Goal: Information Seeking & Learning: Learn about a topic

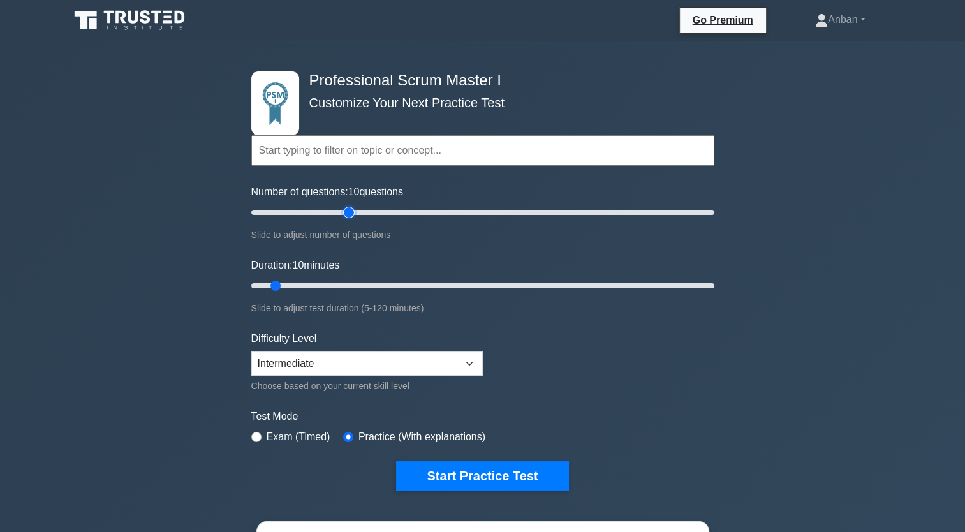
type input "45"
click at [344, 214] on input "Number of questions: 10 questions" at bounding box center [482, 212] width 463 height 15
click at [455, 290] on input "Duration: 10 minutes" at bounding box center [482, 285] width 463 height 15
click at [492, 288] on input "Duration: 55 minutes" at bounding box center [482, 285] width 463 height 15
click at [524, 289] on input "Duration: 75 minutes" at bounding box center [482, 285] width 463 height 15
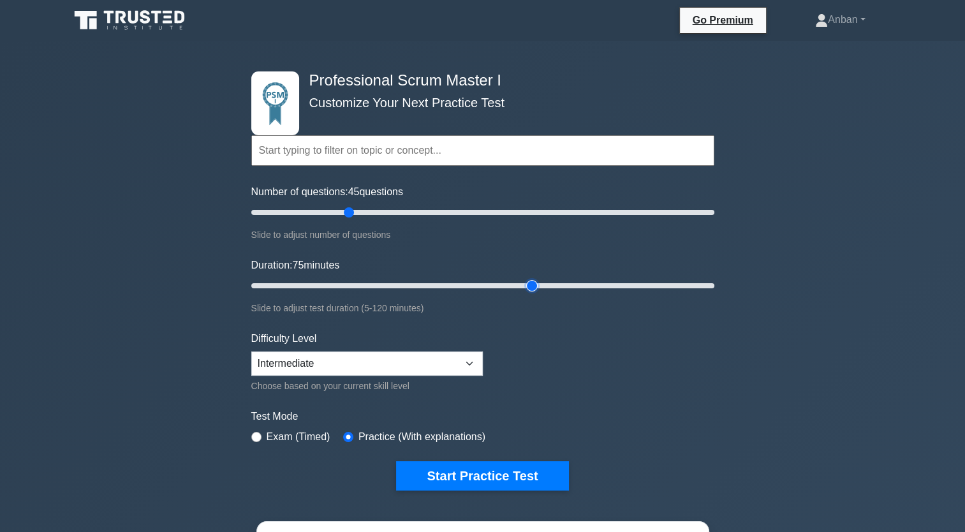
click at [534, 290] on input "Duration: 75 minutes" at bounding box center [482, 285] width 463 height 15
click at [548, 284] on input "Duration: 80 minutes" at bounding box center [482, 285] width 463 height 15
click at [548, 288] on input "Duration: 80 minutes" at bounding box center [482, 285] width 463 height 15
type input "90"
click at [548, 288] on input "Duration: 85 minutes" at bounding box center [482, 285] width 463 height 15
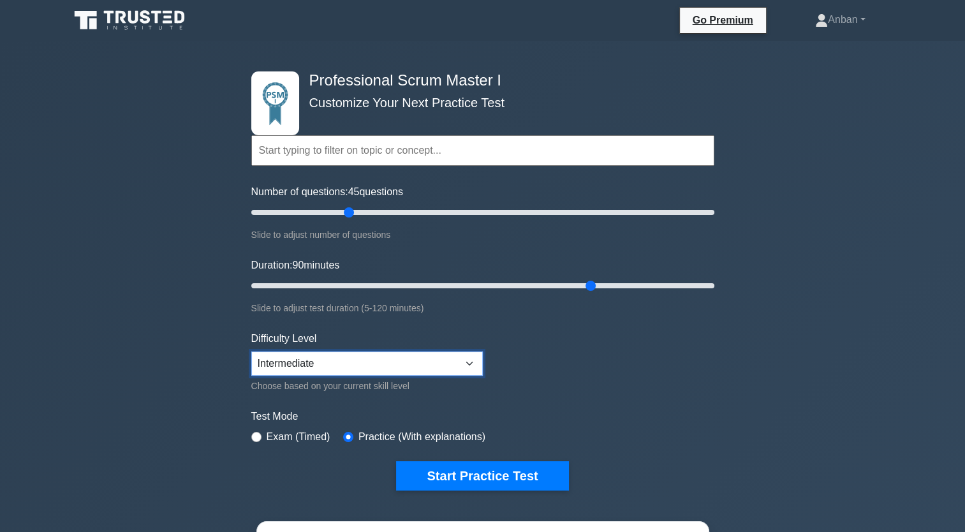
click at [471, 327] on select "Beginner Intermediate Expert" at bounding box center [366, 363] width 231 height 24
select select "expert"
click at [251, 327] on select "Beginner Intermediate Expert" at bounding box center [366, 363] width 231 height 24
drag, startPoint x: 589, startPoint y: 284, endPoint x: 705, endPoint y: 281, distance: 116.1
click at [548, 282] on input "Duration: 120 minutes" at bounding box center [482, 285] width 463 height 15
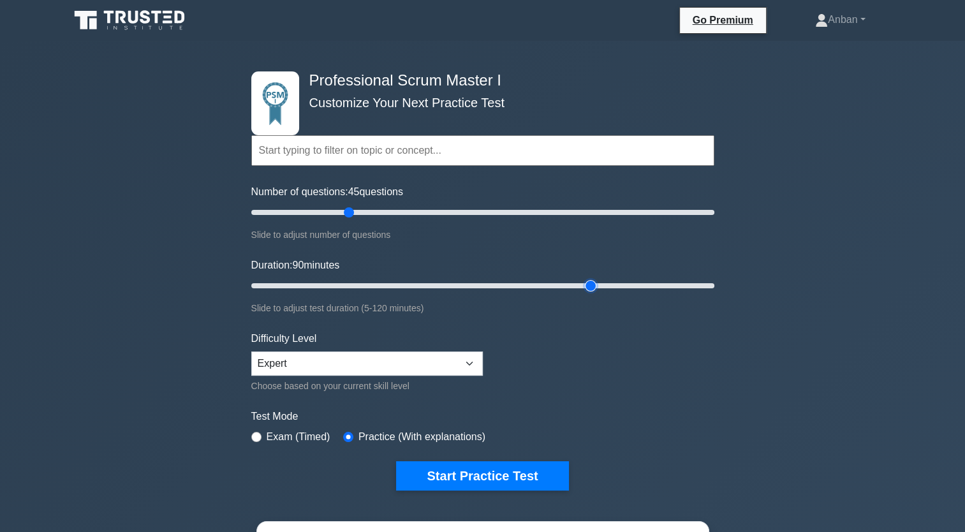
drag, startPoint x: 707, startPoint y: 284, endPoint x: 596, endPoint y: 286, distance: 111.6
type input "90"
click at [548, 286] on input "Duration: 90 minutes" at bounding box center [482, 285] width 463 height 15
click at [439, 213] on input "Number of questions: 85 questions" at bounding box center [482, 212] width 463 height 15
click at [429, 210] on input "Number of questions: 85 questions" at bounding box center [482, 212] width 463 height 15
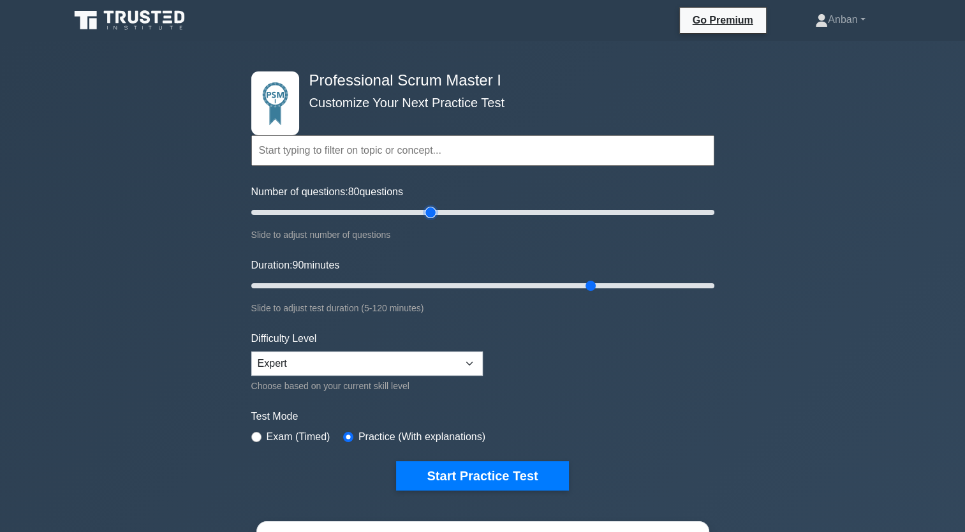
click at [425, 210] on input "Number of questions: 80 questions" at bounding box center [482, 212] width 463 height 15
click at [415, 209] on input "Number of questions: 75 questions" at bounding box center [482, 212] width 463 height 15
drag, startPoint x: 404, startPoint y: 208, endPoint x: 392, endPoint y: 210, distance: 11.6
click at [395, 211] on input "Number of questions: 75 questions" at bounding box center [482, 212] width 463 height 15
click at [390, 210] on input "Number of questions: 65 questions" at bounding box center [482, 212] width 463 height 15
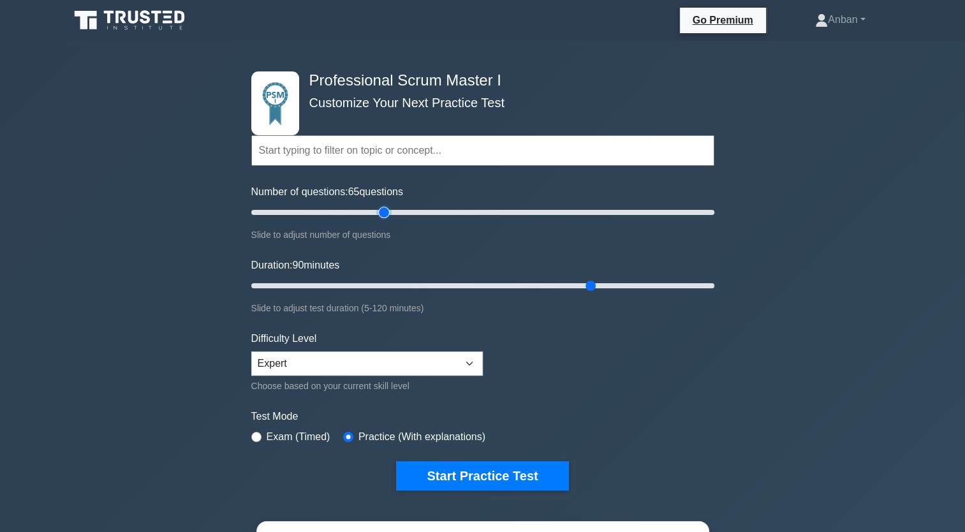
click at [381, 209] on input "Number of questions: 65 questions" at bounding box center [482, 212] width 463 height 15
click at [372, 209] on input "Number of questions: 55 questions" at bounding box center [482, 212] width 463 height 15
type input "50"
click at [361, 212] on input "Number of questions: 55 questions" at bounding box center [482, 212] width 463 height 15
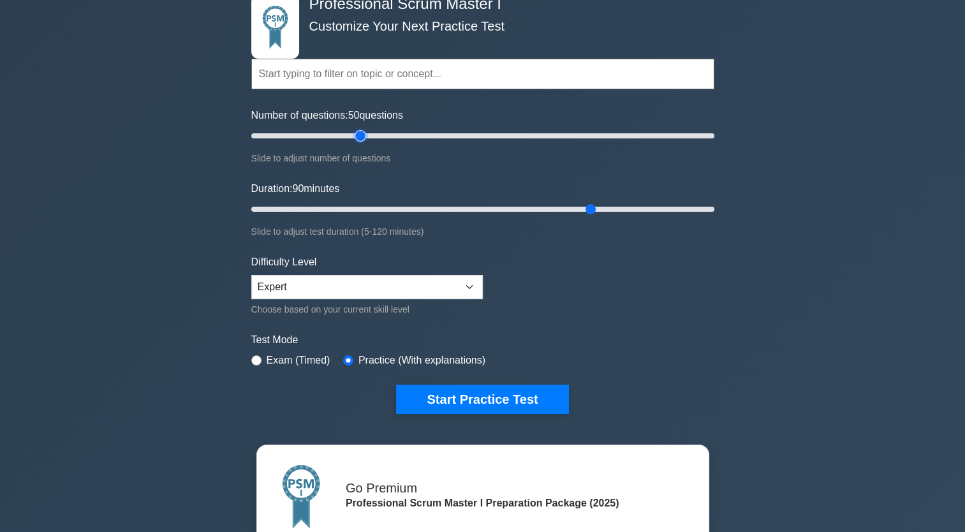
scroll to position [128, 0]
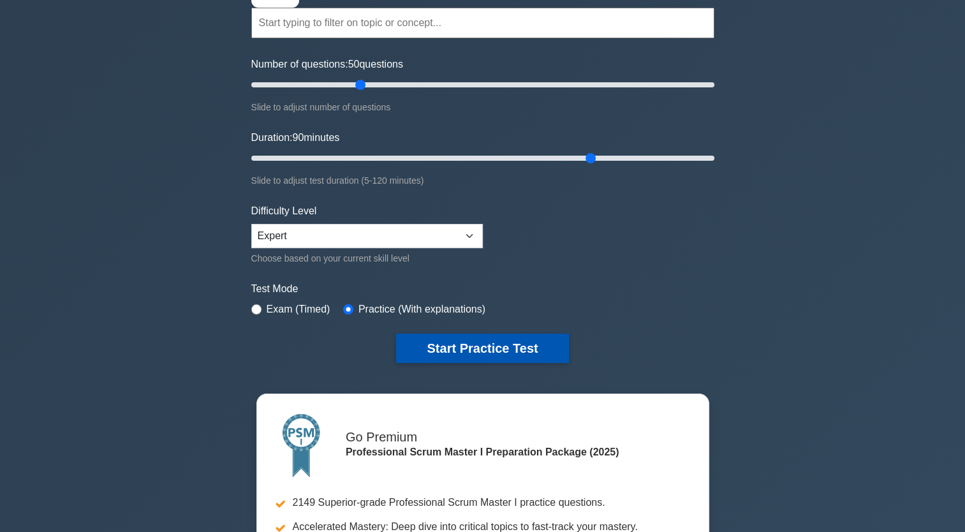
click at [441, 327] on button "Start Practice Test" at bounding box center [482, 348] width 172 height 29
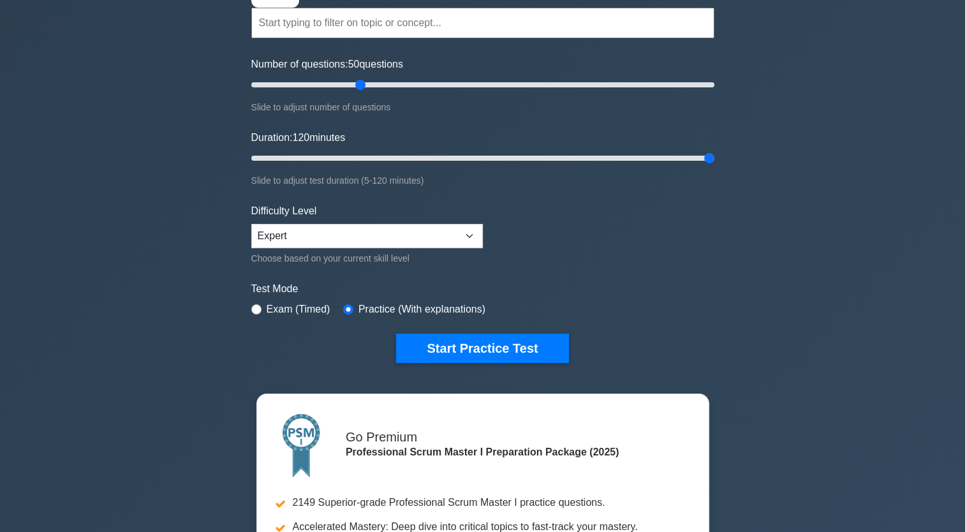
drag, startPoint x: 591, startPoint y: 154, endPoint x: 445, endPoint y: 61, distance: 173.5
type input "120"
click at [548, 157] on input "Duration: 120 minutes" at bounding box center [482, 157] width 463 height 15
drag, startPoint x: 378, startPoint y: 85, endPoint x: 752, endPoint y: 99, distance: 374.6
type input "200"
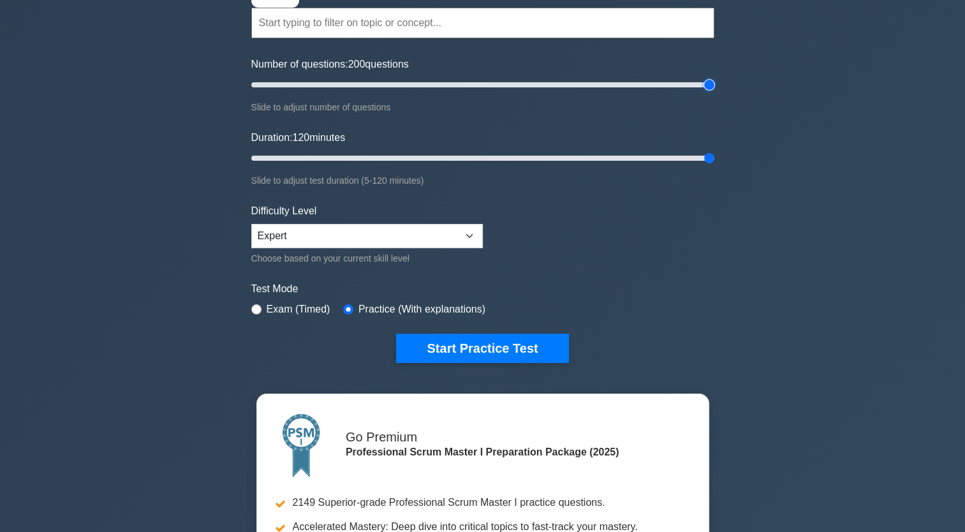
click at [548, 92] on input "Number of questions: 200 questions" at bounding box center [482, 84] width 463 height 15
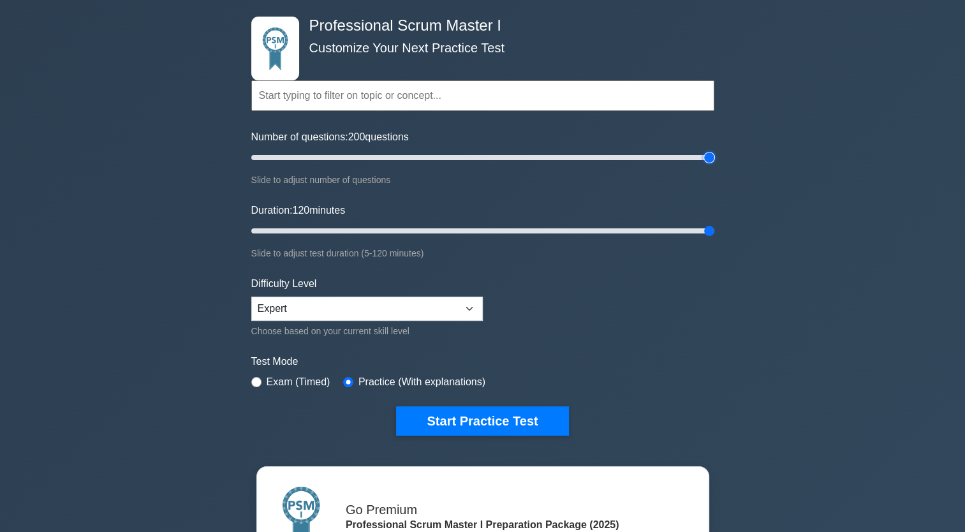
scroll to position [0, 0]
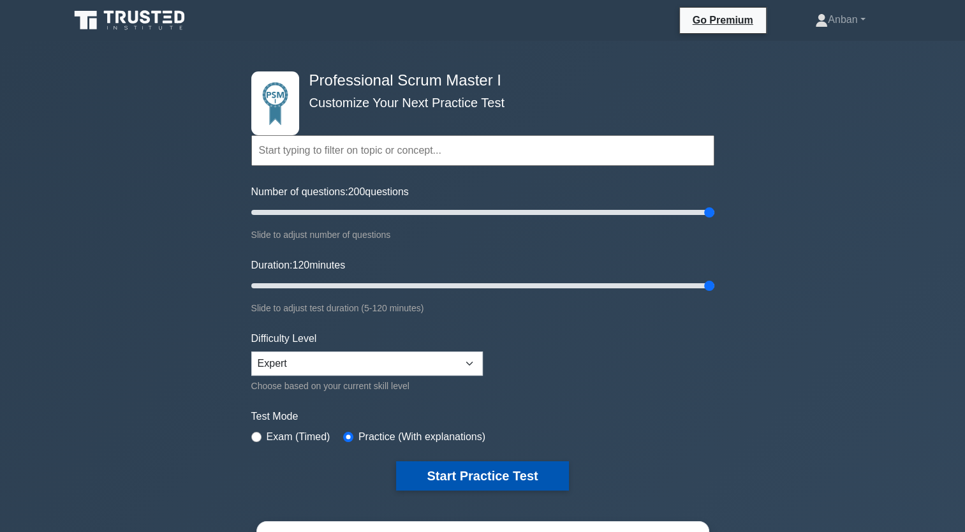
drag, startPoint x: 455, startPoint y: 471, endPoint x: 462, endPoint y: 471, distance: 6.4
click at [457, 327] on button "Start Practice Test" at bounding box center [482, 475] width 172 height 29
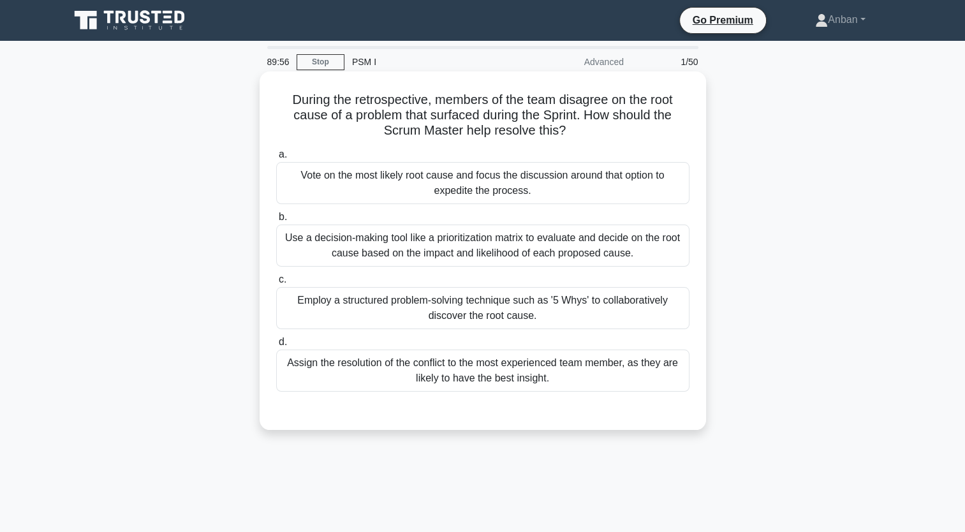
drag, startPoint x: 287, startPoint y: 98, endPoint x: 583, endPoint y: 386, distance: 413.1
click at [583, 386] on div "During the retrospective, members of the team disagree on the root cause of a p…" at bounding box center [483, 251] width 436 height 348
copy div "During the retrospective, members of the team disagree on the root cause of a p…"
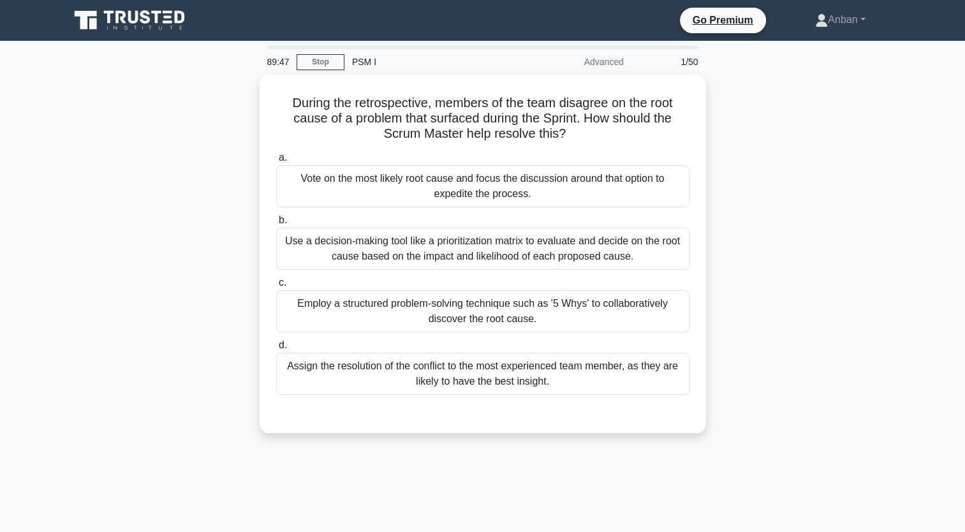
click at [785, 240] on div "During the retrospective, members of the team disagree on the root cause of a p…" at bounding box center [483, 262] width 842 height 374
click at [814, 212] on div "During the retrospective, members of the team disagree on the root cause of a p…" at bounding box center [483, 262] width 842 height 374
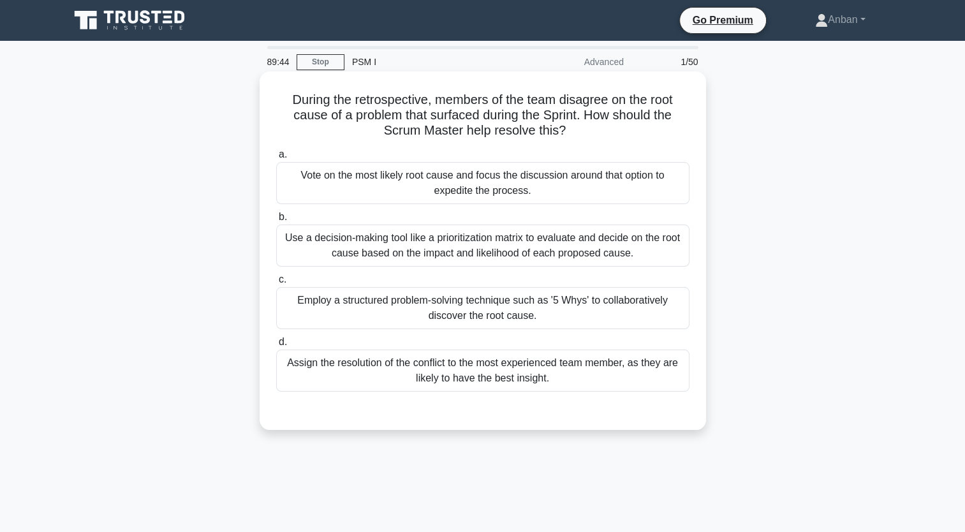
click at [312, 135] on h5 "During the retrospective, members of the team disagree on the root cause of a p…" at bounding box center [483, 115] width 416 height 47
click at [538, 310] on div "Employ a structured problem-solving technique such as '5 Whys' to collaborative…" at bounding box center [482, 308] width 413 height 42
click at [276, 284] on input "c. Employ a structured problem-solving technique such as '5 Whys' to collaborat…" at bounding box center [276, 279] width 0 height 8
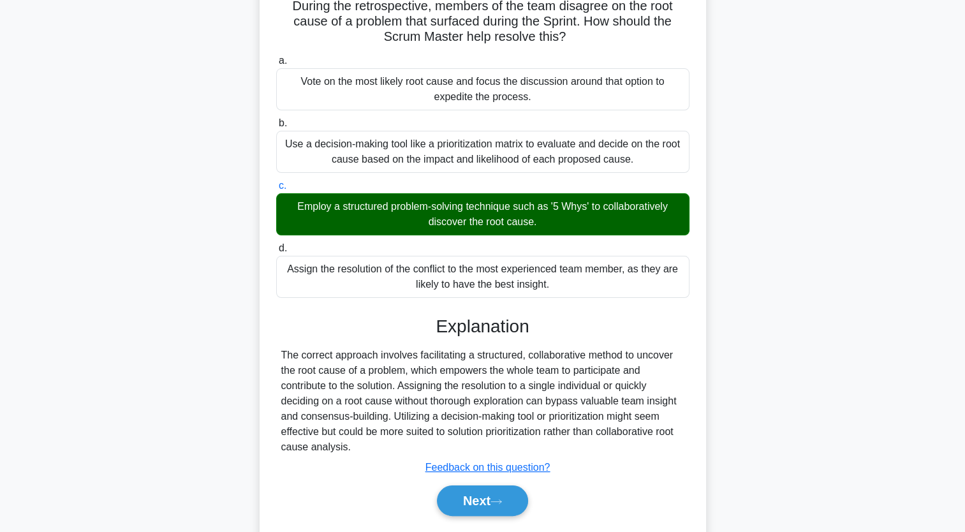
scroll to position [157, 0]
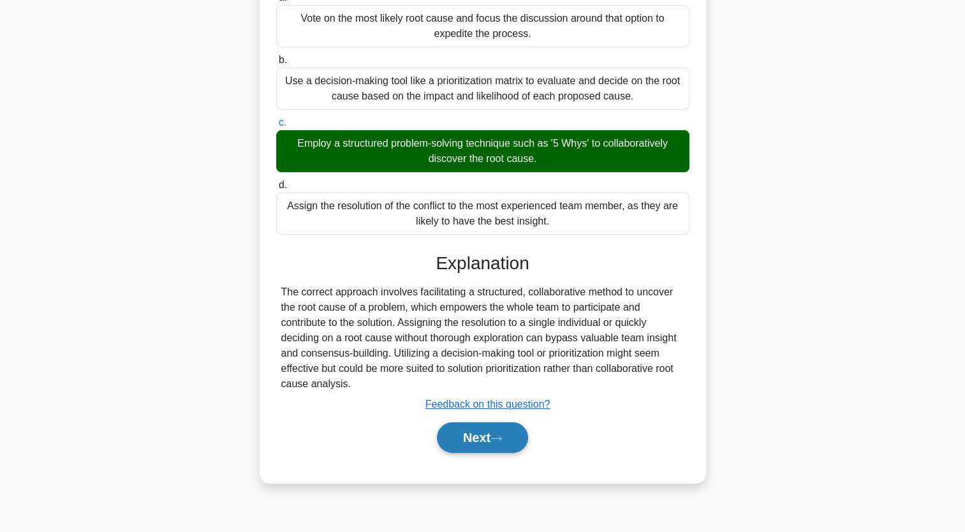
click at [471, 438] on button "Next" at bounding box center [482, 437] width 91 height 31
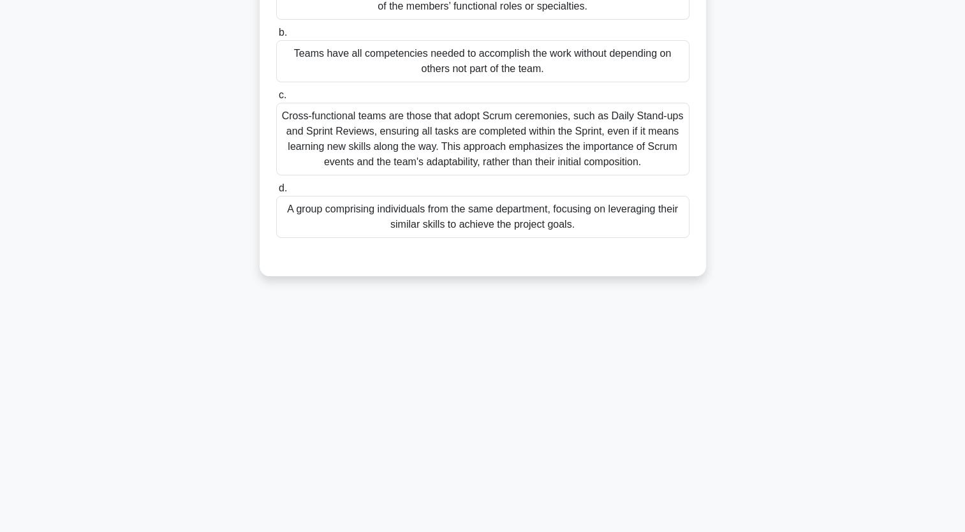
scroll to position [0, 0]
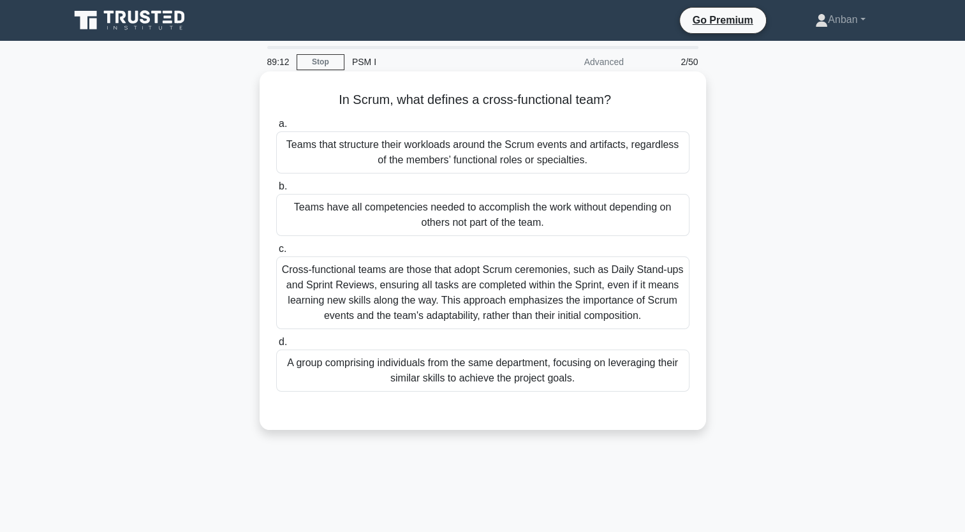
click at [317, 98] on h5 "In Scrum, what defines a cross-functional team? .spinner_0XTQ{transform-origin:…" at bounding box center [483, 100] width 416 height 17
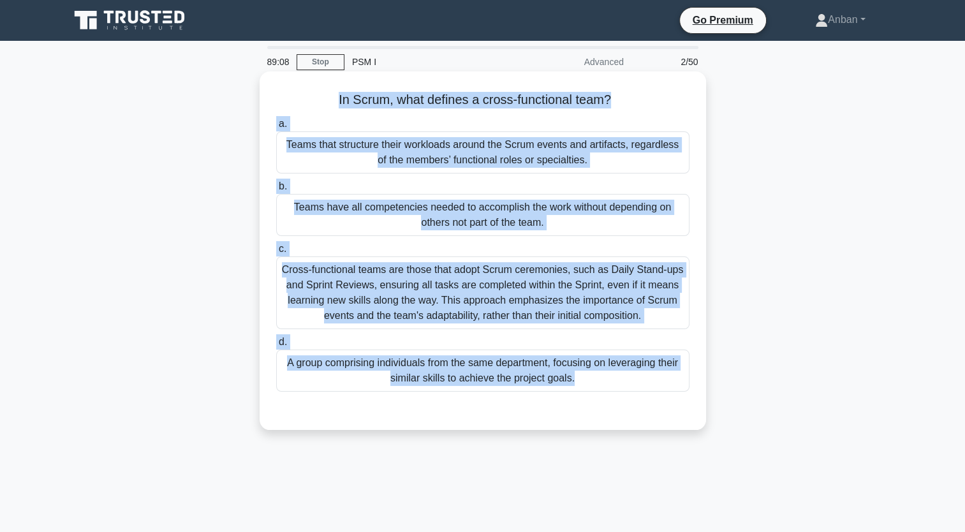
drag, startPoint x: 335, startPoint y: 101, endPoint x: 633, endPoint y: 407, distance: 426.6
click at [633, 407] on div "In Scrum, what defines a cross-functional team? .spinner_0XTQ{transform-origin:…" at bounding box center [483, 251] width 436 height 348
copy div "In Scrum, what defines a cross-functional team? .spinner_0XTQ{transform-origin:…"
click at [624, 176] on div "a. Teams that structure their workloads around the Scrum events and artifacts, …" at bounding box center [482, 254] width 429 height 281
click at [348, 166] on div "Teams that structure their workloads around the Scrum events and artifacts, reg…" at bounding box center [482, 152] width 413 height 42
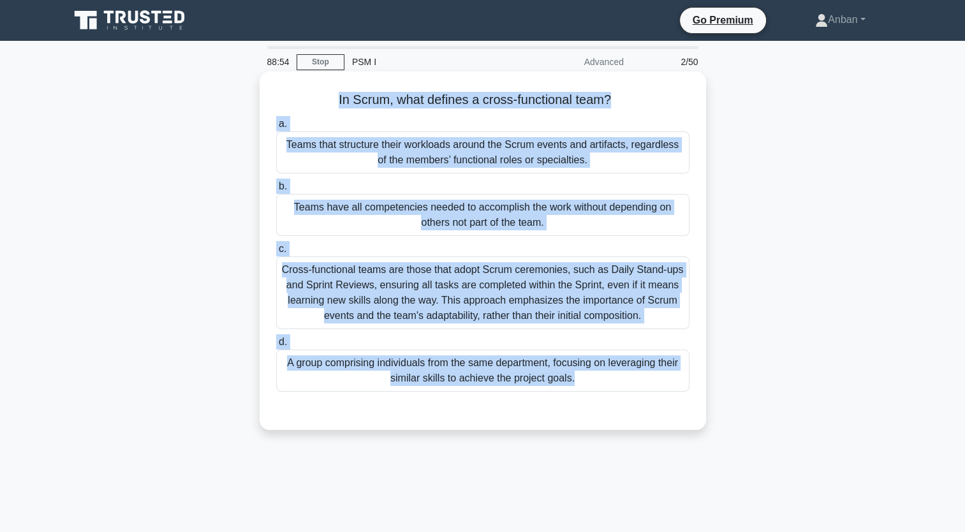
click at [276, 128] on input "a. Teams that structure their workloads around the Scrum events and artifacts, …" at bounding box center [276, 124] width 0 height 8
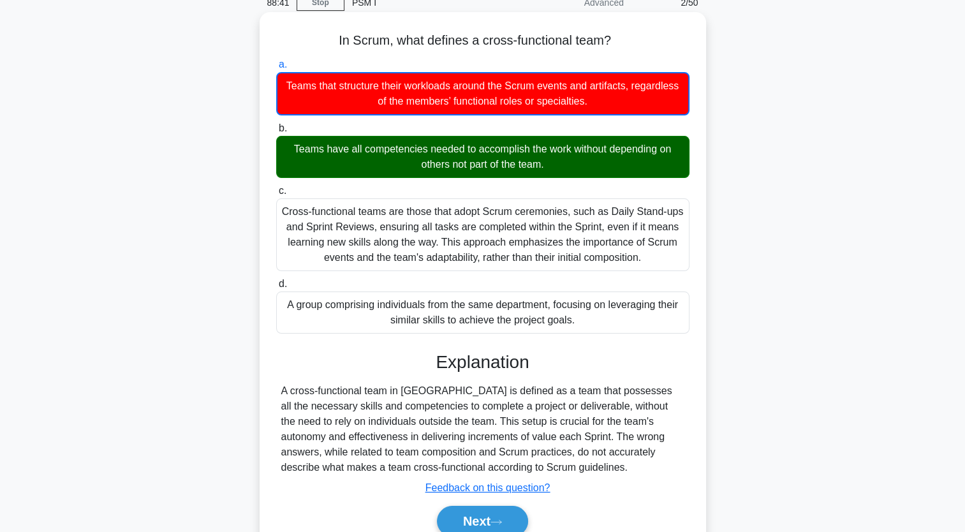
scroll to position [157, 0]
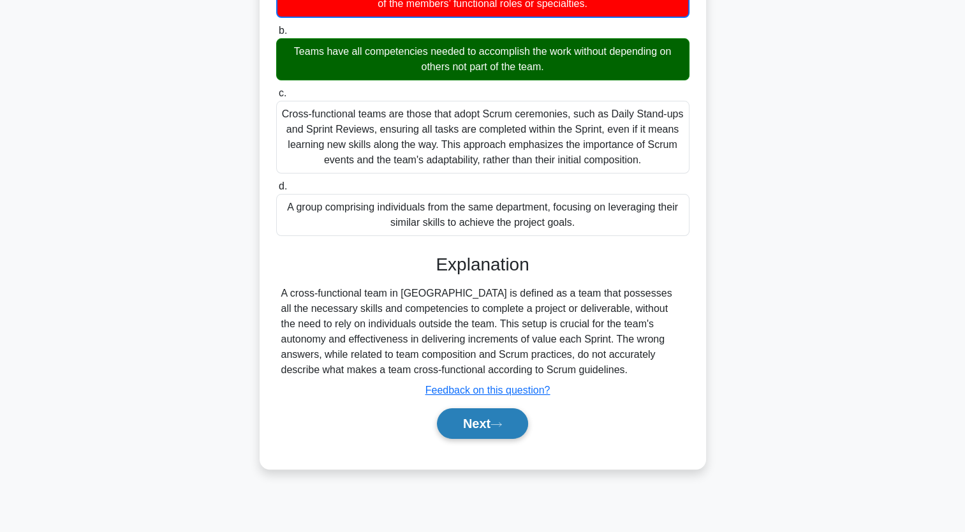
click at [481, 425] on button "Next" at bounding box center [482, 423] width 91 height 31
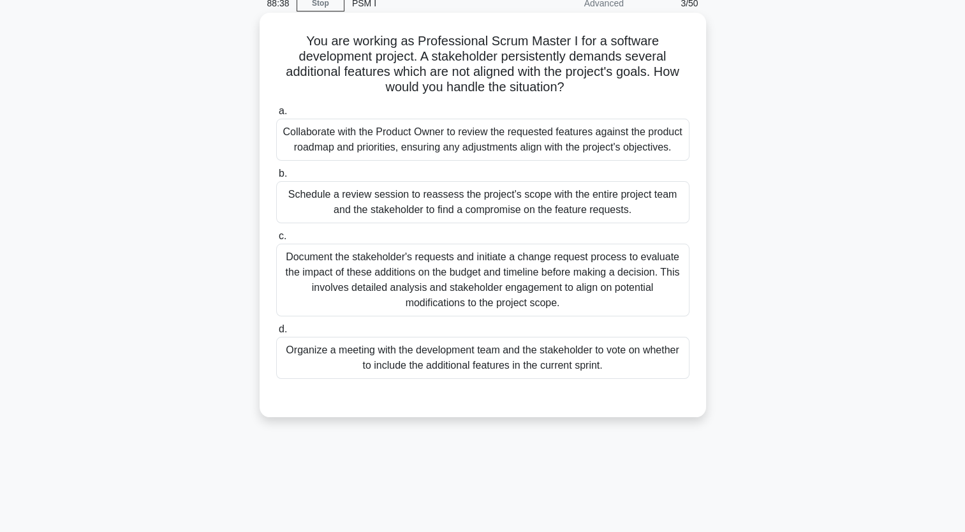
scroll to position [0, 0]
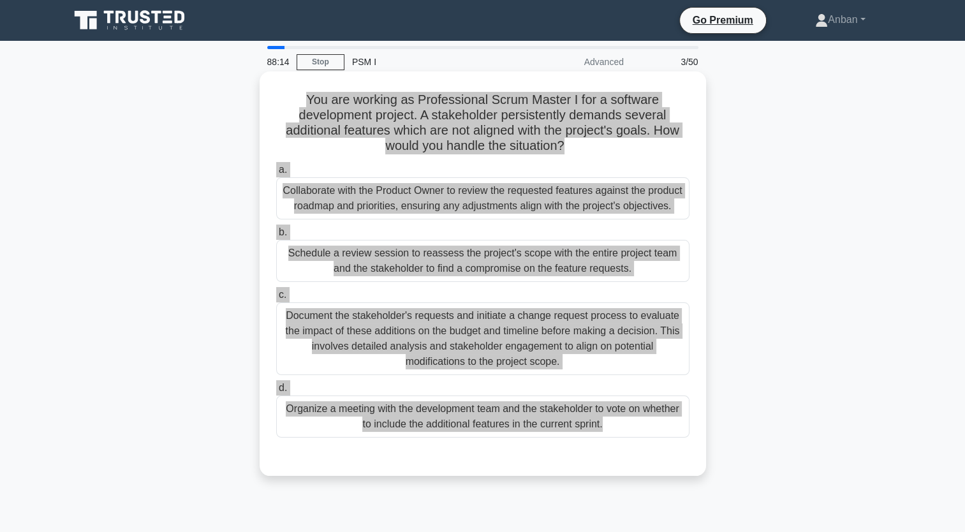
drag, startPoint x: 305, startPoint y: 98, endPoint x: 656, endPoint y: 450, distance: 496.9
click at [656, 450] on div "You are working as Professional Scrum Master I for a software development proje…" at bounding box center [483, 274] width 436 height 394
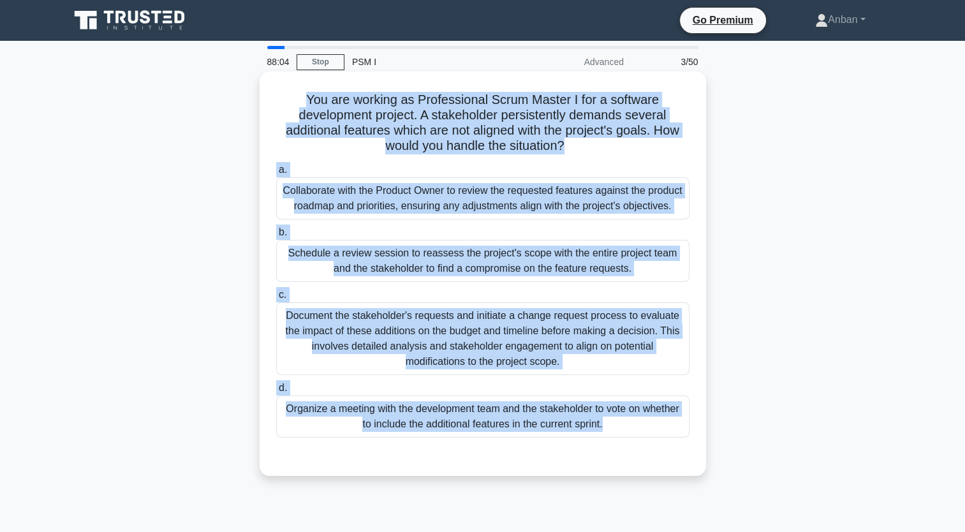
click at [388, 274] on div "Schedule a review session to reassess the project's scope with the entire proje…" at bounding box center [482, 261] width 413 height 42
click at [276, 237] on input "b. Schedule a review session to reassess the project's scope with the entire pr…" at bounding box center [276, 232] width 0 height 8
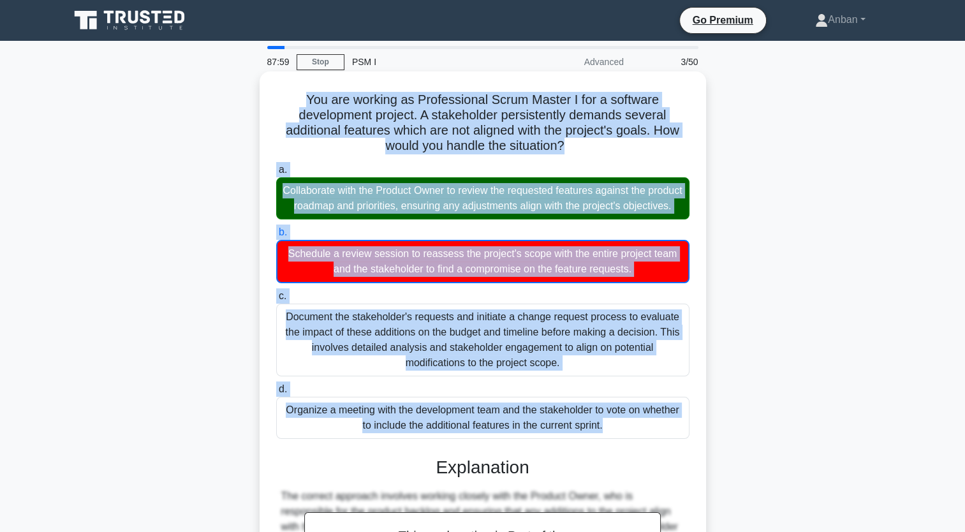
click at [481, 219] on div "Collaborate with the Product Owner to review the requested features against the…" at bounding box center [482, 198] width 413 height 42
click at [276, 174] on input "a. Collaborate with the Product Owner to review the requested features against …" at bounding box center [276, 170] width 0 height 8
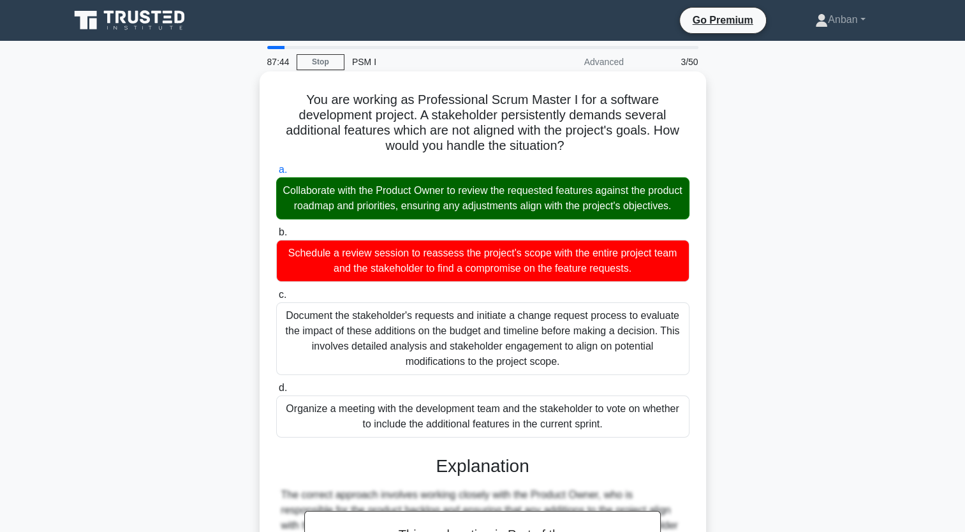
click at [395, 334] on div "Document the stakeholder's requests and initiate a change request process to ev…" at bounding box center [482, 338] width 413 height 73
drag, startPoint x: 319, startPoint y: 114, endPoint x: 704, endPoint y: 439, distance: 504.1
click at [704, 439] on div "You are working as Professional Scrum Master I for a software development proje…" at bounding box center [483, 401] width 446 height 660
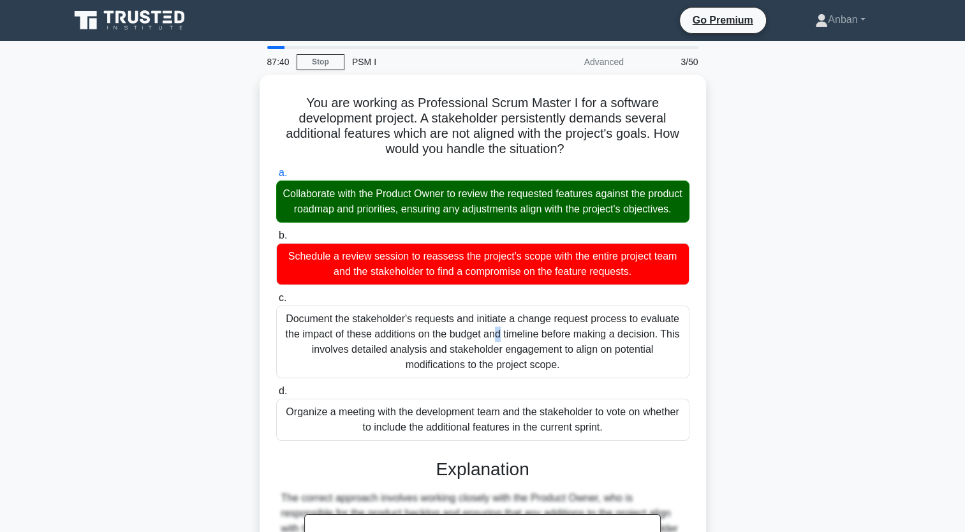
copy div "You are working as Professional Scrum Master I for a software development proje…"
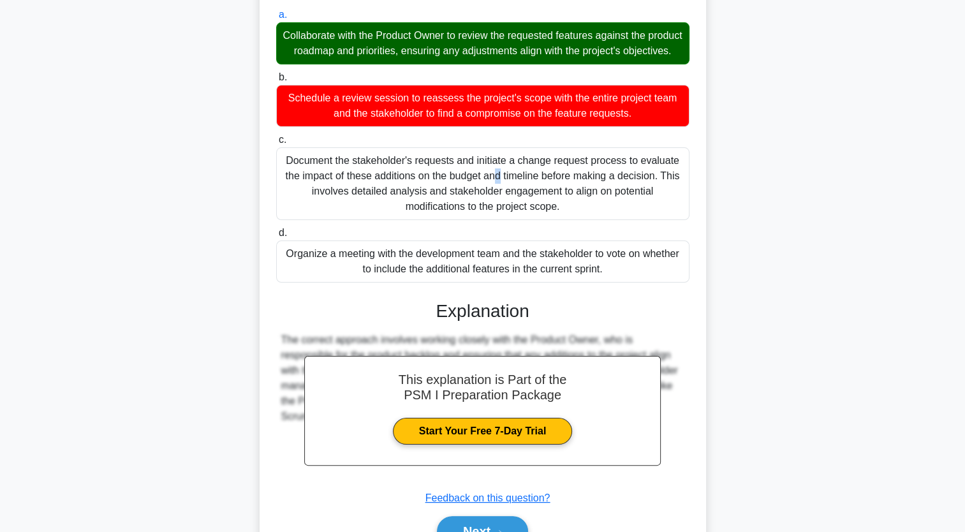
scroll to position [238, 0]
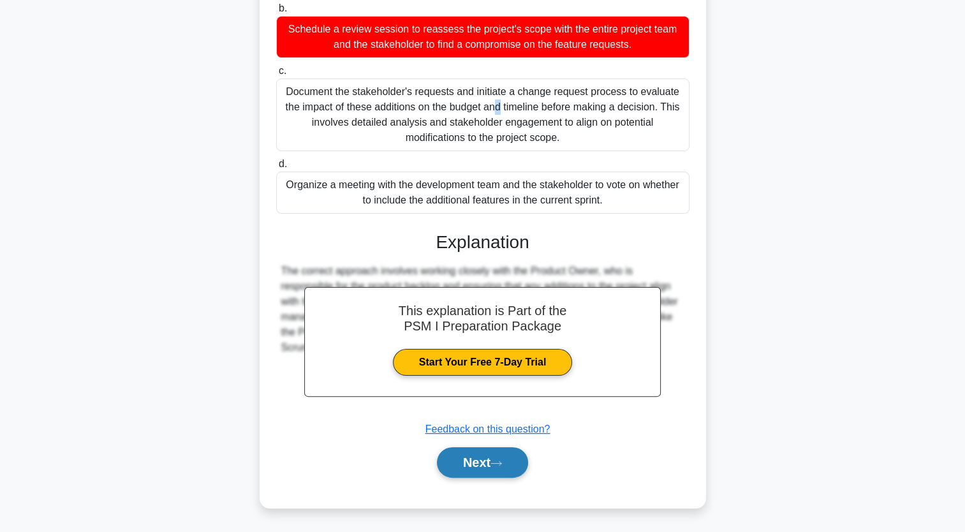
click at [479, 465] on button "Next" at bounding box center [482, 462] width 91 height 31
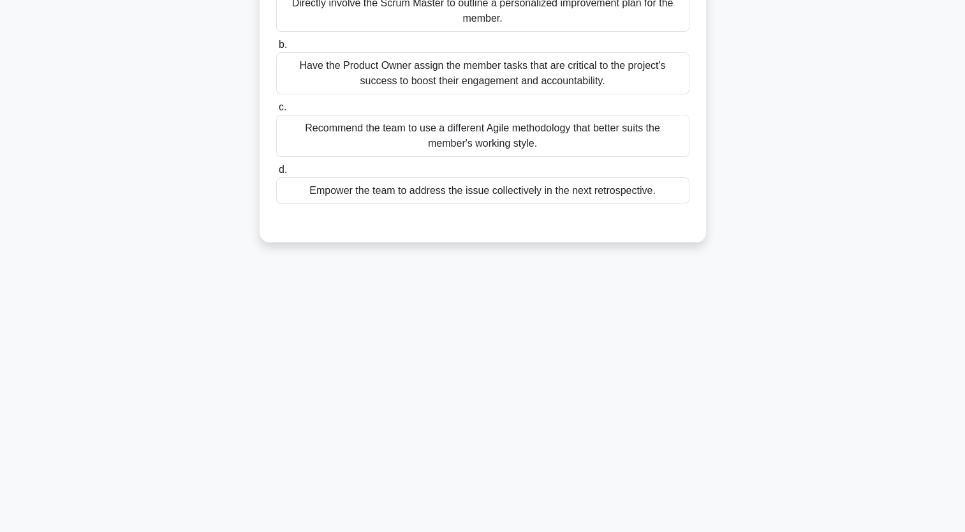
scroll to position [0, 0]
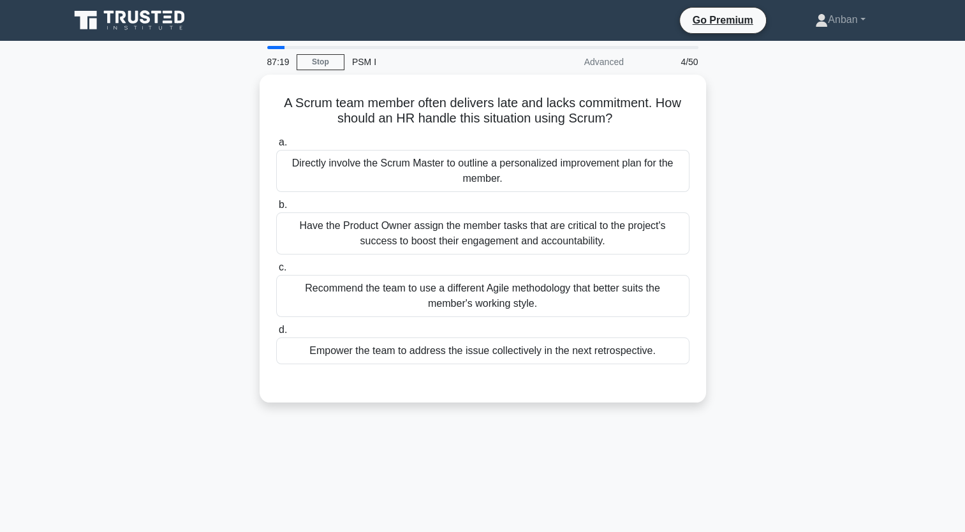
drag, startPoint x: 278, startPoint y: 96, endPoint x: 768, endPoint y: 354, distance: 553.7
click at [737, 361] on div "A Scrum team member often delivers late and lacks commitment. How should an HR …" at bounding box center [483, 246] width 842 height 343
copy div "A Scrum team member often delivers late and lacks commitment. How should an HR …"
click at [758, 247] on div "A Scrum team member often delivers late and lacks commitment. How should an HR …" at bounding box center [483, 246] width 842 height 343
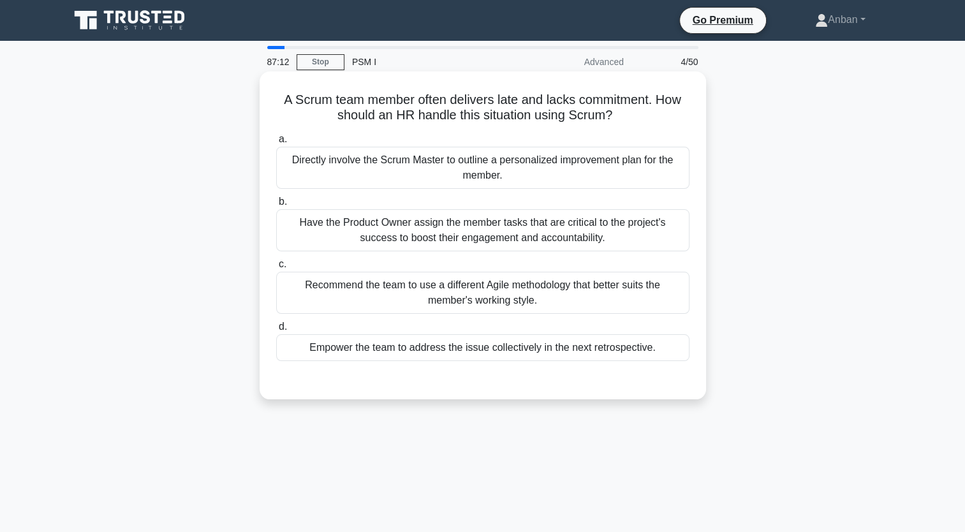
click at [511, 230] on div "Have the Product Owner assign the member tasks that are critical to the project…" at bounding box center [482, 230] width 413 height 42
click at [276, 206] on input "b. Have the Product Owner assign the member tasks that are critical to the proj…" at bounding box center [276, 202] width 0 height 8
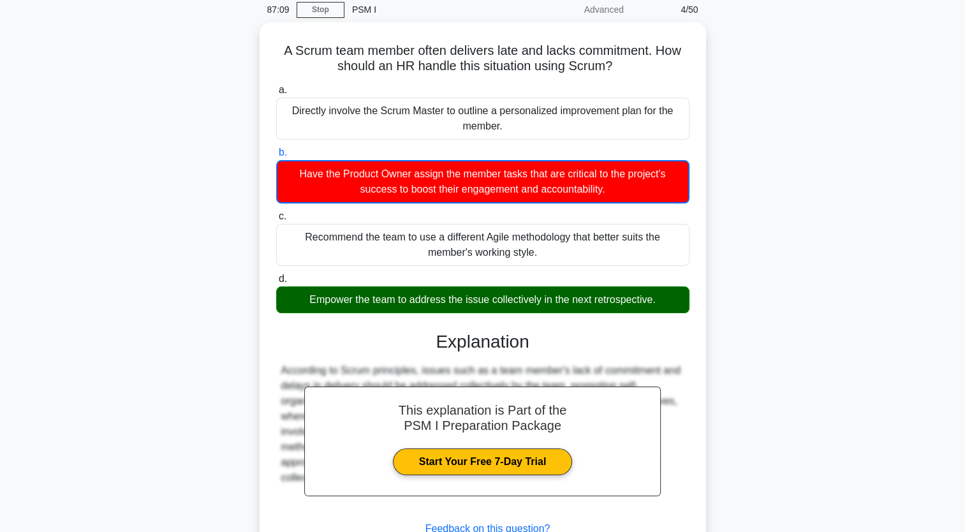
scroll to position [128, 0]
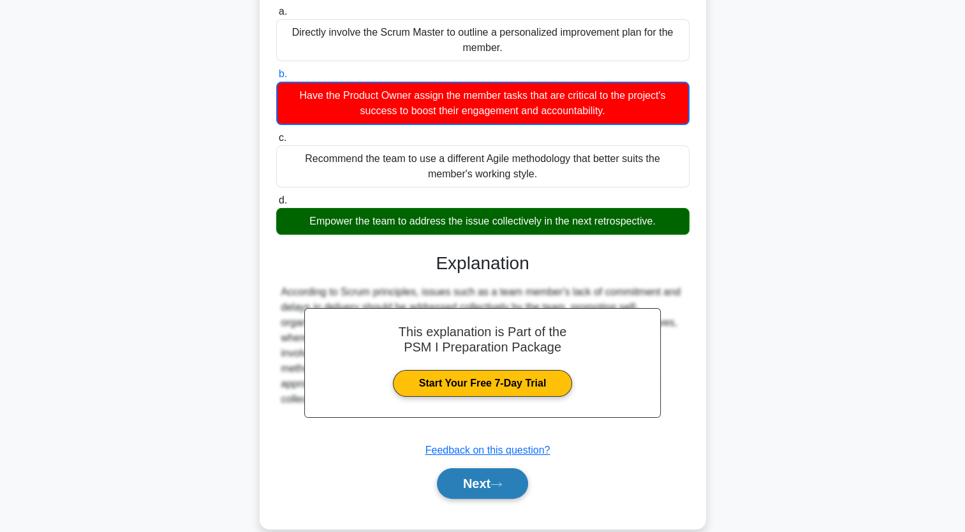
click at [485, 493] on button "Next" at bounding box center [482, 483] width 91 height 31
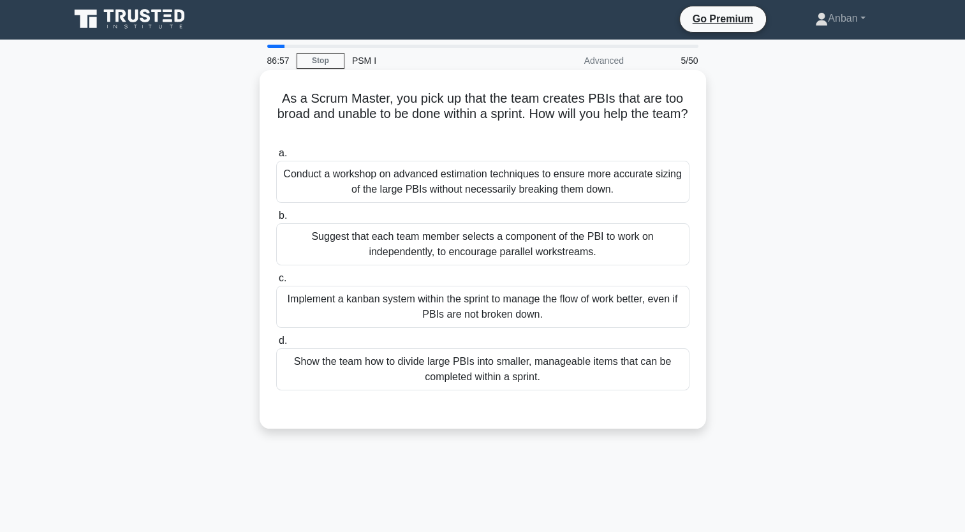
scroll to position [0, 0]
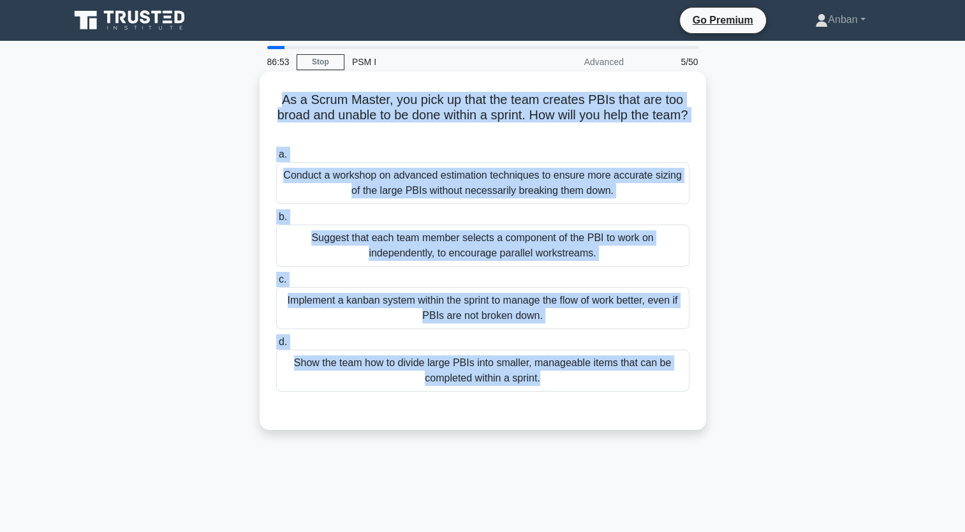
drag, startPoint x: 281, startPoint y: 101, endPoint x: 605, endPoint y: 401, distance: 441.8
click at [605, 401] on div "As a Scrum Master, you pick up that the team creates PBIs that are too broad an…" at bounding box center [483, 251] width 436 height 348
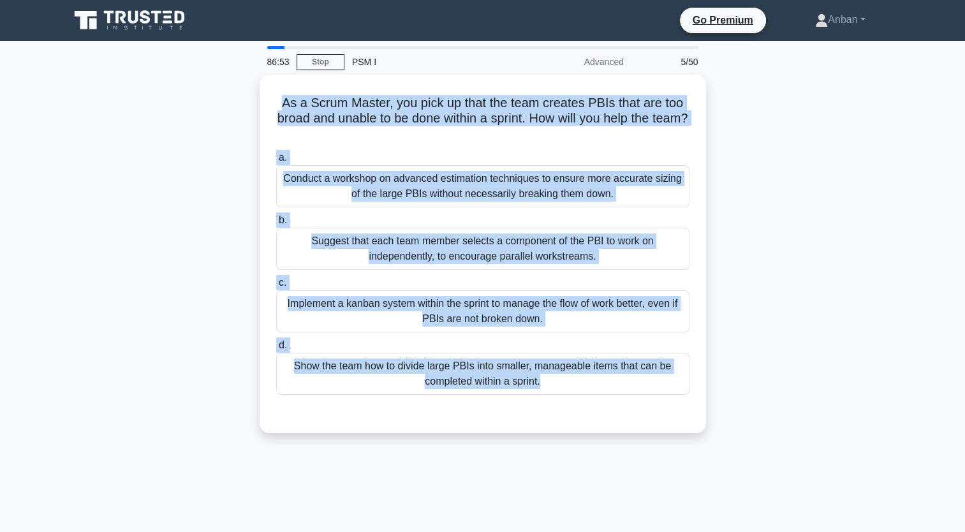
copy div "As a Scrum Master, you pick up that the team creates PBIs that are too broad an…"
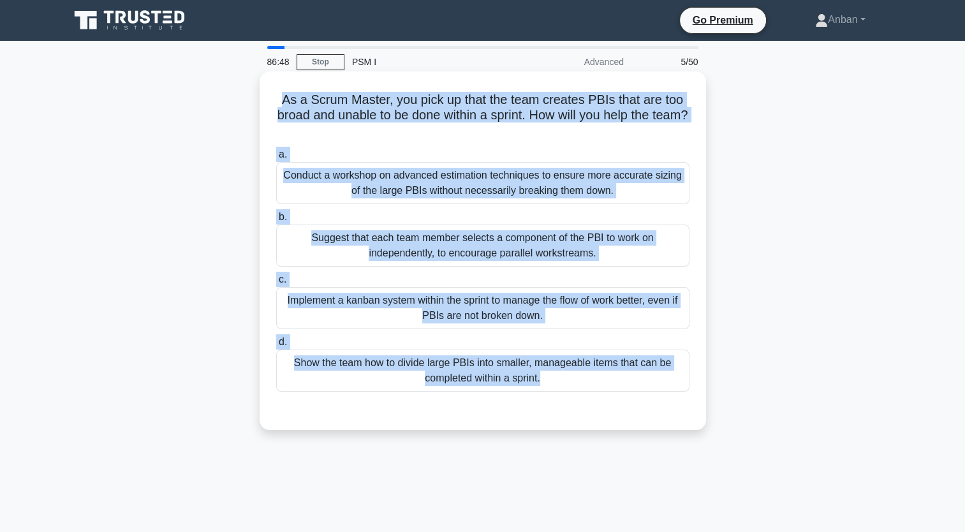
click at [514, 309] on div "Implement a kanban system within the sprint to manage the flow of work better, …" at bounding box center [482, 308] width 413 height 42
click at [276, 284] on input "c. Implement a kanban system within the sprint to manage the flow of work bette…" at bounding box center [276, 279] width 0 height 8
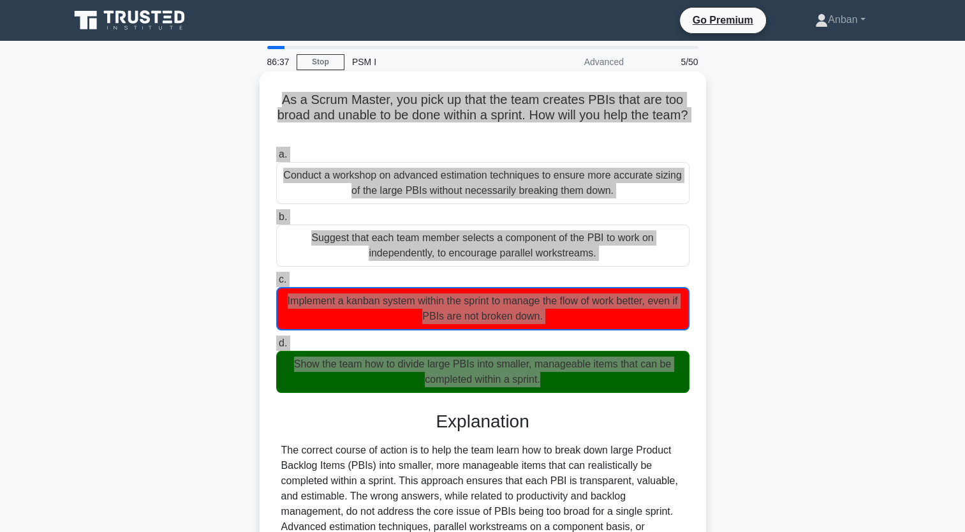
scroll to position [157, 0]
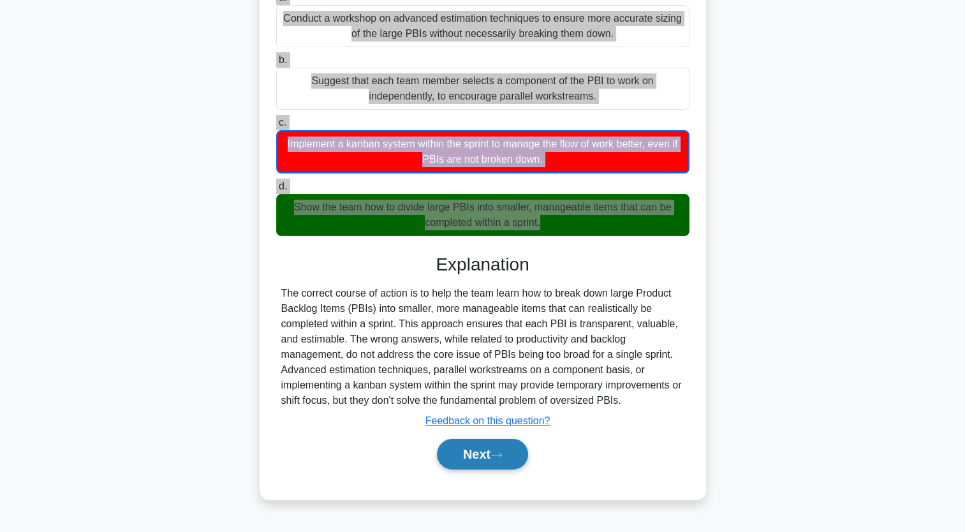
click at [469, 455] on button "Next" at bounding box center [482, 454] width 91 height 31
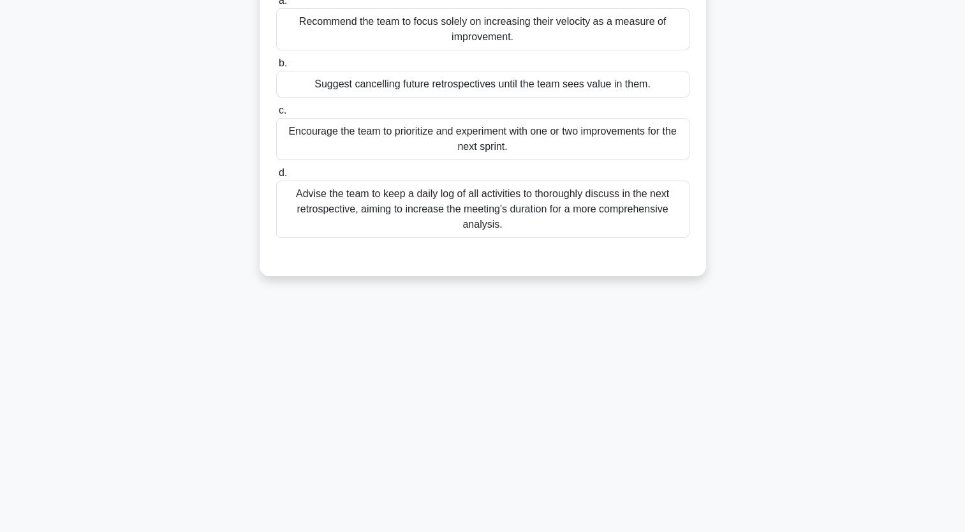
scroll to position [0, 0]
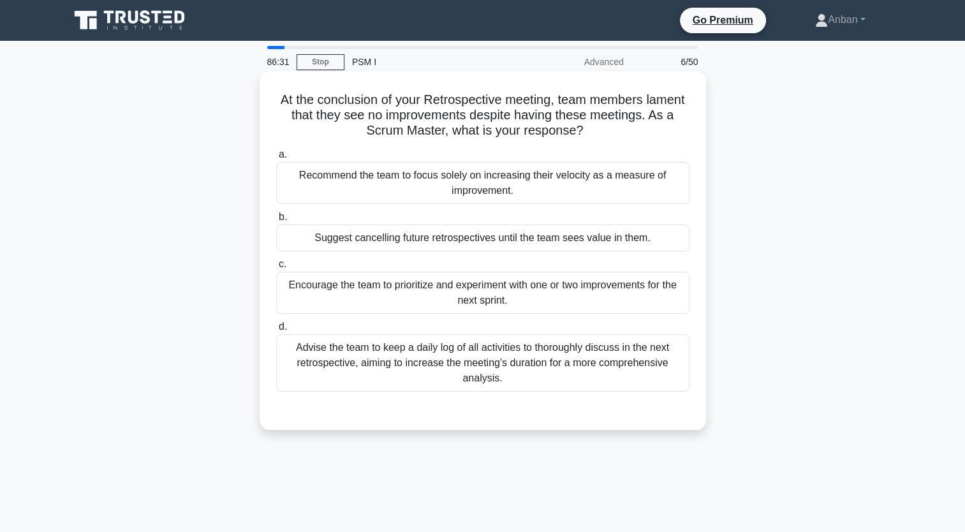
drag, startPoint x: 276, startPoint y: 103, endPoint x: 672, endPoint y: 383, distance: 484.1
click at [673, 381] on div "At the conclusion of your Retrospective meeting, team members lament that they …" at bounding box center [483, 251] width 436 height 348
copy div "At the conclusion of your Retrospective meeting, team members lament that they …"
click at [488, 327] on label "d. Advise the team to keep a daily log of all activities to thoroughly discuss …" at bounding box center [482, 355] width 413 height 73
click at [276, 327] on input "d. Advise the team to keep a daily log of all activities to thoroughly discuss …" at bounding box center [276, 327] width 0 height 8
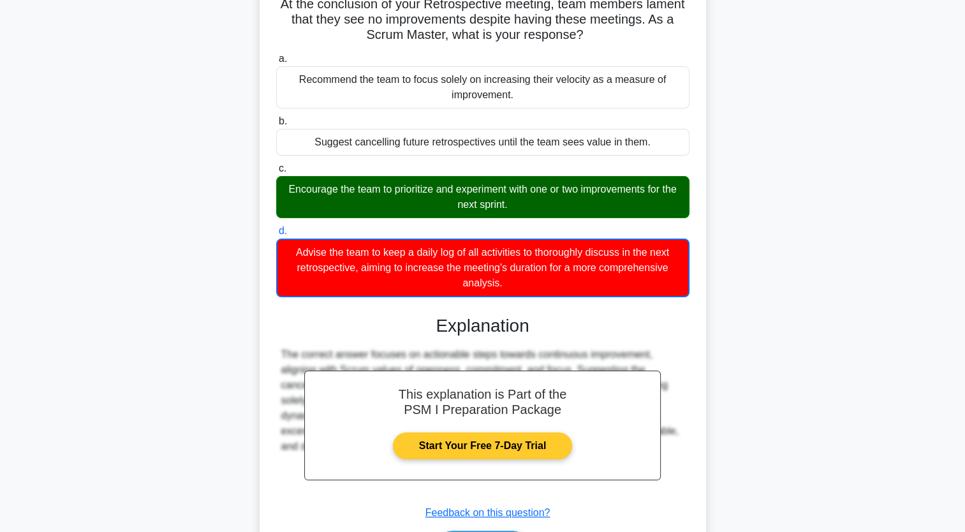
scroll to position [178, 0]
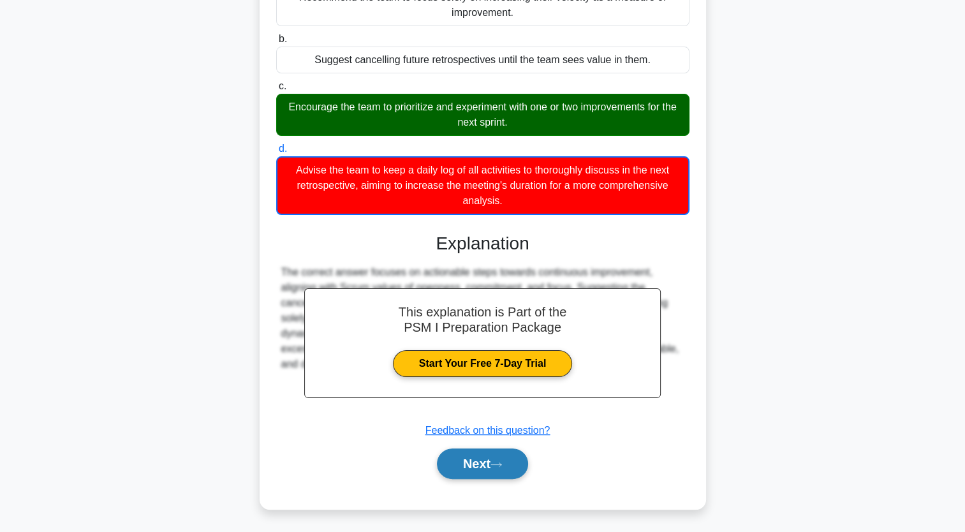
click at [496, 467] on button "Next" at bounding box center [482, 463] width 91 height 31
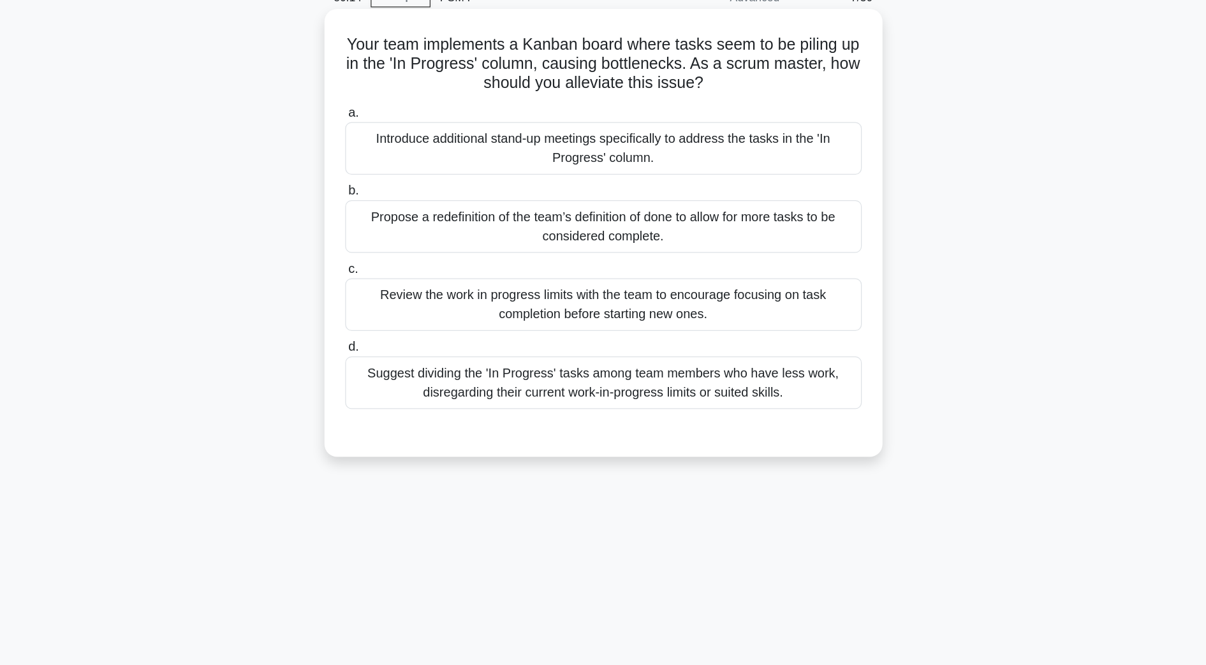
scroll to position [0, 0]
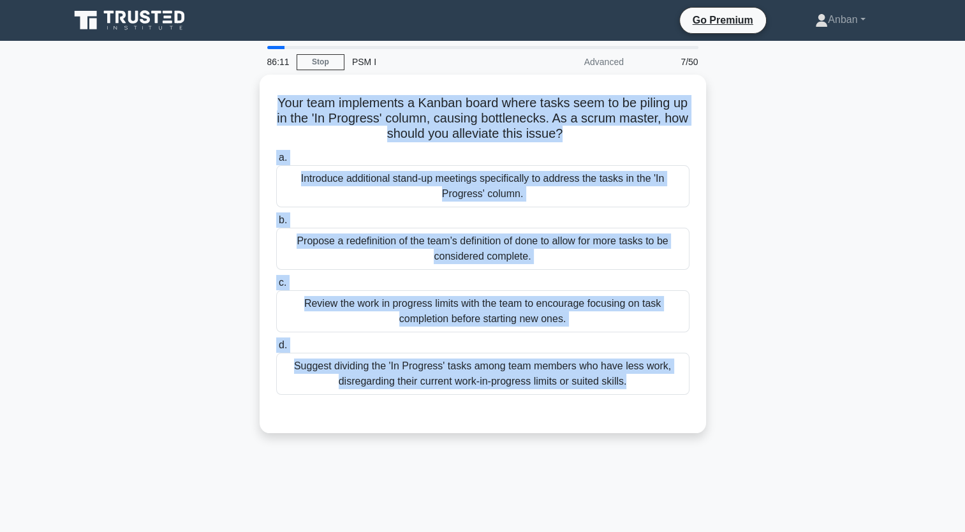
drag, startPoint x: 284, startPoint y: 98, endPoint x: 775, endPoint y: 412, distance: 582.7
click at [768, 411] on div "Your team implements a Kanban board where tasks seem to be piling up in the 'In…" at bounding box center [483, 262] width 842 height 374
copy div "Your team implements a Kanban board where tasks seem to be piling up in the 'In…"
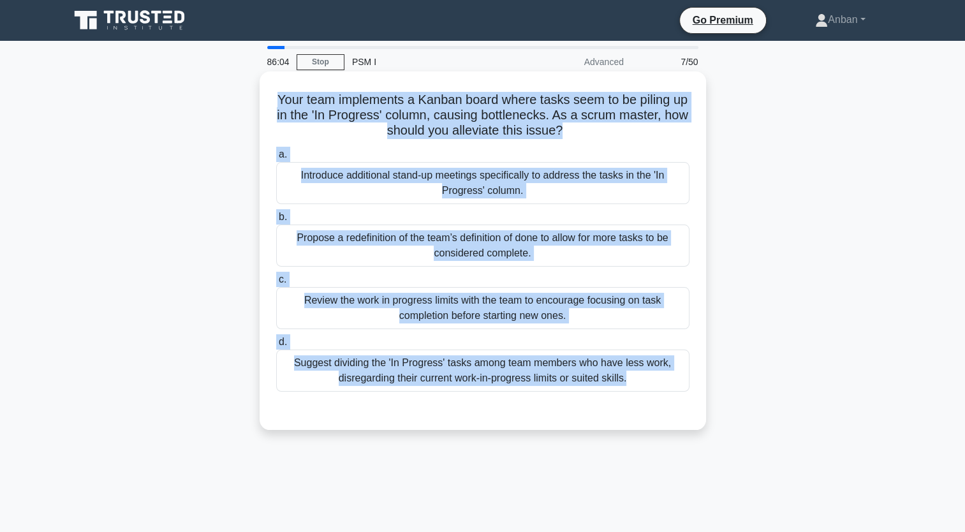
click at [484, 310] on div "Review the work in progress limits with the team to encourage focusing on task …" at bounding box center [482, 308] width 413 height 42
click at [276, 284] on input "c. Review the work in progress limits with the team to encourage focusing on ta…" at bounding box center [276, 279] width 0 height 8
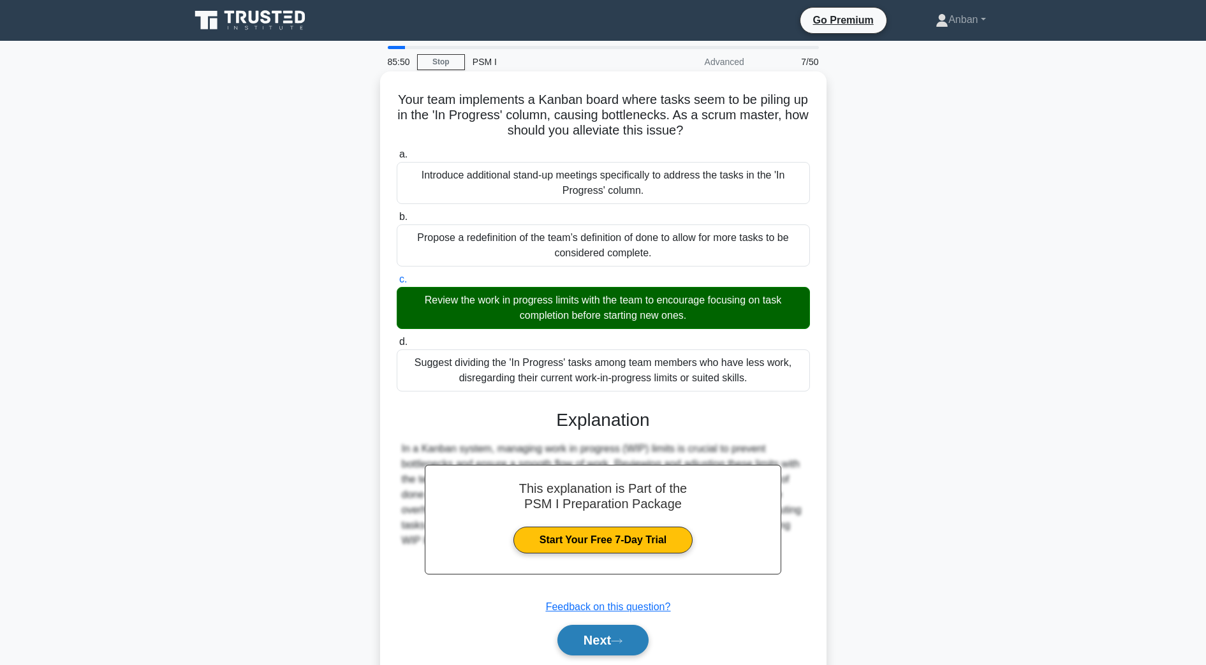
click at [618, 531] on icon at bounding box center [616, 641] width 11 height 7
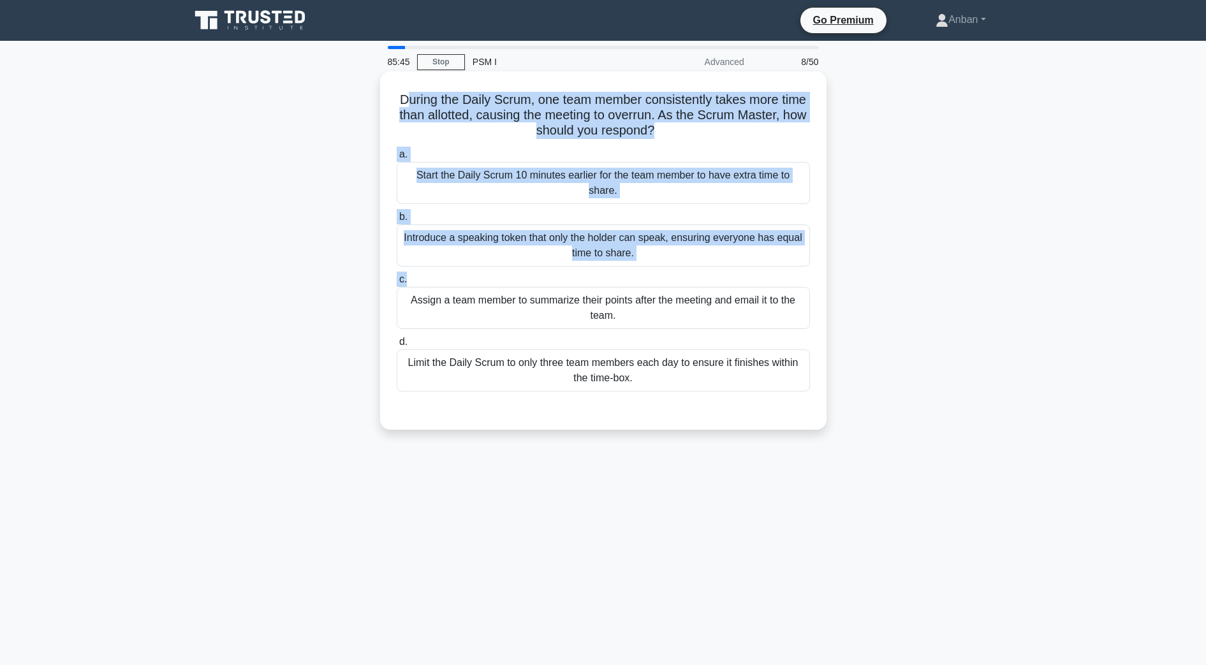
drag, startPoint x: 415, startPoint y: 103, endPoint x: 623, endPoint y: 257, distance: 258.9
click at [623, 257] on div "During the Daily Scrum, one team member consistently takes more time than allot…" at bounding box center [603, 251] width 436 height 348
click at [421, 101] on h5 "During the Daily Scrum, one team member consistently takes more time than allot…" at bounding box center [603, 115] width 416 height 47
drag, startPoint x: 411, startPoint y: 101, endPoint x: 794, endPoint y: 393, distance: 481.4
click at [794, 393] on div "During the Daily Scrum, one team member consistently takes more time than allot…" at bounding box center [603, 251] width 436 height 348
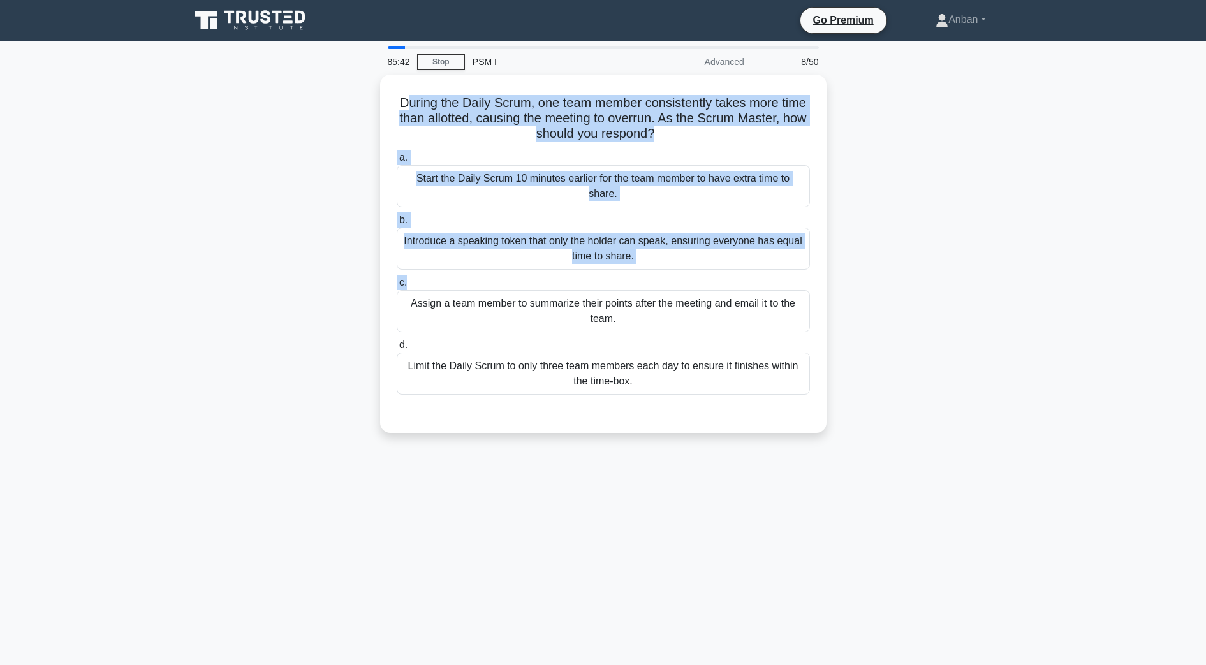
copy div "During the Daily Scrum, one team member consistently takes more time than allot…"
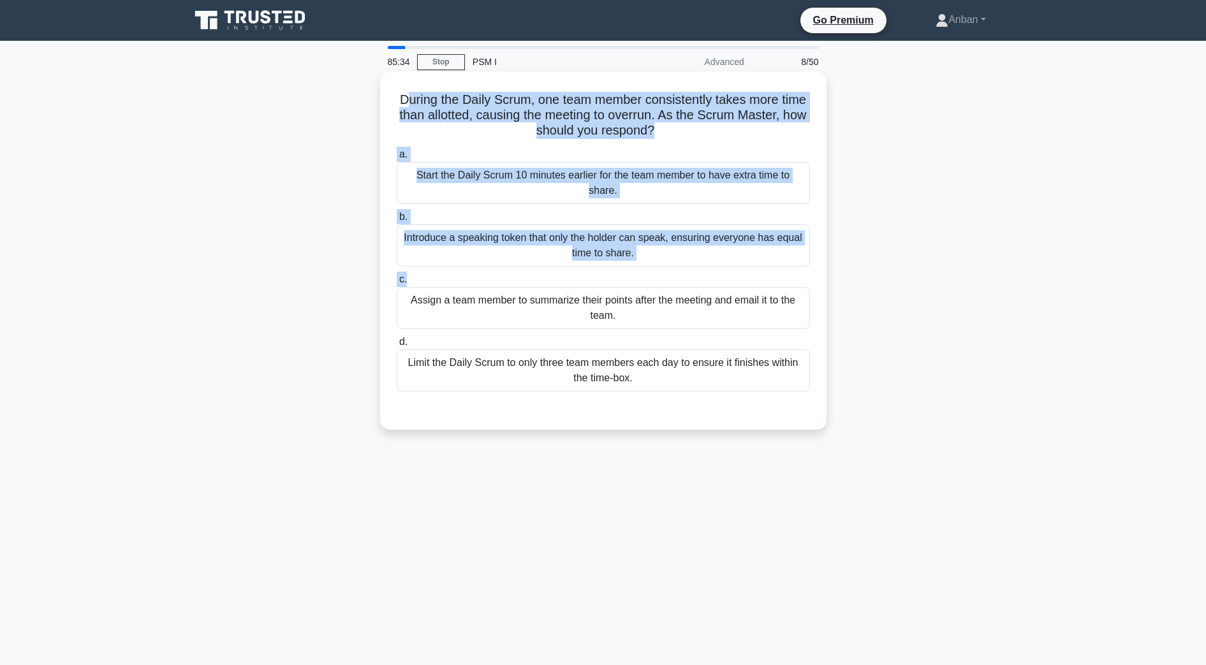
click at [523, 244] on div "Introduce a speaking token that only the holder can speak, ensuring everyone ha…" at bounding box center [603, 245] width 413 height 42
click at [397, 221] on input "b. Introduce a speaking token that only the holder can speak, ensuring everyone…" at bounding box center [397, 217] width 0 height 8
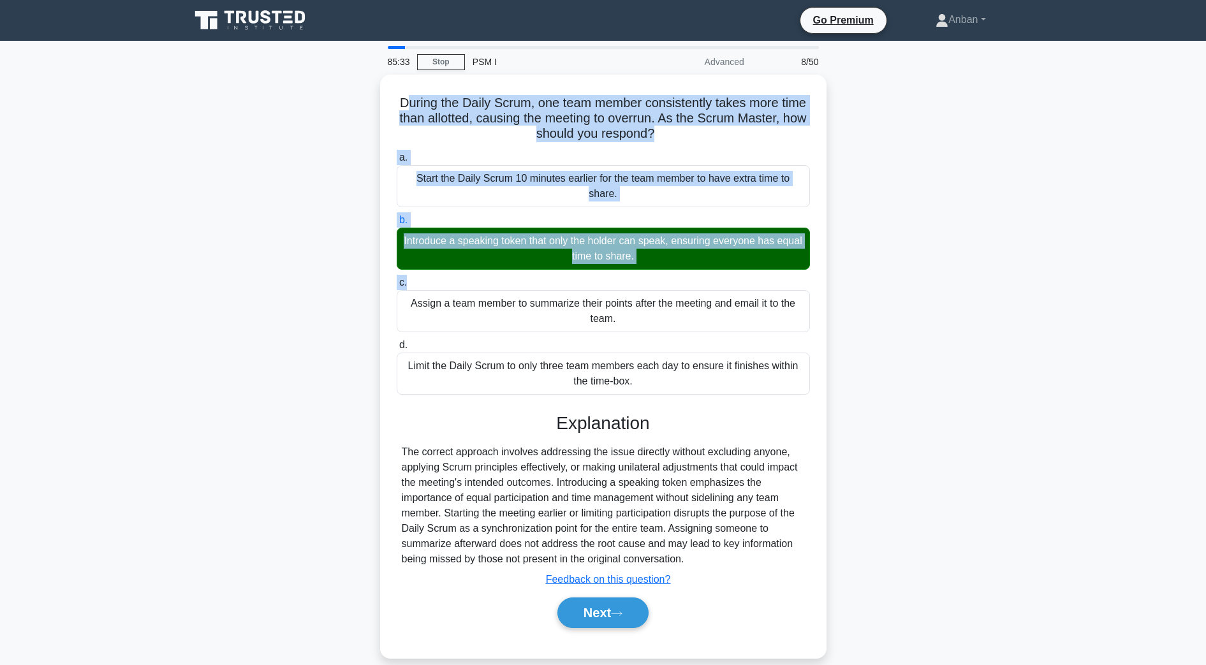
click at [964, 263] on div "During the Daily Scrum, one team member consistently takes more time than allot…" at bounding box center [603, 374] width 842 height 599
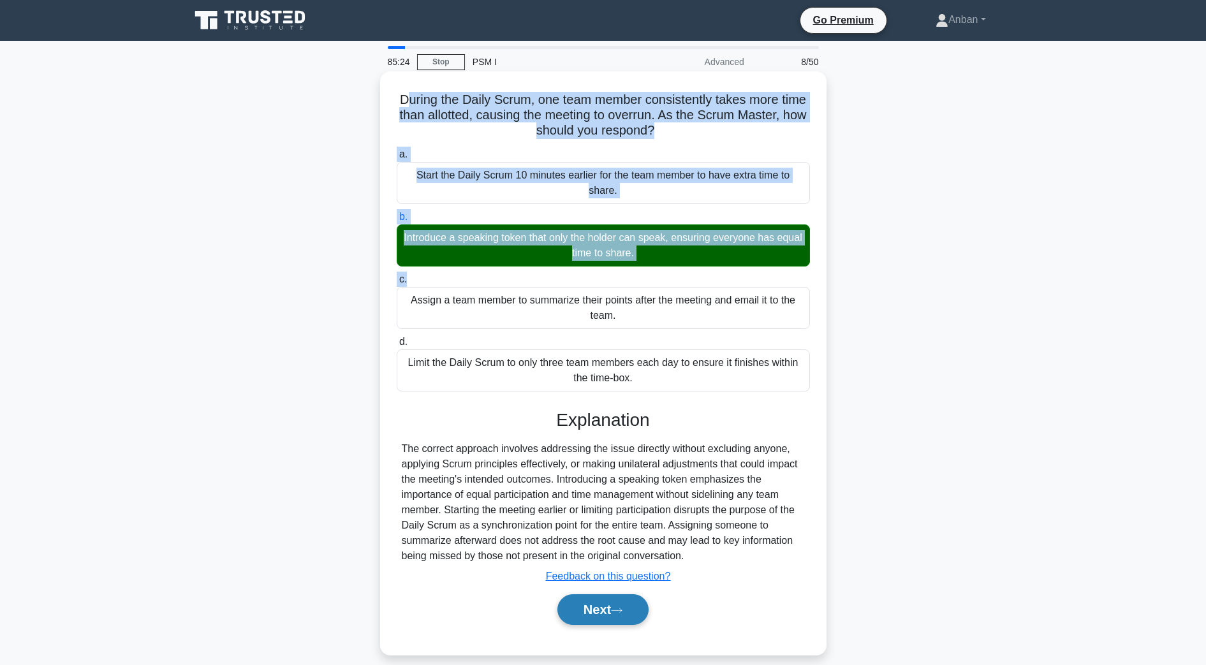
click at [629, 531] on button "Next" at bounding box center [602, 609] width 91 height 31
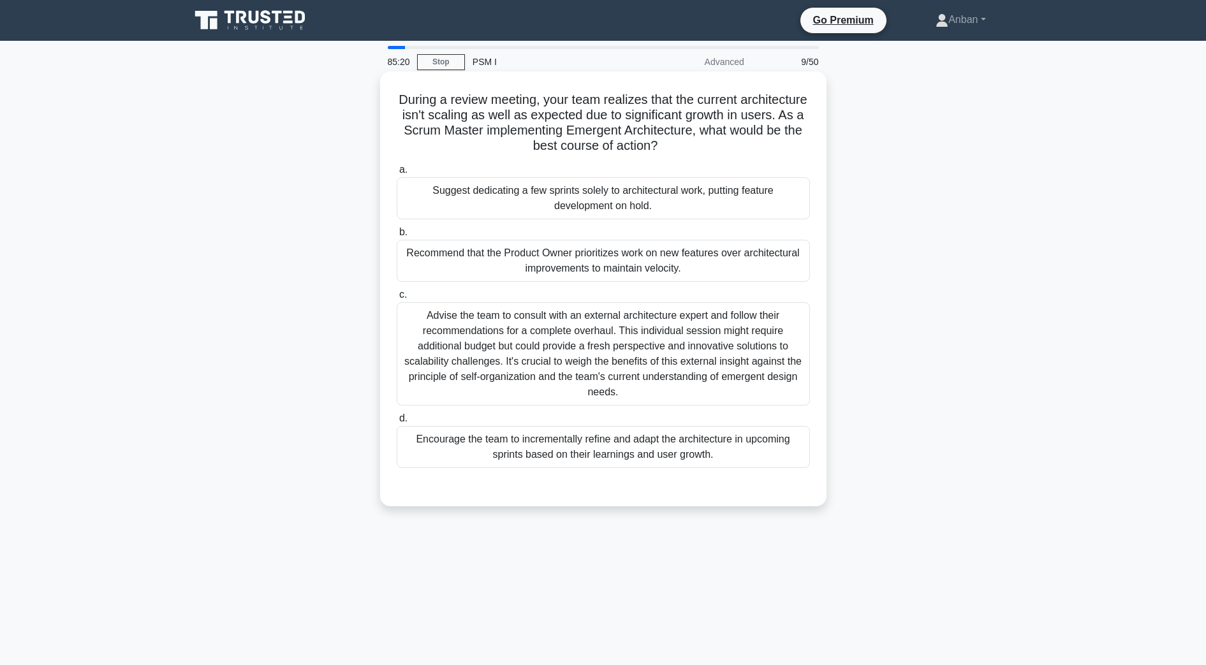
drag, startPoint x: 431, startPoint y: 99, endPoint x: 825, endPoint y: 471, distance: 540.9
click at [825, 471] on div "During a review meeting, your team realizes that the current architecture isn't…" at bounding box center [603, 288] width 446 height 435
copy div "During a review meeting, your team realizes that the current architecture isn't…"
click at [964, 367] on div "During a review meeting, your team realizes that the current architecture isn't…" at bounding box center [603, 300] width 842 height 450
click at [592, 448] on div "Encourage the team to incrementally refine and adapt the architecture in upcomi…" at bounding box center [603, 447] width 413 height 42
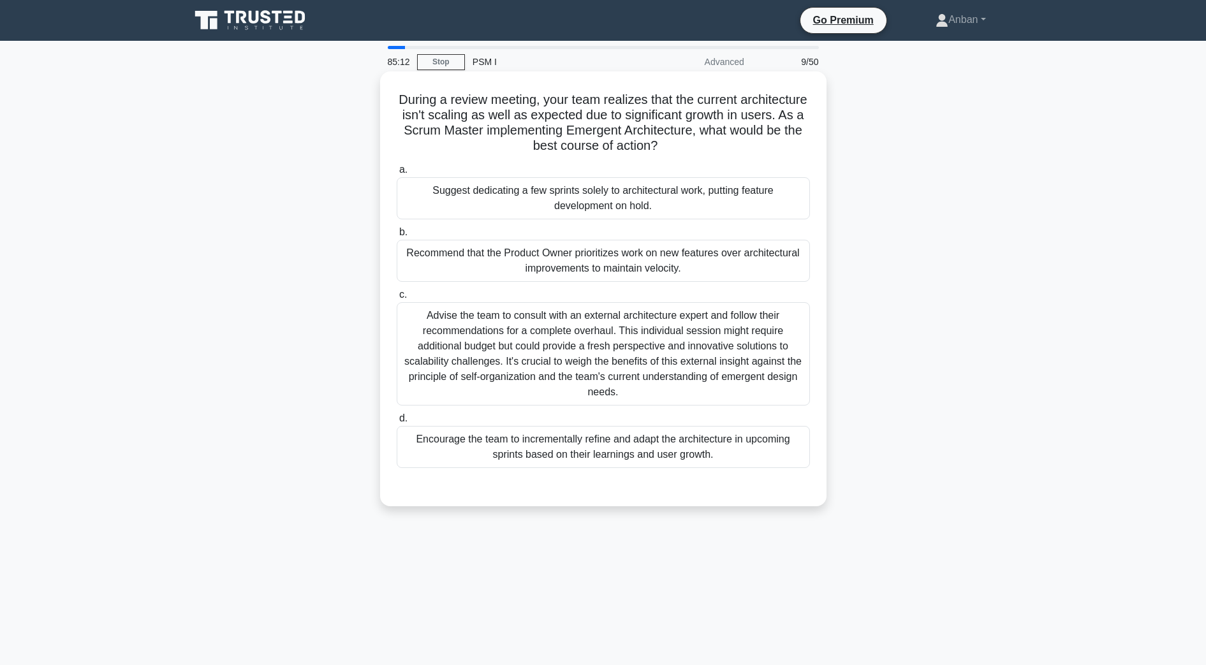
click at [397, 423] on input "d. Encourage the team to incrementally refine and adapt the architecture in upc…" at bounding box center [397, 419] width 0 height 8
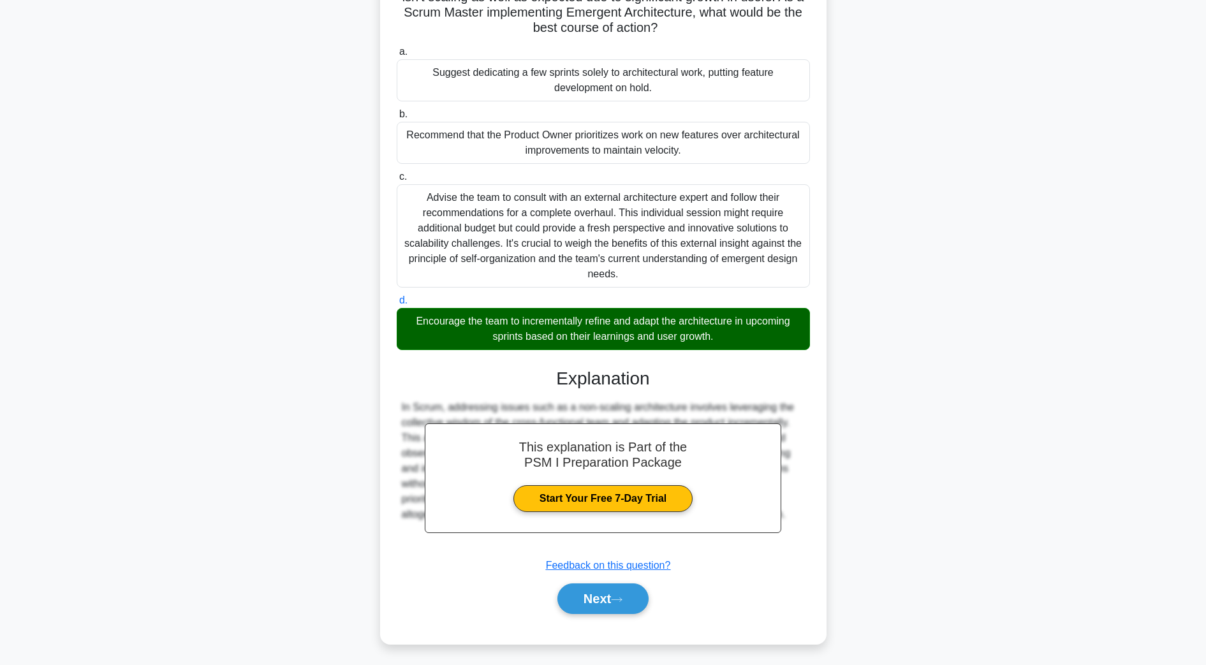
scroll to position [122, 0]
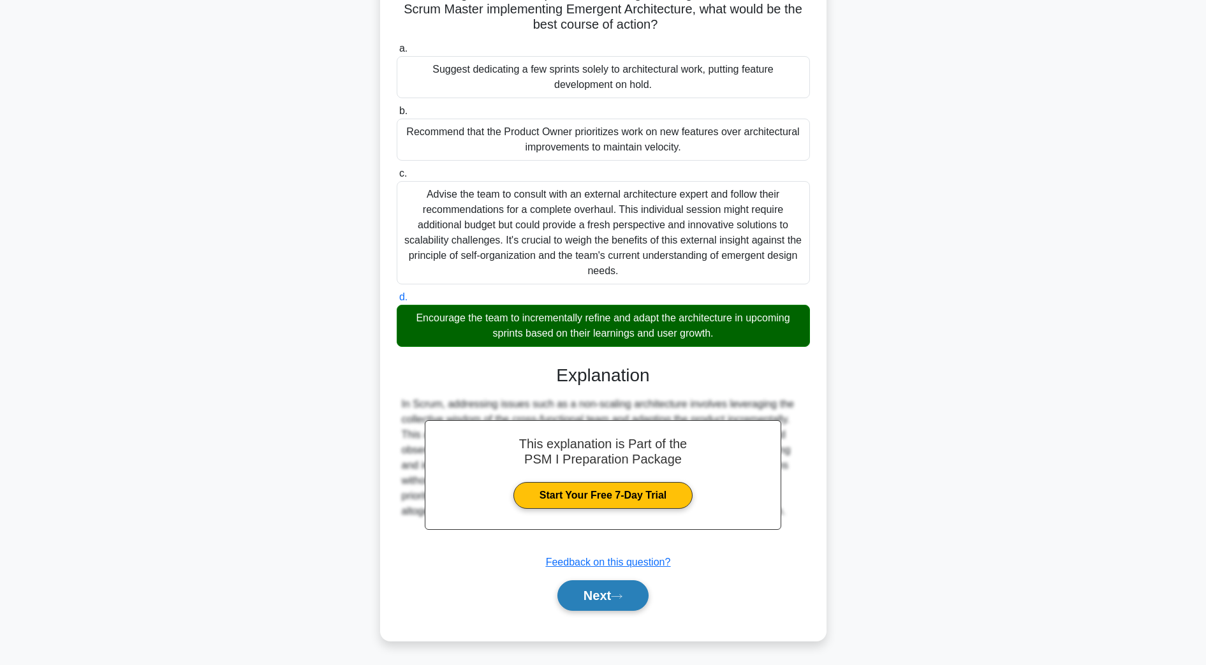
click at [599, 531] on button "Next" at bounding box center [602, 595] width 91 height 31
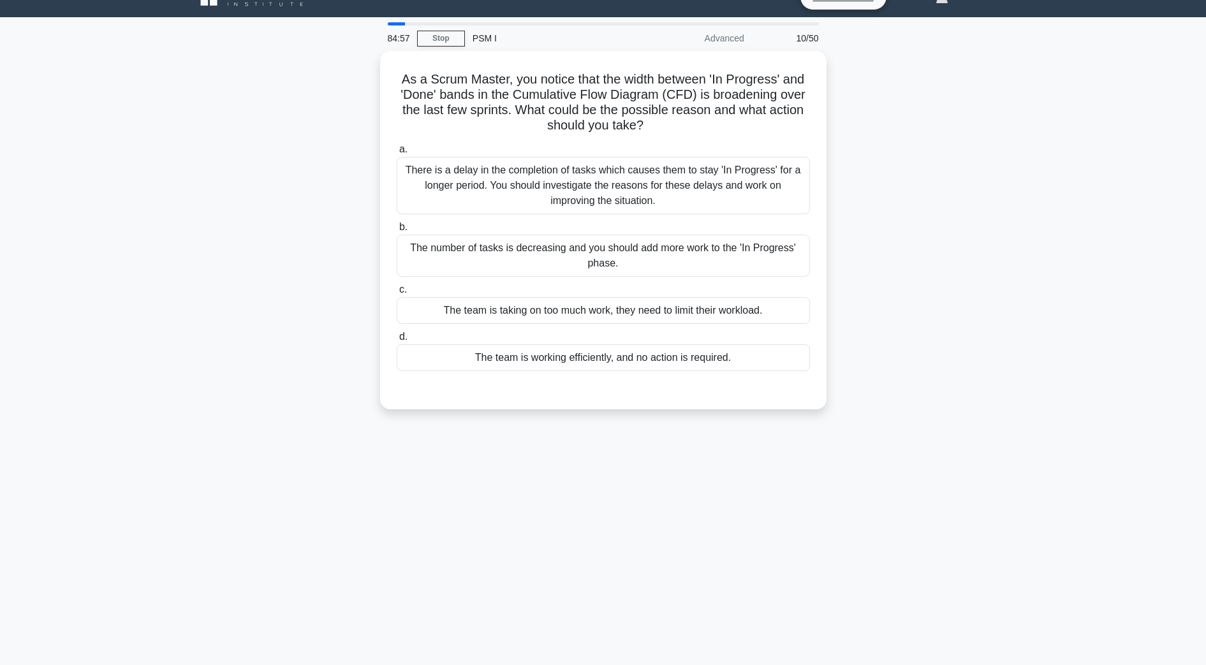
drag, startPoint x: 399, startPoint y: 78, endPoint x: 844, endPoint y: 365, distance: 528.7
click at [782, 364] on div "As a Scrum Master, you notice that the width between 'In Progress' and 'Done' b…" at bounding box center [603, 230] width 436 height 348
copy div "As a Scrum Master, you notice that the width between 'In Progress' and 'Done' b…"
drag, startPoint x: 1007, startPoint y: 430, endPoint x: 974, endPoint y: 407, distance: 39.8
click at [964, 428] on div "84:52 Stop PSM I Advanced 10/50 As a Scrum Master, you notice that the width be…" at bounding box center [603, 341] width 842 height 638
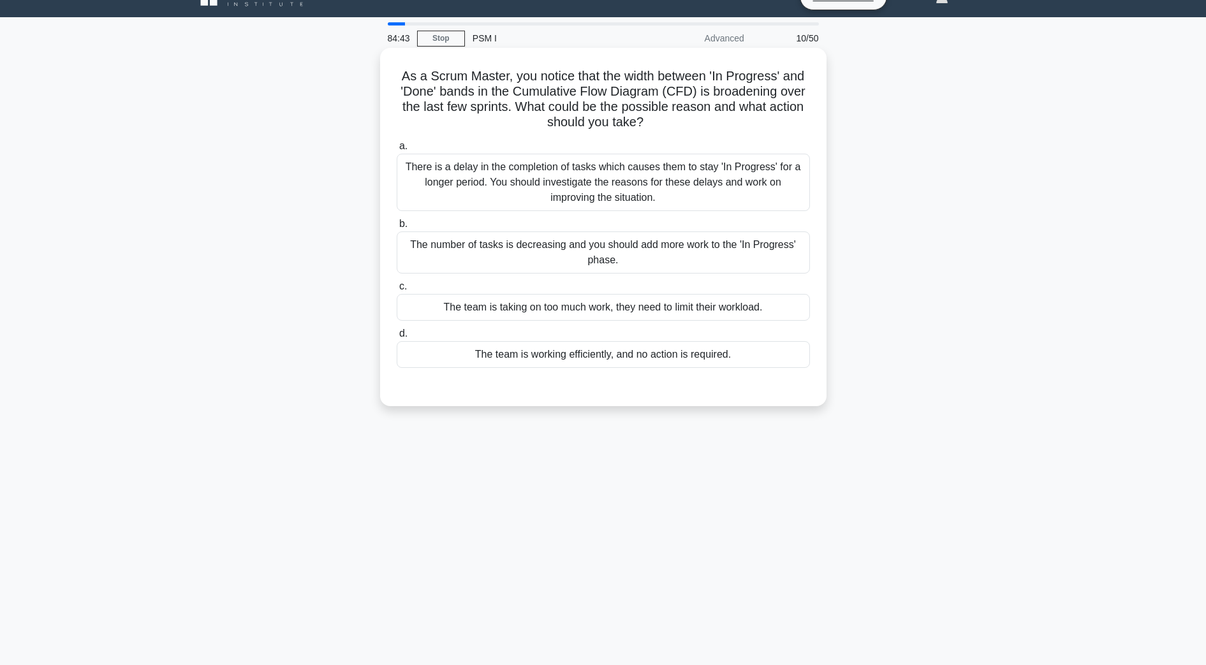
click at [582, 190] on div "There is a delay in the completion of tasks which causes them to stay 'In Progr…" at bounding box center [603, 182] width 413 height 57
click at [397, 150] on input "a. There is a delay in the completion of tasks which causes them to stay 'In Pr…" at bounding box center [397, 146] width 0 height 8
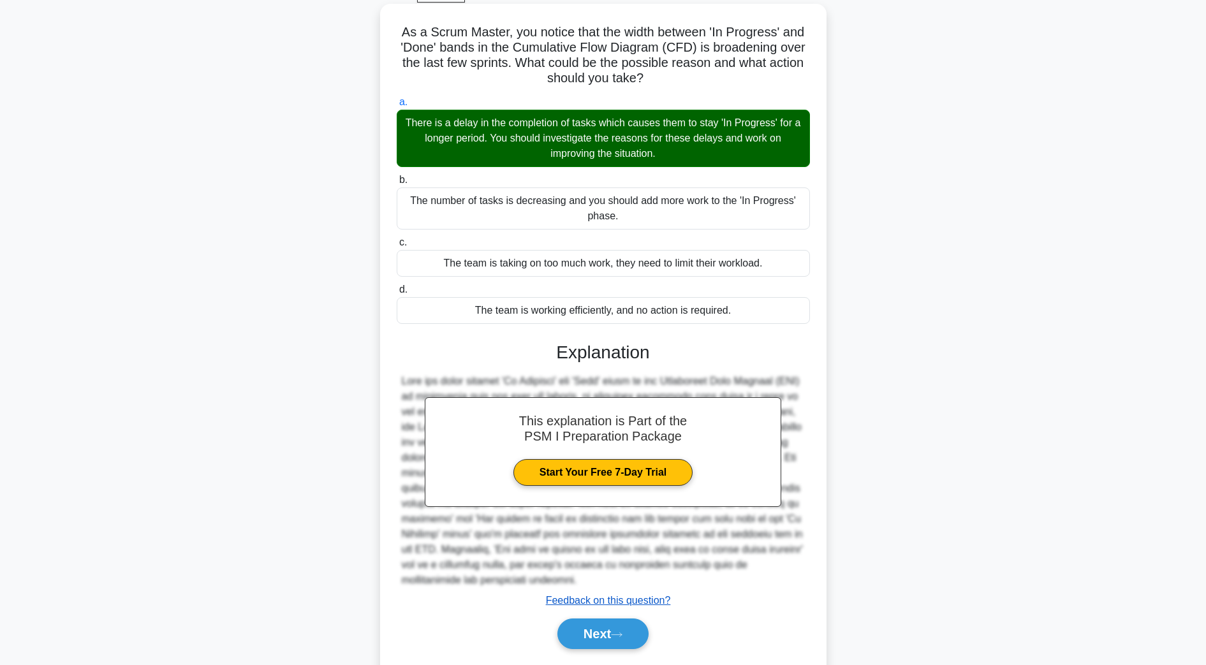
scroll to position [106, 0]
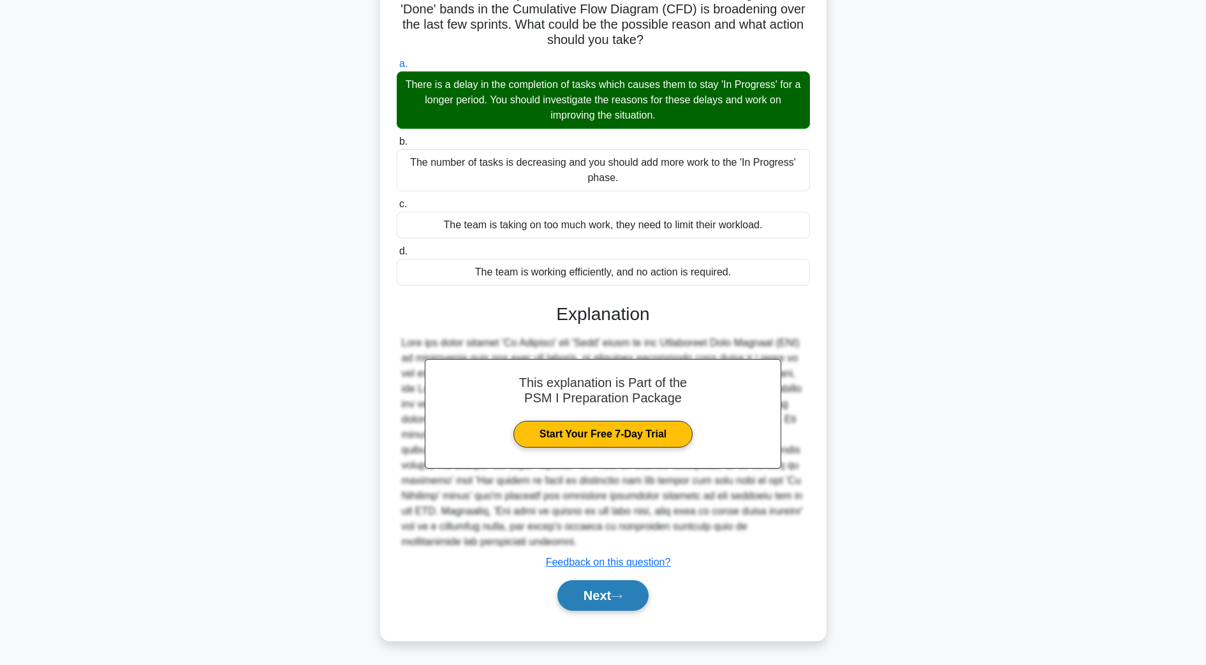
click at [602, 531] on button "Next" at bounding box center [602, 595] width 91 height 31
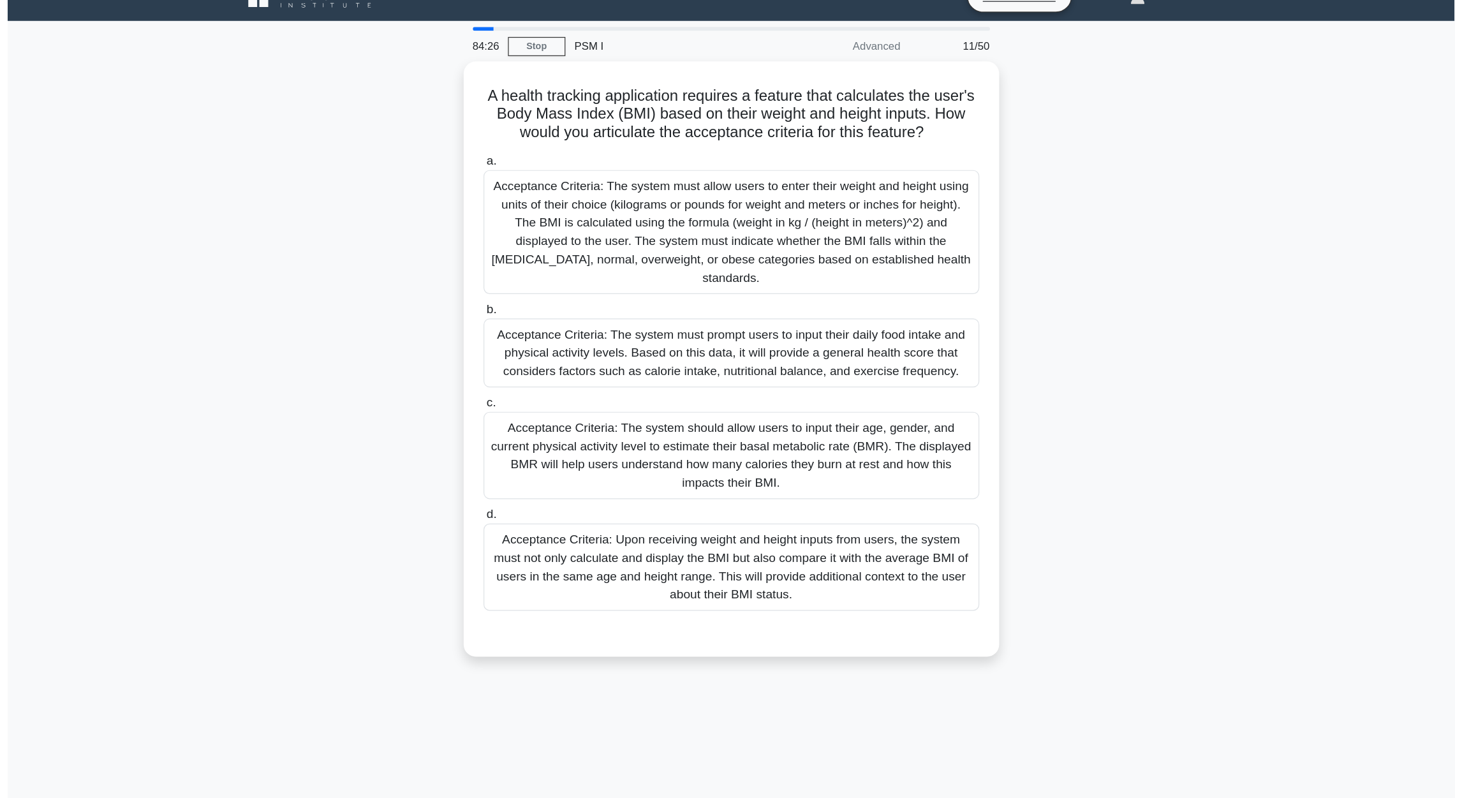
scroll to position [0, 0]
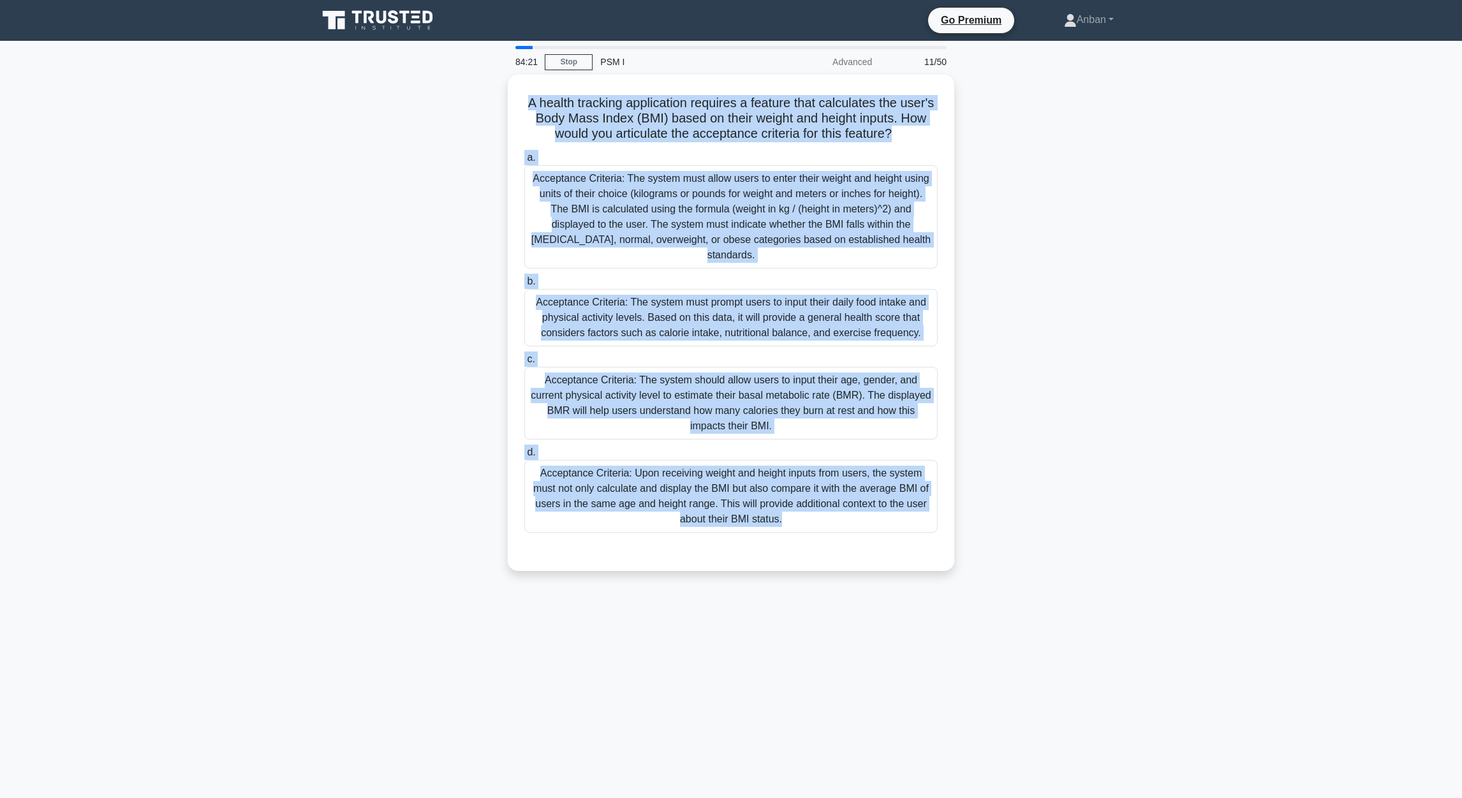
drag, startPoint x: 543, startPoint y: 99, endPoint x: 955, endPoint y: 540, distance: 603.7
click at [955, 531] on div "A health tracking application requires a feature that calculates the user's Bod…" at bounding box center [731, 330] width 842 height 511
copy div "A health tracking application requires a feature that calculates the user's Bod…"
click at [964, 401] on main "84:15 Stop PSM I Advanced 11/50 A health tracking application requires a featur…" at bounding box center [731, 419] width 1462 height 757
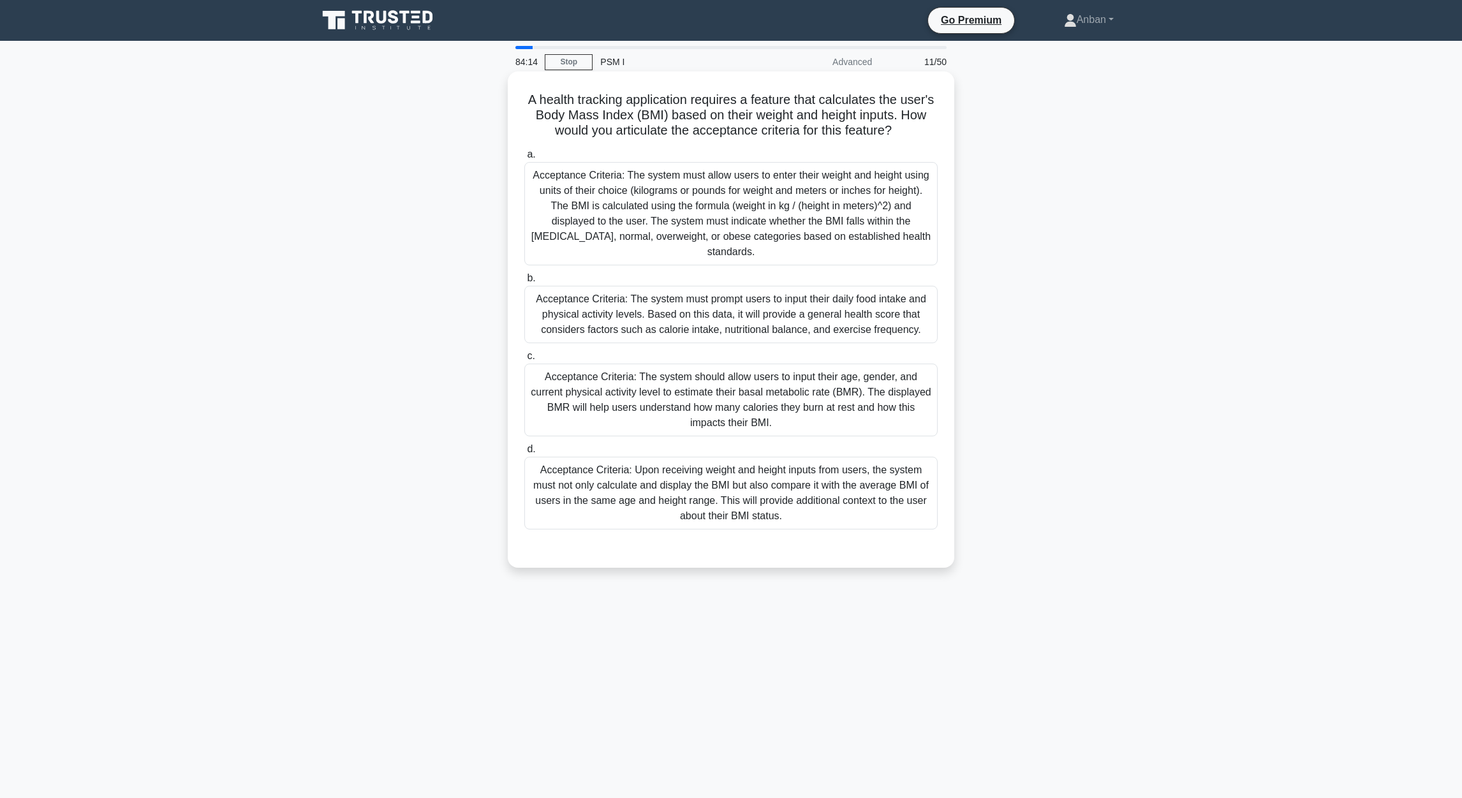
drag, startPoint x: 825, startPoint y: 398, endPoint x: 876, endPoint y: 405, distance: 50.9
click at [826, 398] on div "Acceptance Criteria: The system should allow users to input their age, gender, …" at bounding box center [730, 399] width 413 height 73
click at [524, 360] on input "c. Acceptance Criteria: The system should allow users to input their age, gende…" at bounding box center [524, 356] width 0 height 8
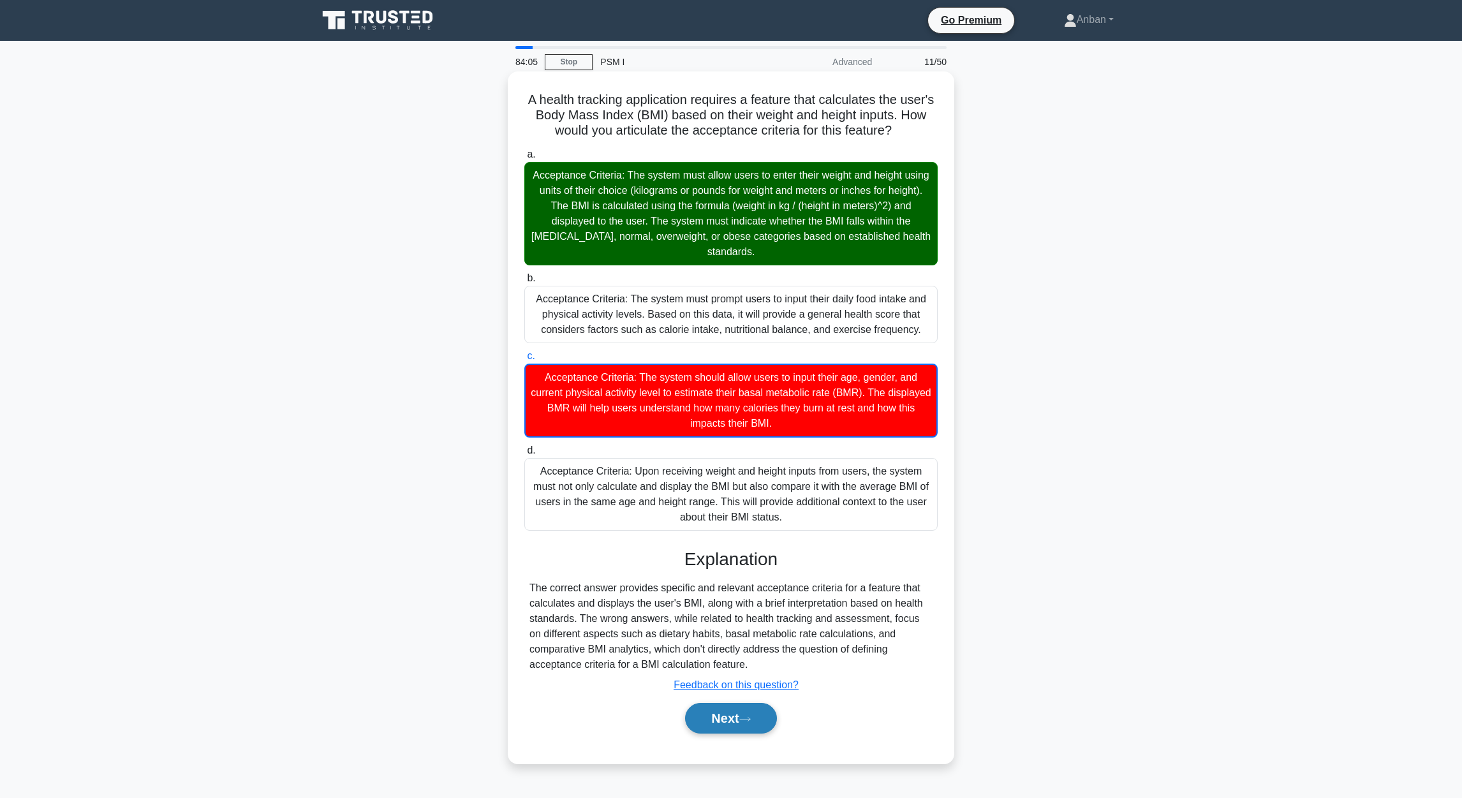
drag, startPoint x: 723, startPoint y: 721, endPoint x: 736, endPoint y: 715, distance: 14.6
click at [725, 531] on button "Next" at bounding box center [730, 718] width 91 height 31
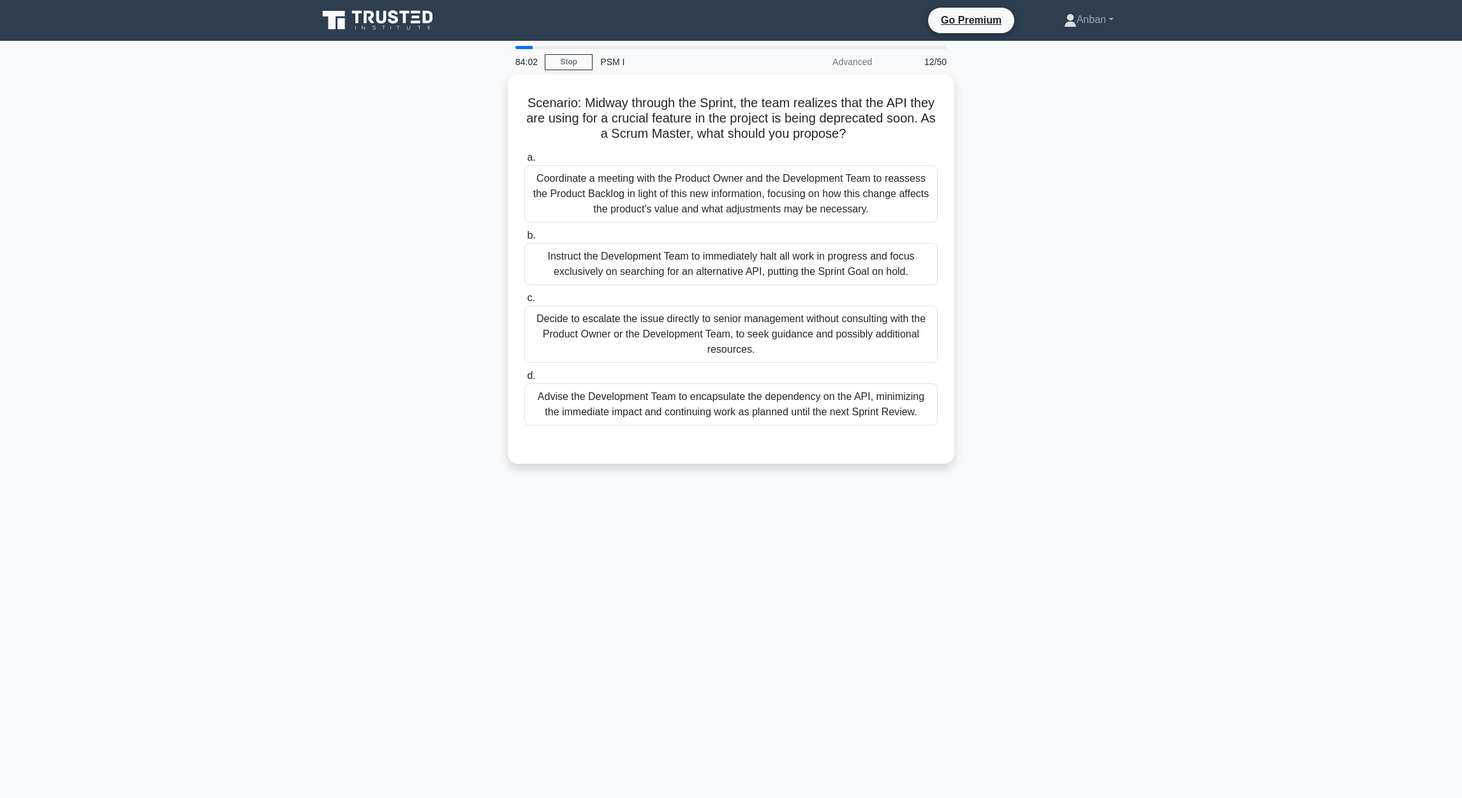
drag, startPoint x: 598, startPoint y: 138, endPoint x: 1072, endPoint y: 429, distance: 556.5
click at [964, 429] on div "Scenario: Midway through the Sprint, the team realizes that the API they are us…" at bounding box center [731, 277] width 842 height 404
copy div "Scenario: Midway through the Sprint, the team realizes that the API they are us…"
drag, startPoint x: 1008, startPoint y: 537, endPoint x: 859, endPoint y: 475, distance: 161.5
click at [964, 531] on div "83:57 Stop PSM I Advanced 12/50 Scenario: Midway through the Sprint, the team r…" at bounding box center [731, 365] width 842 height 638
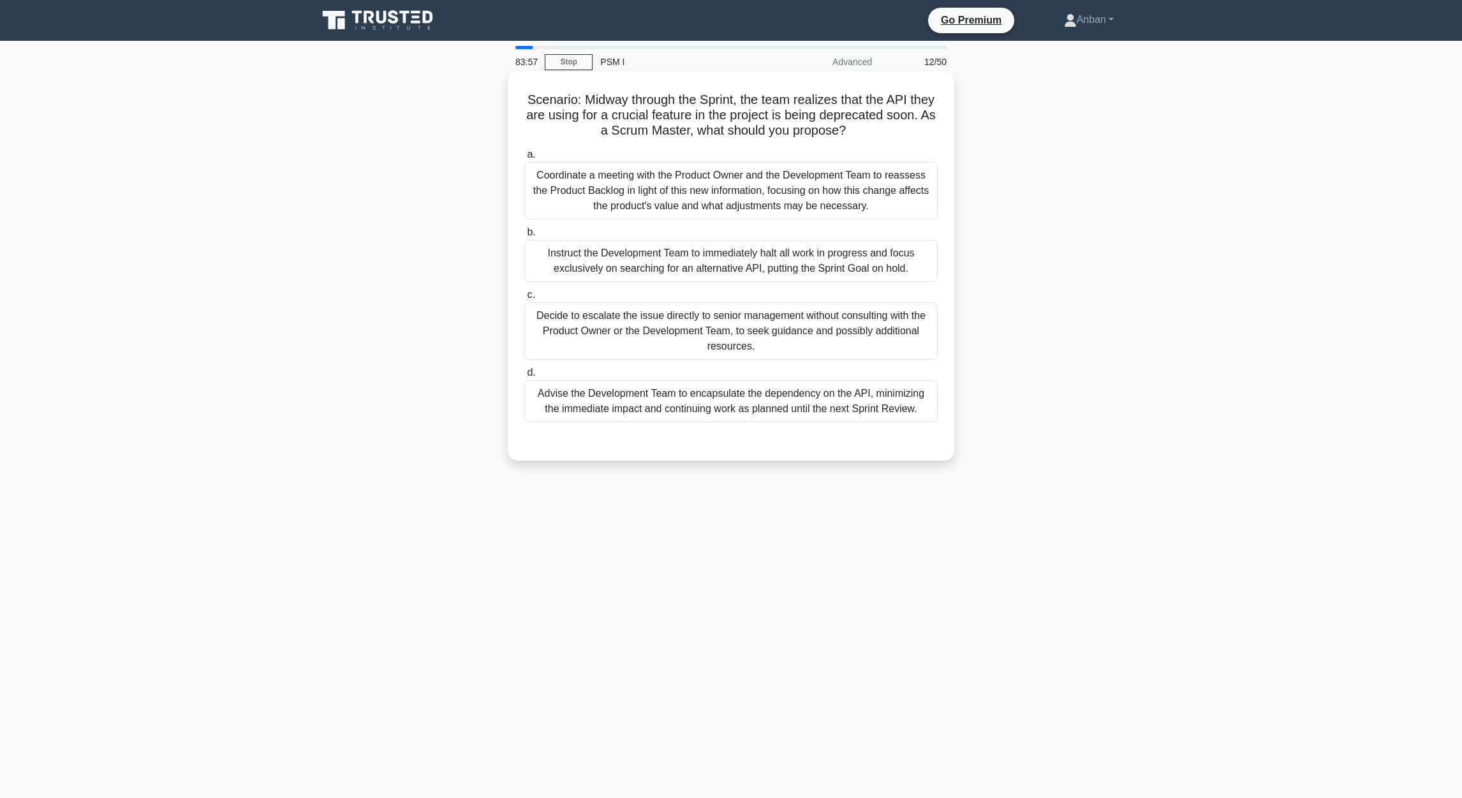
click at [726, 325] on div "Decide to escalate the issue directly to senior management without consulting w…" at bounding box center [730, 330] width 413 height 57
click at [858, 325] on div "Decide to escalate the issue directly to senior management without consulting w…" at bounding box center [730, 330] width 413 height 57
click at [524, 299] on input "c. Decide to escalate the issue directly to senior management without consultin…" at bounding box center [524, 295] width 0 height 8
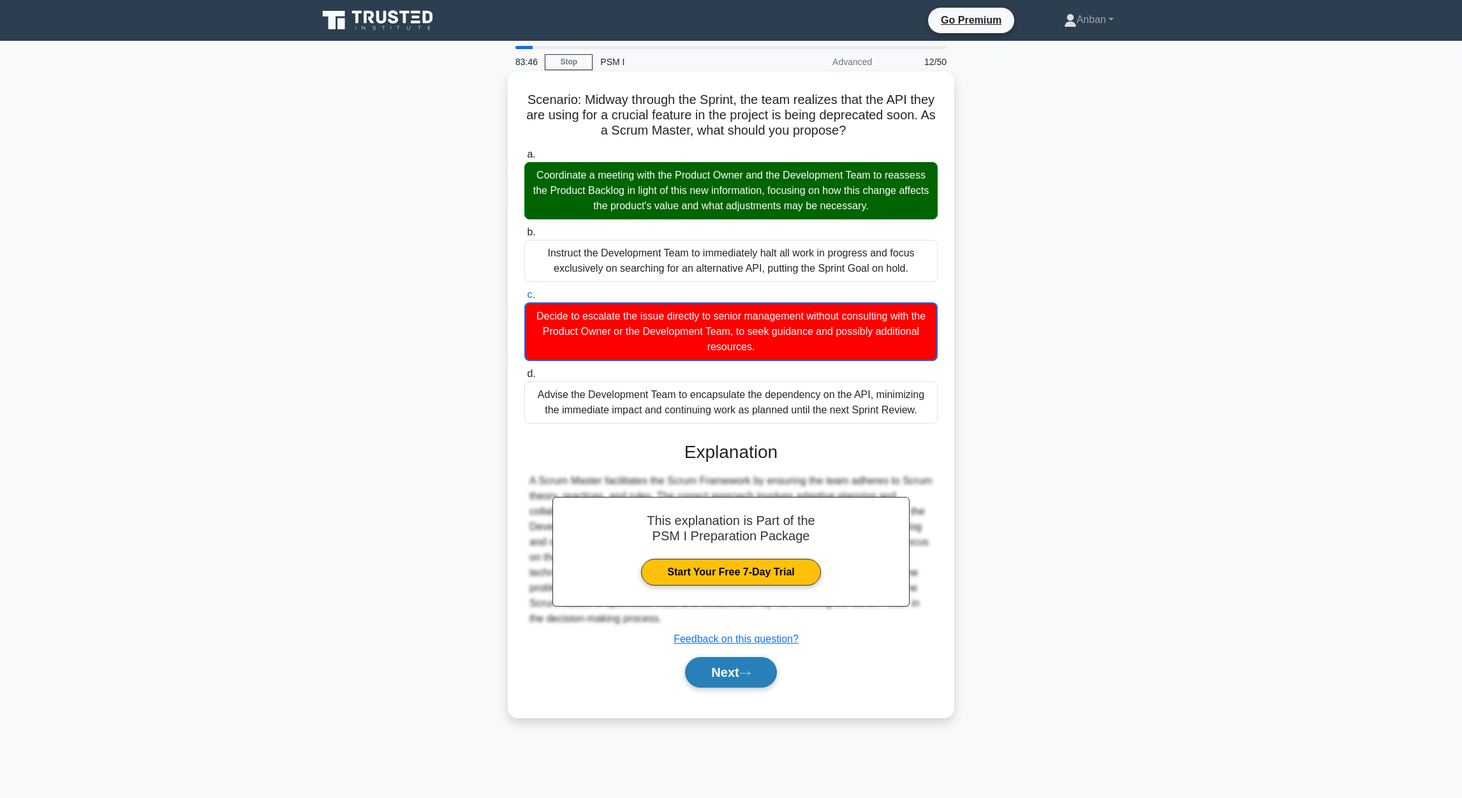
click at [723, 531] on button "Next" at bounding box center [730, 672] width 91 height 31
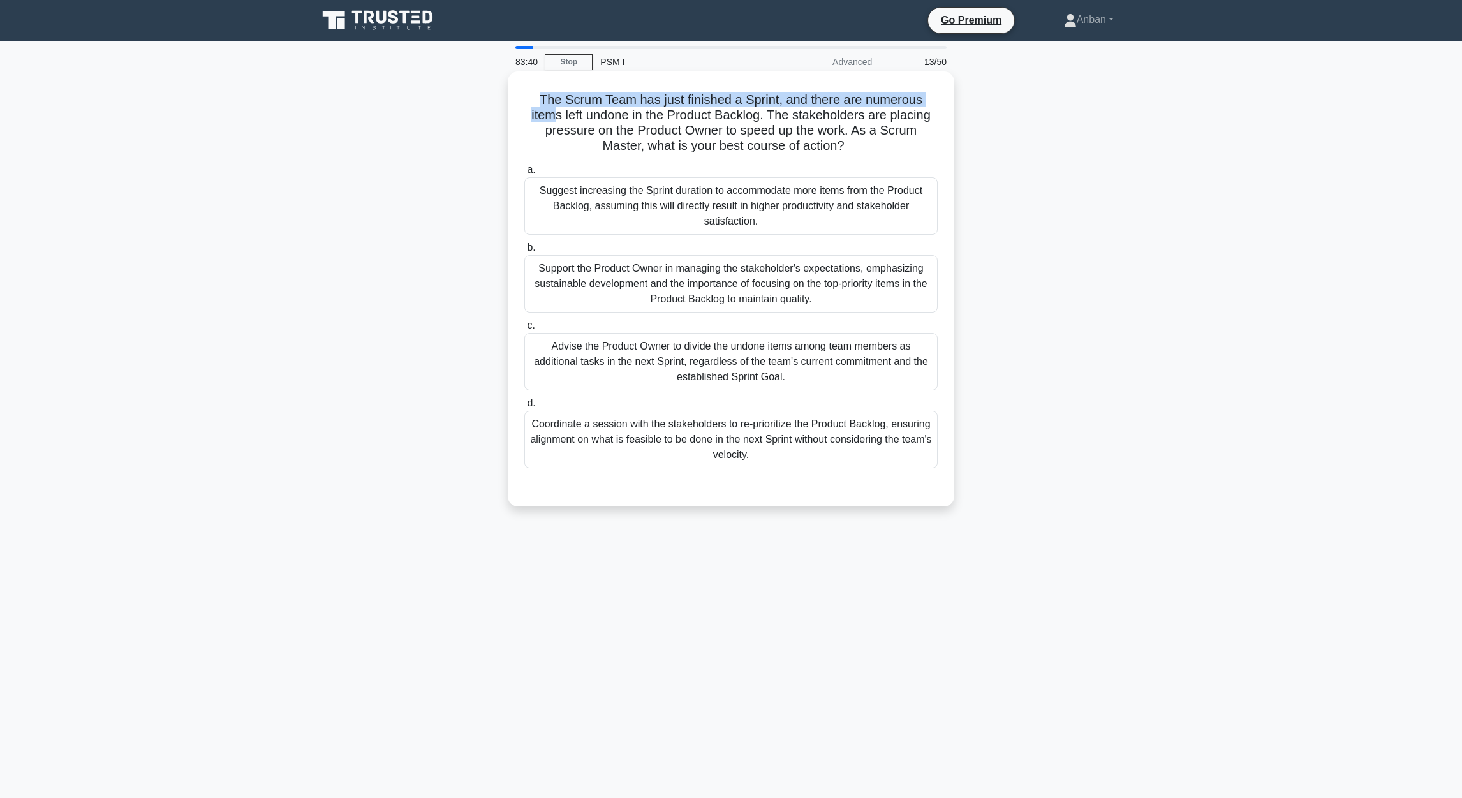
drag, startPoint x: 537, startPoint y: 100, endPoint x: 549, endPoint y: 108, distance: 14.7
click at [549, 108] on h5 "The Scrum Team has just finished a Sprint, and there are numerous items left un…" at bounding box center [731, 123] width 416 height 62
drag, startPoint x: 549, startPoint y: 108, endPoint x: 518, endPoint y: 179, distance: 77.1
click at [525, 204] on div "Suggest increasing the Sprint duration to accommodate more items from the Produ…" at bounding box center [730, 205] width 413 height 57
click at [524, 174] on input "a. Suggest increasing the Sprint duration to accommodate more items from the Pr…" at bounding box center [524, 170] width 0 height 8
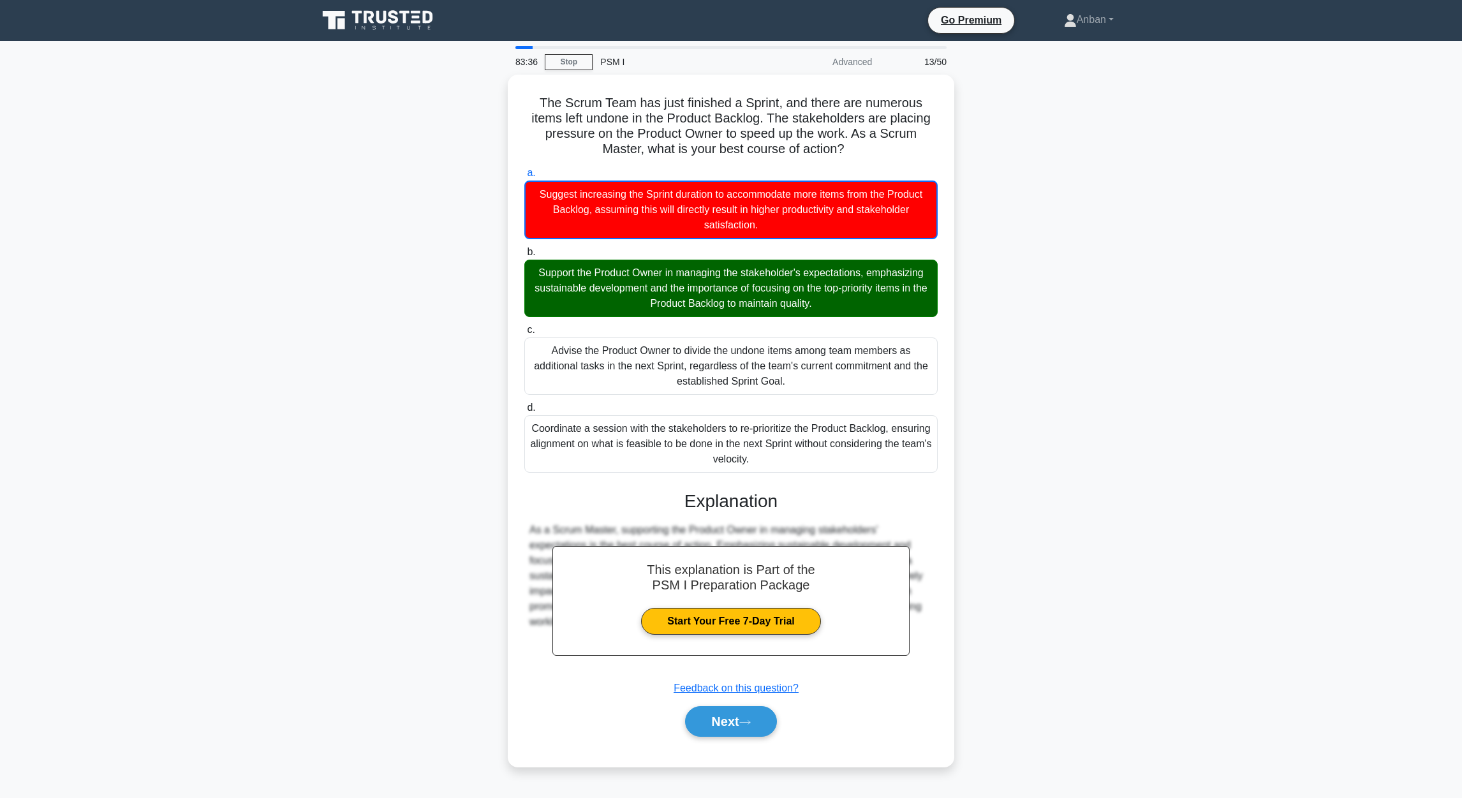
drag, startPoint x: 537, startPoint y: 97, endPoint x: 982, endPoint y: 452, distance: 569.5
click at [917, 460] on div "The Scrum Team has just finished a Sprint, and there are numerous items left un…" at bounding box center [731, 421] width 436 height 682
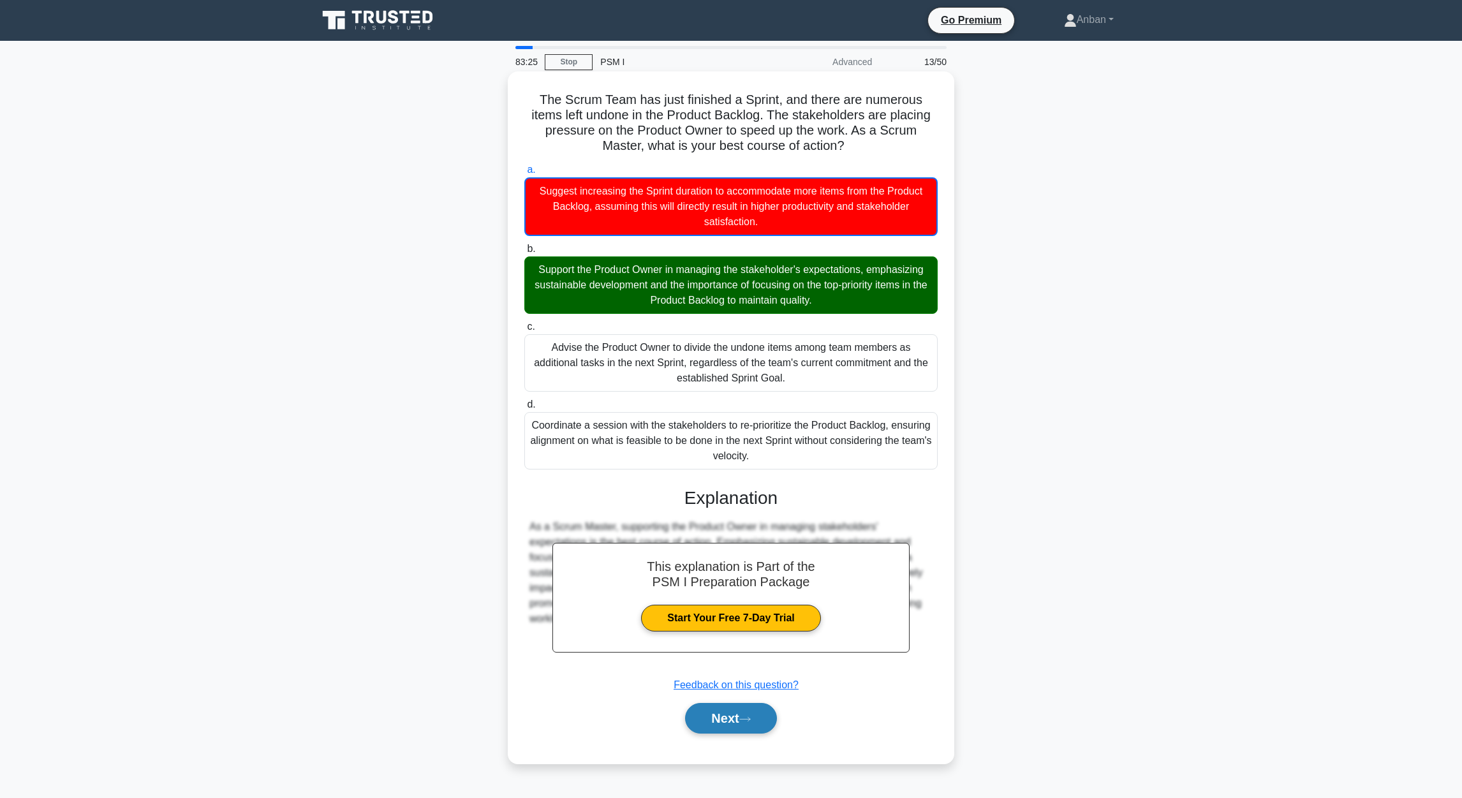
click at [747, 531] on button "Next" at bounding box center [730, 718] width 91 height 31
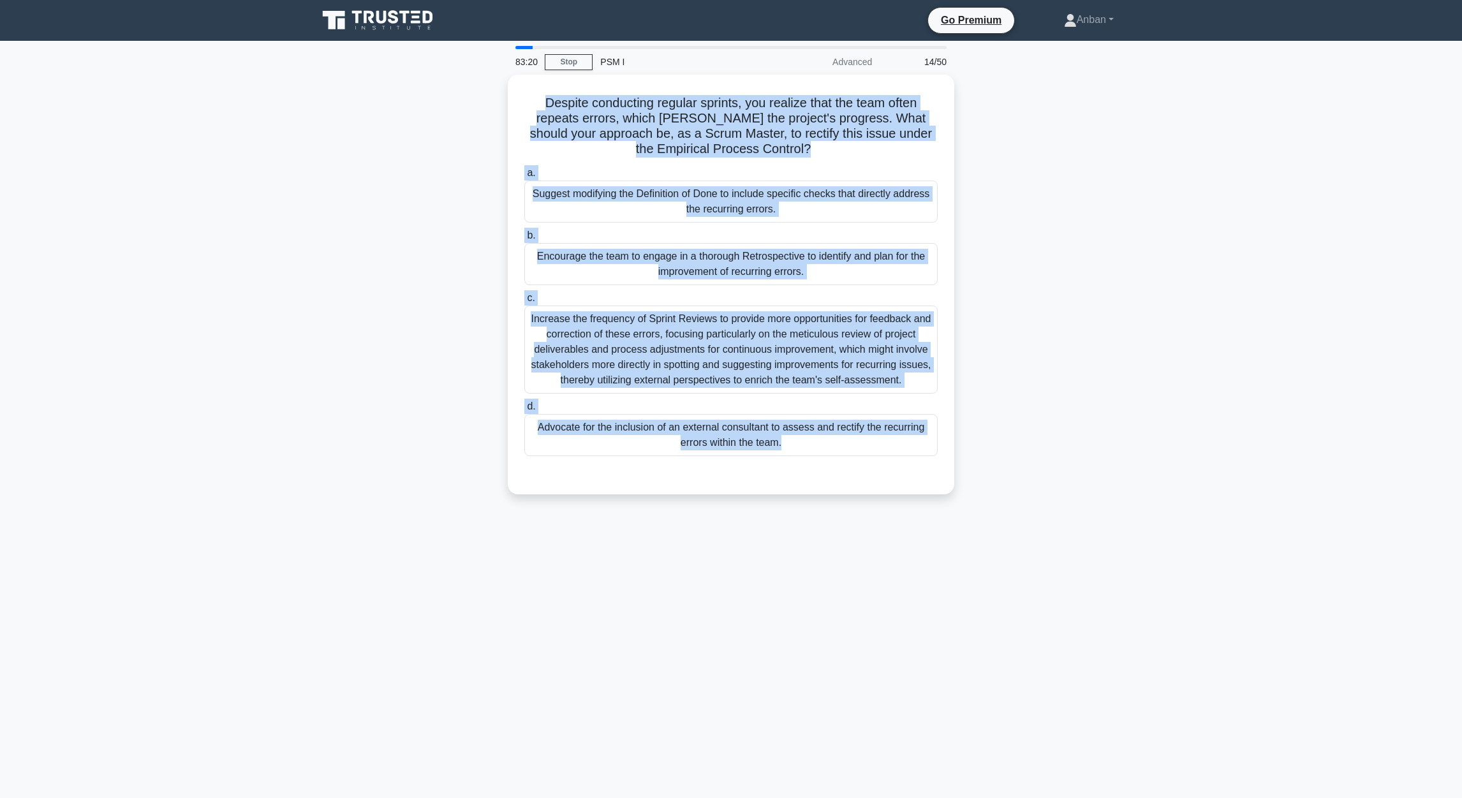
drag, startPoint x: 539, startPoint y: 101, endPoint x: 1112, endPoint y: 460, distance: 675.9
click at [964, 460] on div "Despite conducting regular sprints, you realize that the team often repeats err…" at bounding box center [731, 292] width 842 height 435
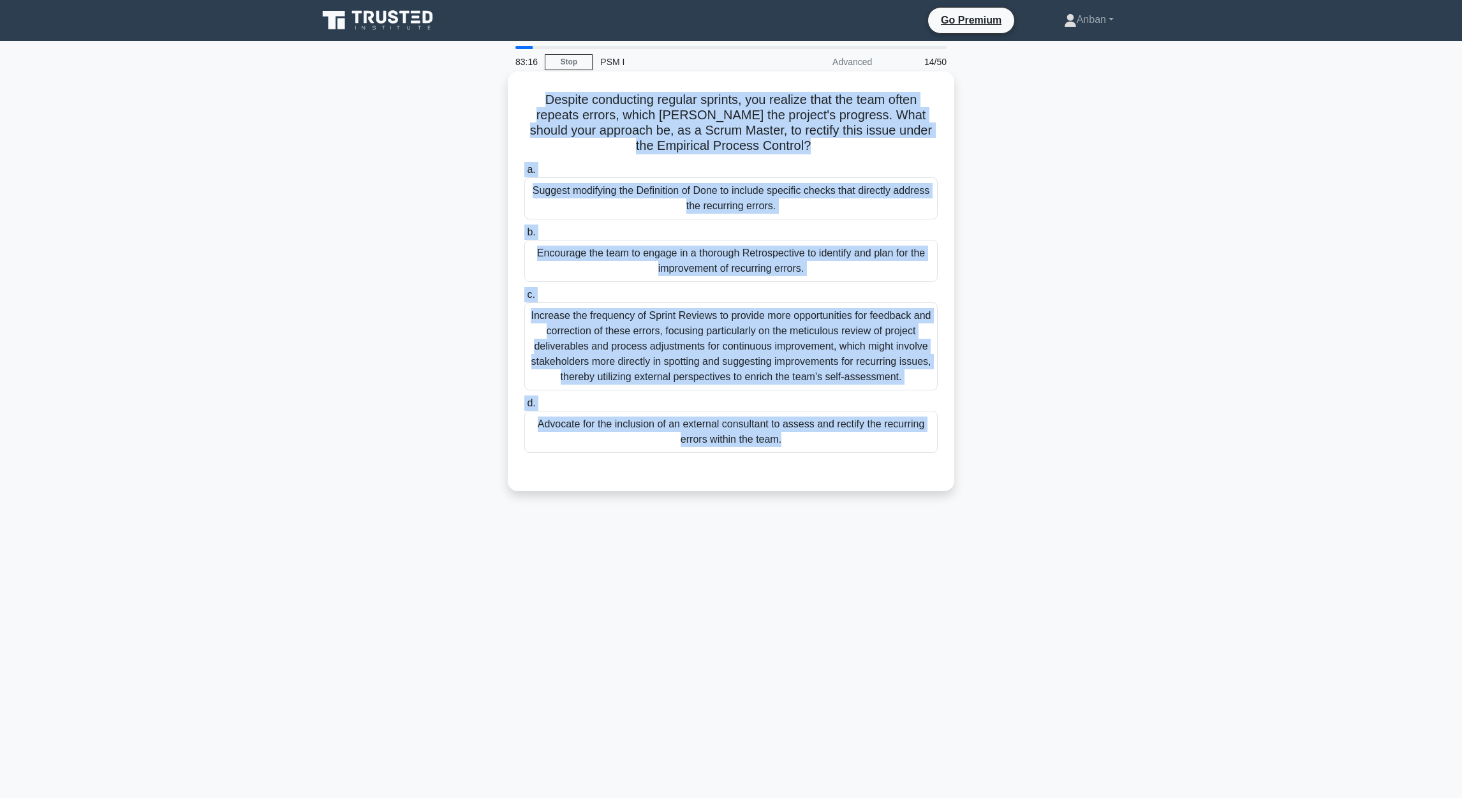
drag, startPoint x: 737, startPoint y: 260, endPoint x: 770, endPoint y: 268, distance: 34.8
click at [738, 260] on div "Encourage the team to engage in a thorough Retrospective to identify and plan f…" at bounding box center [730, 261] width 413 height 42
click at [524, 237] on input "b. Encourage the team to engage in a thorough Retrospective to identify and pla…" at bounding box center [524, 232] width 0 height 8
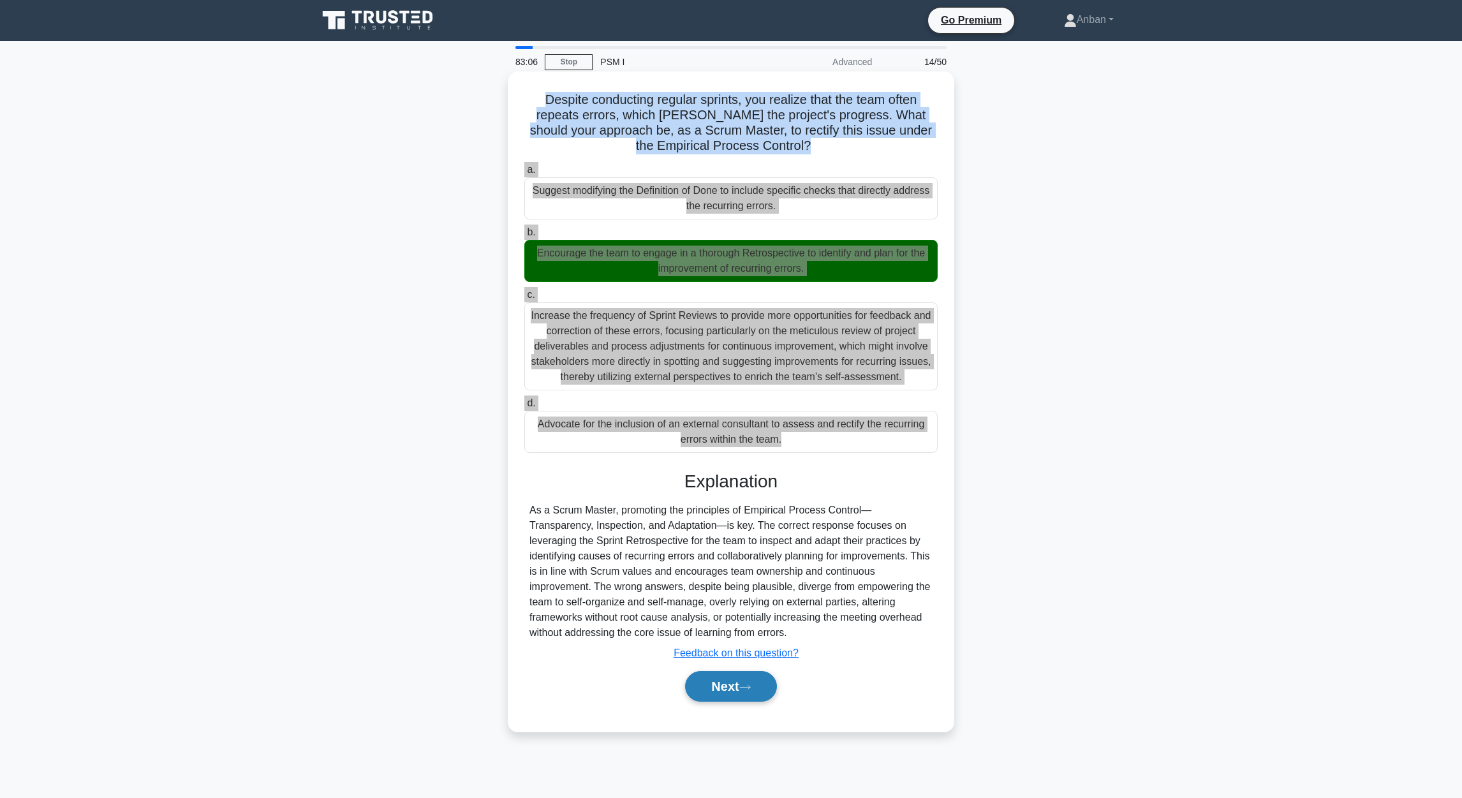
click at [724, 531] on button "Next" at bounding box center [730, 686] width 91 height 31
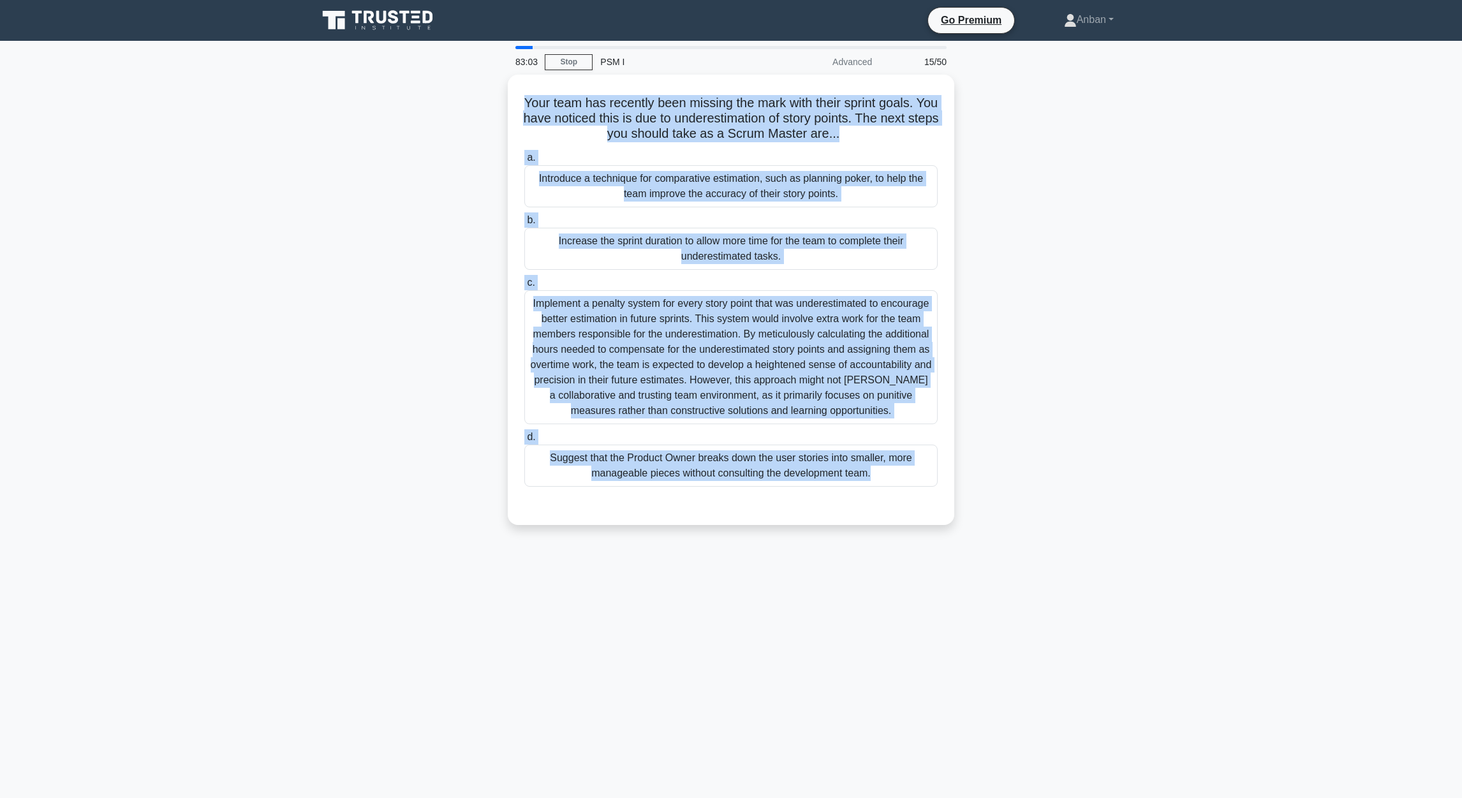
drag, startPoint x: 532, startPoint y: 99, endPoint x: 1054, endPoint y: 483, distance: 648.1
click at [964, 489] on div "Your team has recently been missing the mark with their sprint goals. You have …" at bounding box center [731, 308] width 842 height 466
drag, startPoint x: 1161, startPoint y: 450, endPoint x: 1117, endPoint y: 434, distance: 47.0
click at [964, 448] on main "82:58 Stop PSM I Advanced 15/50 Your team has recently been missing the mark wi…" at bounding box center [731, 419] width 1462 height 757
click at [964, 343] on div "Your team has recently been missing the mark with their sprint goals. You have …" at bounding box center [731, 308] width 842 height 466
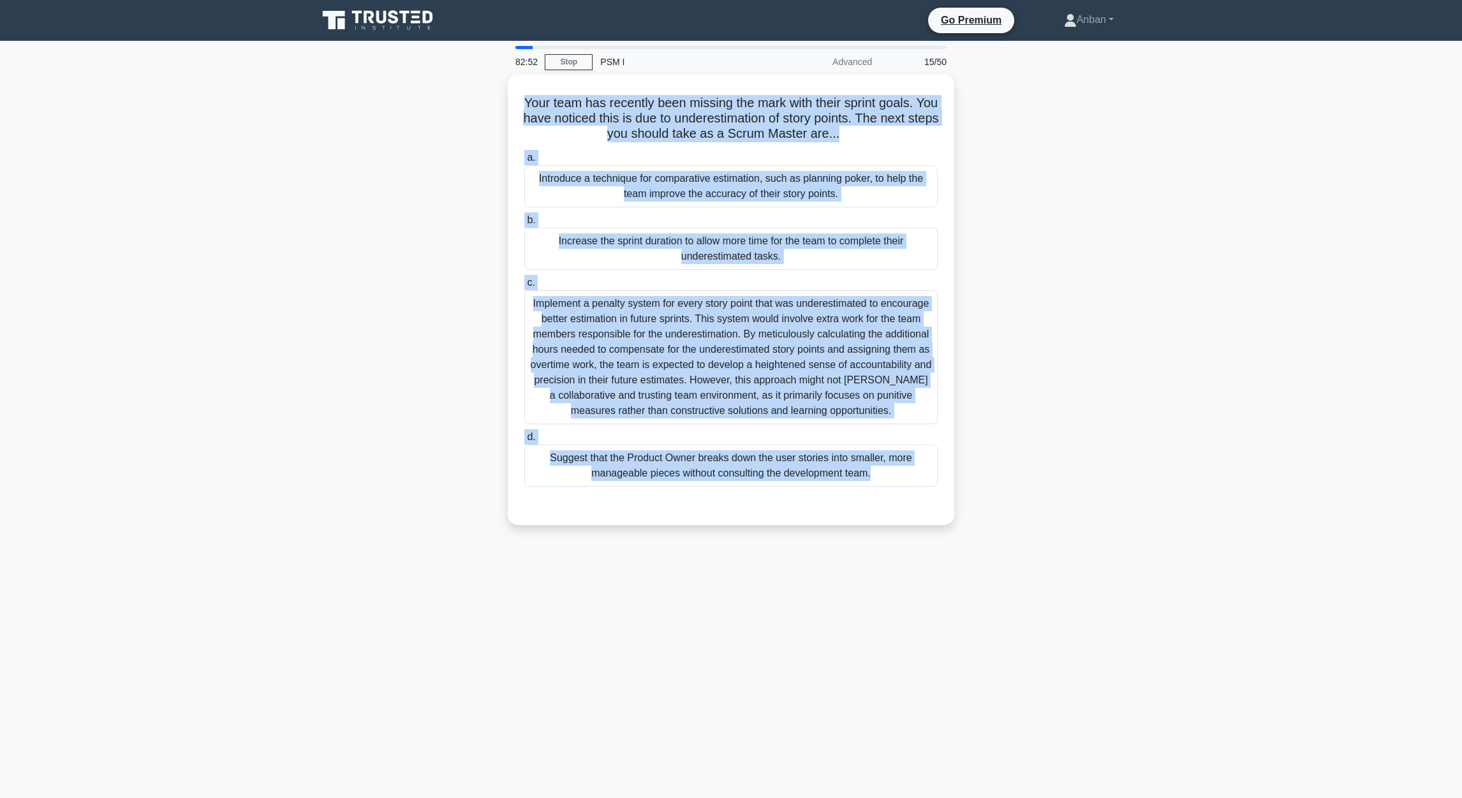
drag, startPoint x: 1092, startPoint y: 319, endPoint x: 1050, endPoint y: 353, distance: 53.9
click at [964, 321] on div "Your team has recently been missing the mark with their sprint goals. You have …" at bounding box center [731, 308] width 842 height 466
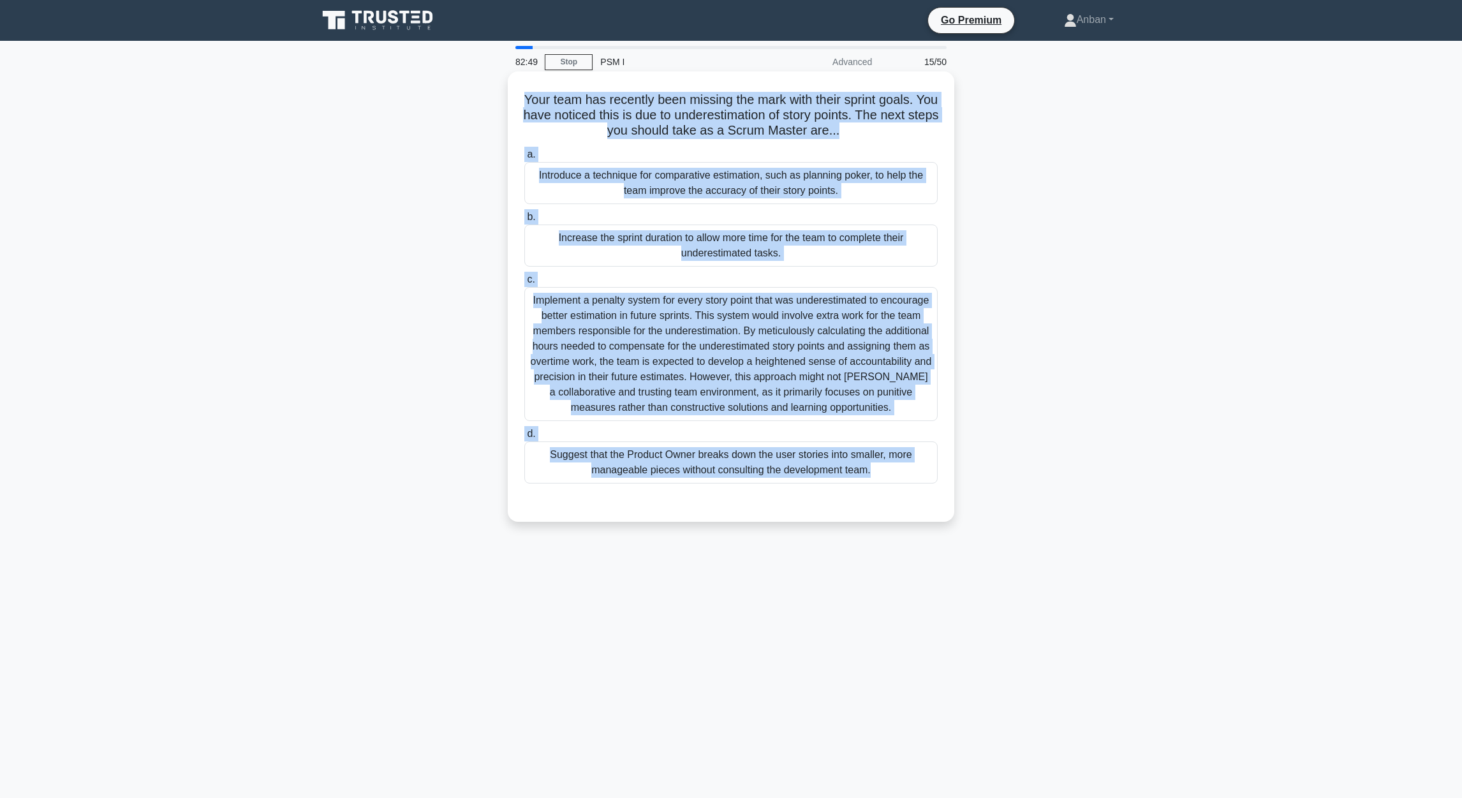
click at [749, 198] on div "Introduce a technique for comparative estimation, such as planning poker, to he…" at bounding box center [730, 183] width 413 height 42
click at [524, 159] on input "a. Introduce a technique for comparative estimation, such as planning poker, to…" at bounding box center [524, 154] width 0 height 8
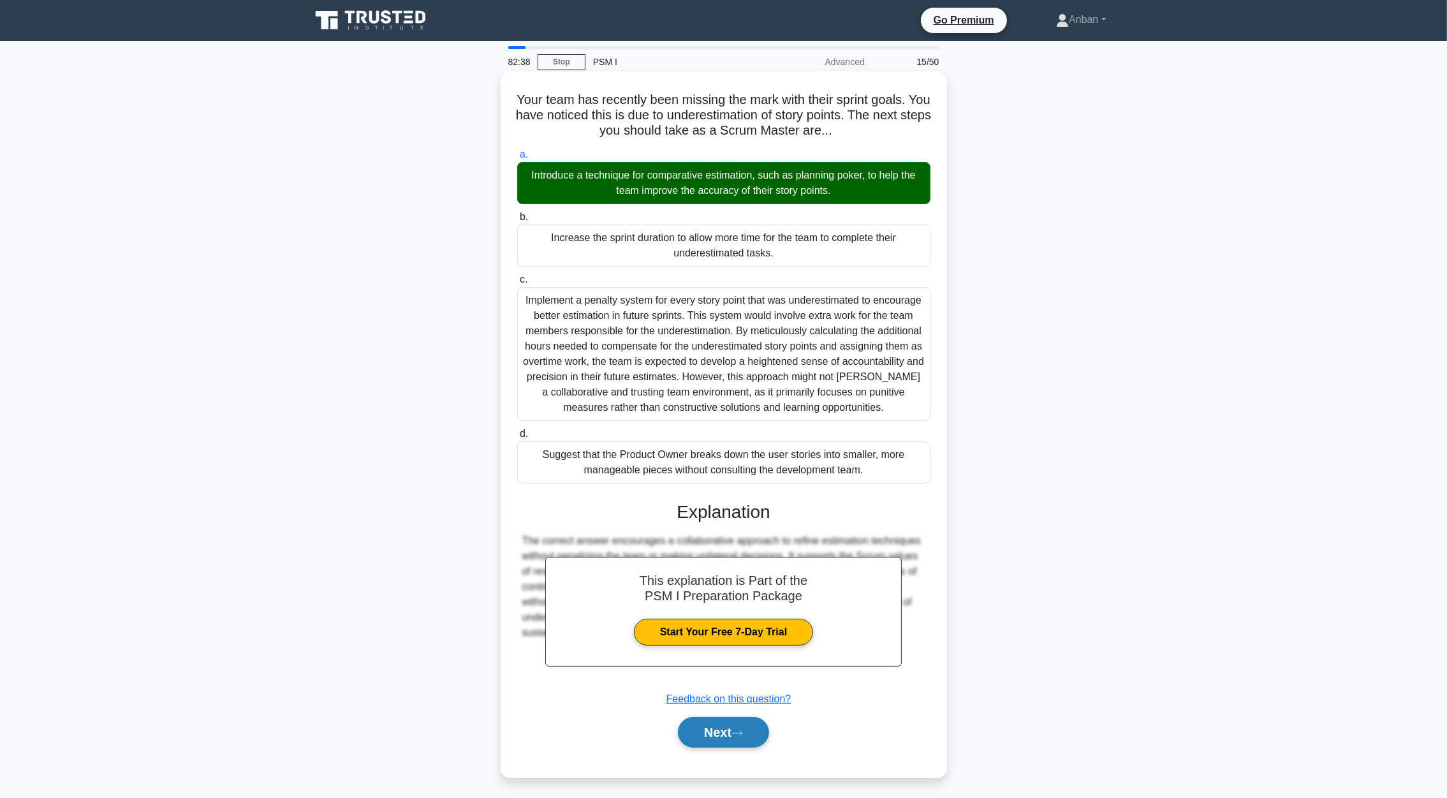
click at [710, 531] on button "Next" at bounding box center [723, 732] width 91 height 31
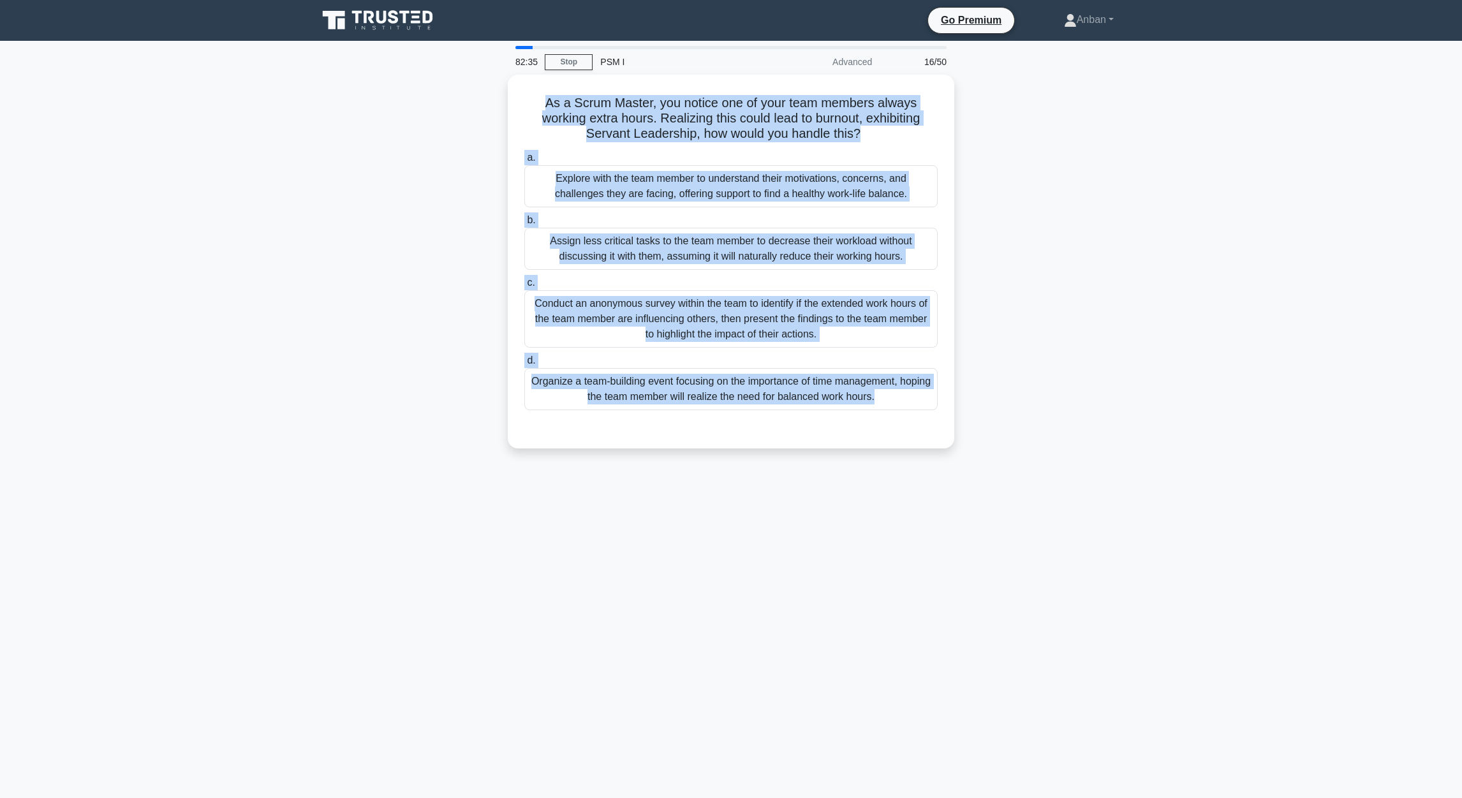
drag, startPoint x: 542, startPoint y: 99, endPoint x: 1099, endPoint y: 455, distance: 660.7
click at [964, 455] on div "As a Scrum Master, you notice one of your team members always working extra hou…" at bounding box center [731, 269] width 842 height 389
click at [964, 441] on div "As a Scrum Master, you notice one of your team members always working extra hou…" at bounding box center [731, 269] width 842 height 389
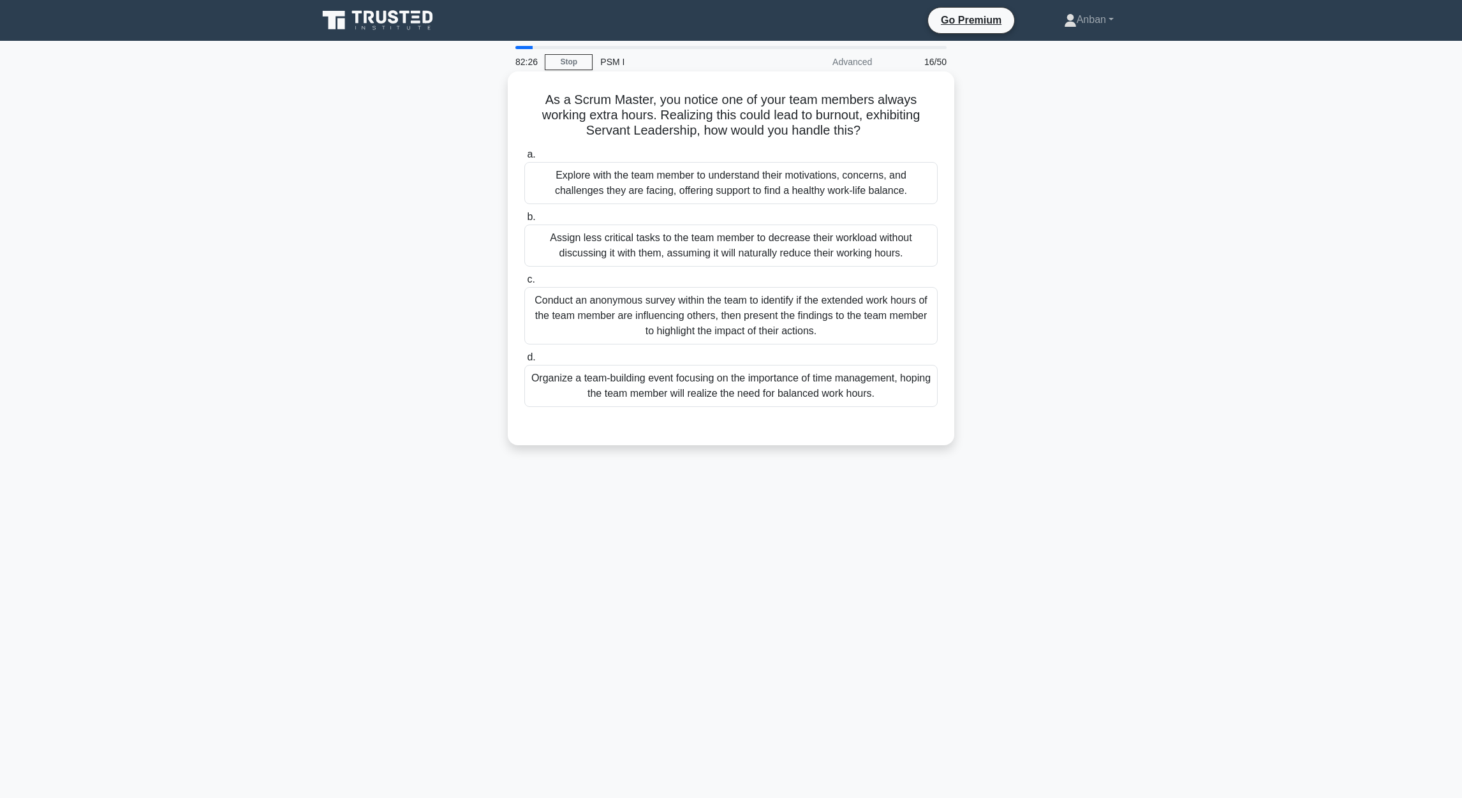
click at [795, 259] on div "Assign less critical tasks to the team member to decrease their workload withou…" at bounding box center [730, 245] width 413 height 42
click at [524, 221] on input "b. Assign less critical tasks to the team member to decrease their workload wit…" at bounding box center [524, 217] width 0 height 8
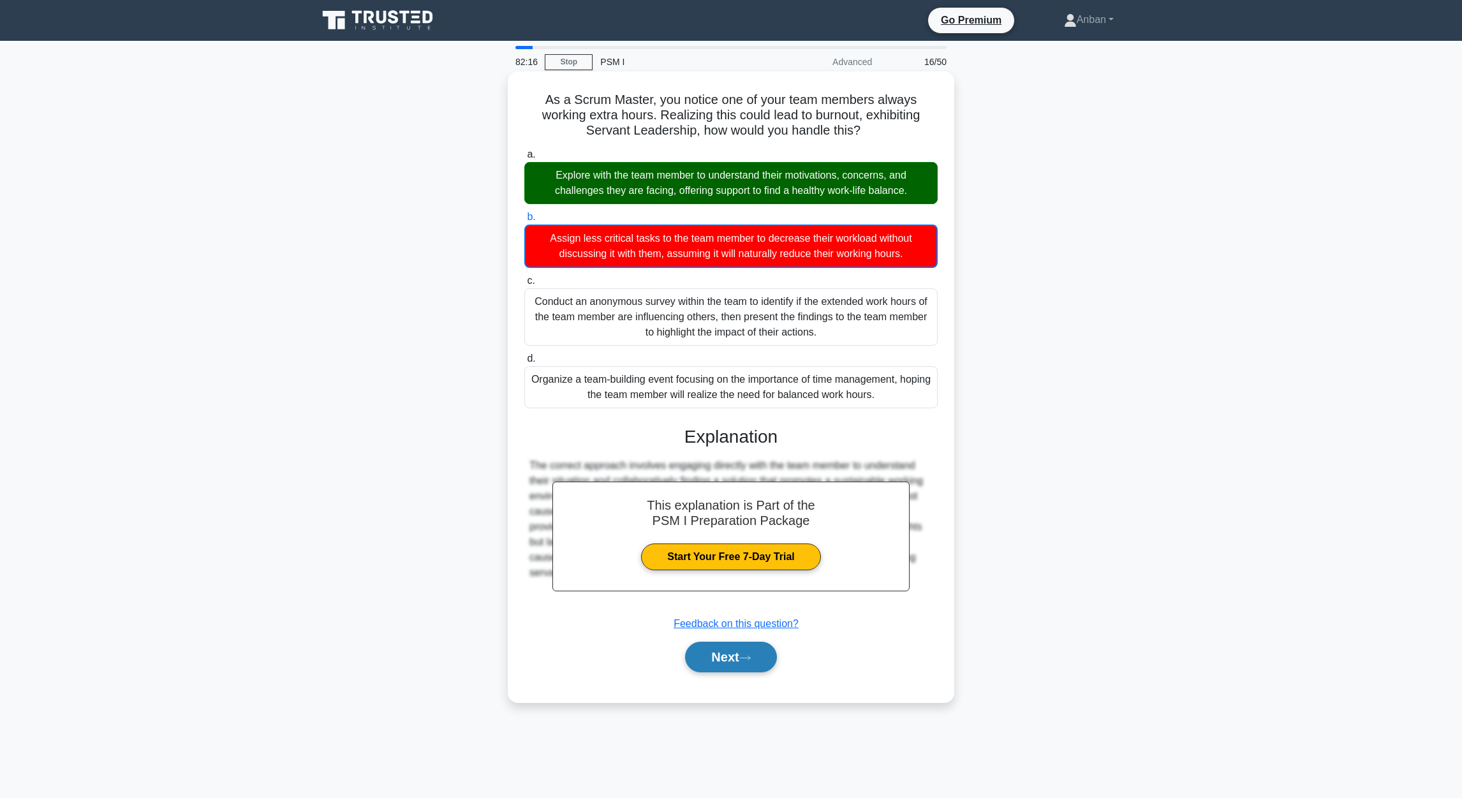
click at [740, 531] on button "Next" at bounding box center [730, 657] width 91 height 31
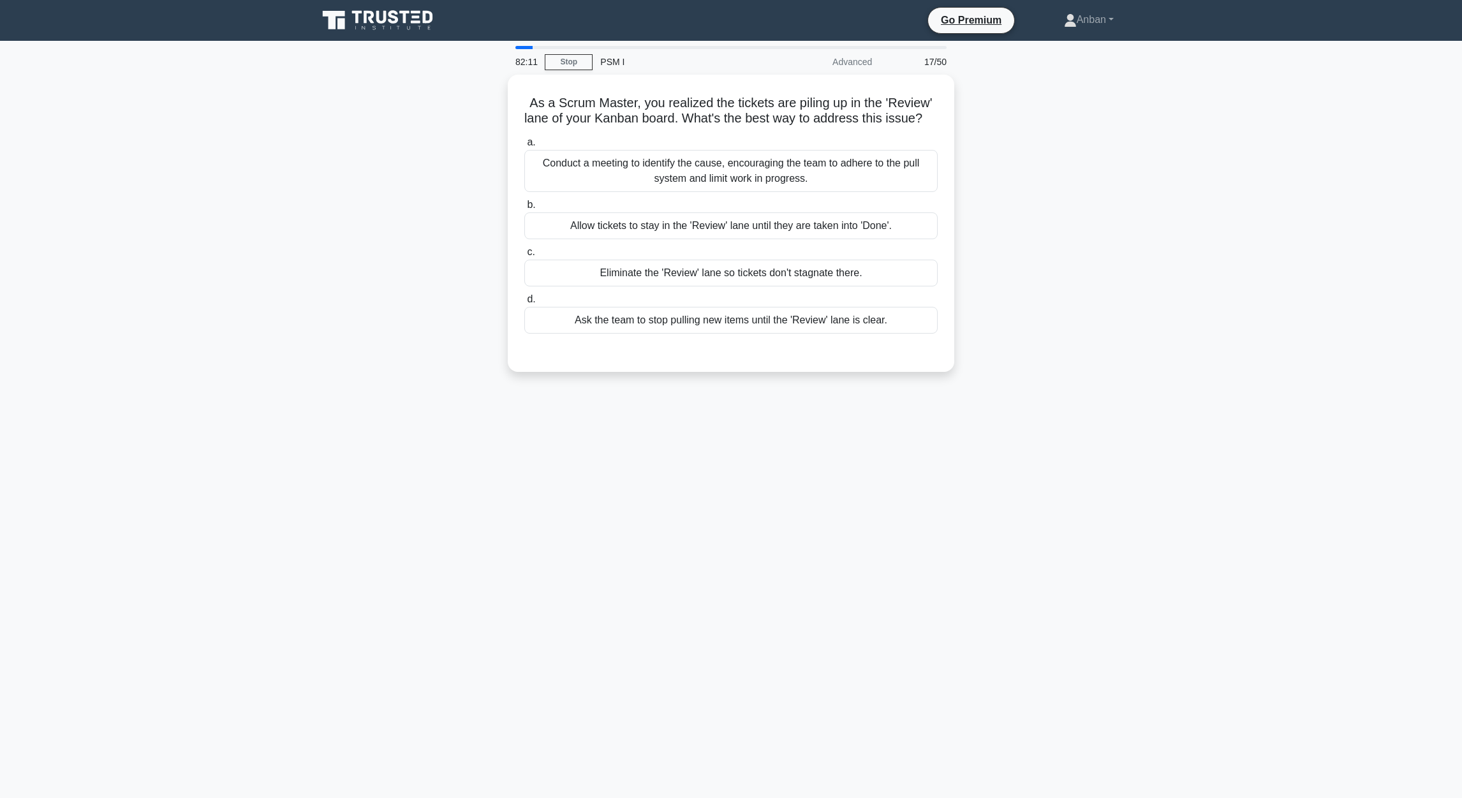
drag, startPoint x: 686, startPoint y: 213, endPoint x: 1036, endPoint y: 345, distance: 374.2
click at [964, 345] on div "As a Scrum Master, you realized the tickets are piling up in the 'Review' lane …" at bounding box center [731, 231] width 842 height 312
drag, startPoint x: 522, startPoint y: 87, endPoint x: 532, endPoint y: 104, distance: 19.5
click at [524, 87] on div "As a Scrum Master, you realized the tickets are piling up in the 'Review' lane …" at bounding box center [731, 220] width 436 height 287
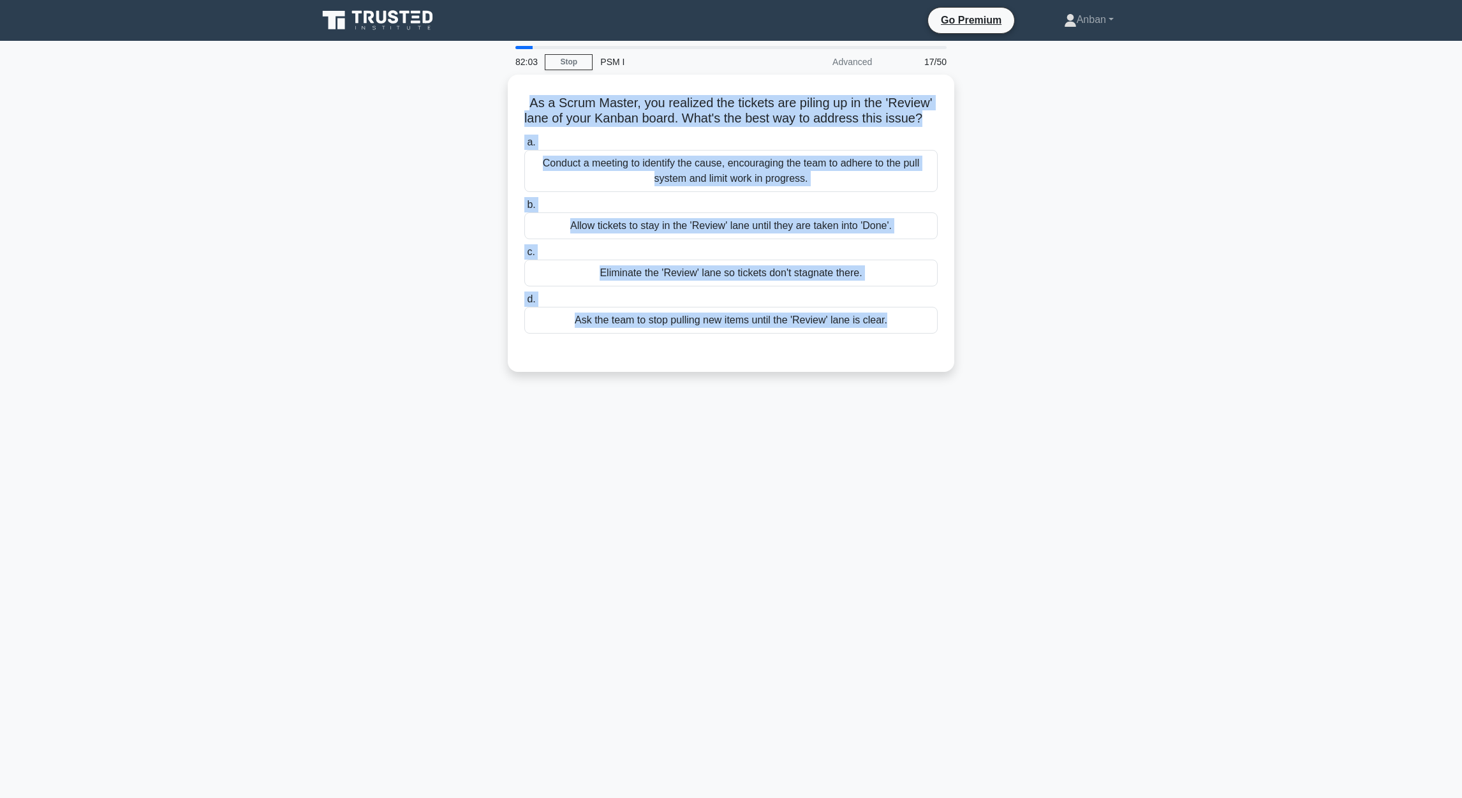
drag, startPoint x: 525, startPoint y: 101, endPoint x: 1129, endPoint y: 386, distance: 668.1
click at [964, 386] on div "As a Scrum Master, you realized the tickets are piling up in the 'Review' lane …" at bounding box center [731, 231] width 842 height 312
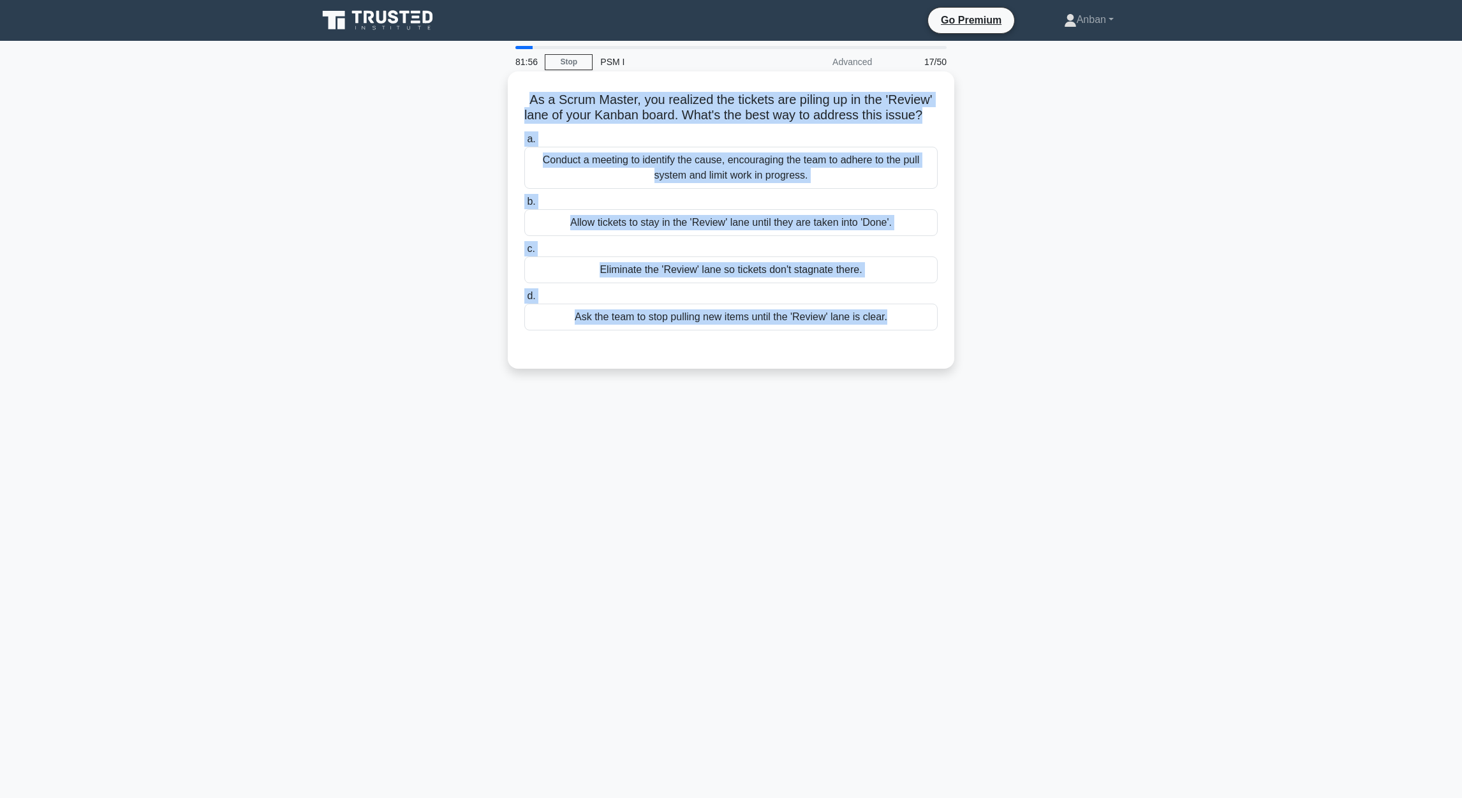
click at [730, 283] on div "Eliminate the 'Review' lane so tickets don't stagnate there." at bounding box center [730, 269] width 413 height 27
click at [524, 253] on input "c. Eliminate the 'Review' lane so tickets don't stagnate there." at bounding box center [524, 249] width 0 height 8
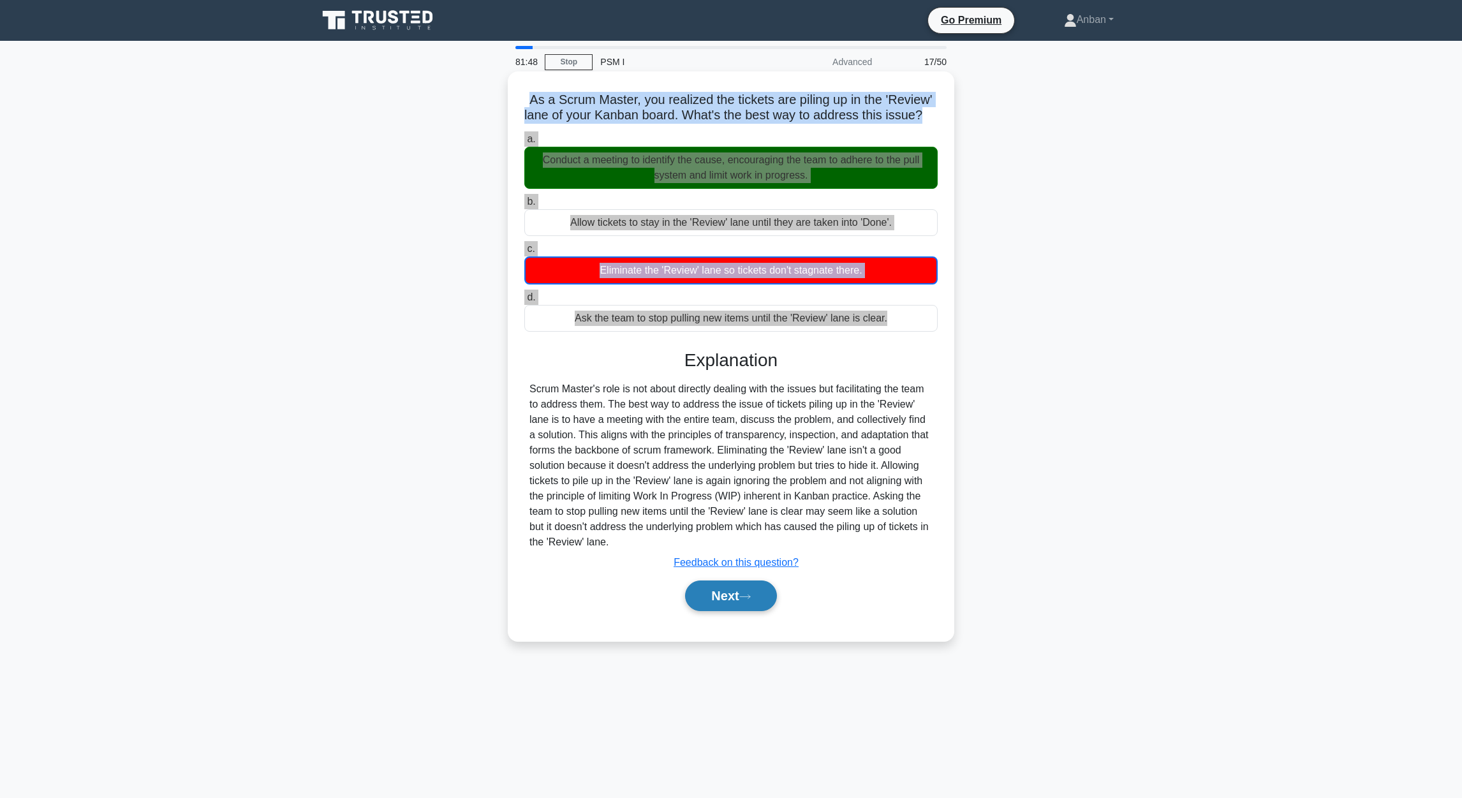
click at [730, 531] on button "Next" at bounding box center [730, 595] width 91 height 31
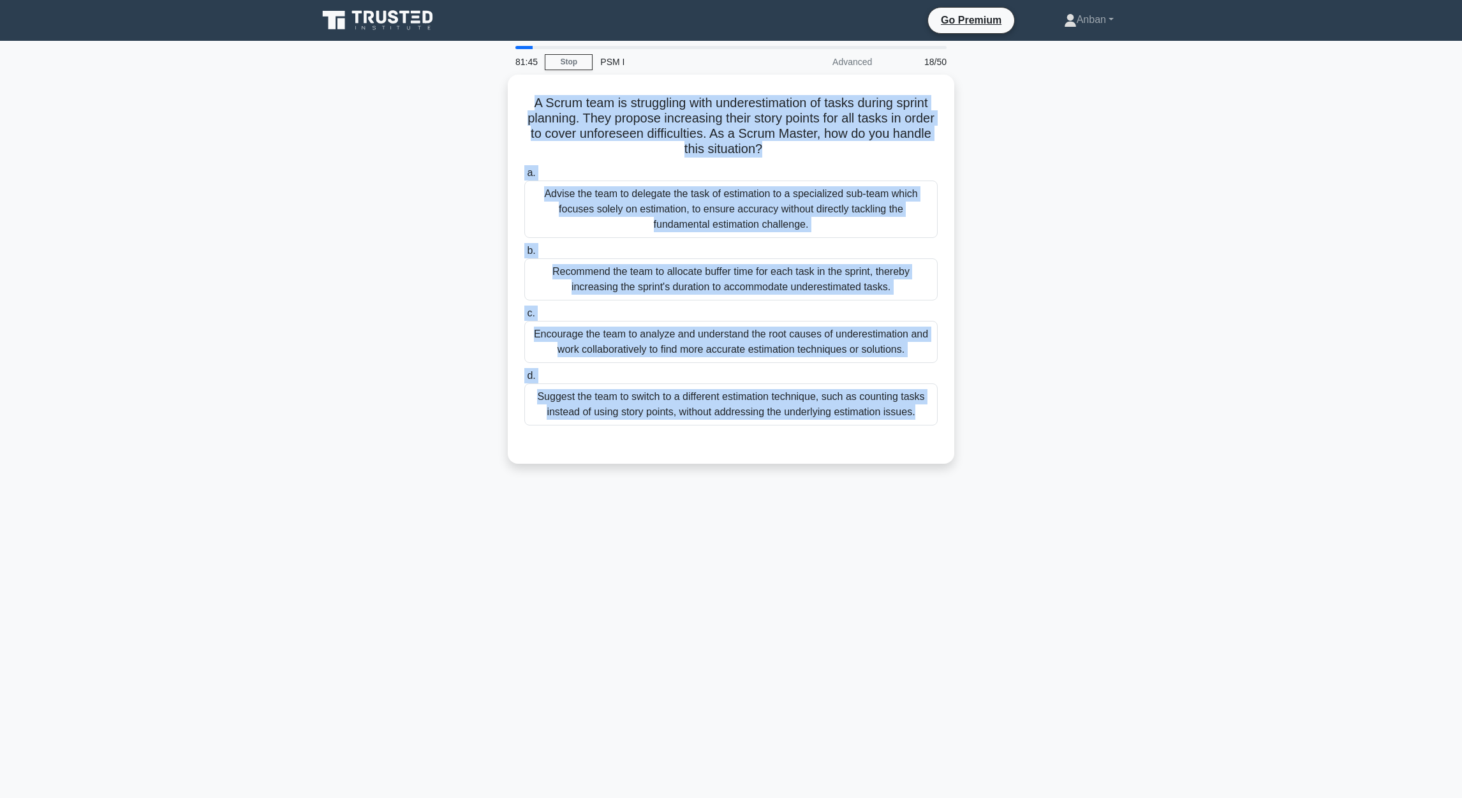
drag, startPoint x: 529, startPoint y: 99, endPoint x: 1185, endPoint y: 492, distance: 764.8
click at [964, 495] on main "81:45 Stop PSM I Advanced 18/50 A Scrum team is struggling with underestimation…" at bounding box center [731, 419] width 1462 height 757
click at [964, 481] on main "81:37 Stop PSM I Advanced 18/50 A Scrum team is struggling with underestimation…" at bounding box center [731, 419] width 1462 height 757
click at [964, 469] on div "A Scrum team is struggling with underestimation of tasks during sprint planning…" at bounding box center [731, 277] width 842 height 404
click at [964, 356] on main "81:35 Stop PSM I Advanced 18/50 A Scrum team is struggling with underestimation…" at bounding box center [731, 419] width 1462 height 757
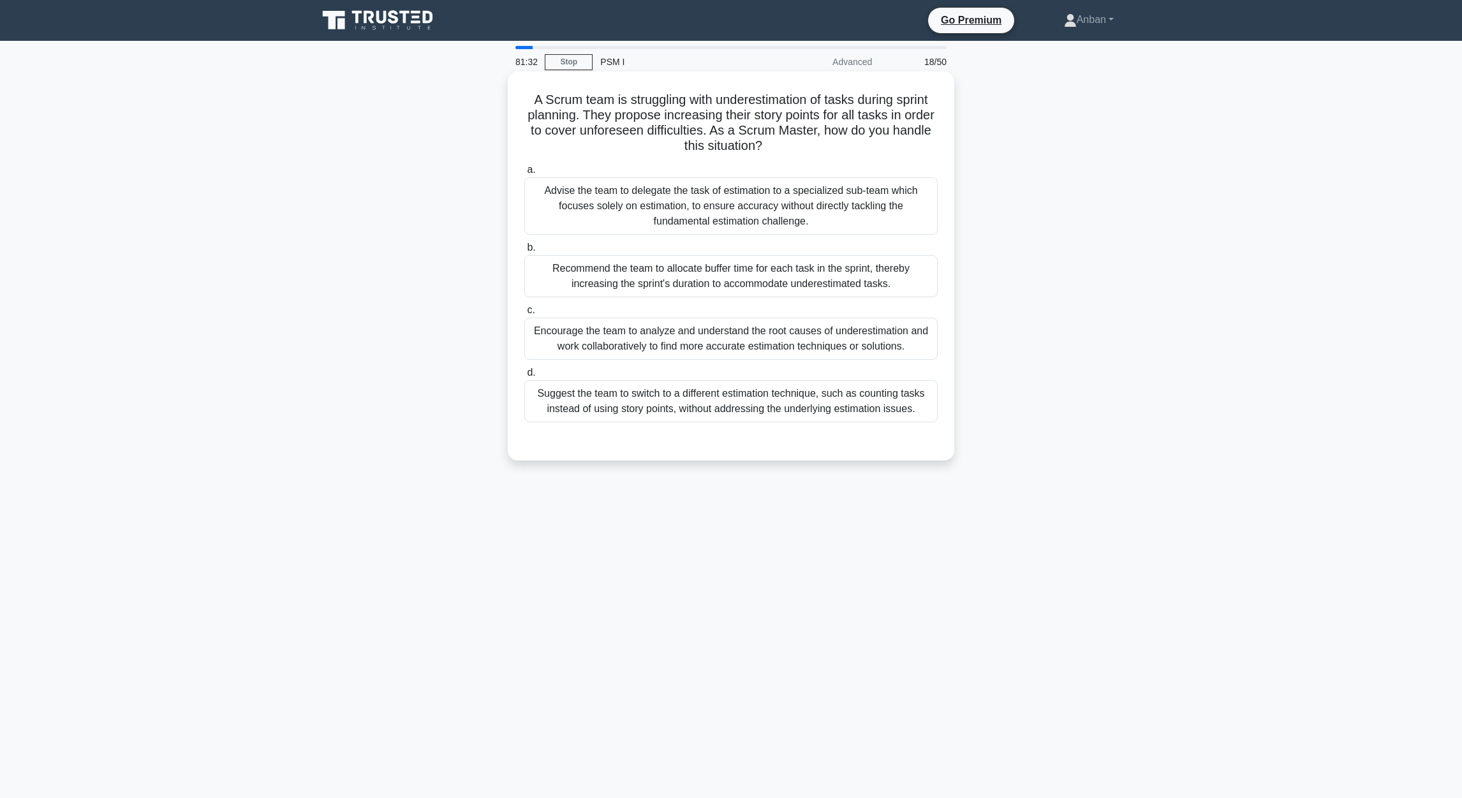
click at [712, 344] on div "Encourage the team to analyze and understand the root causes of underestimation…" at bounding box center [730, 339] width 413 height 42
click at [524, 314] on input "c. Encourage the team to analyze and understand the root causes of underestimat…" at bounding box center [524, 310] width 0 height 8
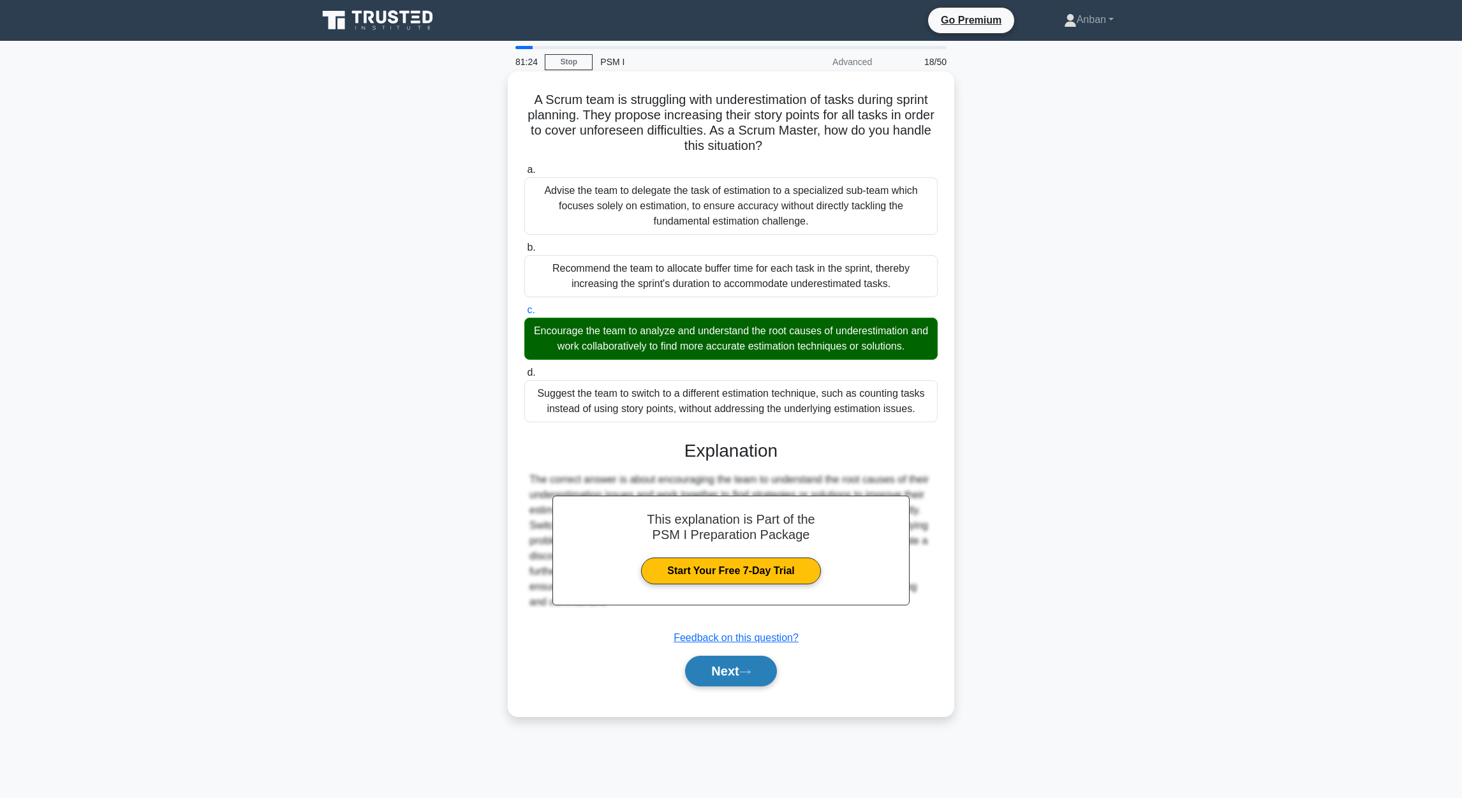
click at [739, 531] on button "Next" at bounding box center [730, 671] width 91 height 31
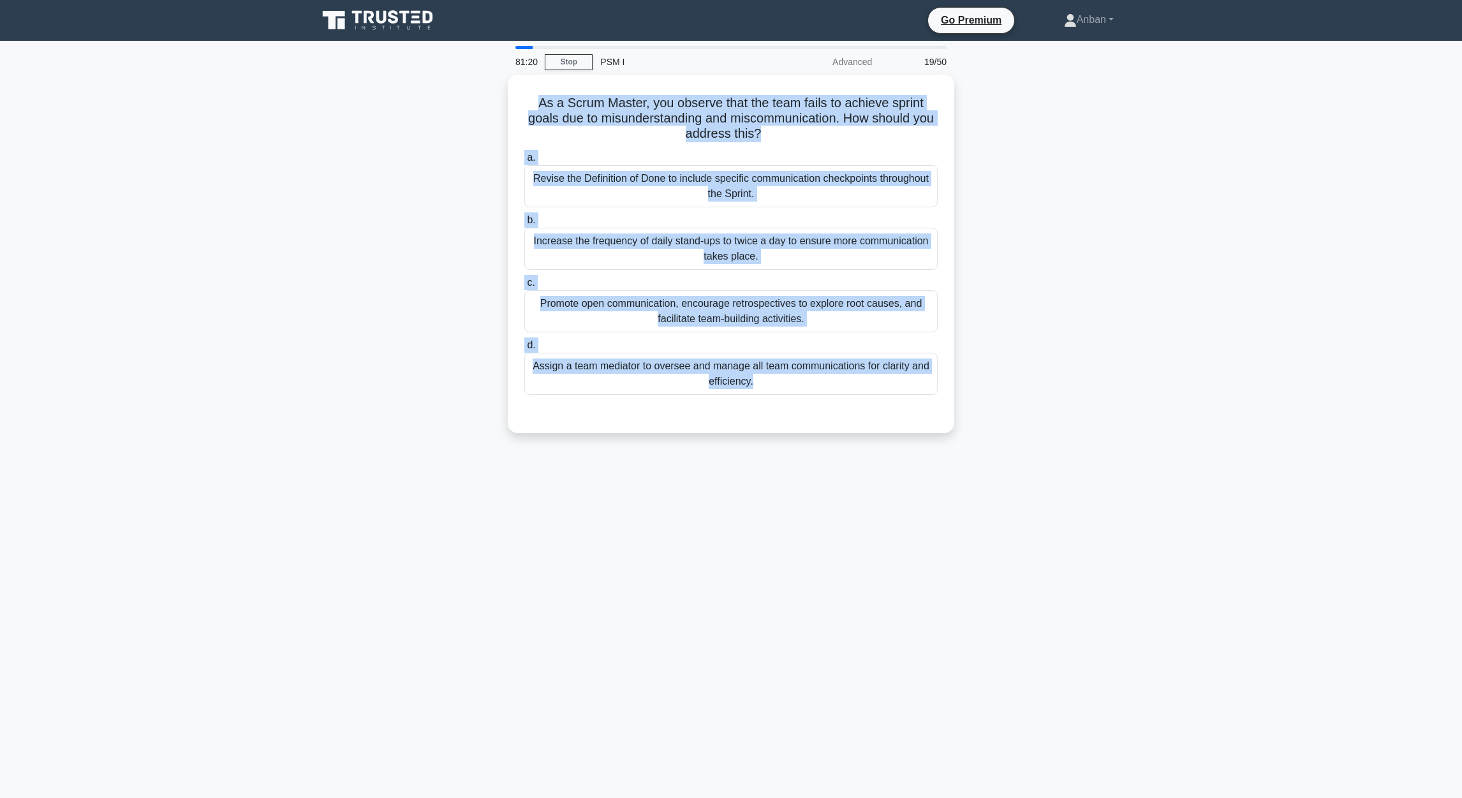
drag, startPoint x: 537, startPoint y: 99, endPoint x: 969, endPoint y: 414, distance: 534.6
click at [964, 414] on div "As a Scrum Master, you observe that the team fails to achieve sprint goals due …" at bounding box center [731, 262] width 842 height 374
click at [964, 355] on main "81:16 Stop PSM I Advanced 19/50 As a Scrum Master, you observe that the team fa…" at bounding box center [731, 419] width 1462 height 757
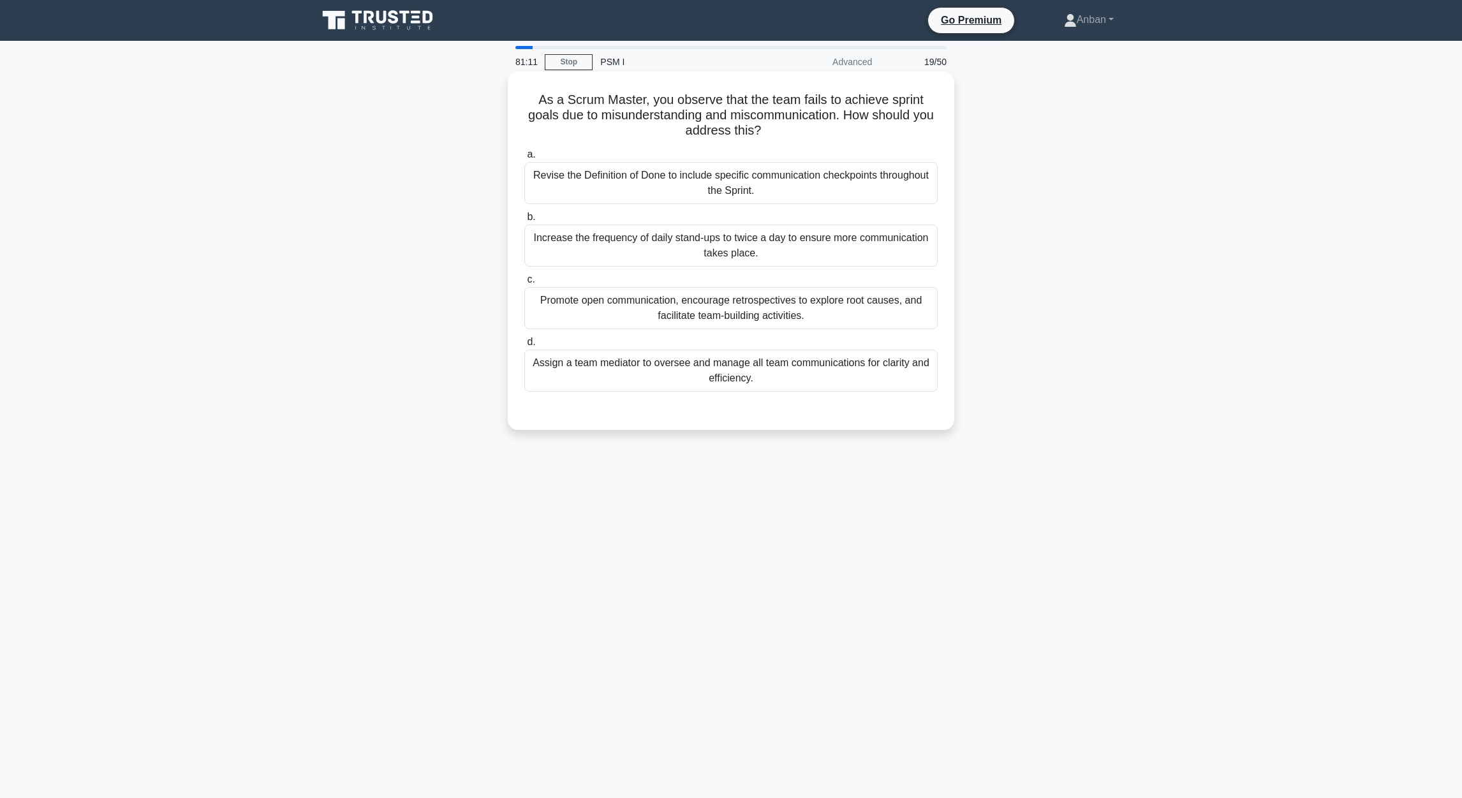
click at [668, 315] on div "Promote open communication, encourage retrospectives to explore root causes, an…" at bounding box center [730, 308] width 413 height 42
click at [672, 316] on div "Promote open communication, encourage retrospectives to explore root causes, an…" at bounding box center [730, 308] width 413 height 42
click at [524, 284] on input "c. Promote open communication, encourage retrospectives to explore root causes,…" at bounding box center [524, 279] width 0 height 8
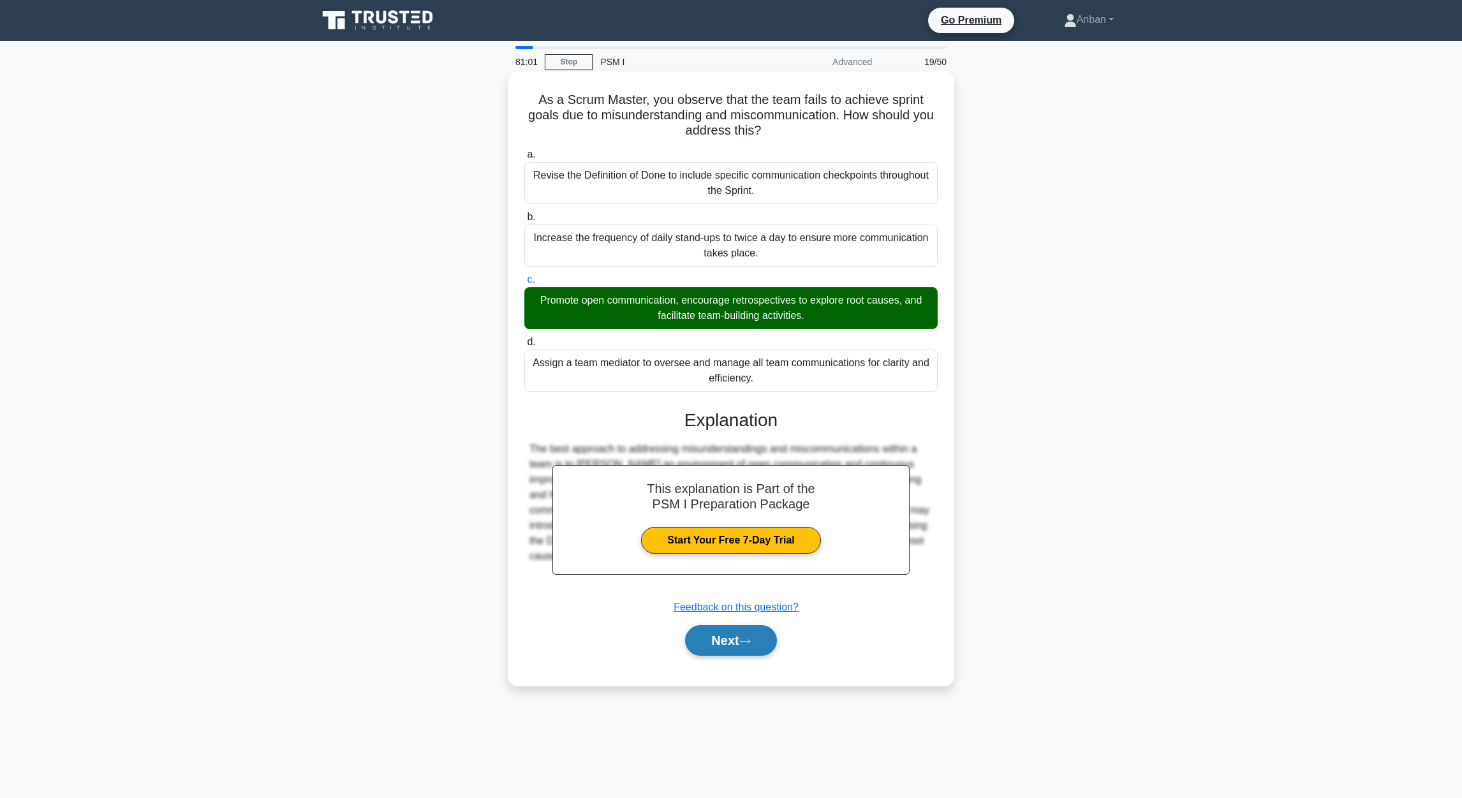
click at [752, 531] on button "Next" at bounding box center [730, 640] width 91 height 31
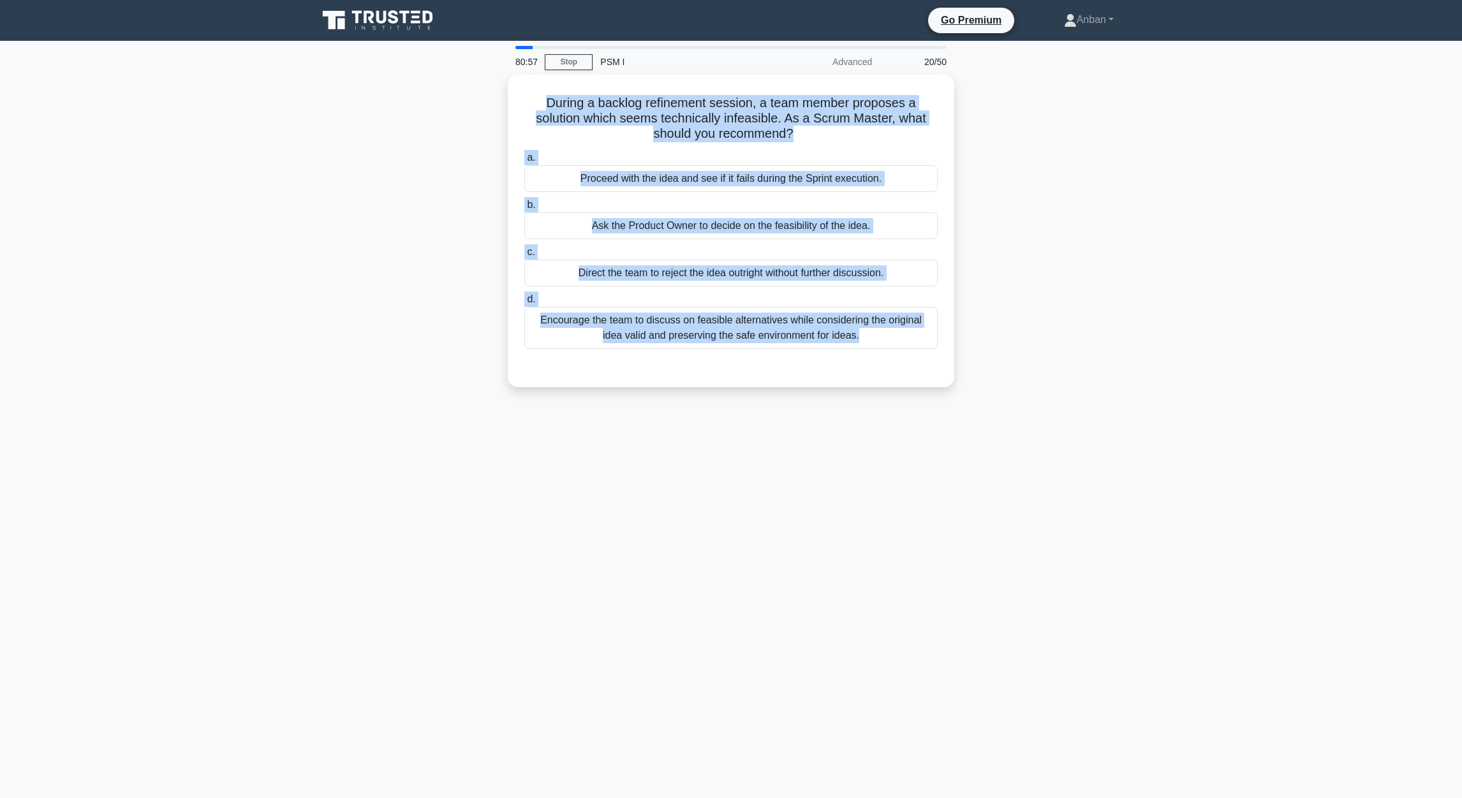
drag, startPoint x: 546, startPoint y: 103, endPoint x: 1000, endPoint y: 394, distance: 539.2
click at [964, 394] on div "During a backlog refinement session, a team member proposes a solution which se…" at bounding box center [731, 239] width 842 height 328
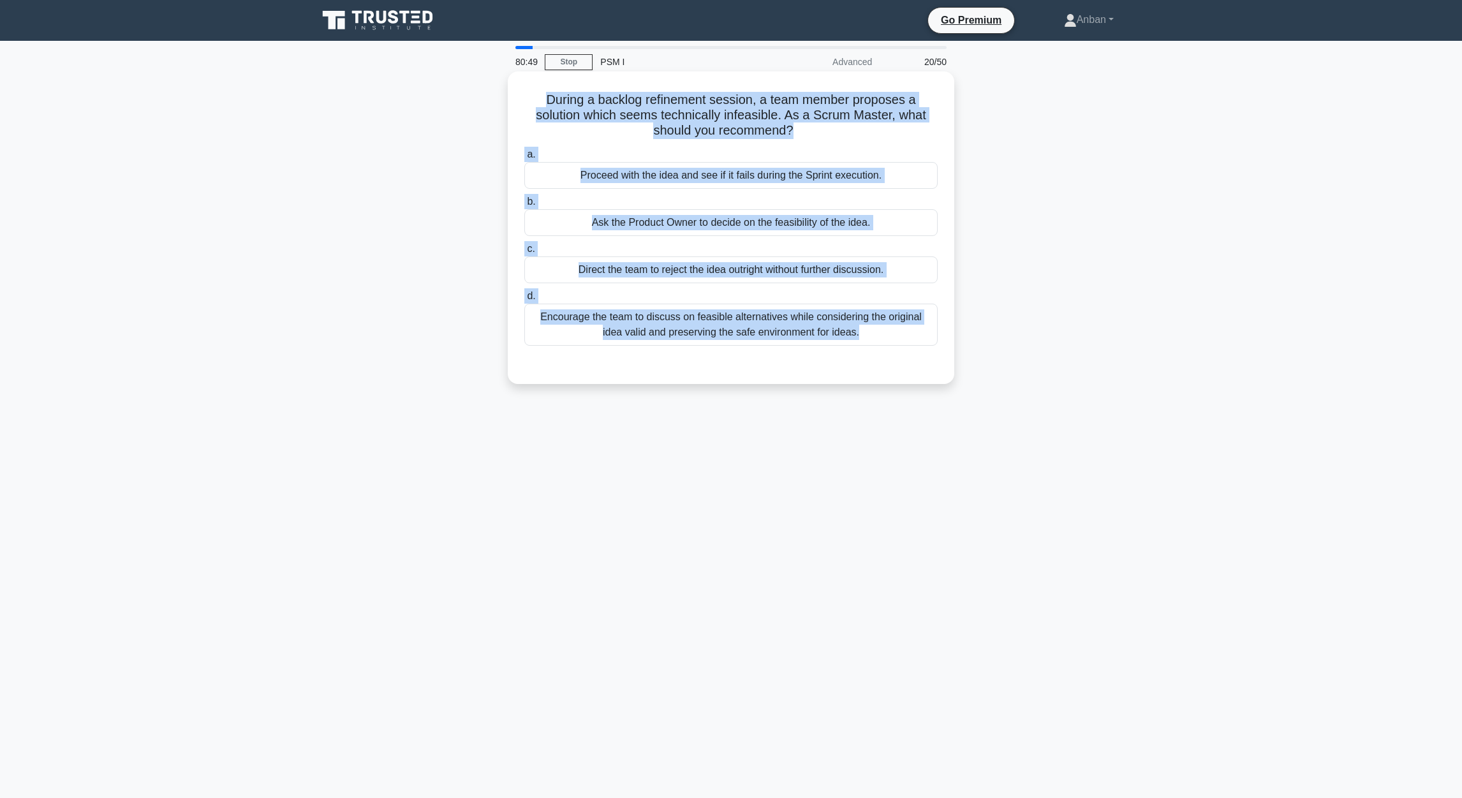
click at [703, 324] on div "Encourage the team to discuss on feasible alternatives while considering the or…" at bounding box center [730, 325] width 413 height 42
click at [524, 300] on input "d. Encourage the team to discuss on feasible alternatives while considering the…" at bounding box center [524, 296] width 0 height 8
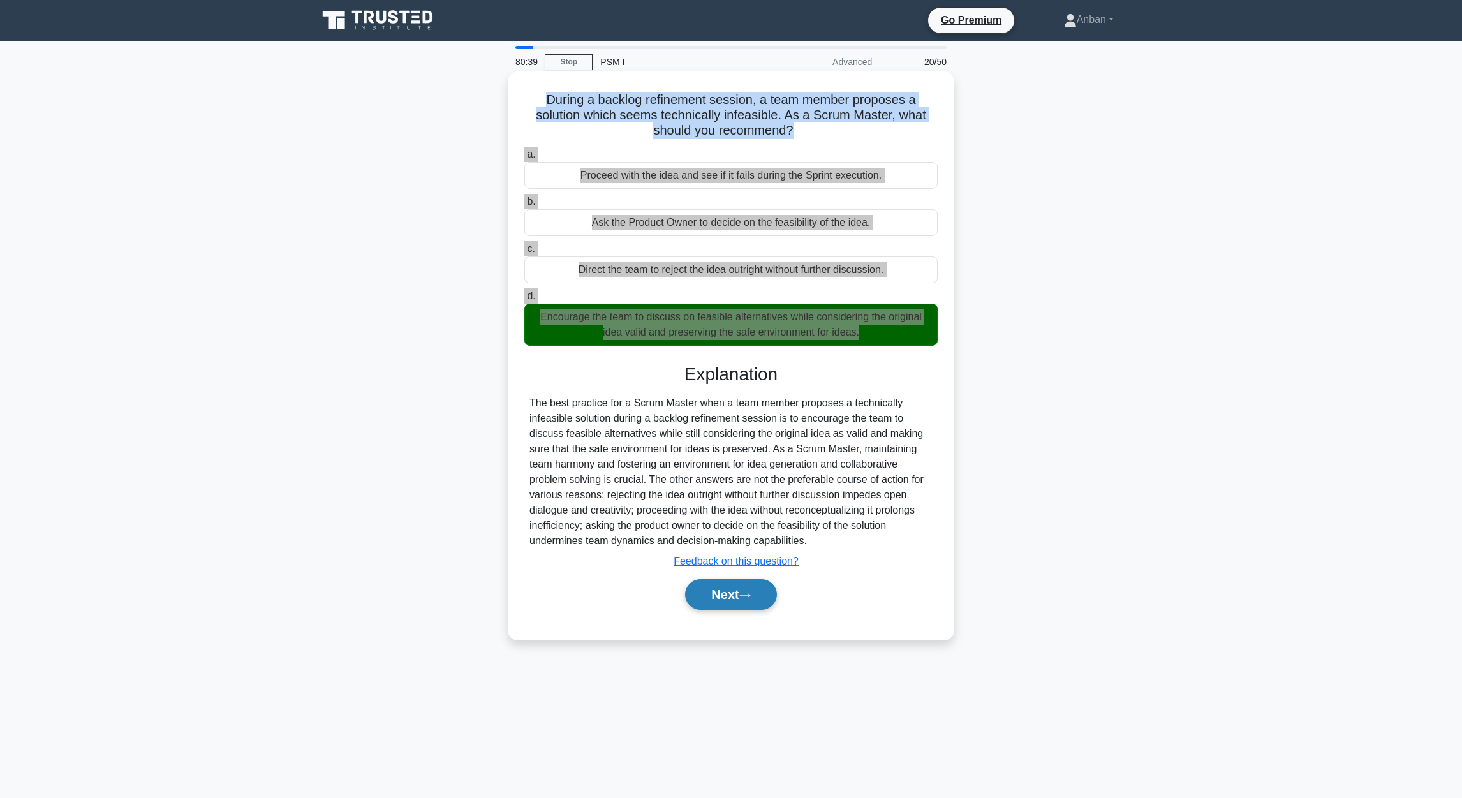
click at [718, 531] on button "Next" at bounding box center [730, 594] width 91 height 31
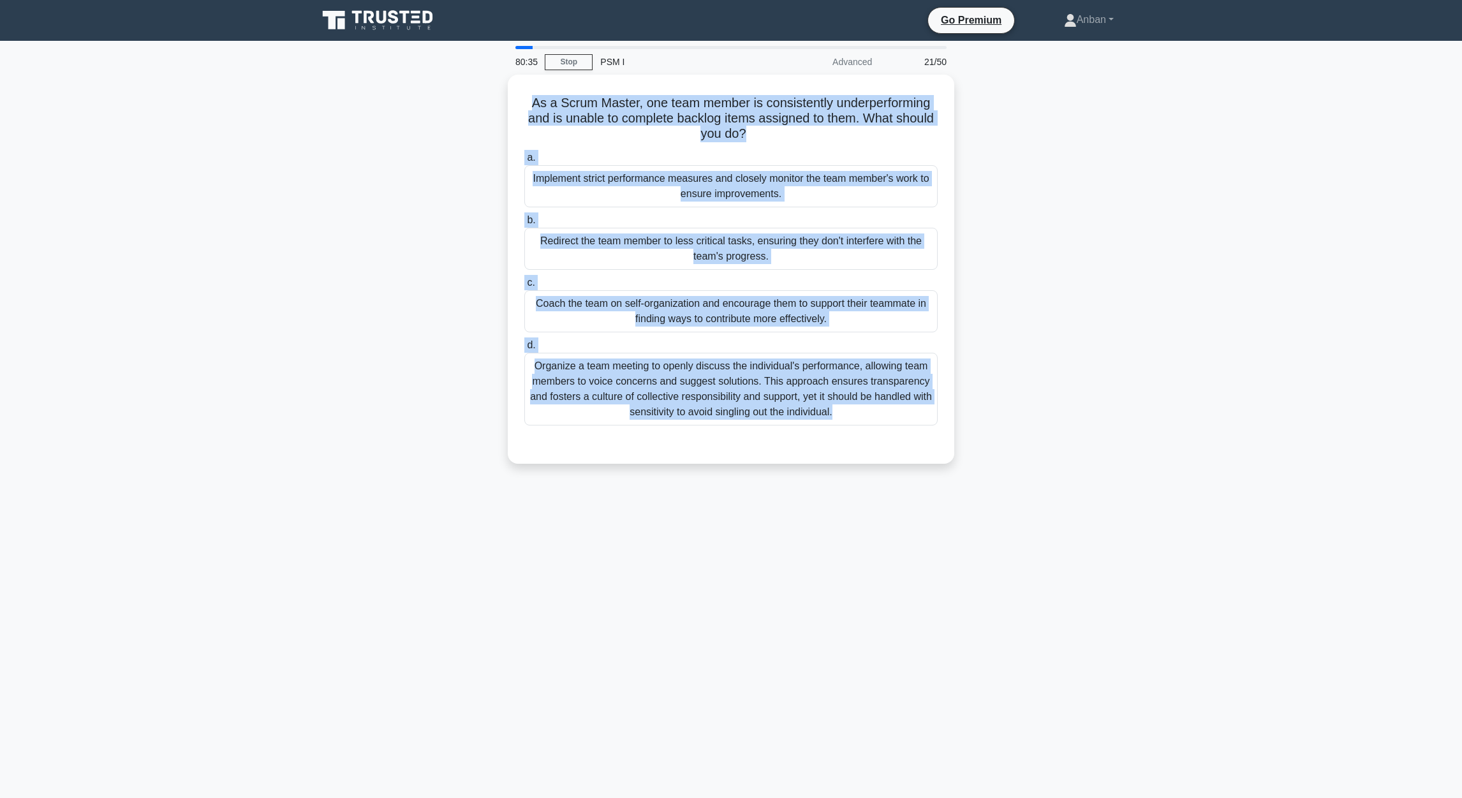
drag, startPoint x: 530, startPoint y: 99, endPoint x: 1089, endPoint y: 444, distance: 656.6
click at [964, 453] on div "As a Scrum Master, one team member is consistently underperforming and is unabl…" at bounding box center [731, 277] width 842 height 404
click at [964, 456] on main "80:29 Stop PSM I Advanced 21/50 As a Scrum Master, one team member is consisten…" at bounding box center [731, 419] width 1462 height 757
click at [433, 429] on div "As a Scrum Master, one team member is consistently underperforming and is unabl…" at bounding box center [731, 277] width 842 height 404
click at [964, 485] on main "80:27 Stop PSM I Advanced 21/50 As a Scrum Master, one team member is consisten…" at bounding box center [731, 419] width 1462 height 757
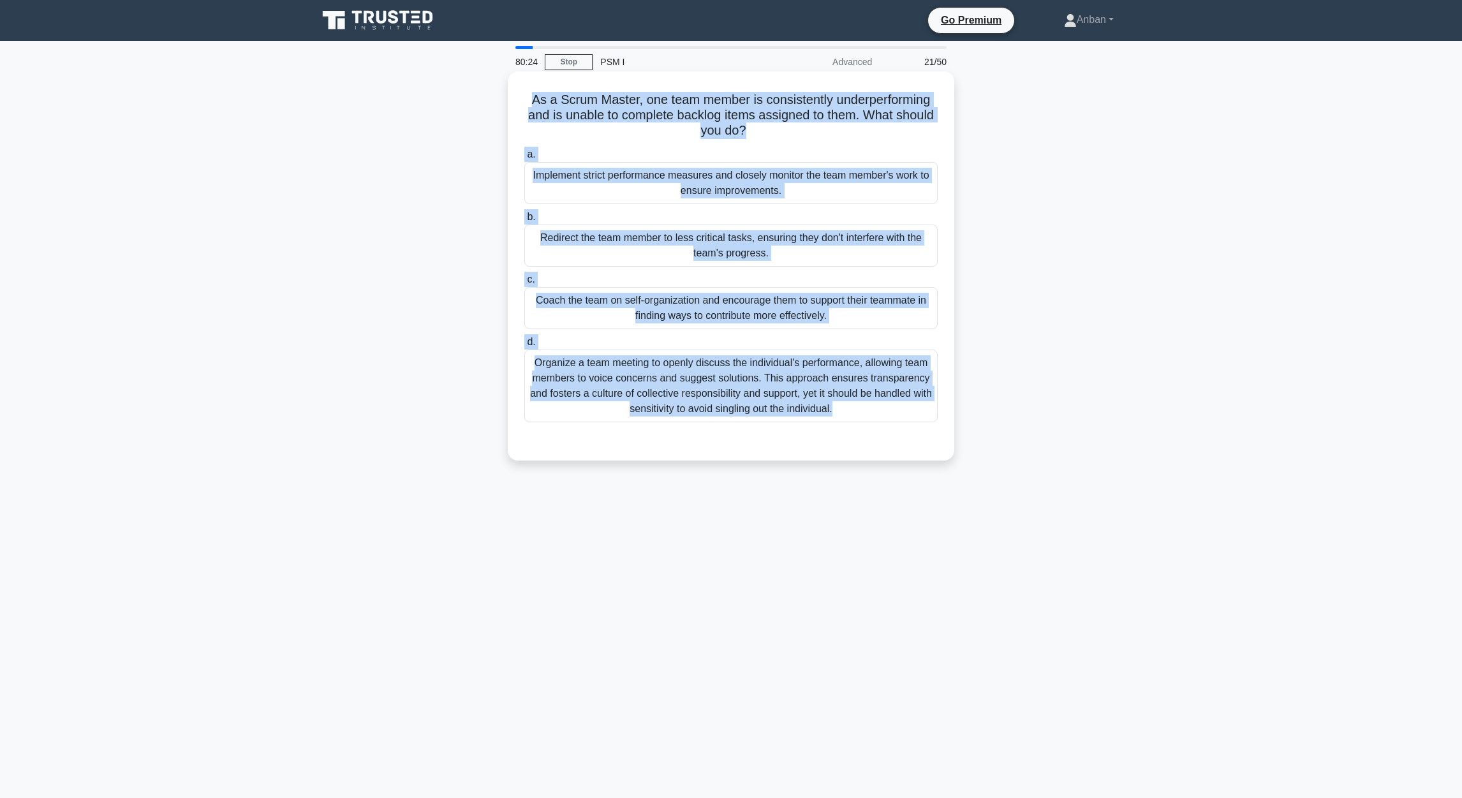
click at [813, 356] on div "Organize a team meeting to openly discuss the individual's performance, allowin…" at bounding box center [730, 385] width 413 height 73
click at [524, 346] on input "d. Organize a team meeting to openly discuss the individual's performance, allo…" at bounding box center [524, 342] width 0 height 8
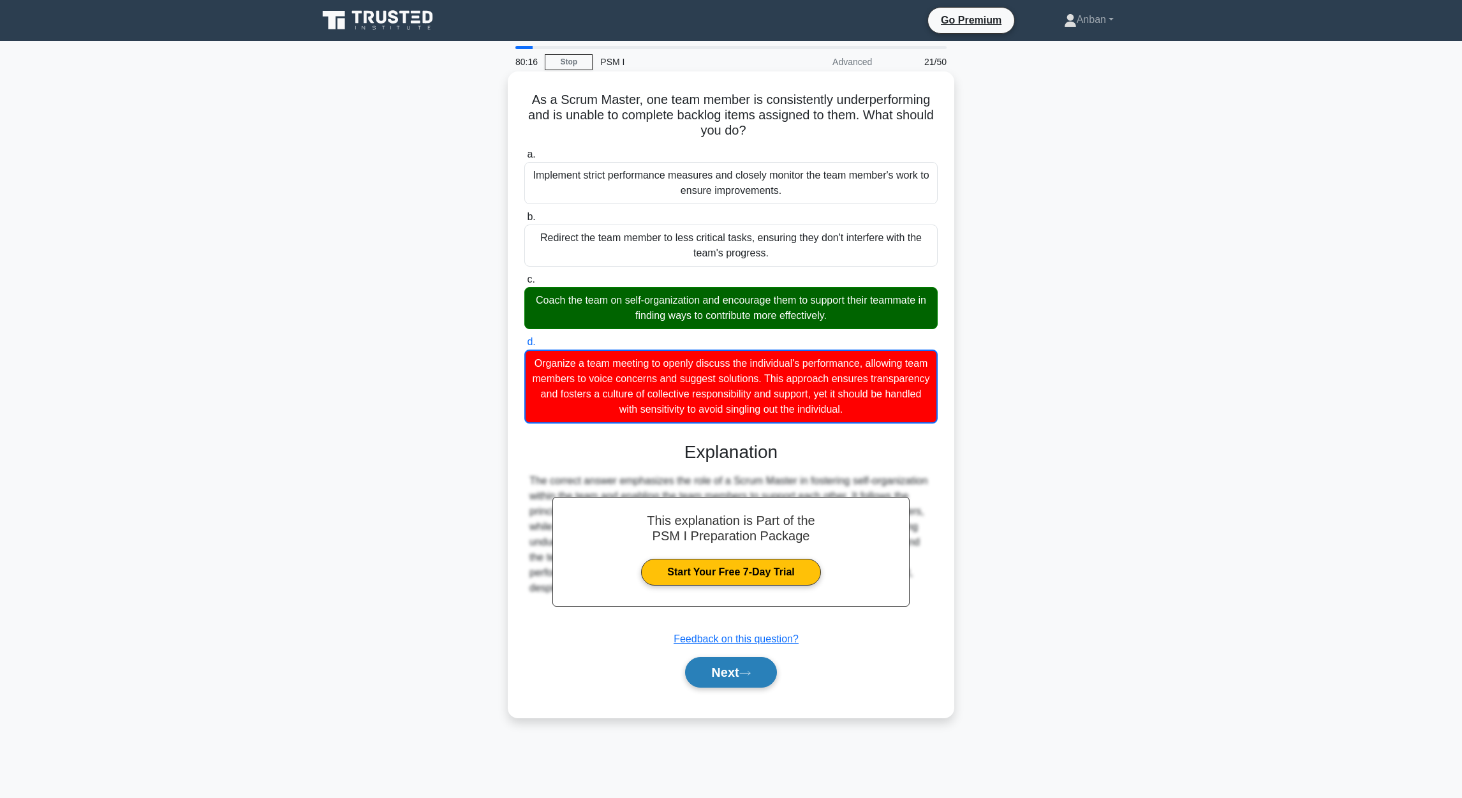
click at [719, 531] on button "Next" at bounding box center [730, 672] width 91 height 31
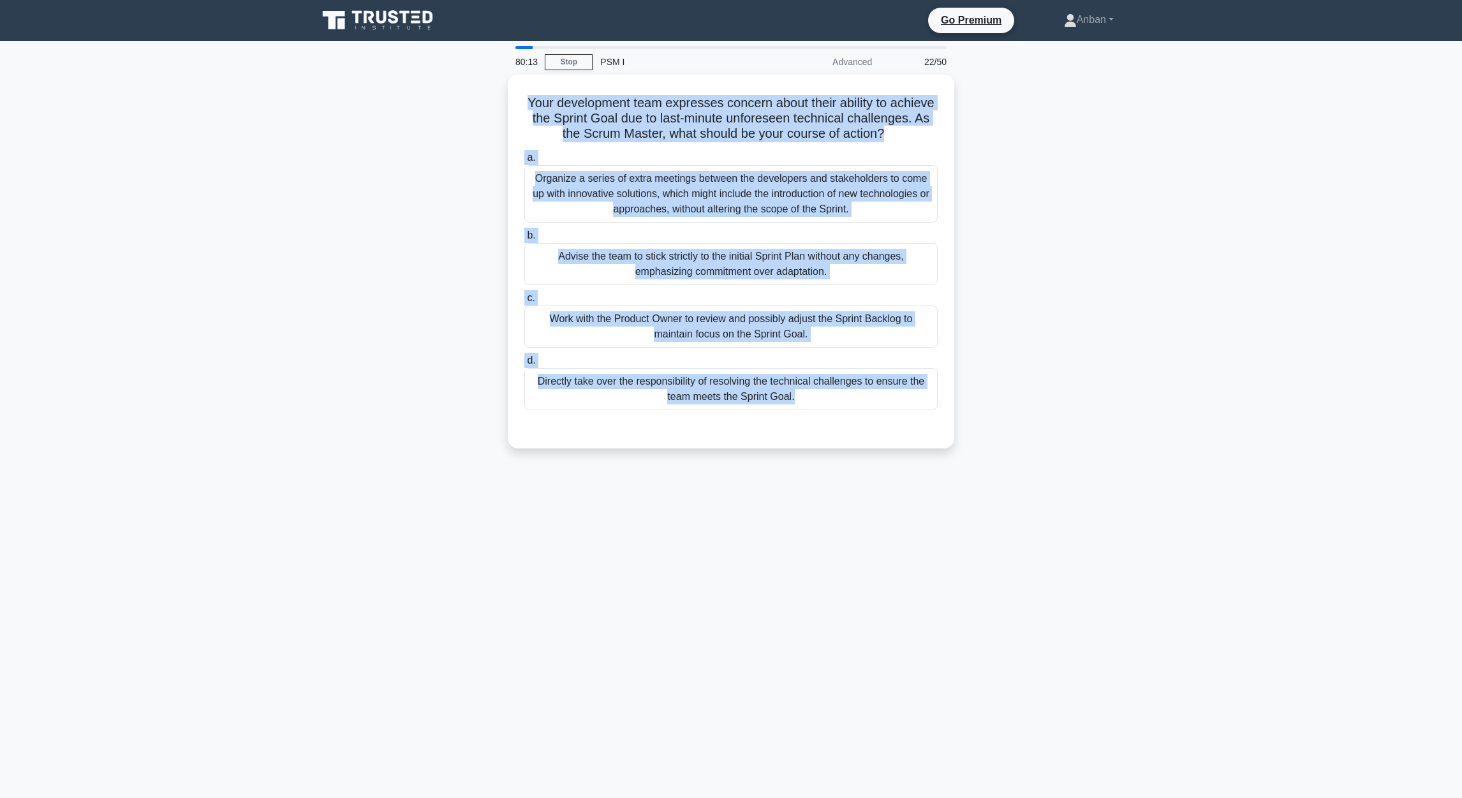
drag, startPoint x: 546, startPoint y: 95, endPoint x: 1043, endPoint y: 457, distance: 614.4
click at [964, 457] on div "Your development team expresses concern about their ability to achieve the Spri…" at bounding box center [731, 269] width 842 height 389
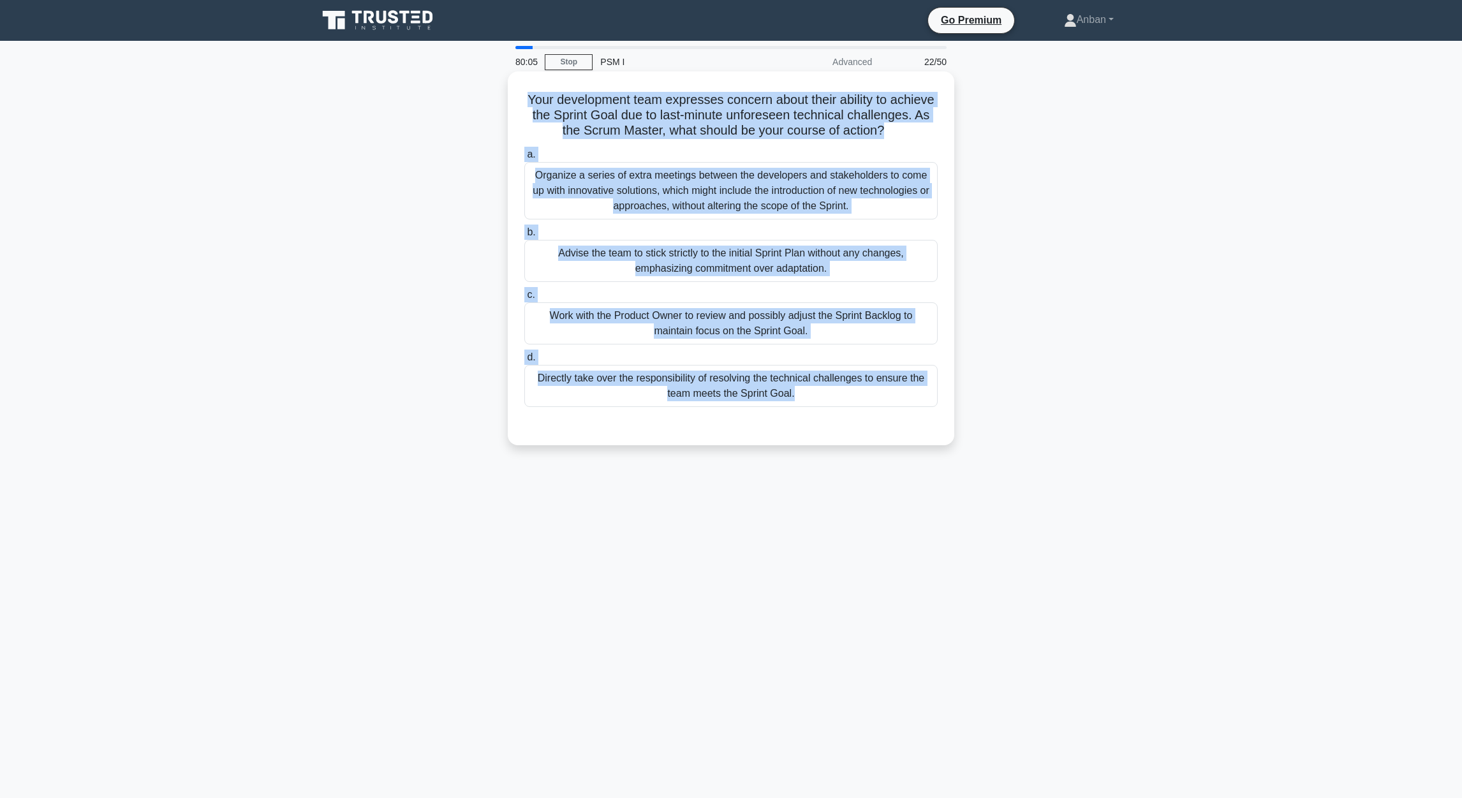
click at [656, 337] on div "Work with the Product Owner to review and possibly adjust the Sprint Backlog to…" at bounding box center [730, 323] width 413 height 42
click at [524, 299] on input "c. Work with the Product Owner to review and possibly adjust the Sprint Backlog…" at bounding box center [524, 295] width 0 height 8
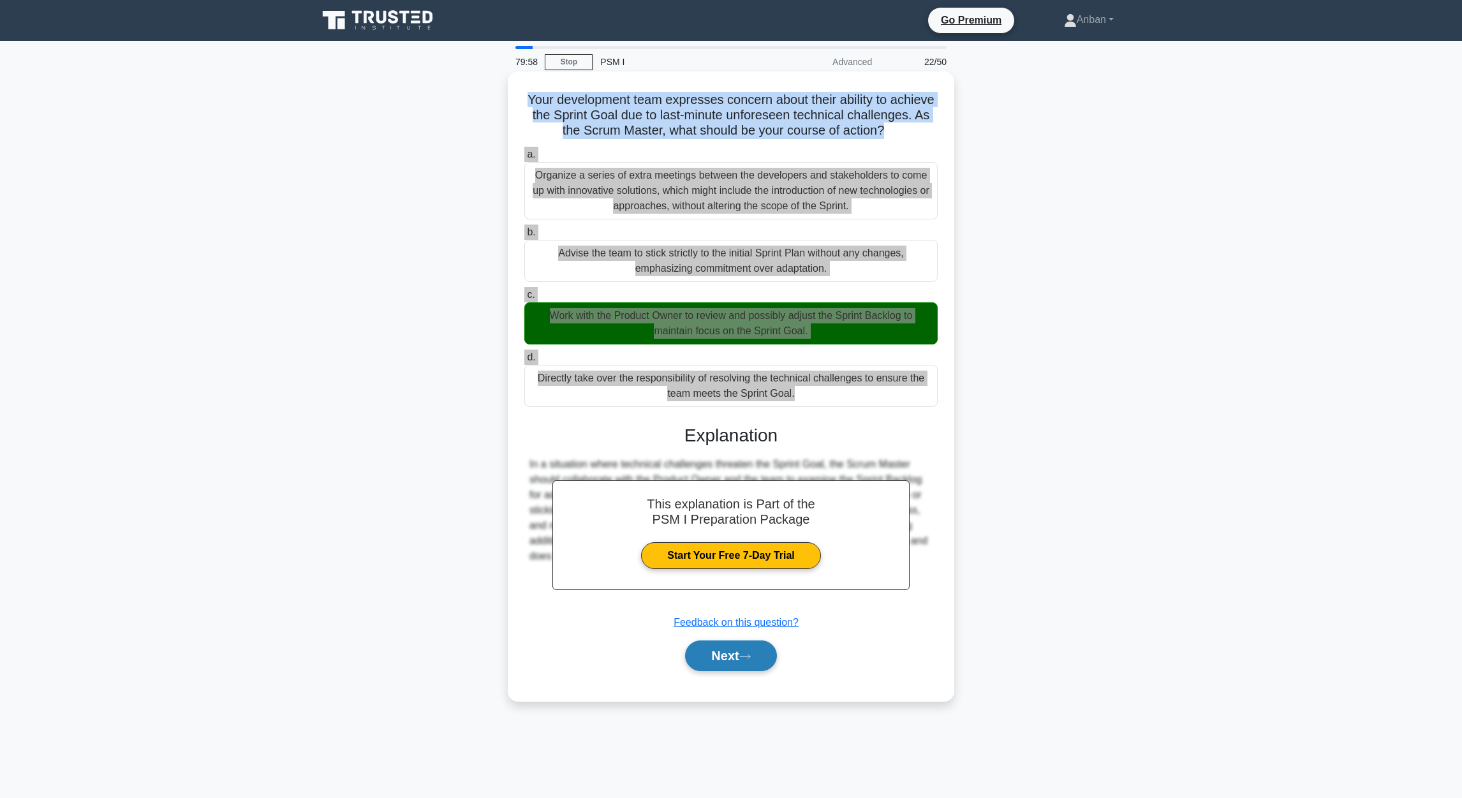
click at [719, 531] on button "Next" at bounding box center [730, 655] width 91 height 31
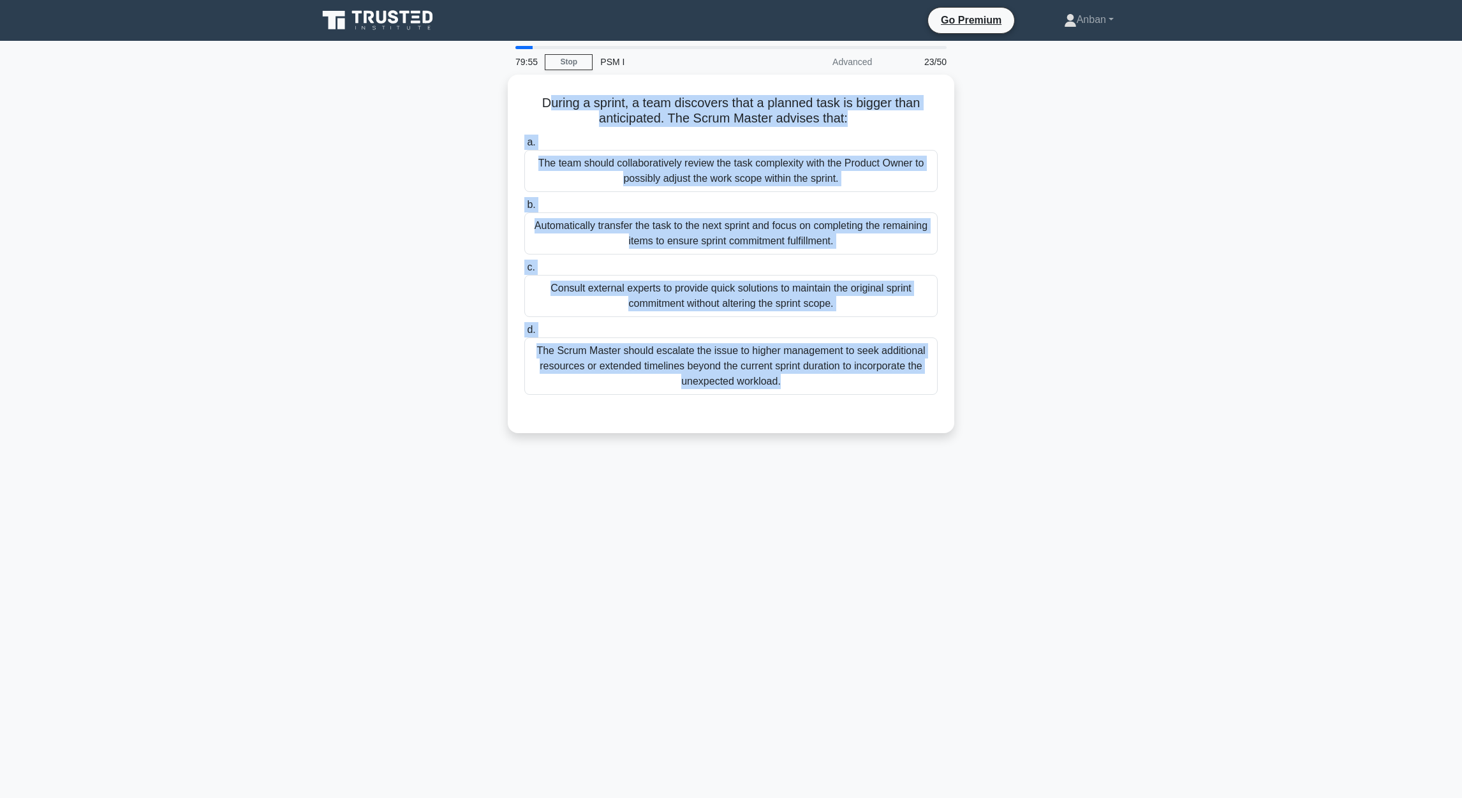
drag, startPoint x: 575, startPoint y: 118, endPoint x: 1118, endPoint y: 470, distance: 647.4
click at [964, 471] on div "79:55 Stop PSM I Advanced 23/50 During a sprint, a team discovers that a planne…" at bounding box center [731, 365] width 842 height 638
click at [565, 435] on div "During a sprint, a team discovers that a planned task is bigger than anticipate…" at bounding box center [731, 262] width 842 height 374
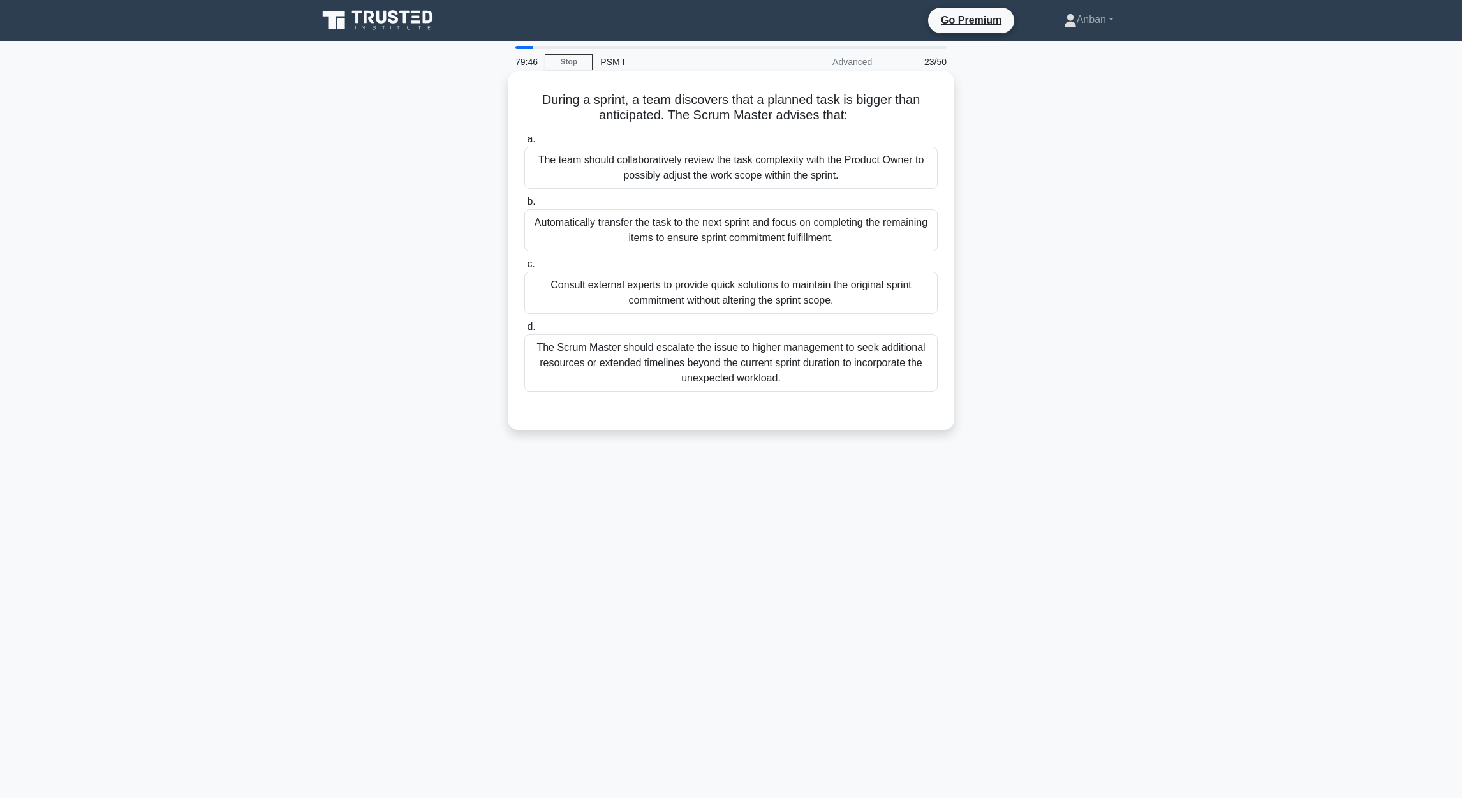
click at [650, 172] on div "The team should collaboratively review the task complexity with the Product Own…" at bounding box center [730, 168] width 413 height 42
drag, startPoint x: 768, startPoint y: 163, endPoint x: 809, endPoint y: 171, distance: 40.9
click at [770, 163] on div "The team should collaboratively review the task complexity with the Product Own…" at bounding box center [730, 168] width 413 height 42
click at [524, 143] on input "a. The team should collaboratively review the task complexity with the Product …" at bounding box center [524, 139] width 0 height 8
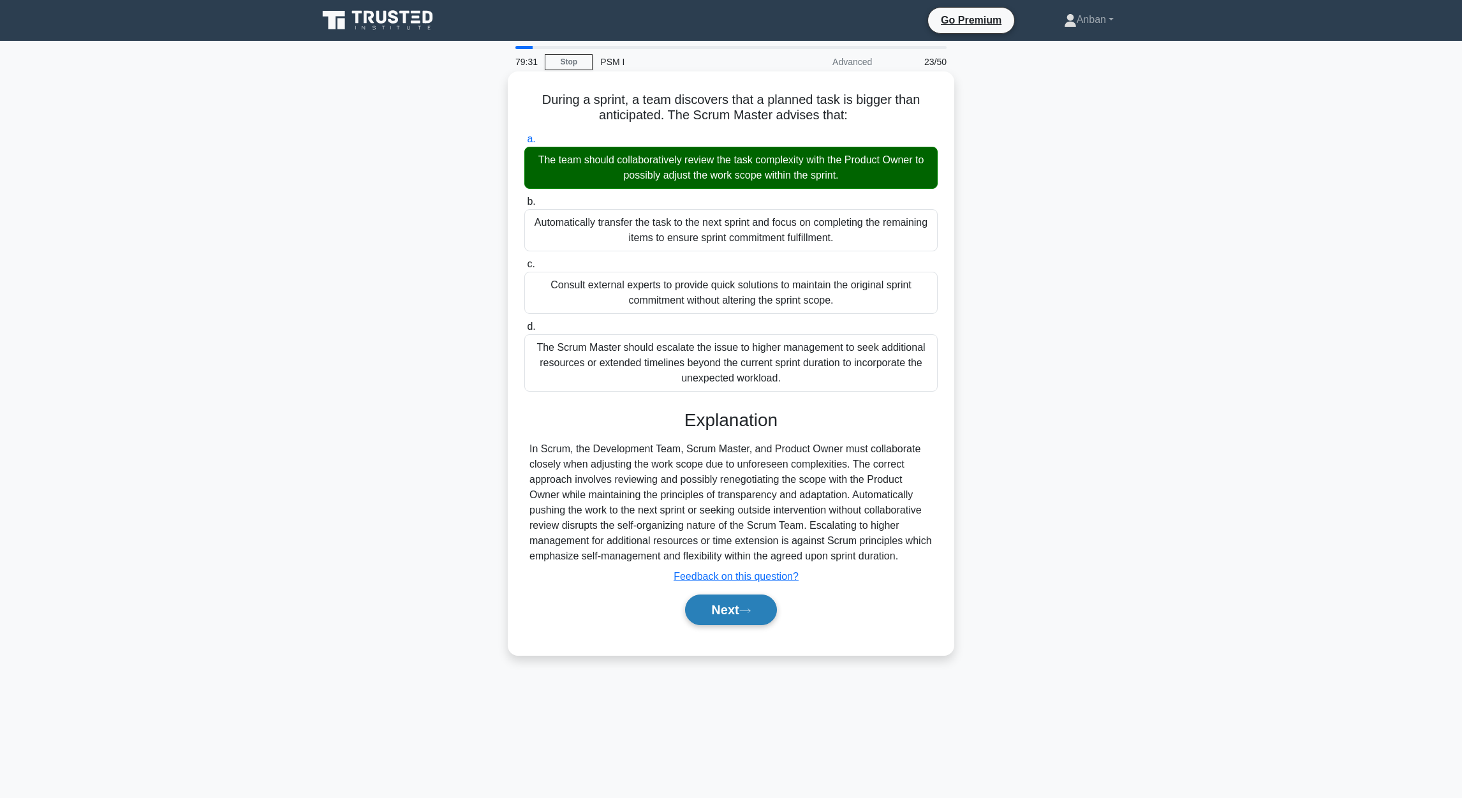
click at [739, 531] on button "Next" at bounding box center [730, 609] width 91 height 31
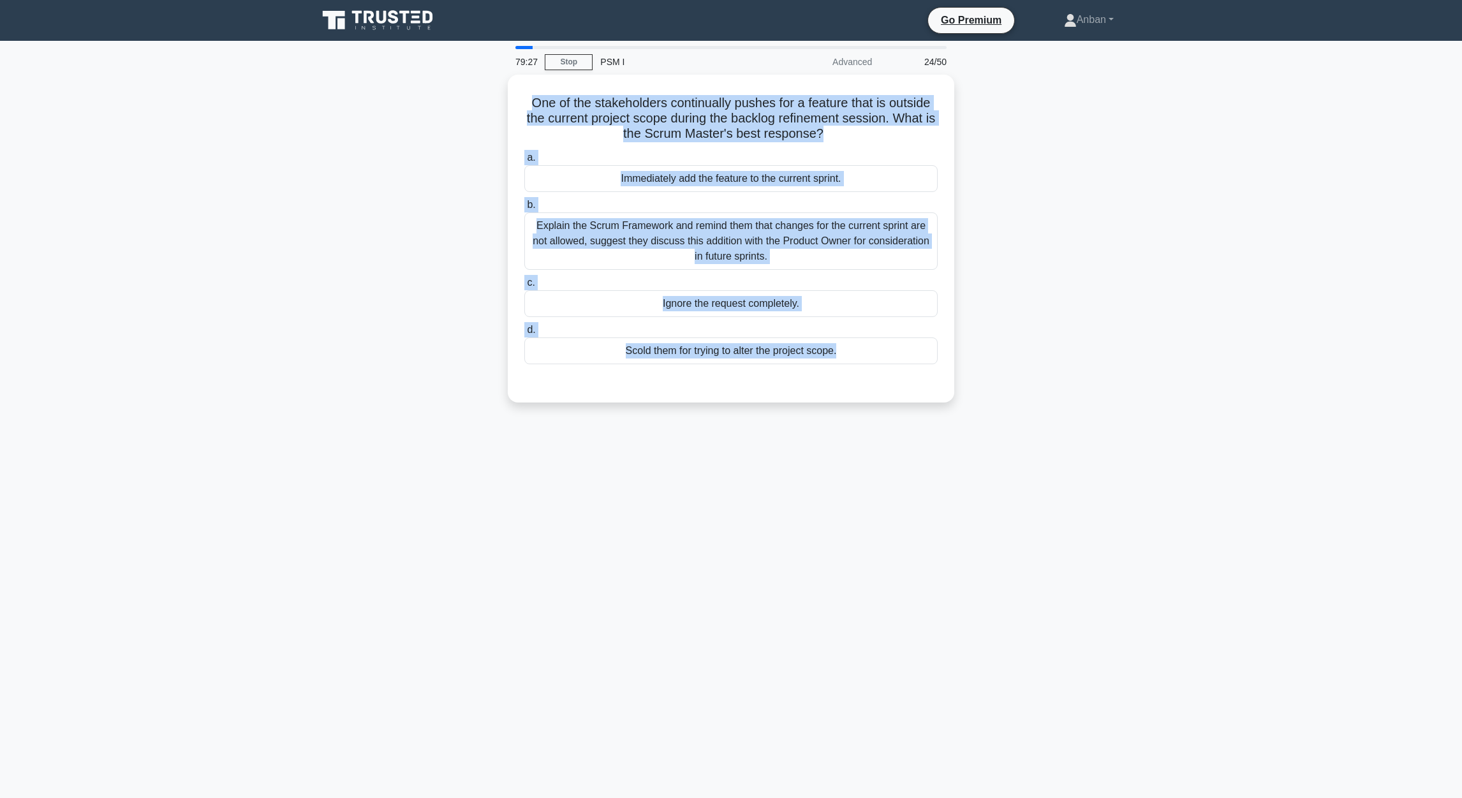
drag, startPoint x: 525, startPoint y: 100, endPoint x: 1023, endPoint y: 393, distance: 577.5
click at [964, 393] on div "One of the stakeholders continually pushes for a feature that is outside the cu…" at bounding box center [731, 246] width 842 height 343
click at [964, 464] on main "79:22 Stop PSM I Advanced 24/50 One of the stakeholders continually pushes for …" at bounding box center [731, 419] width 1462 height 757
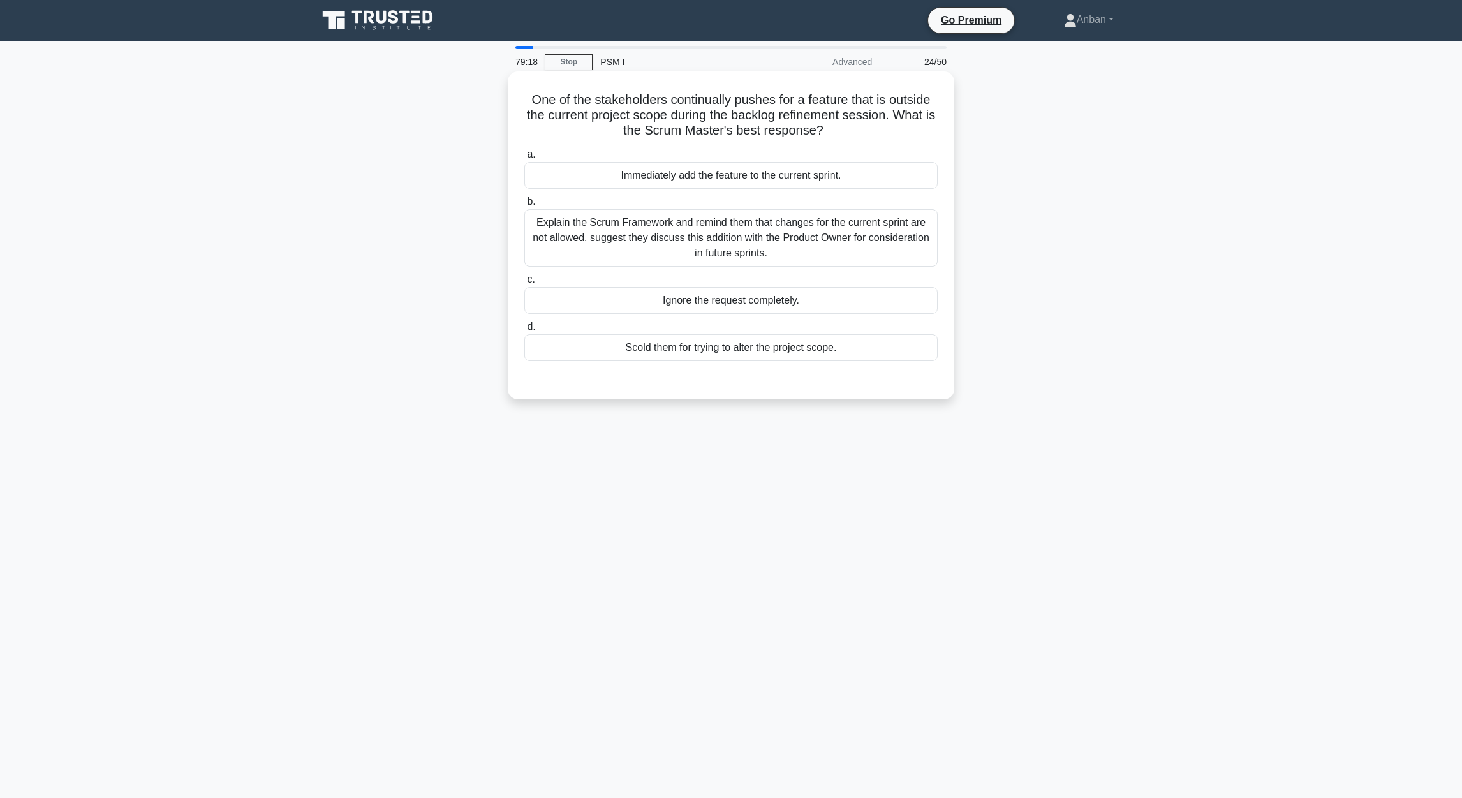
click at [724, 229] on div "Explain the Scrum Framework and remind them that changes for the current sprint…" at bounding box center [730, 237] width 413 height 57
click at [524, 206] on input "b. Explain the Scrum Framework and remind them that changes for the current spr…" at bounding box center [524, 202] width 0 height 8
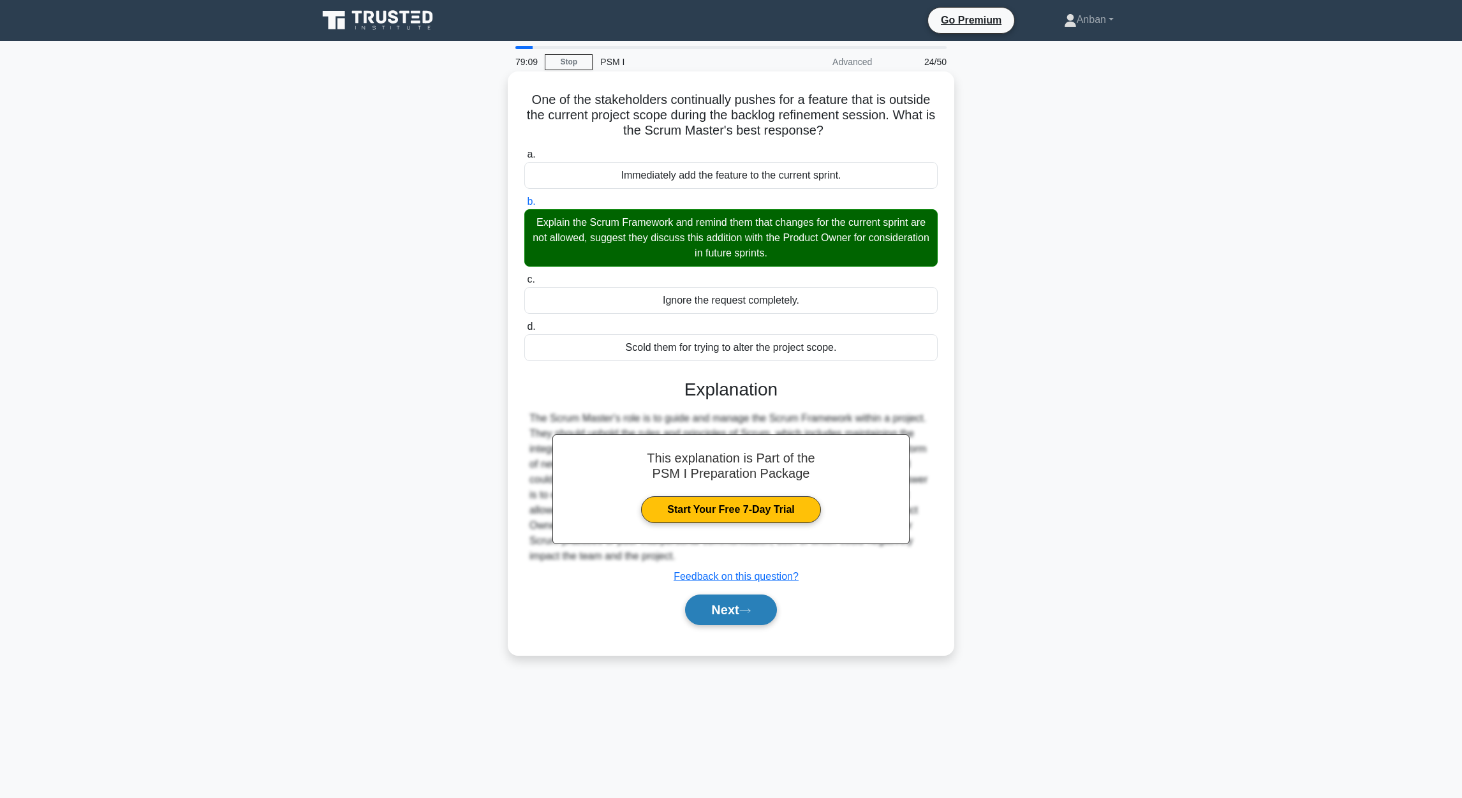
click at [732, 531] on button "Next" at bounding box center [730, 609] width 91 height 31
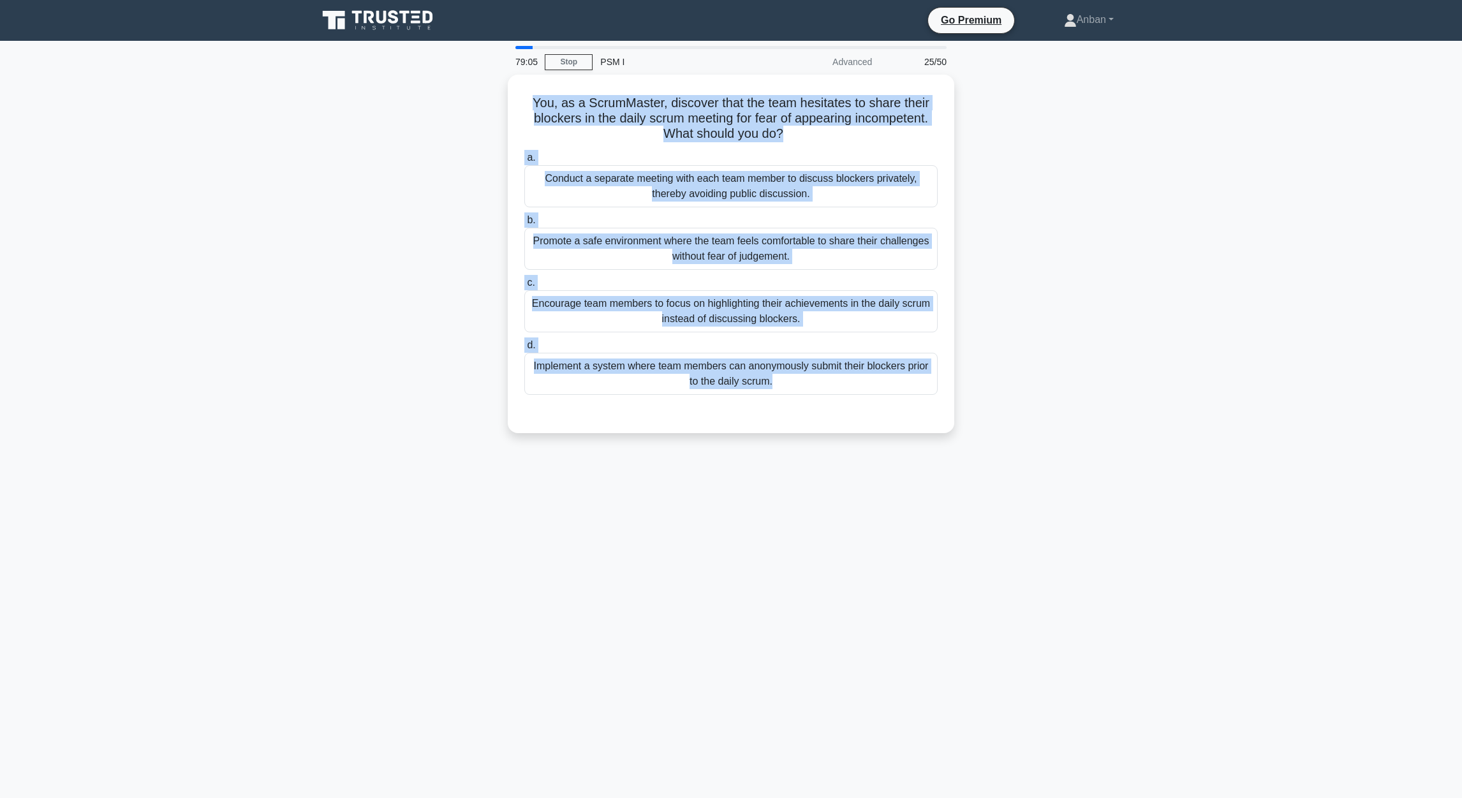
drag, startPoint x: 557, startPoint y: 112, endPoint x: 1123, endPoint y: 430, distance: 649.0
click at [964, 432] on div "You, as a ScrumMaster, discover that the team hesitates to share their blockers…" at bounding box center [731, 262] width 842 height 374
click at [964, 374] on main "78:57 Stop PSM I Advanced 25/50 You, as a ScrumMaster, discover that the team h…" at bounding box center [731, 419] width 1462 height 757
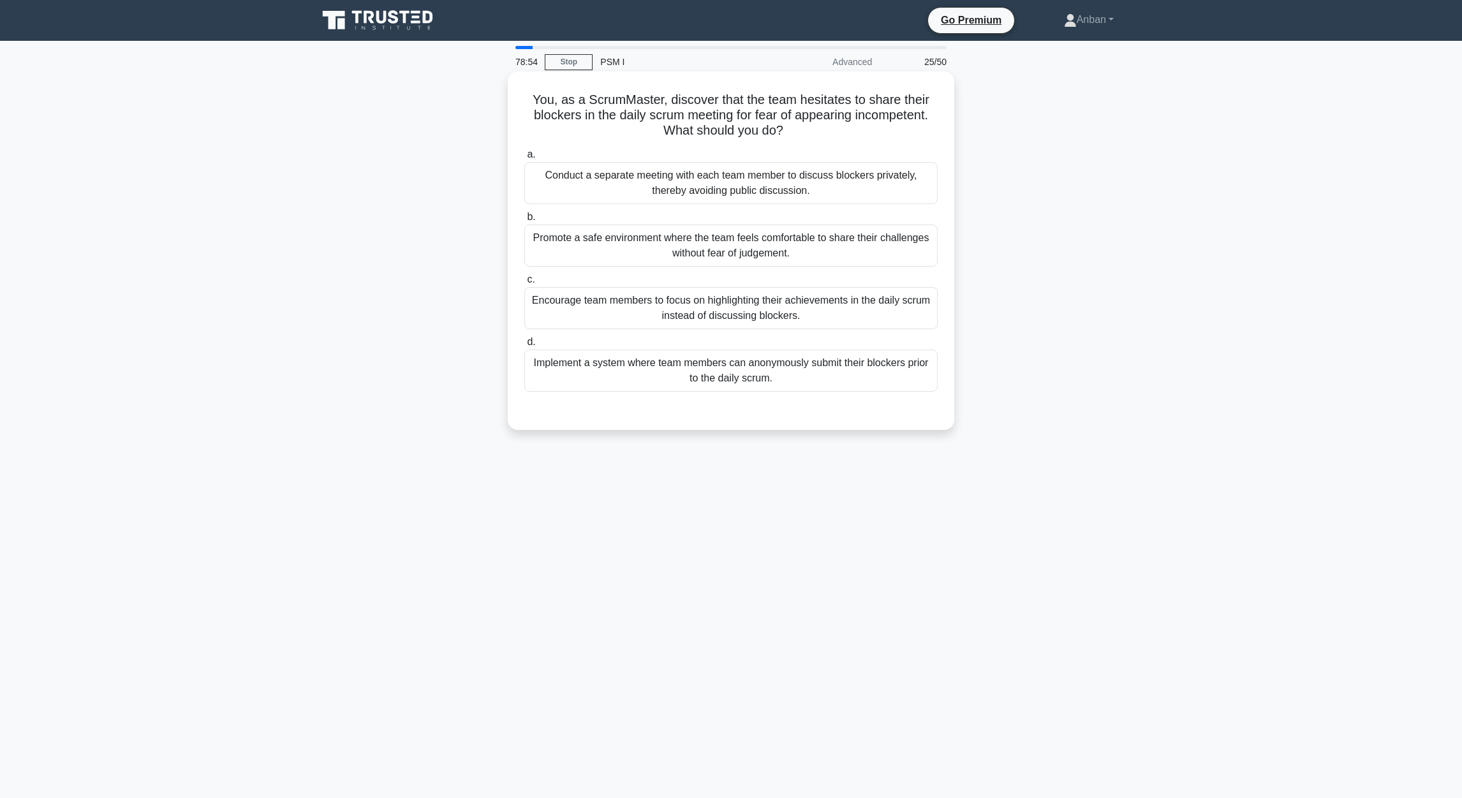
click at [733, 305] on div "Encourage team members to focus on highlighting their achievements in the daily…" at bounding box center [730, 308] width 413 height 42
click at [728, 246] on div "Promote a safe environment where the team feels comfortable to share their chal…" at bounding box center [730, 245] width 413 height 42
click at [524, 221] on input "b. Promote a safe environment where the team feels comfortable to share their c…" at bounding box center [524, 217] width 0 height 8
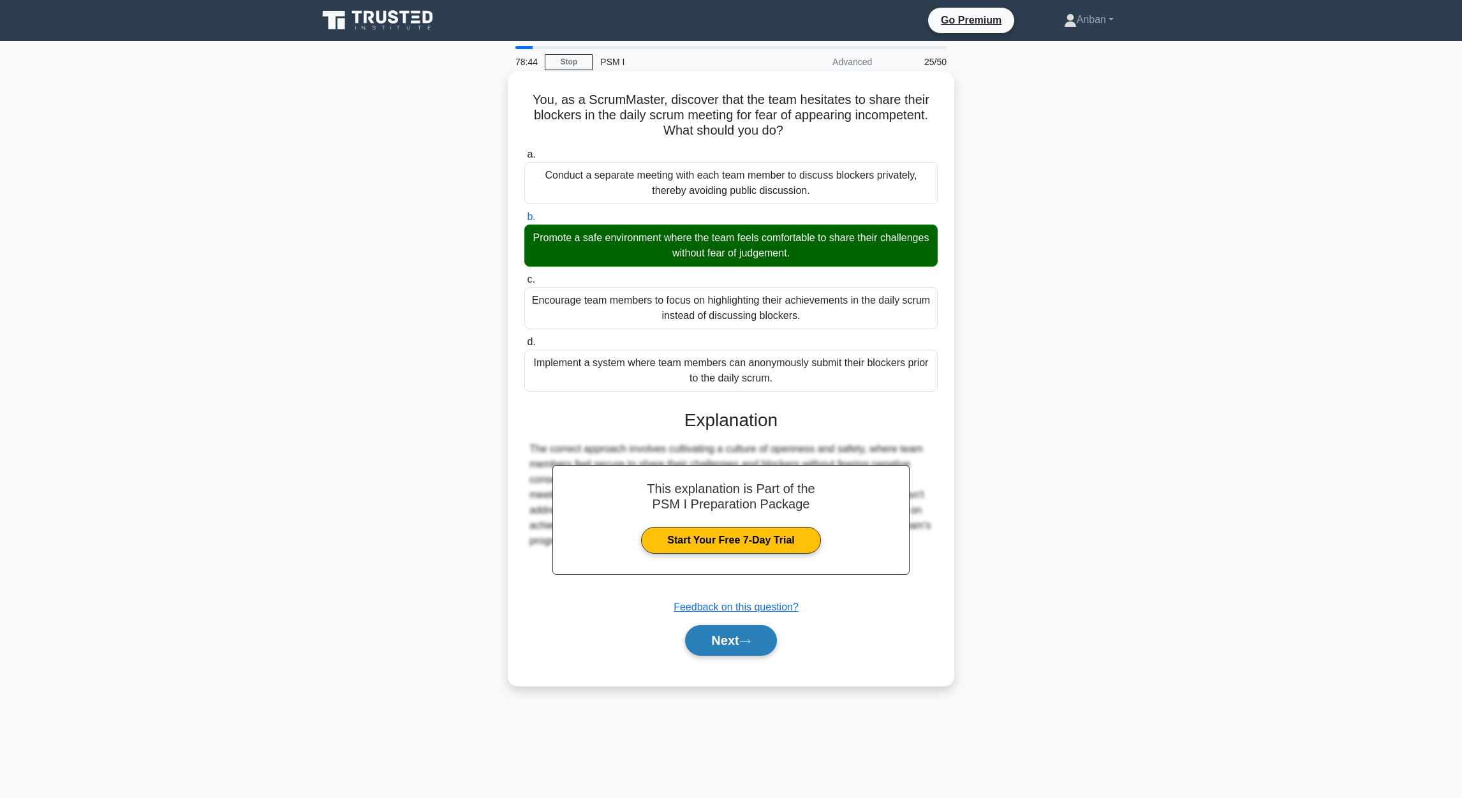
click at [735, 531] on button "Next" at bounding box center [730, 640] width 91 height 31
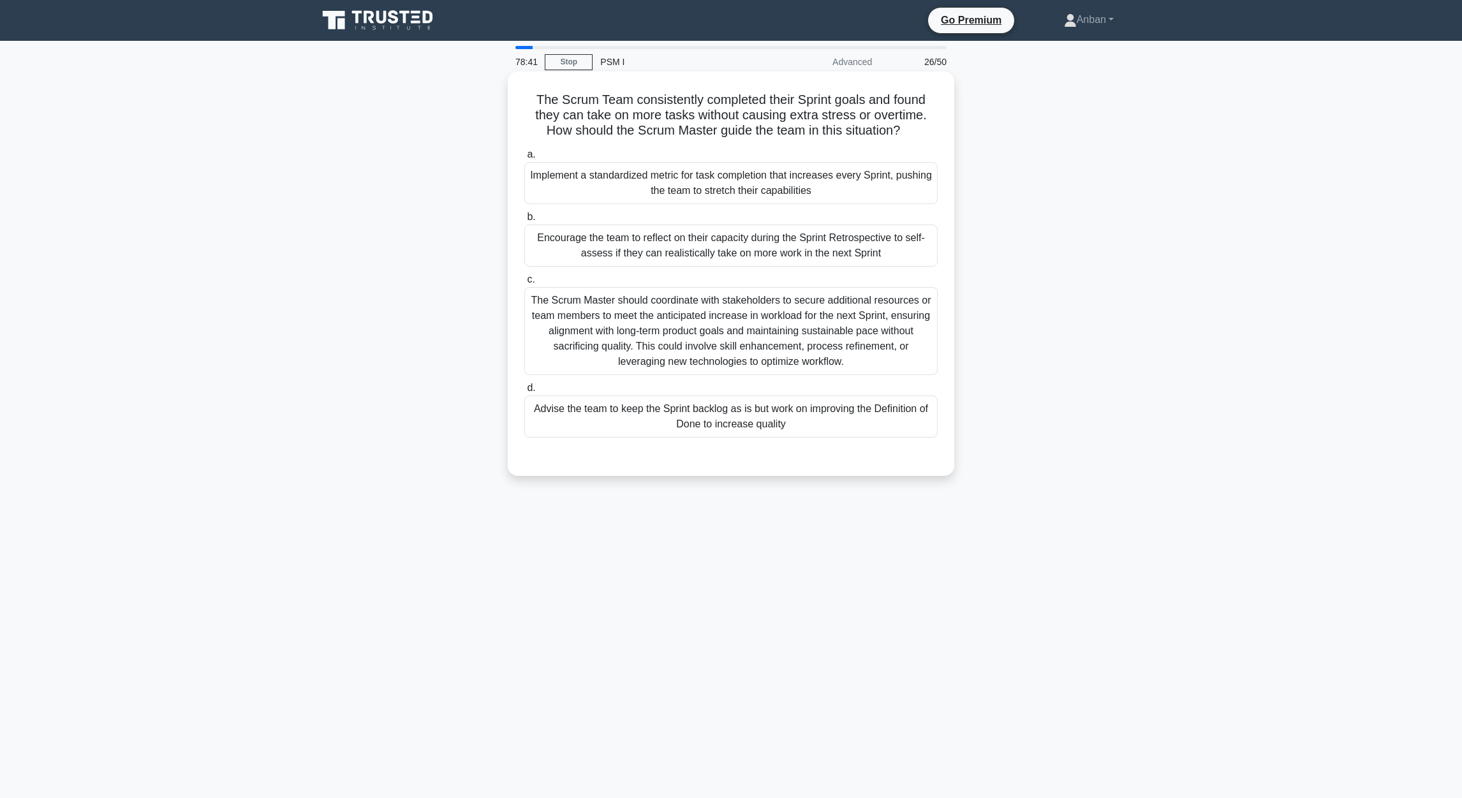
drag, startPoint x: 534, startPoint y: 94, endPoint x: 953, endPoint y: 437, distance: 542.0
click at [953, 437] on div "The Scrum Team consistently completed their Sprint goals and found they can tak…" at bounding box center [731, 273] width 446 height 404
click at [964, 508] on div "78:35 Stop PSM I Advanced 26/50 The Scrum Team consistently completed their Spr…" at bounding box center [731, 365] width 842 height 638
click at [710, 246] on div "Encourage the team to reflect on their capacity during the Sprint Retrospective…" at bounding box center [730, 245] width 413 height 42
click at [524, 221] on input "b. Encourage the team to reflect on their capacity during the Sprint Retrospect…" at bounding box center [524, 217] width 0 height 8
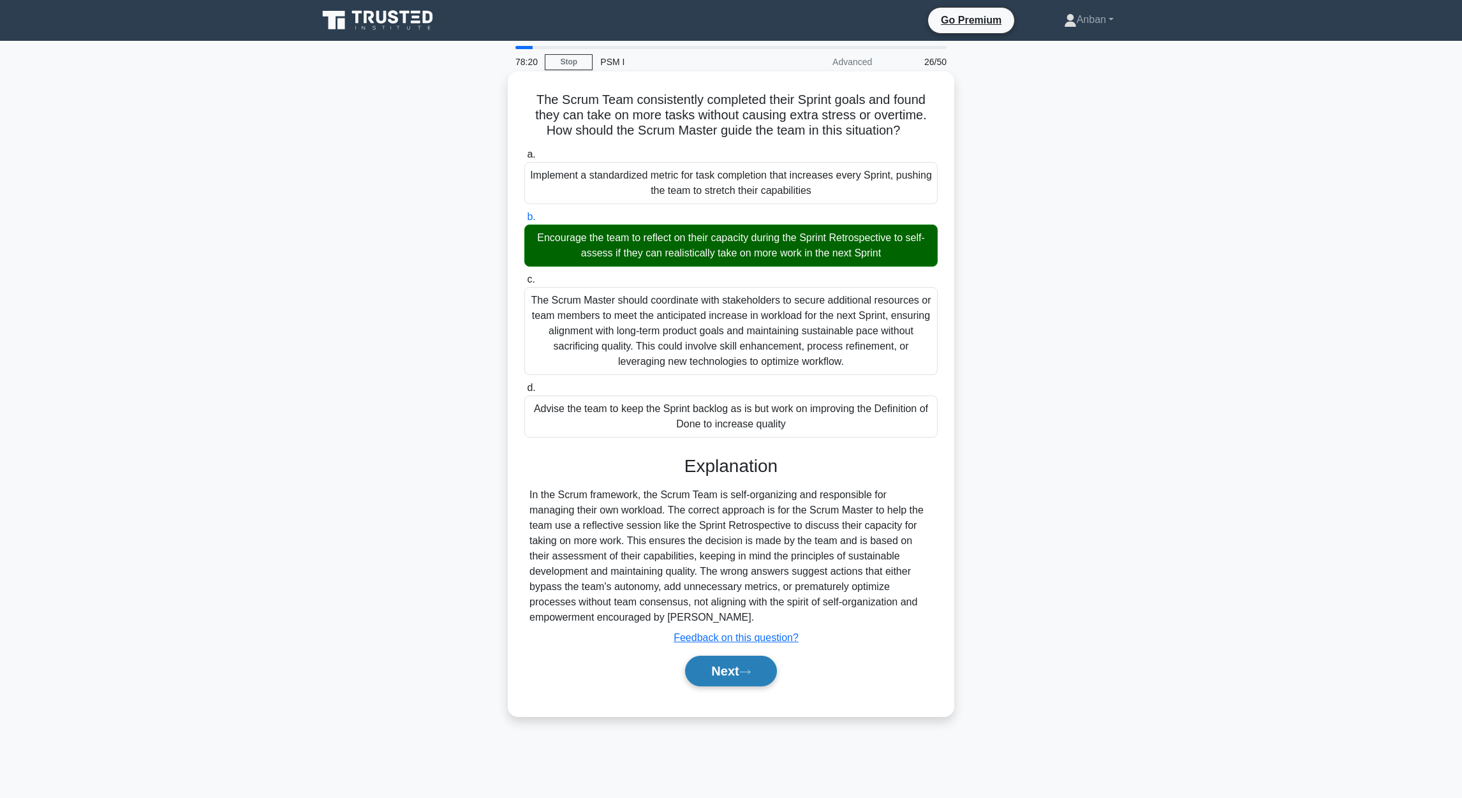
click at [701, 531] on button "Next" at bounding box center [730, 671] width 91 height 31
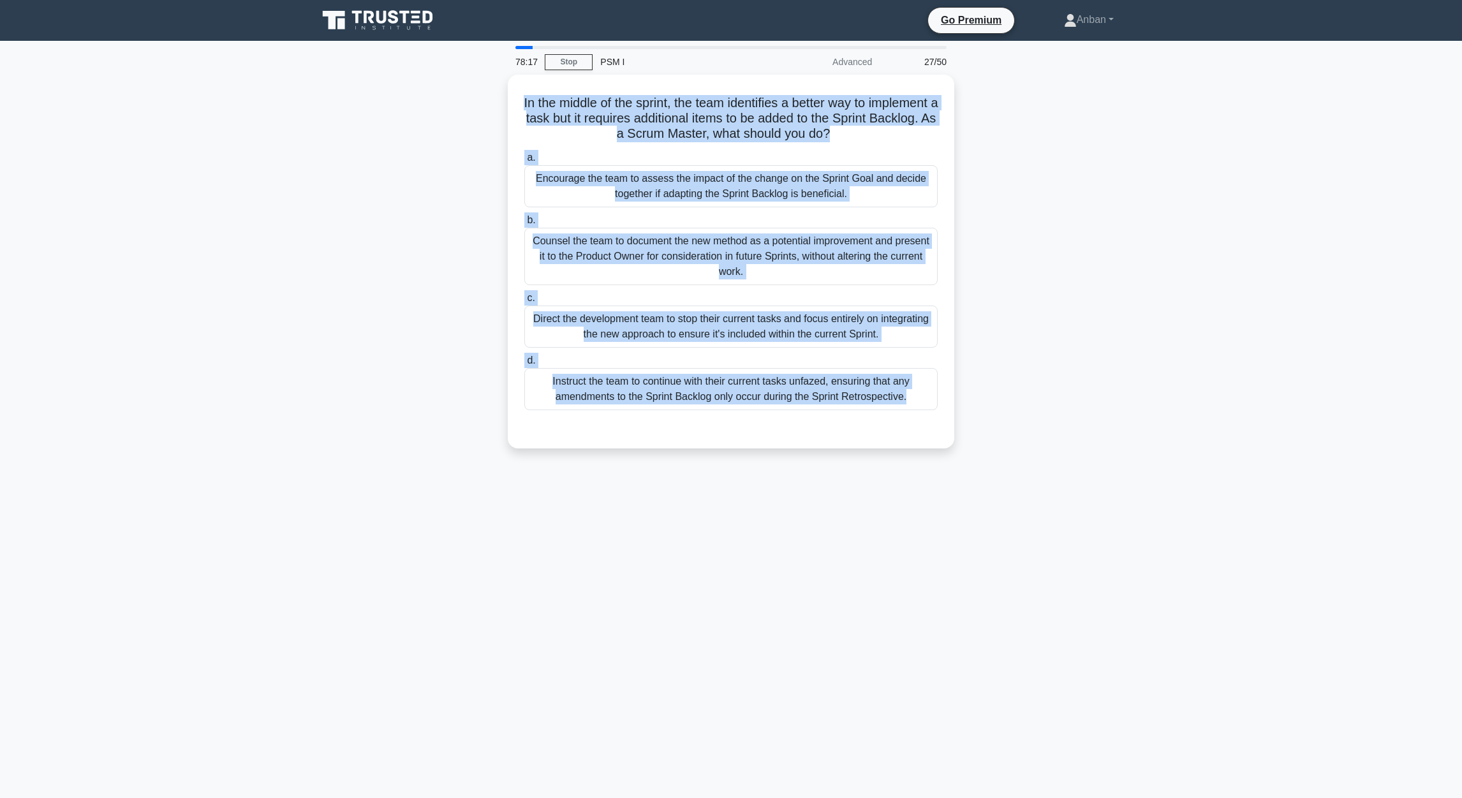
drag, startPoint x: 665, startPoint y: 145, endPoint x: 1038, endPoint y: 416, distance: 461.5
click at [964, 416] on div "In the middle of the sprint, the team identifies a better way to implement a ta…" at bounding box center [731, 269] width 842 height 389
click at [964, 371] on div "In the middle of the sprint, the team identifies a better way to implement a ta…" at bounding box center [731, 269] width 842 height 389
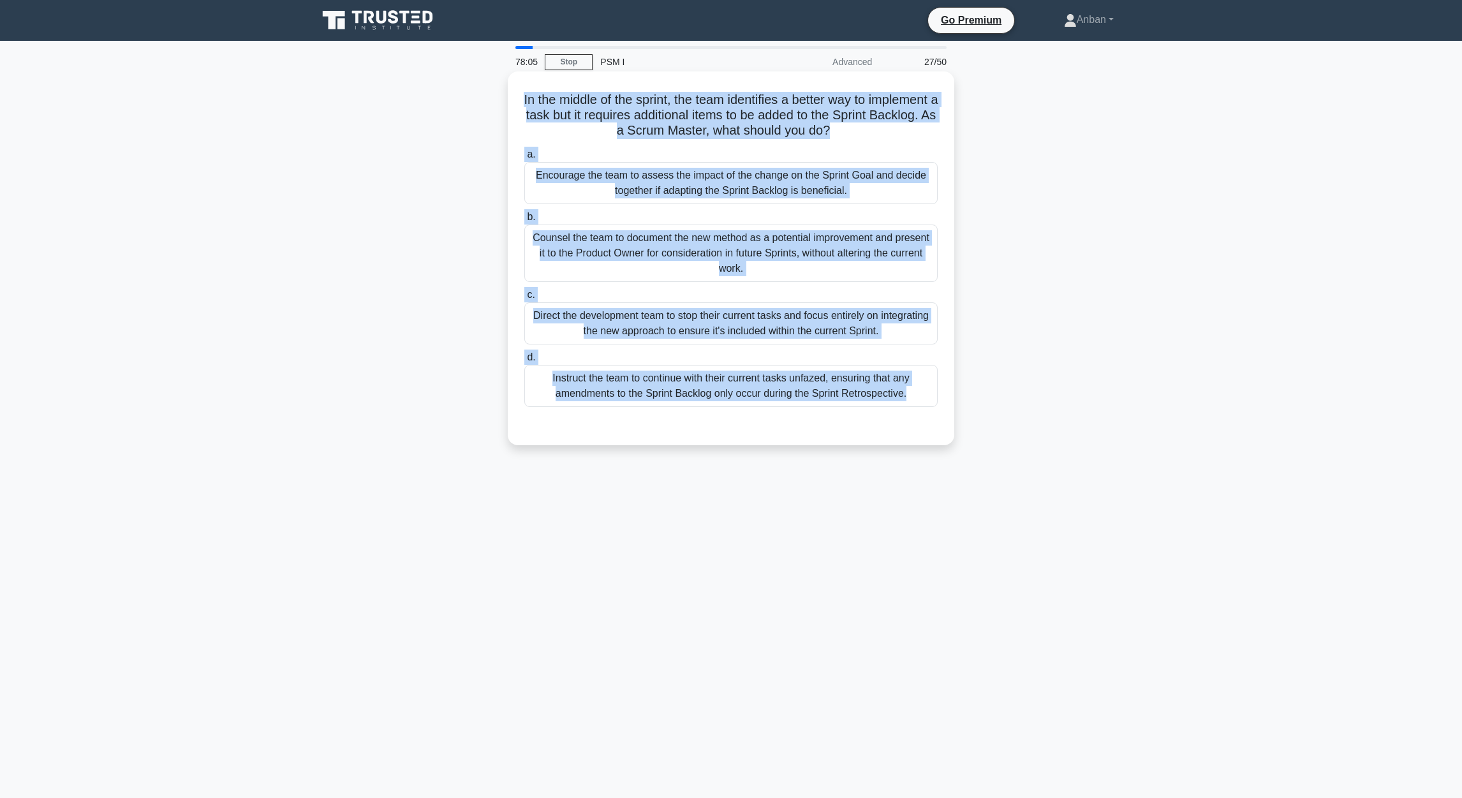
click at [820, 180] on div "Encourage the team to assess the impact of the change on the Sprint Goal and de…" at bounding box center [730, 183] width 413 height 42
click at [524, 159] on input "a. Encourage the team to assess the impact of the change on the Sprint Goal and…" at bounding box center [524, 154] width 0 height 8
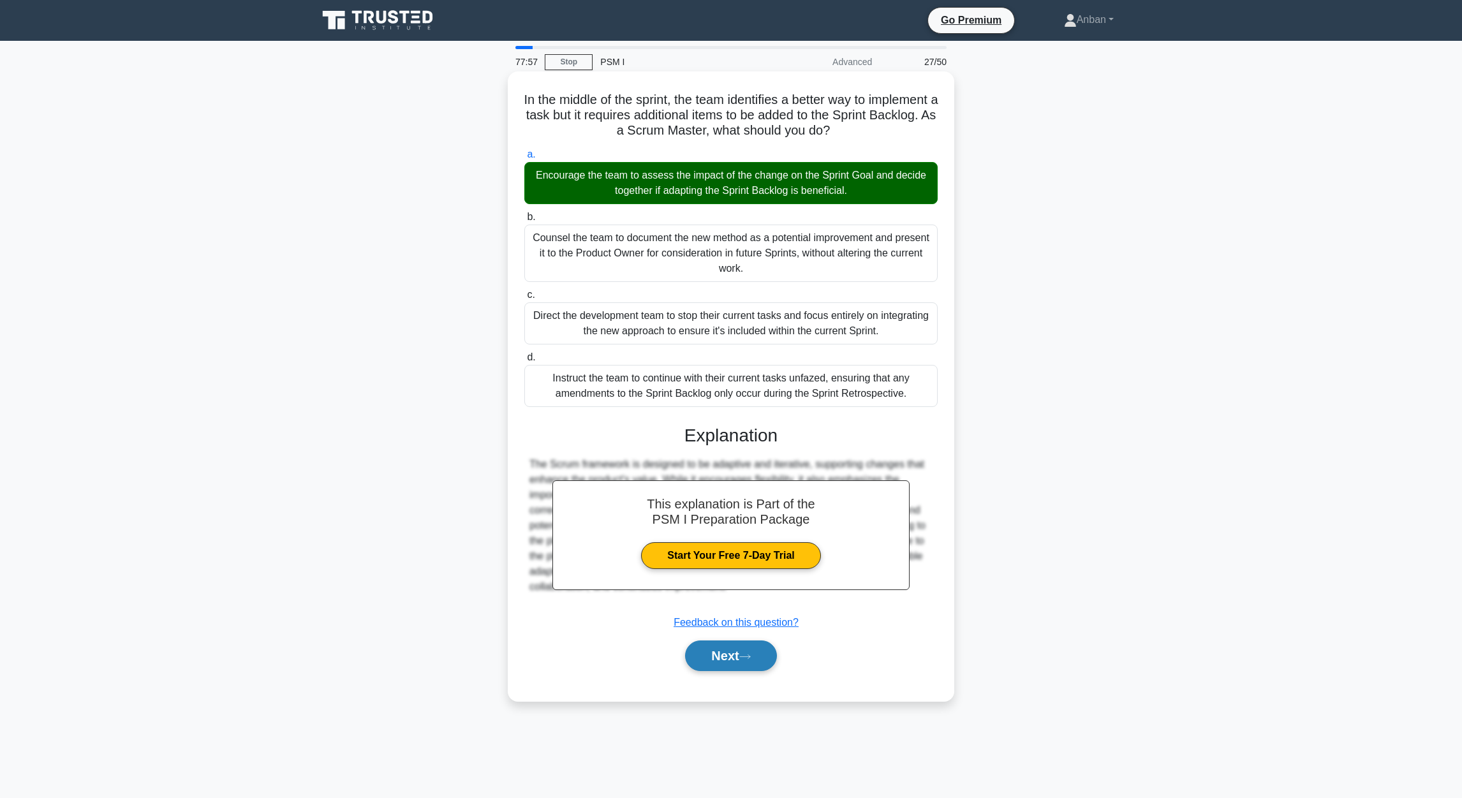
click at [712, 531] on button "Next" at bounding box center [730, 655] width 91 height 31
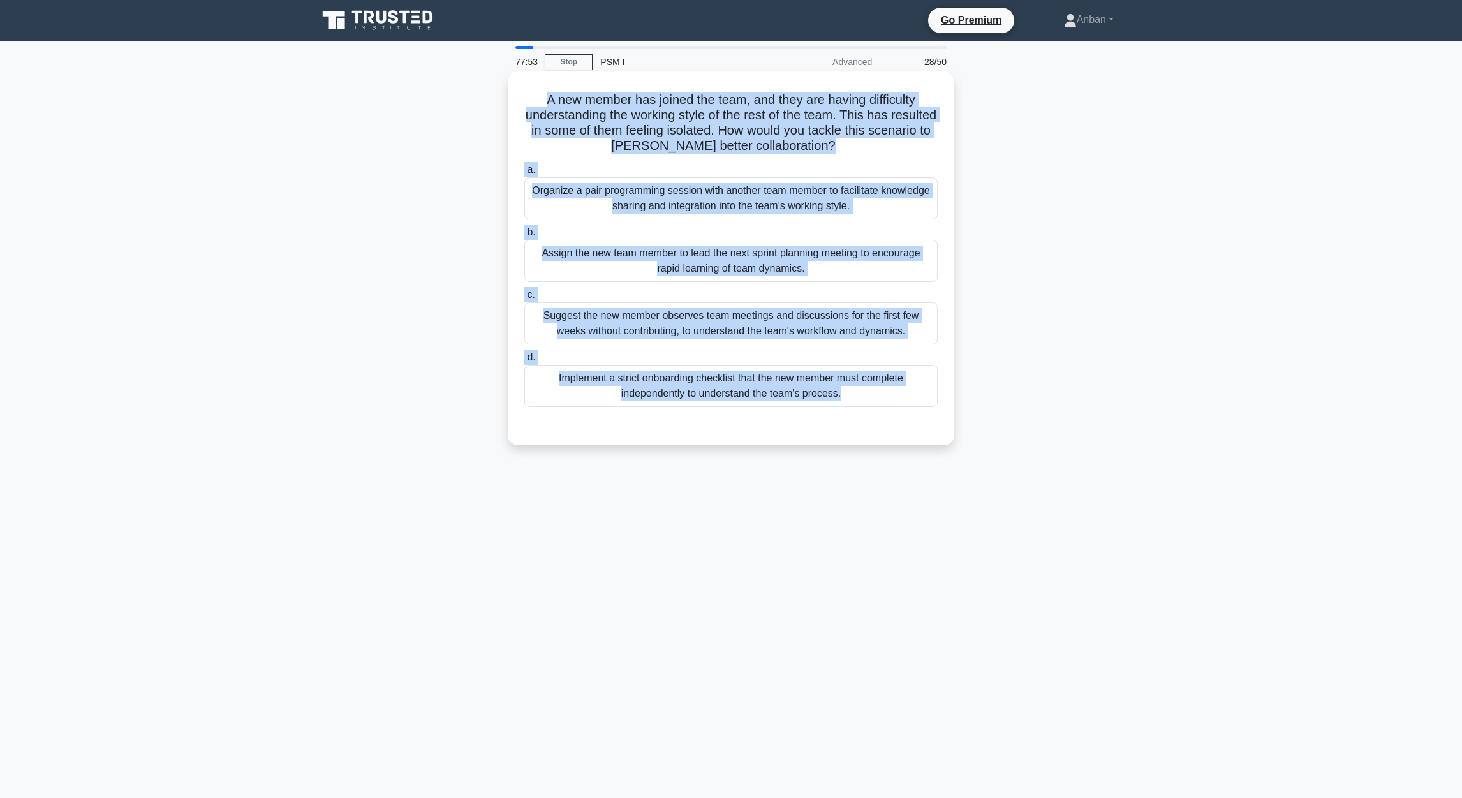
drag, startPoint x: 542, startPoint y: 99, endPoint x: 894, endPoint y: 420, distance: 476.2
click at [894, 420] on div "A new member has joined the team, and they are having difficulty understanding …" at bounding box center [731, 258] width 436 height 363
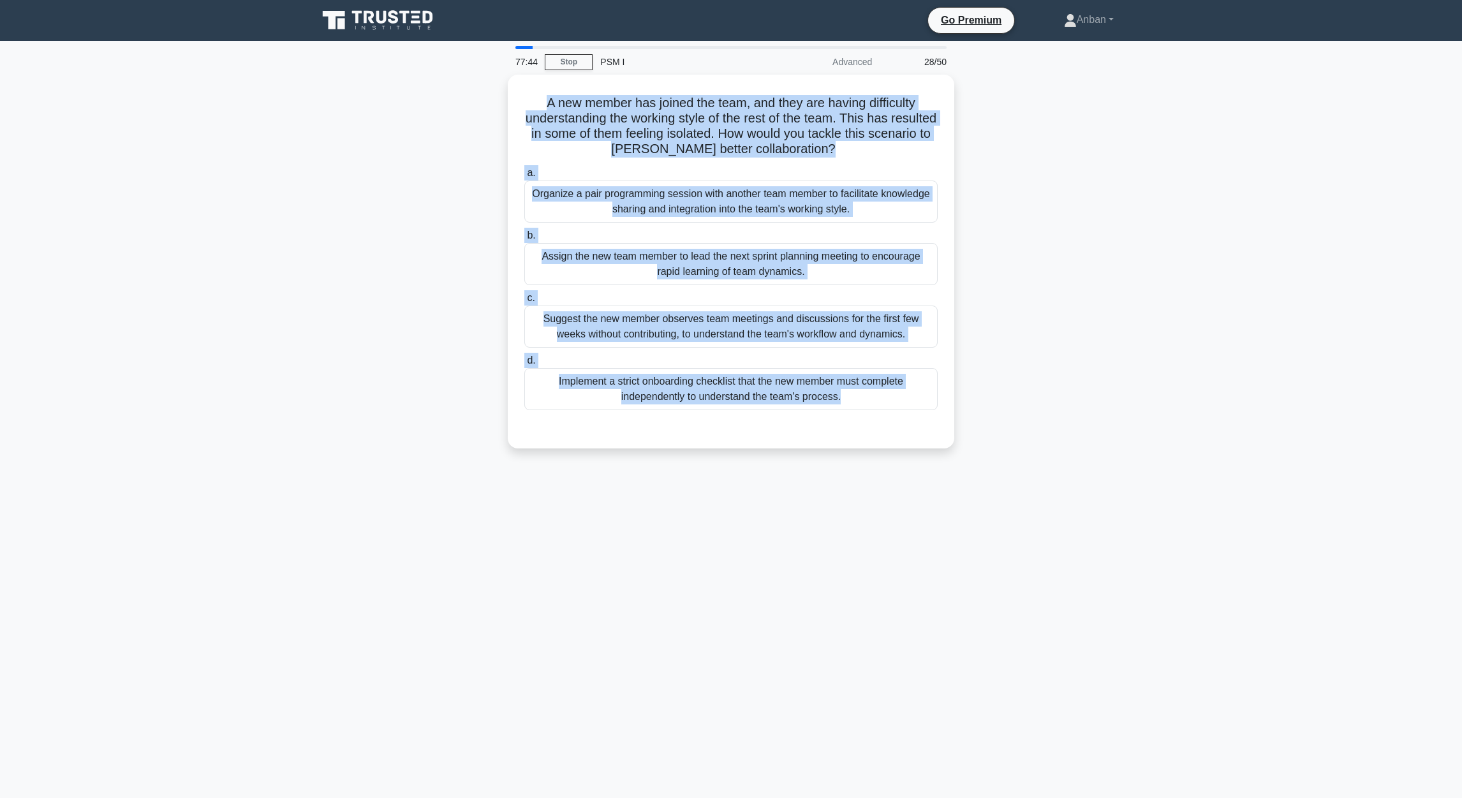
click at [575, 531] on div "77:44 Stop PSM I Advanced 28/50 A new member has joined the team, and they are …" at bounding box center [731, 365] width 842 height 638
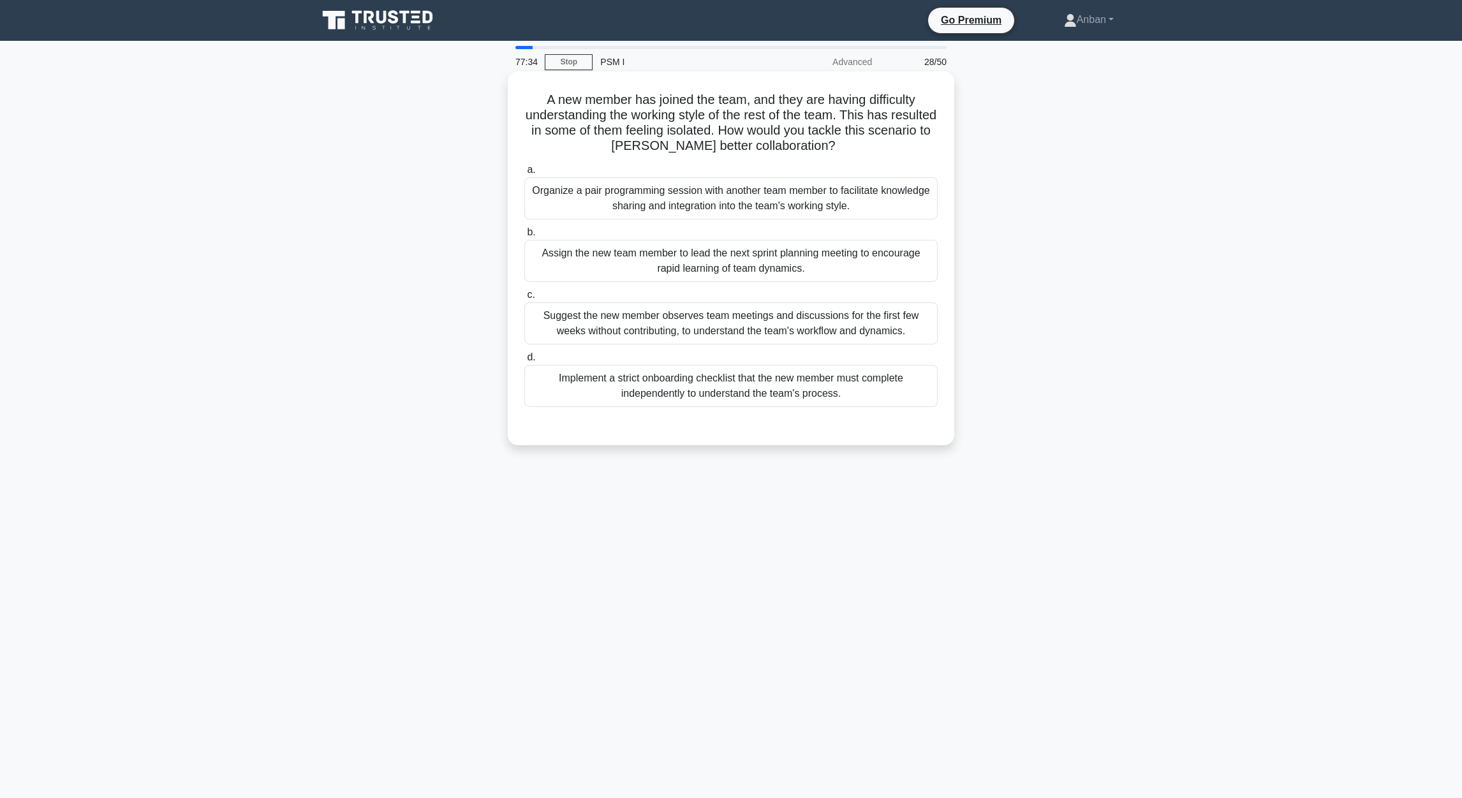
click at [710, 196] on div "Organize a pair programming session with another team member to facilitate know…" at bounding box center [730, 198] width 413 height 42
click at [524, 174] on input "a. Organize a pair programming session with another team member to facilitate k…" at bounding box center [524, 170] width 0 height 8
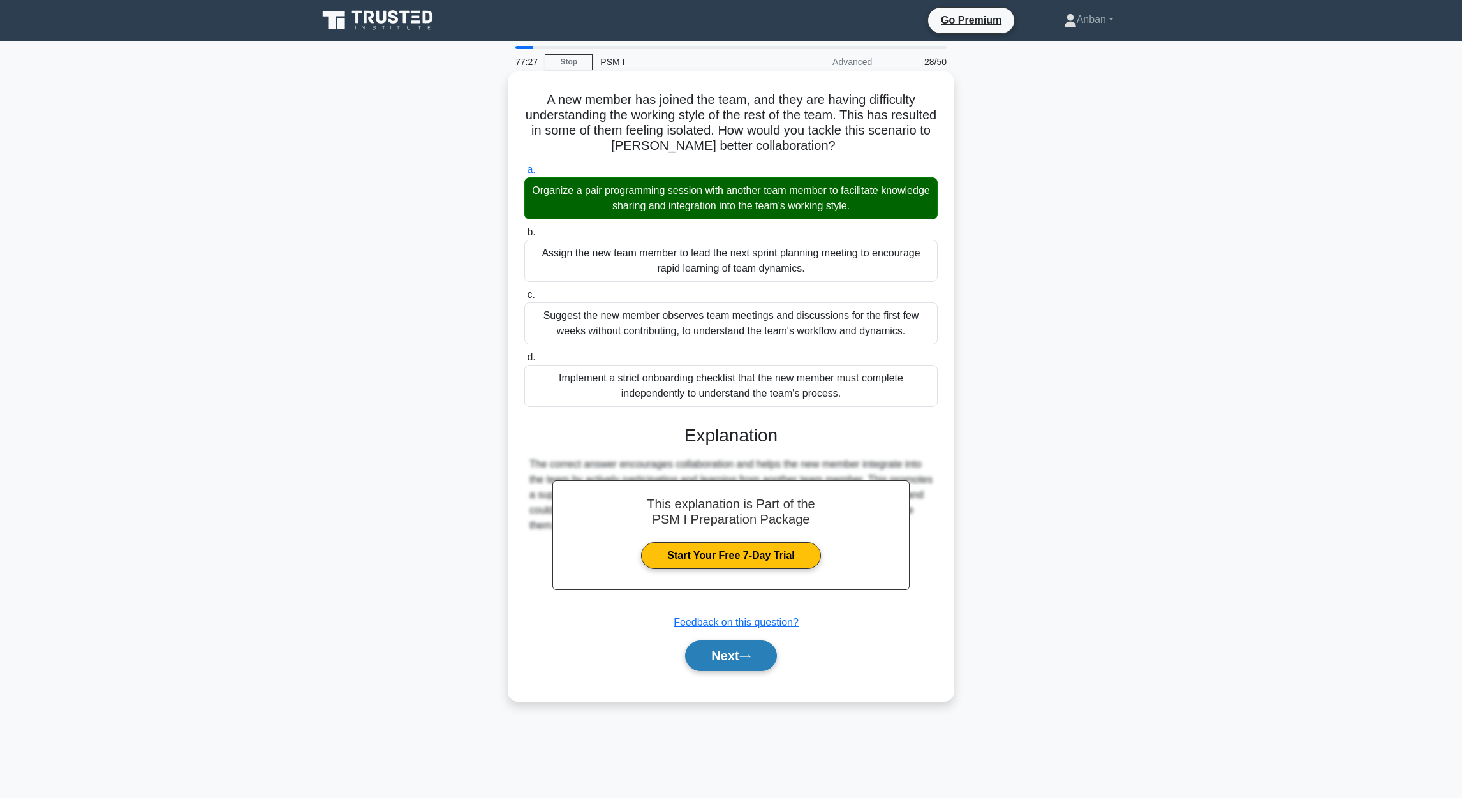
click at [721, 531] on button "Next" at bounding box center [730, 655] width 91 height 31
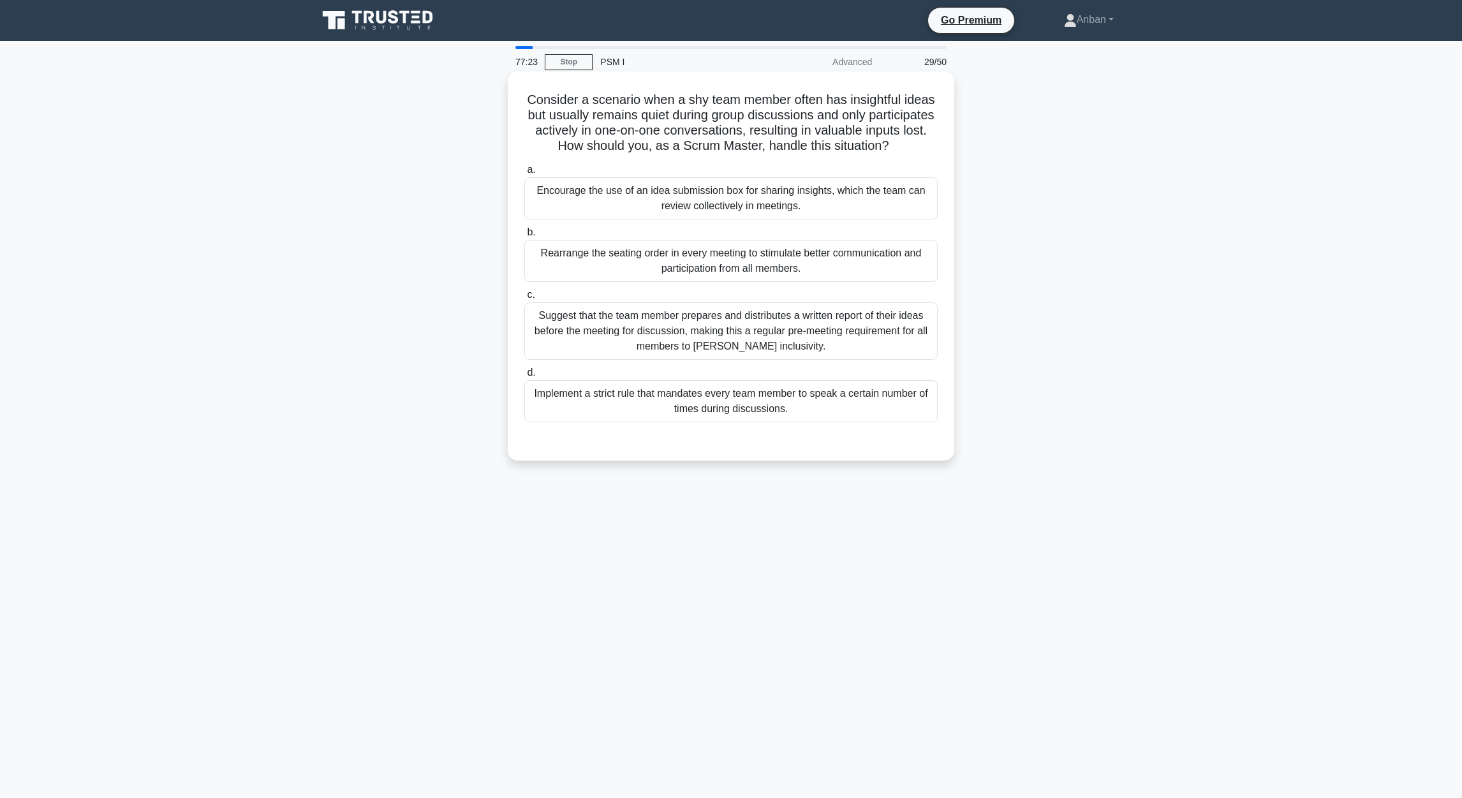
drag, startPoint x: 527, startPoint y: 96, endPoint x: 923, endPoint y: 440, distance: 524.4
click at [923, 440] on div "Consider a scenario when a shy team member often has insightful ideas but usual…" at bounding box center [731, 266] width 436 height 379
click at [964, 514] on main "77:19 Stop PSM I Advanced 29/50 Consider a scenario when a shy team member ofte…" at bounding box center [731, 419] width 1462 height 757
click at [739, 219] on div "Encourage the use of an idea submission box for sharing insights, which the tea…" at bounding box center [730, 198] width 413 height 42
click at [524, 174] on input "a. Encourage the use of an idea submission box for sharing insights, which the …" at bounding box center [524, 170] width 0 height 8
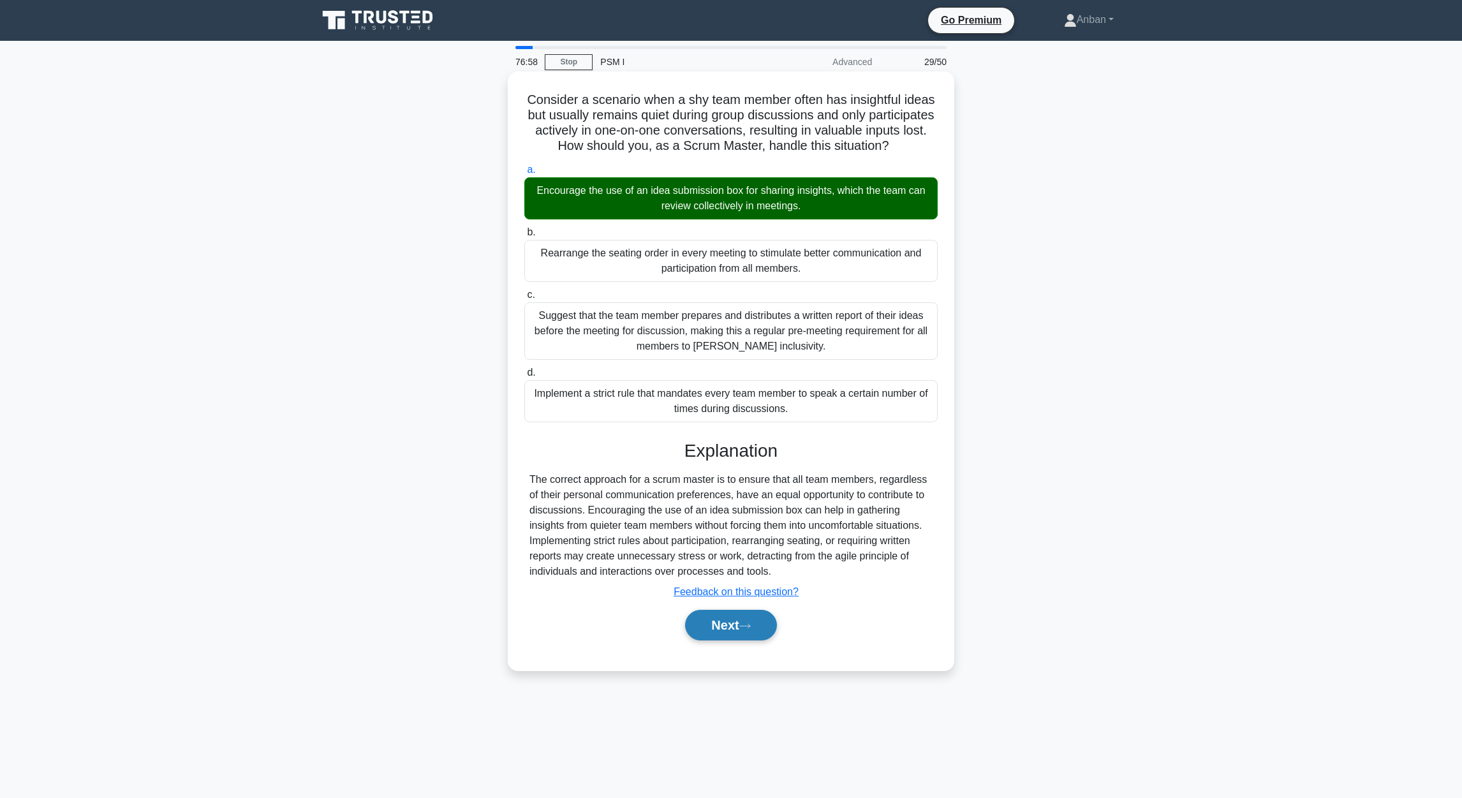
click at [721, 531] on button "Next" at bounding box center [730, 625] width 91 height 31
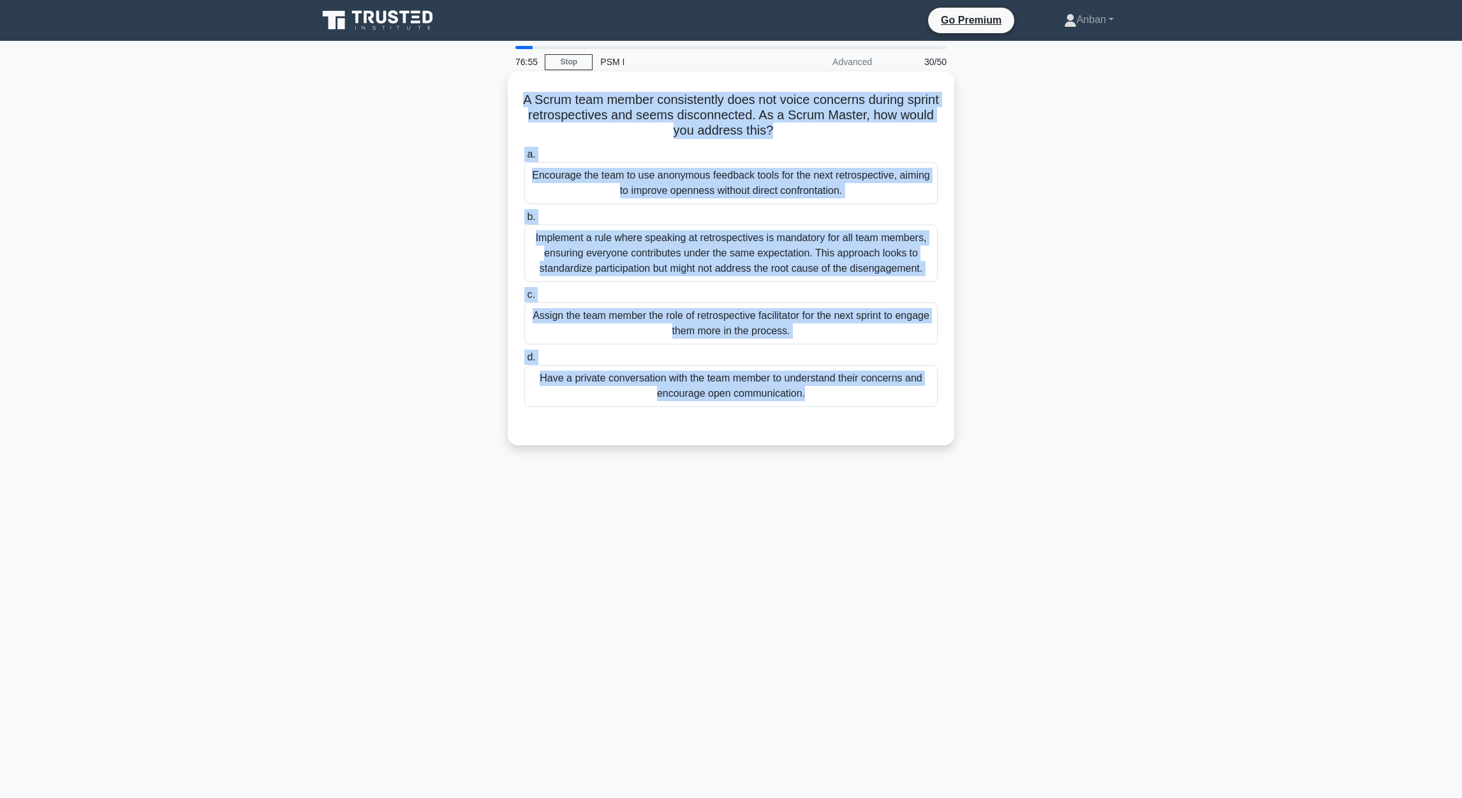
drag, startPoint x: 537, startPoint y: 99, endPoint x: 954, endPoint y: 409, distance: 520.0
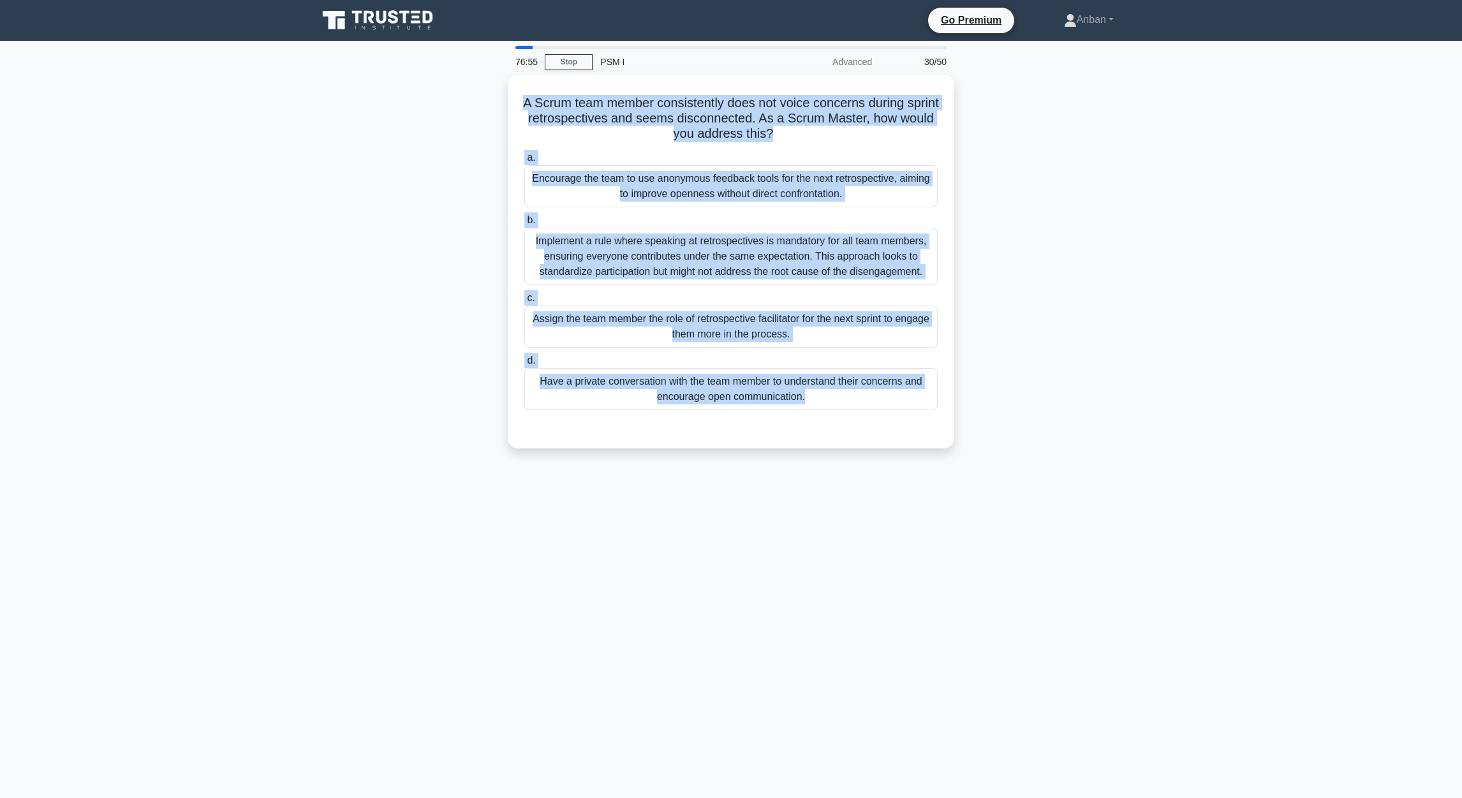
click at [900, 413] on div "A Scrum team member consistently does not voice concerns during sprint retrospe…" at bounding box center [731, 261] width 436 height 363
click at [964, 352] on div "A Scrum team member consistently does not voice concerns during sprint retrospe…" at bounding box center [731, 269] width 842 height 389
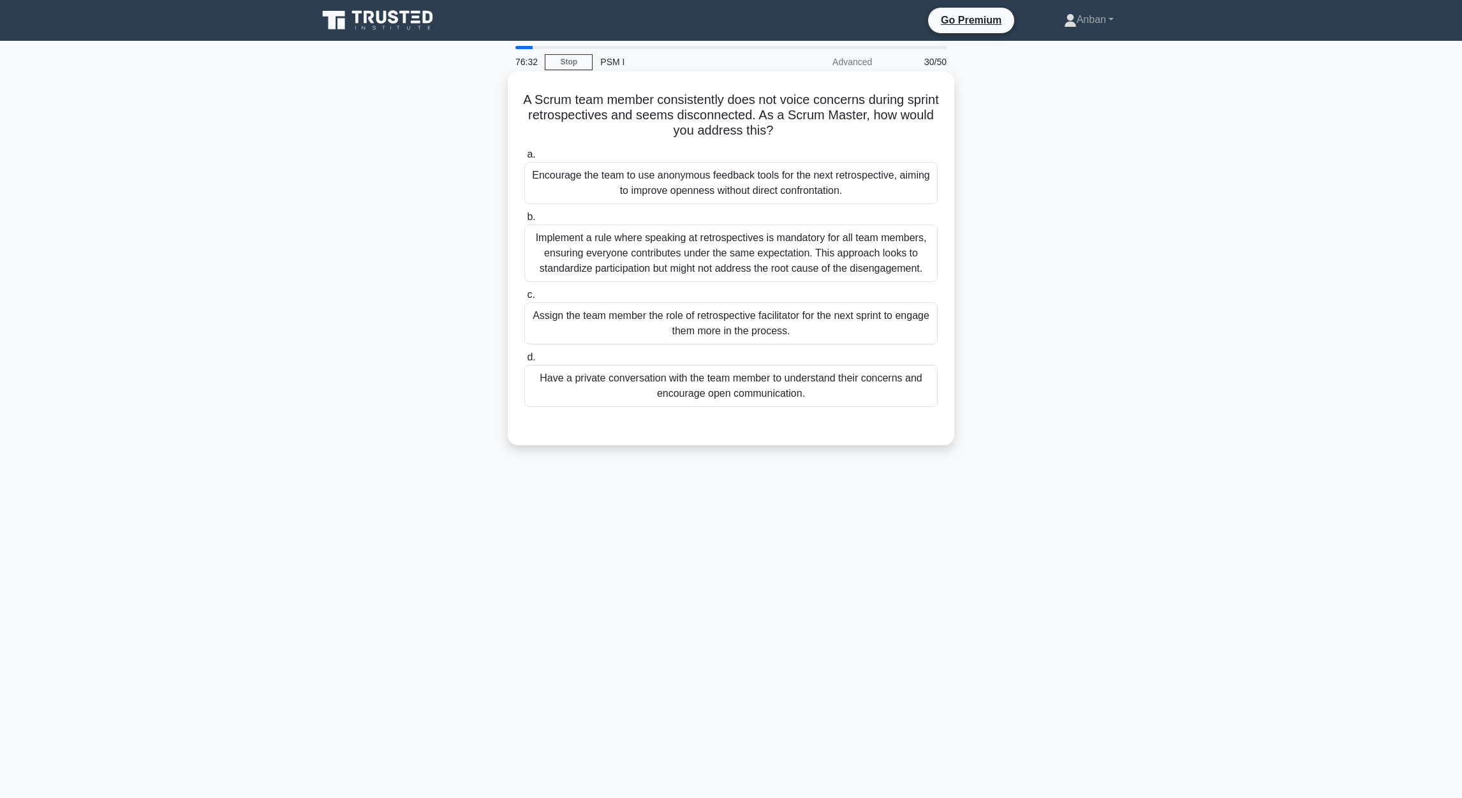
click at [709, 272] on div "Implement a rule where speaking at retrospectives is mandatory for all team mem…" at bounding box center [730, 252] width 413 height 57
click at [524, 221] on input "b. Implement a rule where speaking at retrospectives is mandatory for all team …" at bounding box center [524, 217] width 0 height 8
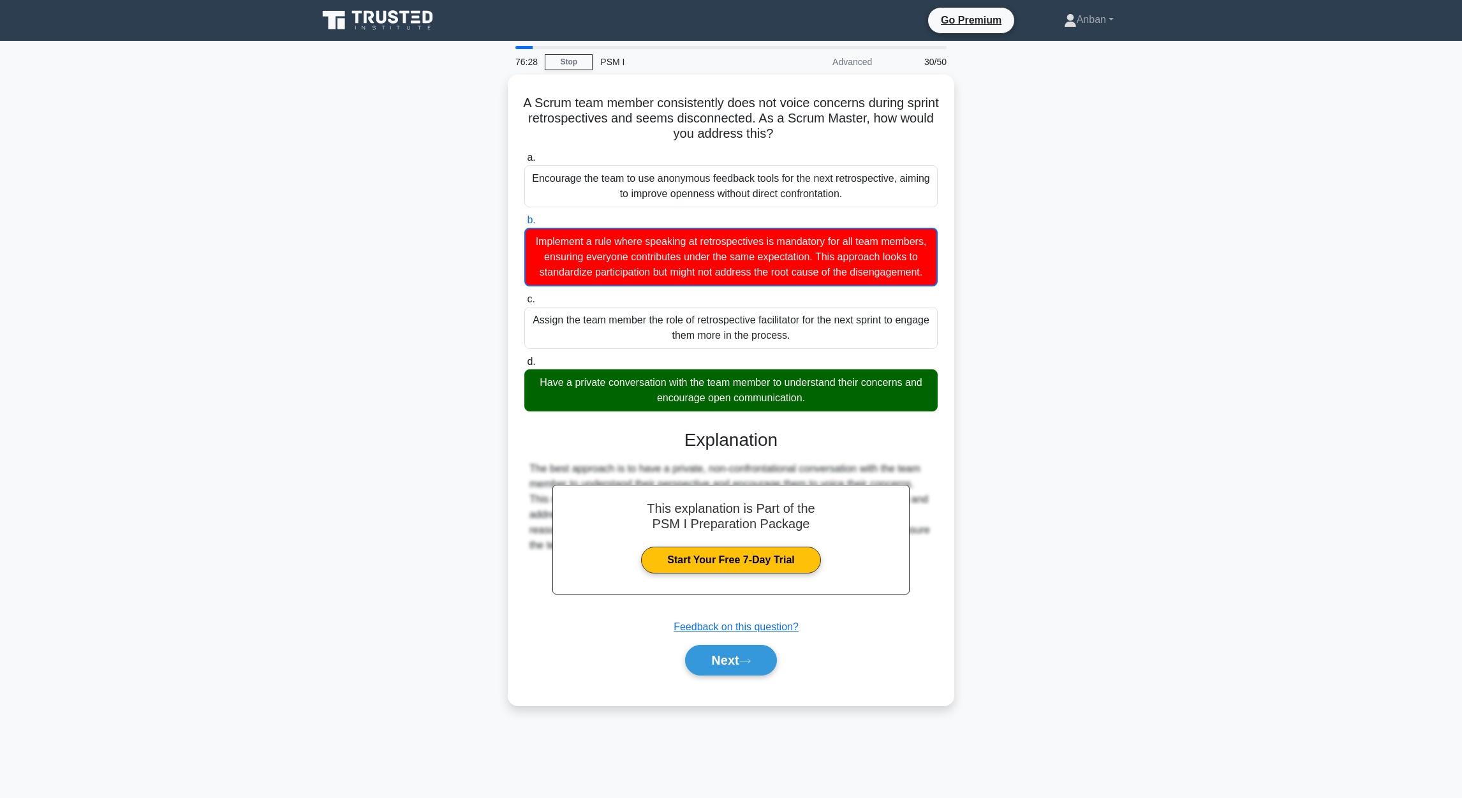
click at [964, 405] on main "76:28 Stop PSM I Advanced 30/50 A Scrum team member consistently does not voice…" at bounding box center [731, 419] width 1462 height 757
click at [964, 531] on main "76:21 Stop PSM I Advanced 30/50 A Scrum team member consistently does not voice…" at bounding box center [731, 419] width 1462 height 757
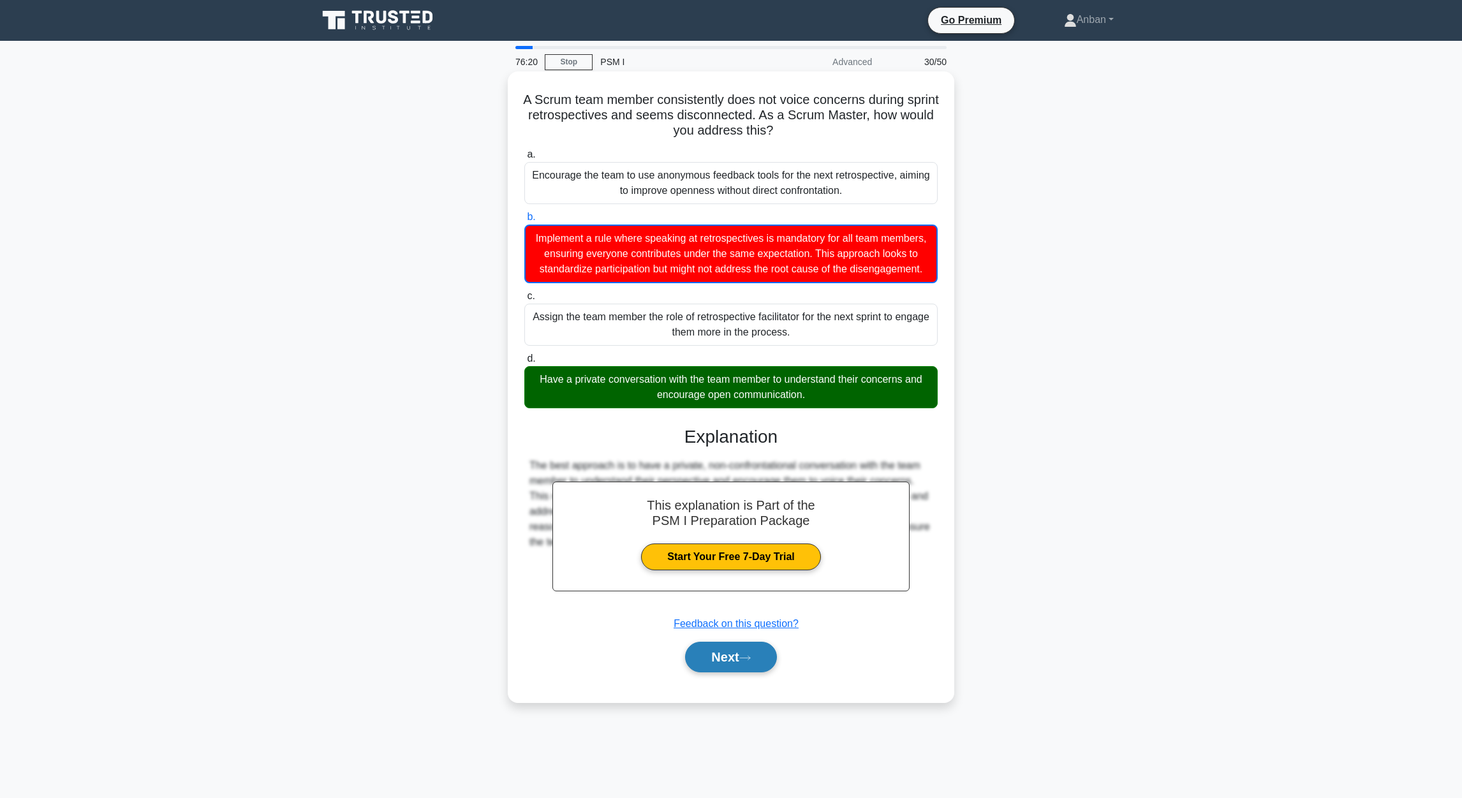
click at [728, 531] on button "Next" at bounding box center [730, 657] width 91 height 31
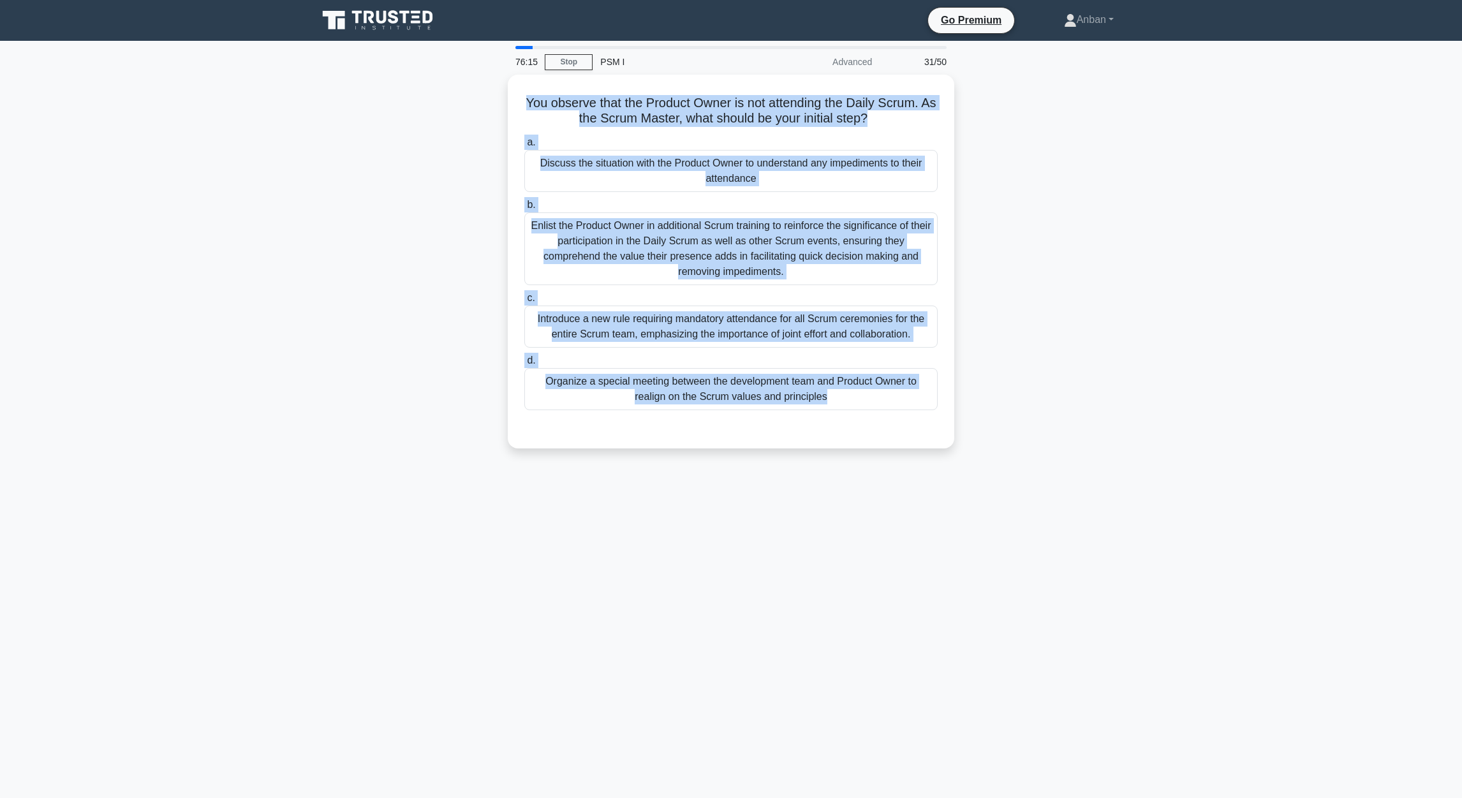
drag, startPoint x: 530, startPoint y: 96, endPoint x: 962, endPoint y: 443, distance: 554.3
click at [962, 443] on div "You observe that the Product Owner is not attending the Daily Scrum. As the Scr…" at bounding box center [731, 269] width 842 height 389
click at [964, 279] on main "76:00 Stop PSM I Advanced 31/50 You observe that the Product Owner is not atten…" at bounding box center [731, 419] width 1462 height 757
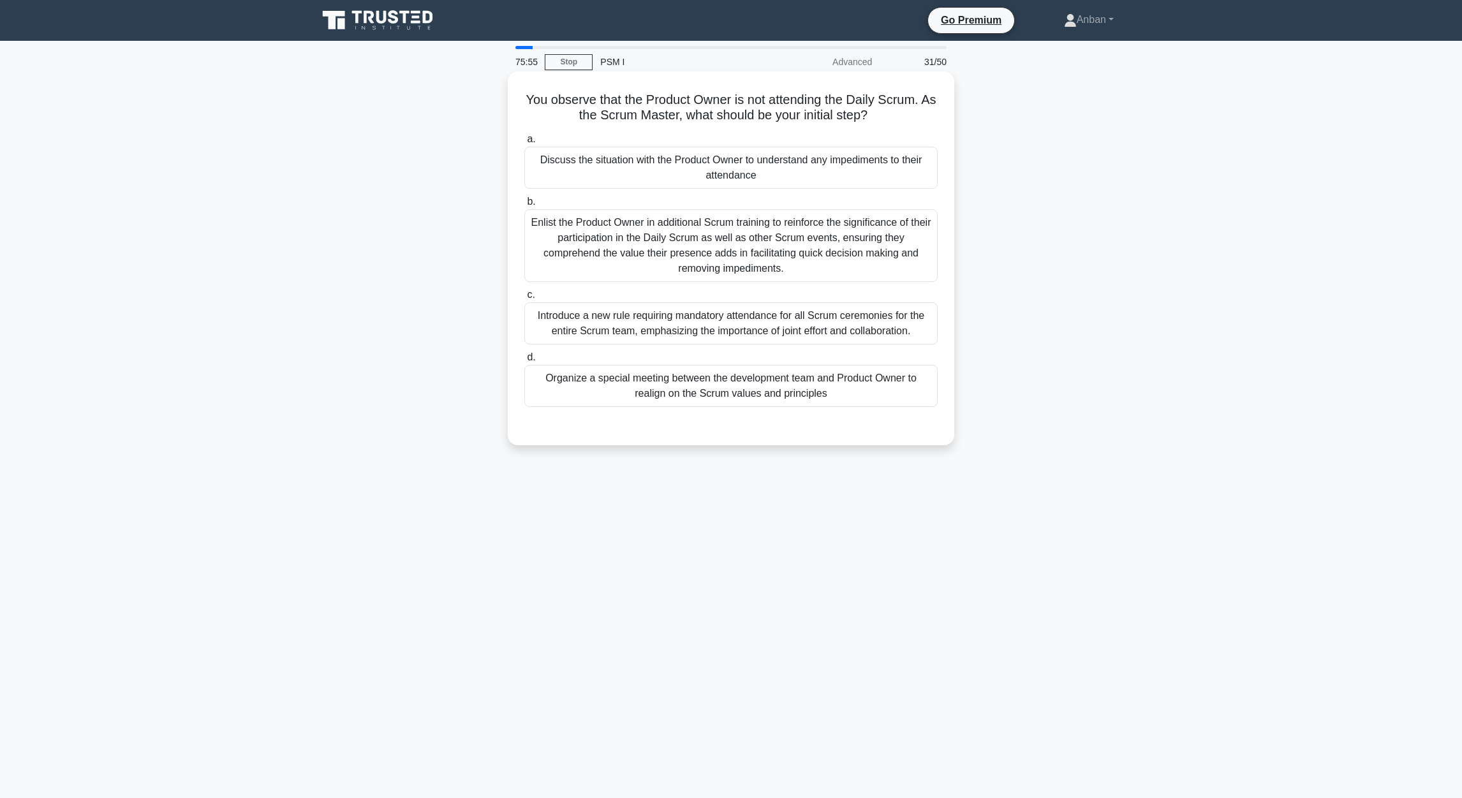
click at [744, 165] on div "Discuss the situation with the Product Owner to understand any impediments to t…" at bounding box center [730, 168] width 413 height 42
click at [524, 143] on input "a. Discuss the situation with the Product Owner to understand any impediments t…" at bounding box center [524, 139] width 0 height 8
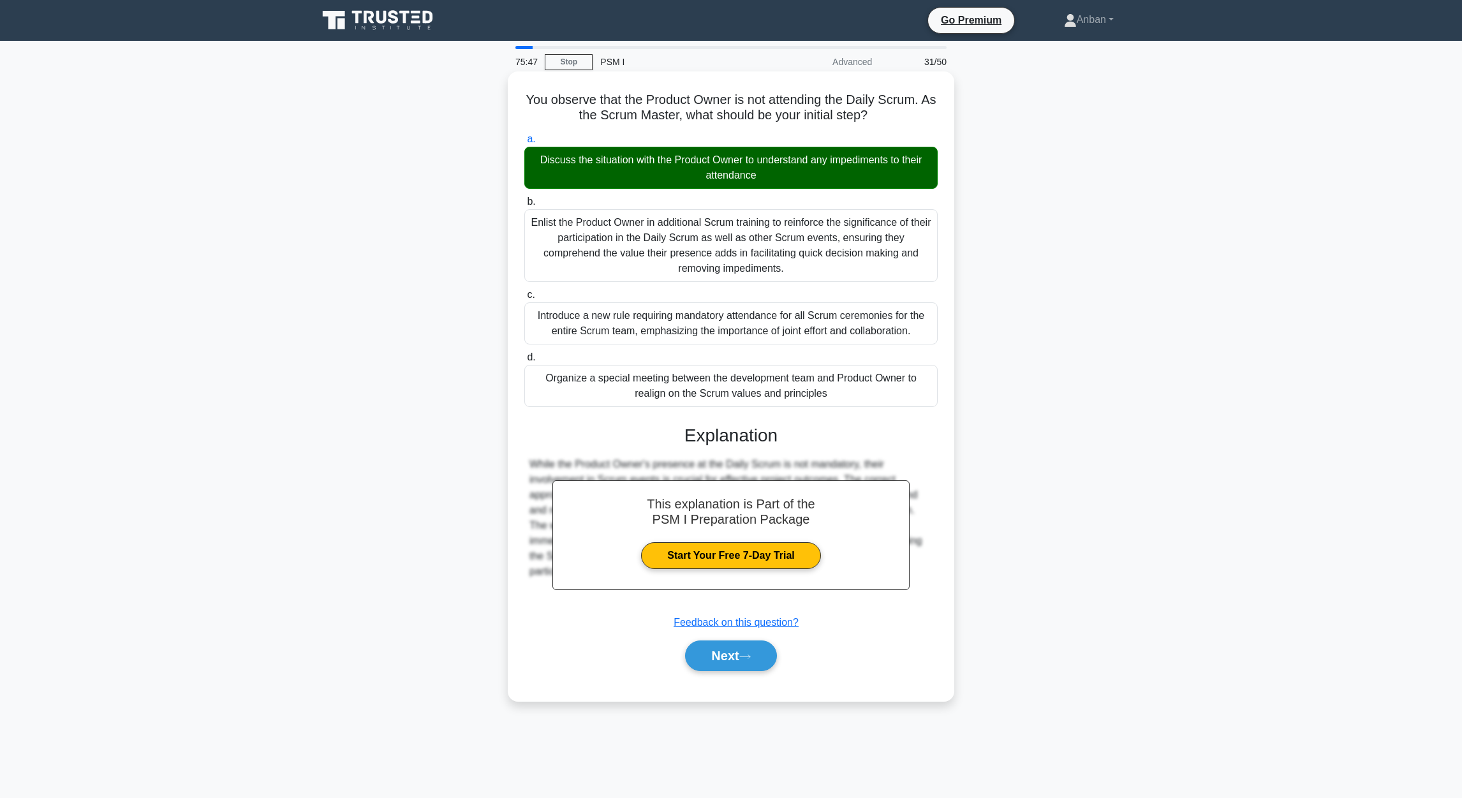
drag, startPoint x: 738, startPoint y: 657, endPoint x: 779, endPoint y: 649, distance: 42.2
click at [738, 531] on button "Next" at bounding box center [730, 655] width 91 height 31
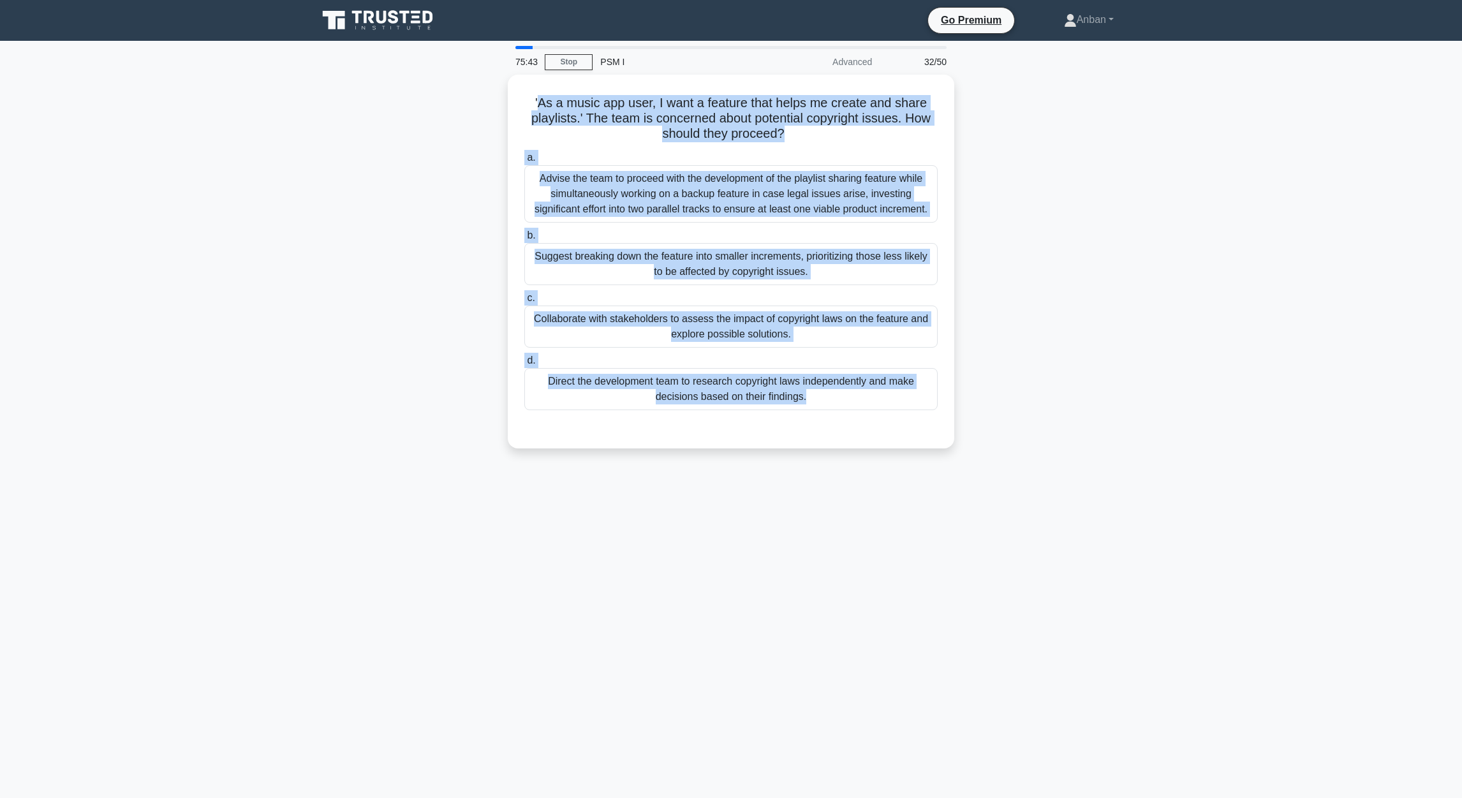
drag, startPoint x: 534, startPoint y: 99, endPoint x: 931, endPoint y: 478, distance: 548.5
click at [931, 478] on div "75:43 Stop PSM I Advanced 32/50 'As a music app user, I want a feature that hel…" at bounding box center [731, 365] width 842 height 638
click at [911, 531] on div "75:39 Stop PSM I Advanced 32/50 'As a music app user, I want a feature that hel…" at bounding box center [731, 365] width 842 height 638
click at [964, 381] on main "75:38 Stop PSM I Advanced 32/50 'As a music app user, I want a feature that hel…" at bounding box center [731, 419] width 1462 height 757
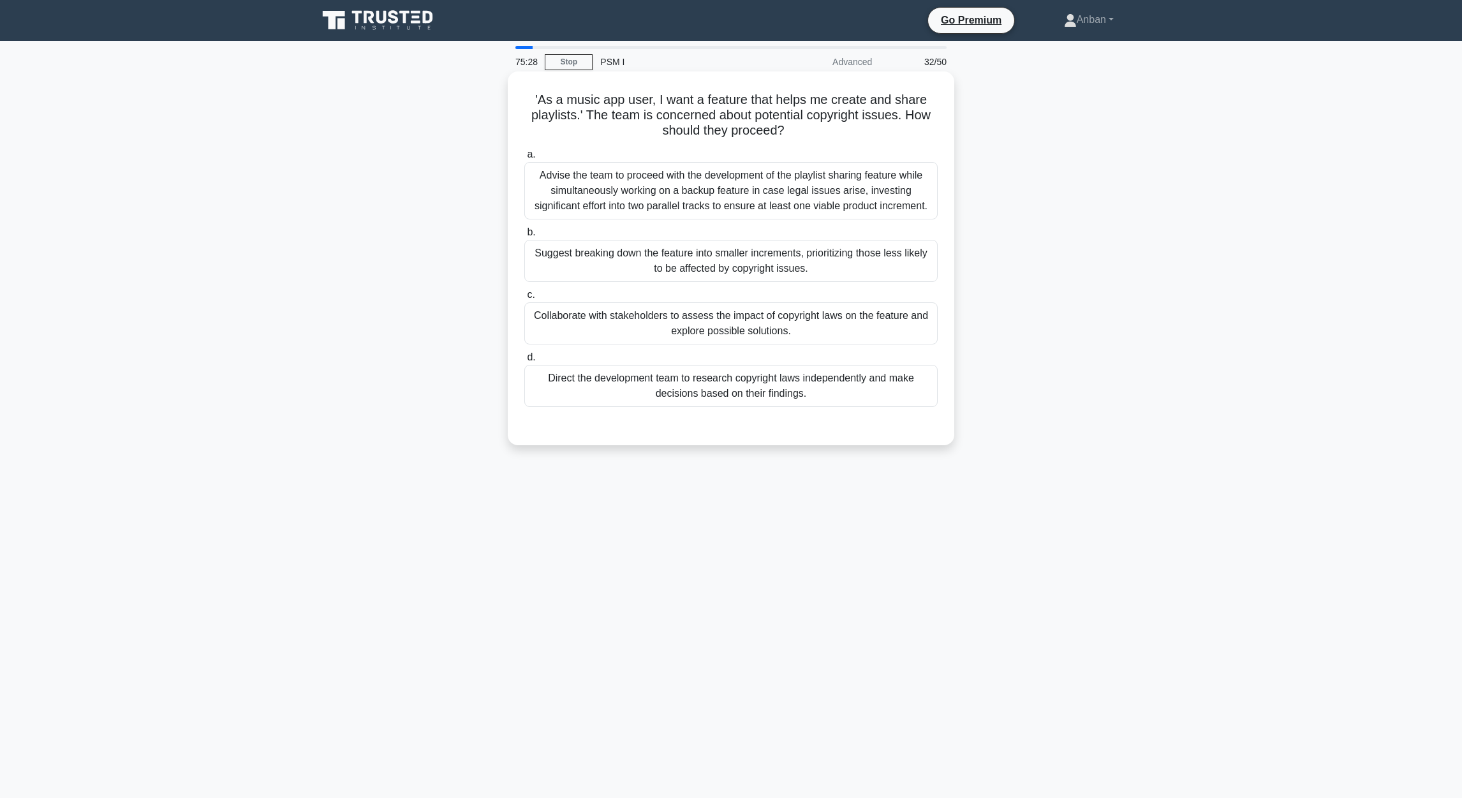
click at [761, 206] on div "Advise the team to proceed with the development of the playlist sharing feature…" at bounding box center [730, 190] width 413 height 57
click at [524, 159] on input "a. Advise the team to proceed with the development of the playlist sharing feat…" at bounding box center [524, 154] width 0 height 8
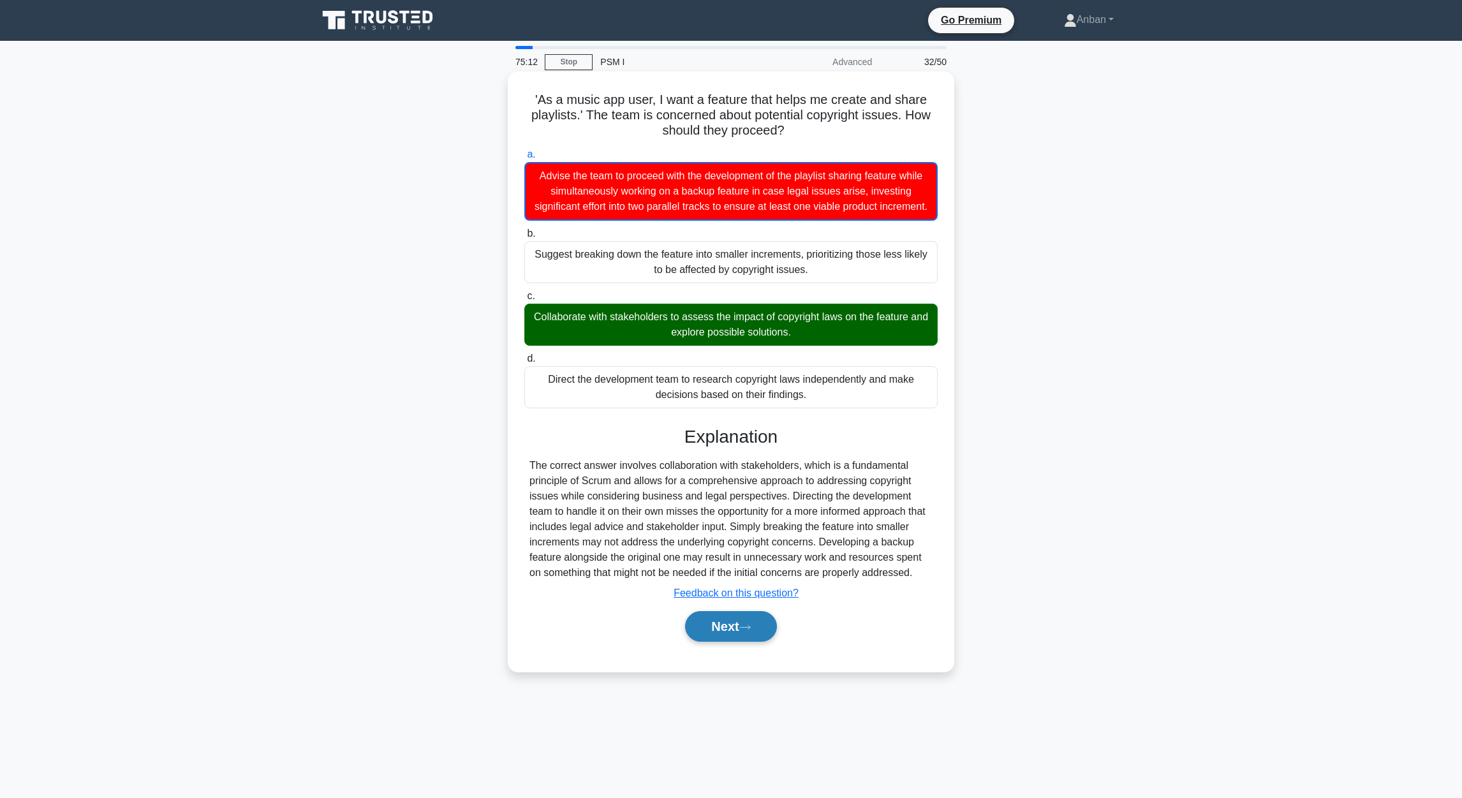
drag, startPoint x: 737, startPoint y: 645, endPoint x: 745, endPoint y: 651, distance: 9.6
click at [741, 531] on button "Next" at bounding box center [730, 626] width 91 height 31
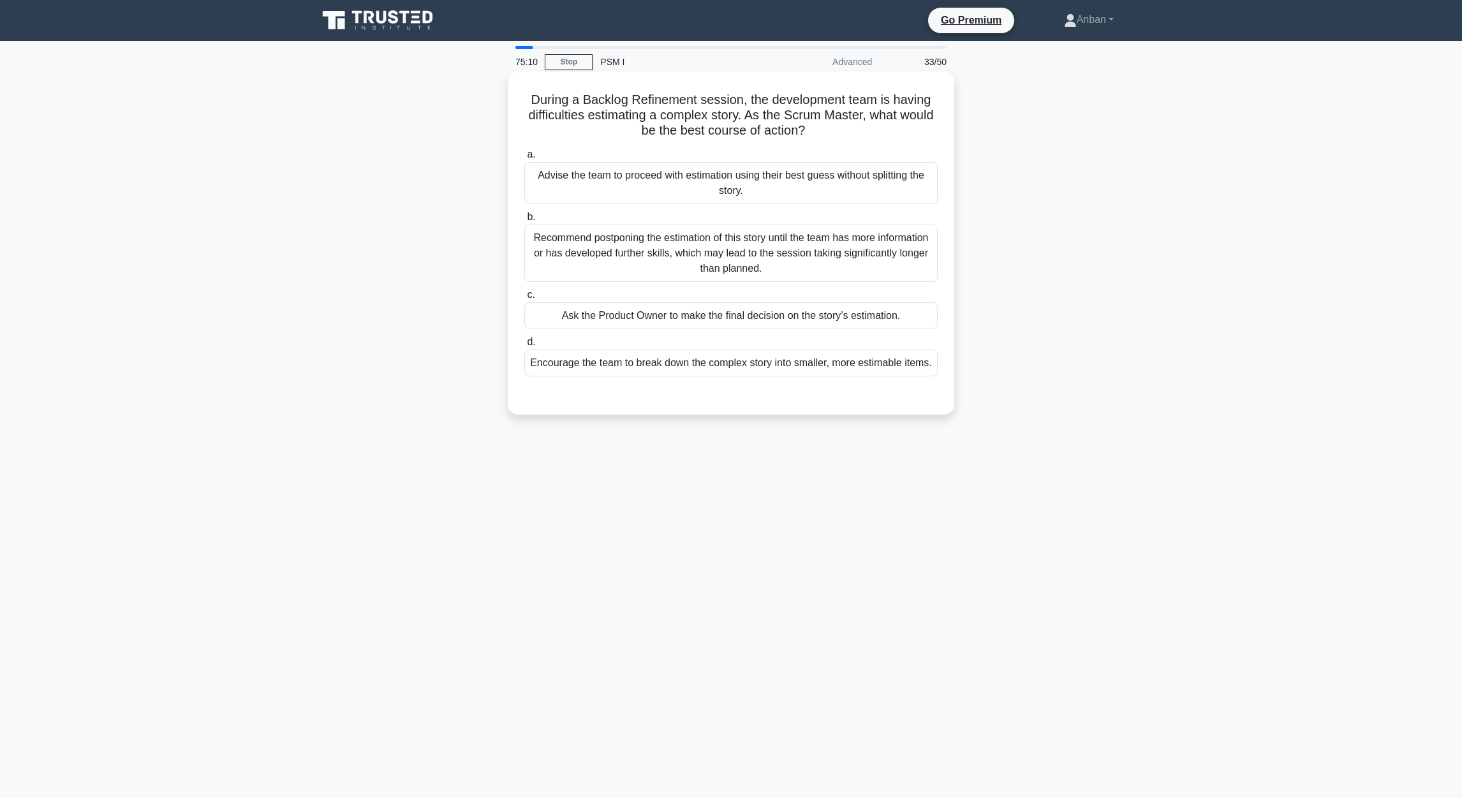
click at [529, 99] on h5 "During a Backlog Refinement session, the development team is having difficultie…" at bounding box center [731, 115] width 416 height 47
drag, startPoint x: 529, startPoint y: 102, endPoint x: 1024, endPoint y: 378, distance: 566.7
click at [964, 378] on div "During a Backlog Refinement session, the development team is having difficultie…" at bounding box center [731, 254] width 842 height 358
drag, startPoint x: 732, startPoint y: 628, endPoint x: 738, endPoint y: 620, distance: 9.6
click at [735, 531] on div "75:04 Stop PSM I Advanced 33/50 During a Backlog Refinement session, the develo…" at bounding box center [731, 365] width 842 height 638
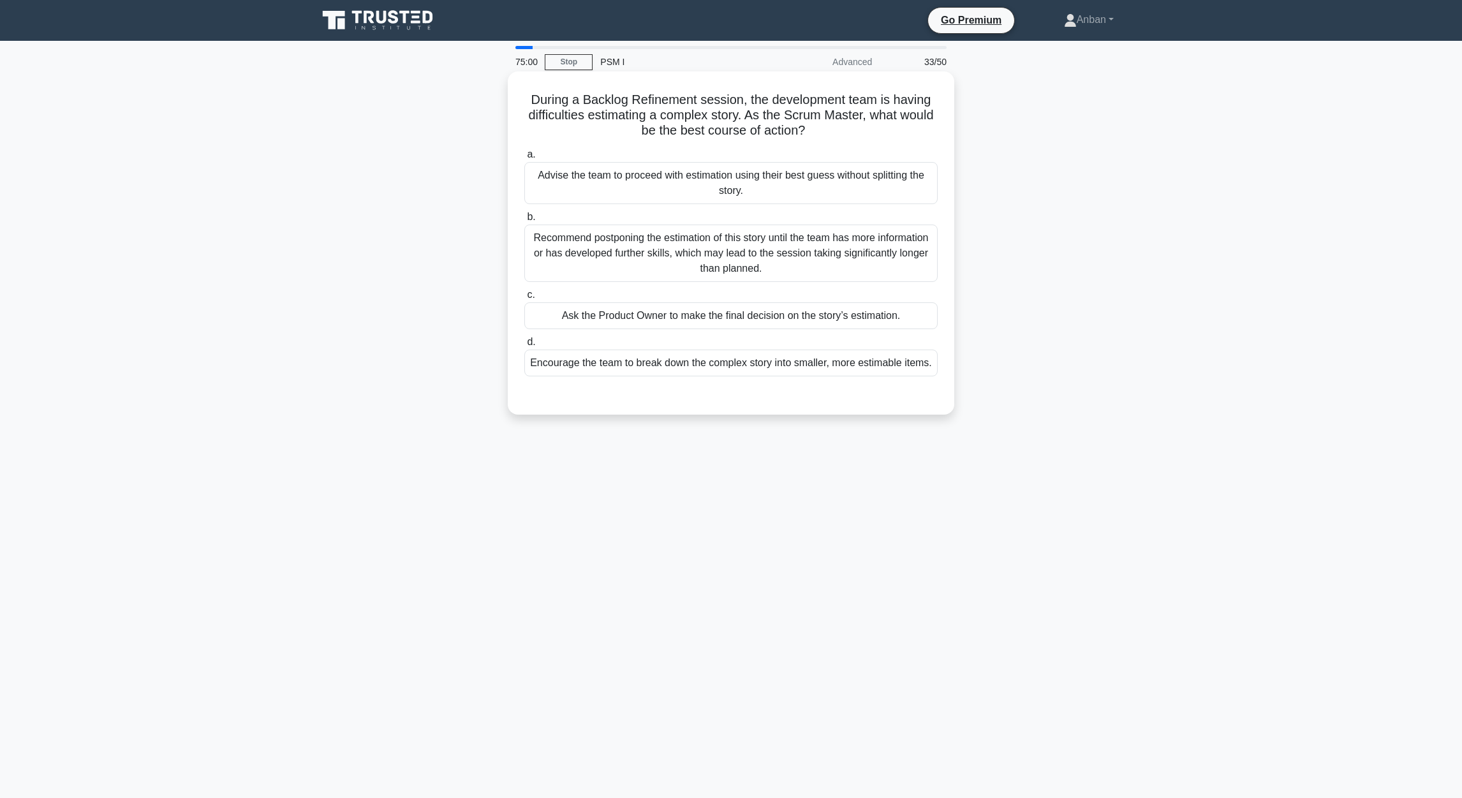
drag, startPoint x: 619, startPoint y: 365, endPoint x: 936, endPoint y: 367, distance: 316.9
click at [623, 369] on div "Encourage the team to break down the complex story into smaller, more estimable…" at bounding box center [730, 362] width 413 height 27
click at [839, 361] on div "Encourage the team to break down the complex story into smaller, more estimable…" at bounding box center [730, 362] width 413 height 27
click at [524, 346] on input "d. Encourage the team to break down the complex story into smaller, more estima…" at bounding box center [524, 342] width 0 height 8
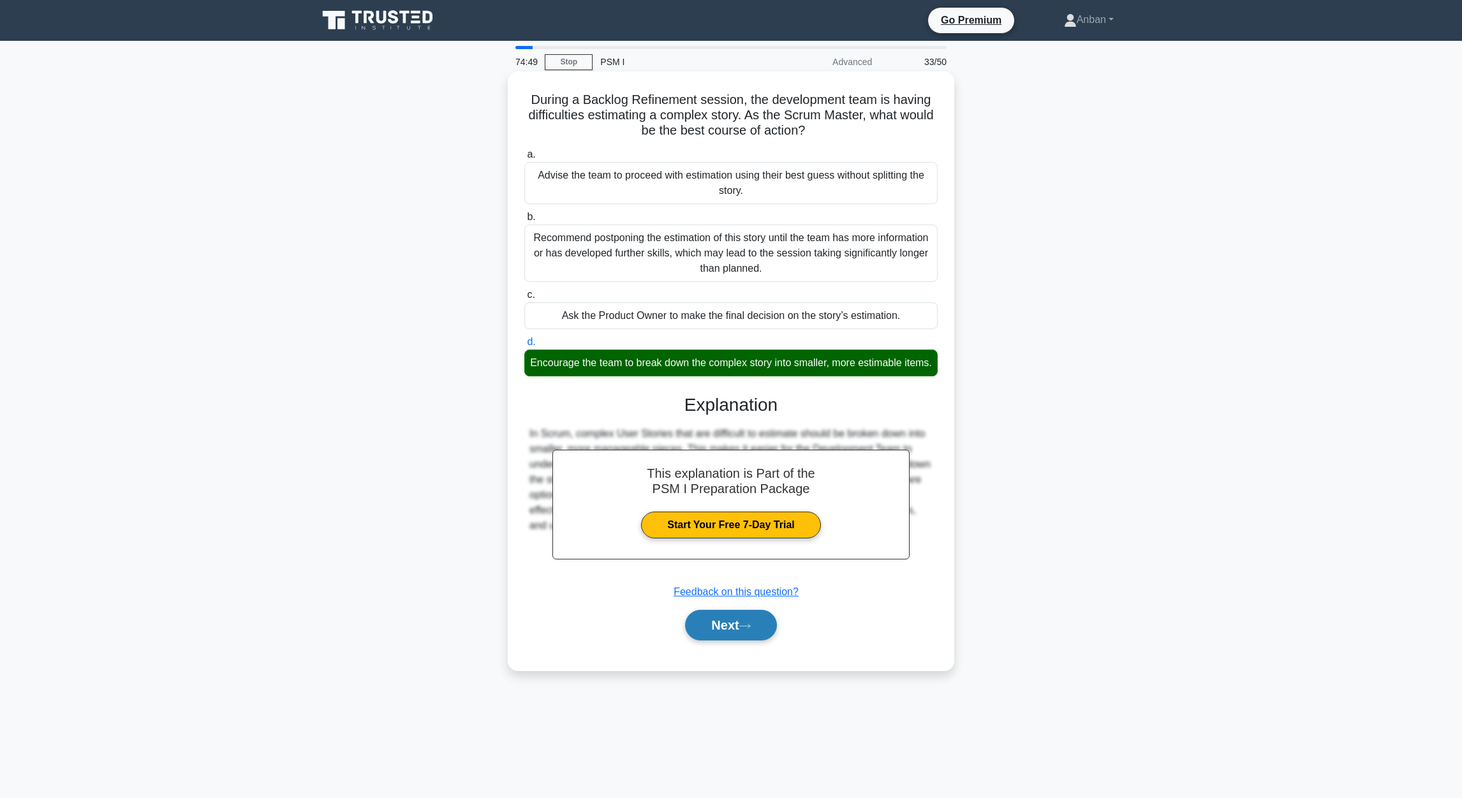
click at [701, 531] on button "Next" at bounding box center [730, 625] width 91 height 31
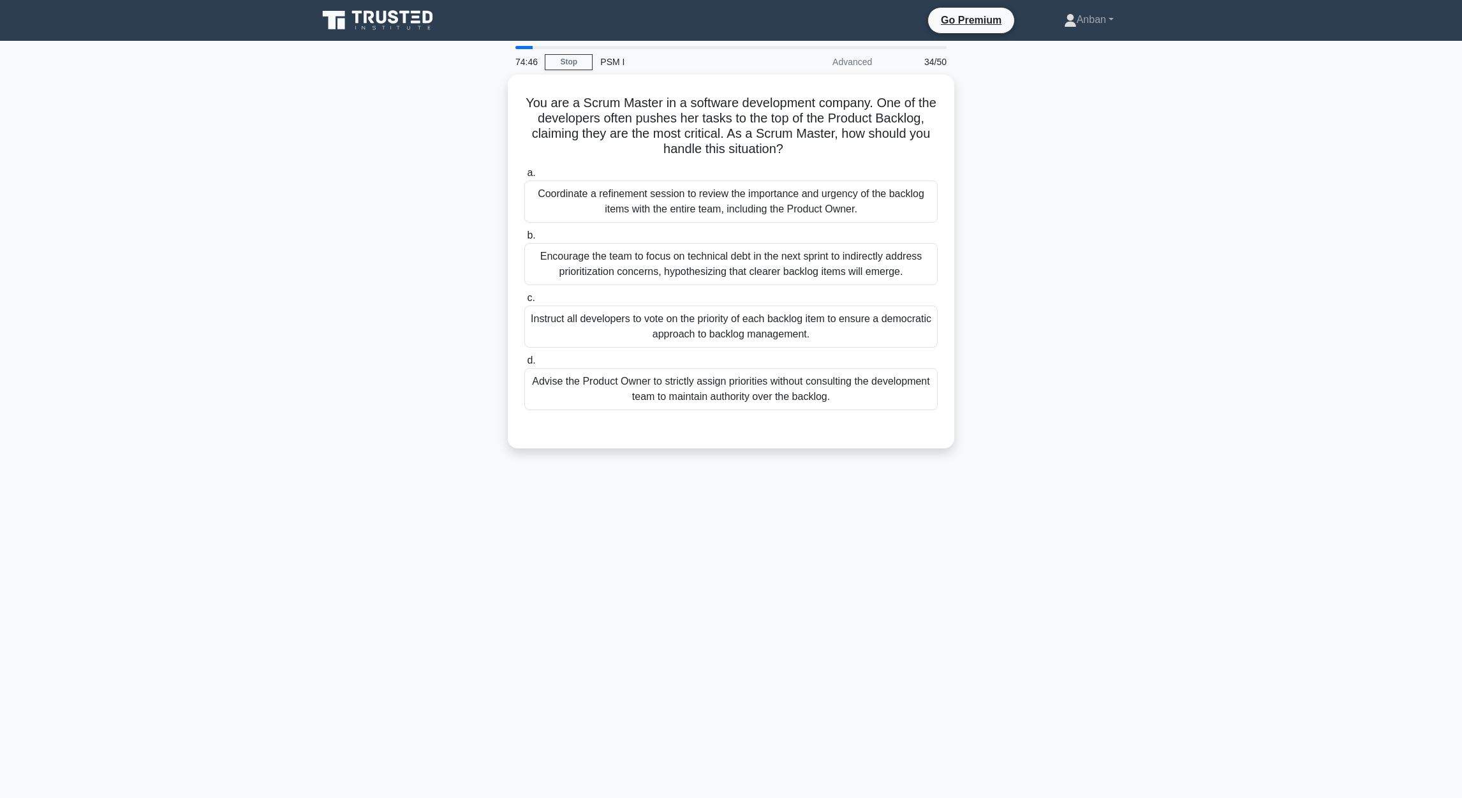
drag, startPoint x: 544, startPoint y: 103, endPoint x: 976, endPoint y: 407, distance: 528.3
click at [964, 407] on div "You are a Scrum Master in a software development company. One of the developers…" at bounding box center [731, 269] width 842 height 389
click at [359, 374] on div "You are a Scrum Master in a software development company. One of the developers…" at bounding box center [731, 269] width 842 height 389
click at [636, 263] on div "Encourage the team to focus on technical debt in the next sprint to indirectly …" at bounding box center [730, 261] width 413 height 42
click at [524, 237] on input "b. Encourage the team to focus on technical debt in the next sprint to indirect…" at bounding box center [524, 232] width 0 height 8
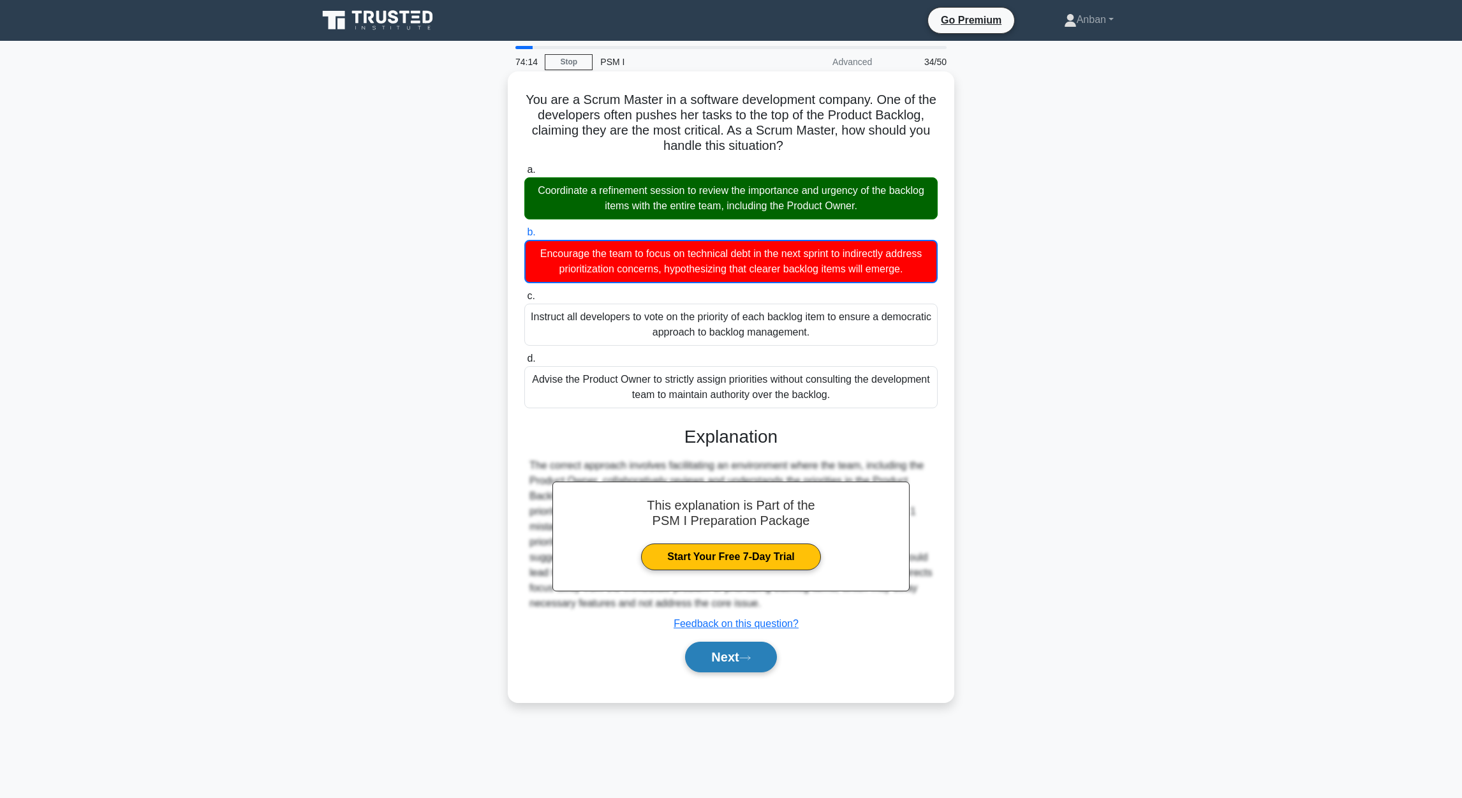
click at [726, 531] on button "Next" at bounding box center [730, 657] width 91 height 31
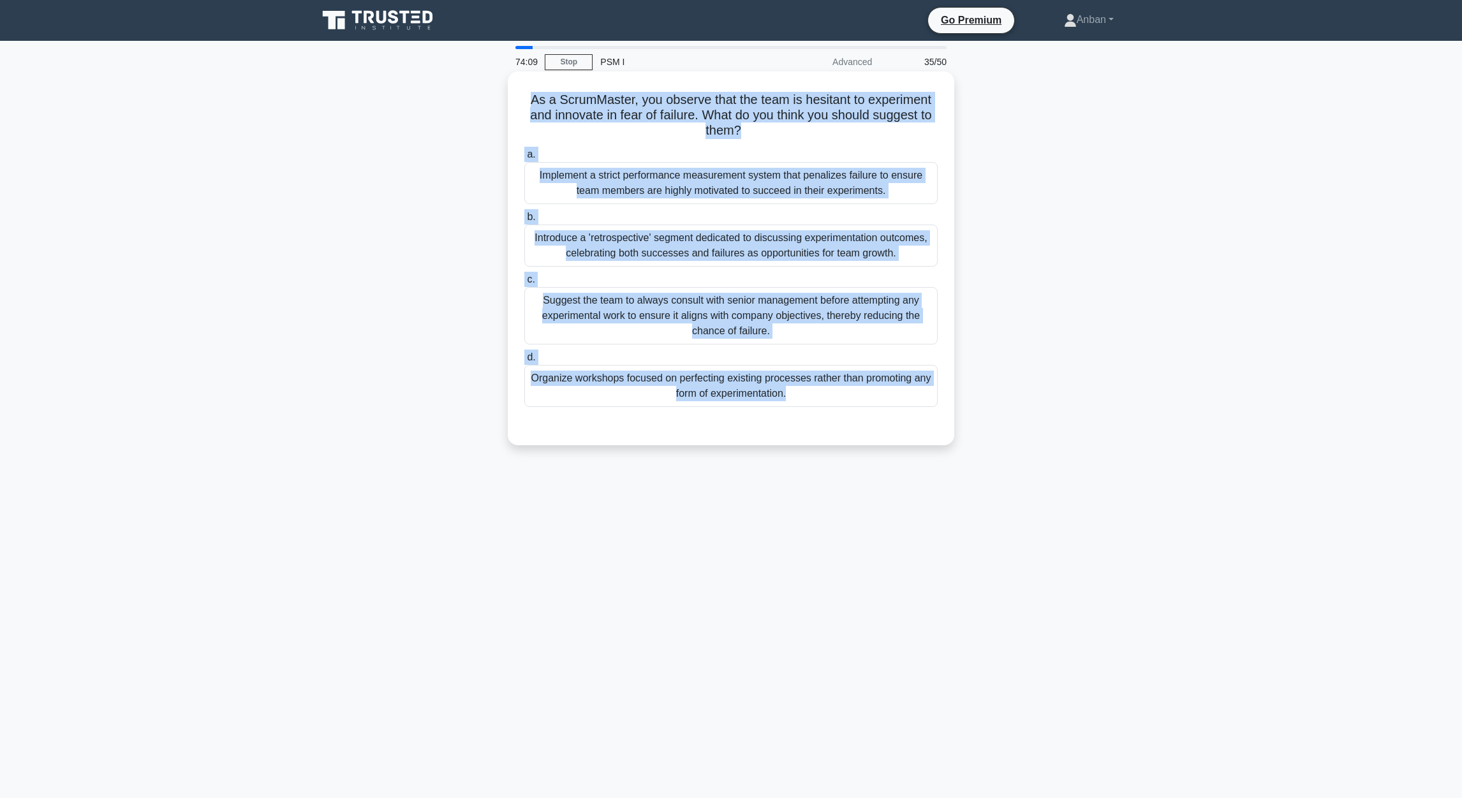
drag, startPoint x: 526, startPoint y: 101, endPoint x: 939, endPoint y: 423, distance: 523.8
click at [939, 423] on div "As a ScrumMaster, you observe that the team is hesitant to experiment and innov…" at bounding box center [731, 258] width 436 height 363
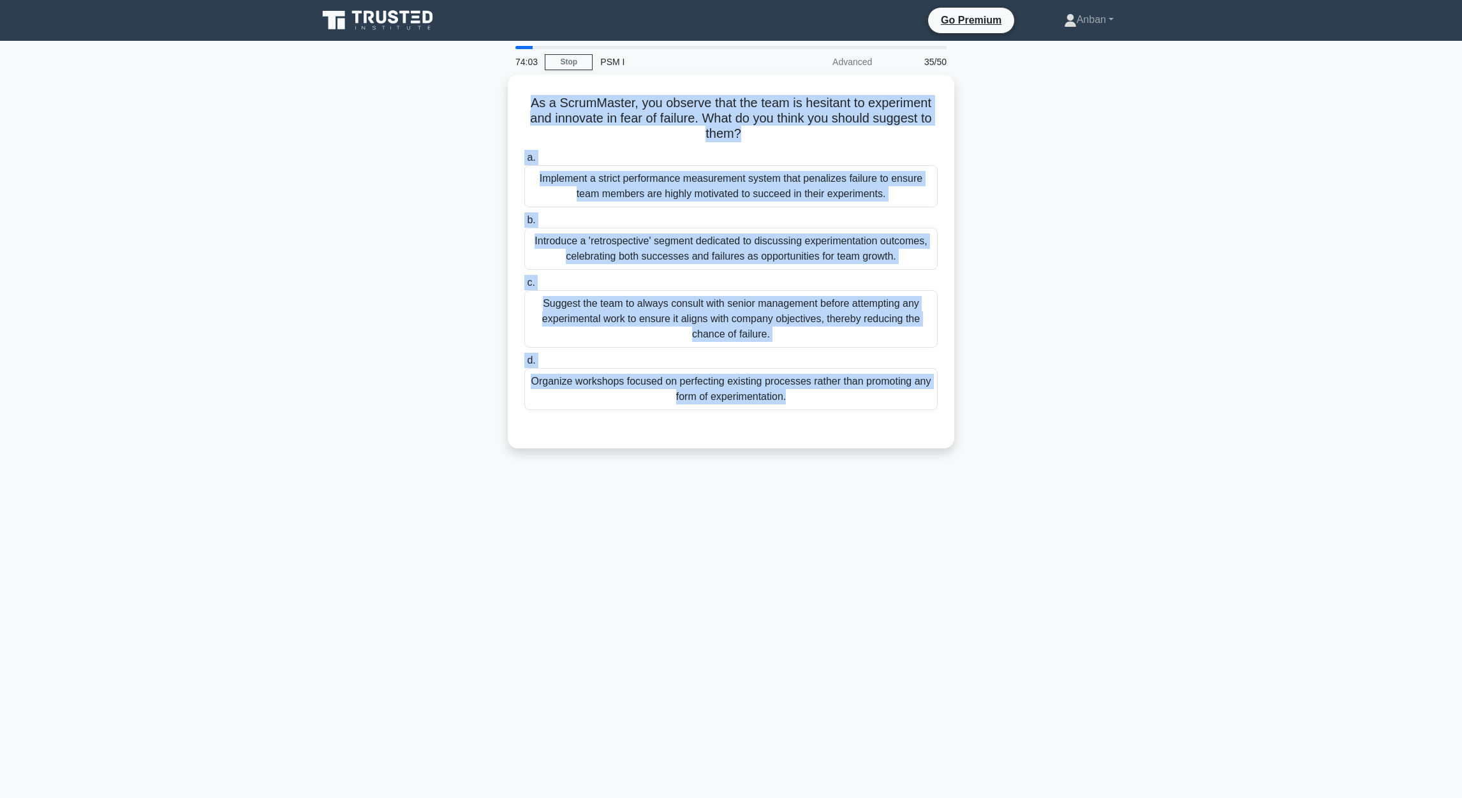
click at [964, 380] on main "74:03 Stop PSM I Advanced 35/50 As a ScrumMaster, you observe that the team is …" at bounding box center [731, 419] width 1462 height 757
click at [964, 273] on div "As a ScrumMaster, you observe that the team is hesitant to experiment and innov…" at bounding box center [731, 269] width 842 height 389
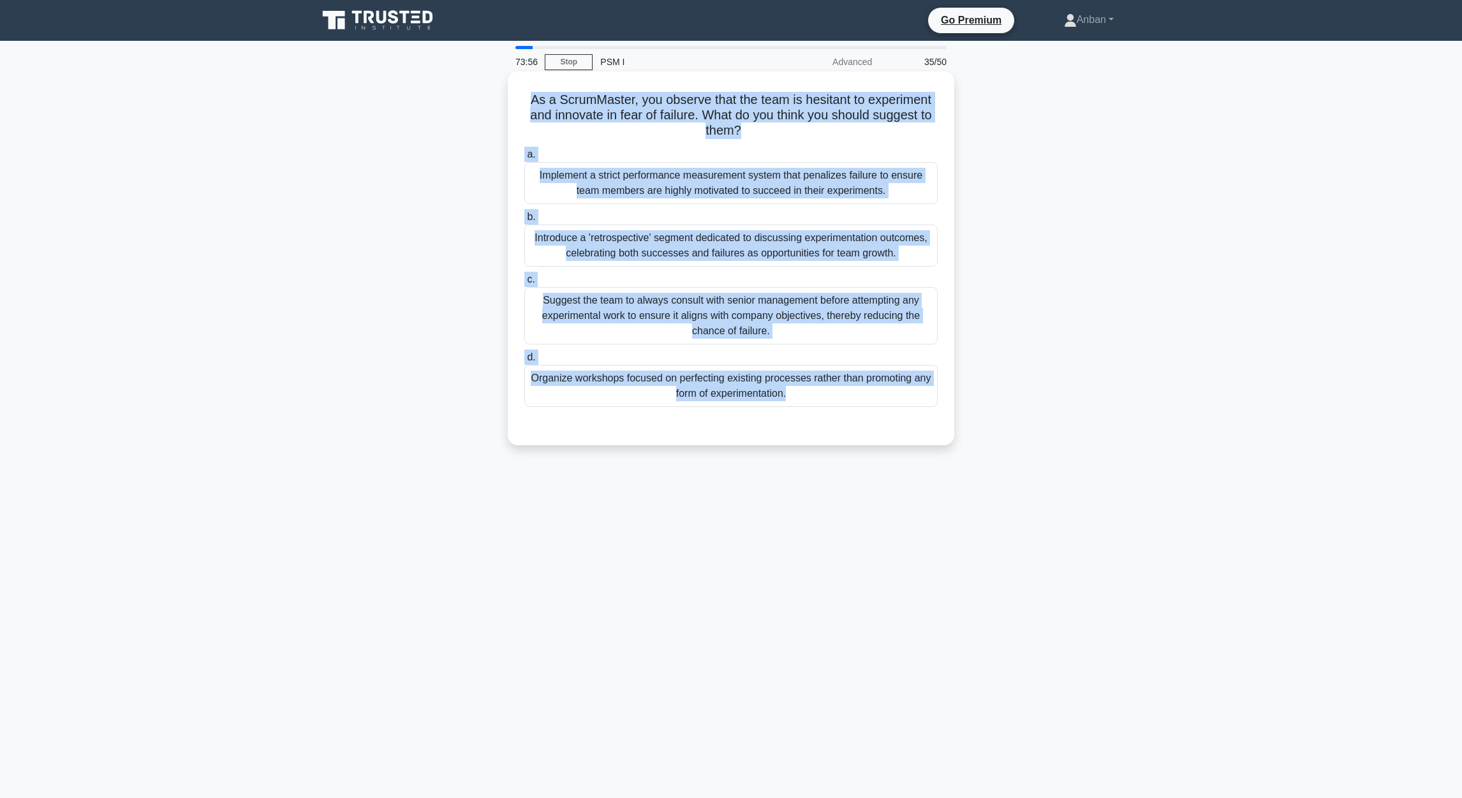
click at [668, 250] on div "Introduce a 'retrospective' segment dedicated to discussing experimentation out…" at bounding box center [730, 245] width 413 height 42
click at [524, 221] on input "b. Introduce a 'retrospective' segment dedicated to discussing experimentation …" at bounding box center [524, 217] width 0 height 8
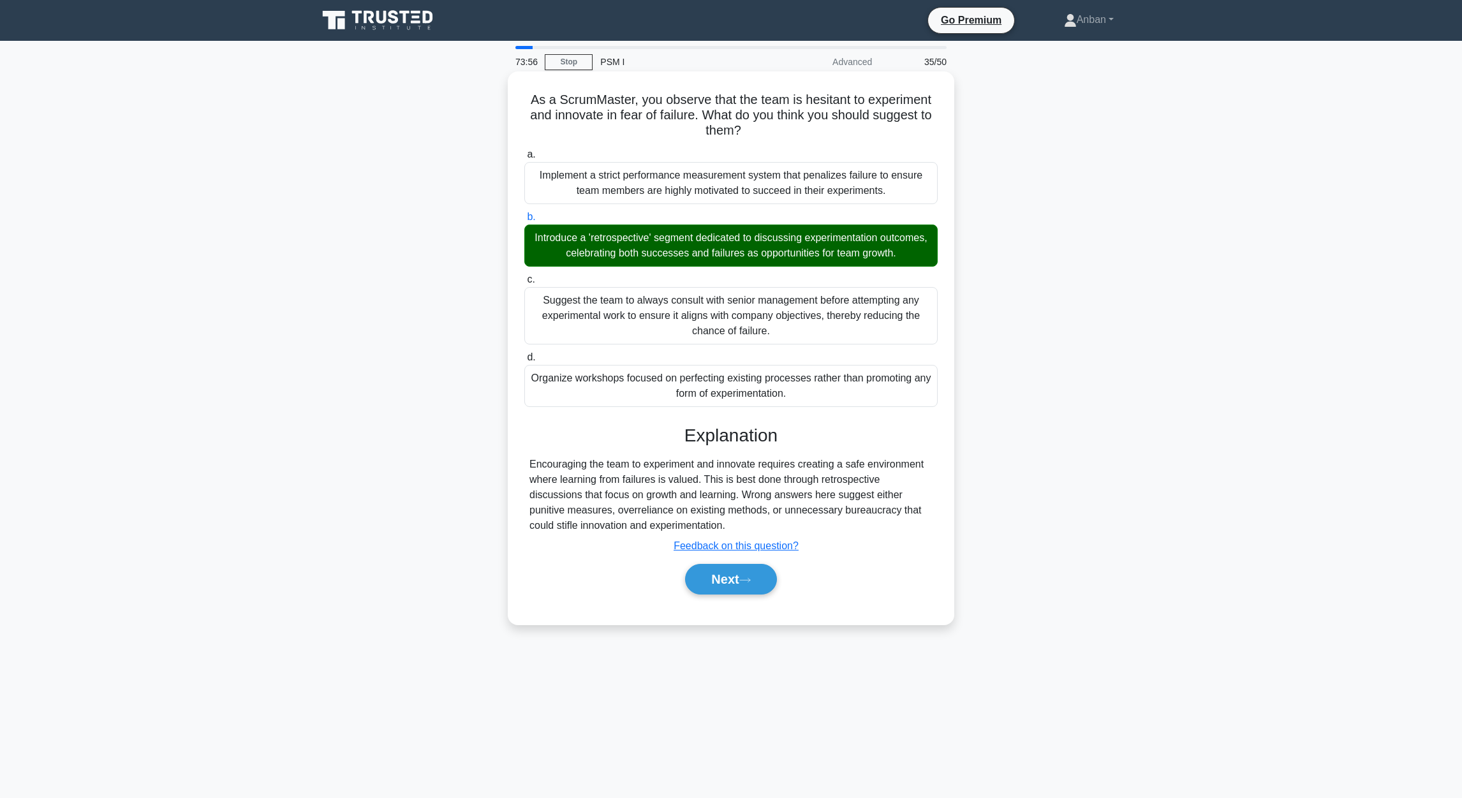
click at [668, 250] on div "Introduce a 'retrospective' segment dedicated to discussing experimentation out…" at bounding box center [730, 245] width 413 height 42
click at [524, 221] on input "b. Introduce a 'retrospective' segment dedicated to discussing experimentation …" at bounding box center [524, 217] width 0 height 8
click at [708, 531] on button "Next" at bounding box center [730, 579] width 91 height 31
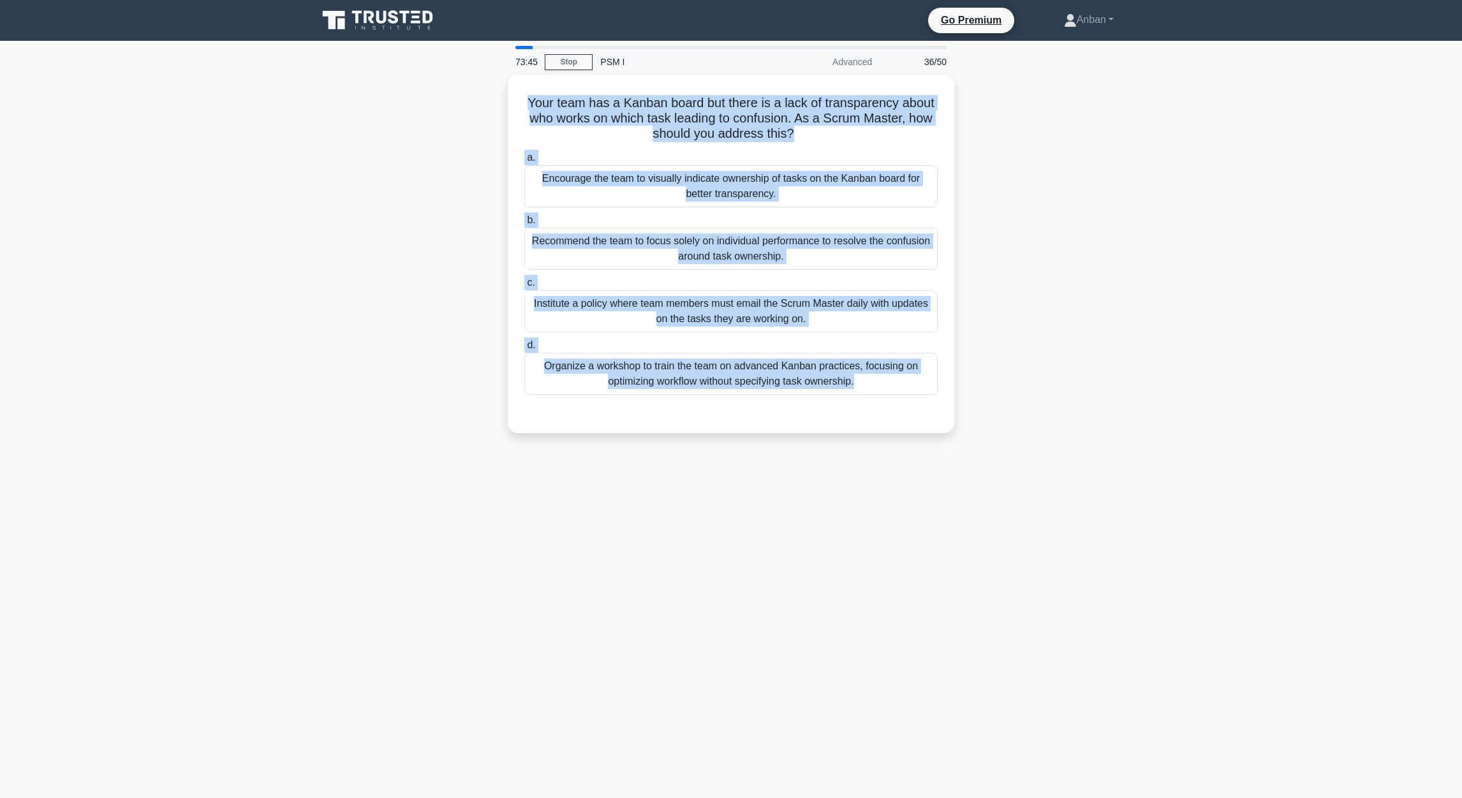
drag, startPoint x: 525, startPoint y: 99, endPoint x: 1015, endPoint y: 422, distance: 586.3
click at [964, 404] on div "Your team has a Kanban board but there is a lack of transparency about who work…" at bounding box center [731, 262] width 842 height 374
click at [363, 328] on div "Your team has a Kanban board but there is a lack of transparency about who work…" at bounding box center [731, 262] width 842 height 374
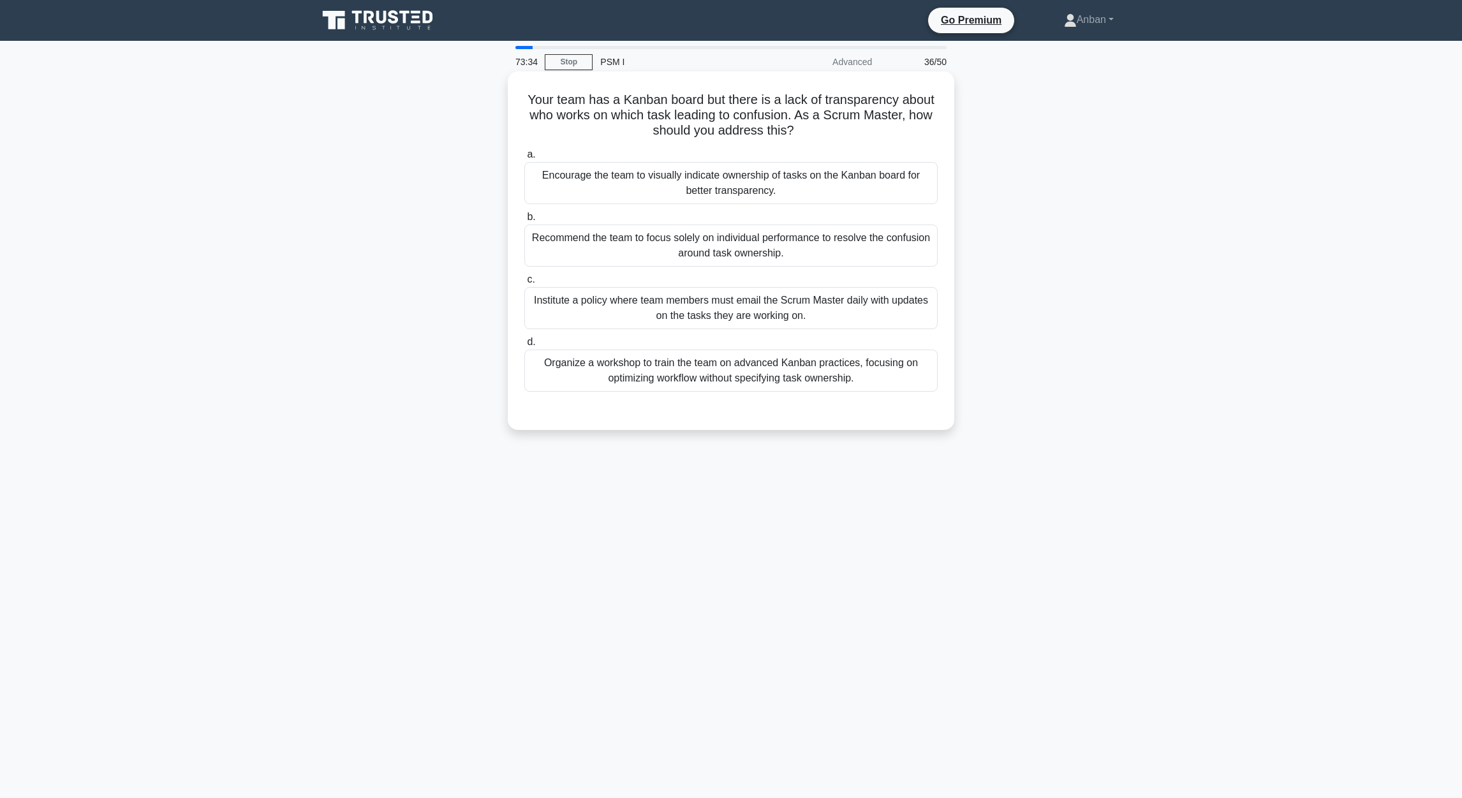
click at [617, 183] on div "Encourage the team to visually indicate ownership of tasks on the Kanban board …" at bounding box center [730, 183] width 413 height 42
click at [524, 159] on input "a. Encourage the team to visually indicate ownership of tasks on the Kanban boa…" at bounding box center [524, 154] width 0 height 8
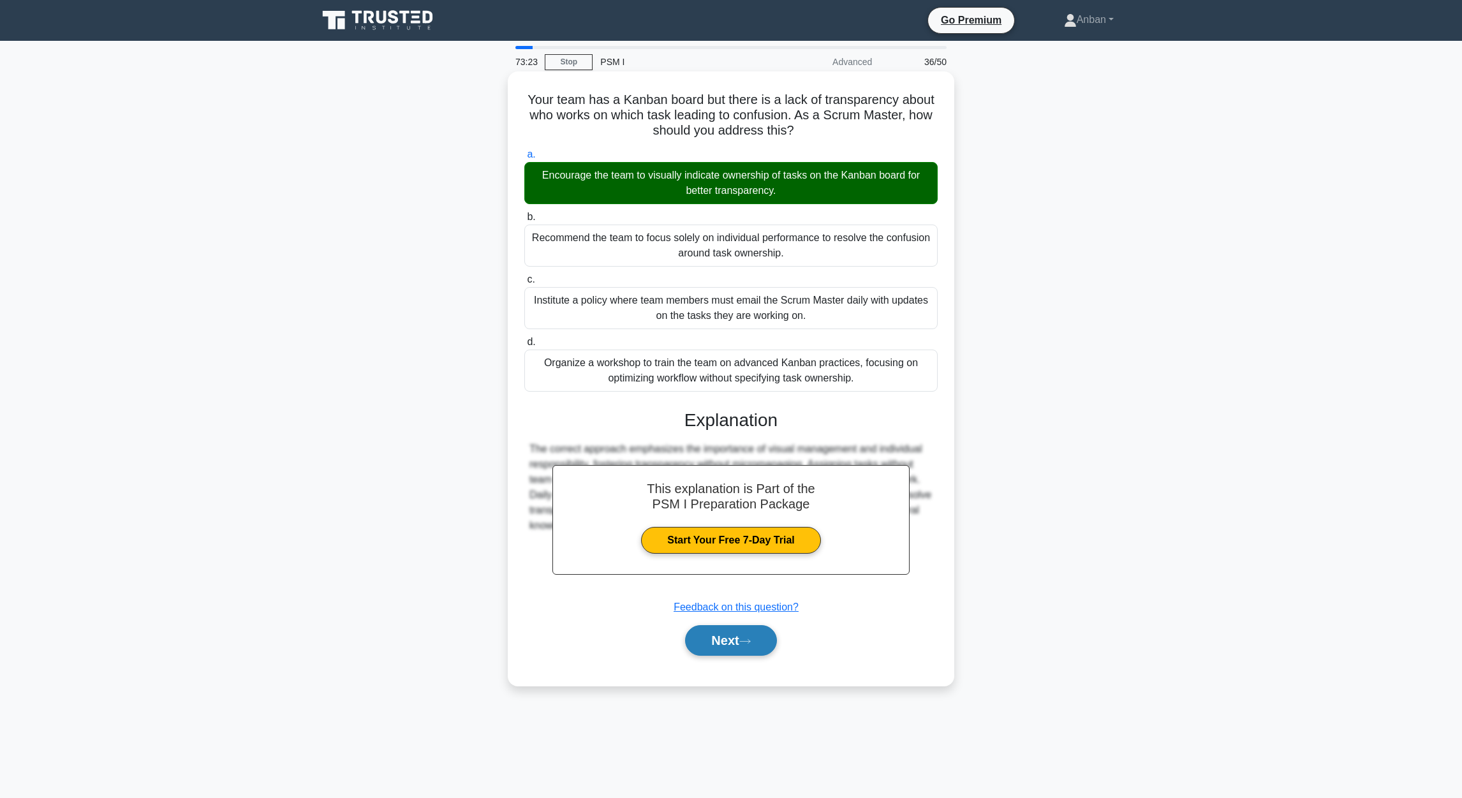
click at [725, 531] on button "Next" at bounding box center [730, 640] width 91 height 31
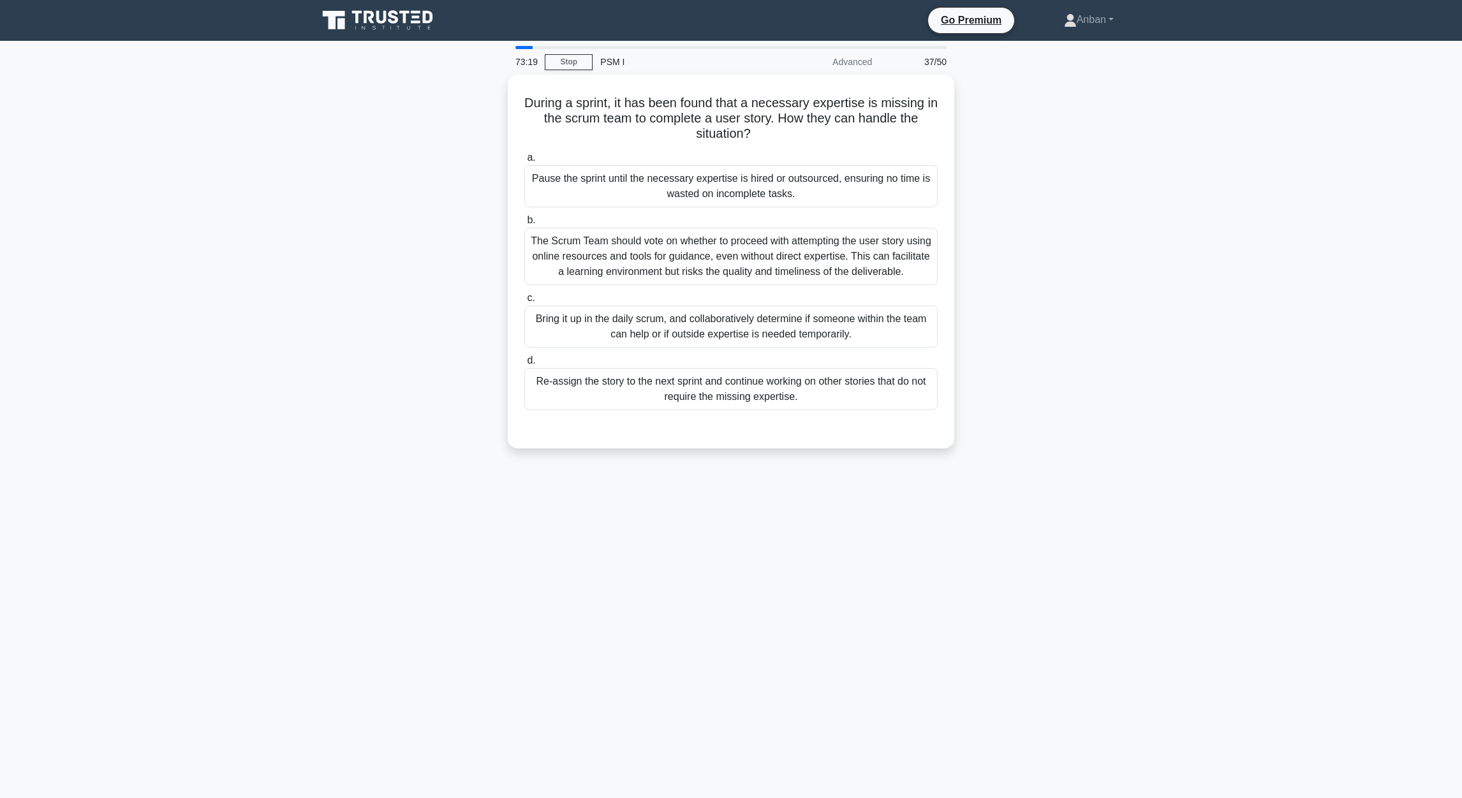
drag, startPoint x: 535, startPoint y: 106, endPoint x: 1078, endPoint y: 437, distance: 635.3
click at [948, 408] on div "During a sprint, it has been found that a necessary expertise is missing in the…" at bounding box center [731, 262] width 446 height 374
click at [656, 531] on main "73:13 Stop PSM I Advanced 37/50 During a sprint, it has been found that a neces…" at bounding box center [731, 419] width 1462 height 757
click at [644, 256] on div "The Scrum Team should vote on whether to proceed with attempting the user story…" at bounding box center [730, 252] width 413 height 57
click at [524, 221] on input "b. The Scrum Team should vote on whether to proceed with attempting the user st…" at bounding box center [524, 217] width 0 height 8
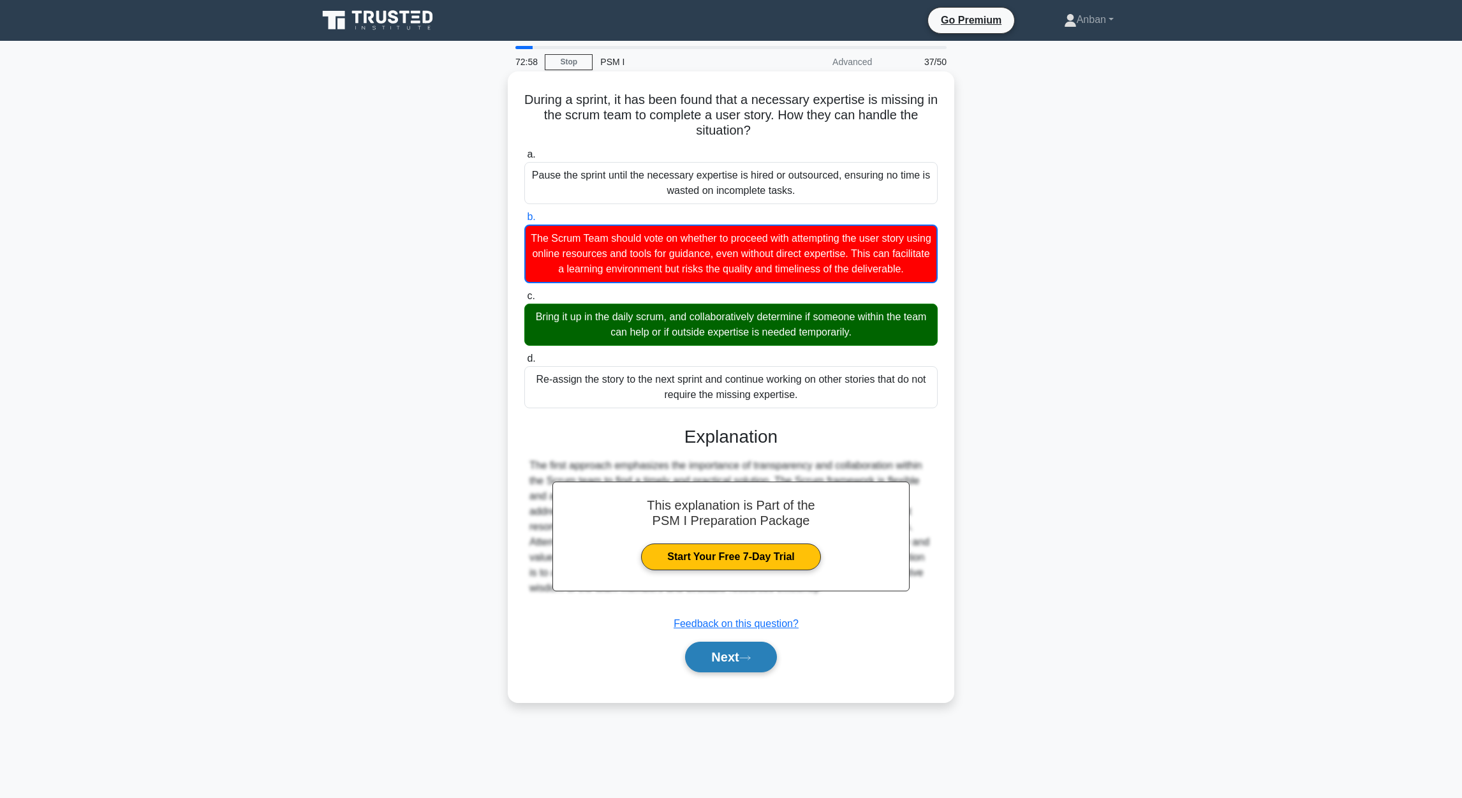
click at [734, 531] on button "Next" at bounding box center [730, 657] width 91 height 31
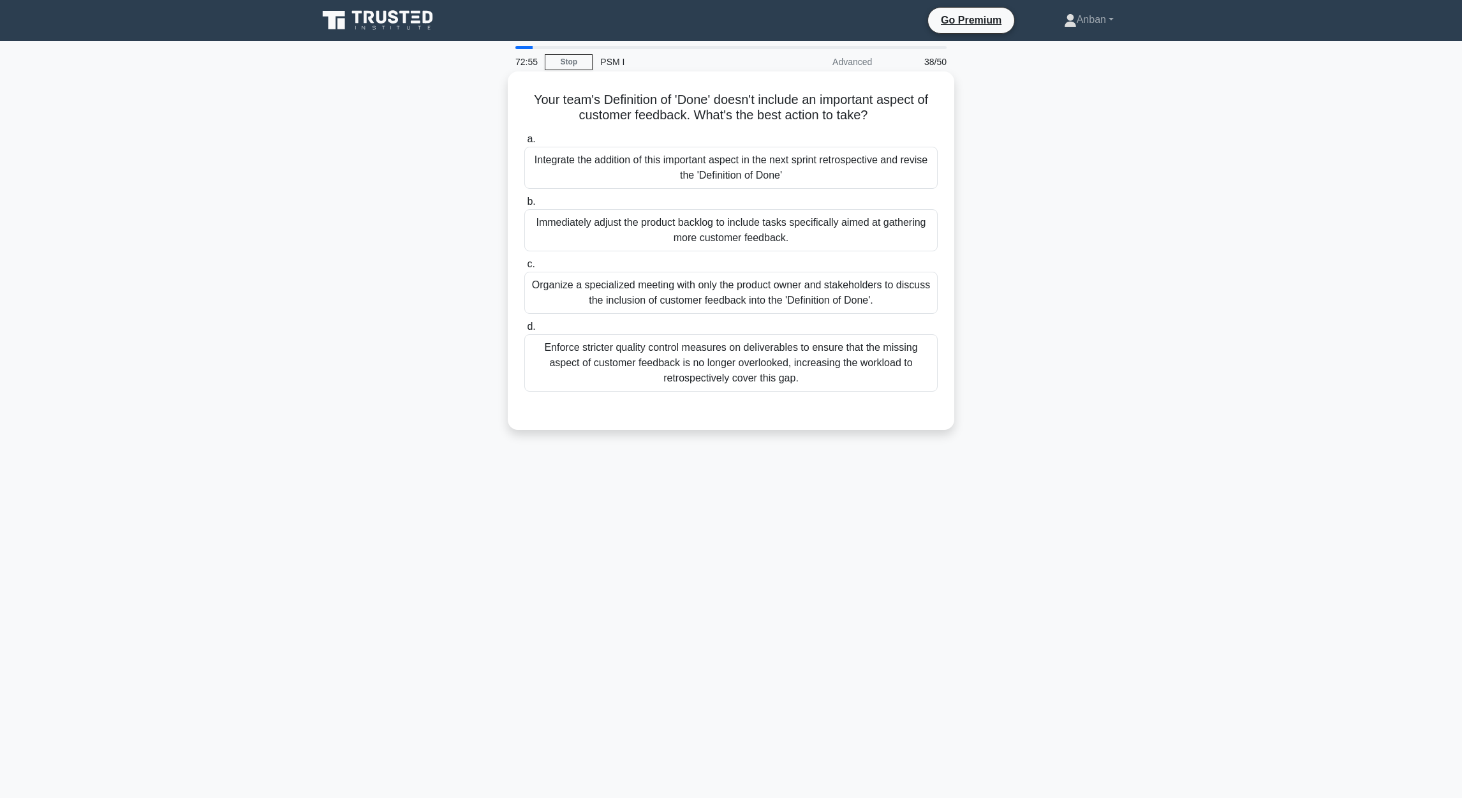
drag, startPoint x: 529, startPoint y: 98, endPoint x: 871, endPoint y: 393, distance: 452.2
click at [870, 392] on div "Your team's Definition of 'Done' doesn't include an important aspect of custome…" at bounding box center [731, 251] width 436 height 348
click at [964, 510] on main "72:48 Stop PSM I Advanced 38/50 Your team's Definition of 'Done' doesn't includ…" at bounding box center [731, 419] width 1462 height 757
click at [646, 312] on div "Organize a specialized meeting with only the product owner and stakeholders to …" at bounding box center [730, 293] width 413 height 42
click at [524, 268] on input "c. Organize a specialized meeting with only the product owner and stakeholders …" at bounding box center [524, 264] width 0 height 8
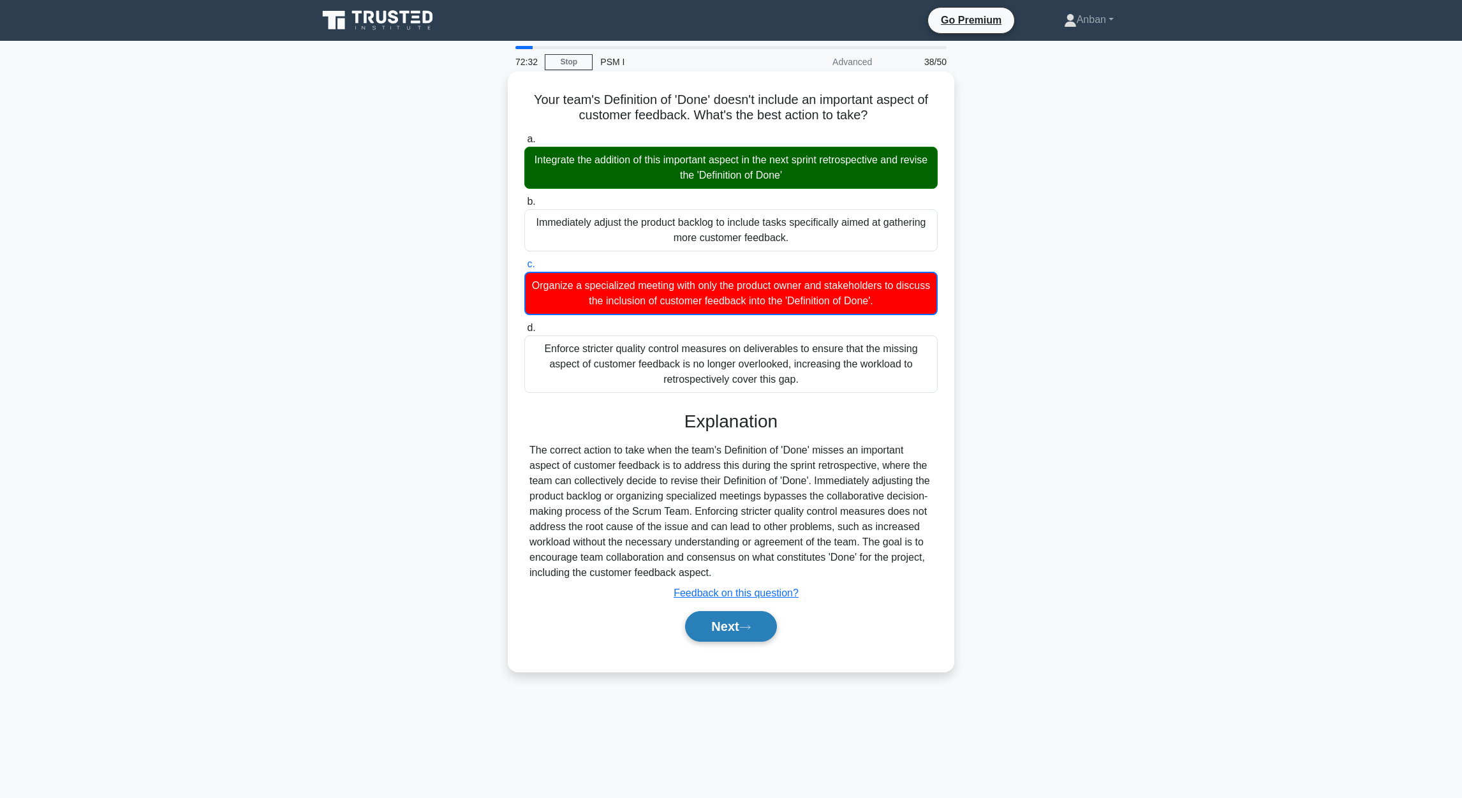
click at [713, 531] on button "Next" at bounding box center [730, 626] width 91 height 31
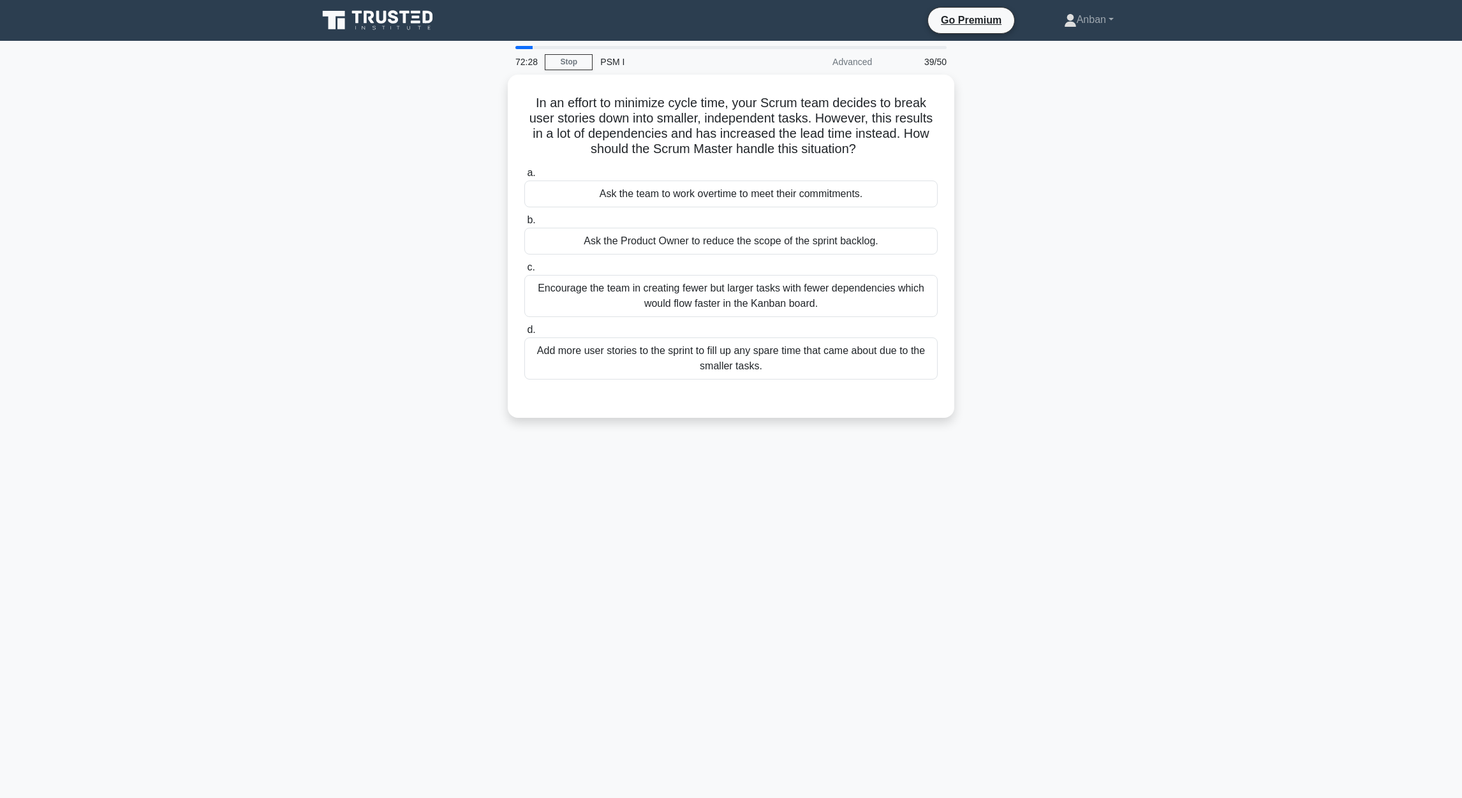
drag, startPoint x: 530, startPoint y: 106, endPoint x: 982, endPoint y: 383, distance: 530.5
click at [964, 383] on div "In an effort to minimize cycle time, your Scrum team decides to break user stor…" at bounding box center [731, 254] width 842 height 358
drag, startPoint x: 1055, startPoint y: 532, endPoint x: 1045, endPoint y: 529, distance: 10.1
click at [964, 529] on div "72:24 Stop PSM I Advanced 39/50 In an effort to minimize cycle time, your Scrum…" at bounding box center [731, 365] width 842 height 638
click at [686, 359] on div "Add more user stories to the sprint to fill up any spare time that came about d…" at bounding box center [730, 355] width 413 height 42
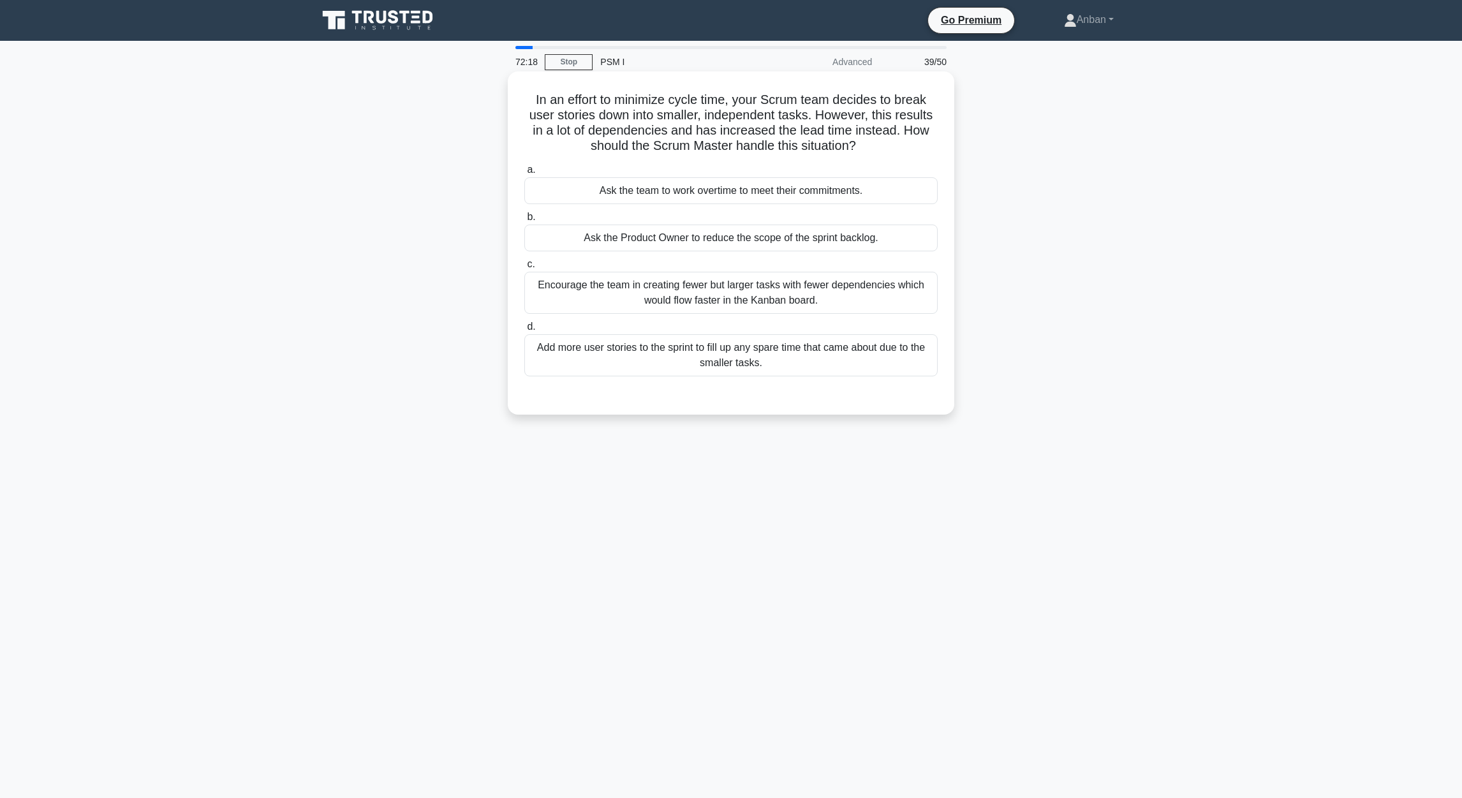
click at [524, 331] on input "d. Add more user stories to the sprint to fill up any spare time that came abou…" at bounding box center [524, 327] width 0 height 8
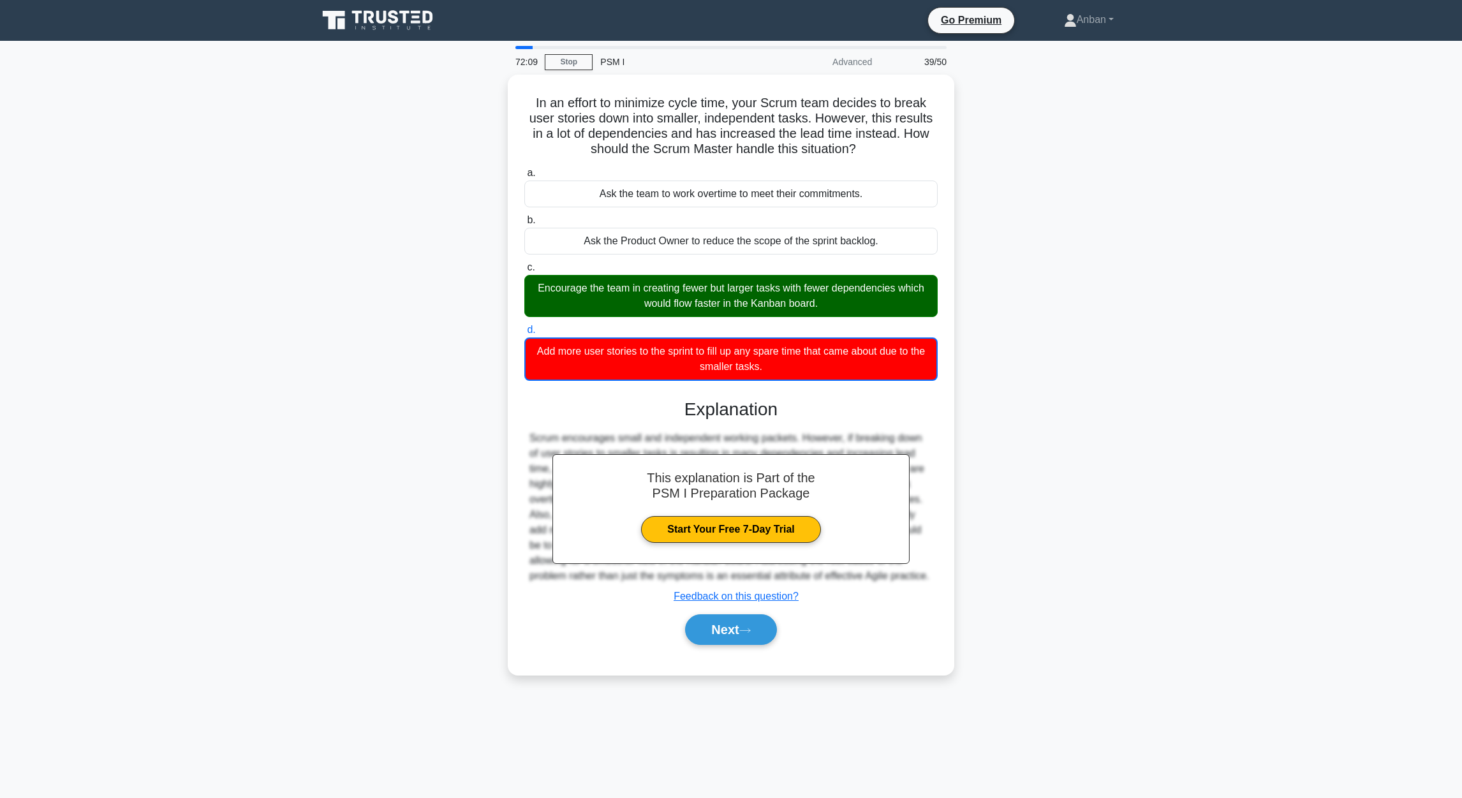
drag, startPoint x: 1143, startPoint y: 453, endPoint x: 1156, endPoint y: 462, distance: 15.9
click at [964, 454] on div "In an effort to minimize cycle time, your Scrum team decides to break user stor…" at bounding box center [731, 382] width 842 height 615
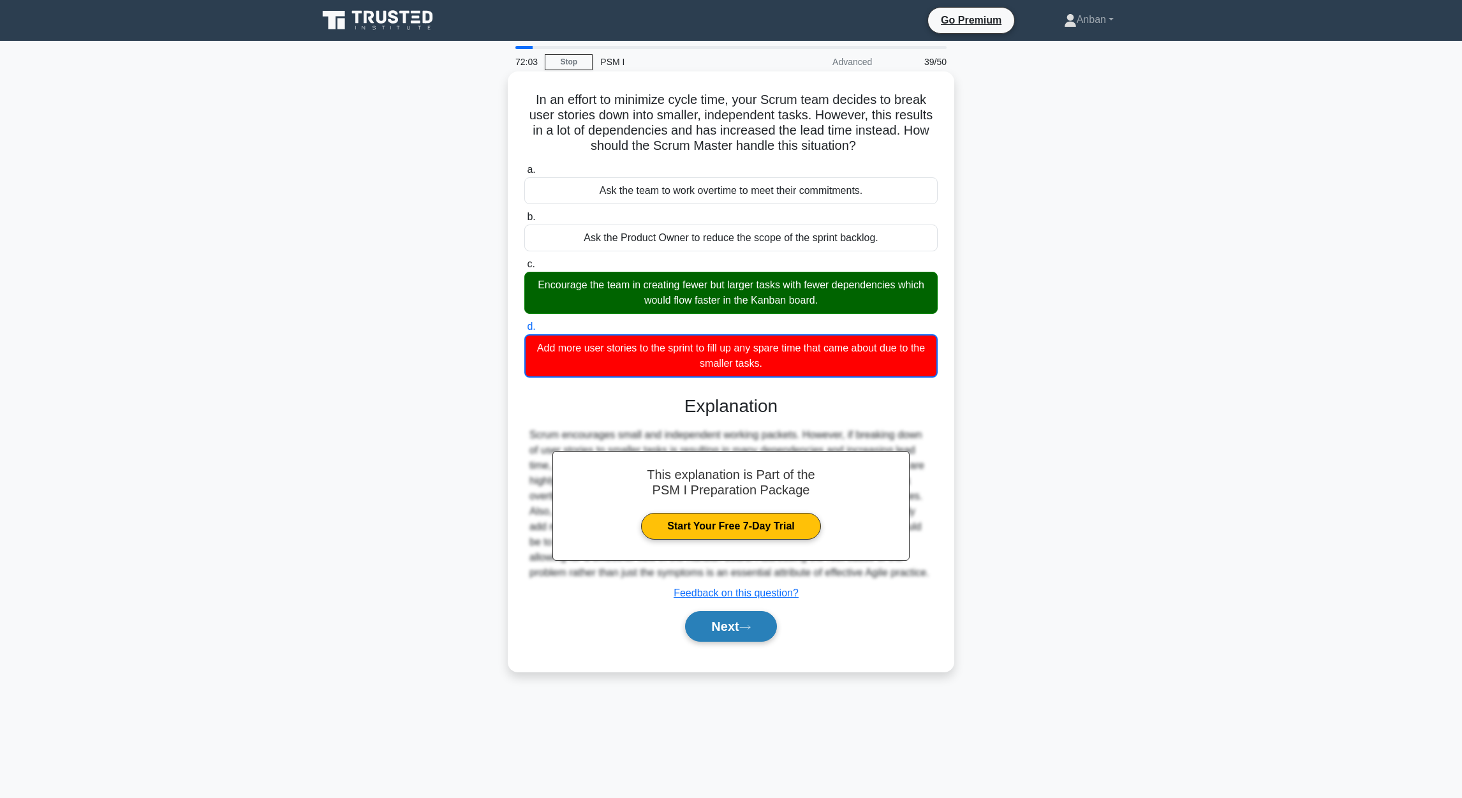
click at [720, 531] on button "Next" at bounding box center [730, 626] width 91 height 31
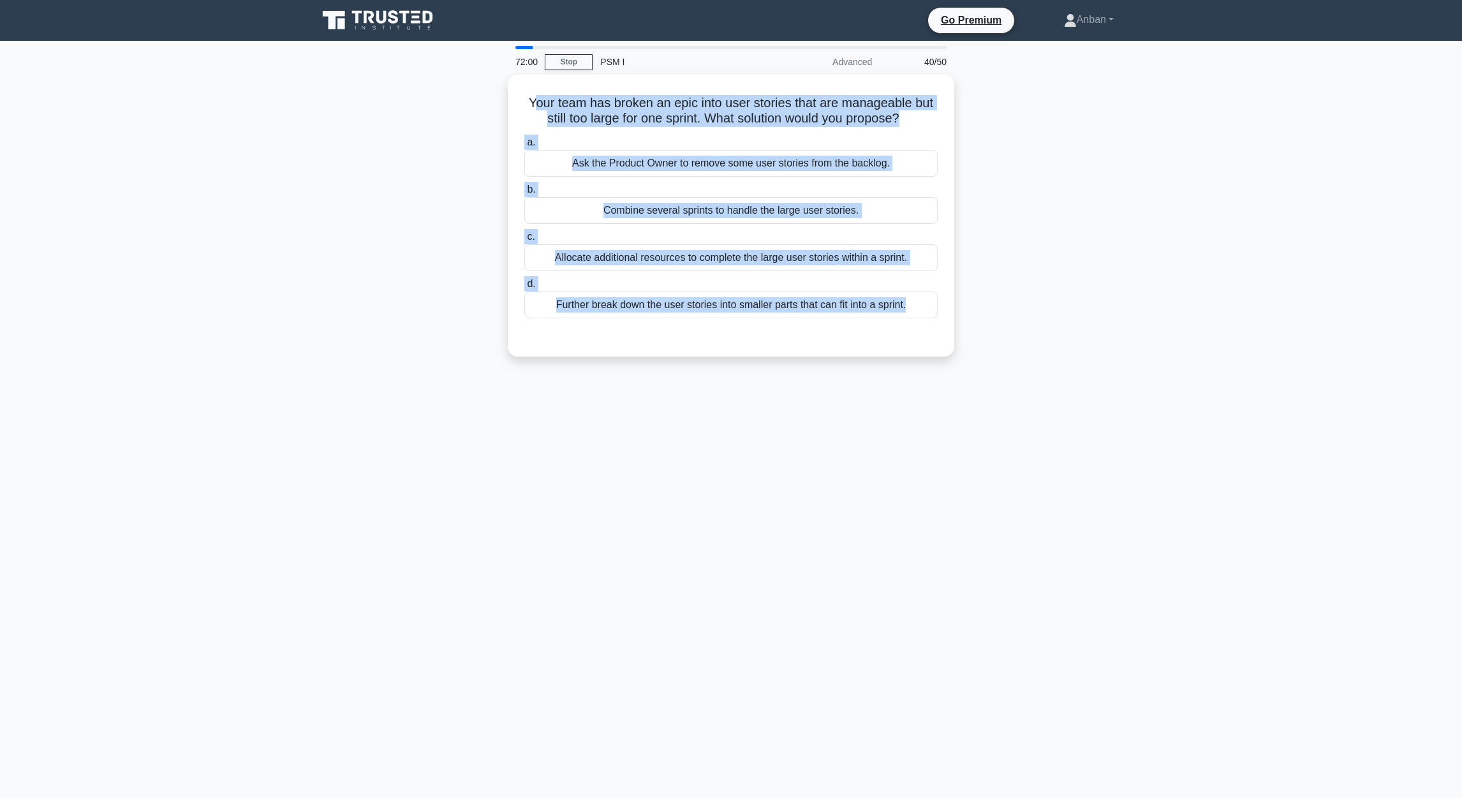
drag, startPoint x: 563, startPoint y: 112, endPoint x: 1043, endPoint y: 332, distance: 528.2
click at [964, 332] on div "Your team has broken an epic into user stories that are manageable but still to…" at bounding box center [731, 223] width 842 height 297
click at [664, 531] on div "71:49 Stop PSM I Advanced 40/50 Your team has broken an epic into user stories …" at bounding box center [731, 365] width 842 height 638
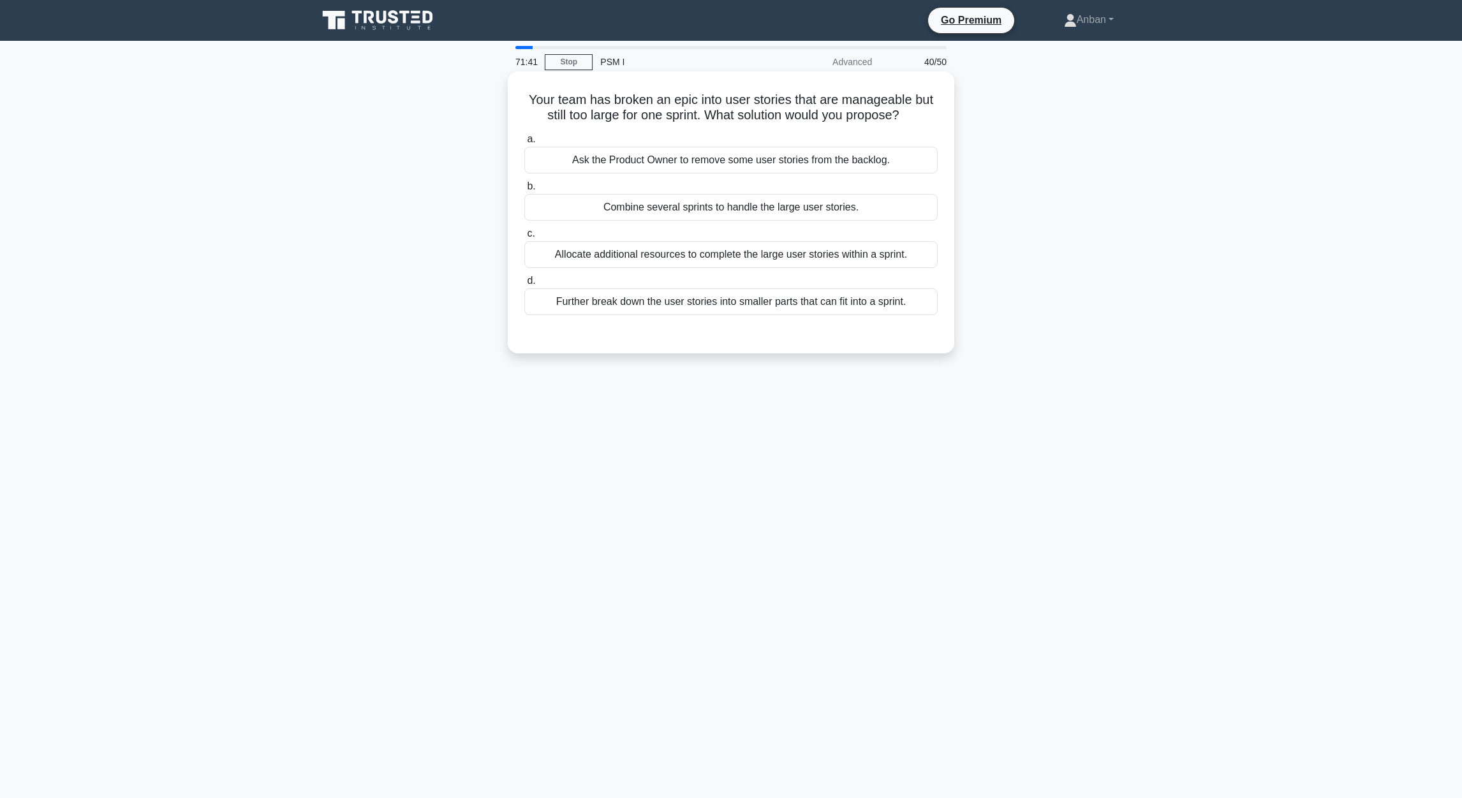
drag, startPoint x: 694, startPoint y: 161, endPoint x: 706, endPoint y: 172, distance: 16.7
click at [695, 162] on div "Ask the Product Owner to remove some user stories from the backlog." at bounding box center [730, 160] width 413 height 27
click at [524, 143] on input "a. Ask the Product Owner to remove some user stories from the backlog." at bounding box center [524, 139] width 0 height 8
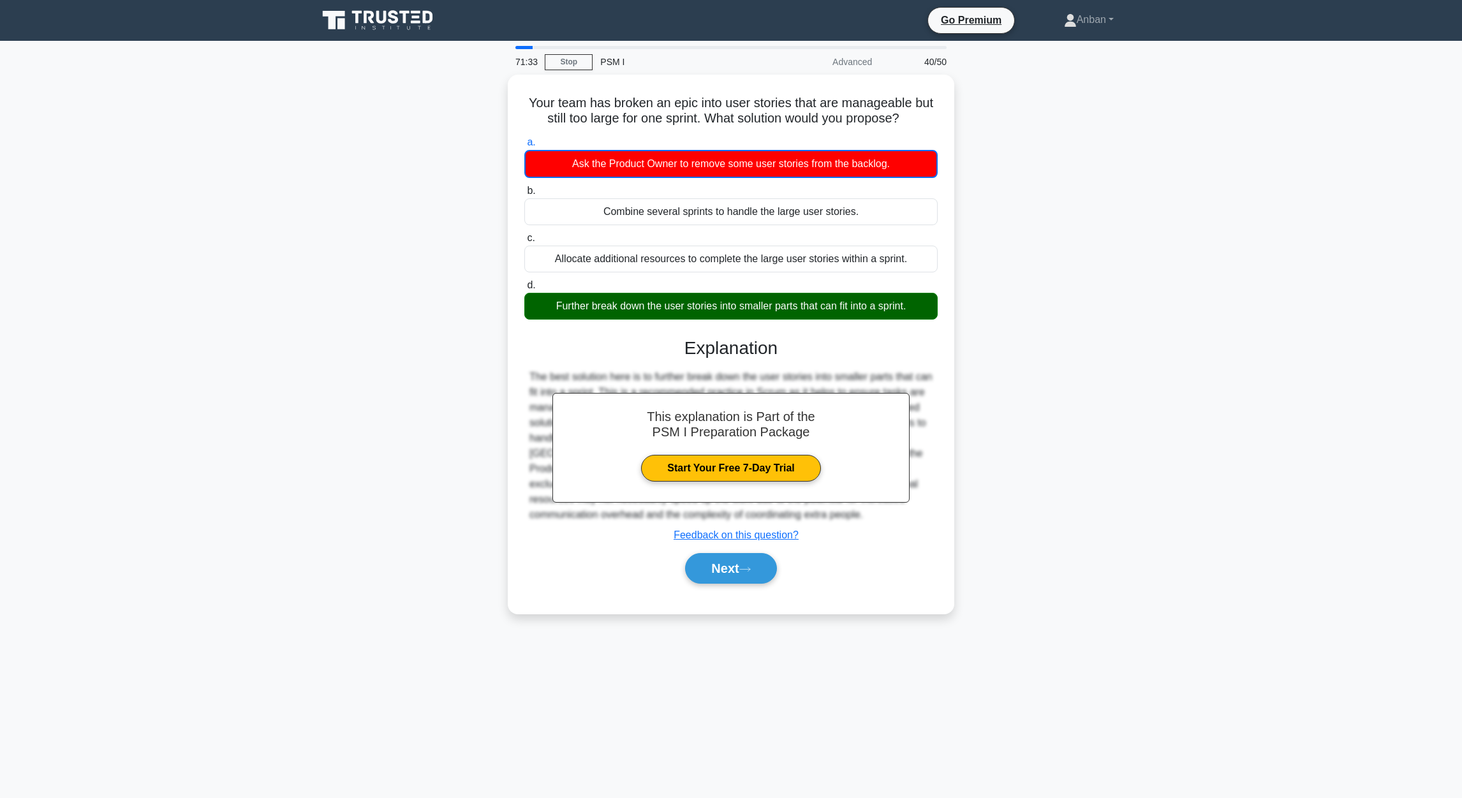
click at [964, 395] on div "Your team has broken an epic into user stories that are manageable but still to…" at bounding box center [731, 352] width 842 height 554
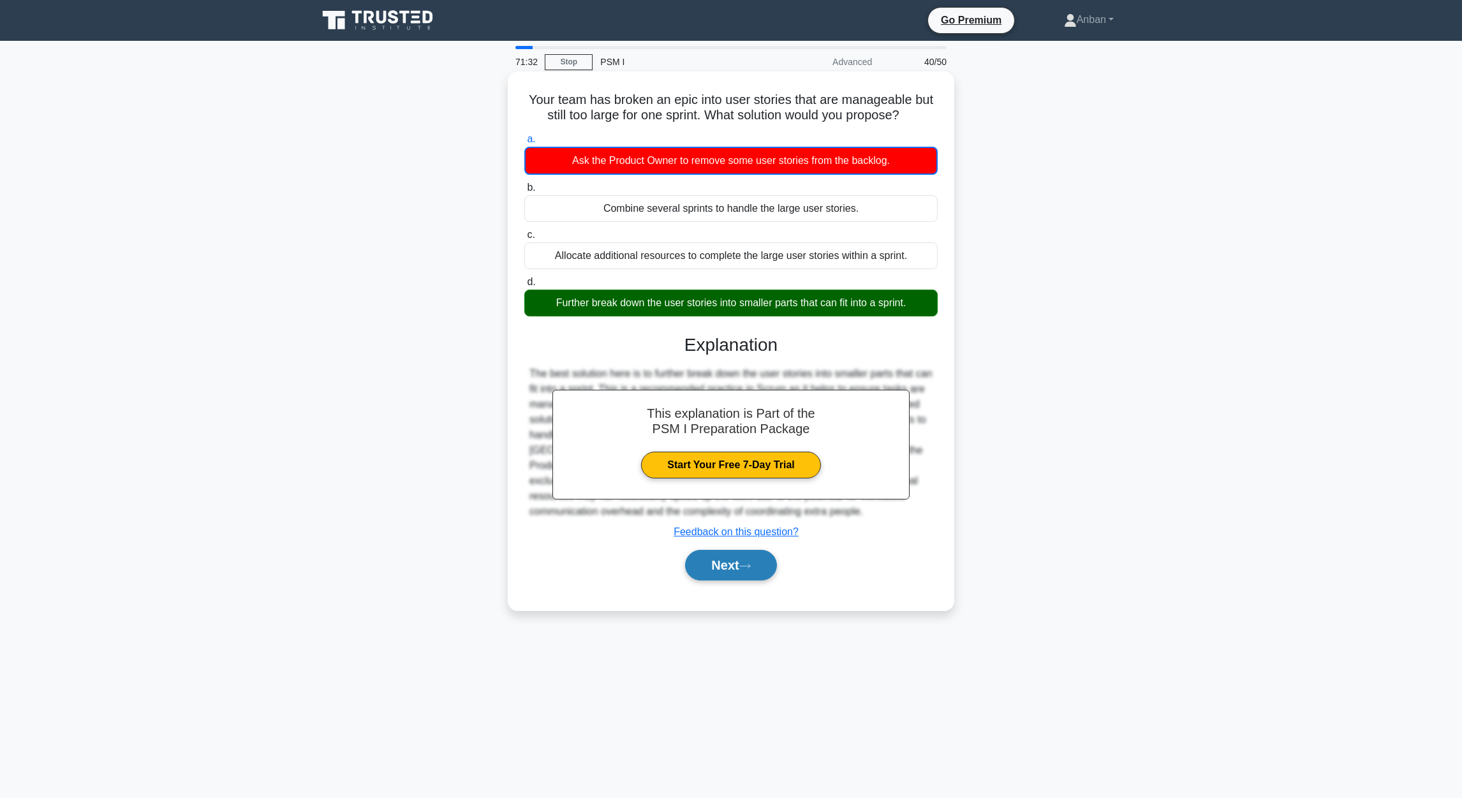
click at [732, 531] on button "Next" at bounding box center [730, 565] width 91 height 31
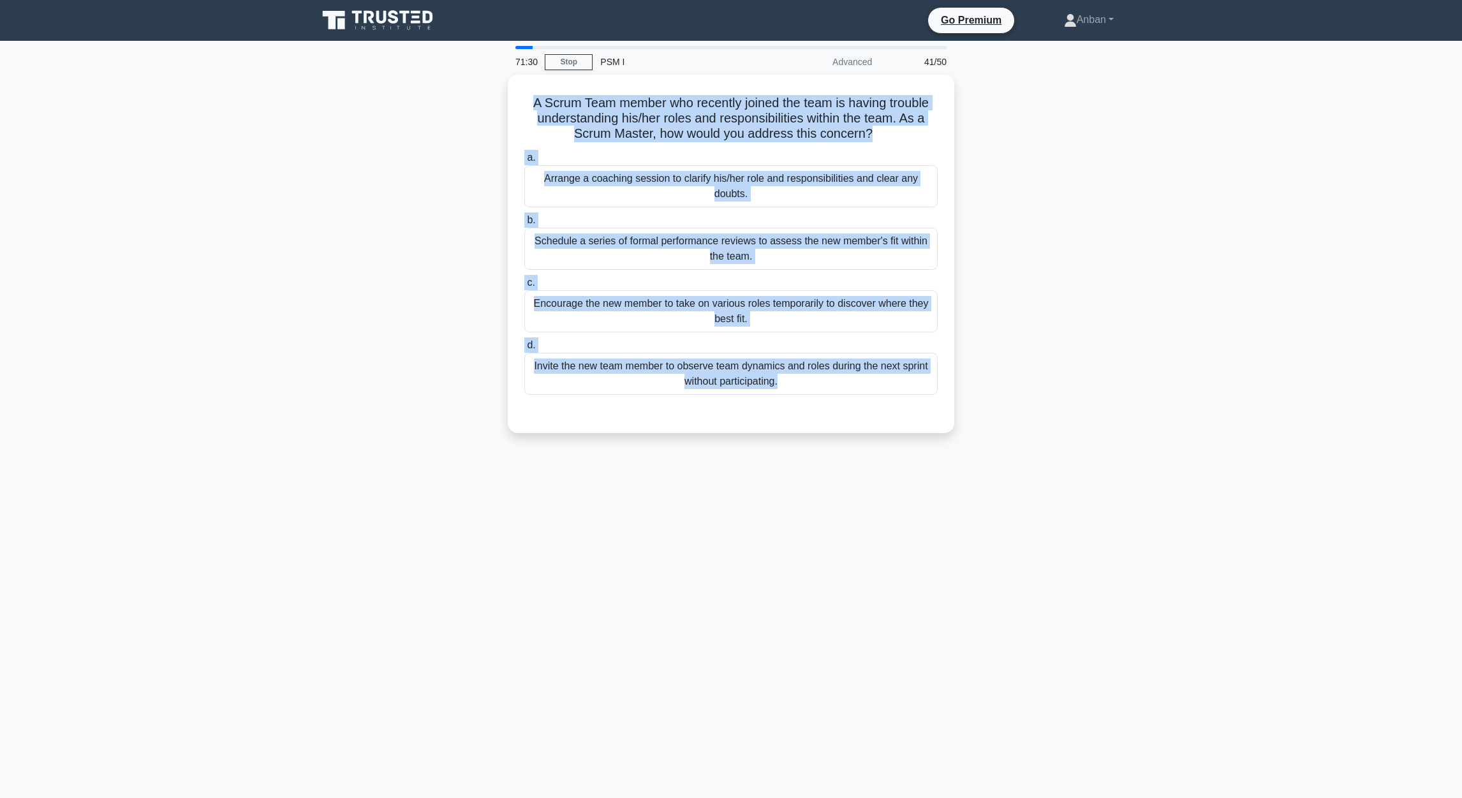
drag, startPoint x: 650, startPoint y: 141, endPoint x: 950, endPoint y: 433, distance: 419.0
click at [950, 433] on div "A Scrum Team member who recently joined the team is having trouble understandin…" at bounding box center [731, 262] width 842 height 374
click at [480, 474] on div "71:23 Stop PSM I Advanced 41/50 A Scrum Team member who recently joined the tea…" at bounding box center [731, 365] width 842 height 638
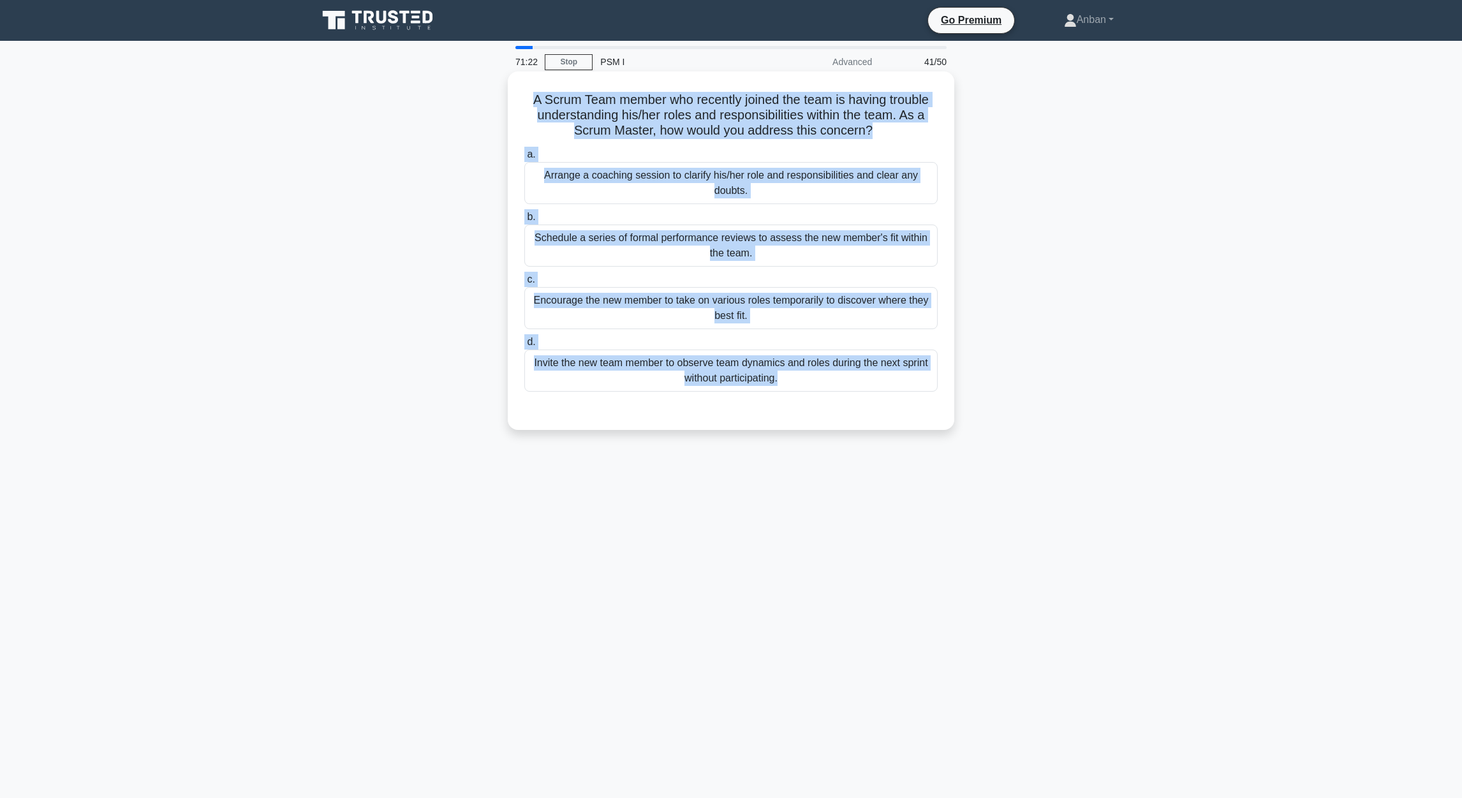
click at [701, 313] on div "Encourage the new member to take on various roles temporarily to discover where…" at bounding box center [730, 308] width 413 height 42
click at [524, 284] on input "c. Encourage the new member to take on various roles temporarily to discover wh…" at bounding box center [524, 279] width 0 height 8
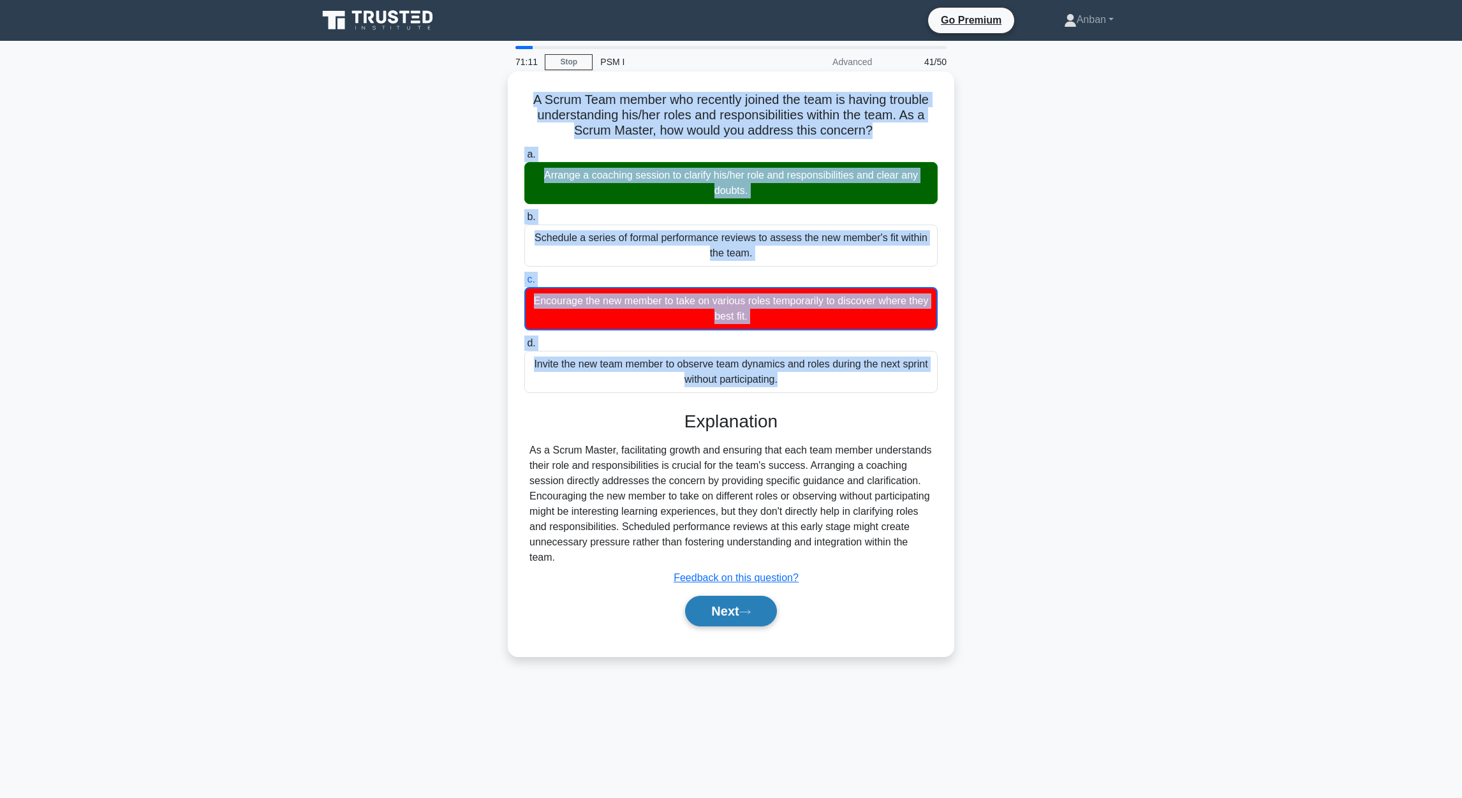
click at [728, 531] on button "Next" at bounding box center [730, 611] width 91 height 31
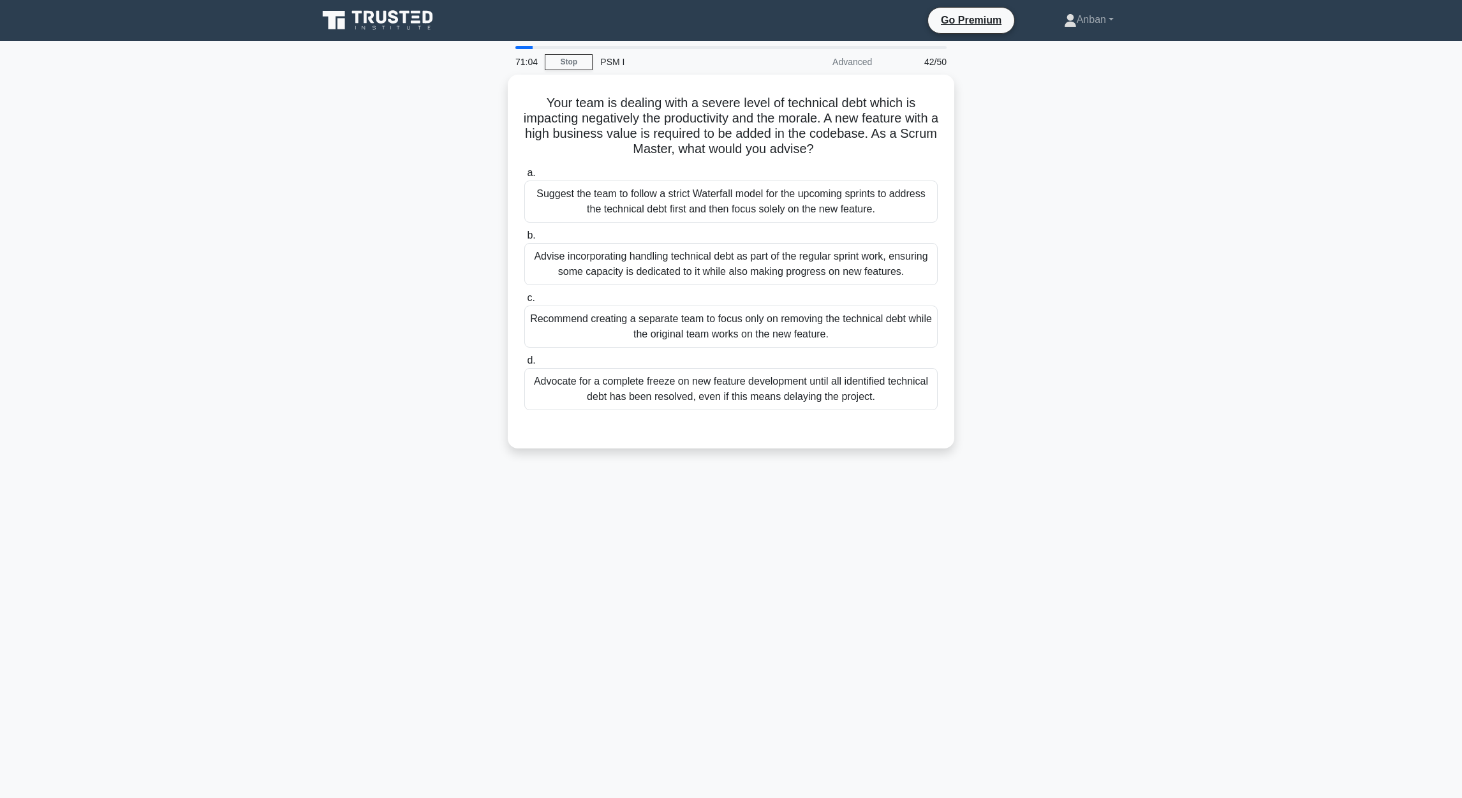
drag, startPoint x: 543, startPoint y: 103, endPoint x: 985, endPoint y: 410, distance: 538.8
click at [964, 410] on div "Your team is dealing with a severe level of technical debt which is impacting n…" at bounding box center [731, 269] width 842 height 389
click at [964, 491] on div "70:59 Stop PSM I Advanced 42/50 Your team is dealing with a severe level of tec…" at bounding box center [731, 365] width 842 height 638
click at [690, 278] on div "Advise incorporating handling technical debt as part of the regular sprint work…" at bounding box center [730, 261] width 413 height 42
click at [524, 237] on input "b. Advise incorporating handling technical debt as part of the regular sprint w…" at bounding box center [524, 232] width 0 height 8
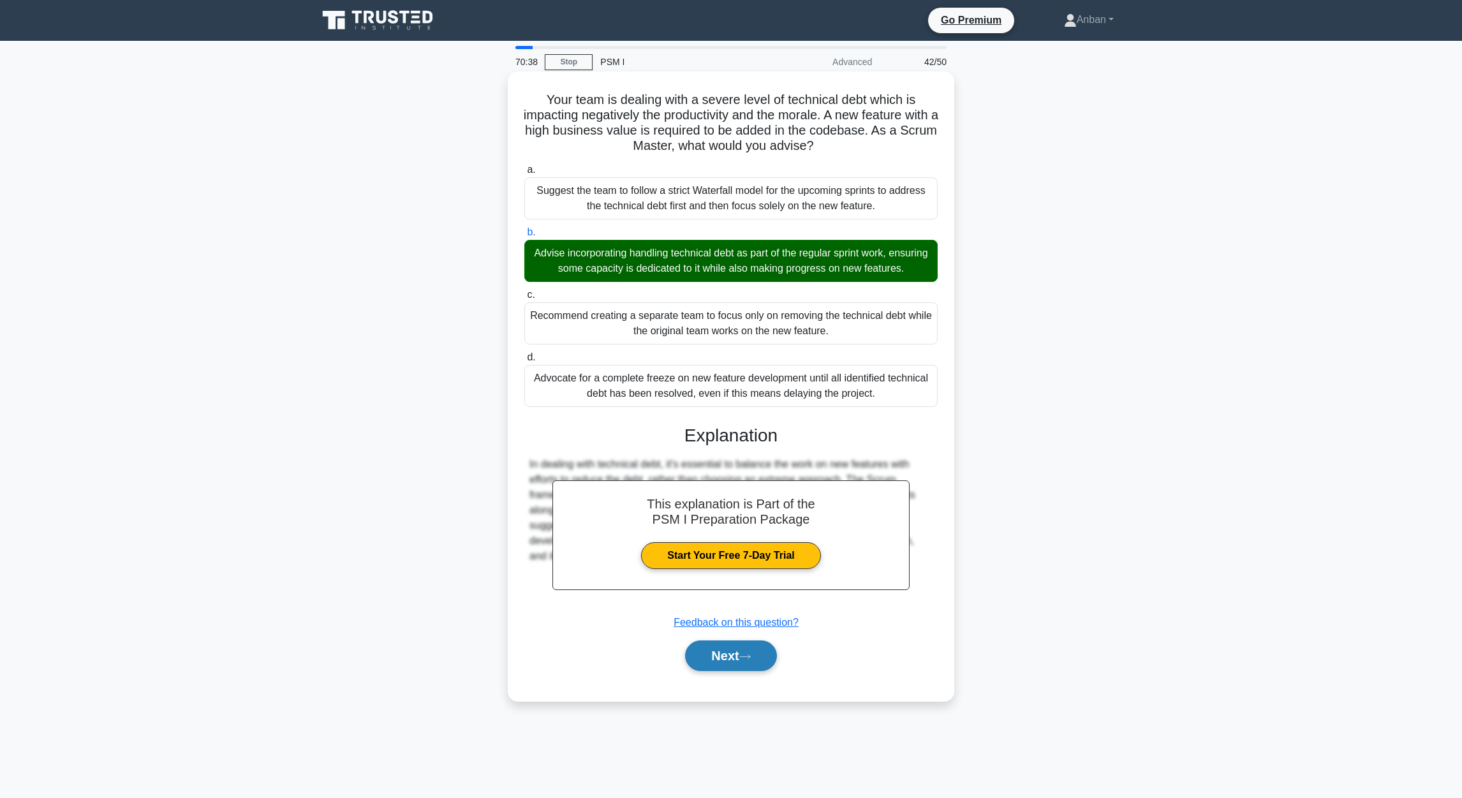
click at [732, 531] on button "Next" at bounding box center [730, 655] width 91 height 31
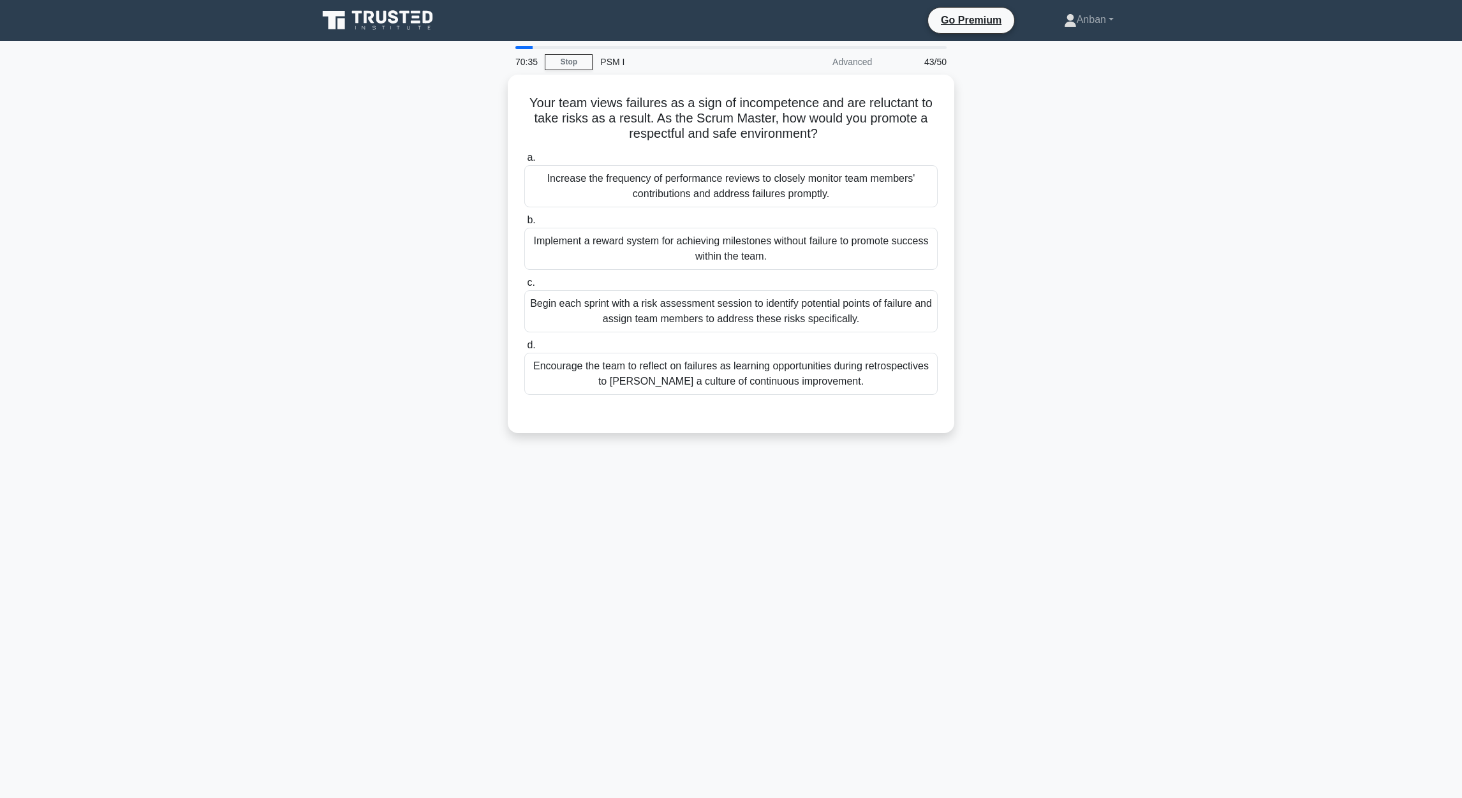
drag, startPoint x: 530, startPoint y: 108, endPoint x: 1038, endPoint y: 395, distance: 583.7
click at [943, 395] on div "Your team views failures as a sign of incompetence and are reluctant to take ri…" at bounding box center [731, 254] width 436 height 348
click at [678, 531] on div "70:28 Stop PSM I Advanced 43/50 Your team views failures as a sign of incompete…" at bounding box center [731, 365] width 842 height 638
click at [652, 379] on div "Encourage the team to reflect on failures as learning opportunities during retr…" at bounding box center [730, 370] width 413 height 42
click at [524, 346] on input "d. Encourage the team to reflect on failures as learning opportunities during r…" at bounding box center [524, 342] width 0 height 8
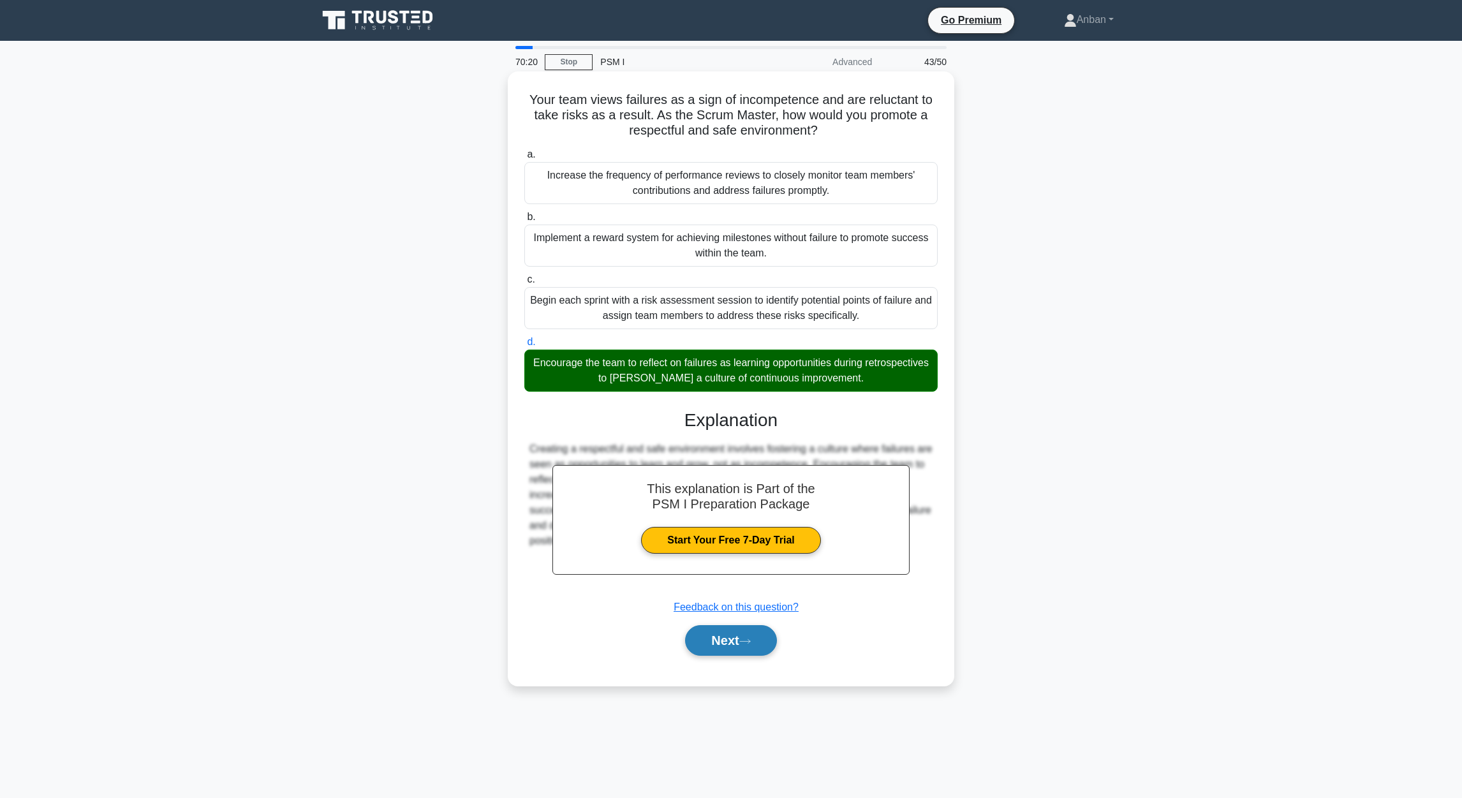
click at [730, 531] on button "Next" at bounding box center [730, 640] width 91 height 31
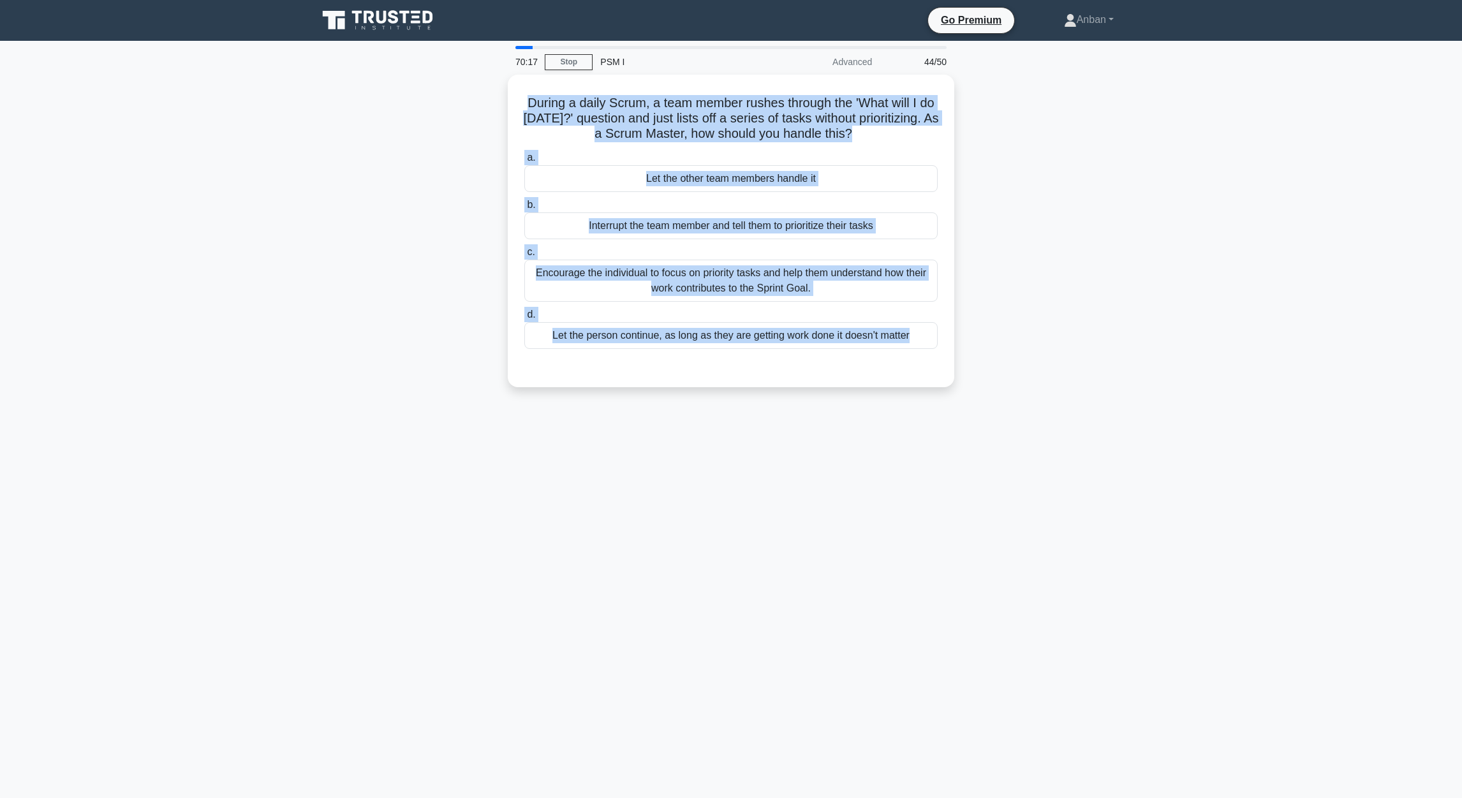
drag, startPoint x: 530, startPoint y: 97, endPoint x: 1054, endPoint y: 378, distance: 594.6
click at [964, 378] on div "During a daily Scrum, a team member rushes through the 'What will I do today?' …" at bounding box center [731, 239] width 842 height 328
click at [774, 531] on div "70:10 Stop PSM I Advanced 44/50 During a daily Scrum, a team member rushes thro…" at bounding box center [731, 365] width 842 height 638
drag, startPoint x: 1053, startPoint y: 295, endPoint x: 1018, endPoint y: 288, distance: 35.3
click at [964, 293] on div "During a daily Scrum, a team member rushes through the 'What will I do today?' …" at bounding box center [731, 239] width 842 height 328
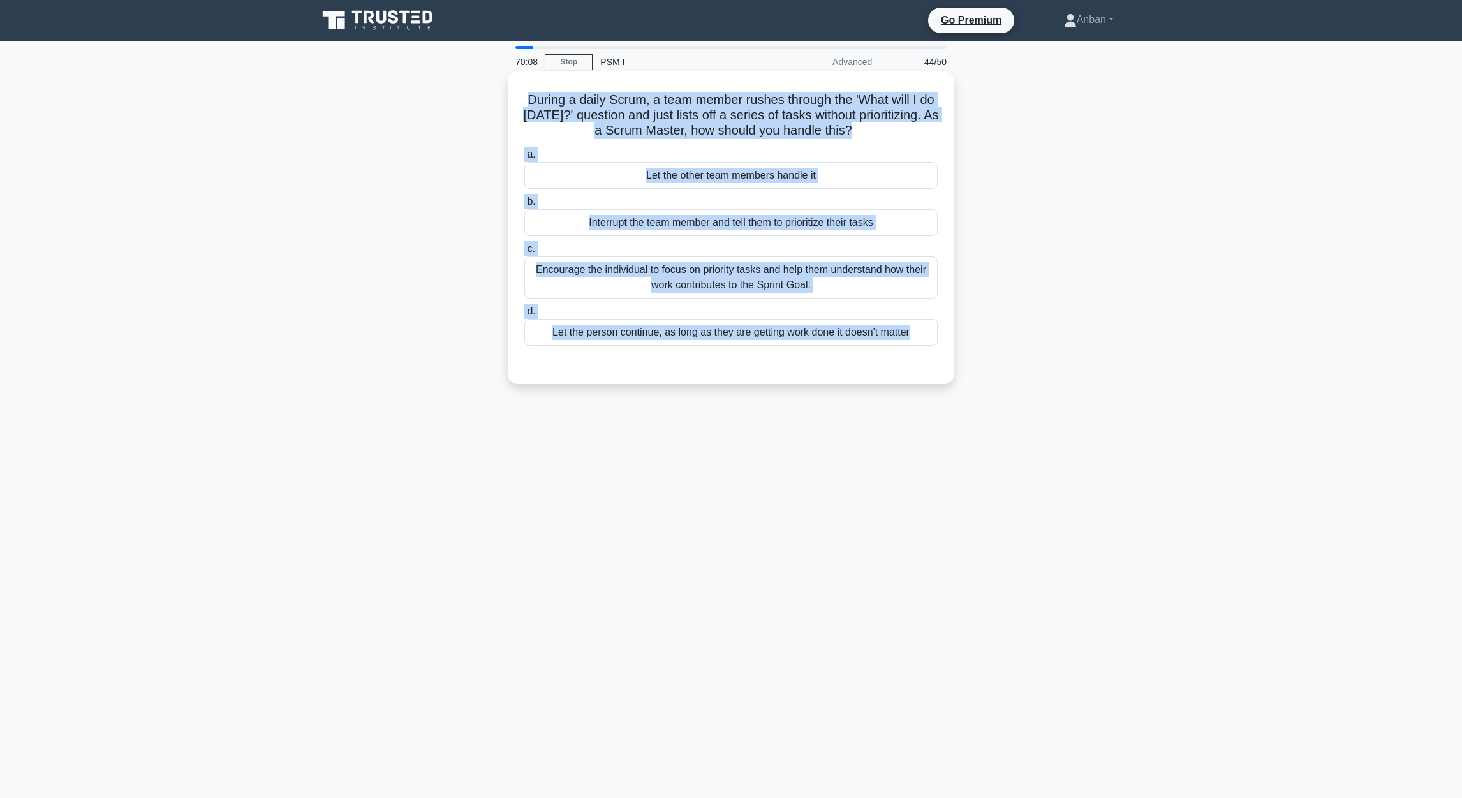
click at [781, 283] on div "Encourage the individual to focus on priority tasks and help them understand ho…" at bounding box center [730, 277] width 413 height 42
click at [524, 253] on input "c. Encourage the individual to focus on priority tasks and help them understand…" at bounding box center [524, 249] width 0 height 8
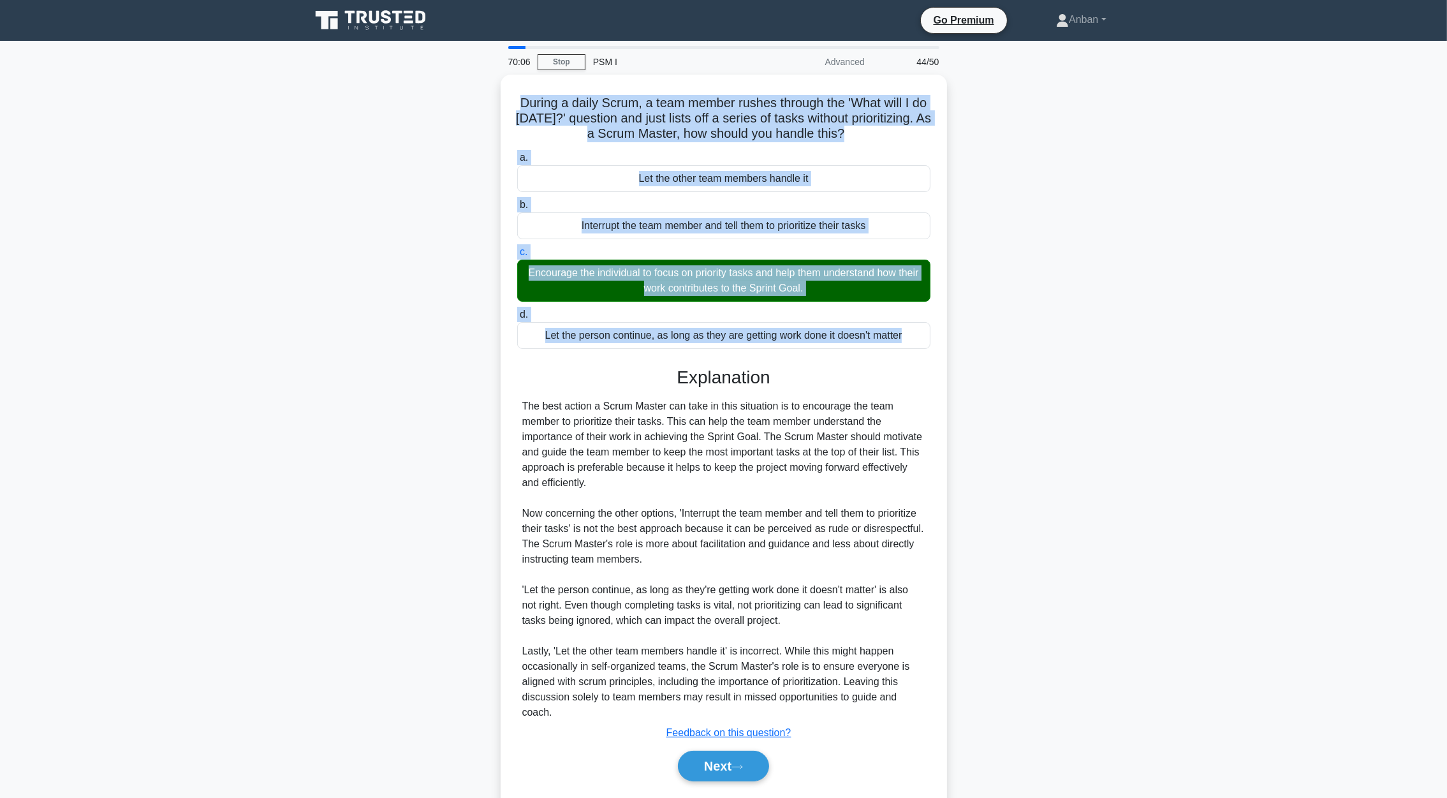
click at [964, 392] on main "70:06 Stop PSM I Advanced 44/50 During a daily Scrum, a team member rushes thro…" at bounding box center [723, 436] width 1447 height 791
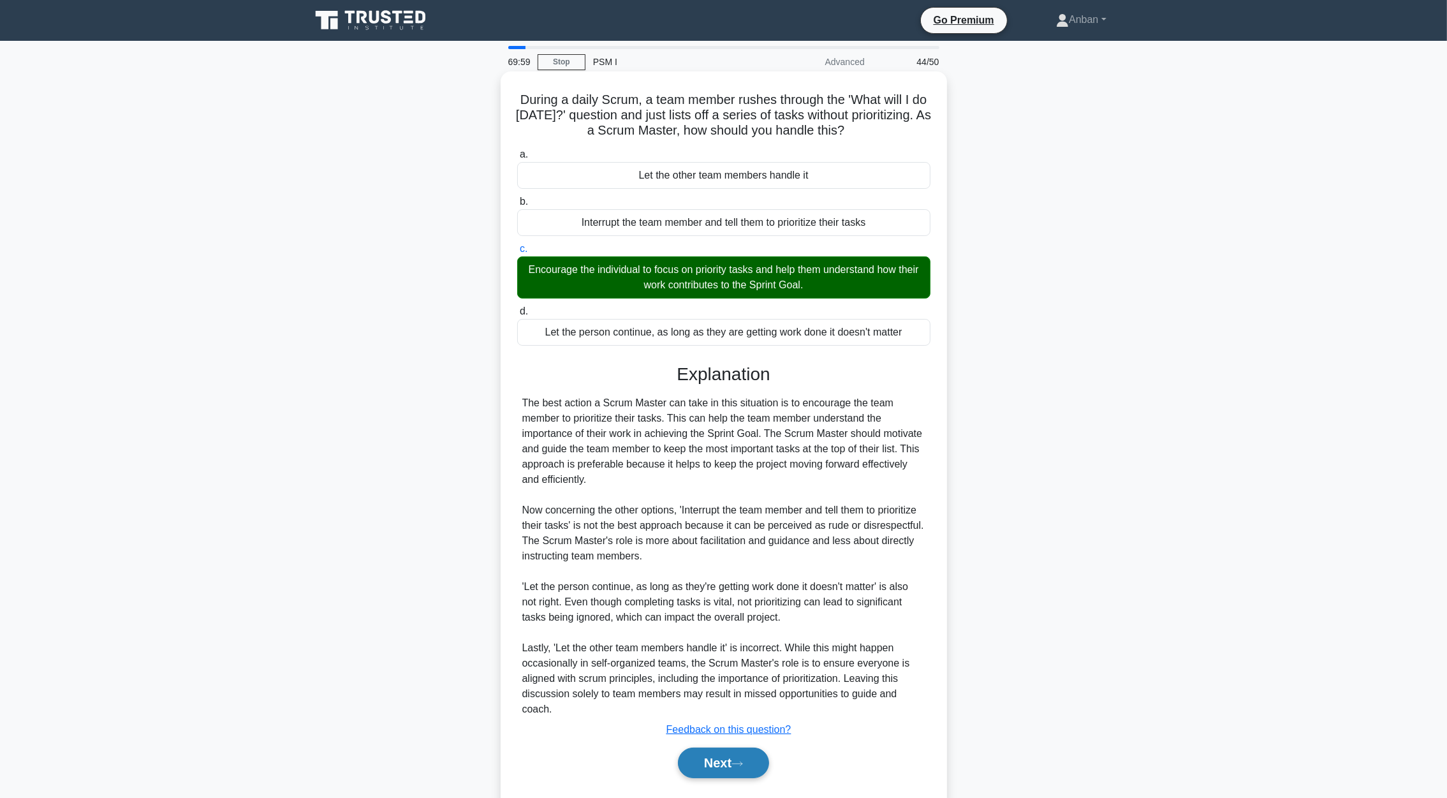
click at [717, 531] on button "Next" at bounding box center [723, 762] width 91 height 31
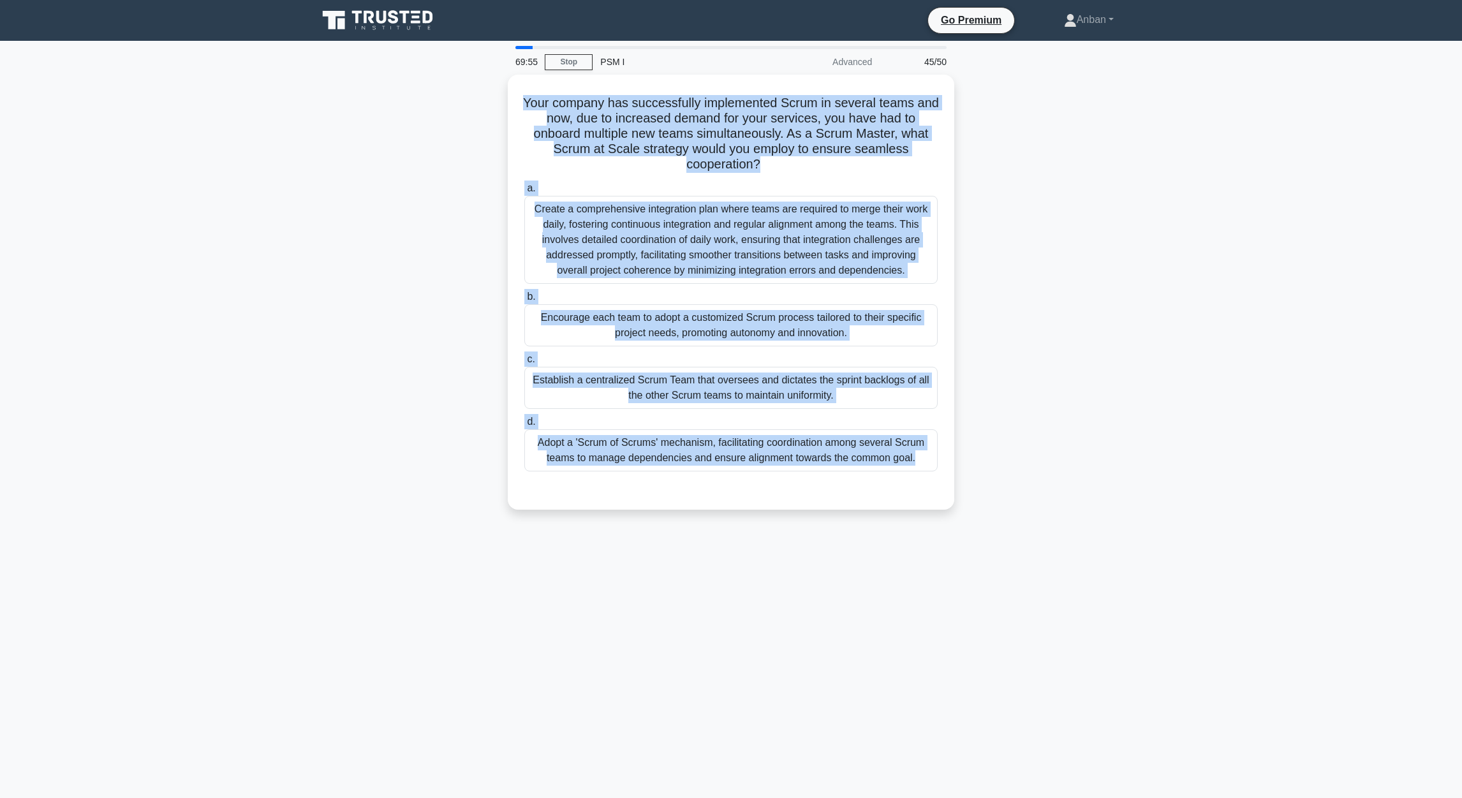
drag, startPoint x: 537, startPoint y: 102, endPoint x: 1109, endPoint y: 511, distance: 703.4
click at [964, 511] on div "Your company has successfully implemented Scrum in several teams and now, due t…" at bounding box center [731, 300] width 842 height 450
click at [316, 463] on div "Your company has successfully implemented Scrum in several teams and now, due t…" at bounding box center [731, 300] width 842 height 450
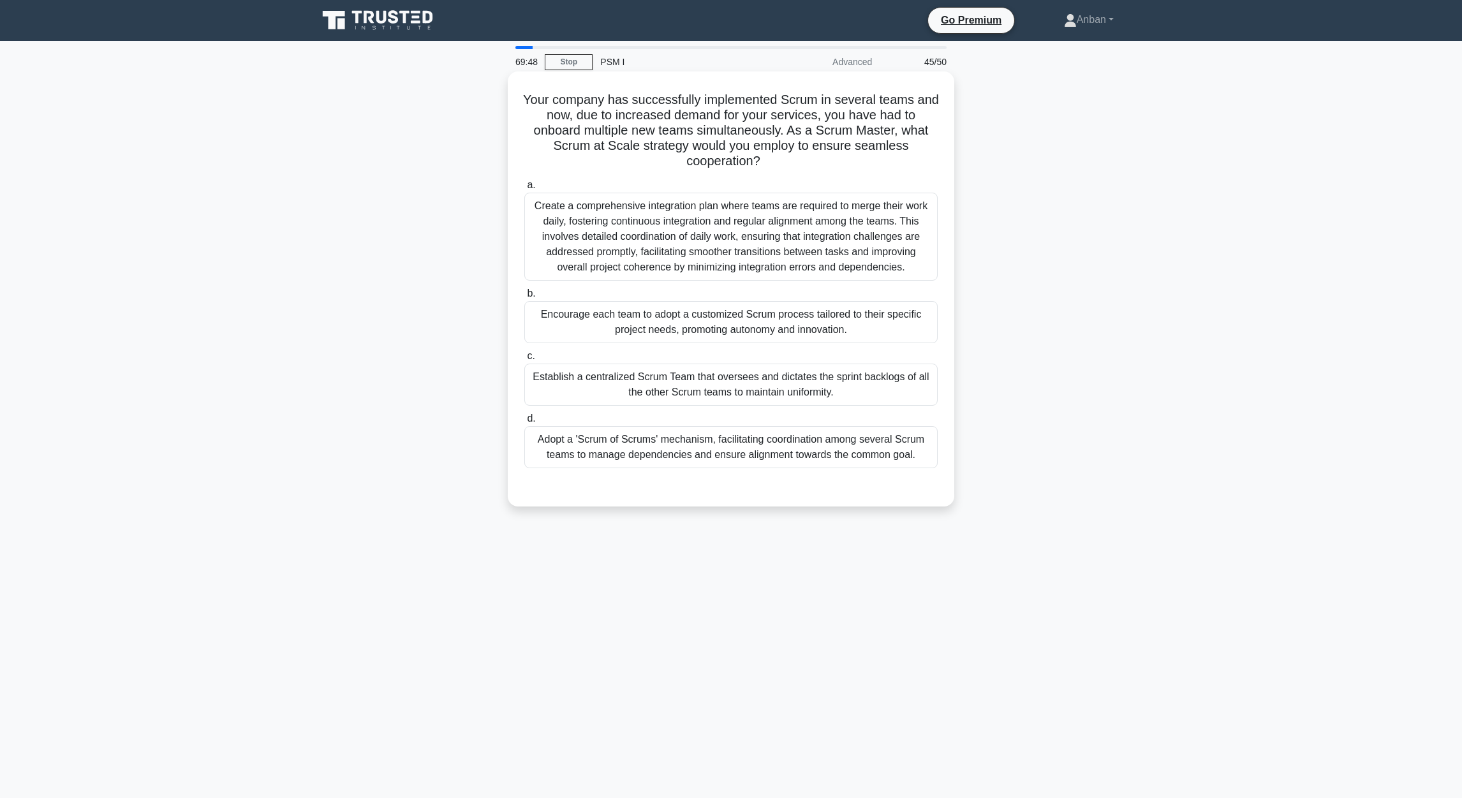
click at [738, 328] on div "Encourage each team to adopt a customized Scrum process tailored to their speci…" at bounding box center [730, 322] width 413 height 42
click at [667, 455] on div "Adopt a 'Scrum of Scrums' mechanism, facilitating coordination among several Sc…" at bounding box center [730, 447] width 413 height 42
click at [524, 423] on input "d. Adopt a 'Scrum of Scrums' mechanism, facilitating coordination among several…" at bounding box center [524, 419] width 0 height 8
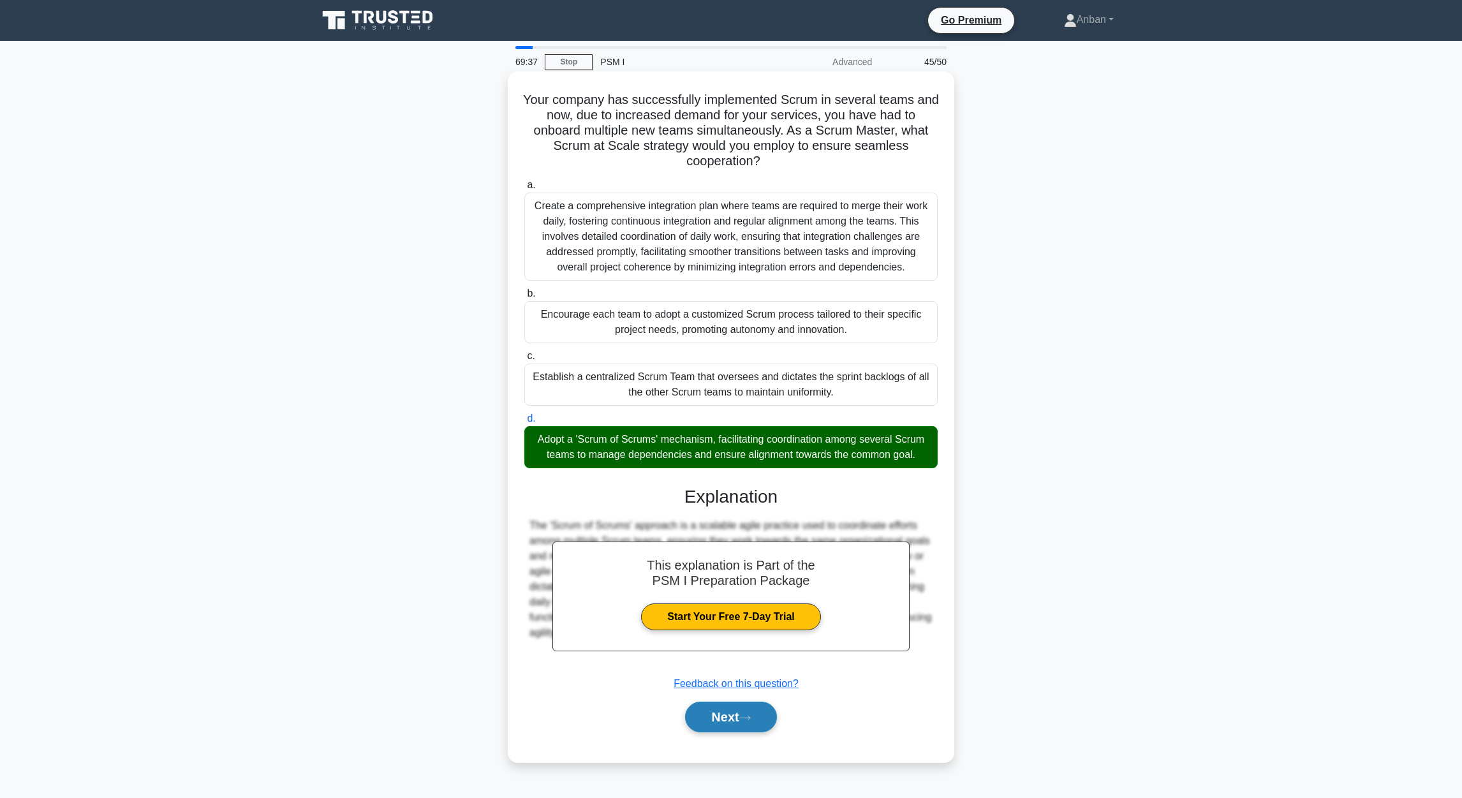
click at [728, 531] on button "Next" at bounding box center [730, 716] width 91 height 31
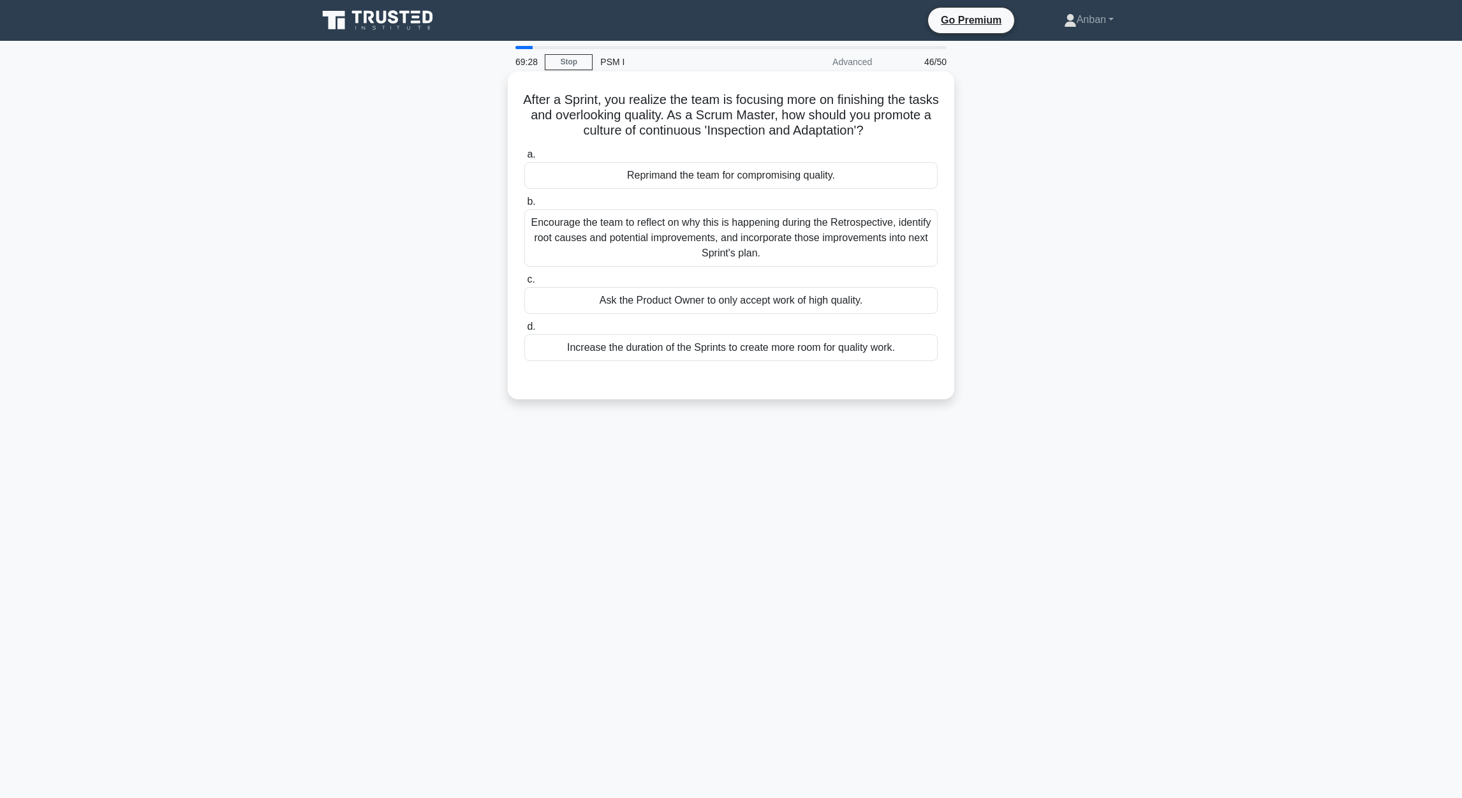
click at [664, 230] on div "Encourage the team to reflect on why this is happening during the Retrospective…" at bounding box center [730, 237] width 413 height 57
click at [524, 206] on input "b. Encourage the team to reflect on why this is happening during the Retrospect…" at bounding box center [524, 202] width 0 height 8
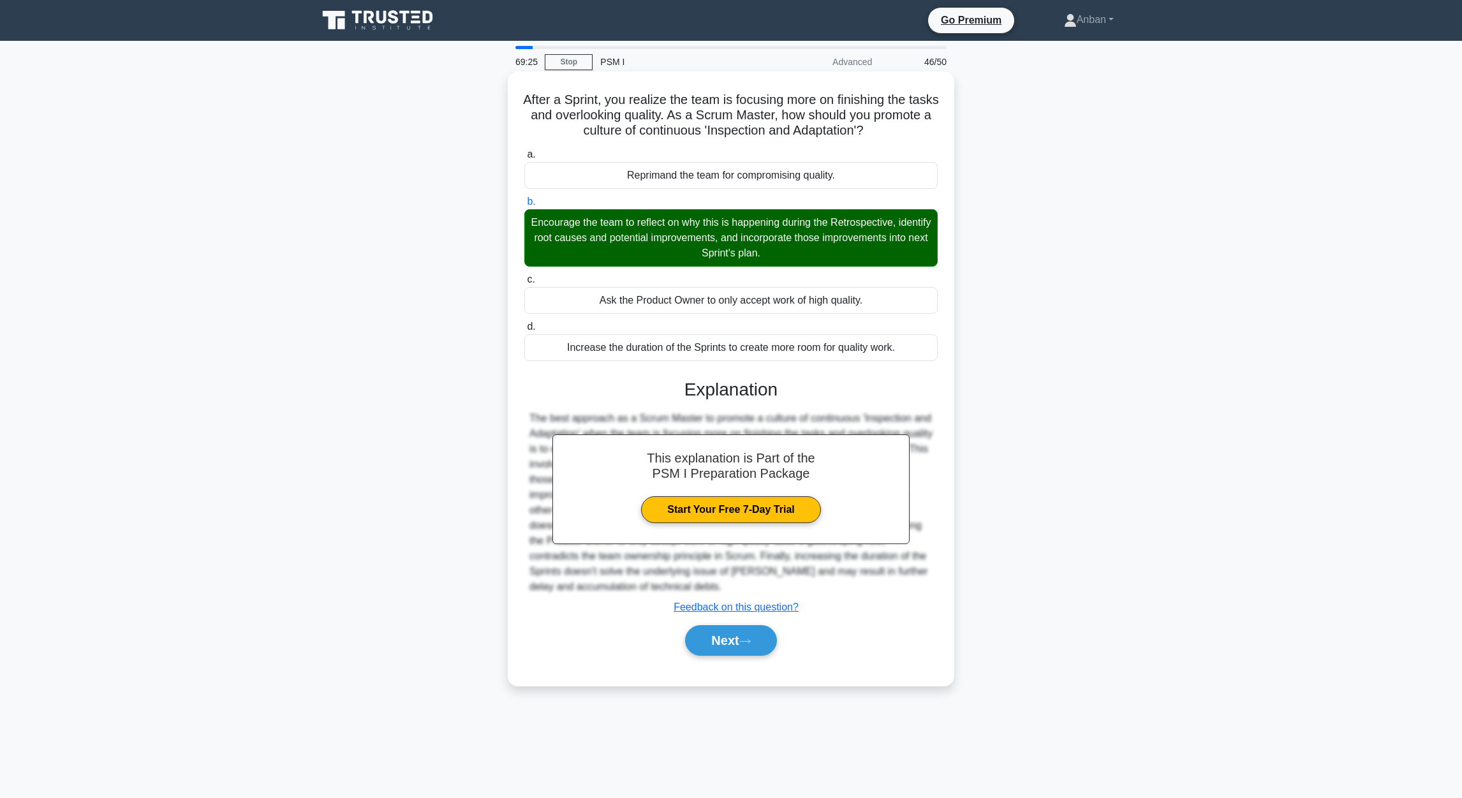
click at [513, 102] on div "After a Sprint, you realize the team is focusing more on finishing the tasks an…" at bounding box center [731, 378] width 446 height 614
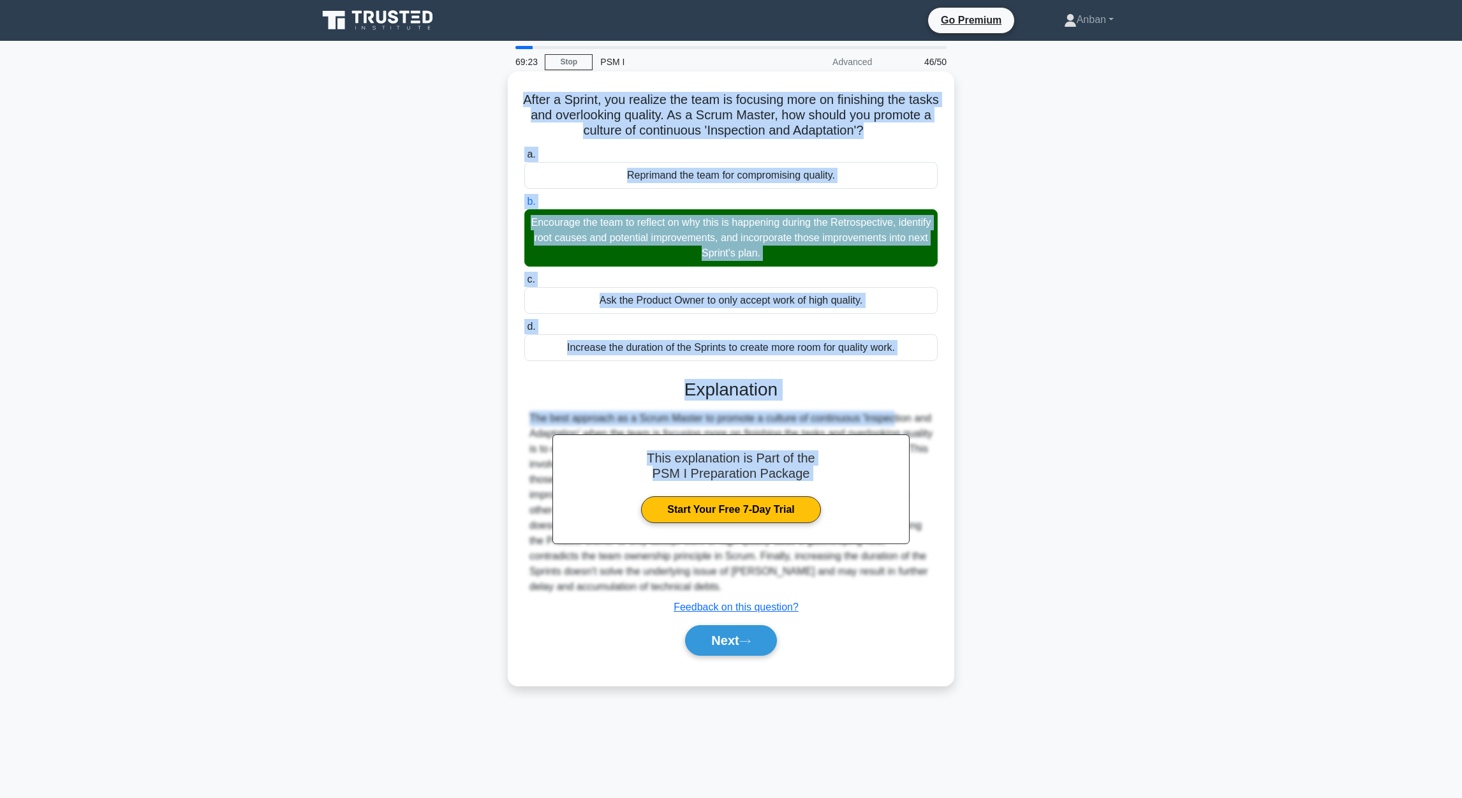
drag, startPoint x: 535, startPoint y: 102, endPoint x: 812, endPoint y: 411, distance: 414.6
click at [812, 411] on div "After a Sprint, you realize the team is focusing more on finishing the tasks an…" at bounding box center [731, 379] width 436 height 604
drag, startPoint x: 858, startPoint y: 374, endPoint x: 867, endPoint y: 379, distance: 10.3
click at [859, 375] on div "This explanation is Part of the PSM I Preparation Package Start Your Free 7-Day…" at bounding box center [730, 511] width 413 height 297
click at [877, 386] on h3 "Explanation" at bounding box center [731, 390] width 398 height 22
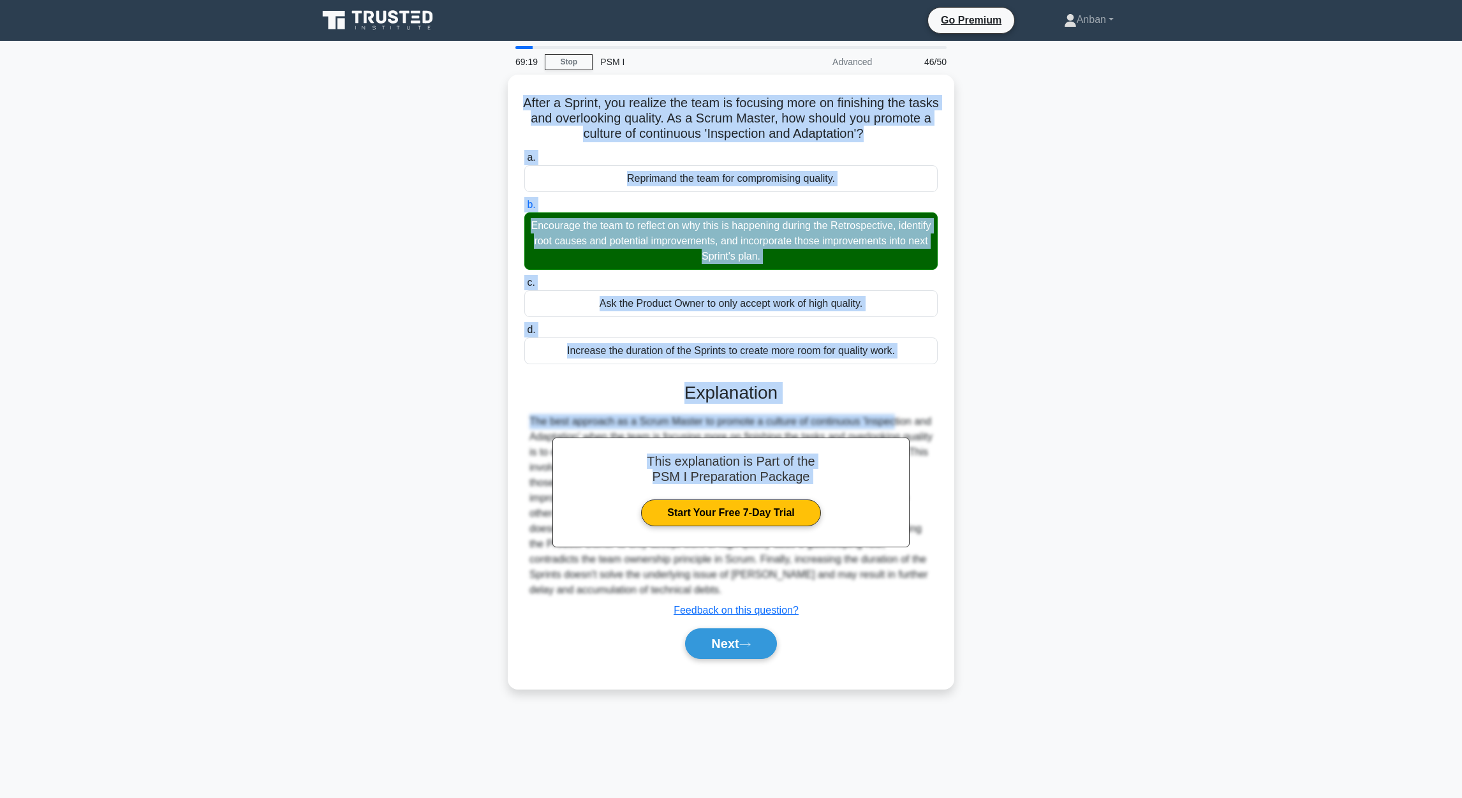
click at [964, 378] on div "After a Sprint, you realize the team is focusing more on finishing the tasks an…" at bounding box center [731, 389] width 842 height 629
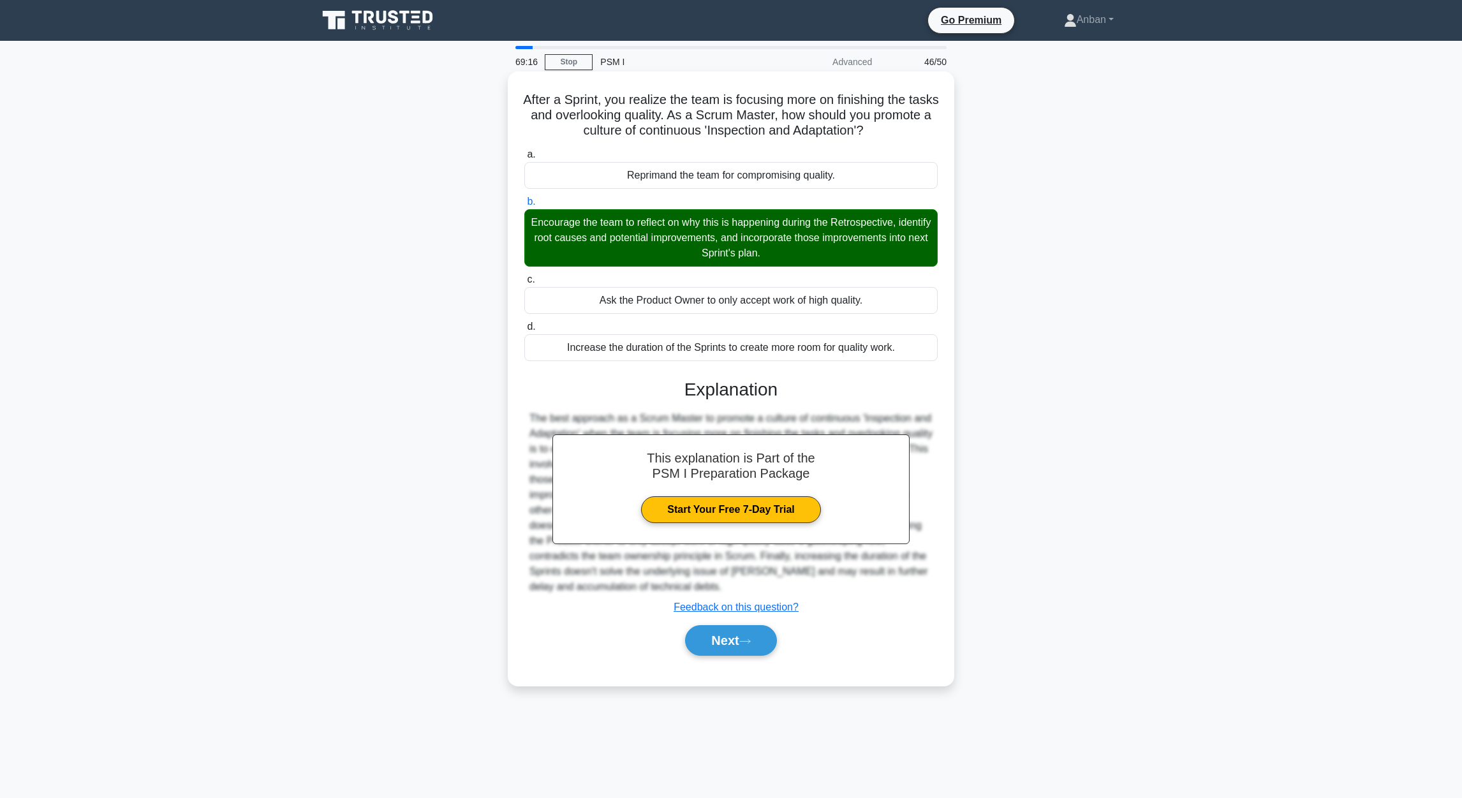
click at [548, 497] on div "The best approach as a Scrum Master to promote a culture of continuous 'Inspect…" at bounding box center [730, 503] width 403 height 184
drag, startPoint x: 895, startPoint y: 353, endPoint x: 906, endPoint y: 351, distance: 11.6
click at [898, 353] on div "Increase the duration of the Sprints to create more room for quality work." at bounding box center [730, 347] width 413 height 27
click at [524, 331] on input "d. Increase the duration of the Sprints to create more room for quality work." at bounding box center [524, 327] width 0 height 8
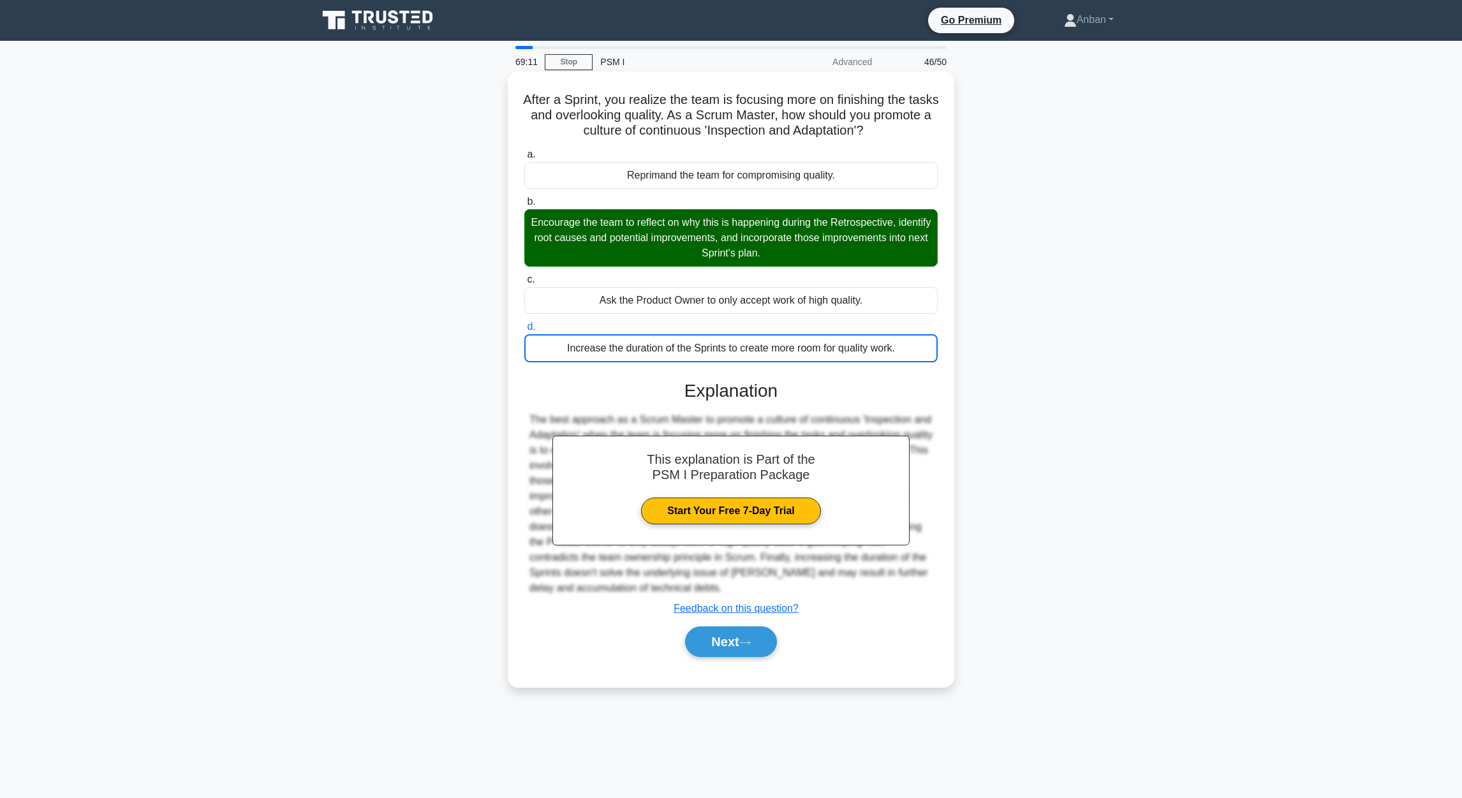
drag, startPoint x: 578, startPoint y: 133, endPoint x: 936, endPoint y: 348, distance: 417.0
click at [930, 348] on div "After a Sprint, you realize the team is focusing more on finishing the tasks an…" at bounding box center [731, 379] width 436 height 605
click at [719, 531] on button "Next" at bounding box center [730, 641] width 91 height 31
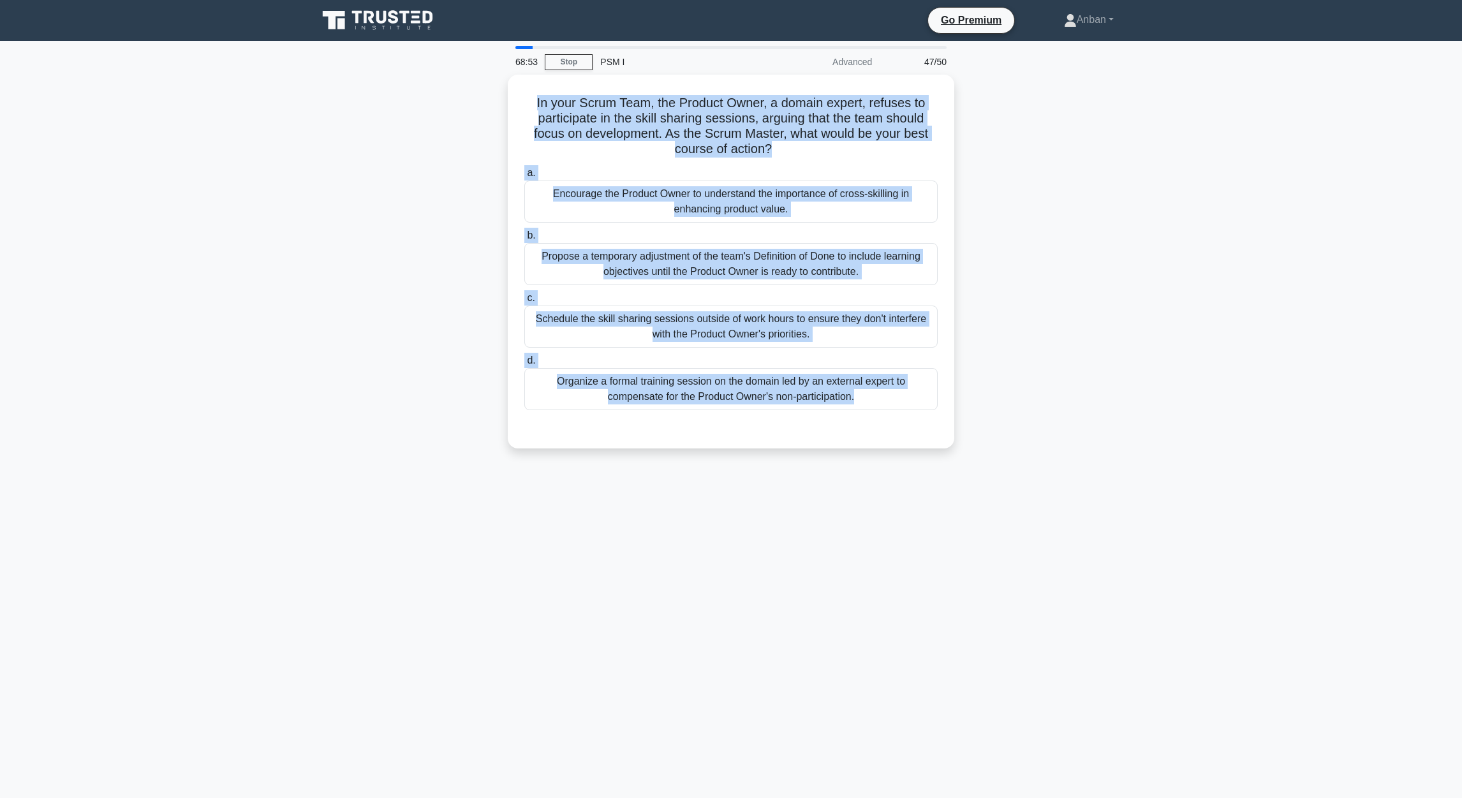
drag, startPoint x: 555, startPoint y: 117, endPoint x: 956, endPoint y: 415, distance: 498.7
click at [956, 415] on div "In your Scrum Team, the Product Owner, a domain expert, refuses to participate …" at bounding box center [731, 269] width 842 height 389
click at [964, 372] on div "In your Scrum Team, the Product Owner, a domain expert, refuses to participate …" at bounding box center [731, 269] width 842 height 389
click at [964, 247] on div "In your Scrum Team, the Product Owner, a domain expert, refuses to participate …" at bounding box center [731, 269] width 842 height 389
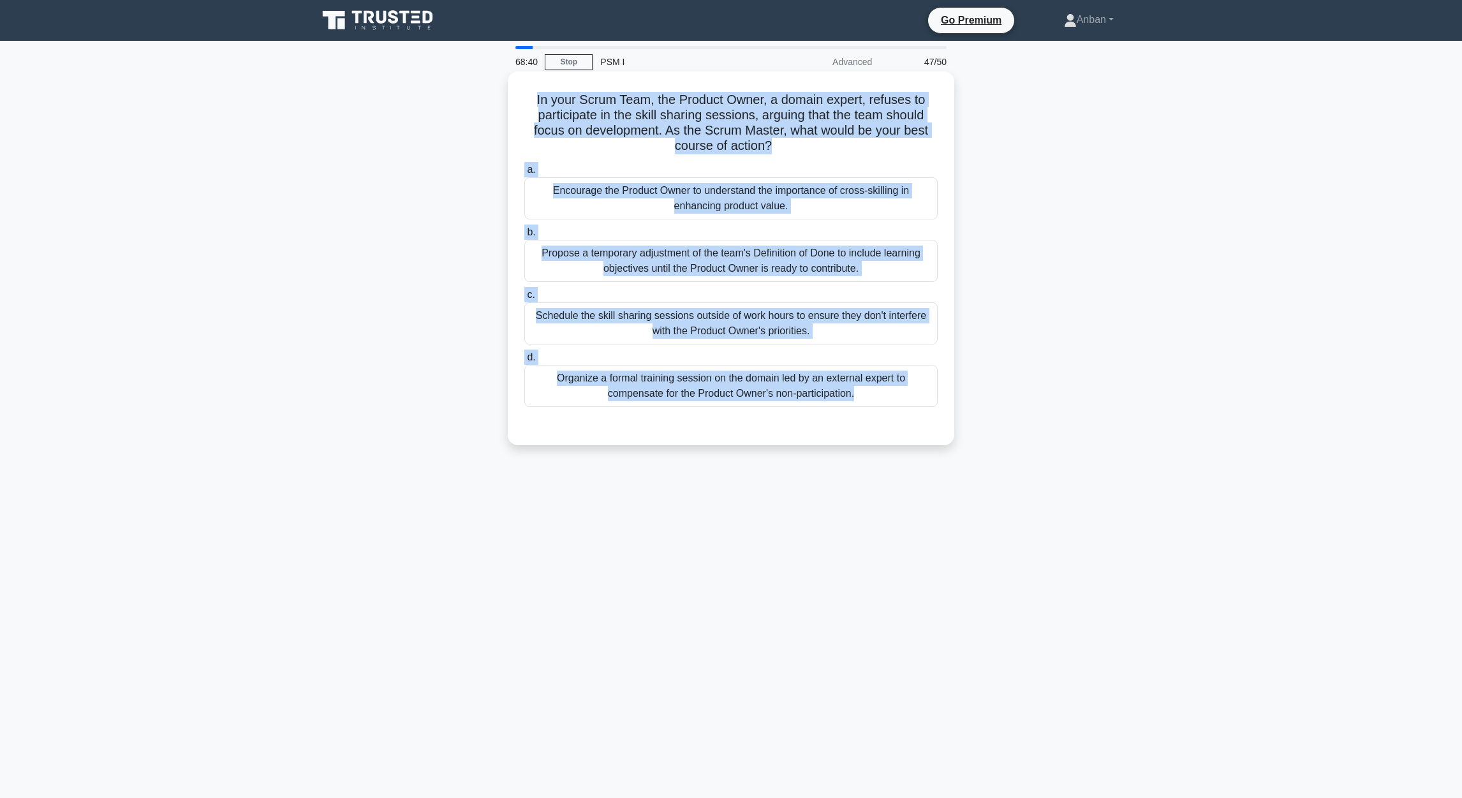
click at [788, 398] on div "Organize a formal training session on the domain led by an external expert to c…" at bounding box center [730, 386] width 413 height 42
click at [524, 362] on input "d. Organize a formal training session on the domain led by an external expert t…" at bounding box center [524, 357] width 0 height 8
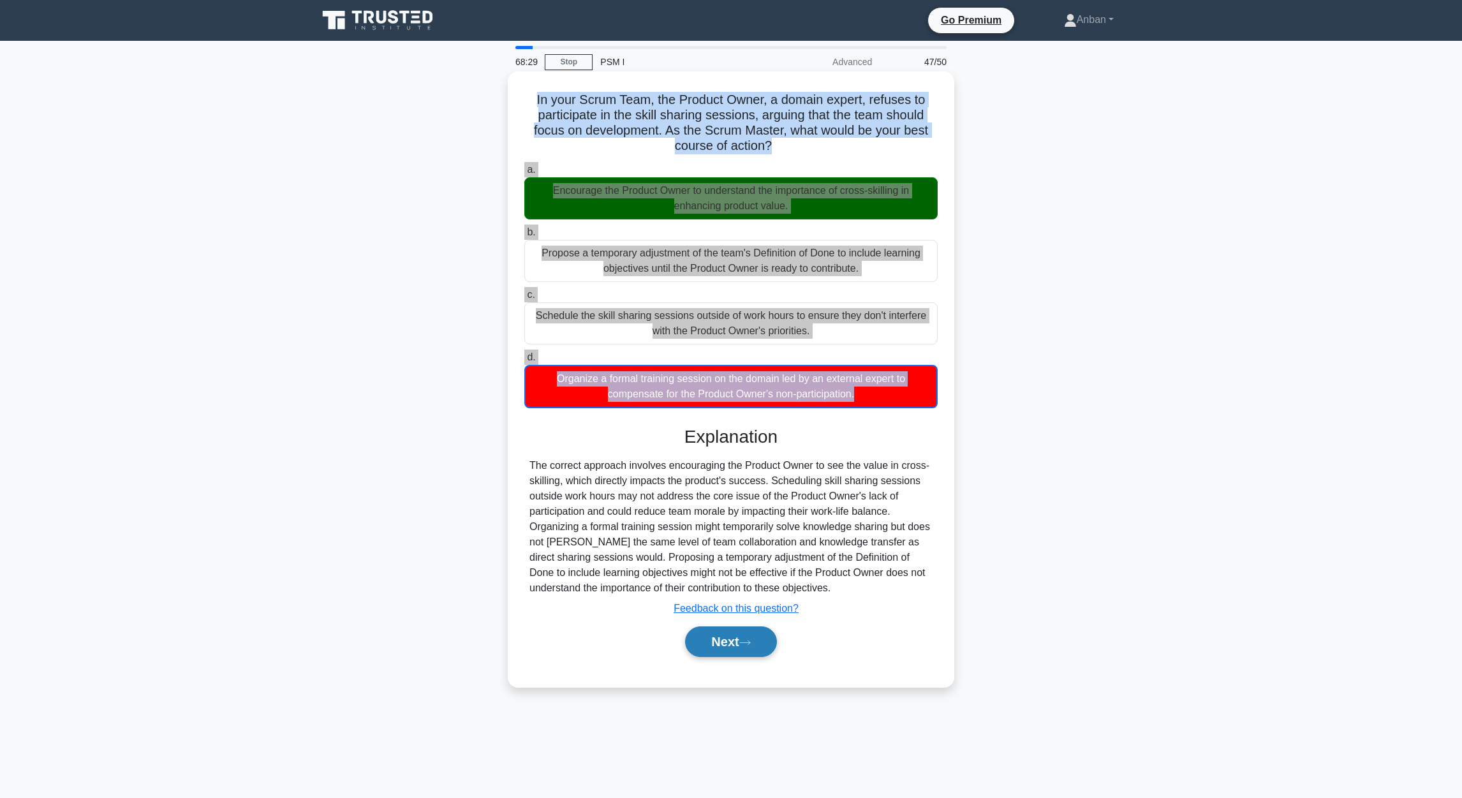
click at [733, 531] on button "Next" at bounding box center [730, 641] width 91 height 31
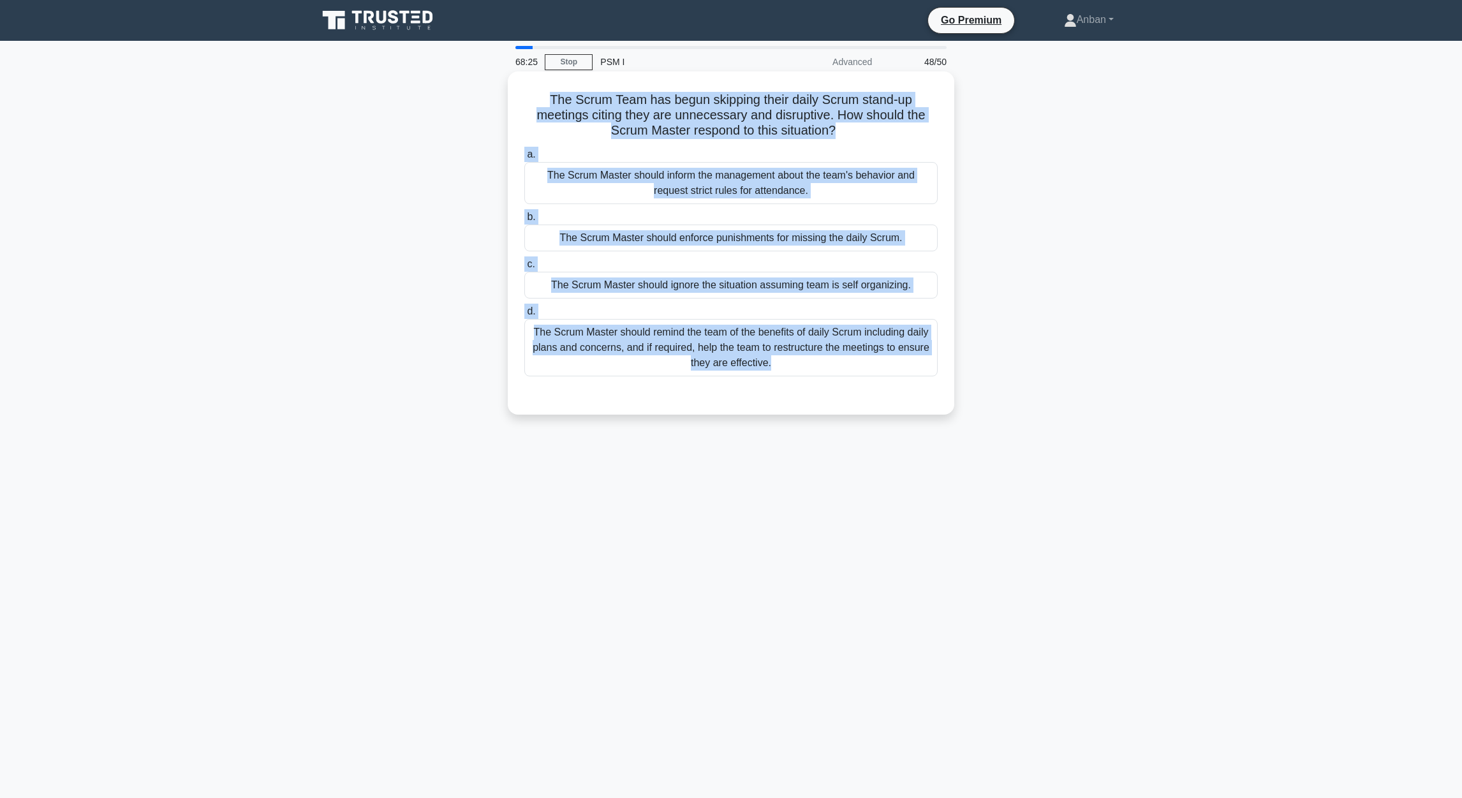
drag, startPoint x: 548, startPoint y: 106, endPoint x: 868, endPoint y: 397, distance: 432.9
click at [868, 397] on div "The Scrum Team has begun skipping their daily Scrum stand-up meetings citing th…" at bounding box center [731, 243] width 436 height 333
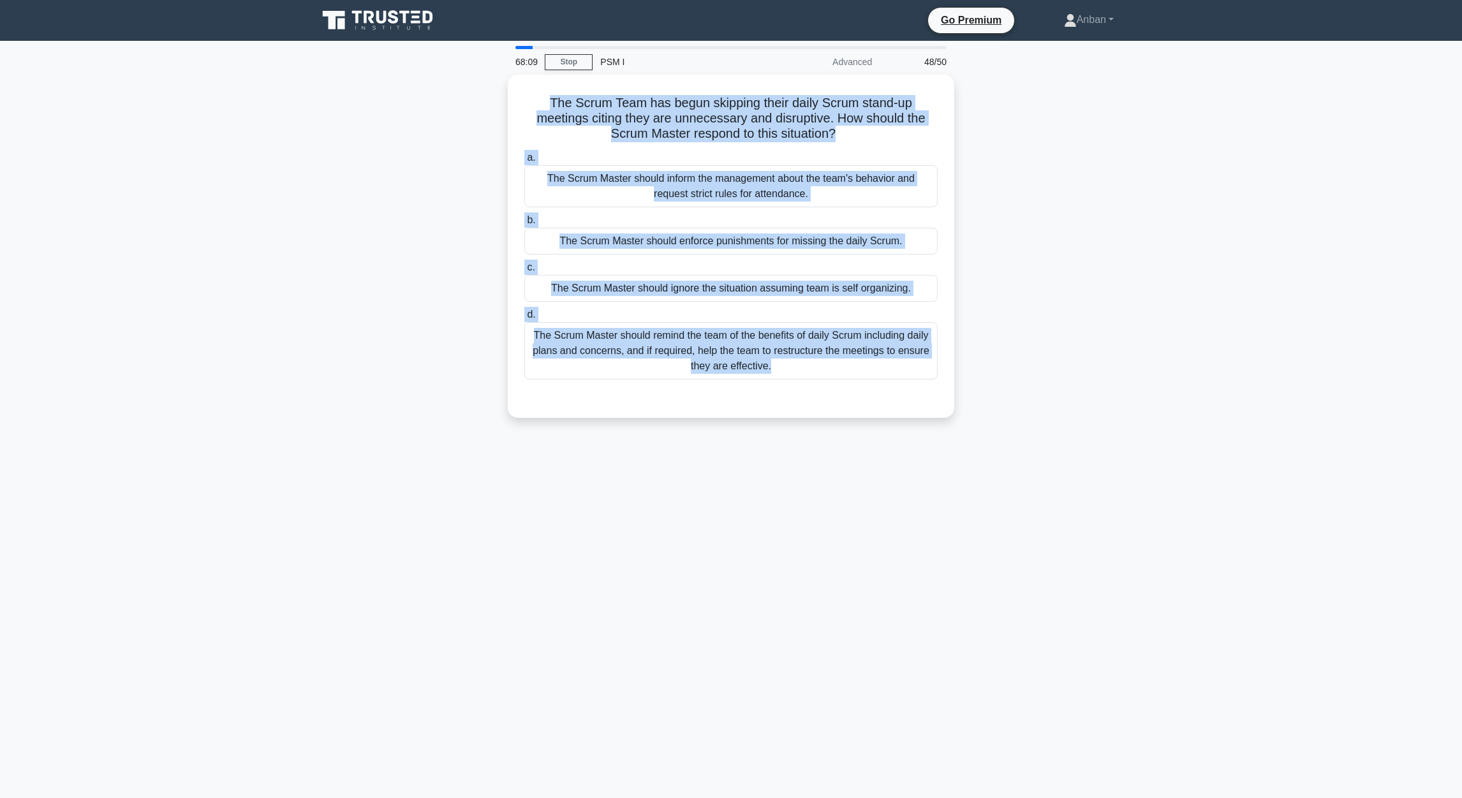
click at [663, 531] on div "68:09 Stop PSM I Advanced 48/50 The Scrum Team has begun skipping their daily S…" at bounding box center [731, 365] width 842 height 638
drag, startPoint x: 682, startPoint y: 464, endPoint x: 701, endPoint y: 452, distance: 22.9
click at [682, 462] on div "68:07 Stop PSM I Advanced 48/50 The Scrum Team has begun skipping their daily S…" at bounding box center [731, 365] width 842 height 638
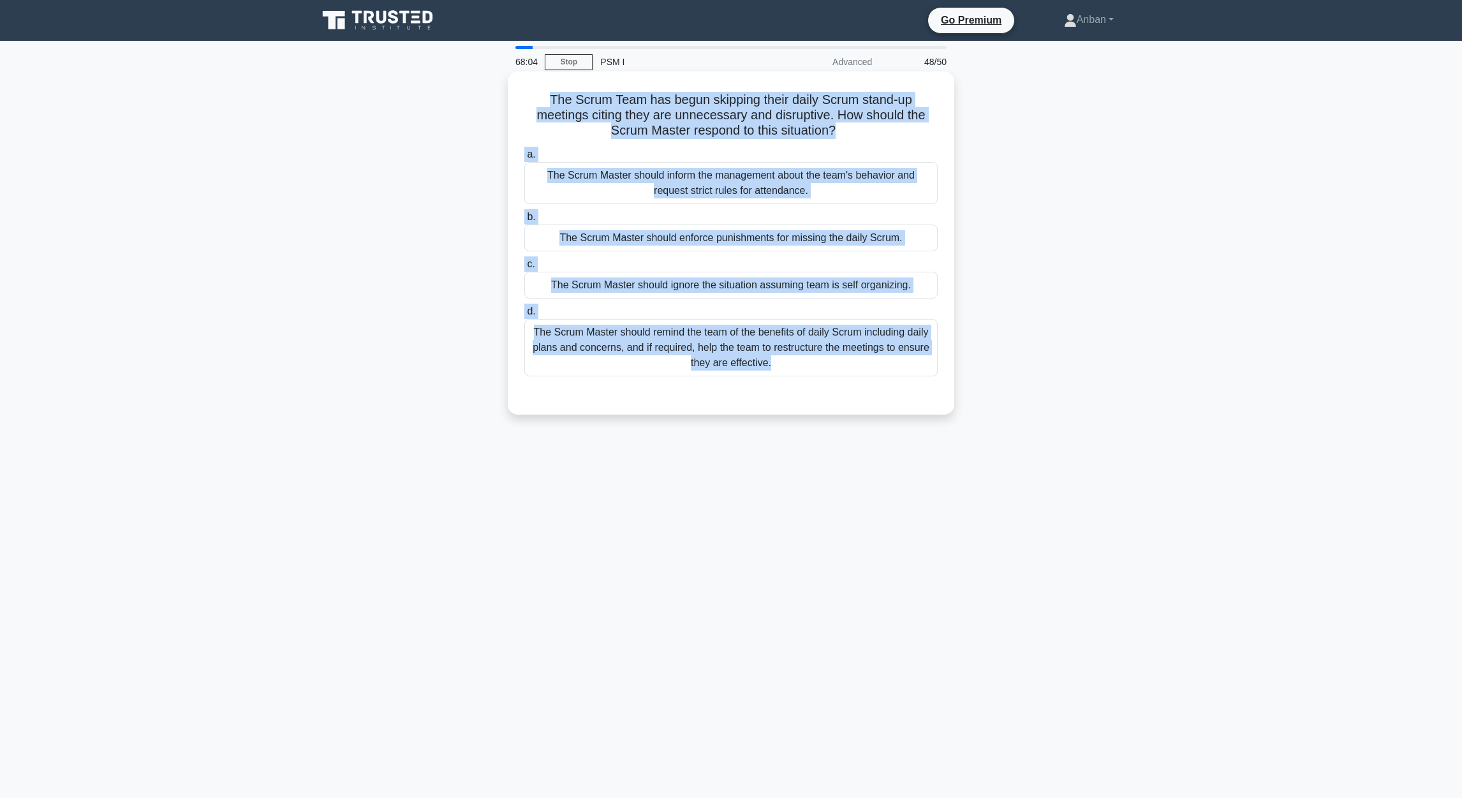
click at [799, 355] on div "The Scrum Master should remind the team of the benefits of daily Scrum includin…" at bounding box center [730, 347] width 413 height 57
click at [524, 316] on input "d. The Scrum Master should remind the team of the benefits of daily Scrum inclu…" at bounding box center [524, 311] width 0 height 8
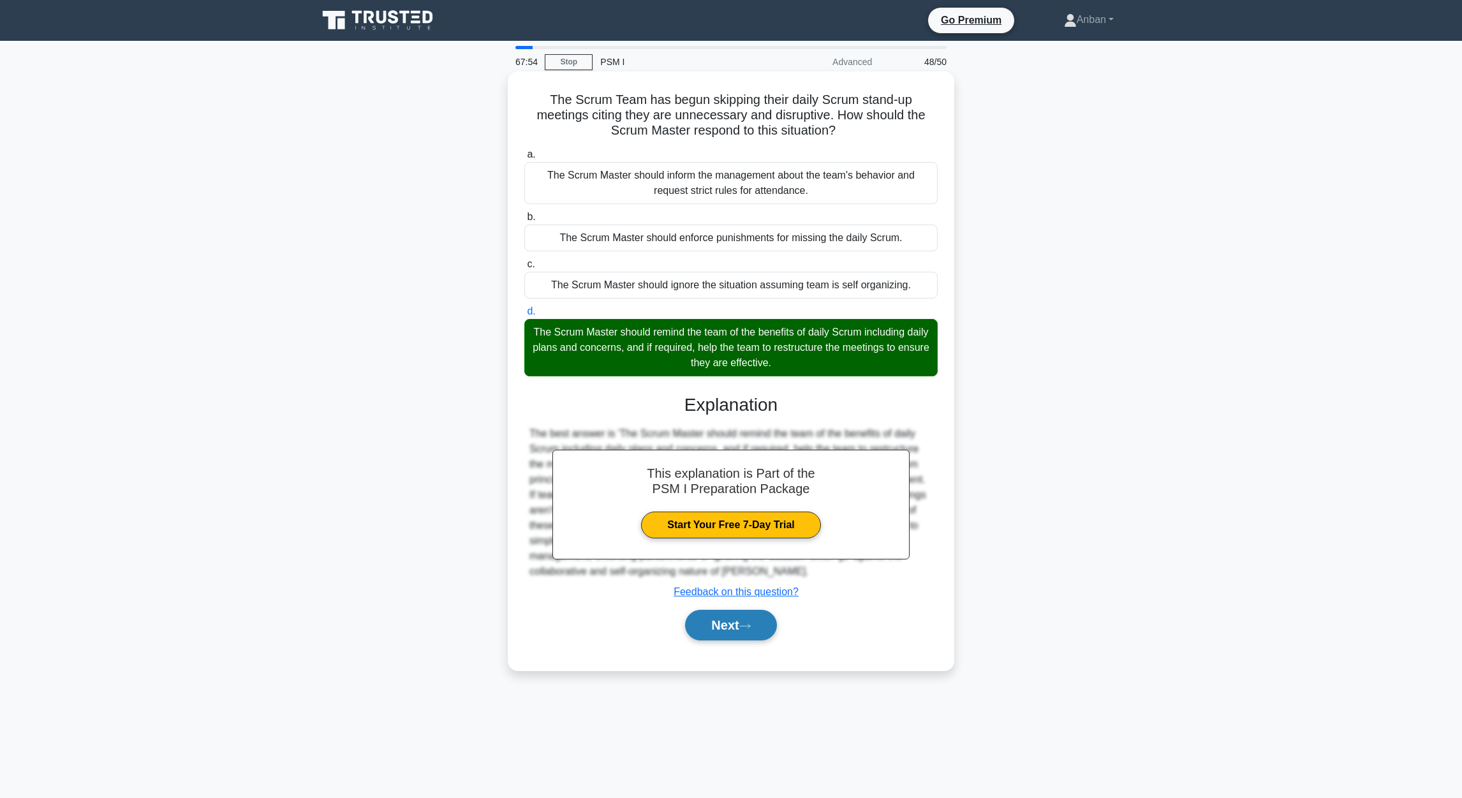
click at [740, 531] on button "Next" at bounding box center [730, 625] width 91 height 31
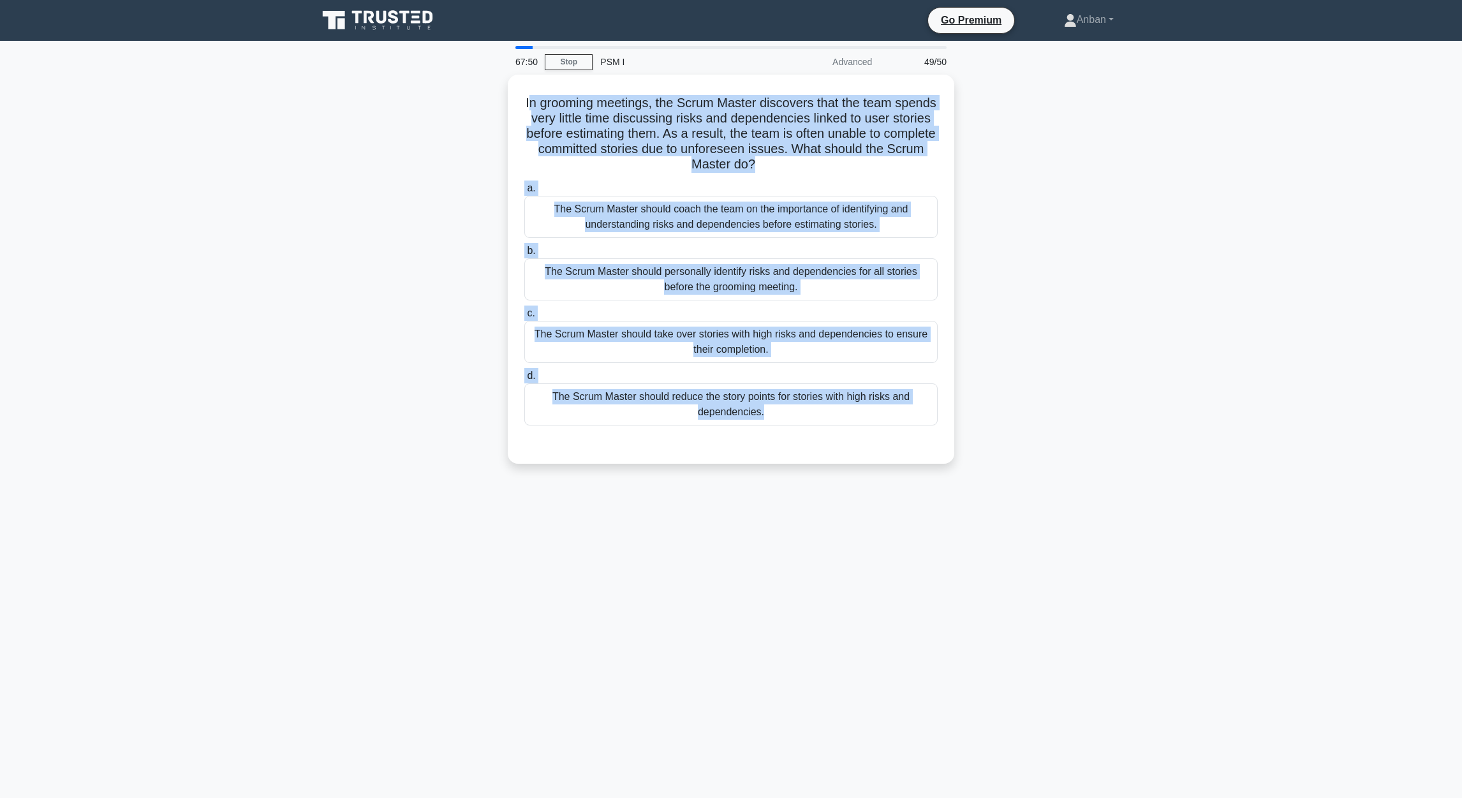
drag, startPoint x: 587, startPoint y: 138, endPoint x: 976, endPoint y: 478, distance: 517.1
click at [964, 478] on div "In grooming meetings, the Scrum Master discovers that the team spends very litt…" at bounding box center [731, 277] width 842 height 404
drag, startPoint x: 1076, startPoint y: 499, endPoint x: 1068, endPoint y: 490, distance: 11.7
click at [964, 499] on div "67:40 Stop PSM I Advanced 49/50 In grooming meetings, the Scrum Master discover…" at bounding box center [731, 365] width 842 height 638
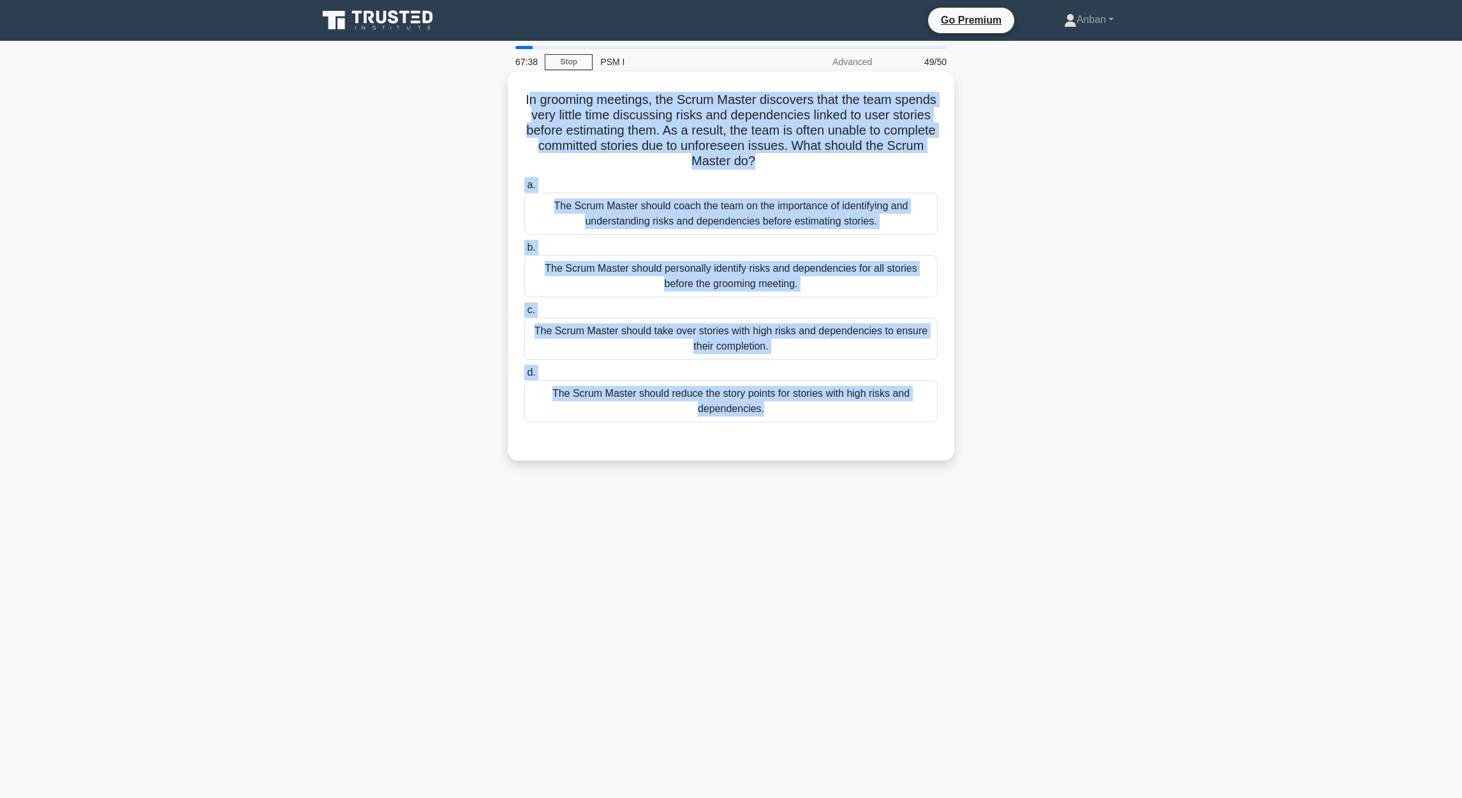
click at [844, 170] on h5 "In grooming meetings, the Scrum Master discovers that the team spends very litt…" at bounding box center [731, 131] width 416 height 78
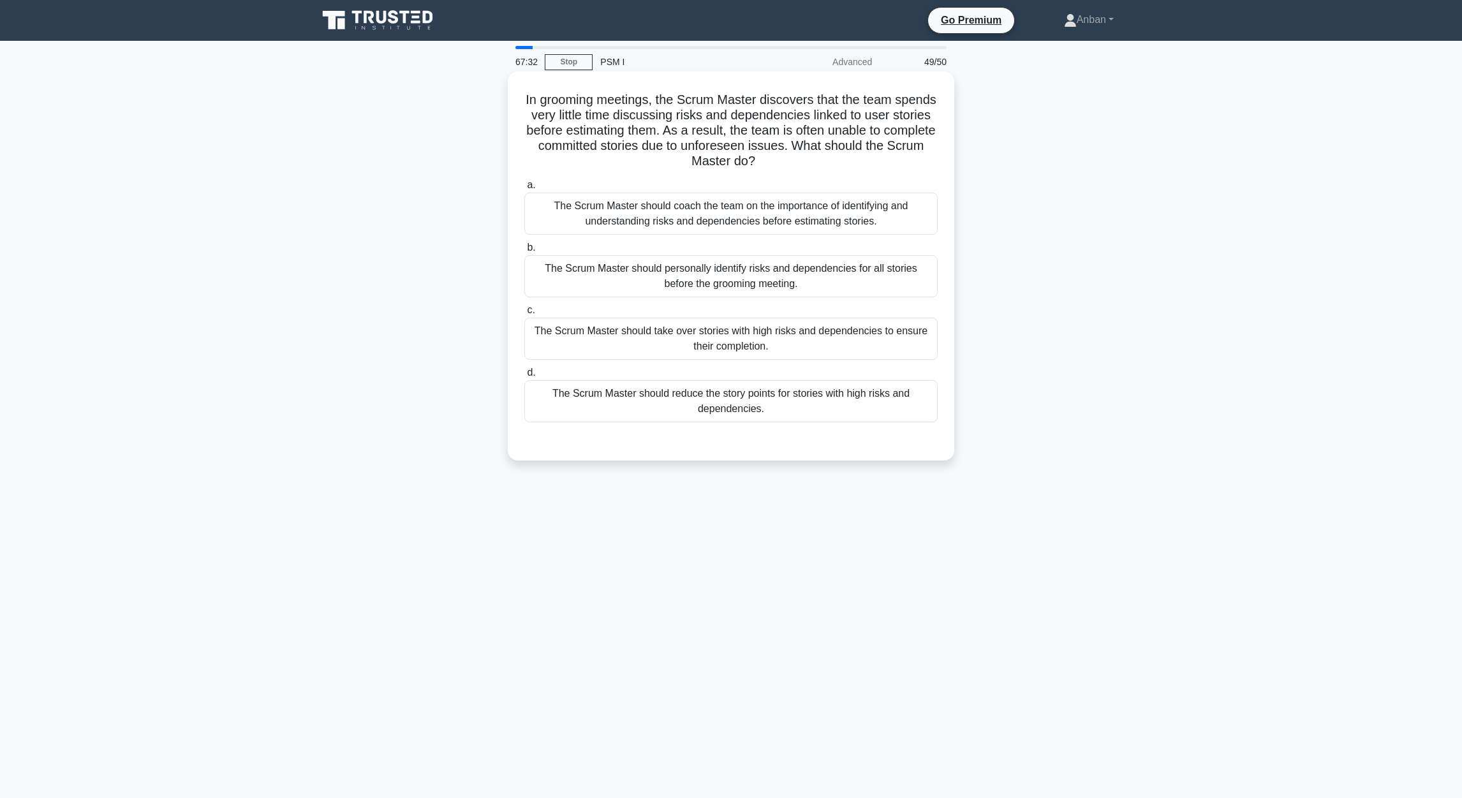
click at [701, 214] on div "The Scrum Master should coach the team on the importance of identifying and und…" at bounding box center [730, 214] width 413 height 42
click at [524, 189] on input "a. The Scrum Master should coach the team on the importance of identifying and …" at bounding box center [524, 185] width 0 height 8
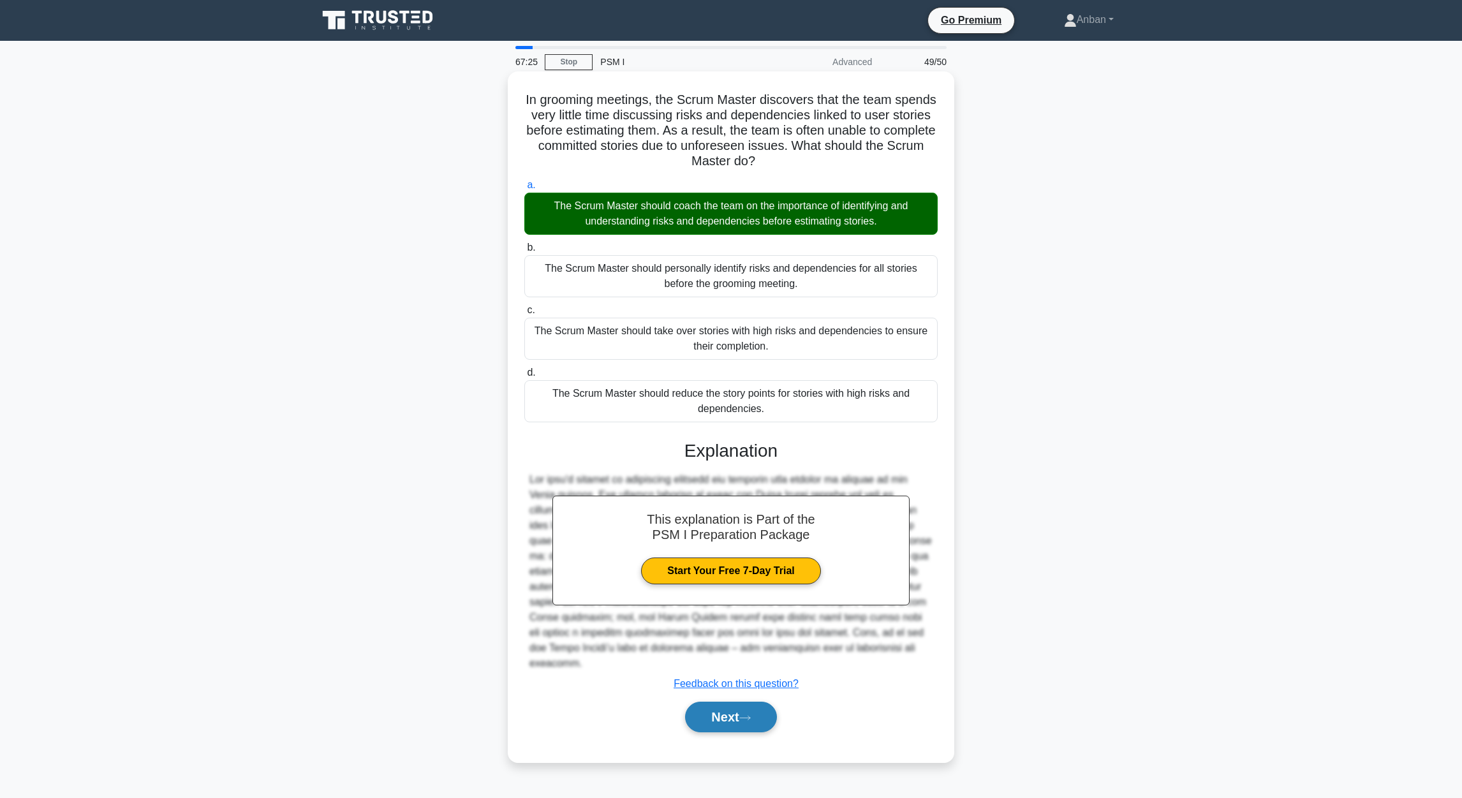
click at [705, 531] on button "Next" at bounding box center [730, 716] width 91 height 31
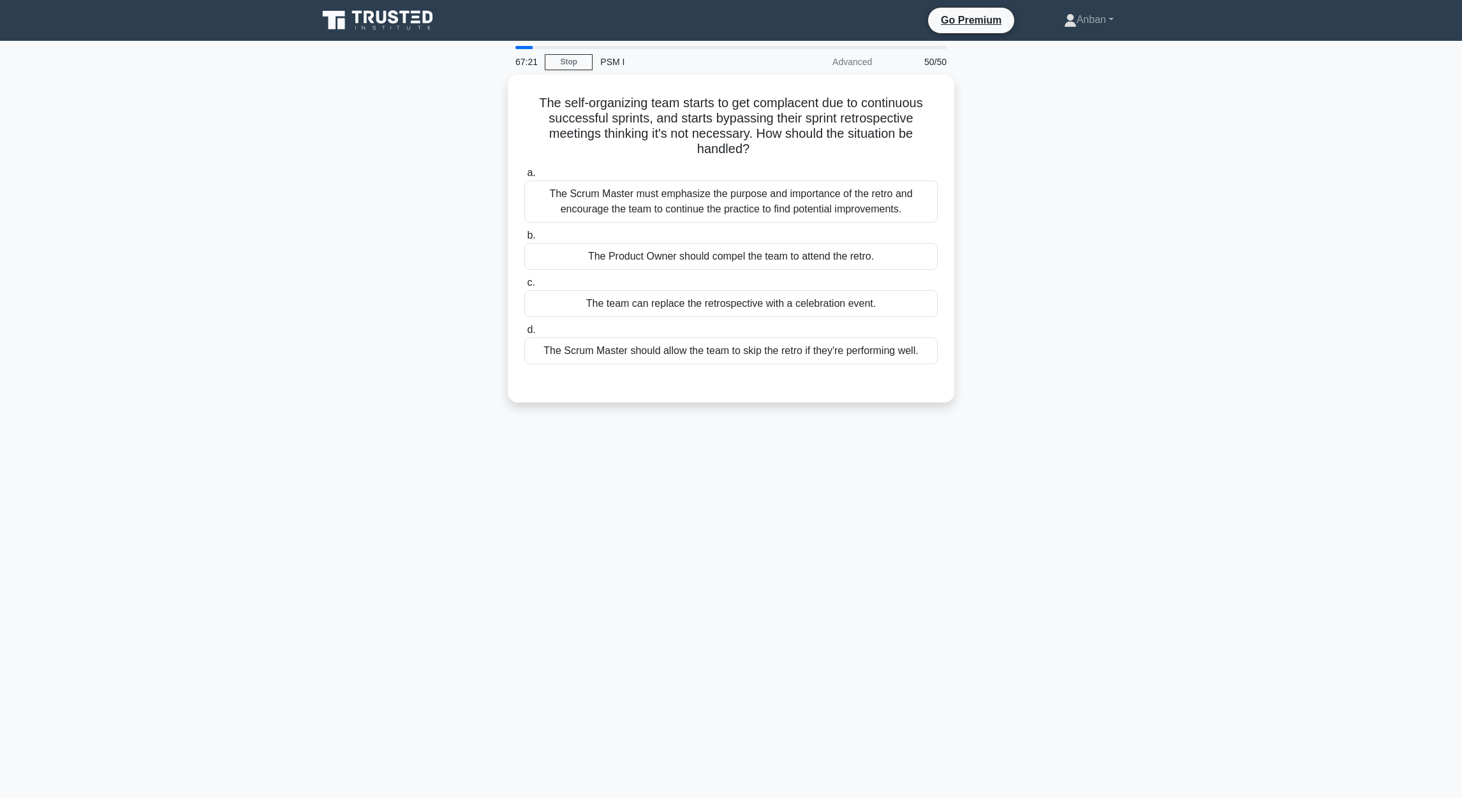
drag, startPoint x: 532, startPoint y: 102, endPoint x: 1001, endPoint y: 369, distance: 539.2
click at [964, 369] on div "The self-organizing team starts to get complacent due to continuous successful …" at bounding box center [731, 246] width 842 height 343
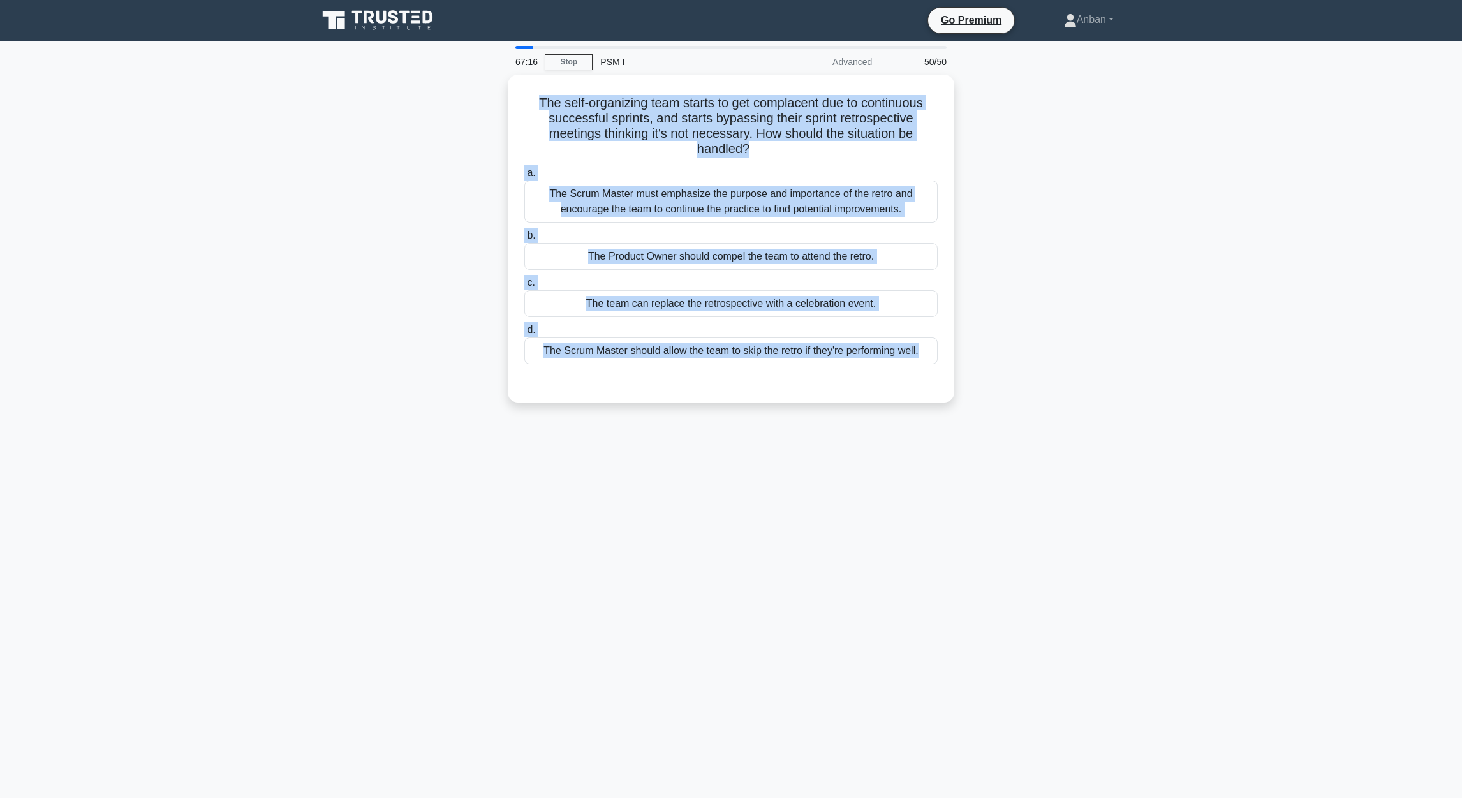
click at [726, 510] on div "67:16 Stop PSM I Advanced 50/50 The self-organizing team starts to get complace…" at bounding box center [731, 365] width 842 height 638
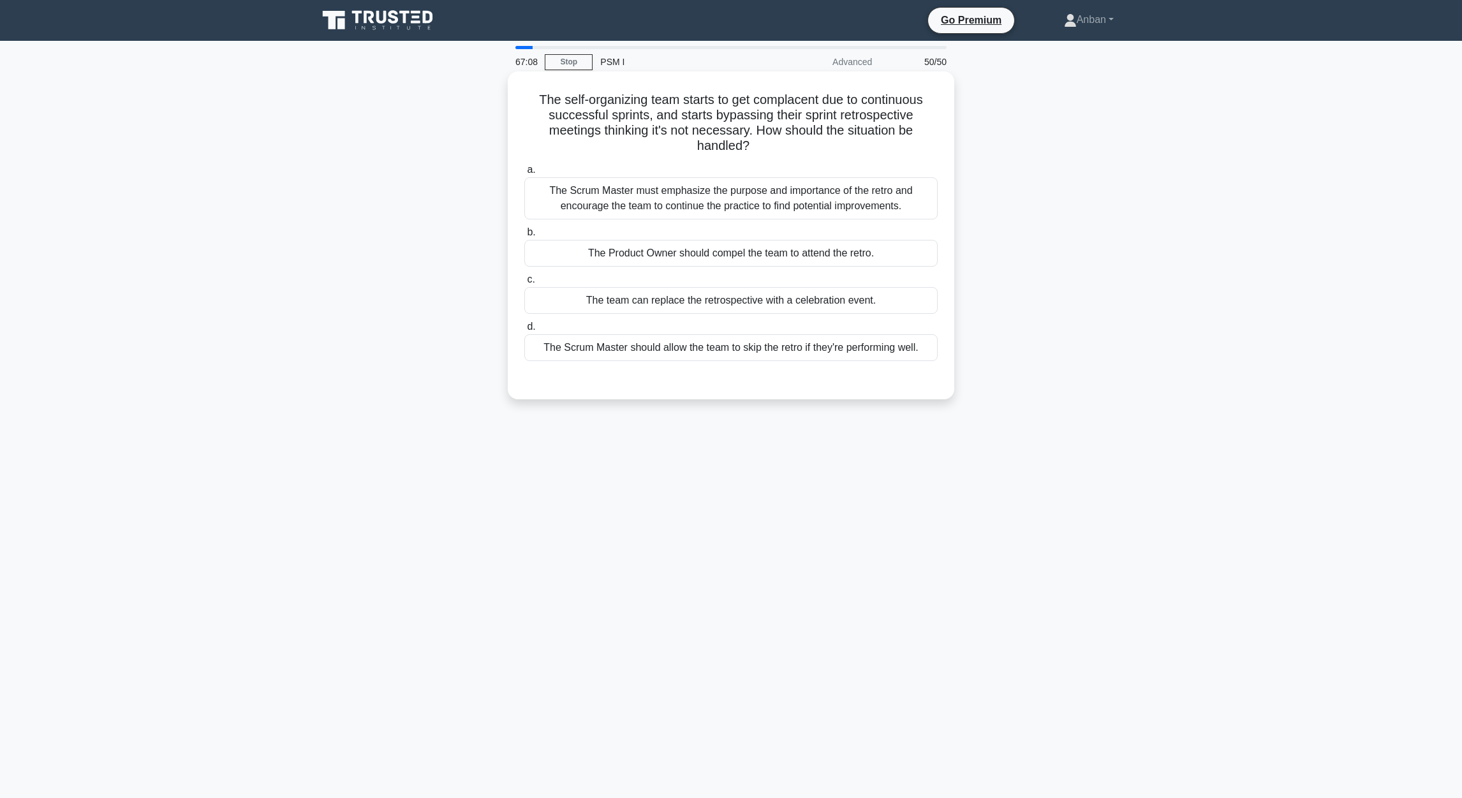
click at [683, 204] on div "The Scrum Master must emphasize the purpose and importance of the retro and enc…" at bounding box center [730, 198] width 413 height 42
click at [524, 174] on input "a. The Scrum Master must emphasize the purpose and importance of the retro and …" at bounding box center [524, 170] width 0 height 8
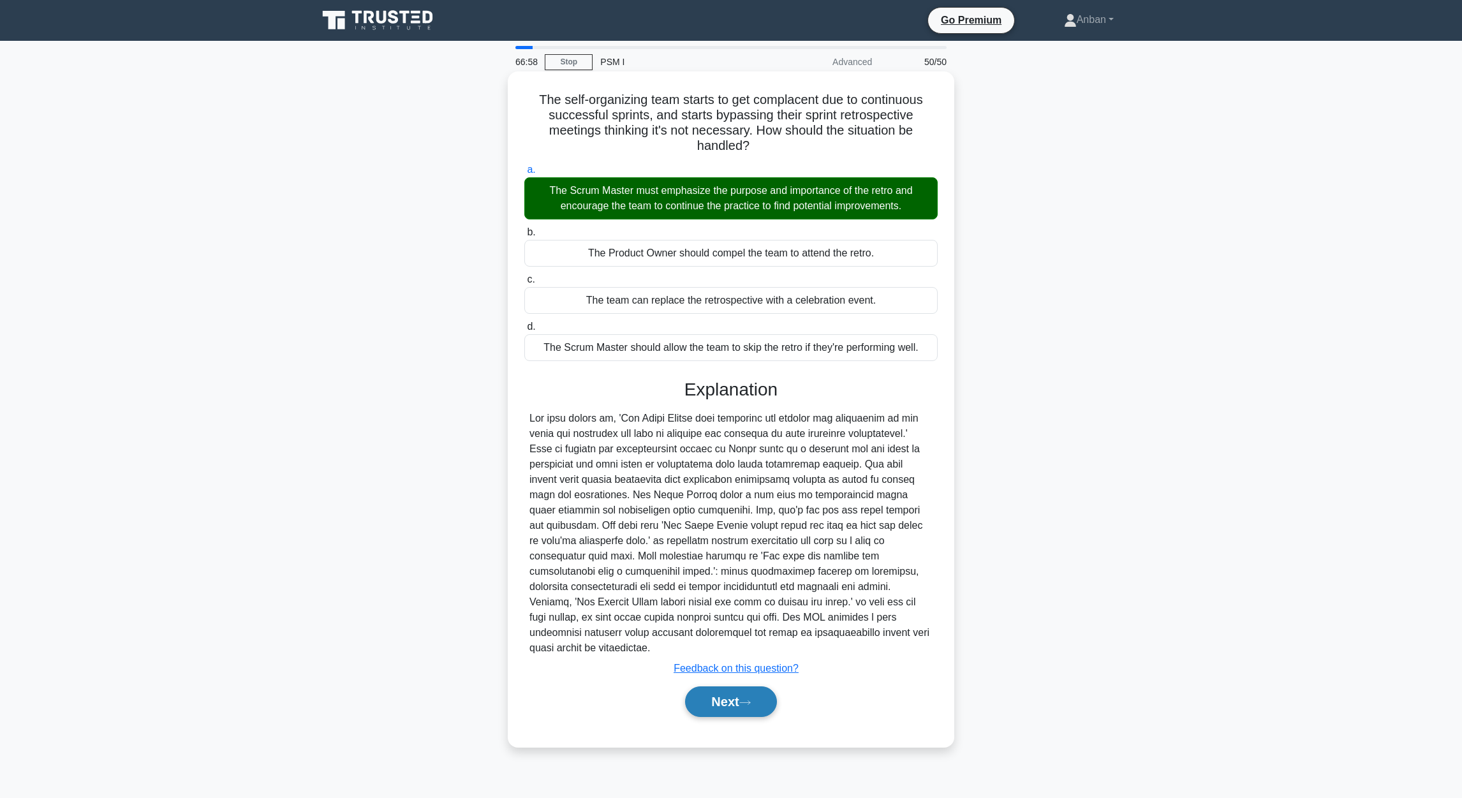
click at [717, 531] on button "Next" at bounding box center [730, 701] width 91 height 31
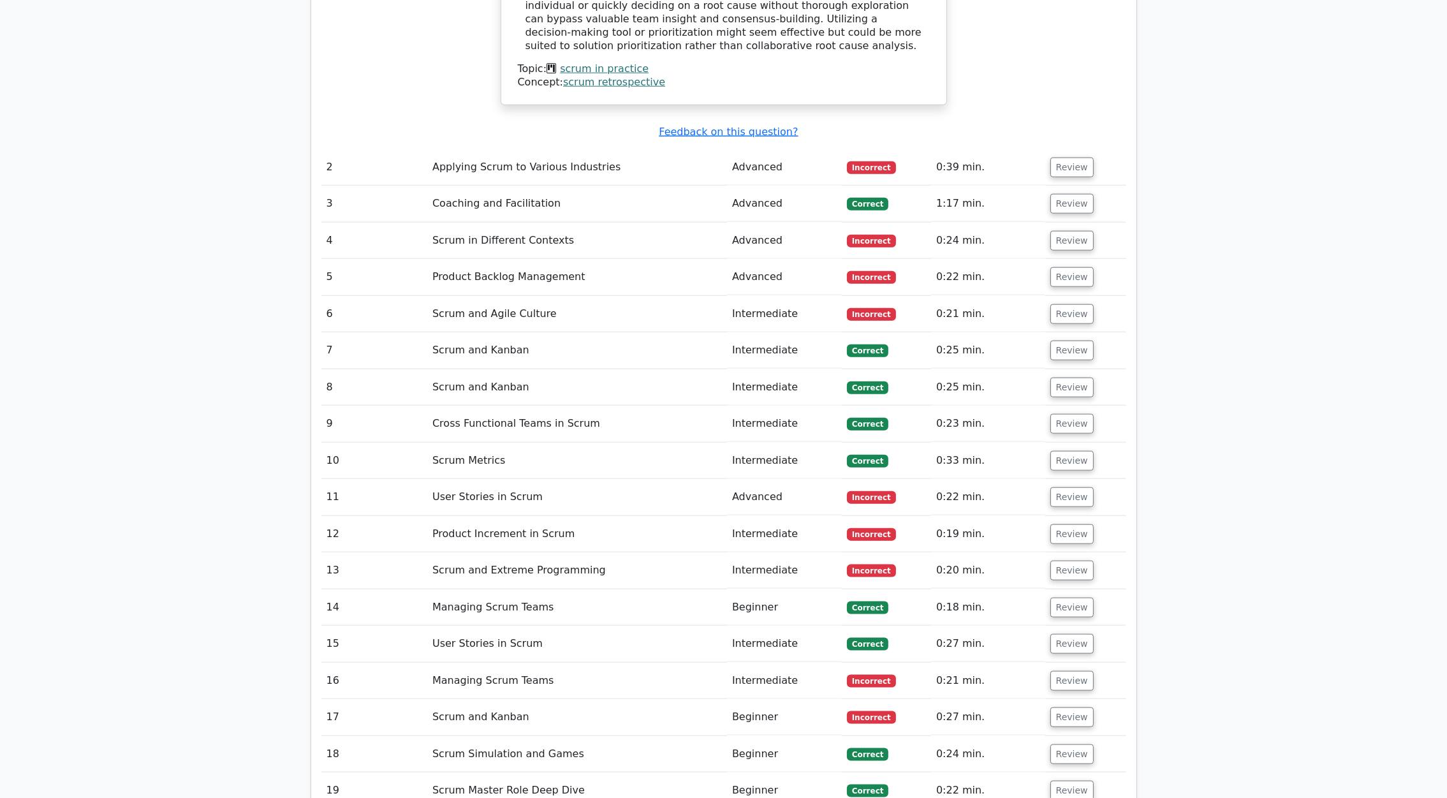
scroll to position [2015, 0]
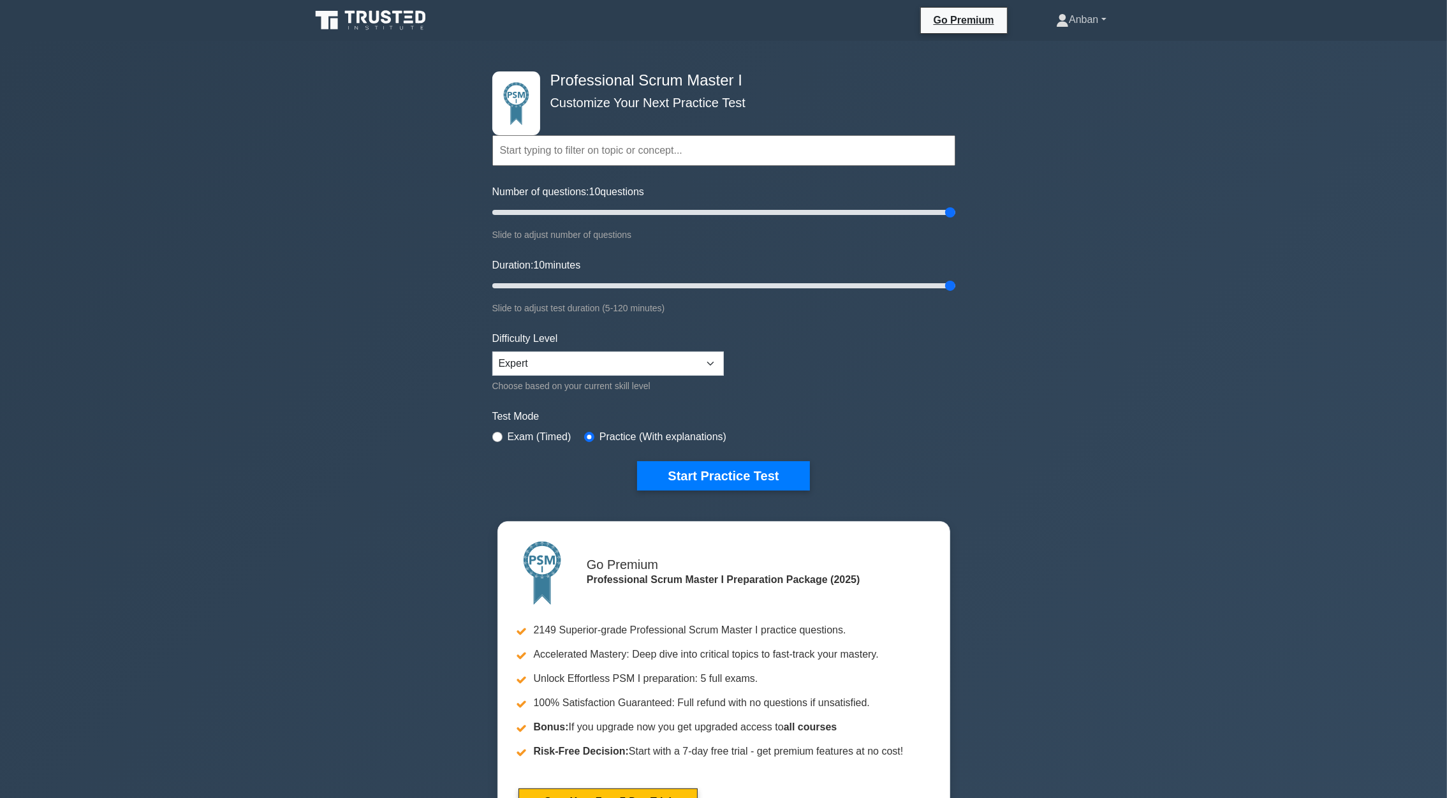
click at [1101, 18] on link "Anban" at bounding box center [1080, 20] width 111 height 26
click at [1078, 224] on div "Professional Scrum Master I Customize Your Next Practice Test Topics Scrum Fram…" at bounding box center [723, 446] width 1447 height 811
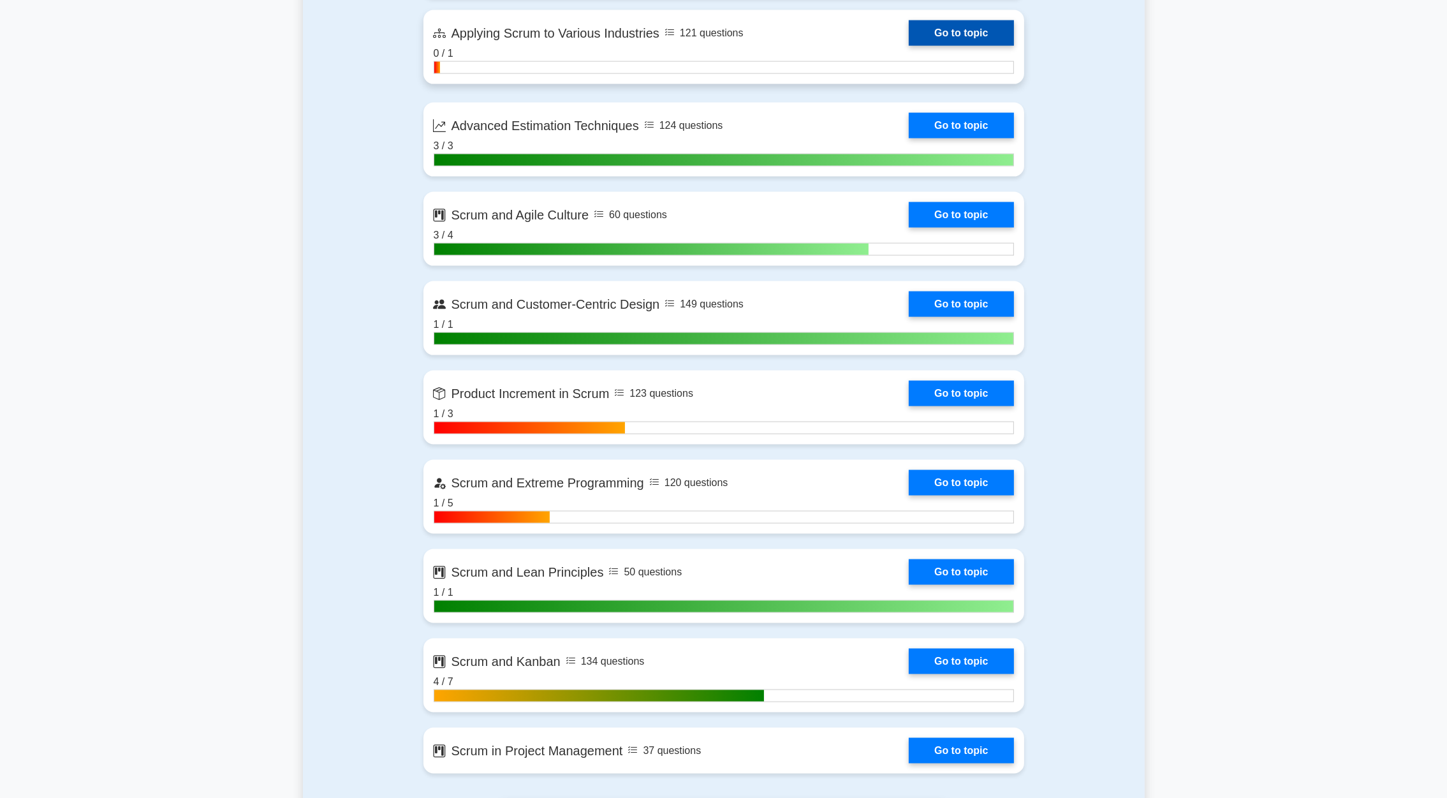
scroll to position [2582, 0]
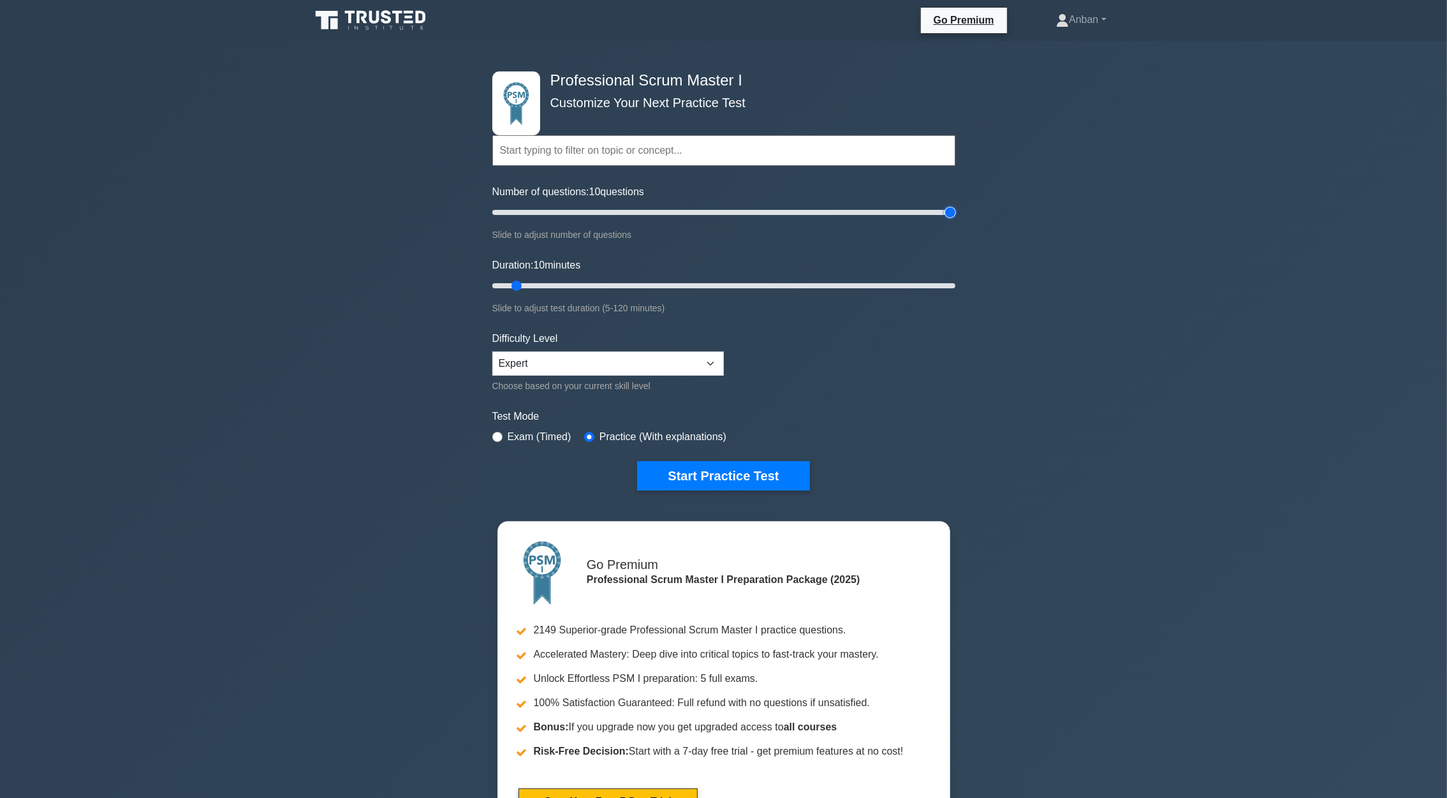
type input "200"
click at [946, 211] on input "Number of questions: 10 questions" at bounding box center [723, 212] width 463 height 15
type input "120"
click at [943, 283] on input "Duration: 10 minutes" at bounding box center [723, 285] width 463 height 15
click at [706, 362] on select "Beginner Intermediate Expert" at bounding box center [607, 363] width 231 height 24
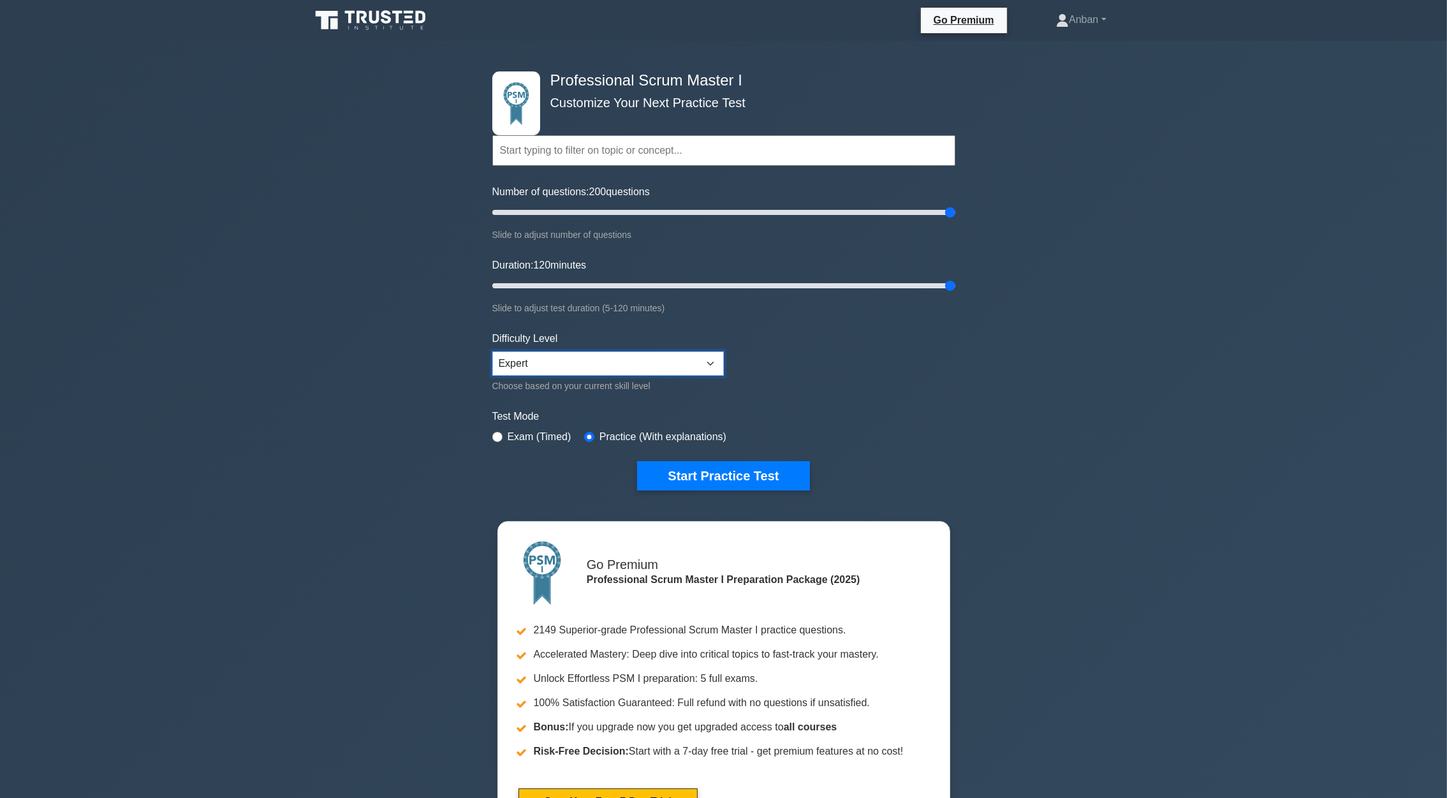
select select "intermediate"
click at [492, 351] on select "Beginner Intermediate Expert" at bounding box center [607, 363] width 231 height 24
click at [736, 483] on button "Start Practice Test" at bounding box center [723, 475] width 172 height 29
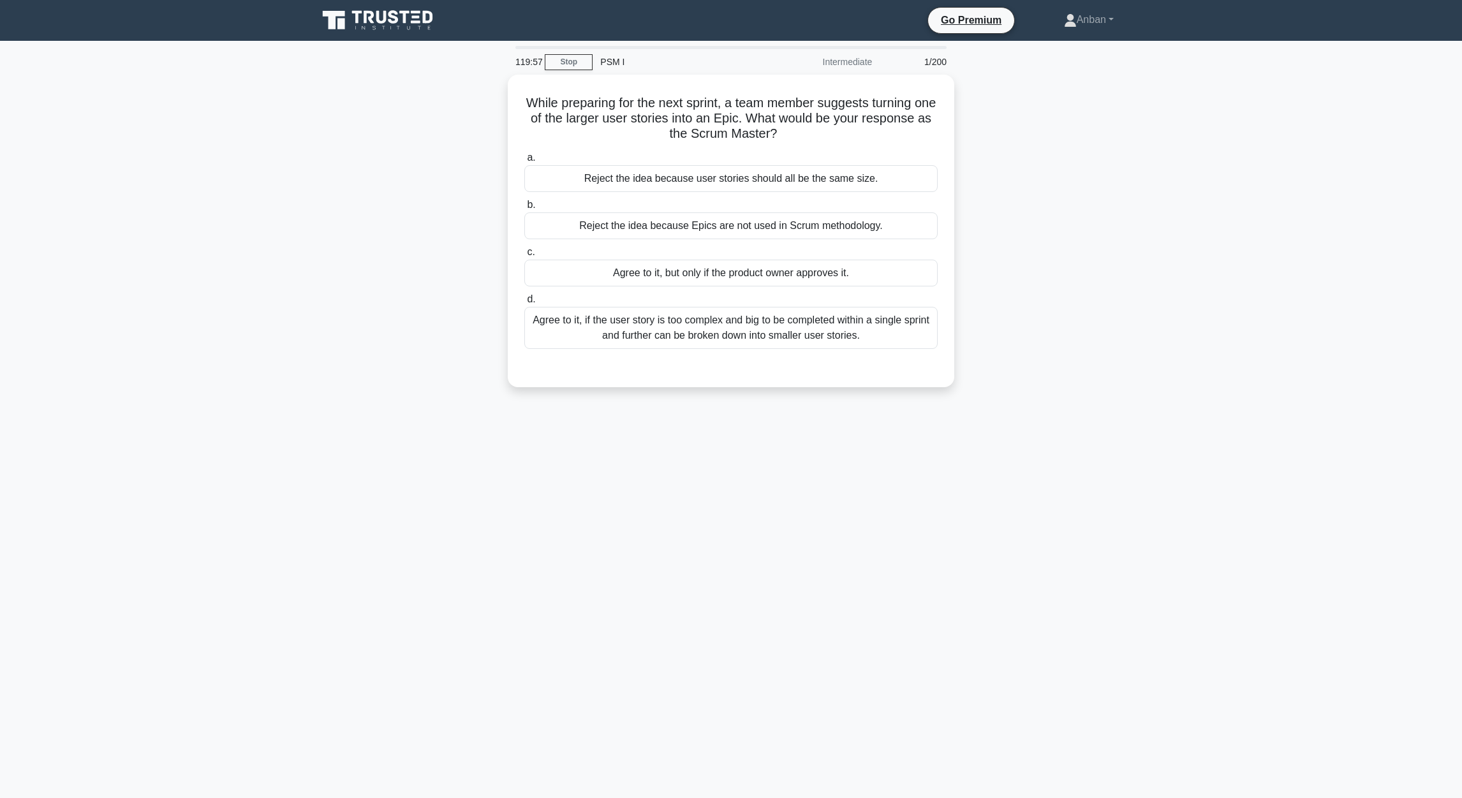
drag, startPoint x: 541, startPoint y: 108, endPoint x: 981, endPoint y: 343, distance: 499.0
click at [981, 343] on div "While preparing for the next sprint, a team member suggests turning one of the …" at bounding box center [731, 239] width 842 height 328
click at [1011, 297] on div "While preparing for the next sprint, a team member suggests turning one of the …" at bounding box center [731, 239] width 842 height 328
click at [1170, 272] on main "119:49 Stop PSM I Intermediate 1/200 While preparing for the next sprint, a tea…" at bounding box center [731, 419] width 1462 height 757
click at [744, 335] on div "Agree to it, if the user story is too complex and big to be completed within a …" at bounding box center [730, 325] width 413 height 42
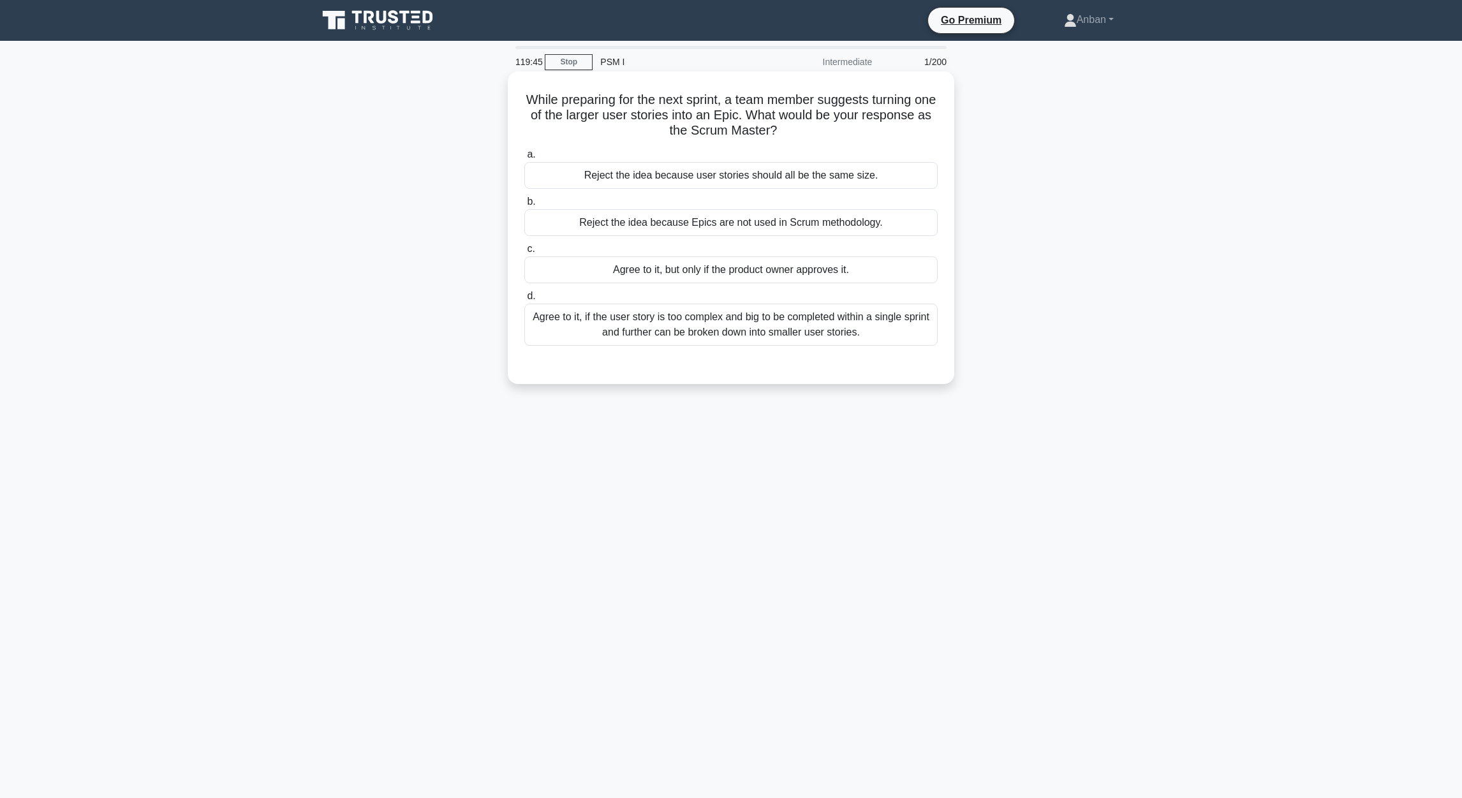
click at [524, 300] on input "d. Agree to it, if the user story is too complex and big to be completed within…" at bounding box center [524, 296] width 0 height 8
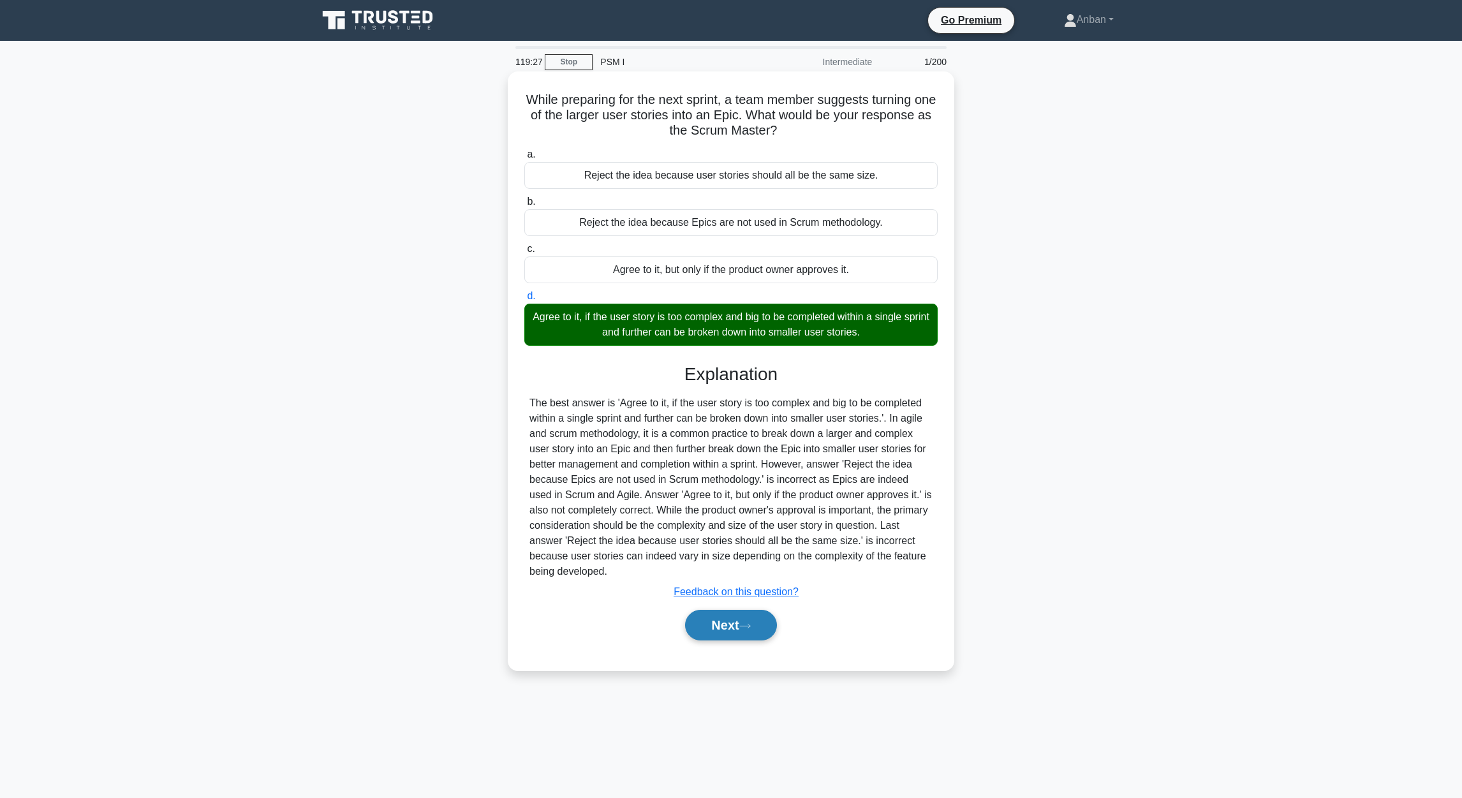
click at [724, 631] on button "Next" at bounding box center [730, 625] width 91 height 31
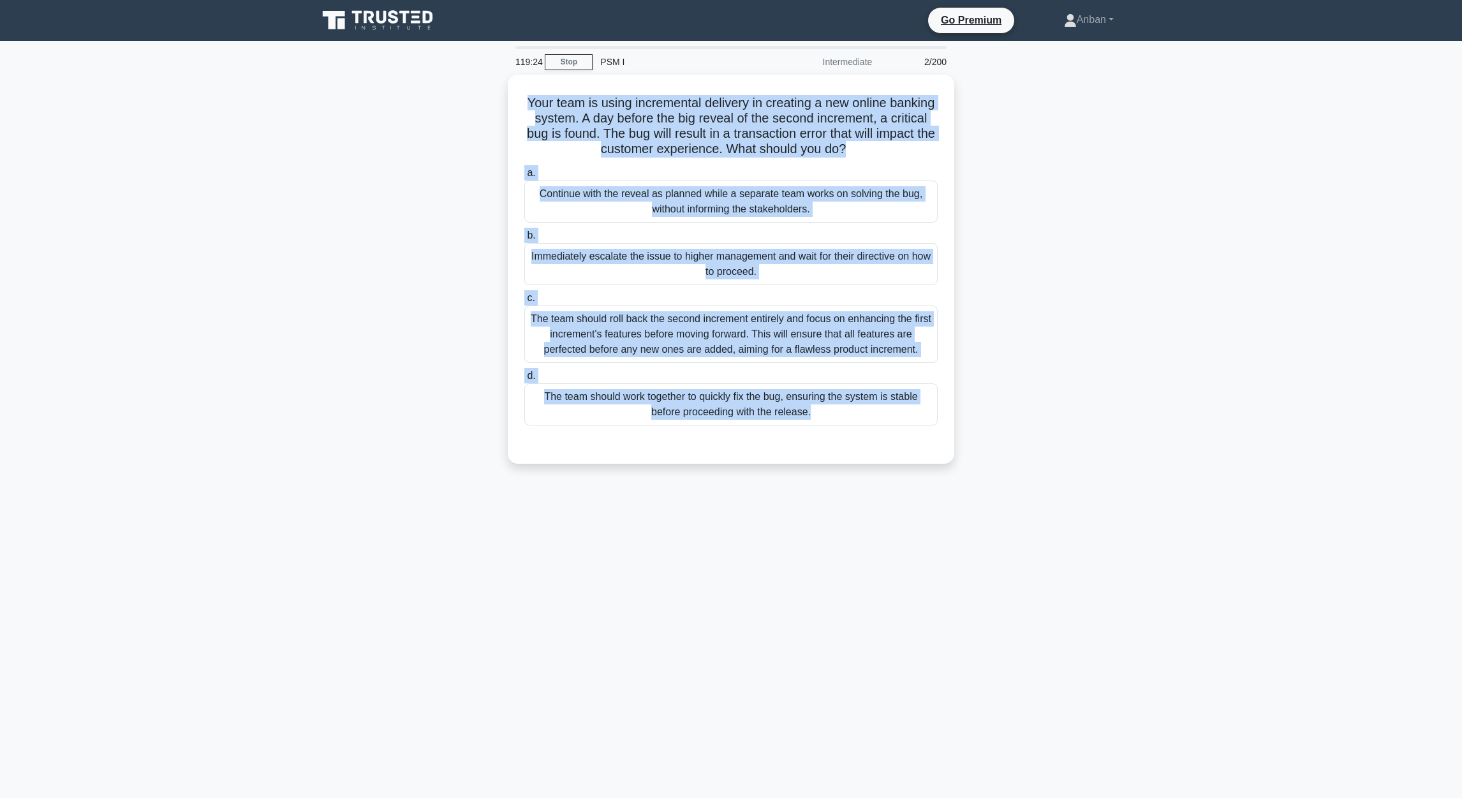
drag, startPoint x: 548, startPoint y: 96, endPoint x: 1025, endPoint y: 460, distance: 600.1
click at [950, 453] on div "Your team is using incremental delivery in creating a new online banking system…" at bounding box center [731, 269] width 446 height 389
copy div "Your team is using incremental delivery in creating a new online banking system…"
click at [1098, 459] on div "Your team is using incremental delivery in creating a new online banking system…" at bounding box center [731, 277] width 842 height 404
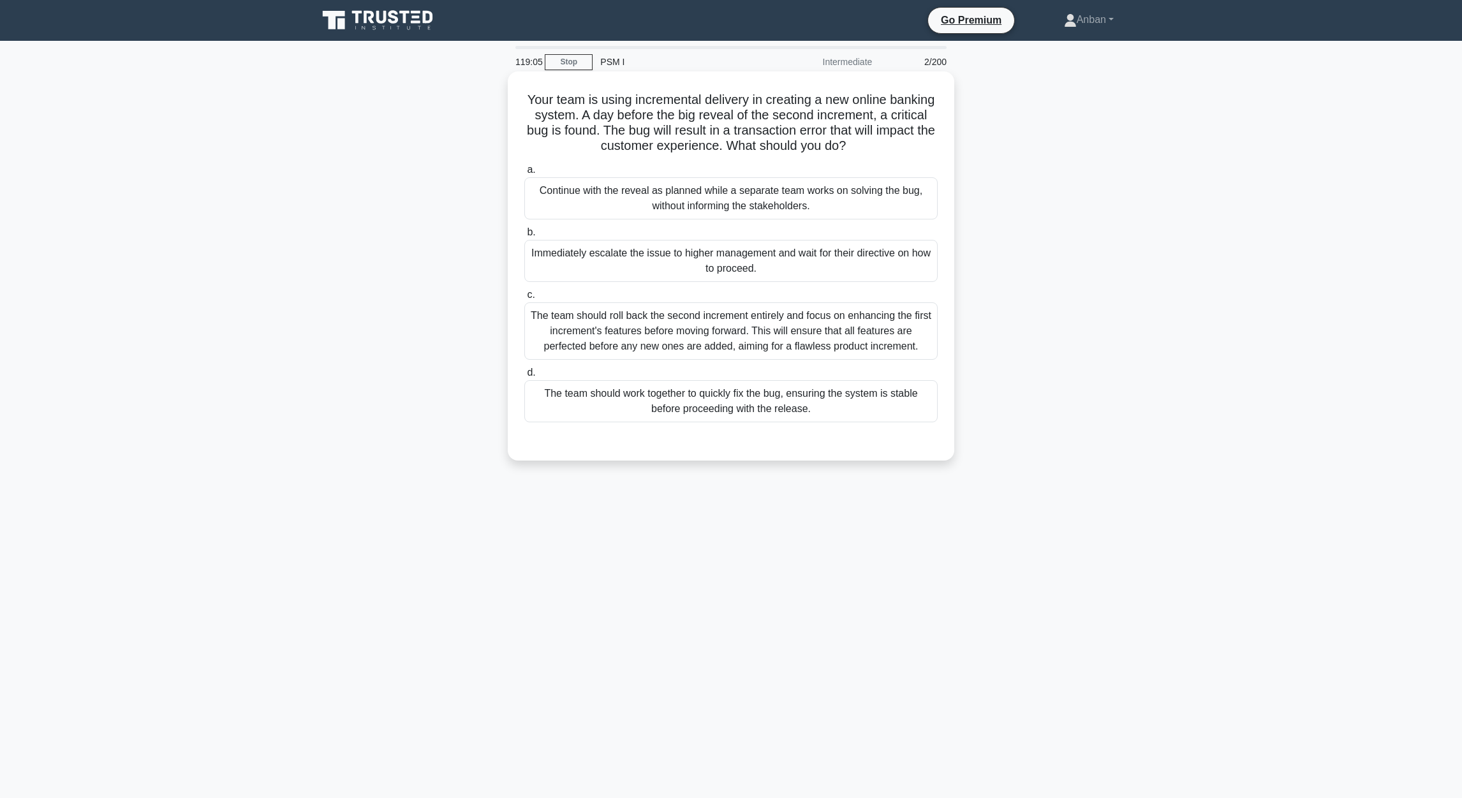
click at [650, 400] on div "The team should work together to quickly fix the bug, ensuring the system is st…" at bounding box center [730, 401] width 413 height 42
click at [524, 377] on input "d. The team should work together to quickly fix the bug, ensuring the system is…" at bounding box center [524, 373] width 0 height 8
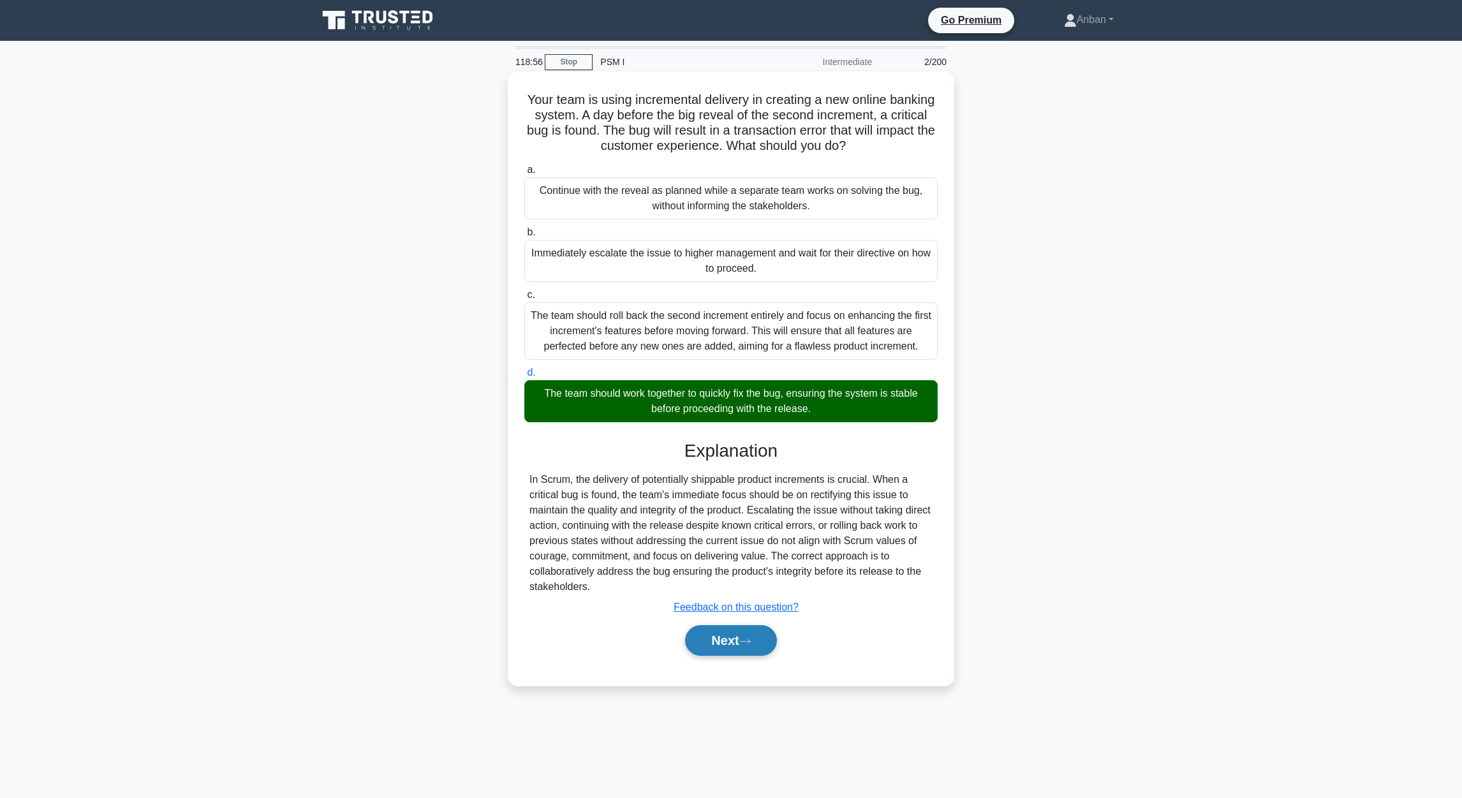
click at [721, 638] on button "Next" at bounding box center [730, 640] width 91 height 31
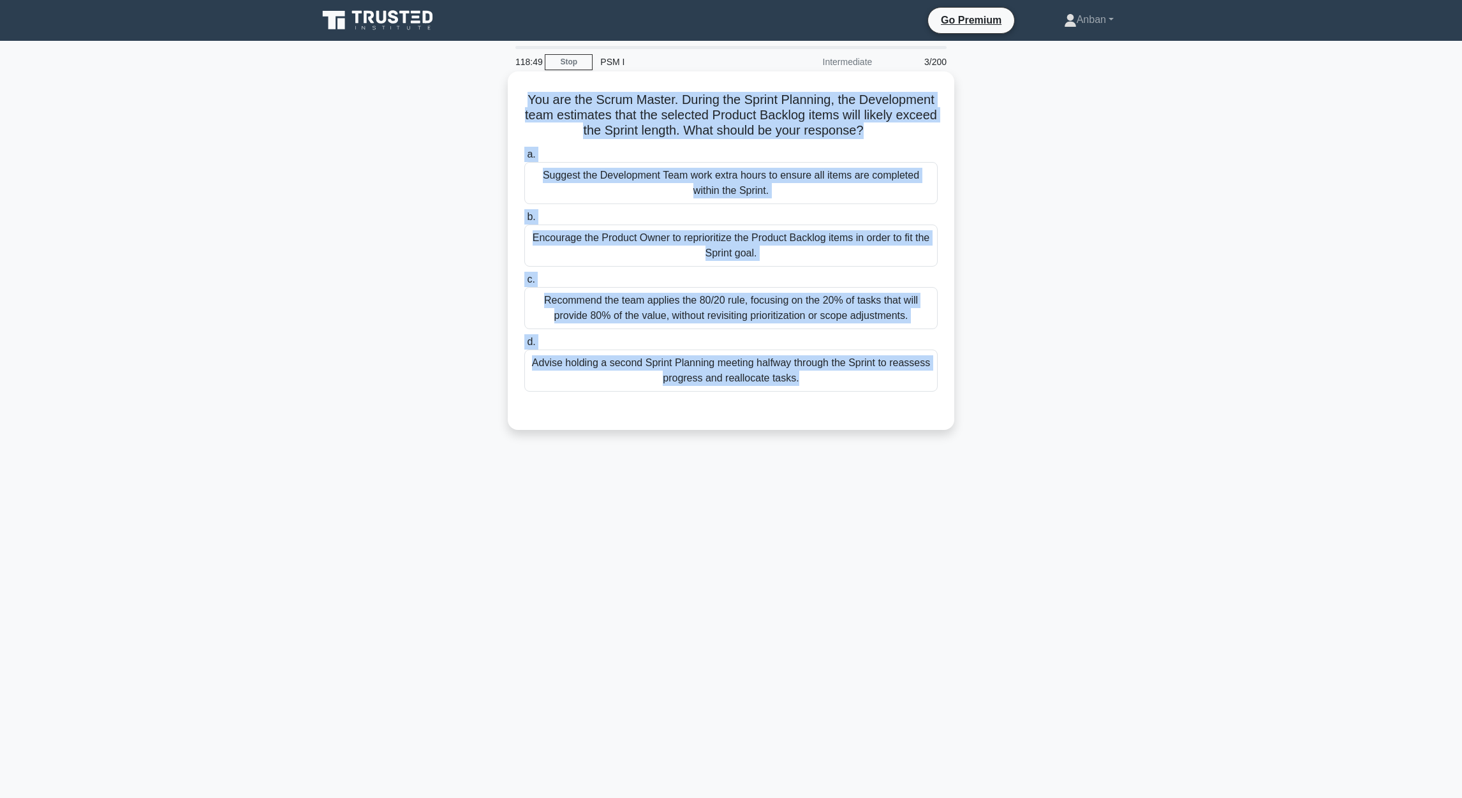
drag, startPoint x: 524, startPoint y: 101, endPoint x: 887, endPoint y: 408, distance: 476.0
click at [887, 408] on div "You are the Scrum Master. During the Sprint Planning, the Development team esti…" at bounding box center [731, 251] width 436 height 348
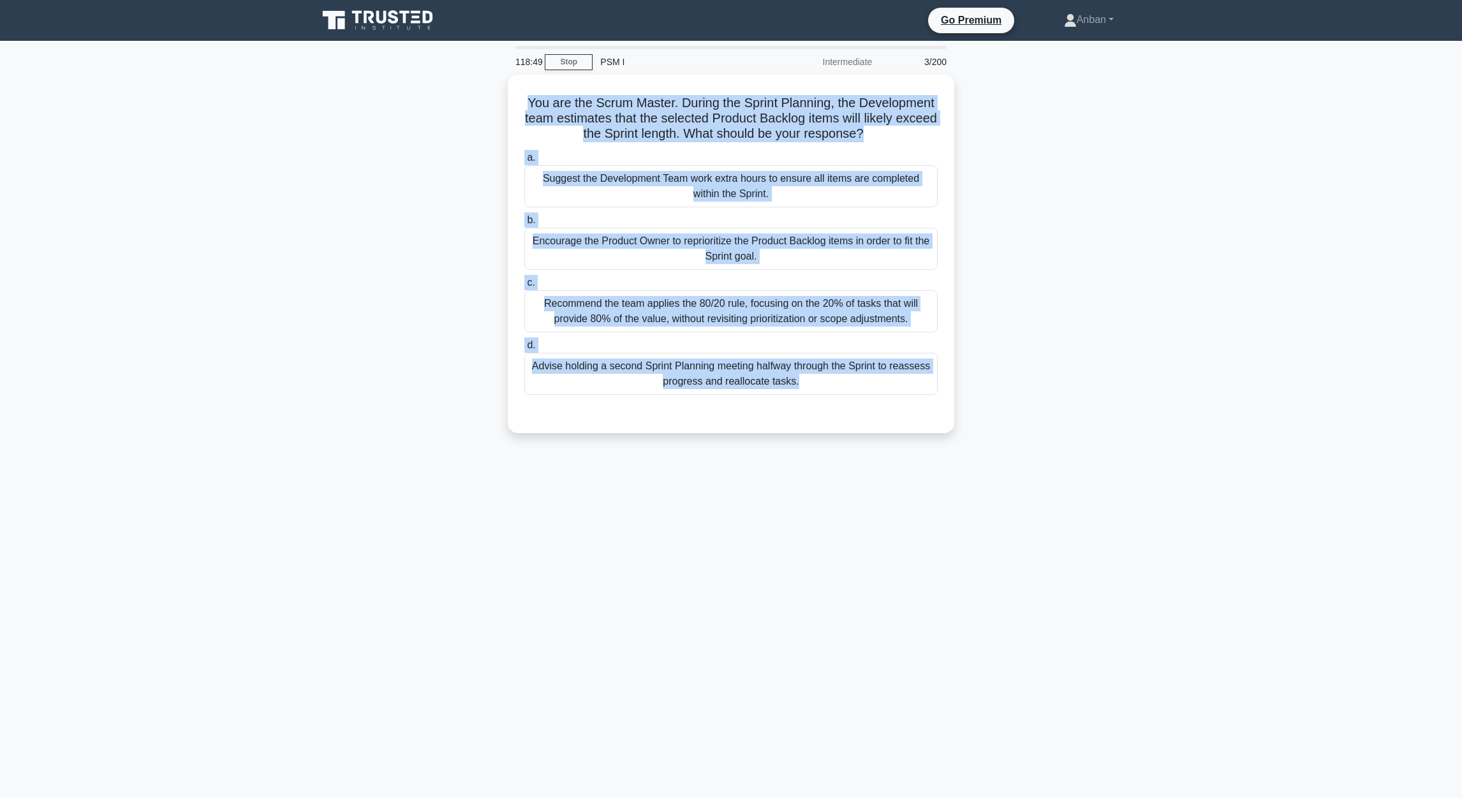
copy div "You are the Scrum Master. During the Sprint Planning, the Development team esti…"
click at [353, 307] on div "You are the Scrum Master. During the Sprint Planning, the Development team esti…" at bounding box center [731, 262] width 842 height 374
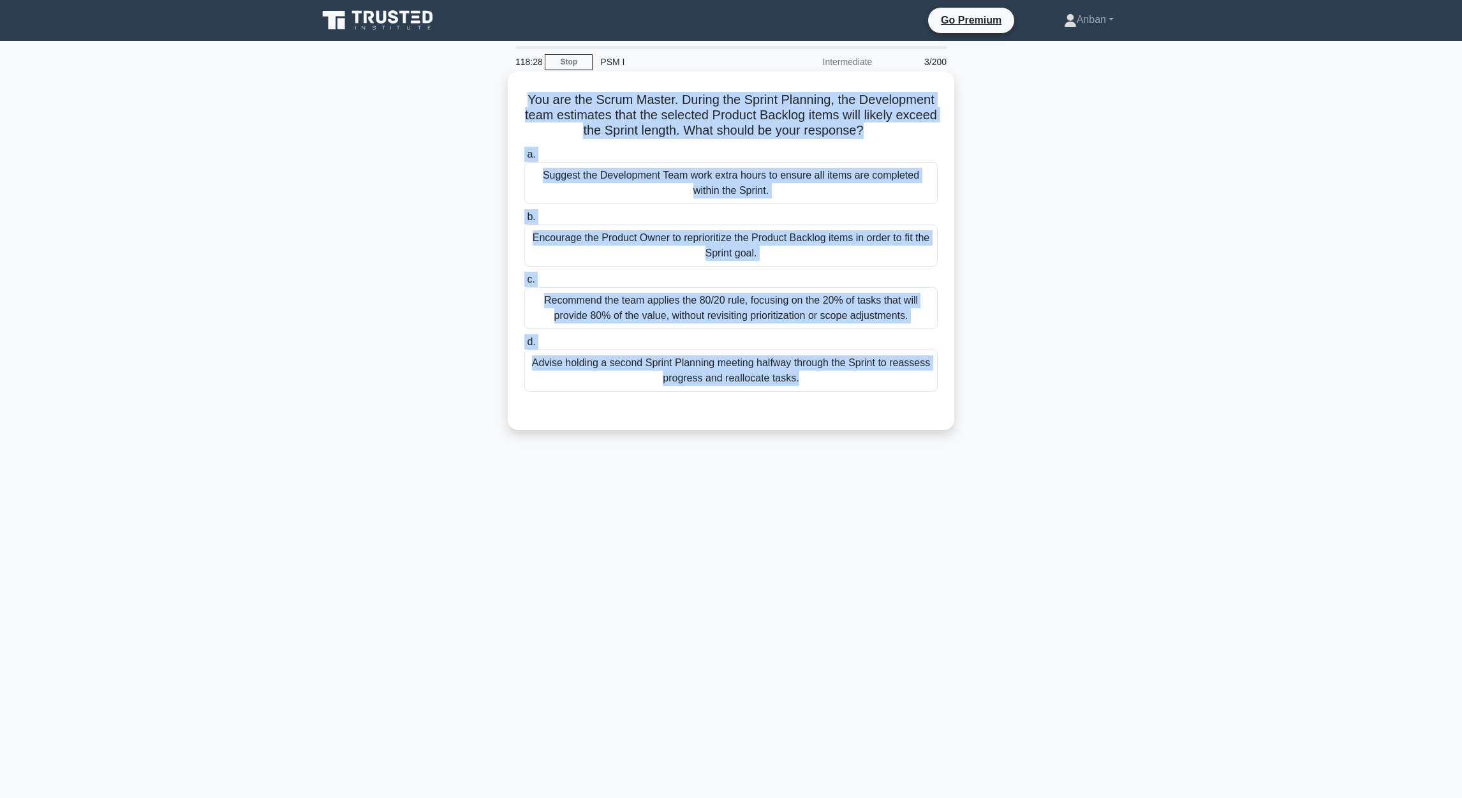
click at [619, 241] on div "Encourage the Product Owner to reprioritize the Product Backlog items in order …" at bounding box center [730, 245] width 413 height 42
click at [524, 221] on input "b. Encourage the Product Owner to reprioritize the Product Backlog items in ord…" at bounding box center [524, 217] width 0 height 8
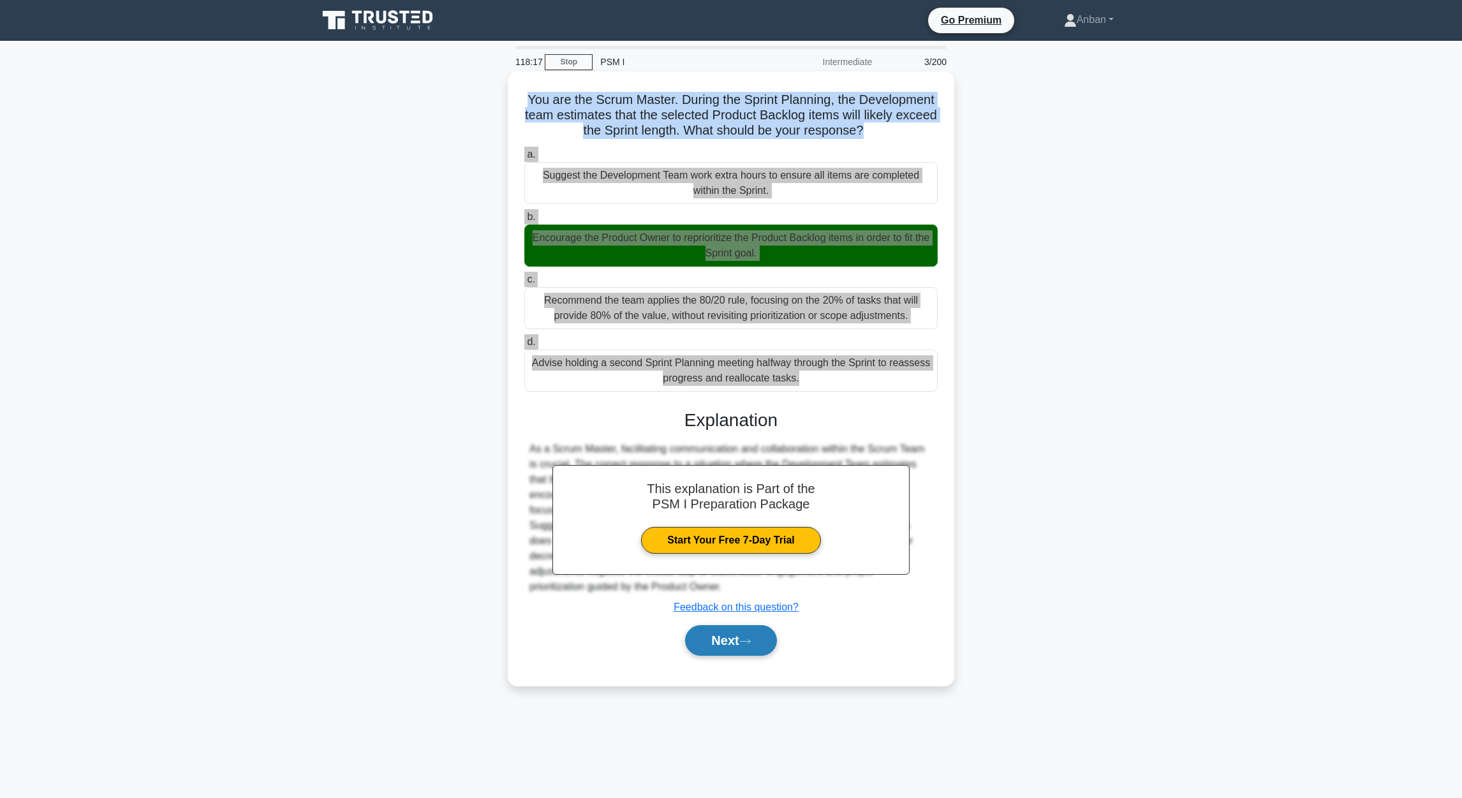
click at [728, 639] on button "Next" at bounding box center [730, 640] width 91 height 31
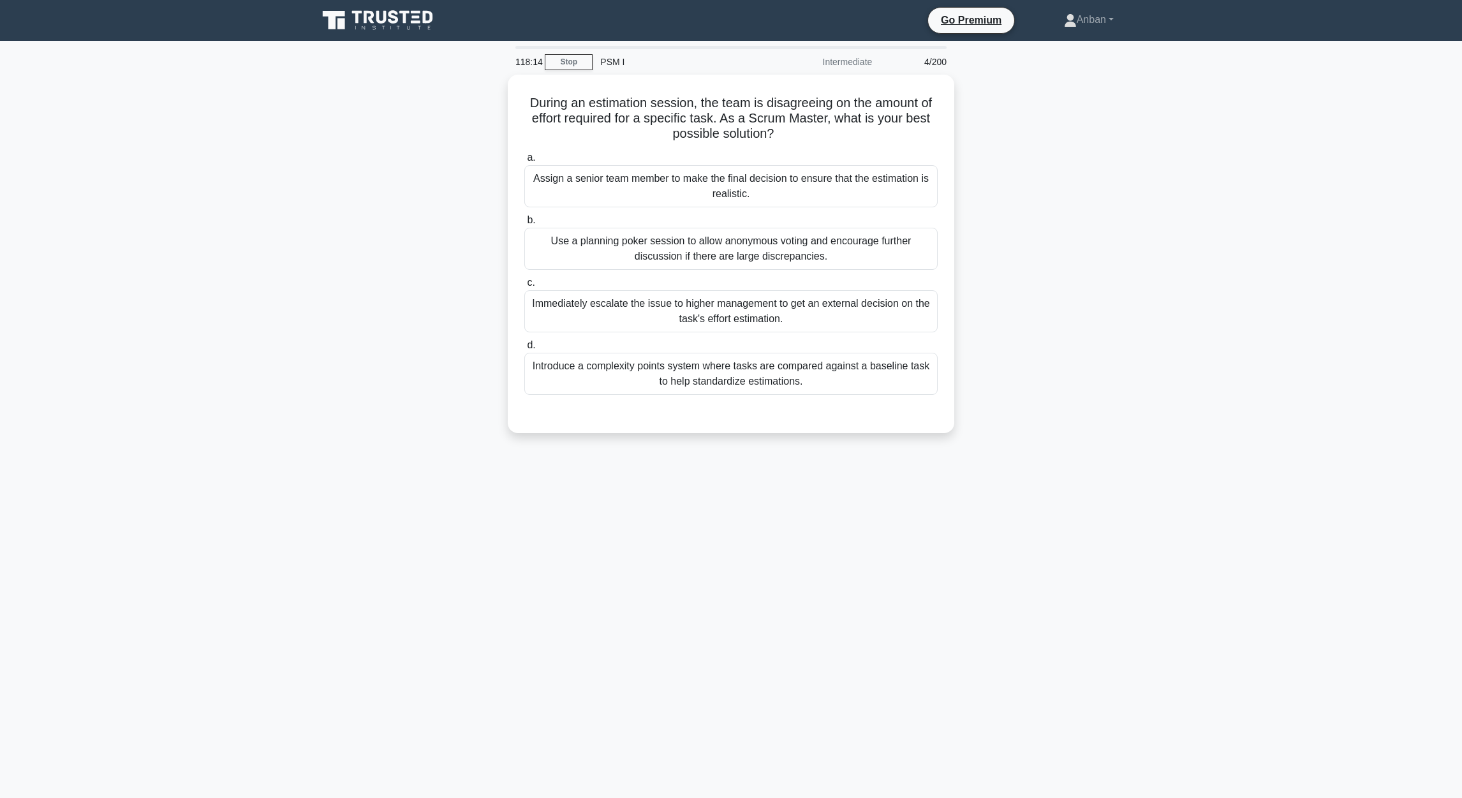
drag, startPoint x: 622, startPoint y: 161, endPoint x: 1001, endPoint y: 397, distance: 446.3
click at [1001, 397] on div "During an estimation session, the team is disagreeing on the amount of effort r…" at bounding box center [731, 262] width 842 height 374
copy div "During an estimation session, the team is disagreeing on the amount of effort r…"
click at [882, 504] on div "118:06 Stop PSM I Intermediate 4/200 During an estimation session, the team is …" at bounding box center [731, 365] width 842 height 638
click at [707, 245] on div "Use a planning poker session to allow anonymous voting and encourage further di…" at bounding box center [730, 245] width 413 height 42
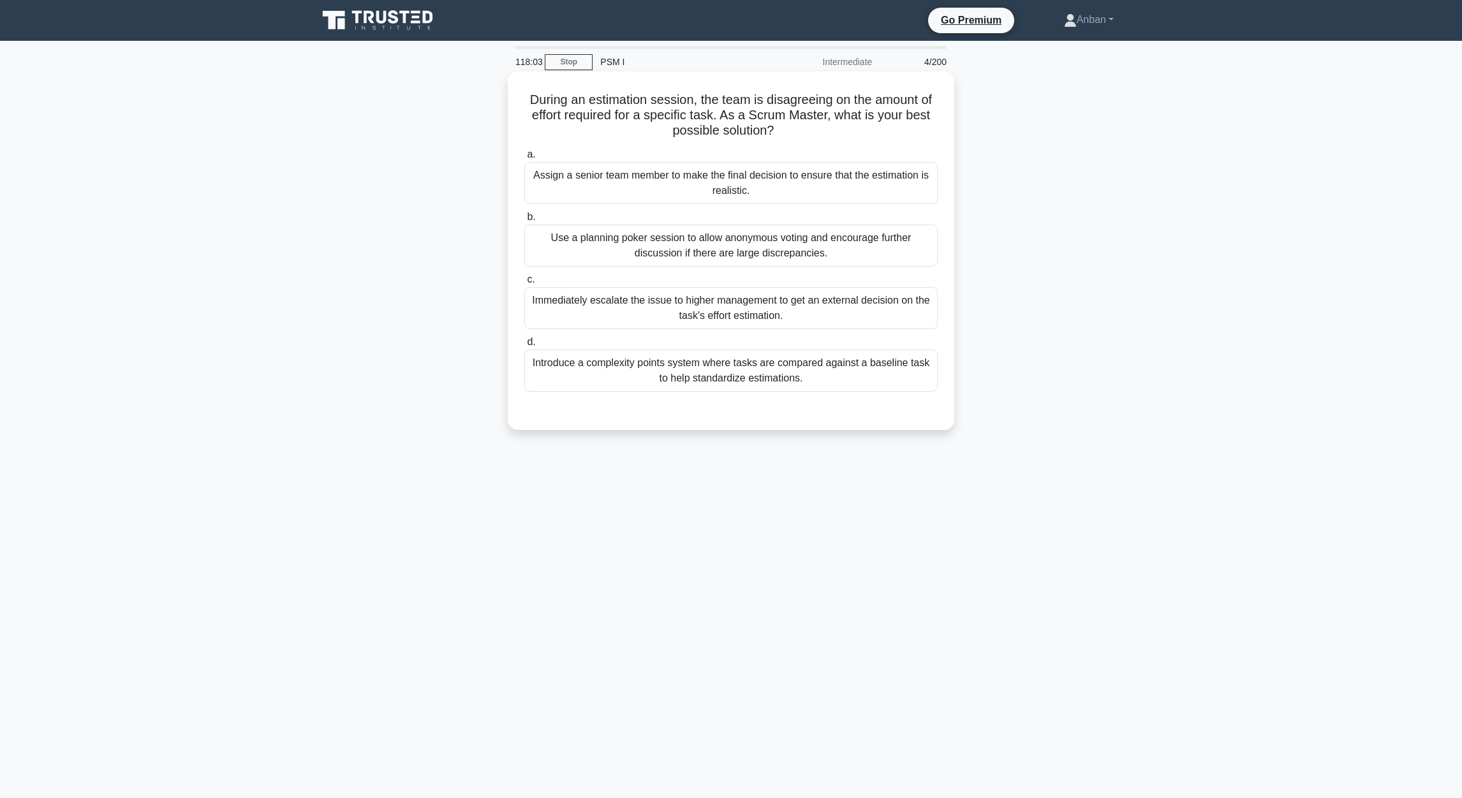
click at [787, 252] on div "Use a planning poker session to allow anonymous voting and encourage further di…" at bounding box center [730, 245] width 413 height 42
click at [524, 221] on input "b. Use a planning poker session to allow anonymous voting and encourage further…" at bounding box center [524, 217] width 0 height 8
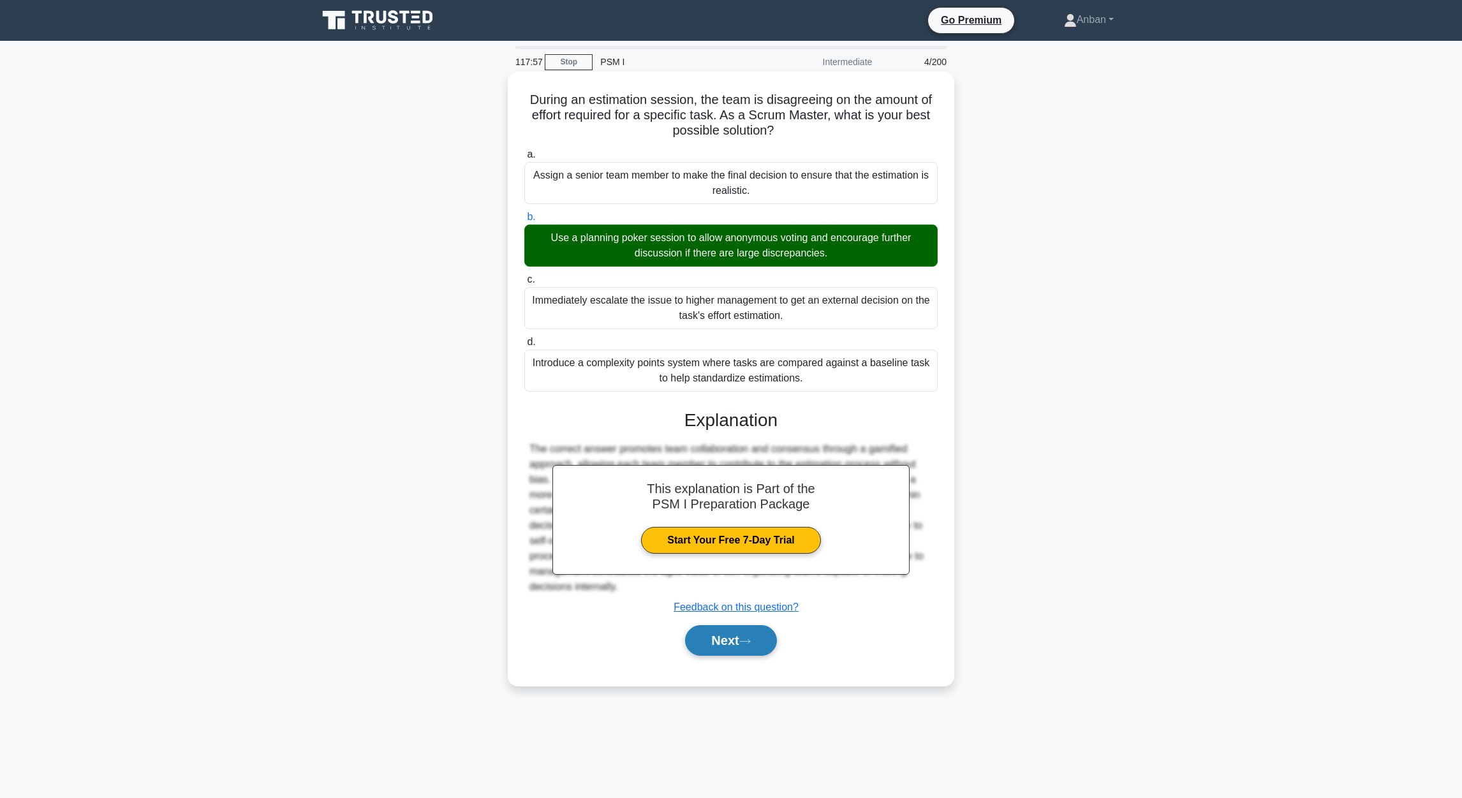
drag, startPoint x: 731, startPoint y: 639, endPoint x: 741, endPoint y: 639, distance: 9.6
click at [733, 639] on button "Next" at bounding box center [730, 640] width 91 height 31
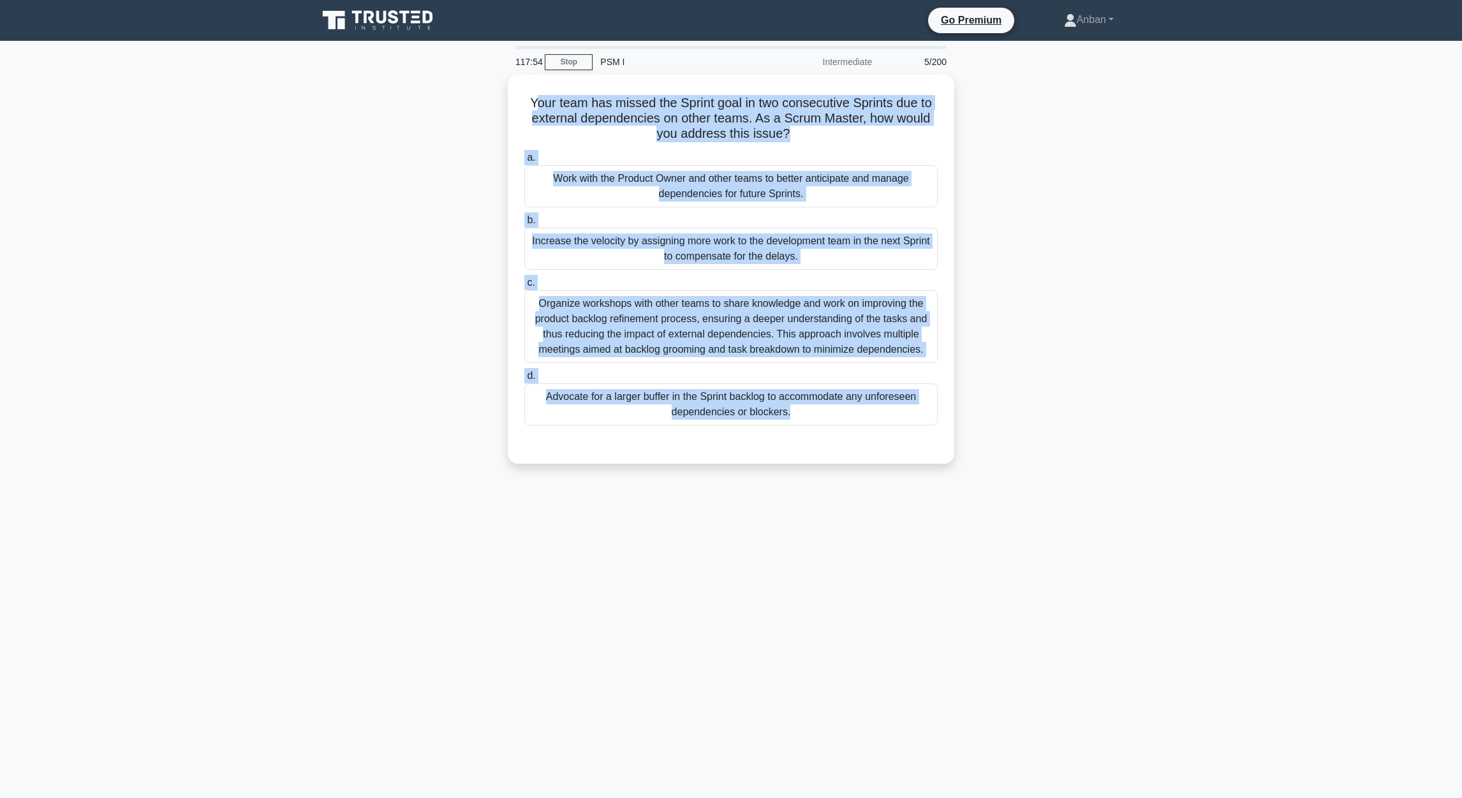
drag, startPoint x: 531, startPoint y: 106, endPoint x: 958, endPoint y: 443, distance: 543.1
click at [958, 443] on div "Your team has missed the Sprint goal in two consecutive Sprints due to external…" at bounding box center [731, 277] width 842 height 404
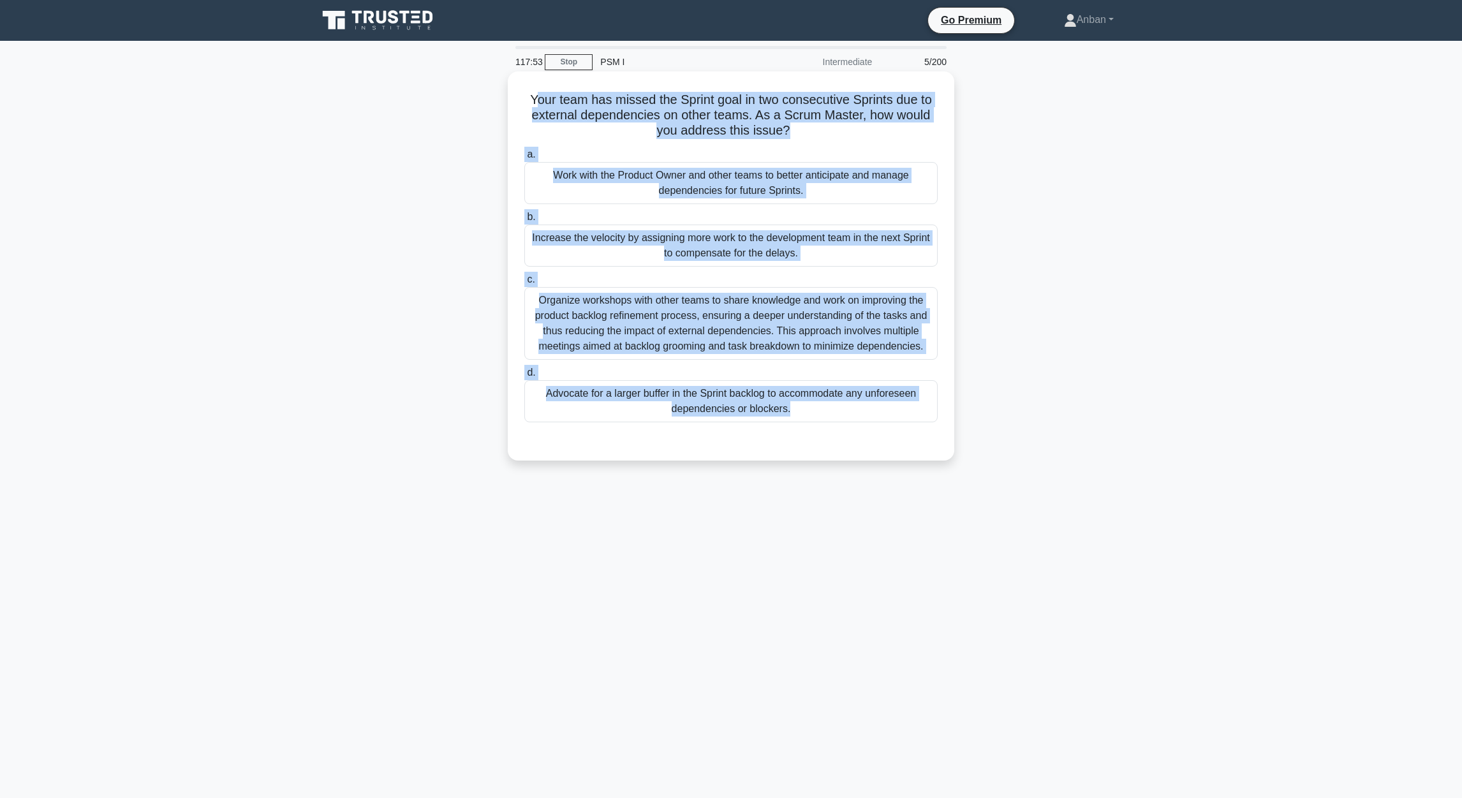
drag, startPoint x: 958, startPoint y: 443, endPoint x: 826, endPoint y: 448, distance: 132.1
click at [841, 455] on div "Your team has missed the Sprint goal in two consecutive Sprints due to external…" at bounding box center [731, 266] width 436 height 379
click at [789, 409] on div "Advocate for a larger buffer in the Sprint backlog to accommodate any unforesee…" at bounding box center [730, 401] width 413 height 42
click at [524, 377] on input "d. Advocate for a larger buffer in the Sprint backlog to accommodate any unfore…" at bounding box center [524, 373] width 0 height 8
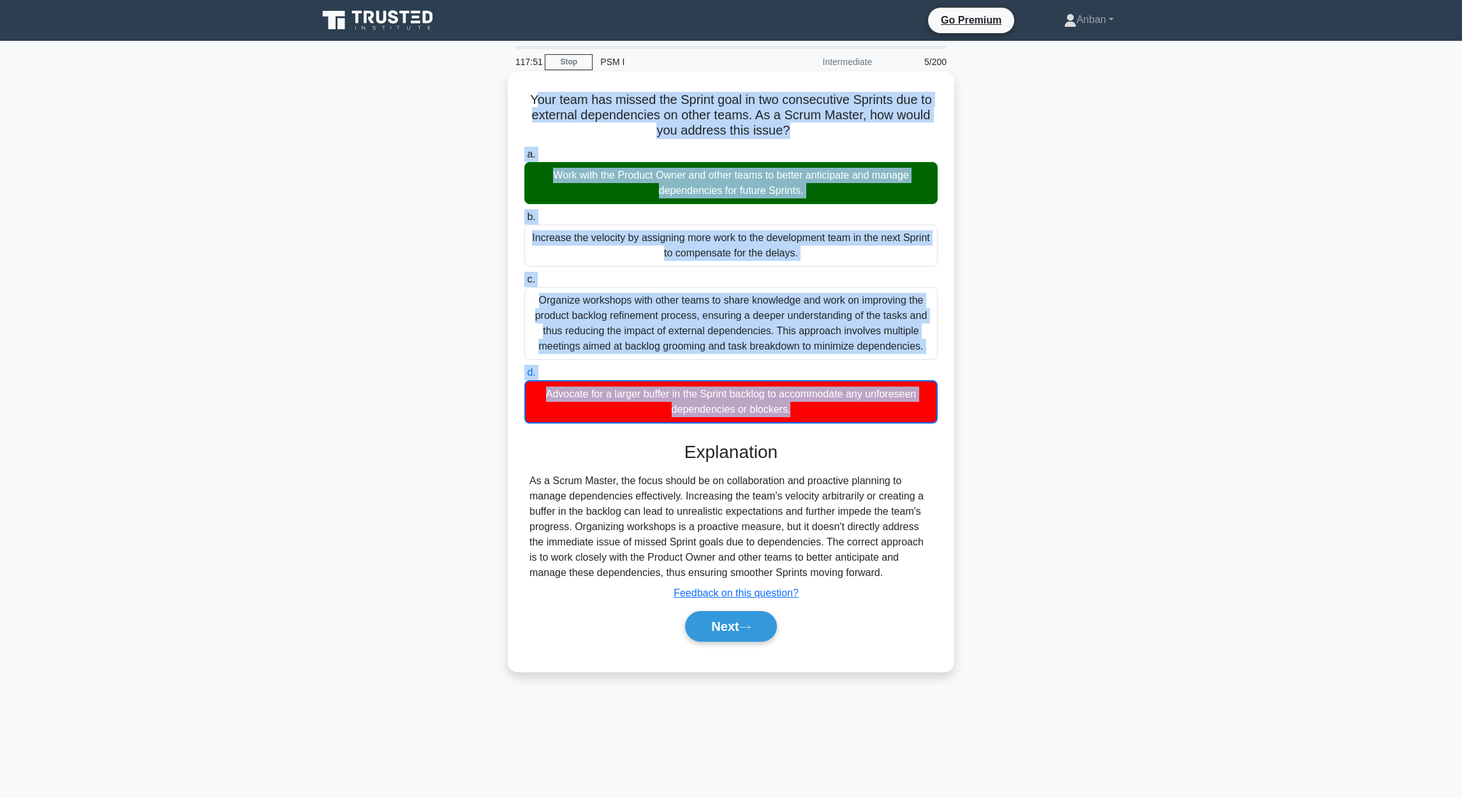
click at [550, 107] on h5 "Your team has missed the Sprint goal in two consecutive Sprints due to external…" at bounding box center [731, 115] width 416 height 47
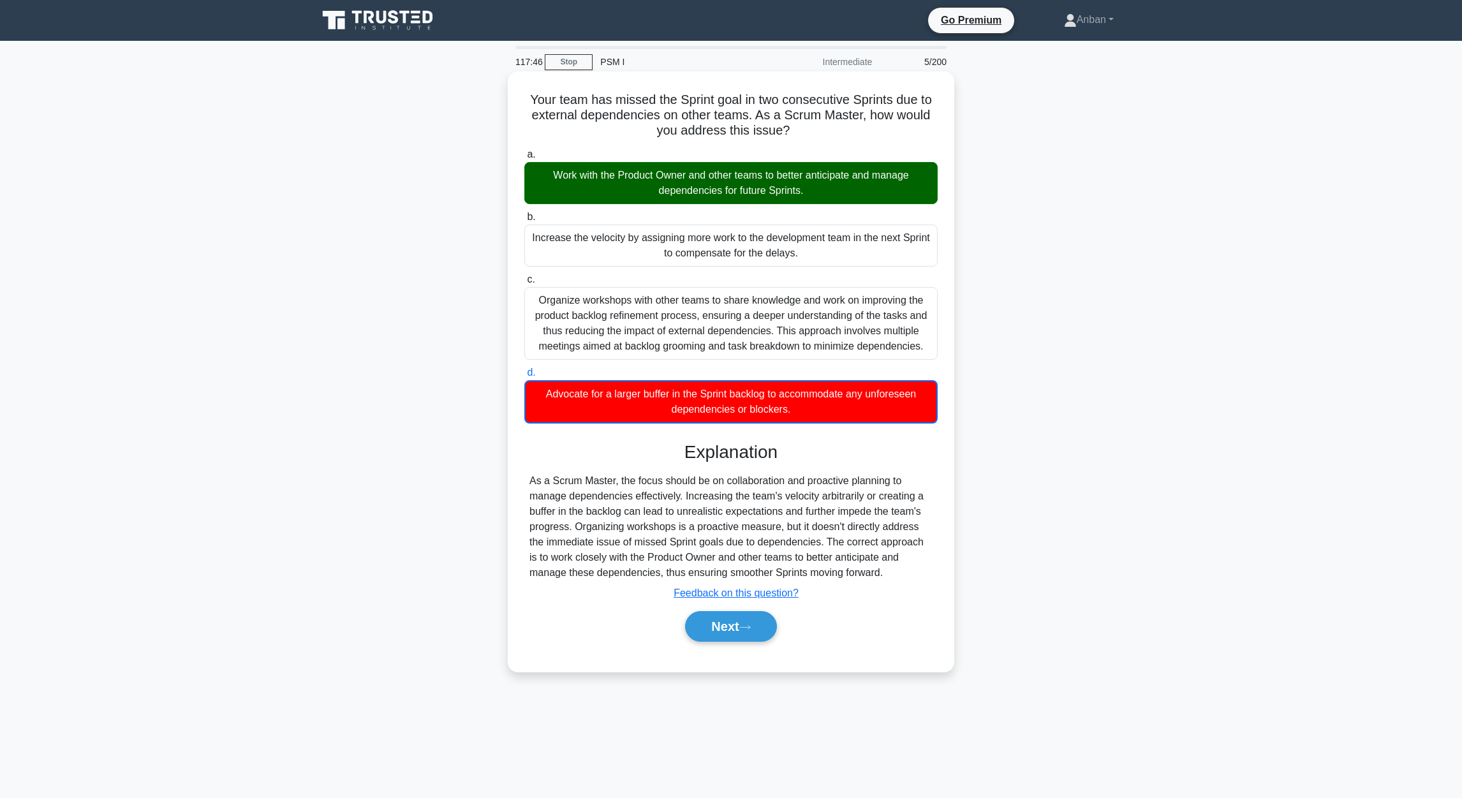
drag, startPoint x: 526, startPoint y: 99, endPoint x: 870, endPoint y: 407, distance: 461.6
click at [870, 407] on div "Your team has missed the Sprint goal in two consecutive Sprints due to external…" at bounding box center [731, 372] width 436 height 590
copy div "Your team has missed the Sprint goal in two consecutive Sprints due to external…"
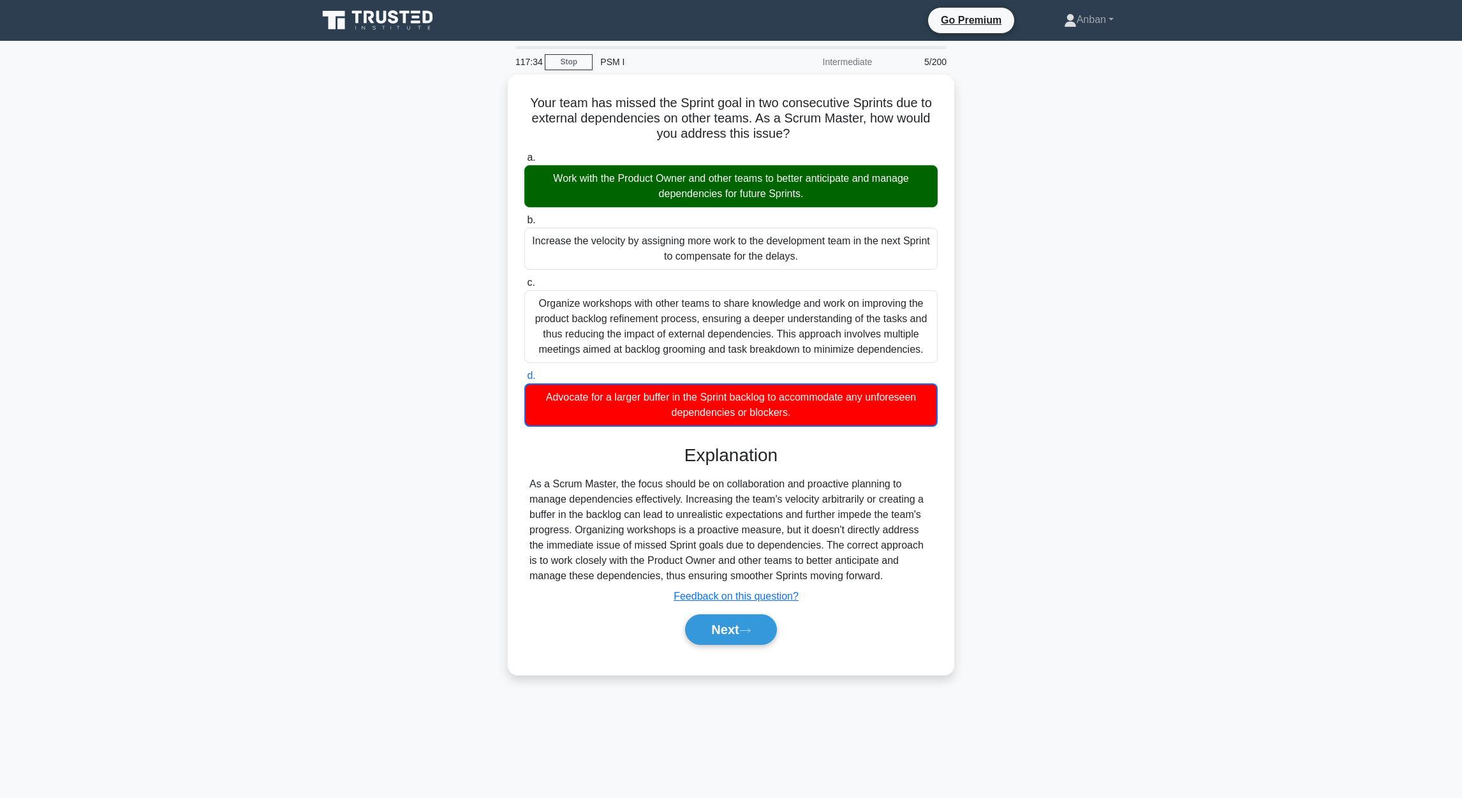
click at [1124, 513] on div "Your team has missed the Sprint goal in two consecutive Sprints due to external…" at bounding box center [731, 382] width 842 height 615
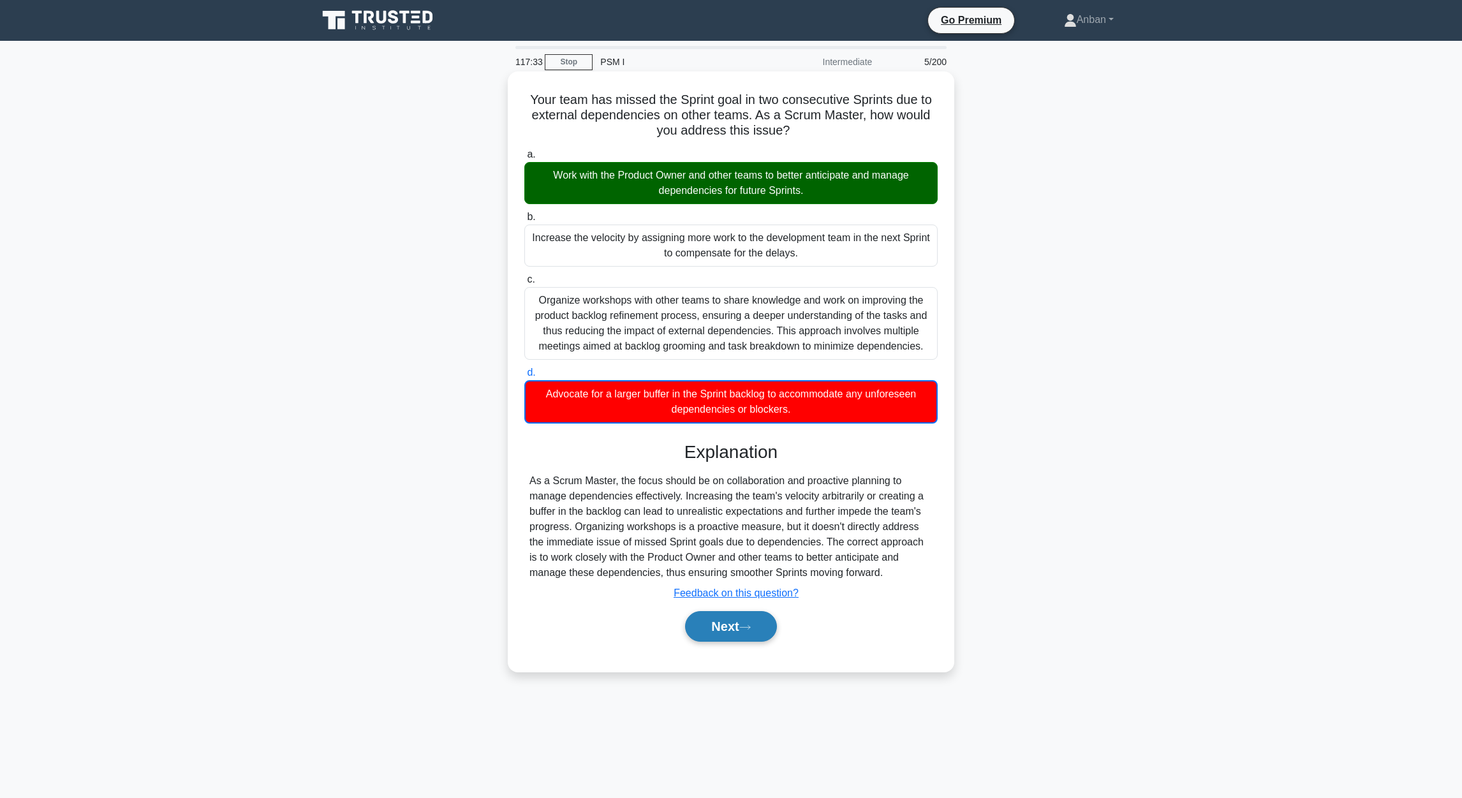
click at [712, 624] on button "Next" at bounding box center [730, 626] width 91 height 31
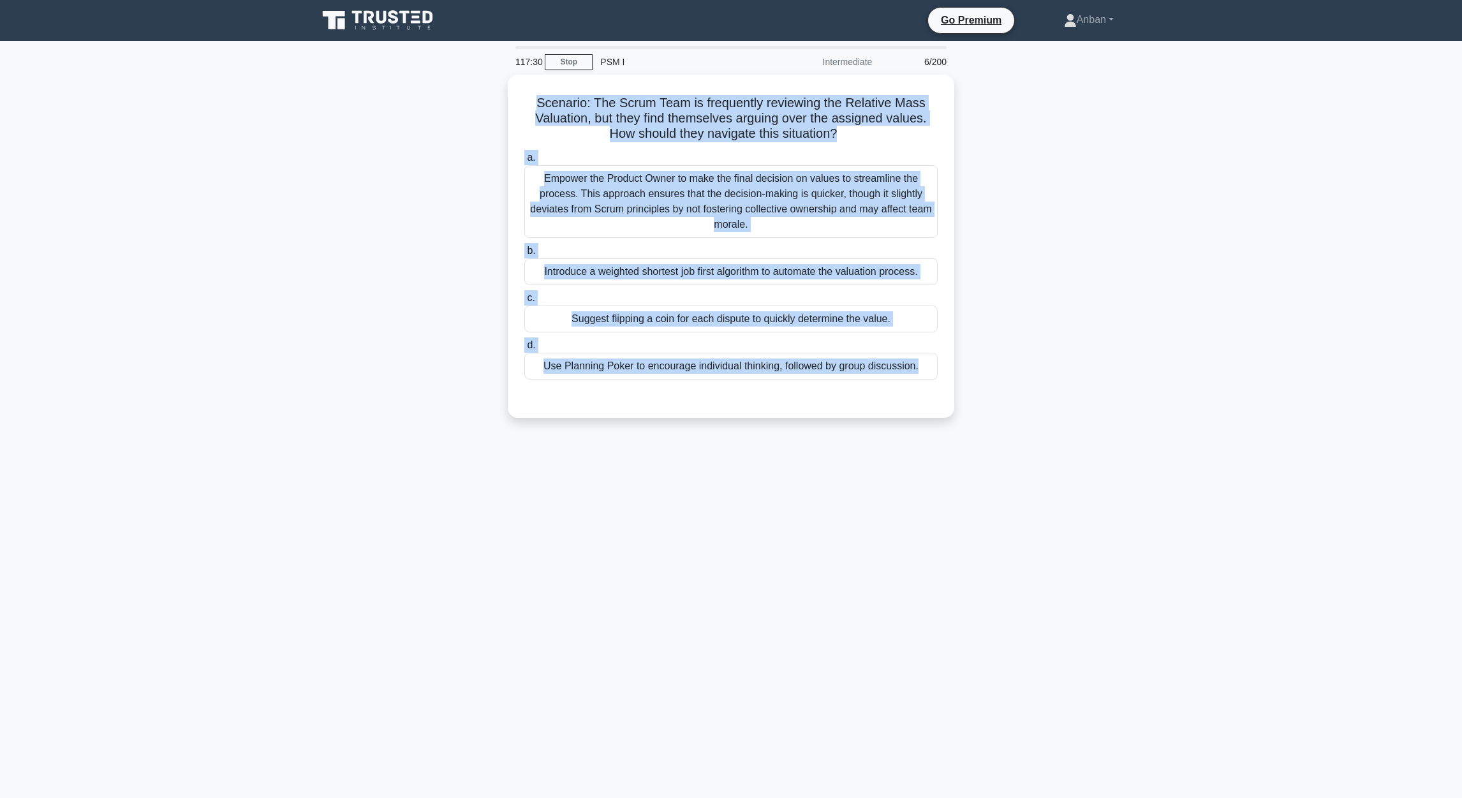
drag, startPoint x: 535, startPoint y: 96, endPoint x: 1041, endPoint y: 411, distance: 596.0
click at [1041, 412] on div "Scenario: The Scrum Team is frequently reviewing the Relative Mass Valuation, b…" at bounding box center [731, 254] width 842 height 358
copy div "Scenario: The Scrum Team is frequently reviewing the Relative Mass Valuation, b…"
click at [877, 585] on div "117:16 Stop PSM I Intermediate 6/200 Scenario: The Scrum Team is frequently rev…" at bounding box center [731, 365] width 842 height 638
click at [827, 503] on div "117:15 Stop PSM I Intermediate 6/200 Scenario: The Scrum Team is frequently rev…" at bounding box center [731, 365] width 842 height 638
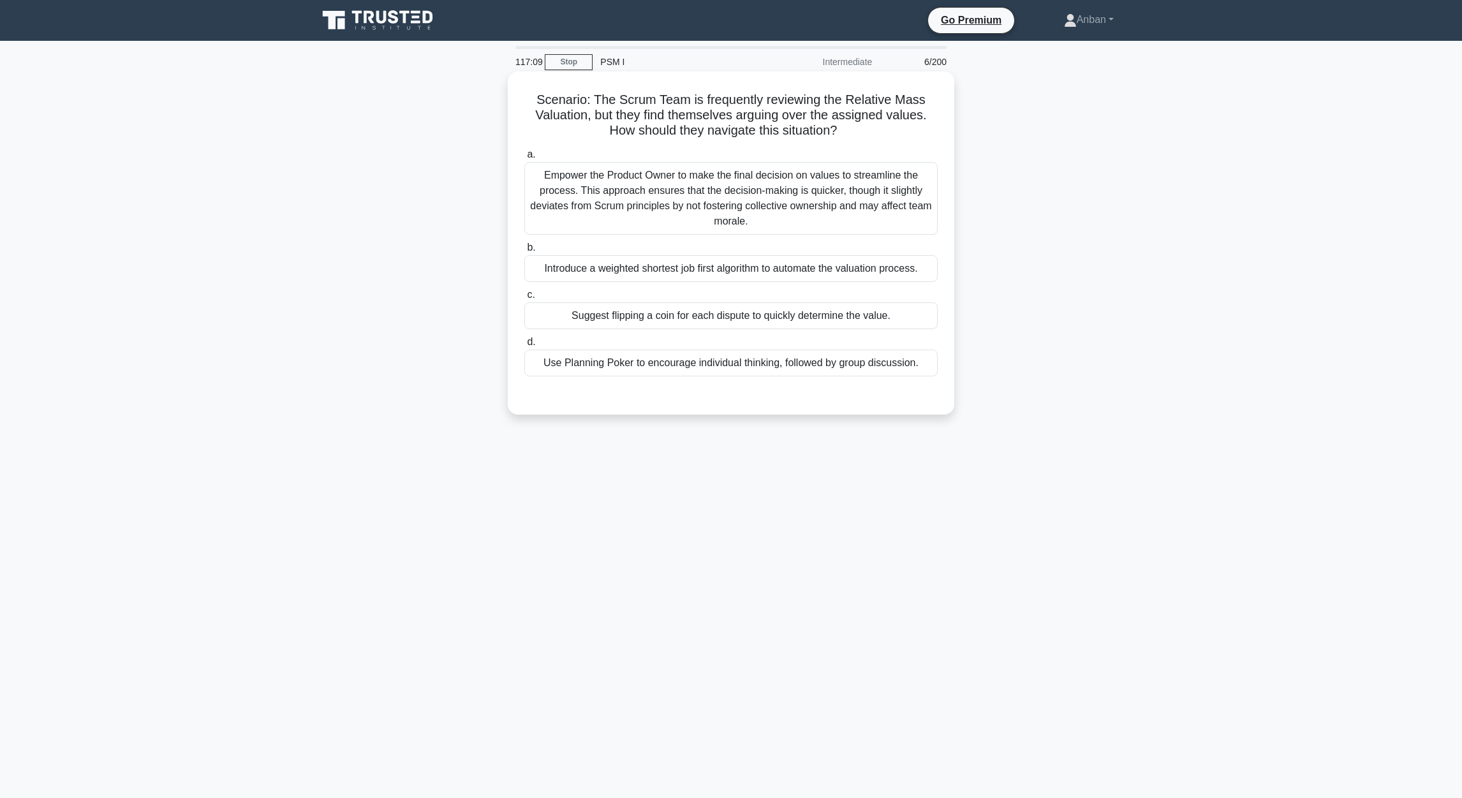
click at [687, 375] on div "Use Planning Poker to encourage individual thinking, followed by group discussi…" at bounding box center [730, 362] width 413 height 27
click at [524, 346] on input "d. Use Planning Poker to encourage individual thinking, followed by group discu…" at bounding box center [524, 342] width 0 height 8
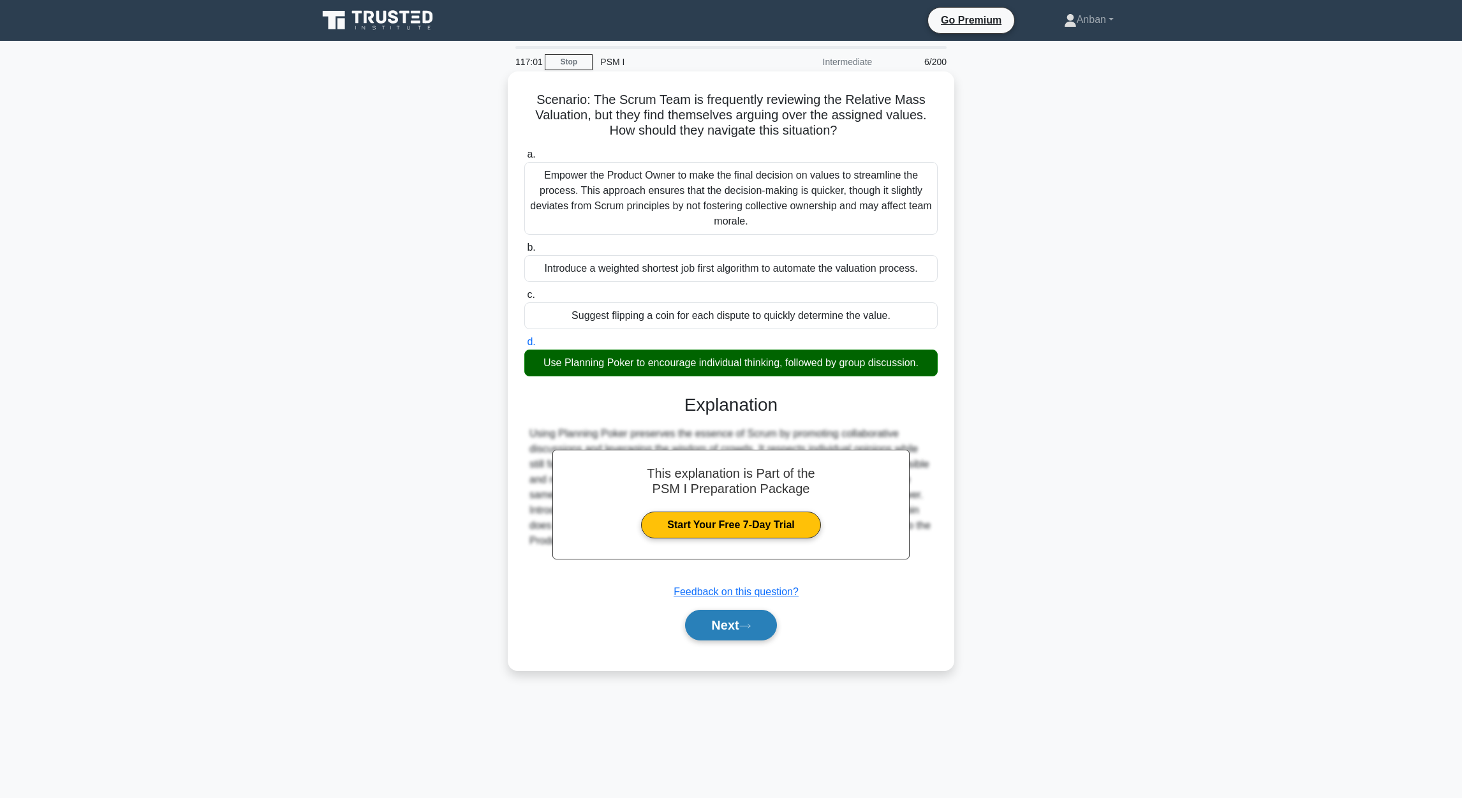
click at [731, 630] on button "Next" at bounding box center [730, 625] width 91 height 31
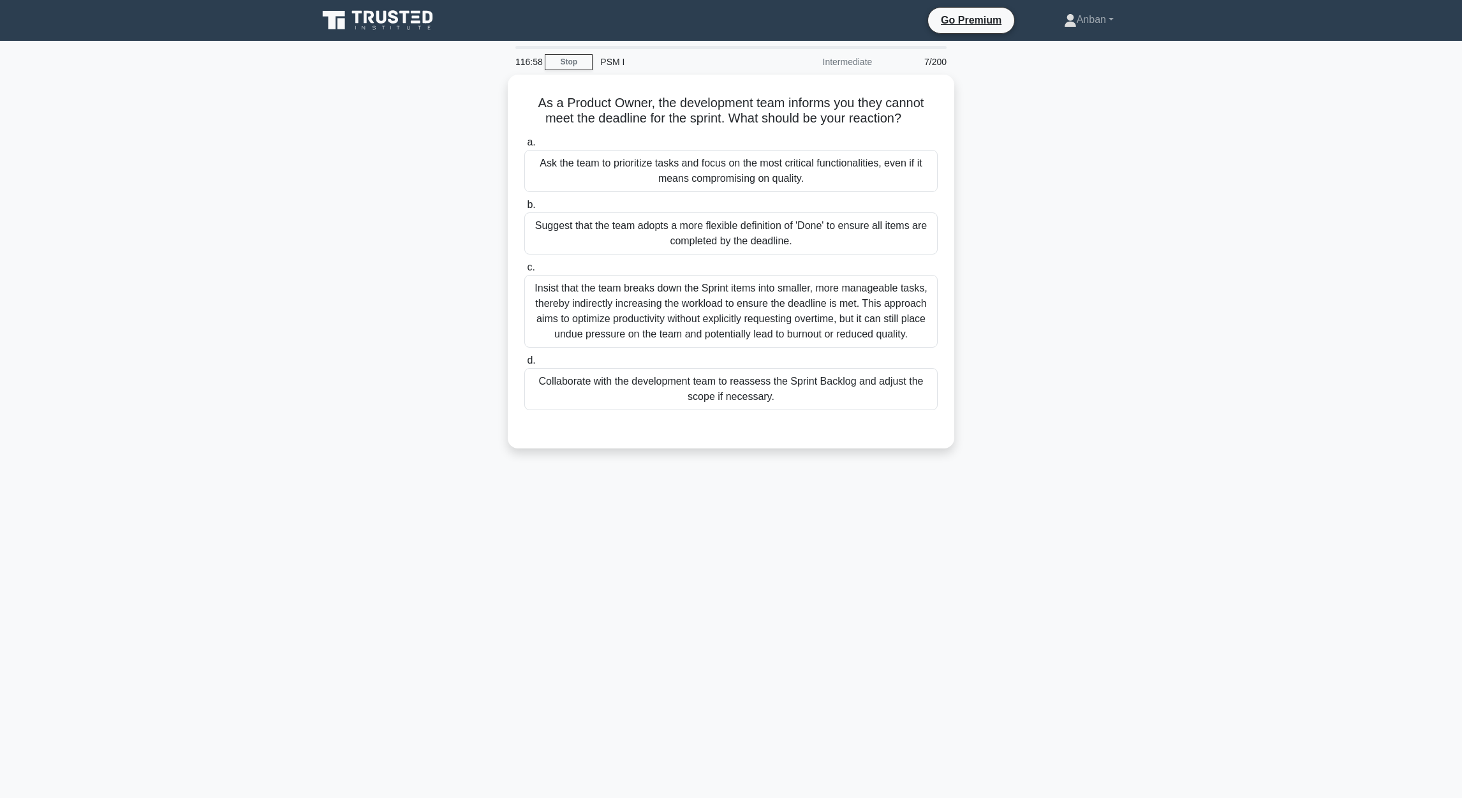
drag, startPoint x: 532, startPoint y: 97, endPoint x: 1015, endPoint y: 409, distance: 574.7
click at [1015, 409] on div "As a Product Owner, the development team informs you they cannot meet the deadl…" at bounding box center [731, 269] width 842 height 389
copy div "As a Product Owner, the development team informs you they cannot meet the deadl…"
click at [1117, 282] on div "As a Product Owner, the development team informs you they cannot meet the deadl…" at bounding box center [731, 269] width 842 height 389
click at [775, 389] on div "Collaborate with the development team to reassess the Sprint Backlog and adjust…" at bounding box center [730, 386] width 413 height 42
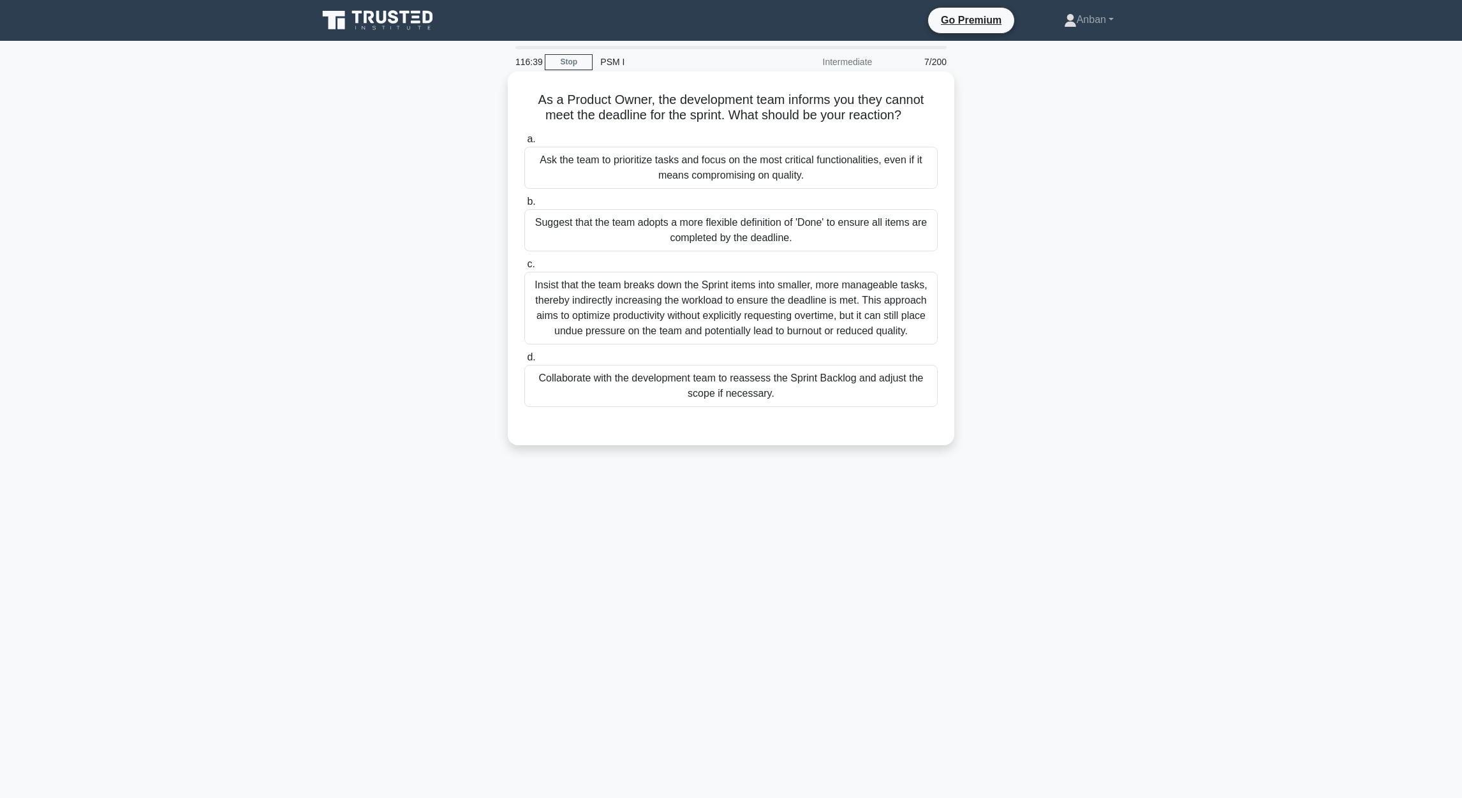
click at [575, 386] on div "Collaborate with the development team to reassess the Sprint Backlog and adjust…" at bounding box center [730, 386] width 413 height 42
click at [524, 362] on input "d. Collaborate with the development team to reassess the Sprint Backlog and adj…" at bounding box center [524, 357] width 0 height 8
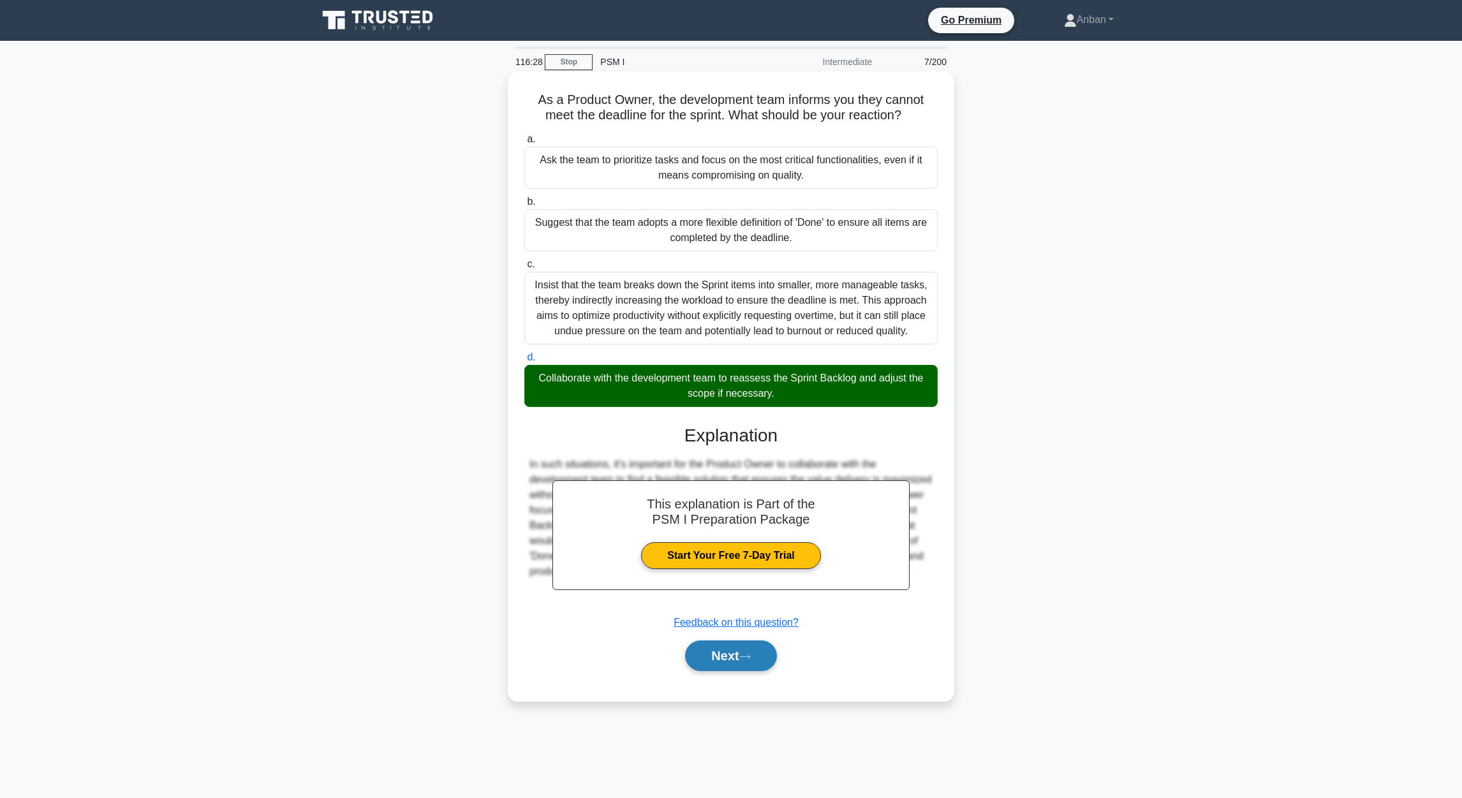
click at [736, 658] on button "Next" at bounding box center [730, 655] width 91 height 31
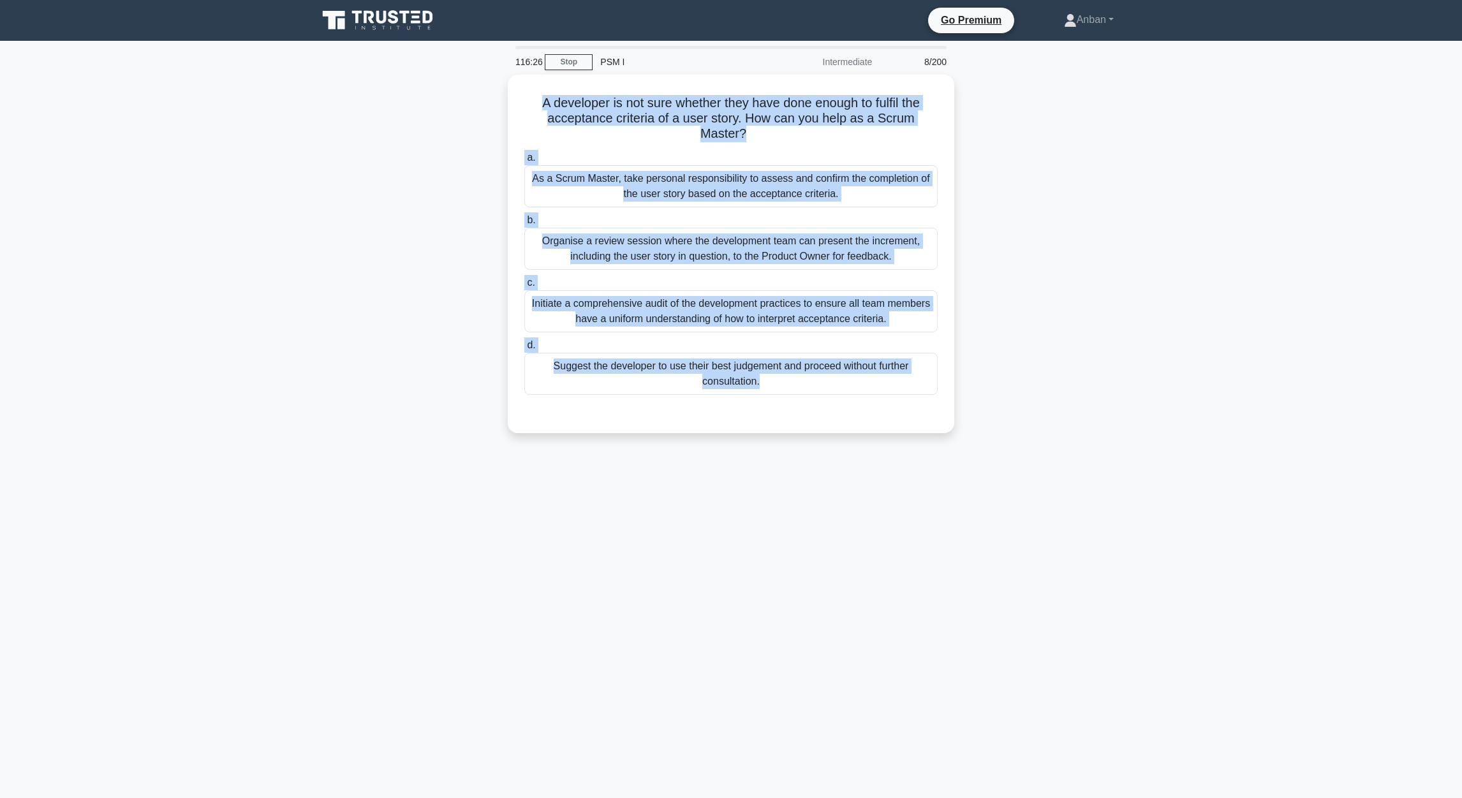
drag, startPoint x: 591, startPoint y: 118, endPoint x: 957, endPoint y: 418, distance: 473.6
click at [953, 418] on div "A developer is not sure whether they have done enough to fulfil the acceptance …" at bounding box center [731, 254] width 446 height 358
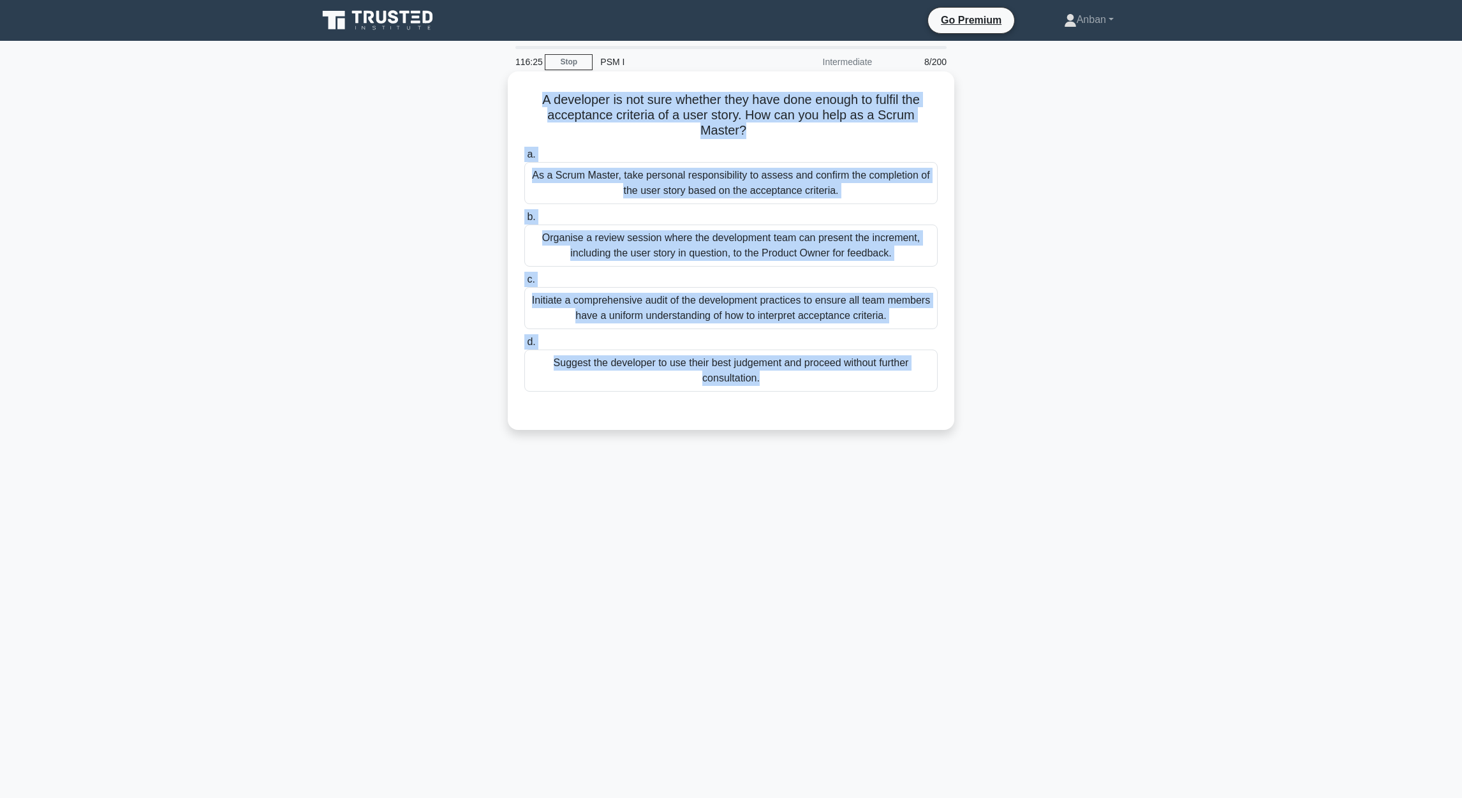
copy div "A developer is not sure whether they have done enough to fulfil the acceptance …"
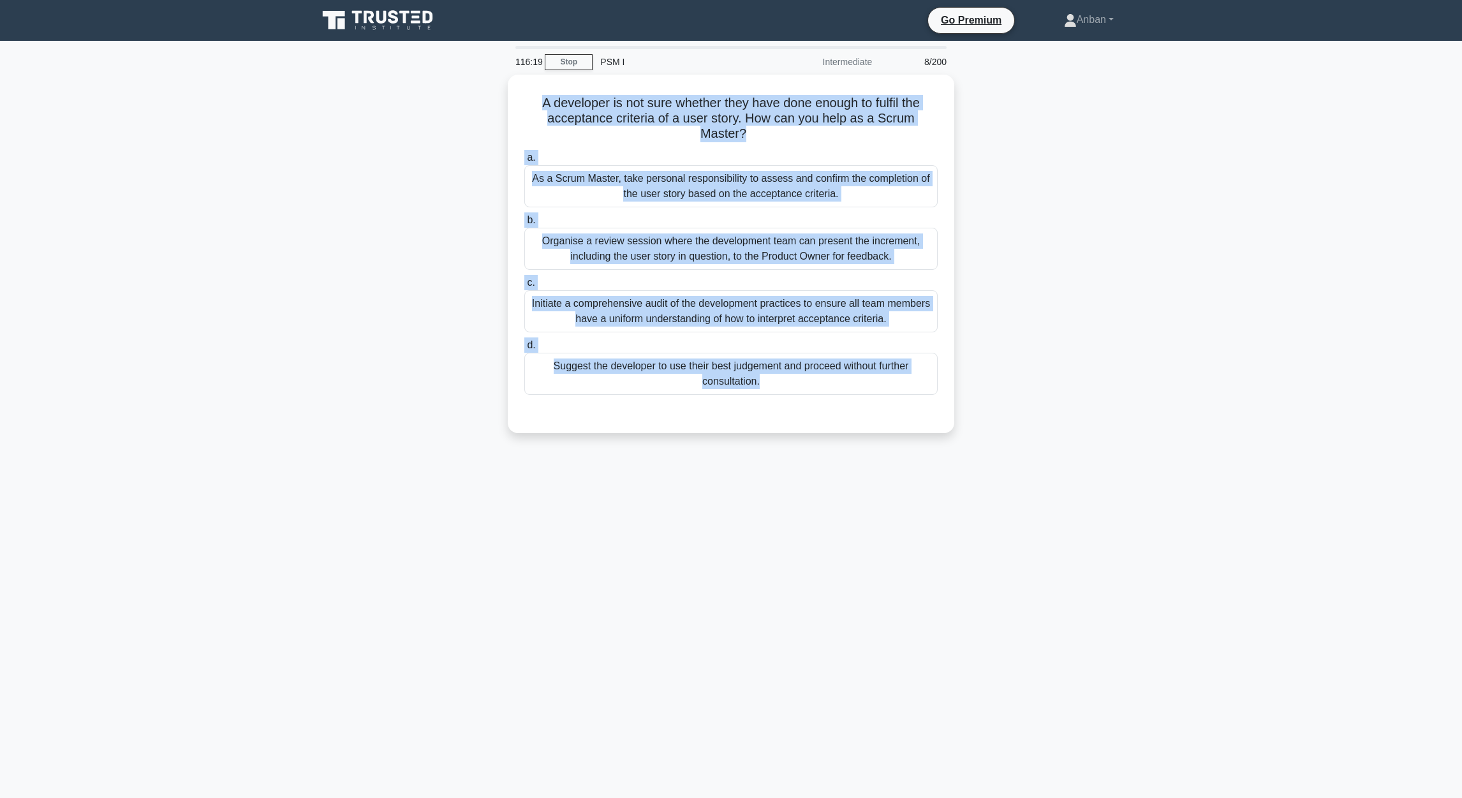
click at [710, 566] on div "116:19 Stop PSM I Intermediate 8/200 A developer is not sure whether they have …" at bounding box center [731, 365] width 842 height 638
click at [322, 509] on div "116:17 Stop PSM I Intermediate 8/200 A developer is not sure whether they have …" at bounding box center [731, 365] width 842 height 638
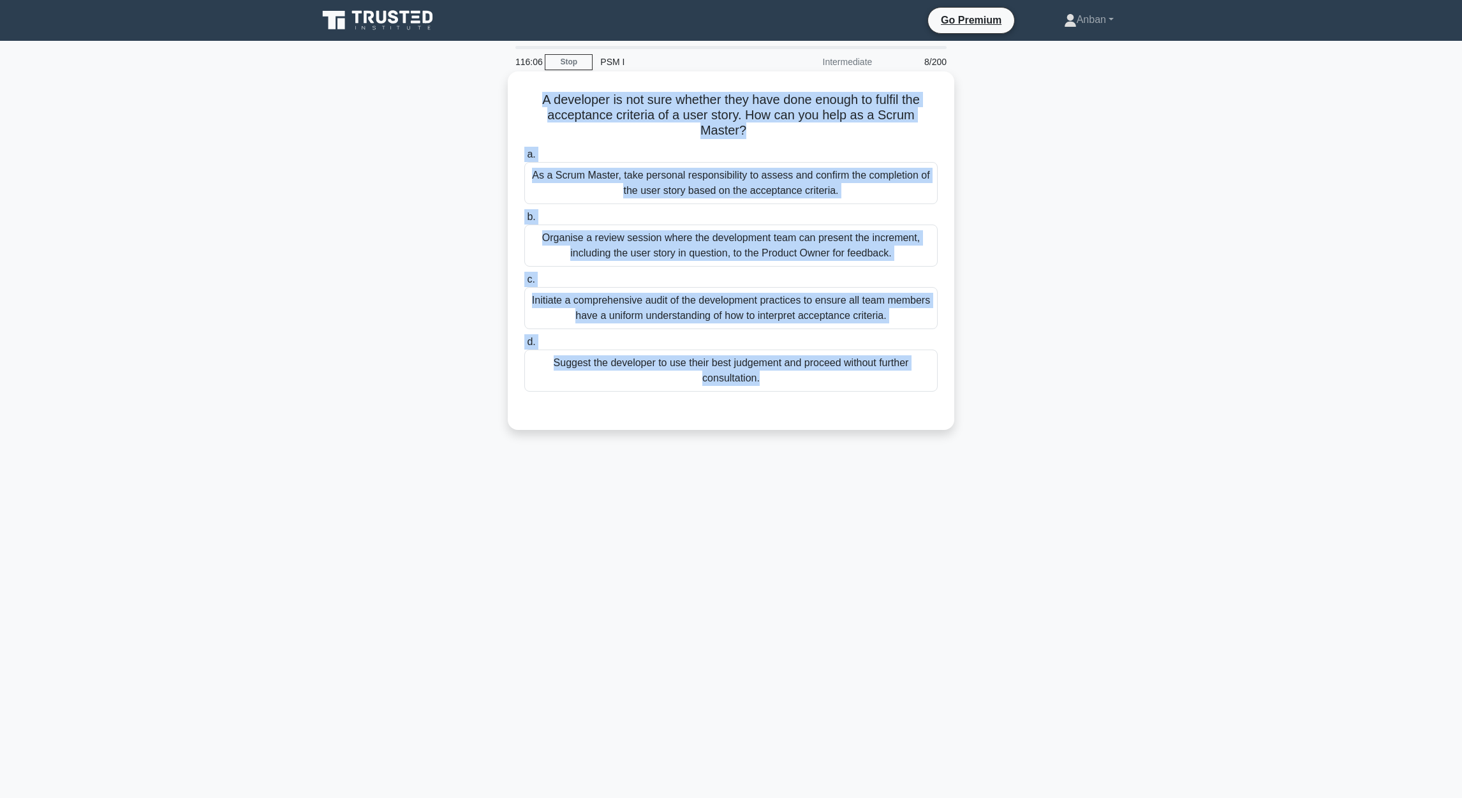
click at [689, 256] on div "Organise a review session where the development team can present the increment,…" at bounding box center [730, 245] width 413 height 42
click at [524, 221] on input "b. Organise a review session where the development team can present the increme…" at bounding box center [524, 217] width 0 height 8
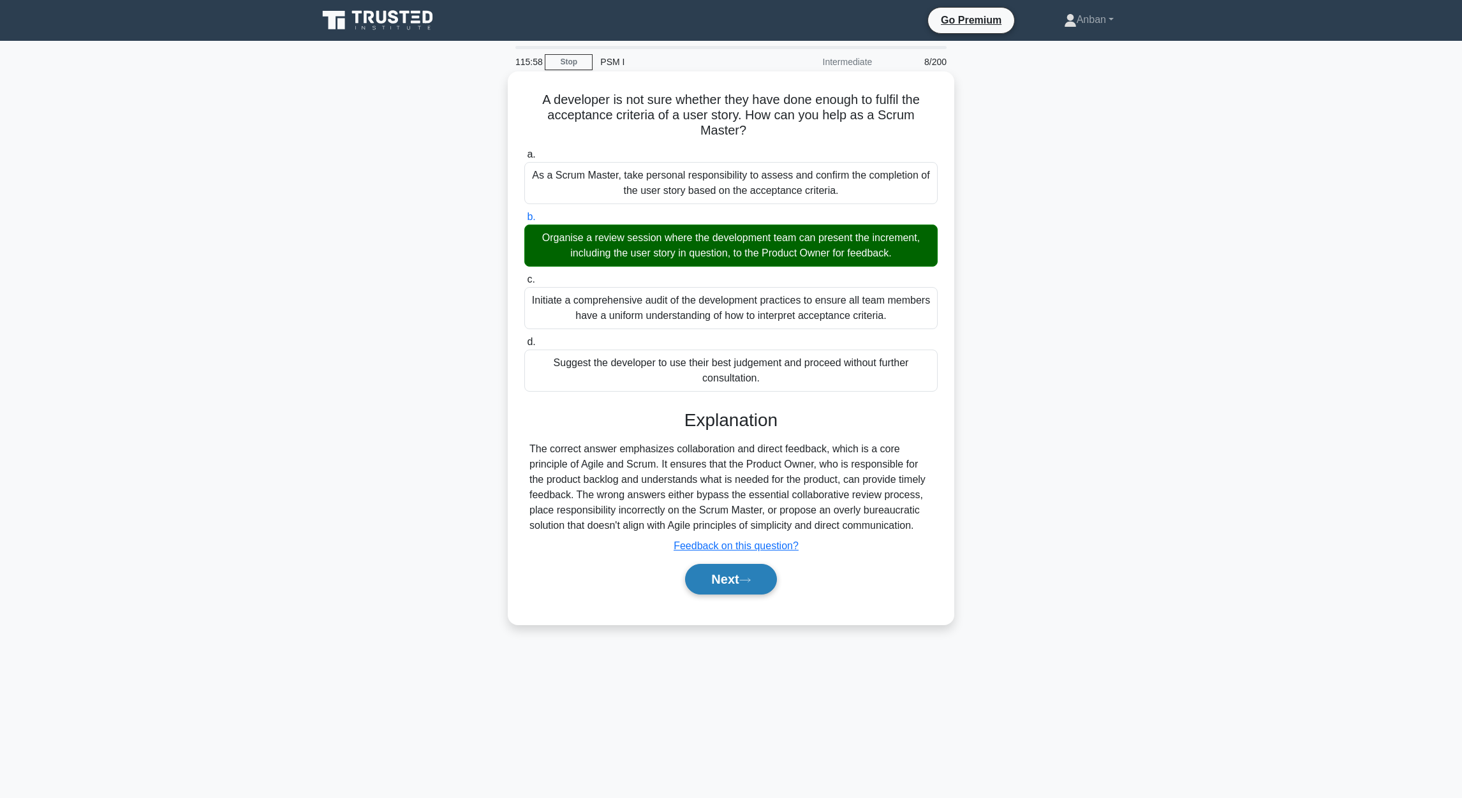
drag, startPoint x: 717, startPoint y: 589, endPoint x: 724, endPoint y: 585, distance: 7.4
click at [719, 589] on button "Next" at bounding box center [730, 579] width 91 height 31
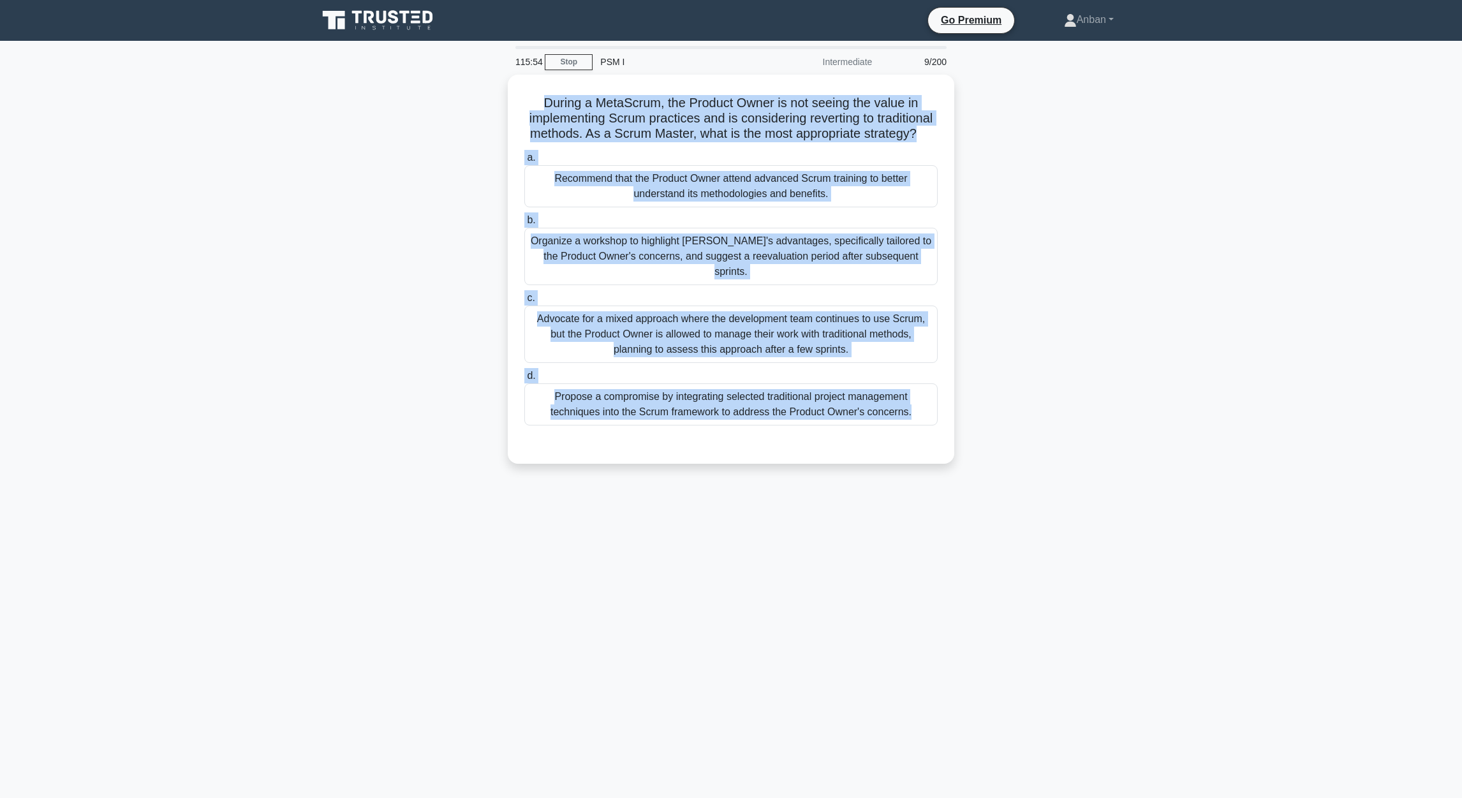
drag, startPoint x: 539, startPoint y: 101, endPoint x: 1078, endPoint y: 477, distance: 657.2
click at [1077, 476] on div "During a MetaScrum, the Product Owner is not seeing the value in implementing S…" at bounding box center [731, 277] width 842 height 404
copy div "During a MetaScrum, the Product Owner is not seeing the value in implementing S…"
click at [284, 477] on main "115:41 Stop PSM I Intermediate 9/200 During a MetaScrum, the Product Owner is n…" at bounding box center [731, 419] width 1462 height 757
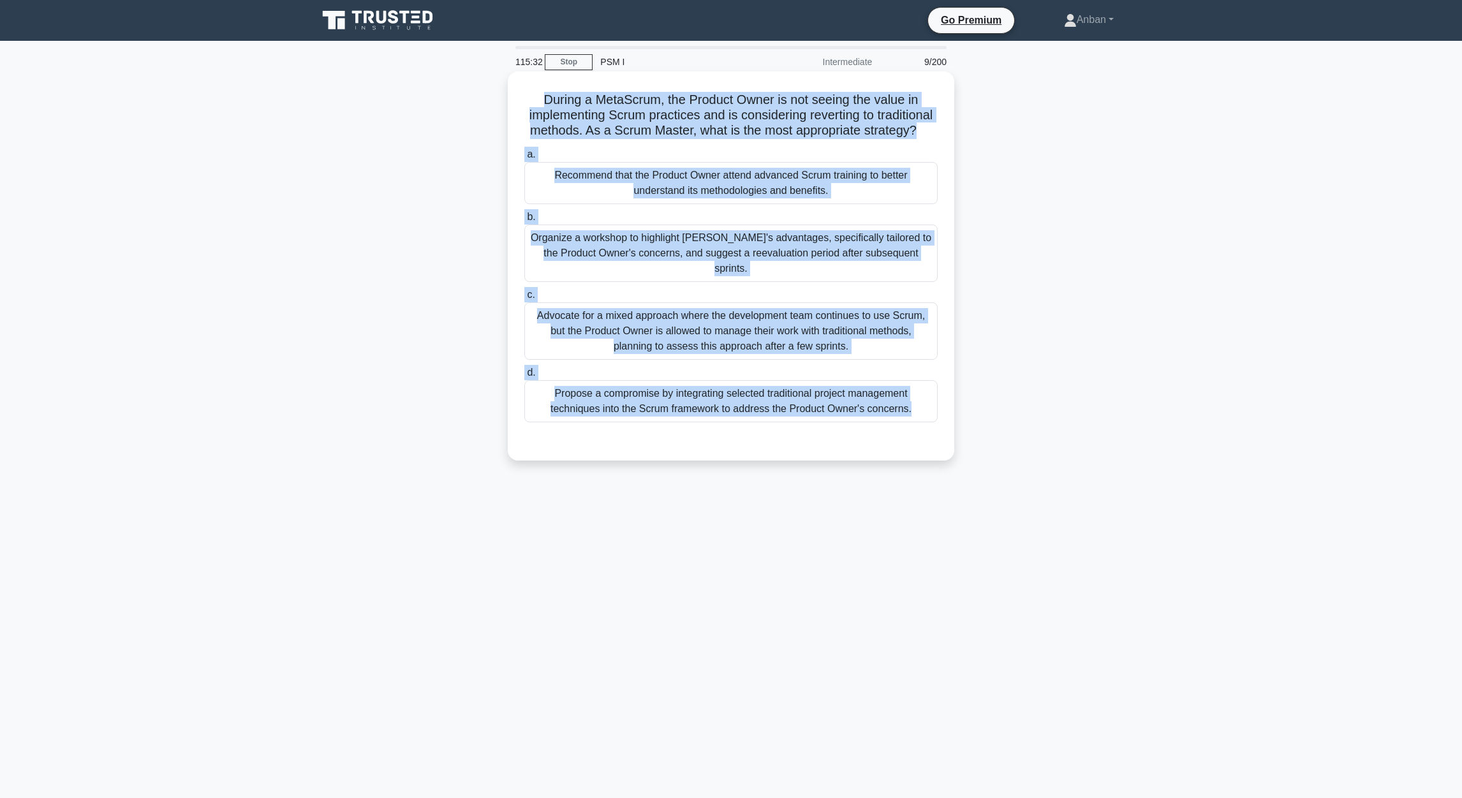
click at [652, 264] on div "Organize a workshop to highlight Scrum's advantages, specifically tailored to t…" at bounding box center [730, 252] width 413 height 57
click at [524, 221] on input "b. Organize a workshop to highlight Scrum's advantages, specifically tailored t…" at bounding box center [524, 217] width 0 height 8
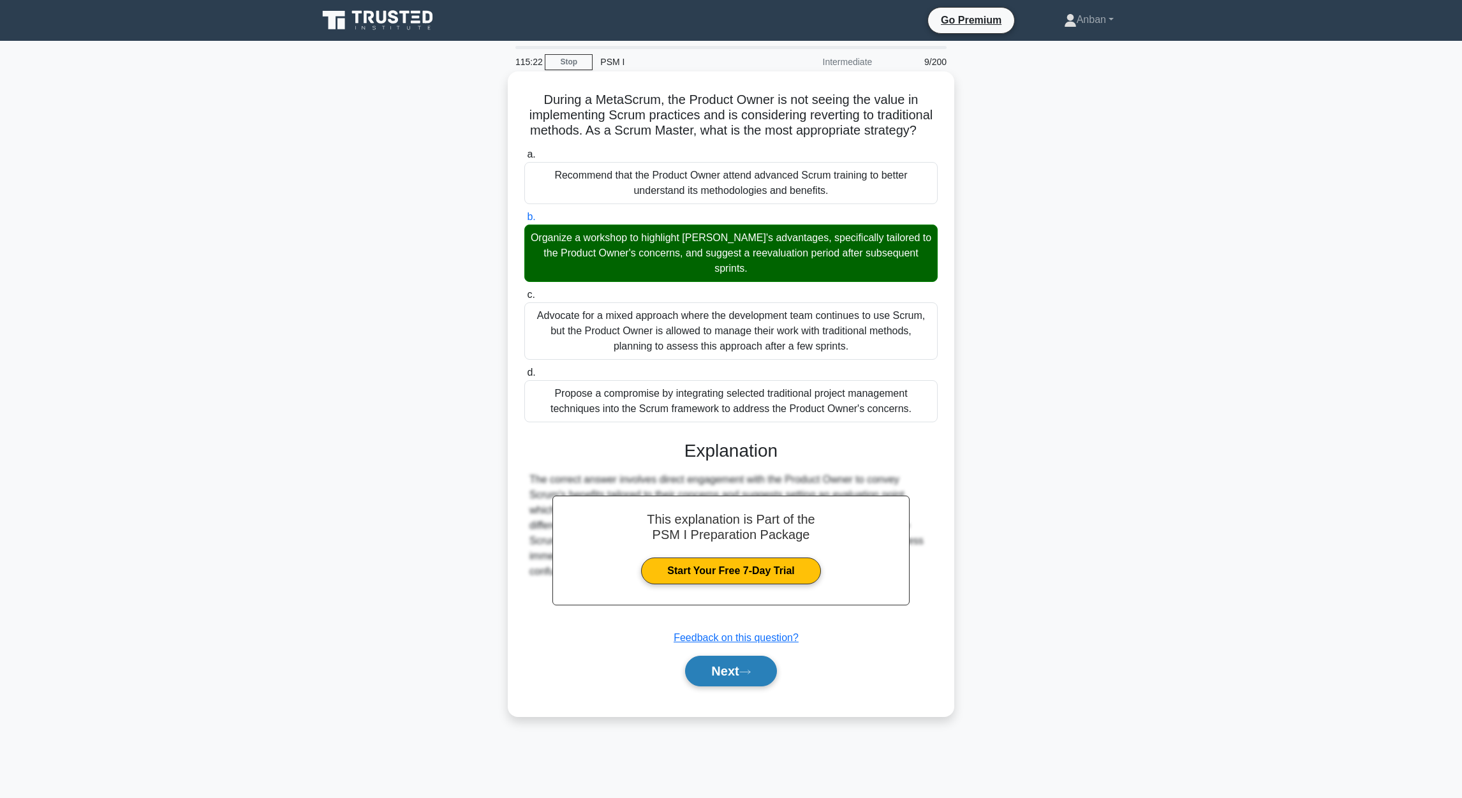
click at [703, 672] on button "Next" at bounding box center [730, 671] width 91 height 31
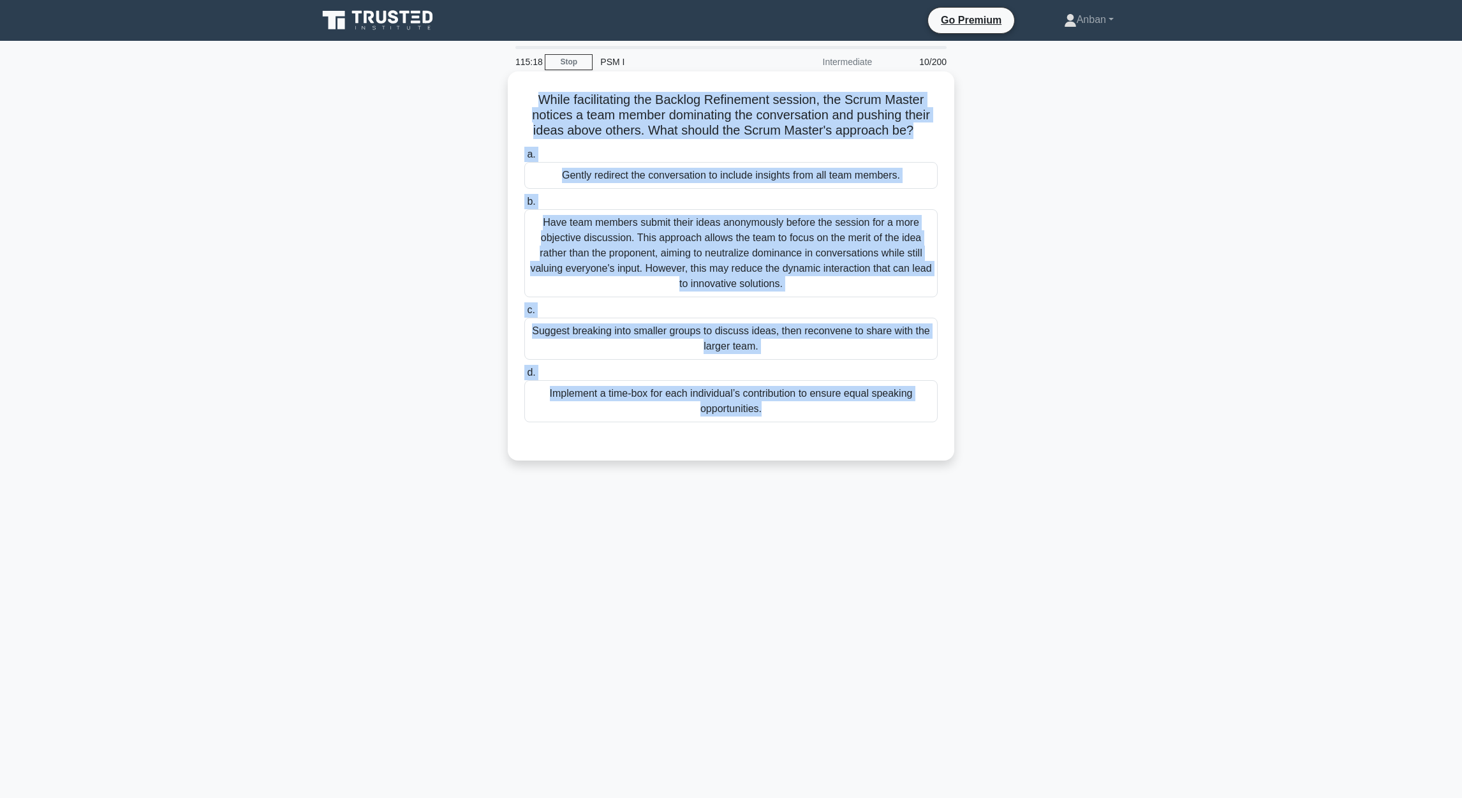
drag, startPoint x: 535, startPoint y: 100, endPoint x: 913, endPoint y: 436, distance: 505.5
click at [913, 436] on div "While facilitating the Backlog Refinement session, the Scrum Master notices a t…" at bounding box center [731, 266] width 436 height 379
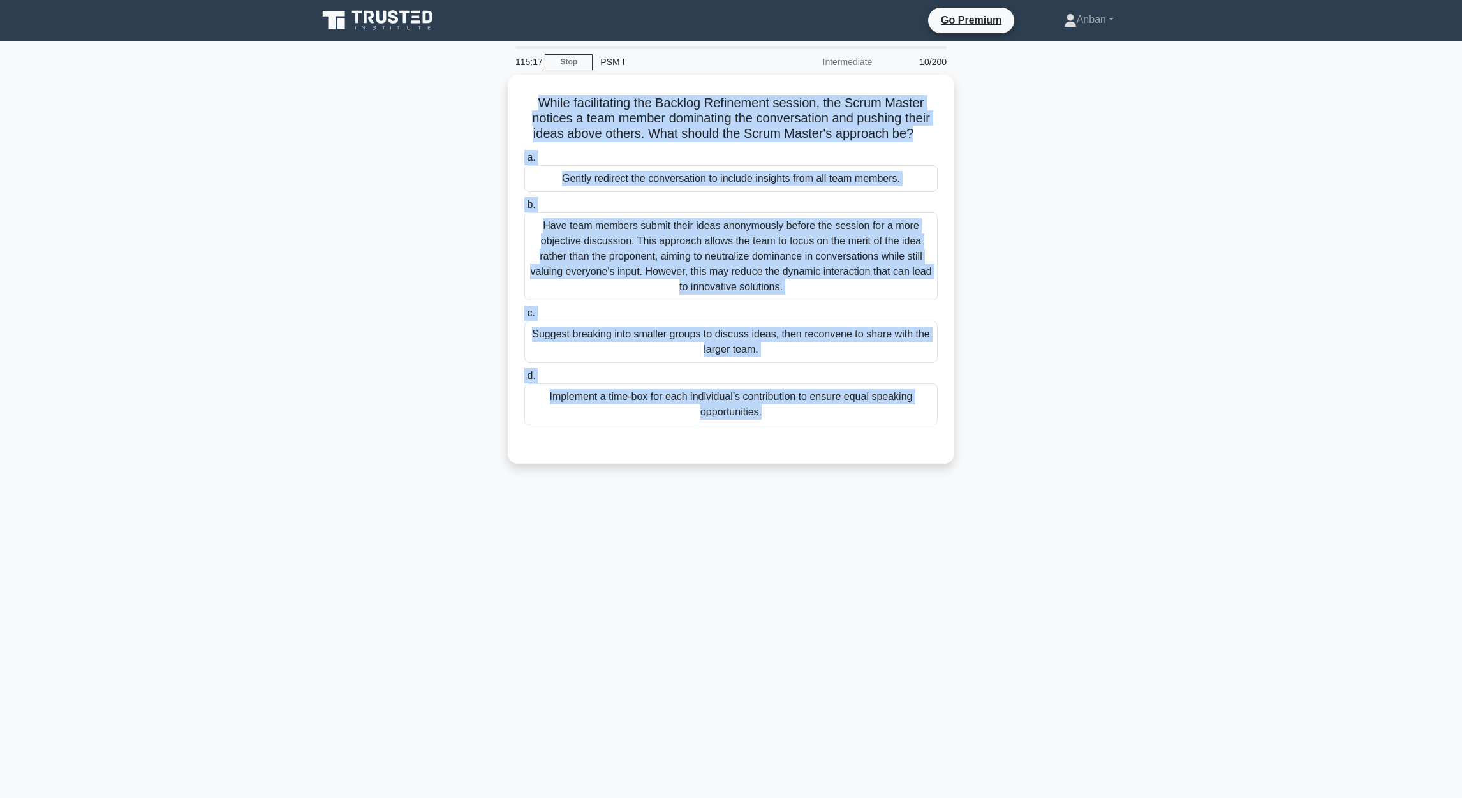
copy div "While facilitating the Backlog Refinement session, the Scrum Master notices a t…"
click at [872, 514] on div "114:57 Stop PSM I Intermediate 10/200 While facilitating the Backlog Refinement…" at bounding box center [731, 365] width 842 height 638
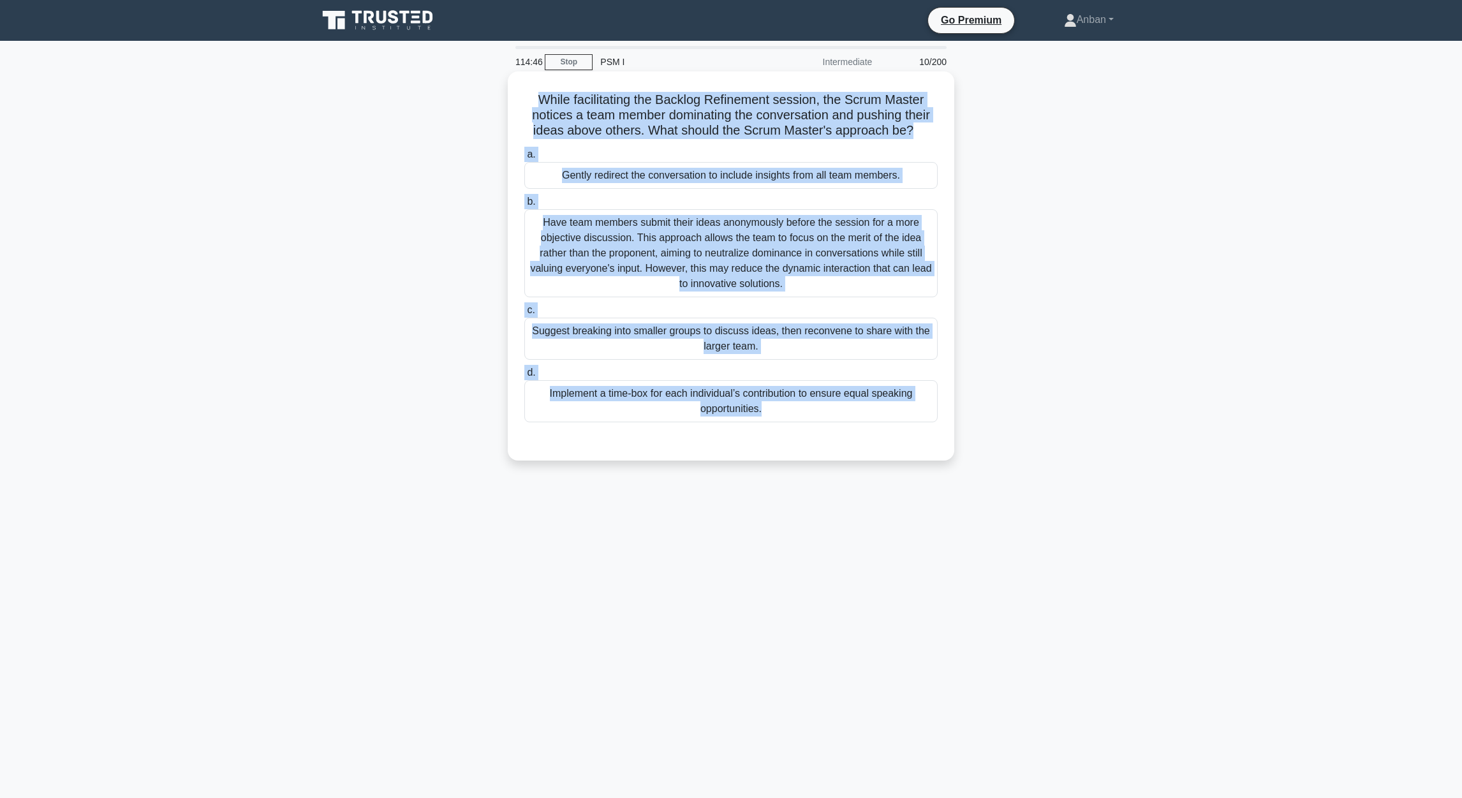
click at [724, 416] on div "Implement a time-box for each individual’s contribution to ensure equal speakin…" at bounding box center [730, 401] width 413 height 42
click at [524, 377] on input "d. Implement a time-box for each individual’s contribution to ensure equal spea…" at bounding box center [524, 373] width 0 height 8
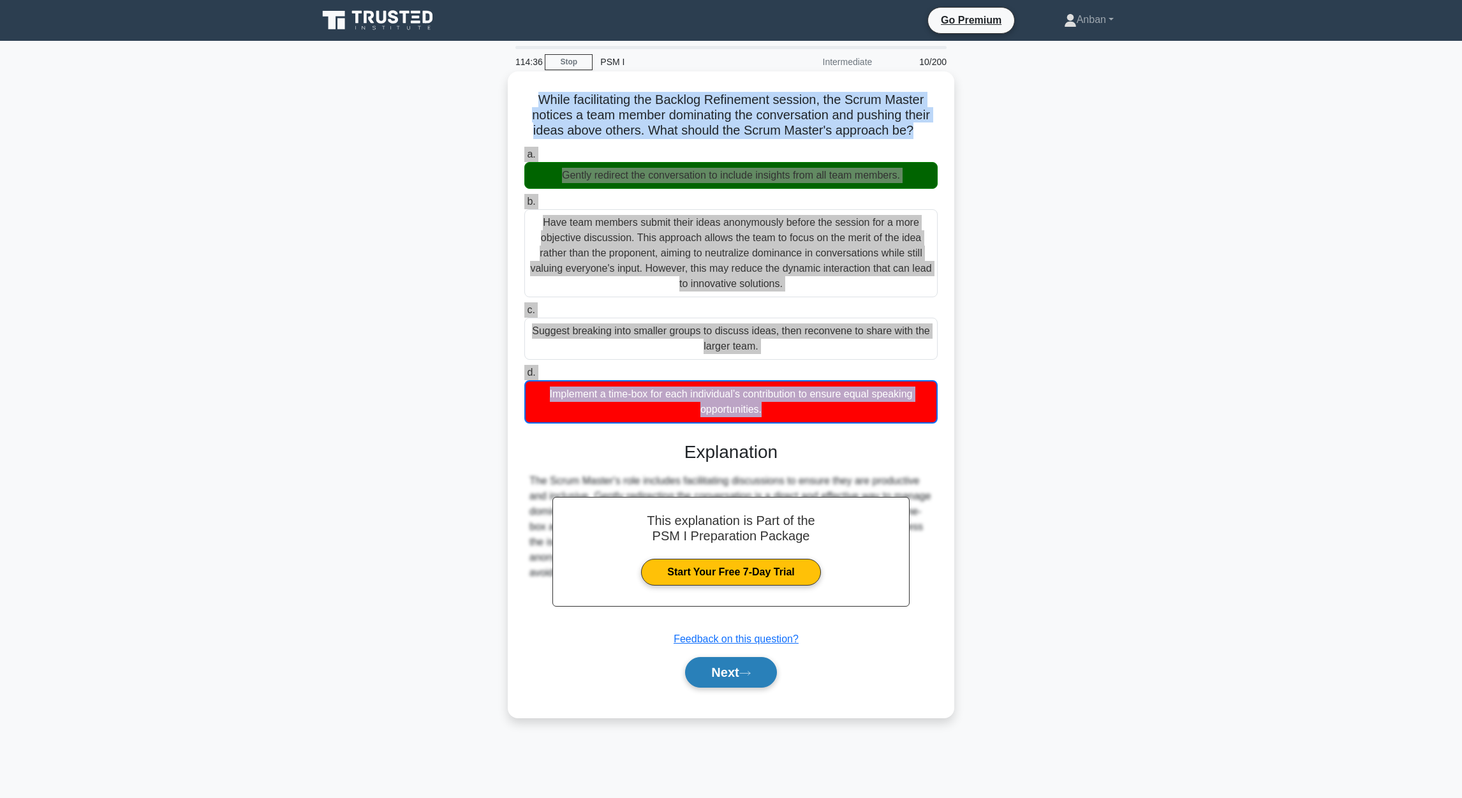
click at [728, 673] on button "Next" at bounding box center [730, 672] width 91 height 31
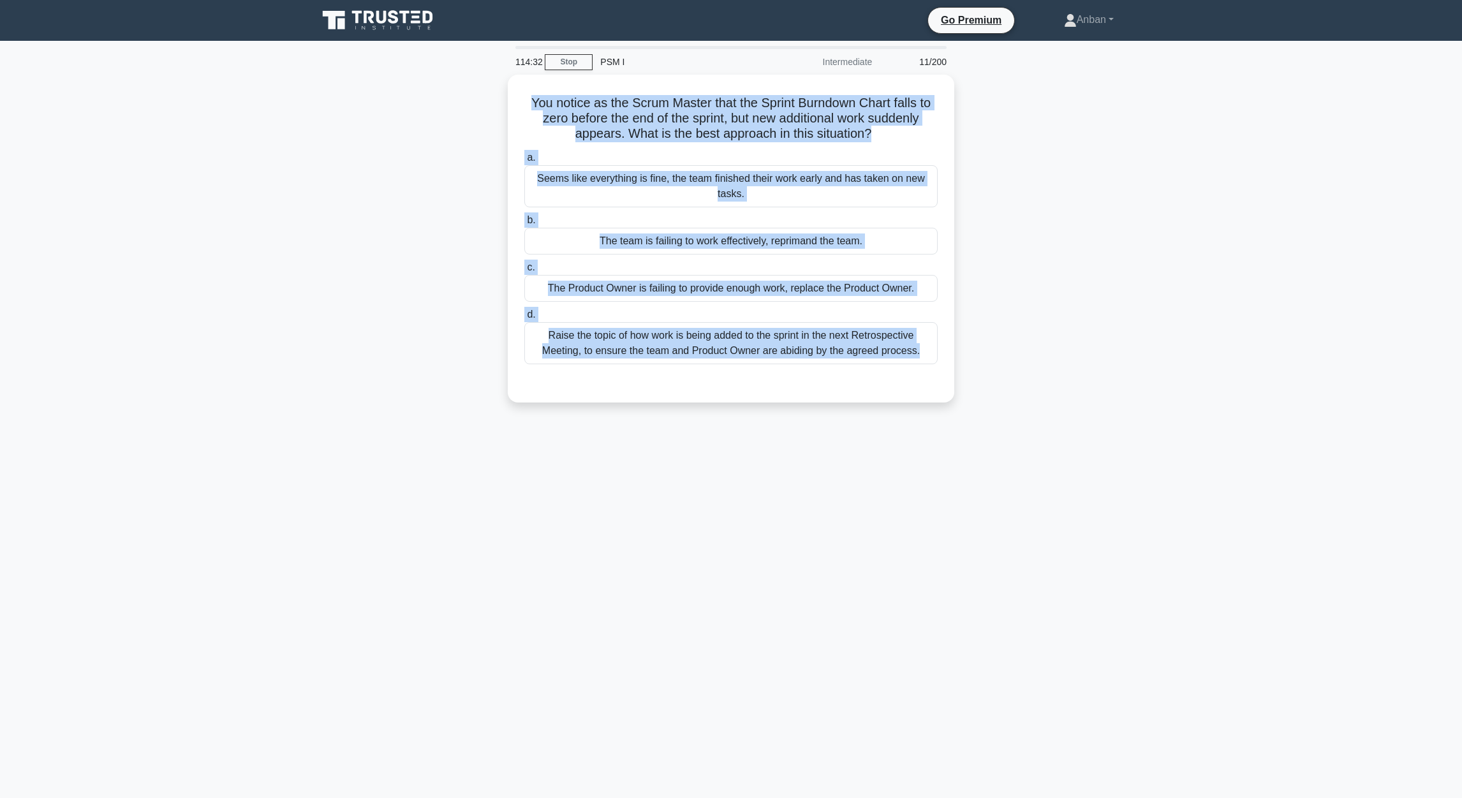
drag, startPoint x: 527, startPoint y: 103, endPoint x: 998, endPoint y: 386, distance: 549.6
click at [998, 386] on div "You notice as the Scrum Master that the Sprint Burndown Chart falls to zero bef…" at bounding box center [731, 246] width 842 height 343
copy div "You notice as the Scrum Master that the Sprint Burndown Chart falls to zero bef…"
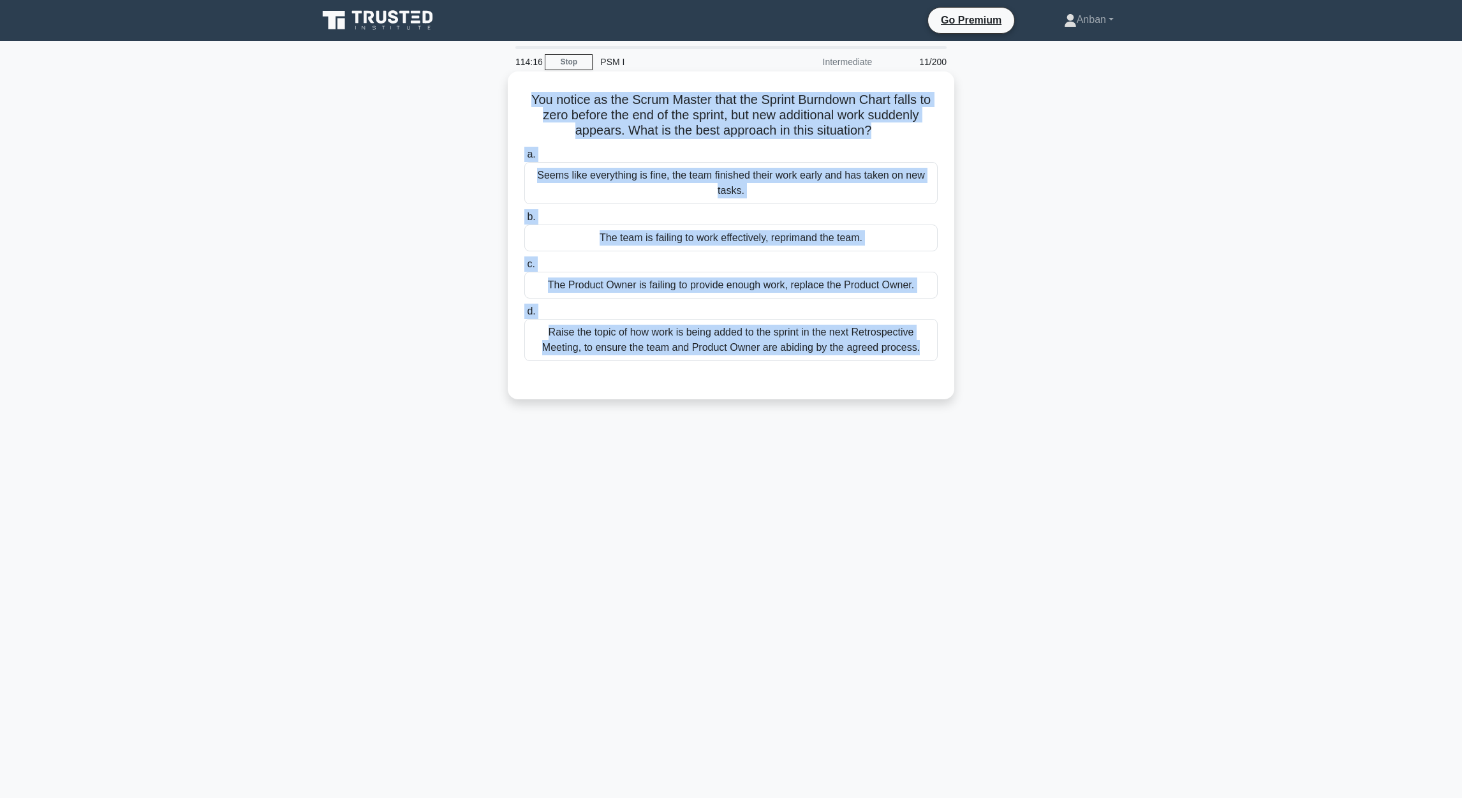
click at [757, 356] on div "Raise the topic of how work is being added to the sprint in the next Retrospect…" at bounding box center [730, 340] width 413 height 42
click at [524, 316] on input "d. Raise the topic of how work is being added to the sprint in the next Retrosp…" at bounding box center [524, 311] width 0 height 8
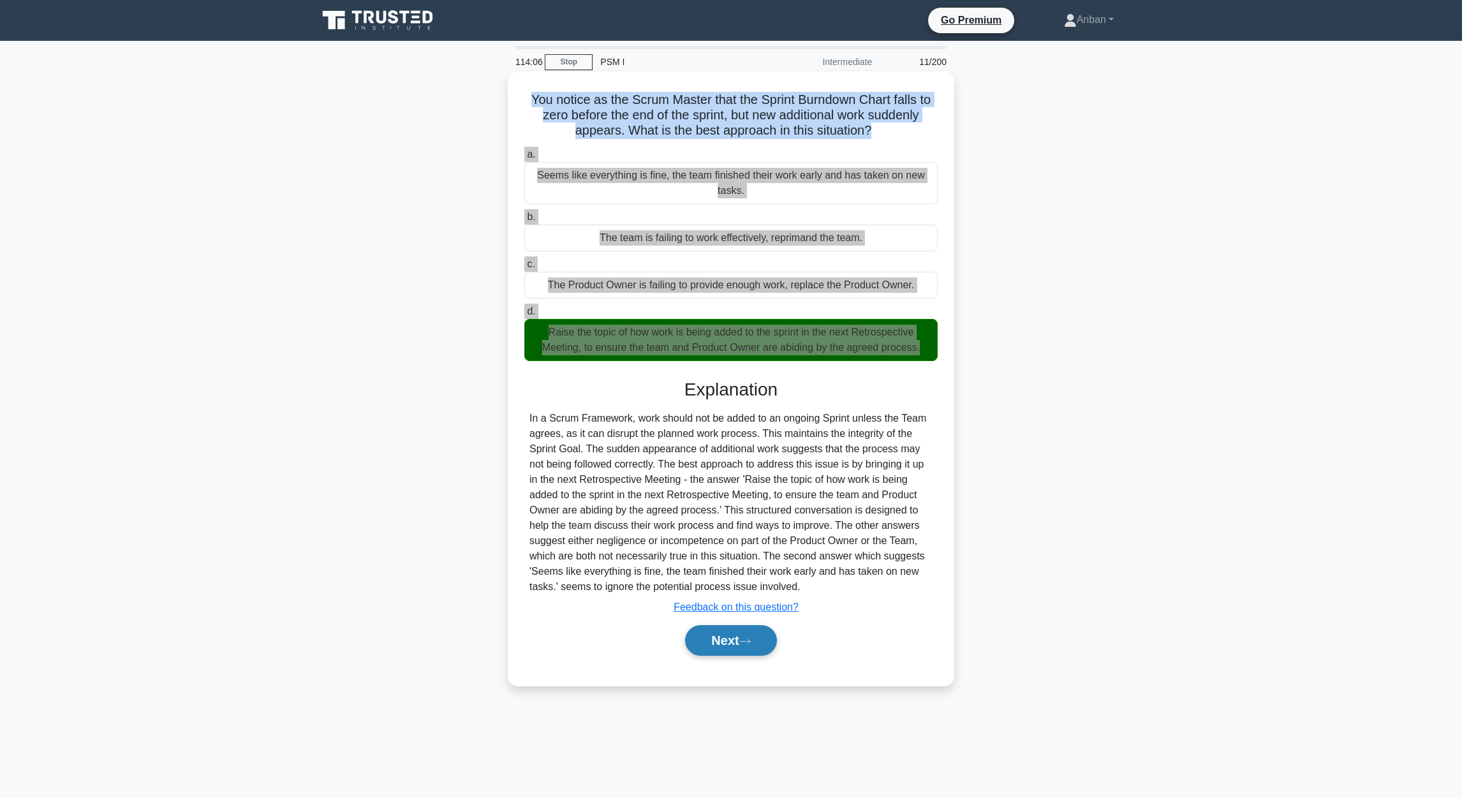
click at [718, 638] on button "Next" at bounding box center [730, 640] width 91 height 31
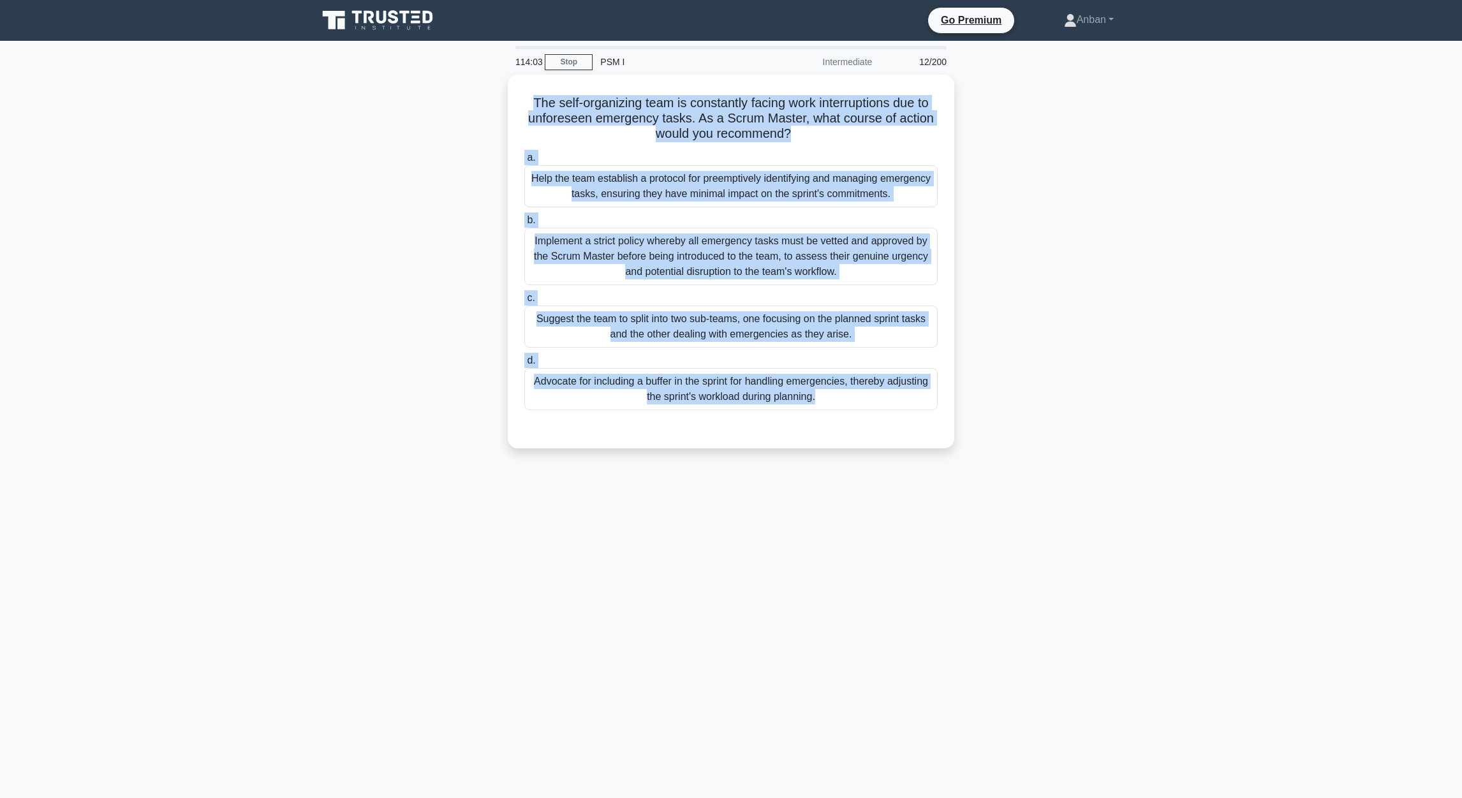
drag, startPoint x: 602, startPoint y: 150, endPoint x: 965, endPoint y: 424, distance: 455.3
click at [965, 424] on div "The self-organizing team is constantly facing work interruptions due to unfores…" at bounding box center [731, 269] width 842 height 389
click at [990, 491] on div "113:57 Stop PSM I Intermediate 12/200 The self-organizing team is constantly fa…" at bounding box center [731, 365] width 842 height 638
click at [805, 495] on div "113:56 Stop PSM I Intermediate 12/200 The self-organizing team is constantly fa…" at bounding box center [731, 365] width 842 height 638
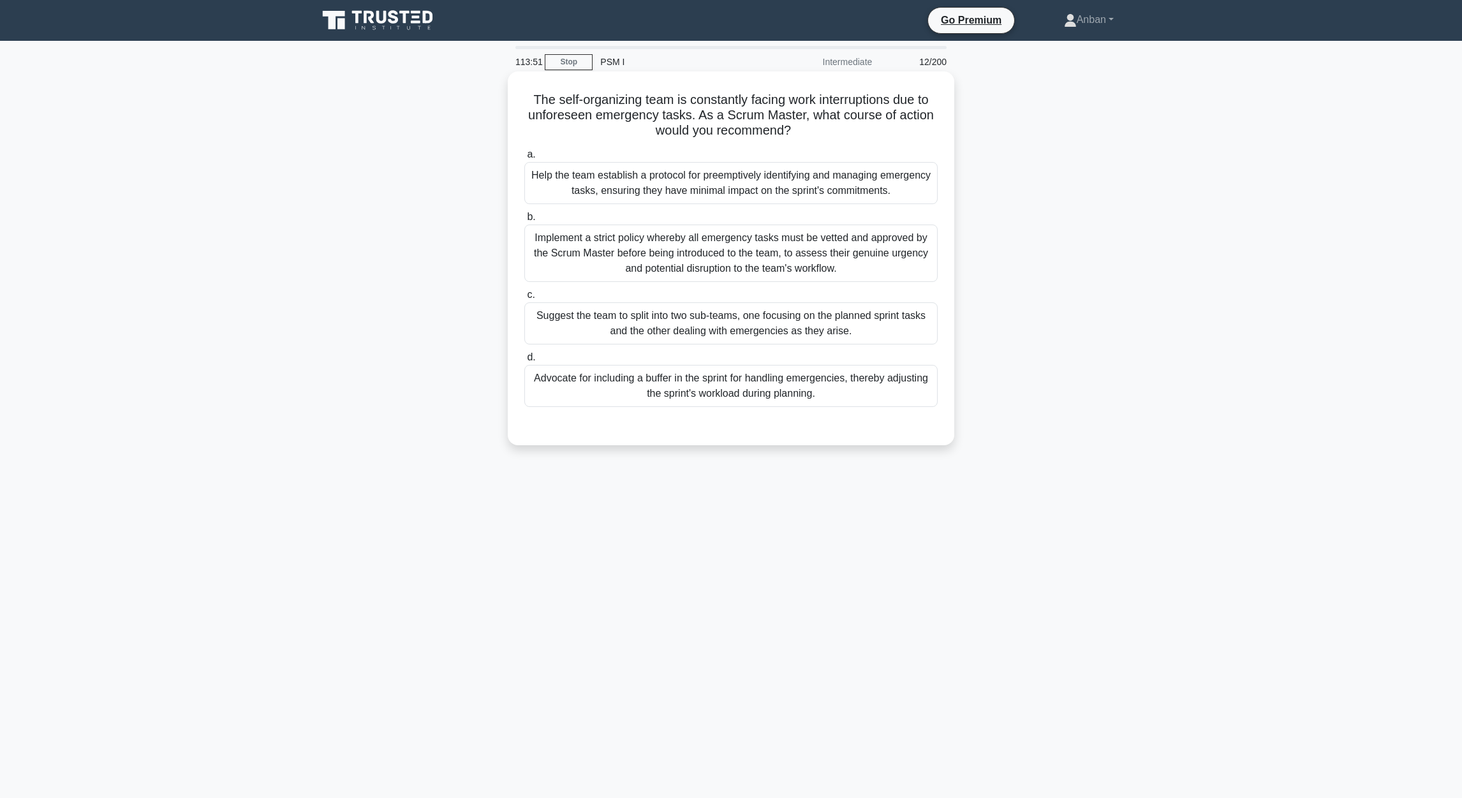
click at [723, 195] on div "Help the team establish a protocol for preemptively identifying and managing em…" at bounding box center [730, 183] width 413 height 42
click at [524, 159] on input "a. Help the team establish a protocol for preemptively identifying and managing…" at bounding box center [524, 154] width 0 height 8
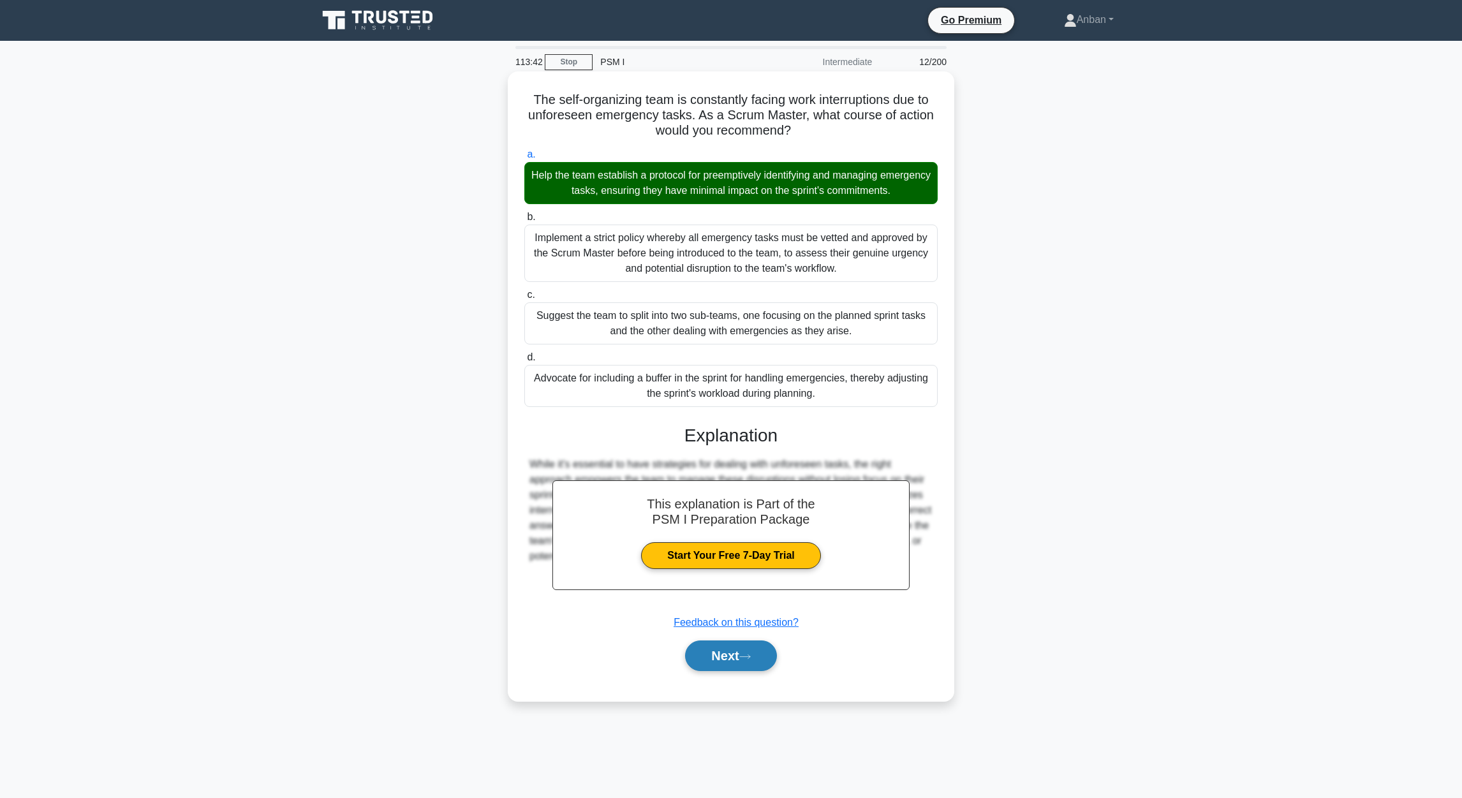
drag, startPoint x: 743, startPoint y: 655, endPoint x: 753, endPoint y: 648, distance: 12.4
click at [747, 652] on button "Next" at bounding box center [730, 655] width 91 height 31
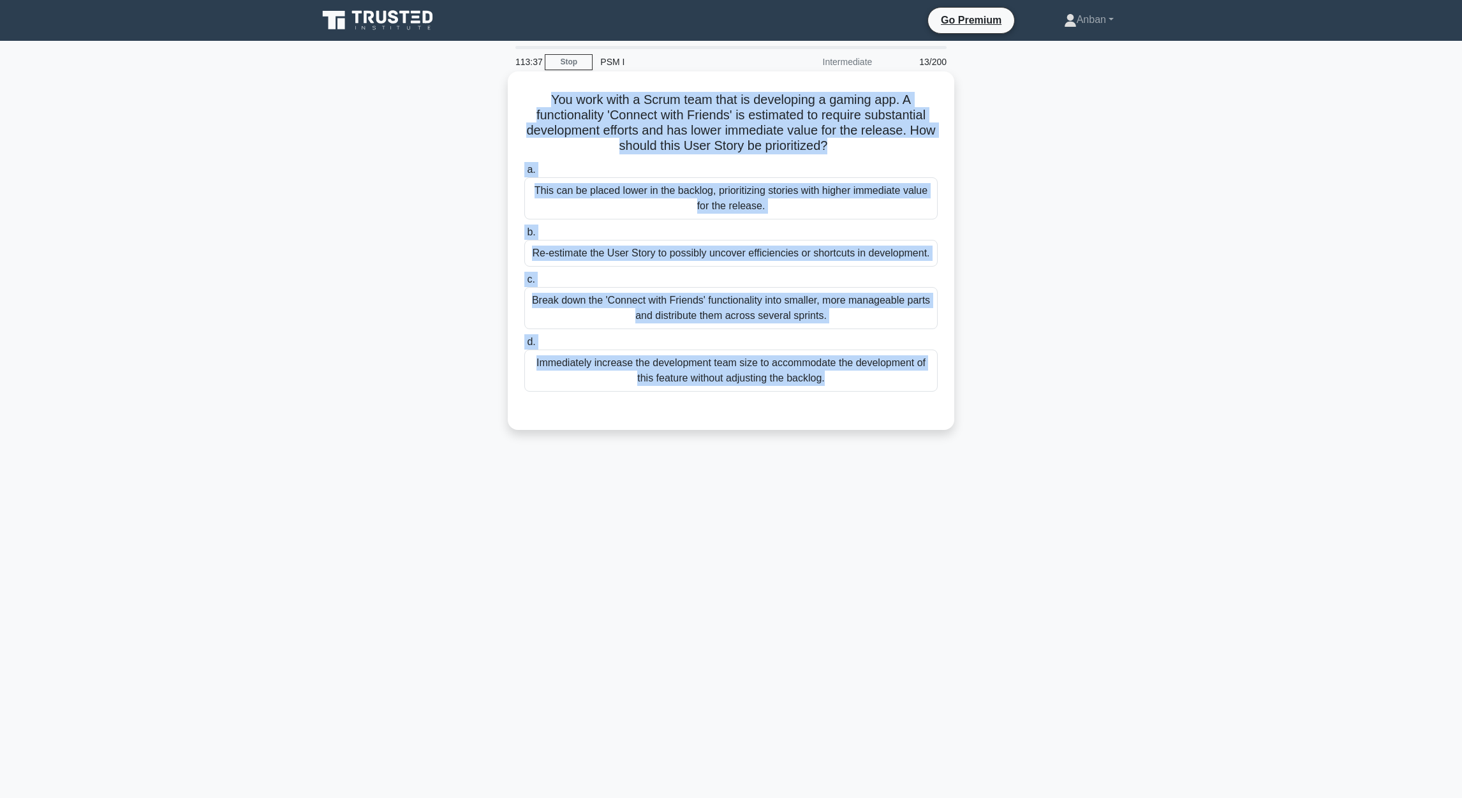
drag, startPoint x: 545, startPoint y: 99, endPoint x: 944, endPoint y: 399, distance: 499.2
click at [944, 399] on div "You work with a Scrum team that is developing a gaming app. A functionality 'Co…" at bounding box center [731, 251] width 436 height 348
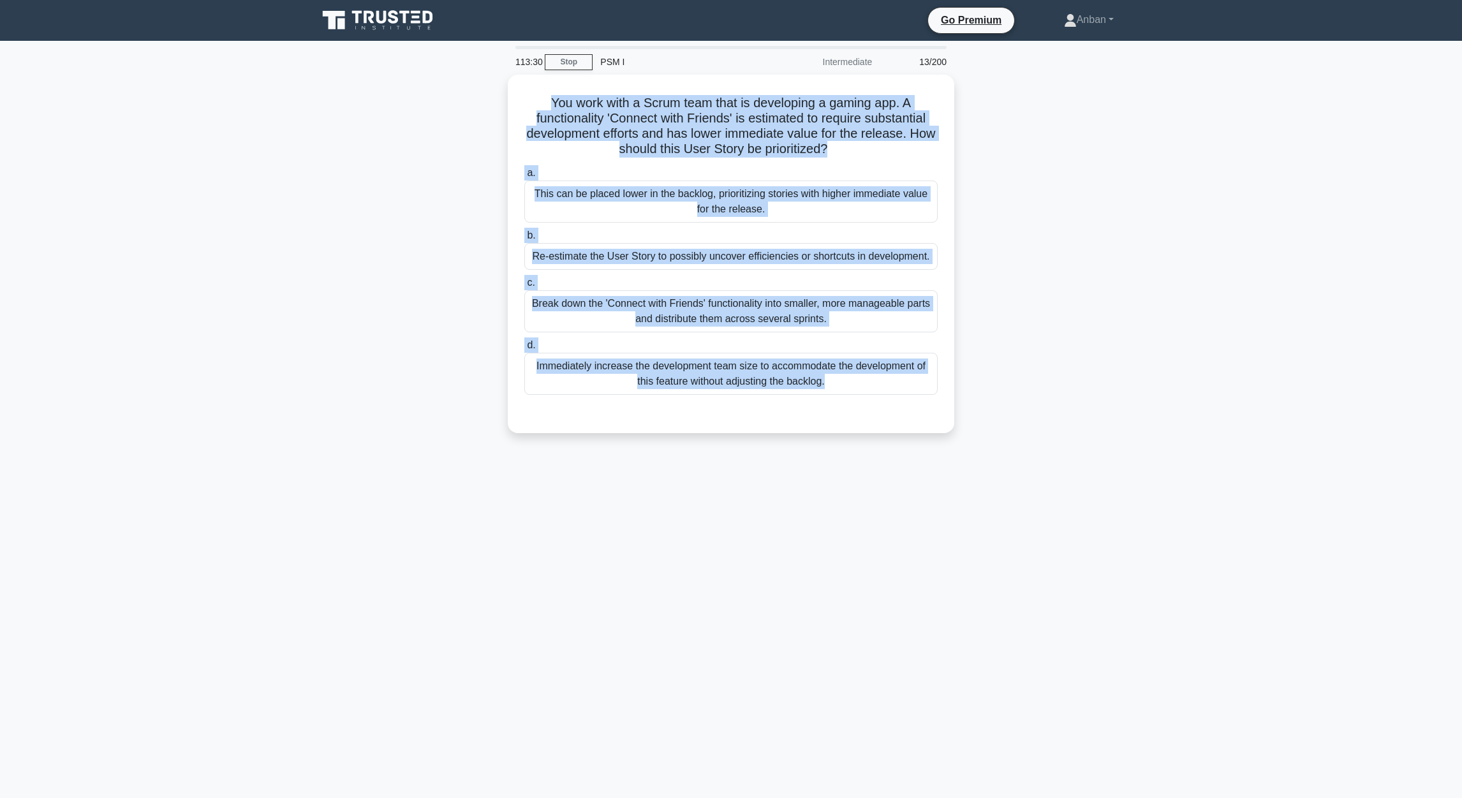
click at [740, 487] on div "113:30 Stop PSM I Intermediate 13/200 You work with a Scrum team that is develo…" at bounding box center [731, 365] width 842 height 638
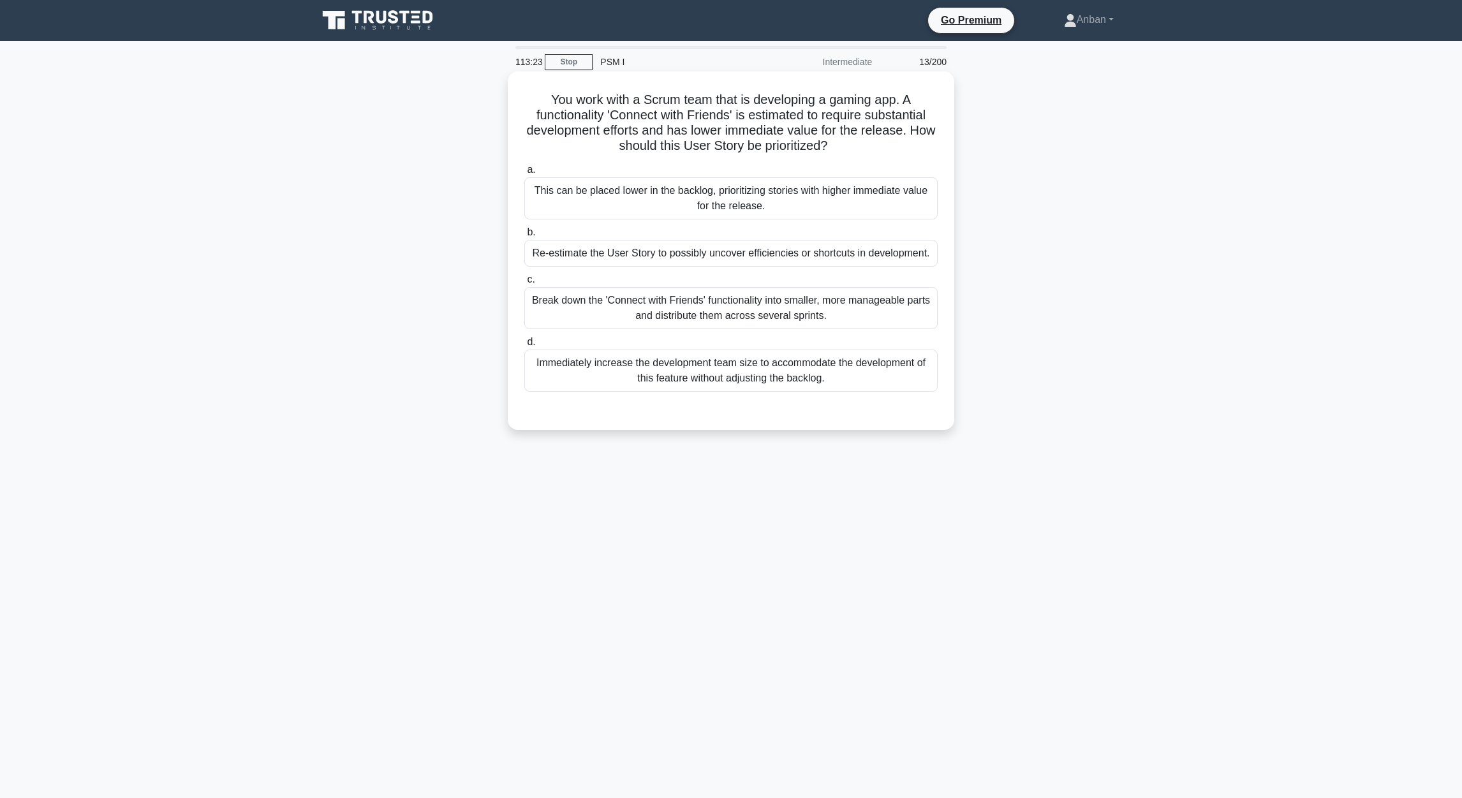
click at [679, 249] on div "Re-estimate the User Story to possibly uncover efficiencies or shortcuts in dev…" at bounding box center [730, 253] width 413 height 27
drag, startPoint x: 679, startPoint y: 249, endPoint x: 684, endPoint y: 261, distance: 13.4
click at [684, 261] on div "Re-estimate the User Story to possibly uncover efficiencies or shortcuts in dev…" at bounding box center [730, 253] width 413 height 27
click at [524, 237] on input "b. Re-estimate the User Story to possibly uncover efficiencies or shortcuts in …" at bounding box center [524, 232] width 0 height 8
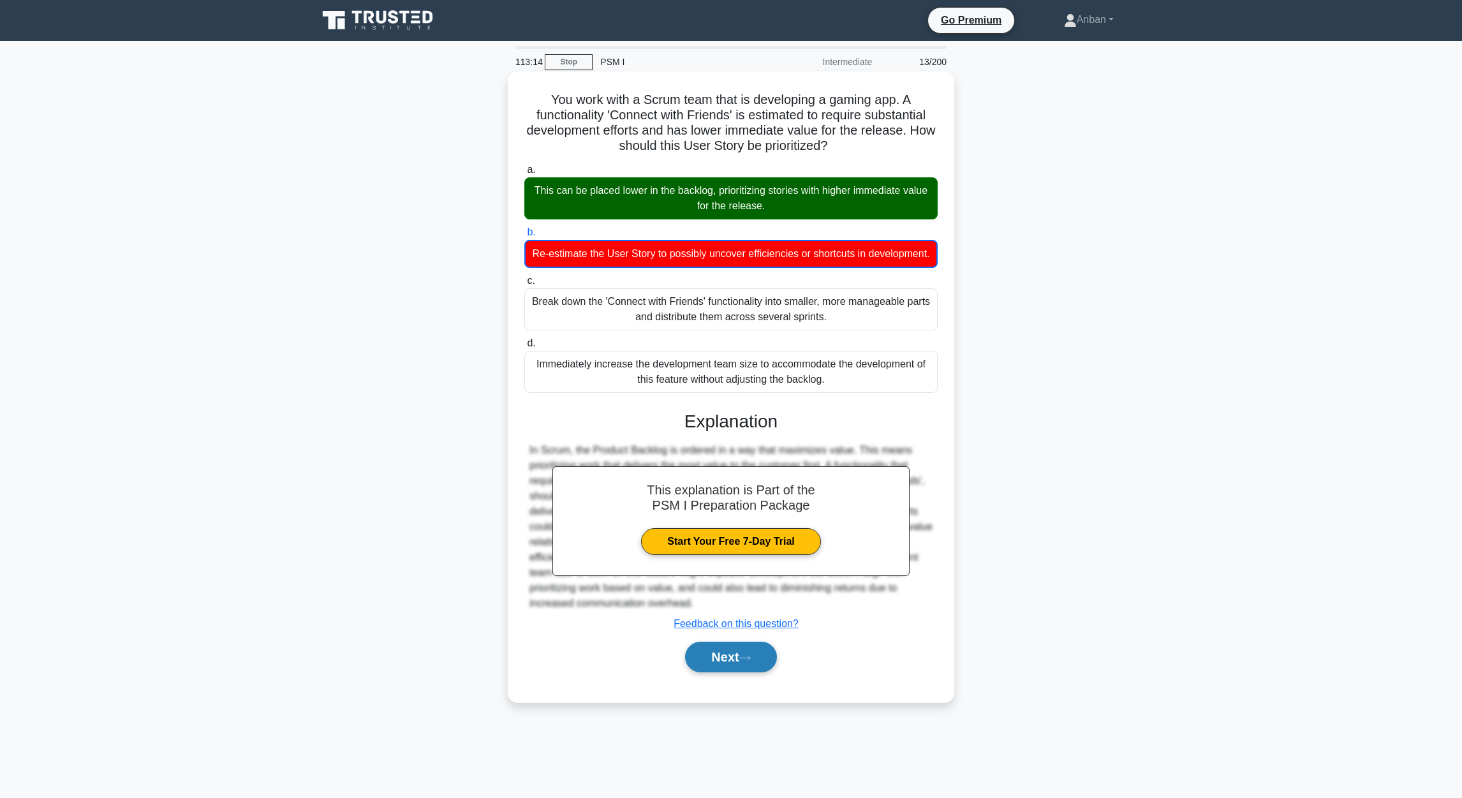
click at [724, 672] on button "Next" at bounding box center [730, 657] width 91 height 31
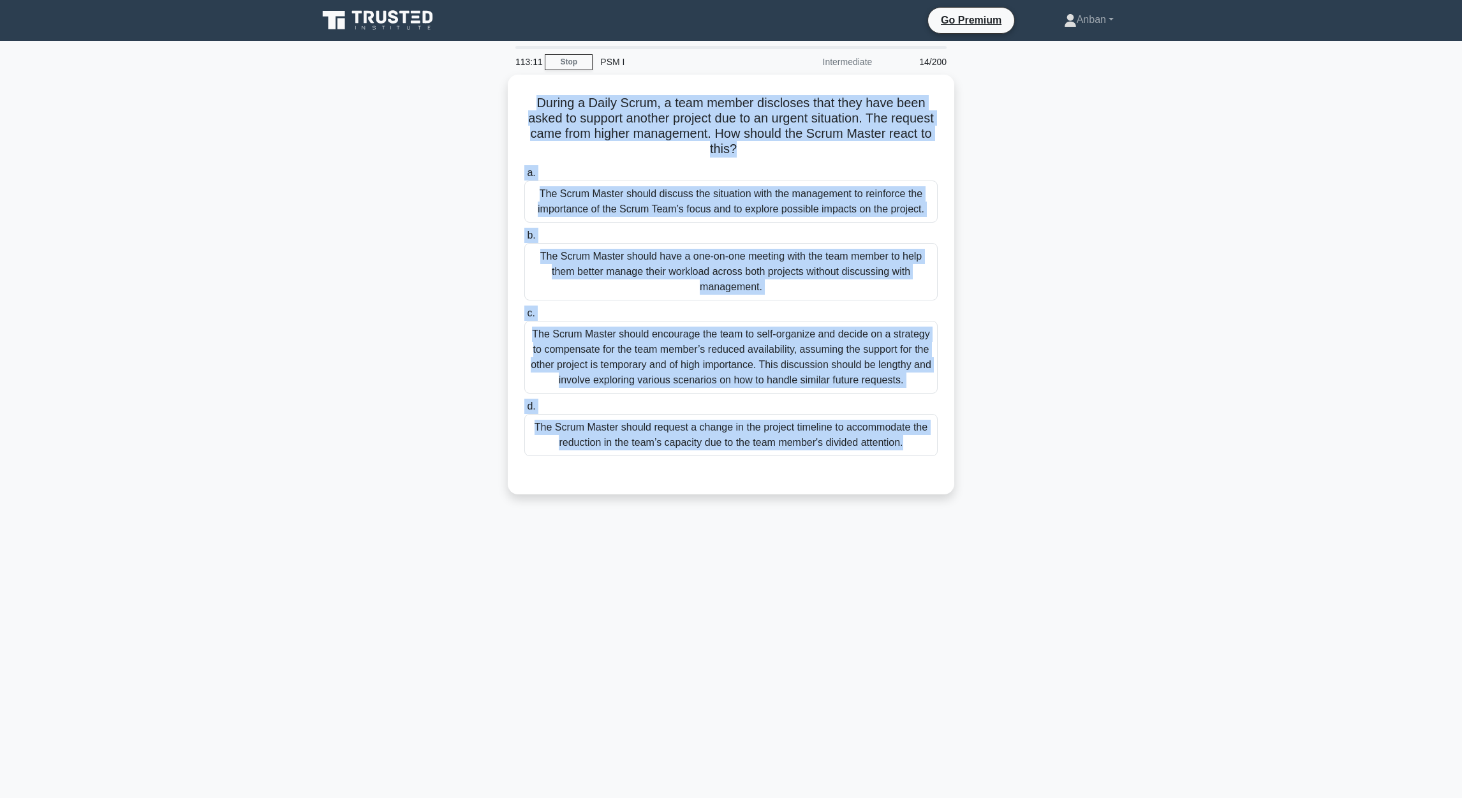
drag, startPoint x: 566, startPoint y: 126, endPoint x: 1019, endPoint y: 467, distance: 567.4
click at [1016, 469] on div "During a Daily Scrum, a team member discloses that they have been asked to supp…" at bounding box center [731, 292] width 842 height 435
click at [1143, 394] on div "During a Daily Scrum, a team member discloses that they have been asked to supp…" at bounding box center [731, 292] width 842 height 435
click at [1142, 395] on div "During a Daily Scrum, a team member discloses that they have been asked to supp…" at bounding box center [731, 292] width 842 height 435
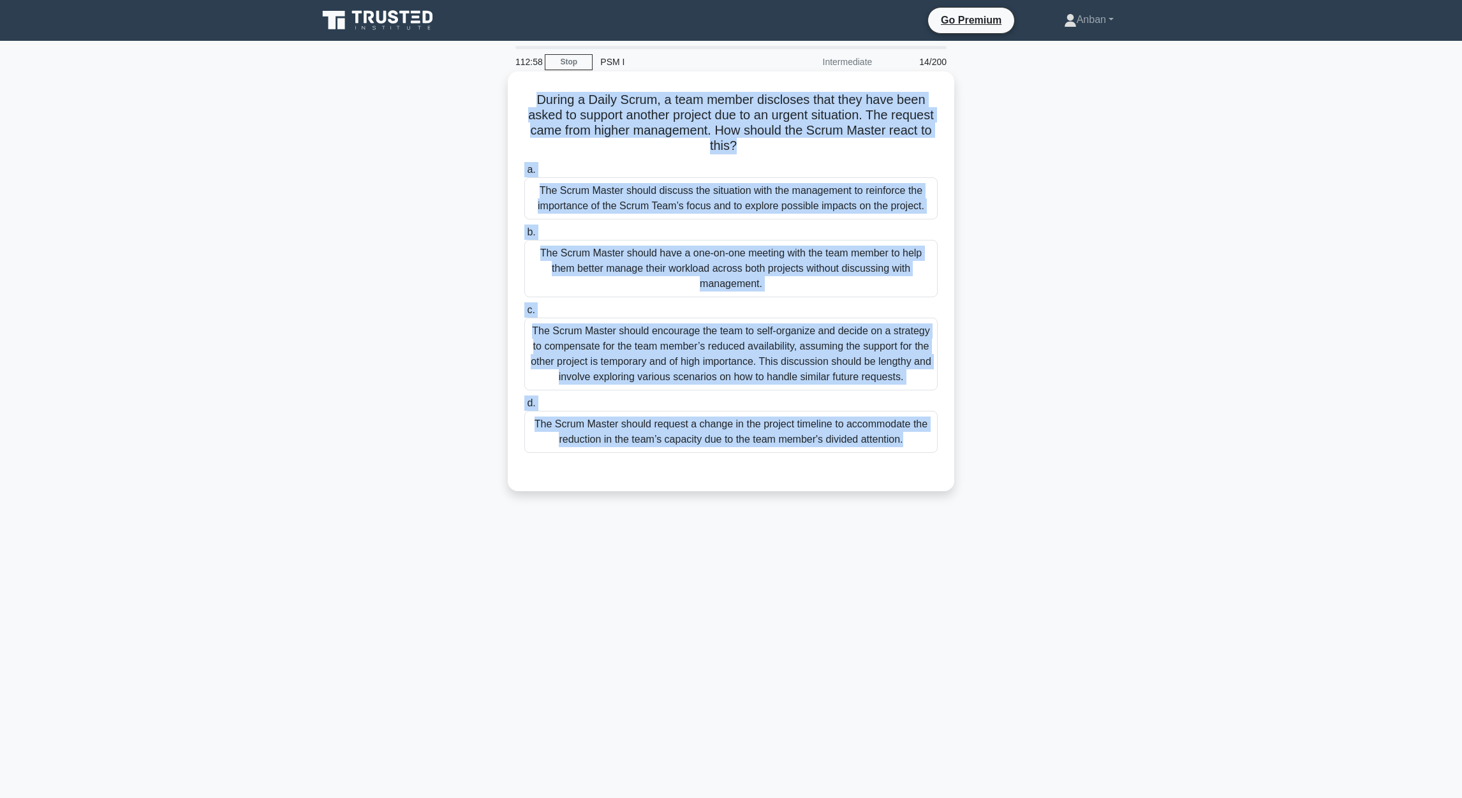
click at [745, 355] on div "The Scrum Master should encourage the team to self-organize and decide on a str…" at bounding box center [730, 354] width 413 height 73
click at [524, 314] on input "c. The Scrum Master should encourage the team to self-organize and decide on a …" at bounding box center [524, 310] width 0 height 8
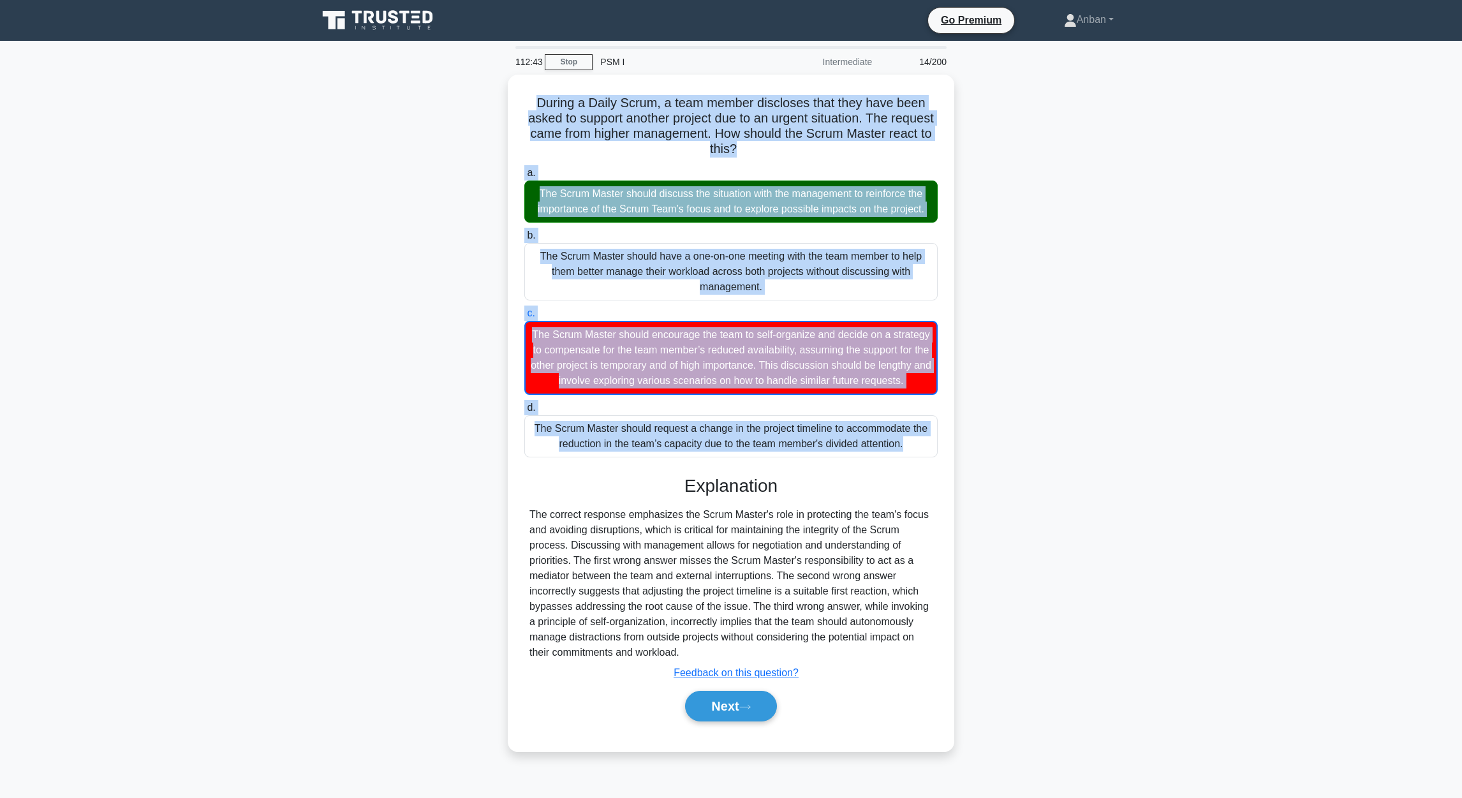
click at [1119, 533] on div "During a Daily Scrum, a team member discloses that they have been asked to supp…" at bounding box center [731, 421] width 842 height 692
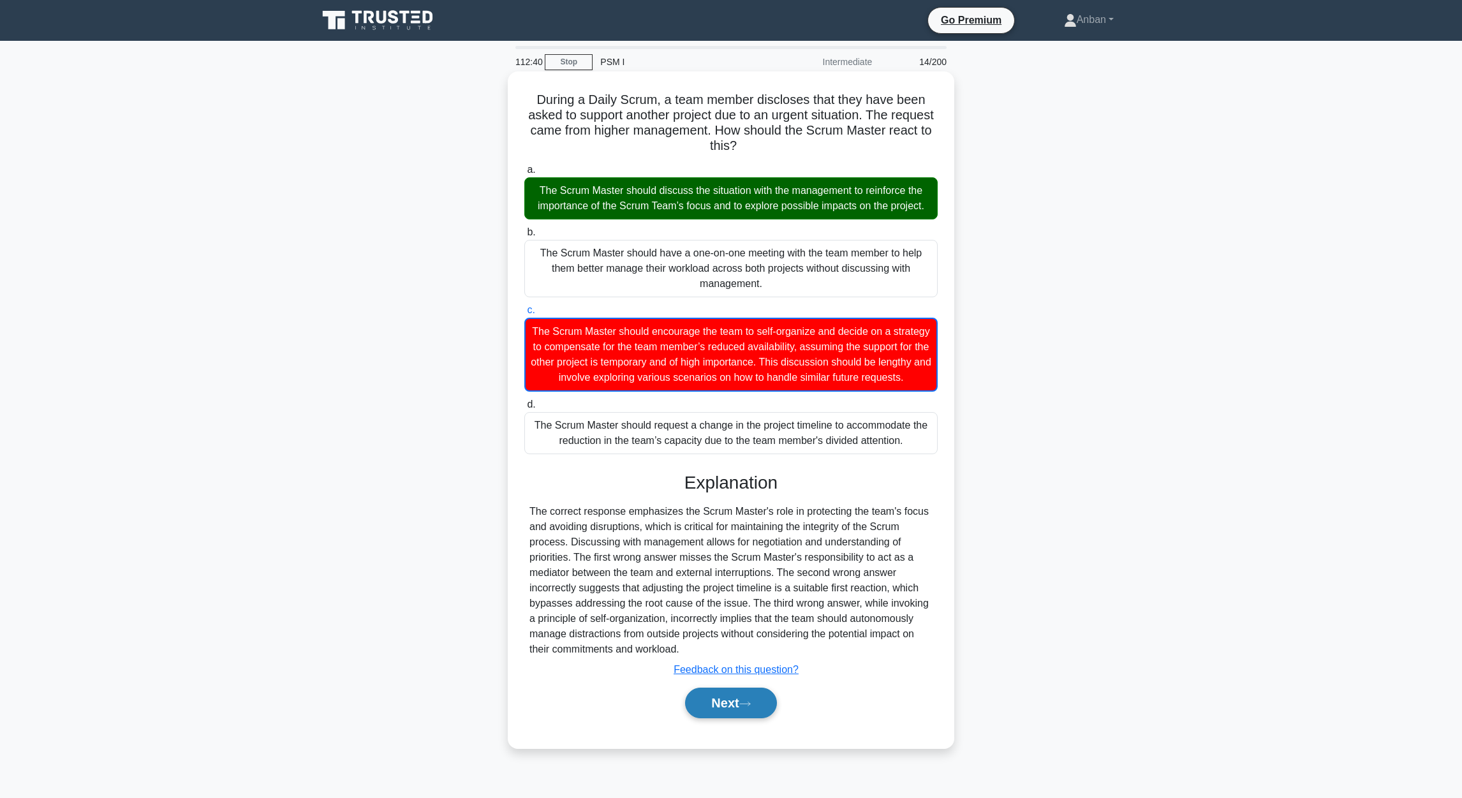
click at [732, 715] on button "Next" at bounding box center [730, 702] width 91 height 31
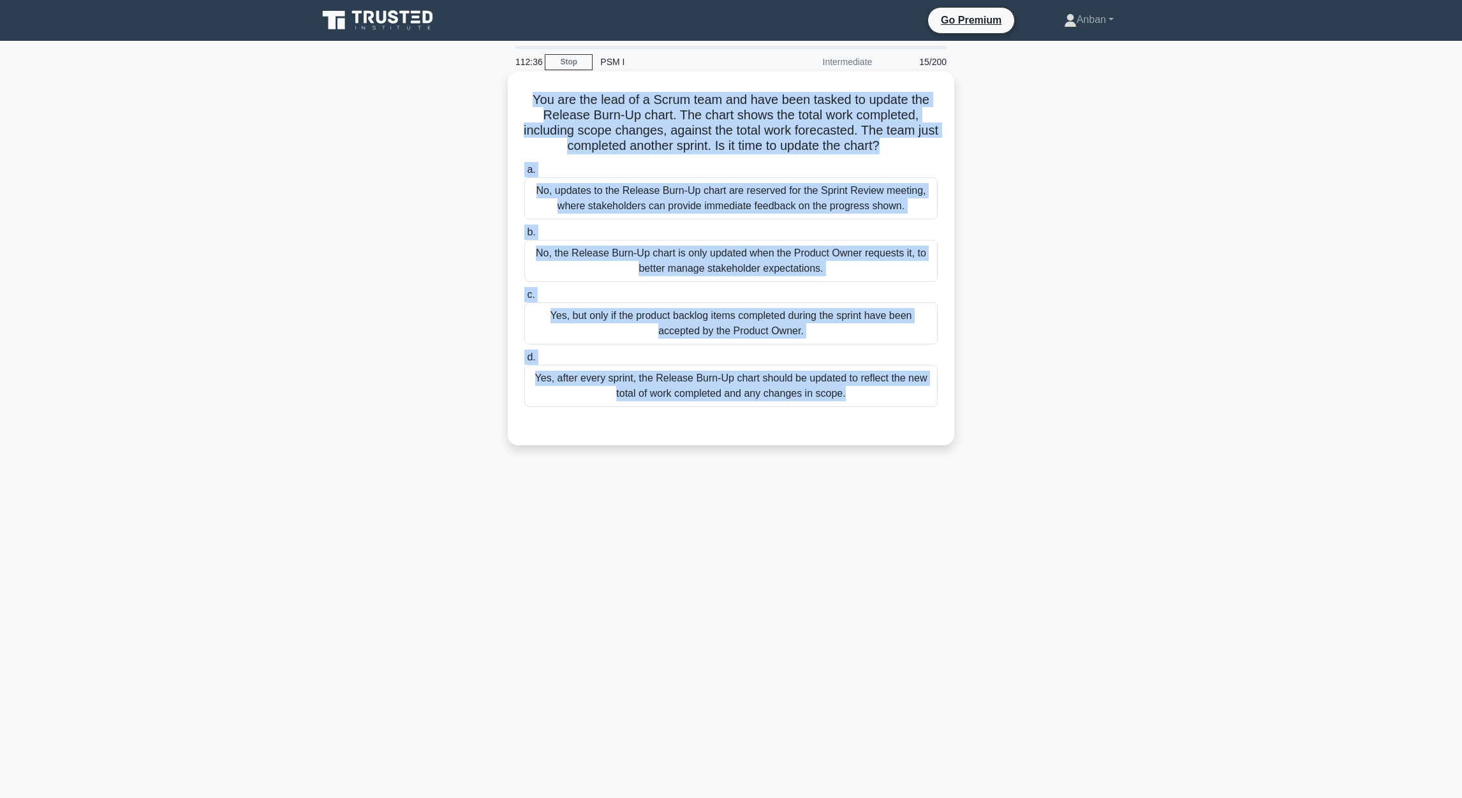
drag, startPoint x: 561, startPoint y: 147, endPoint x: 947, endPoint y: 427, distance: 477.1
click at [947, 427] on div "You are the lead of a Scrum team and have been tasked to update the Release Bur…" at bounding box center [731, 258] width 436 height 363
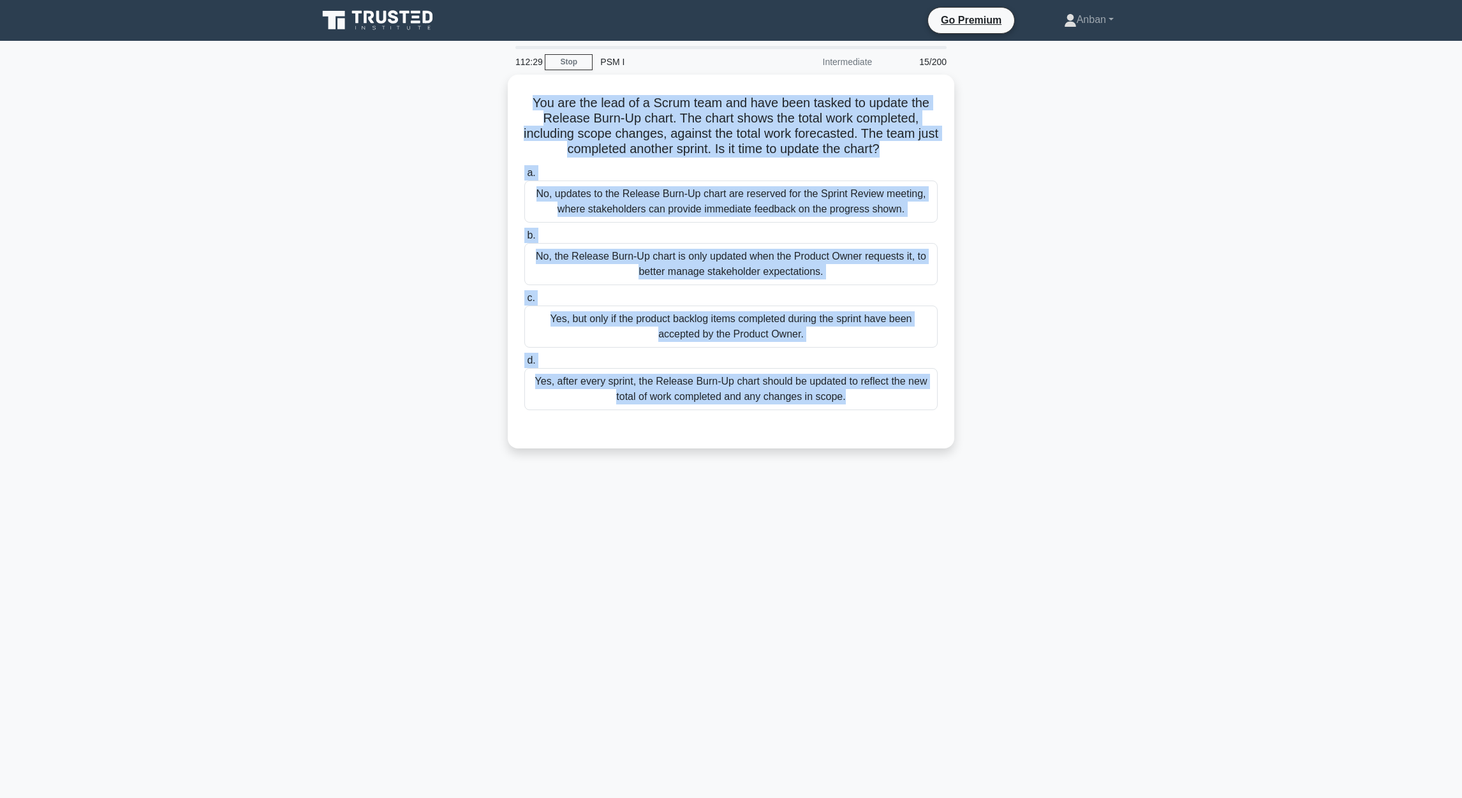
click at [725, 493] on div "112:29 Stop PSM I Intermediate 15/200 You are the lead of a Scrum team and have…" at bounding box center [731, 365] width 842 height 638
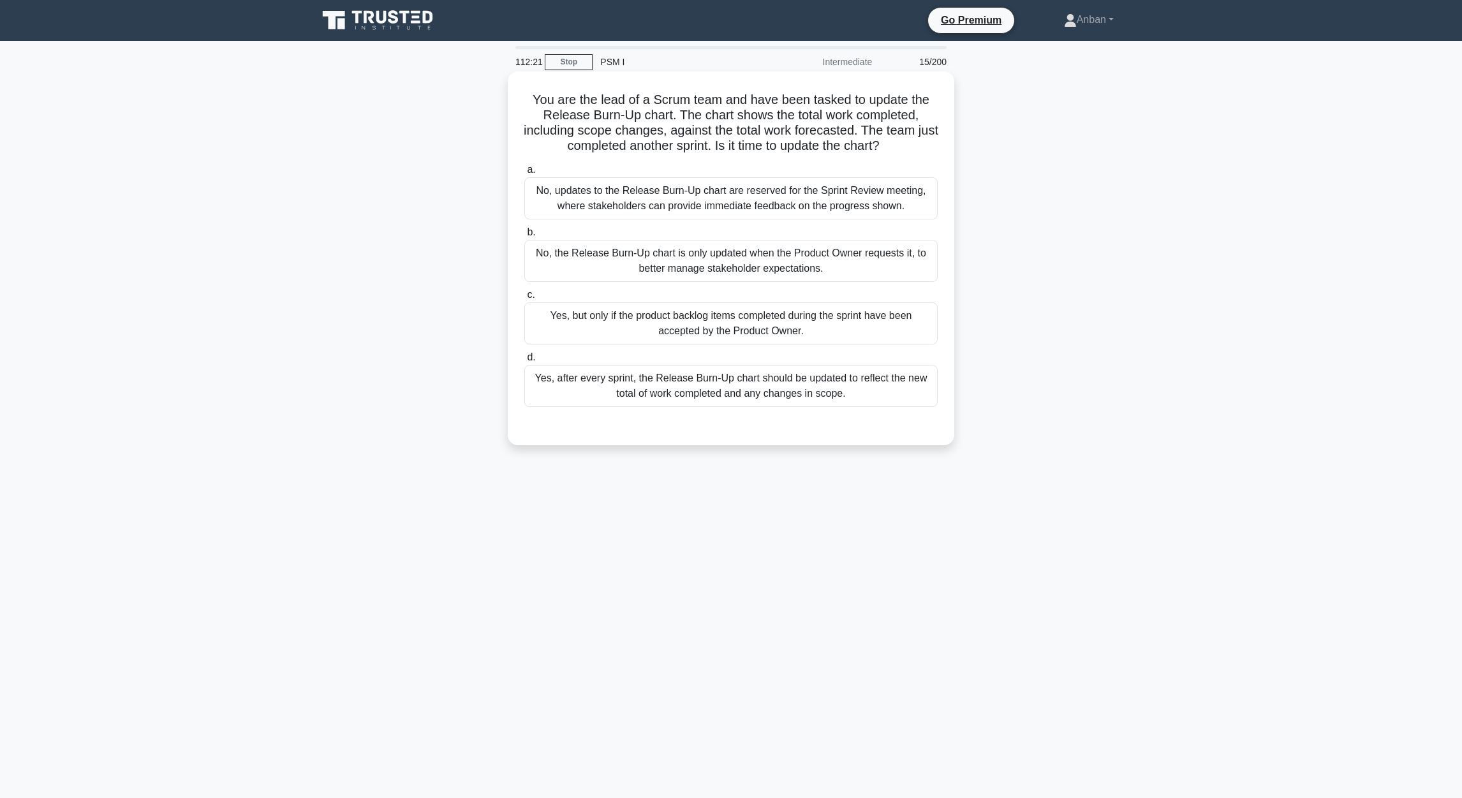
click at [656, 393] on div "Yes, after every sprint, the Release Burn-Up chart should be updated to reflect…" at bounding box center [730, 386] width 413 height 42
click at [524, 362] on input "d. Yes, after every sprint, the Release Burn-Up chart should be updated to refl…" at bounding box center [524, 357] width 0 height 8
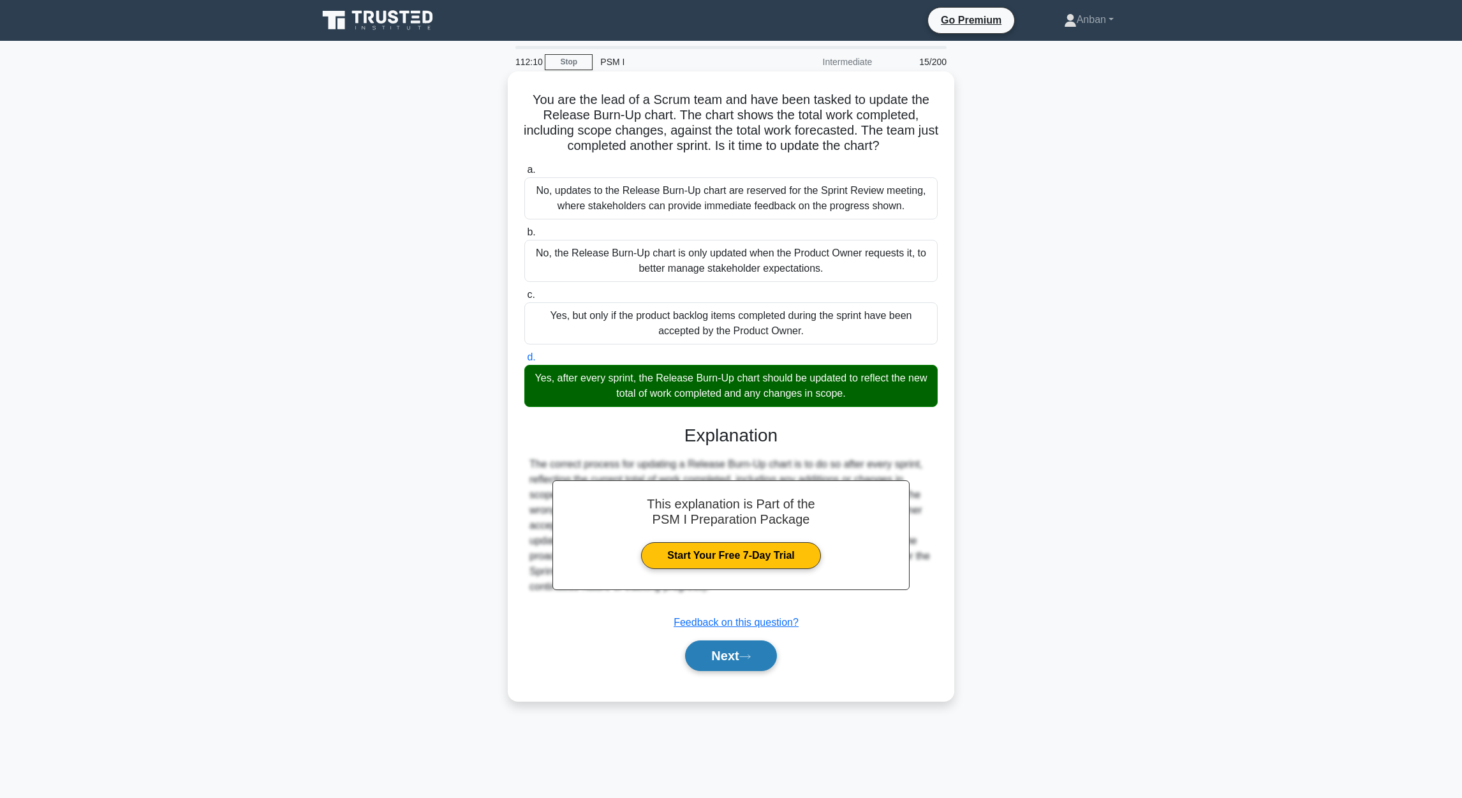
drag, startPoint x: 726, startPoint y: 651, endPoint x: 741, endPoint y: 644, distance: 16.3
click at [735, 646] on button "Next" at bounding box center [730, 655] width 91 height 31
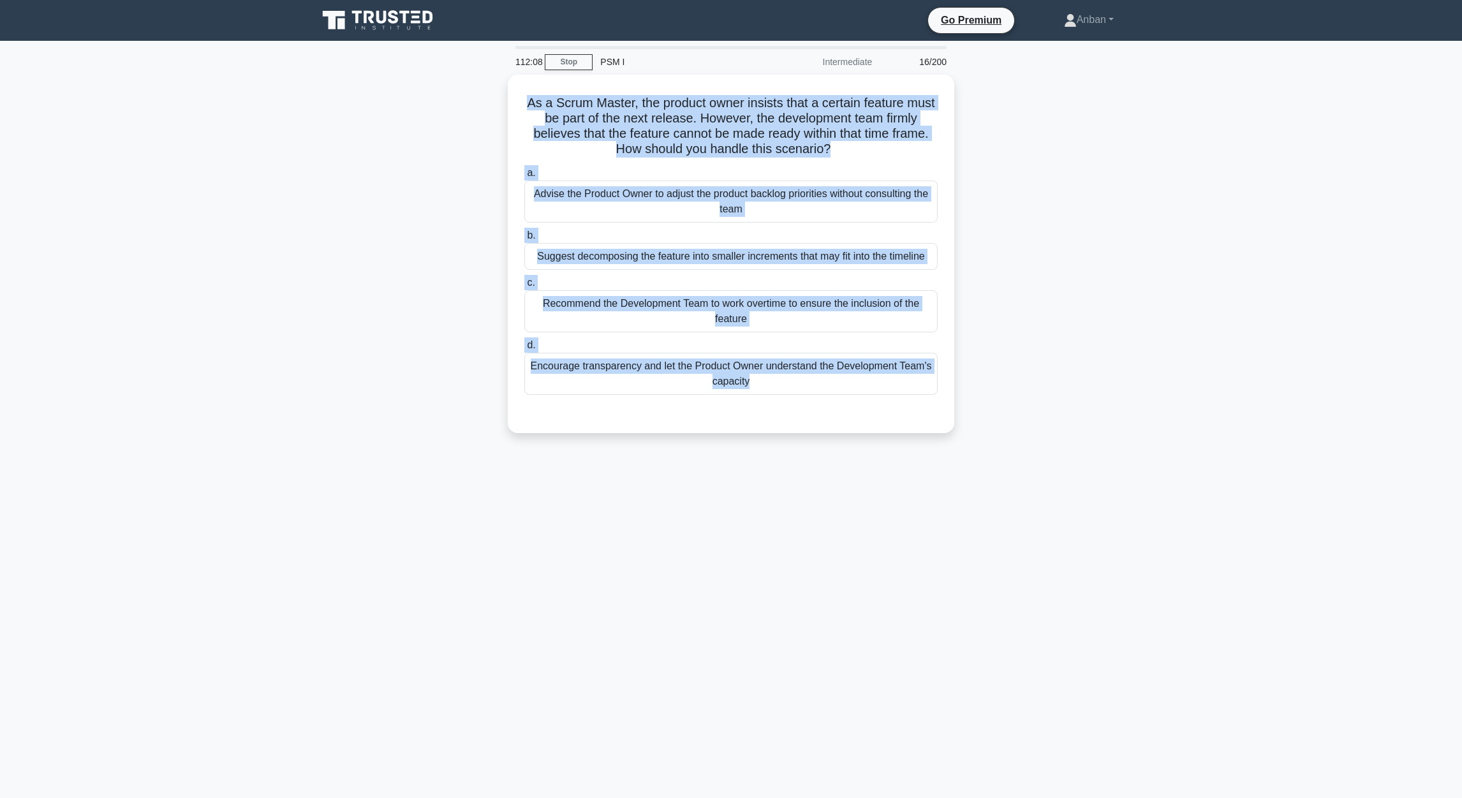
drag, startPoint x: 643, startPoint y: 183, endPoint x: 1032, endPoint y: 486, distance: 492.5
click at [1032, 486] on div "112:08 Stop PSM I Intermediate 16/200 As a Scrum Master, the product owner insi…" at bounding box center [731, 365] width 842 height 638
drag, startPoint x: 1252, startPoint y: 444, endPoint x: 1242, endPoint y: 443, distance: 10.4
click at [1253, 444] on main "112:02 Stop PSM I Intermediate 16/200 As a Scrum Master, the product owner insi…" at bounding box center [731, 419] width 1462 height 757
click at [1154, 355] on main "111:57 Stop PSM I Intermediate 16/200 As a Scrum Master, the product owner insi…" at bounding box center [731, 419] width 1462 height 757
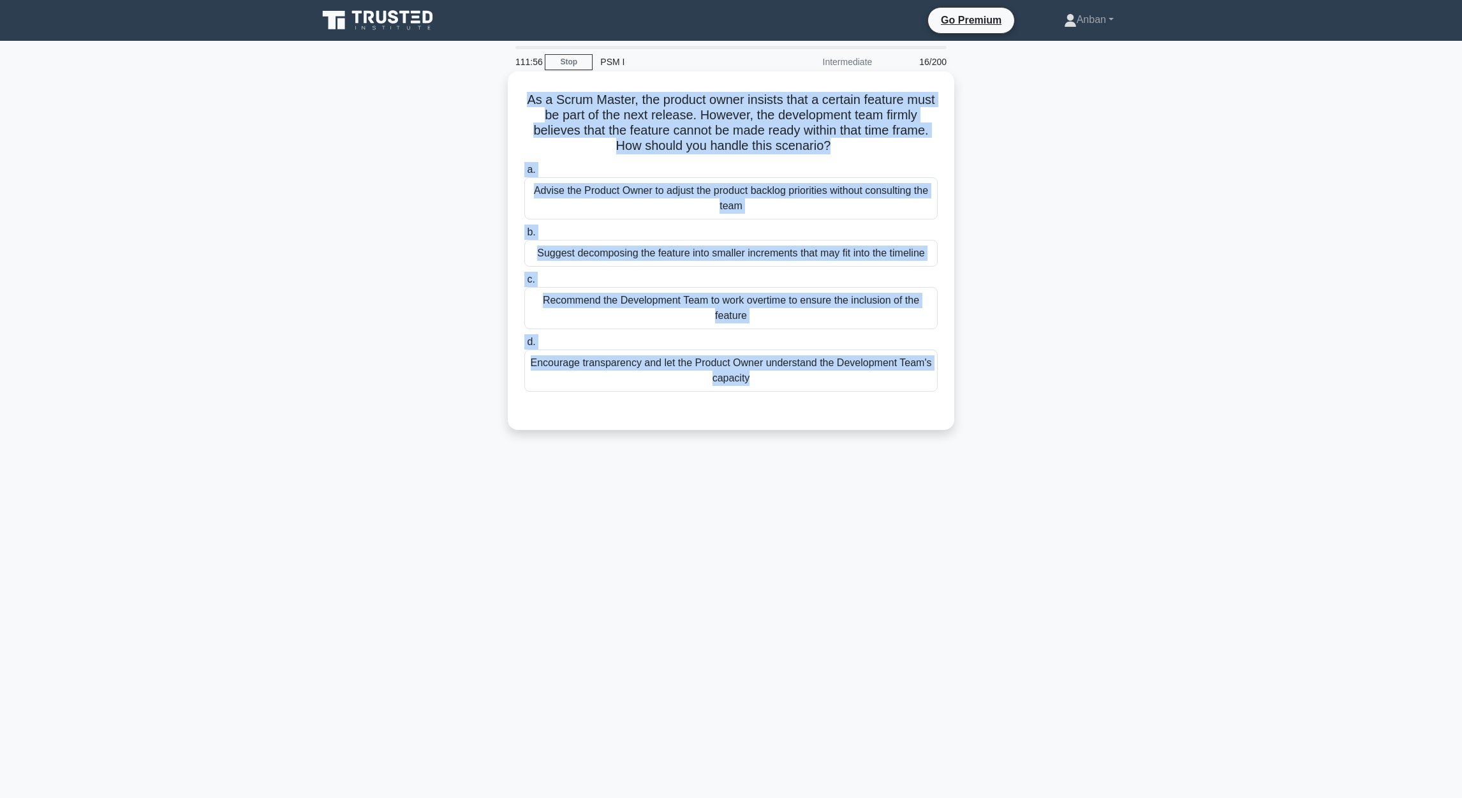
drag, startPoint x: 642, startPoint y: 365, endPoint x: 686, endPoint y: 375, distance: 45.2
click at [643, 366] on div "Encourage transparency and let the Product Owner understand the Development Tea…" at bounding box center [730, 370] width 413 height 42
click at [524, 346] on input "d. Encourage transparency and let the Product Owner understand the Development …" at bounding box center [524, 342] width 0 height 8
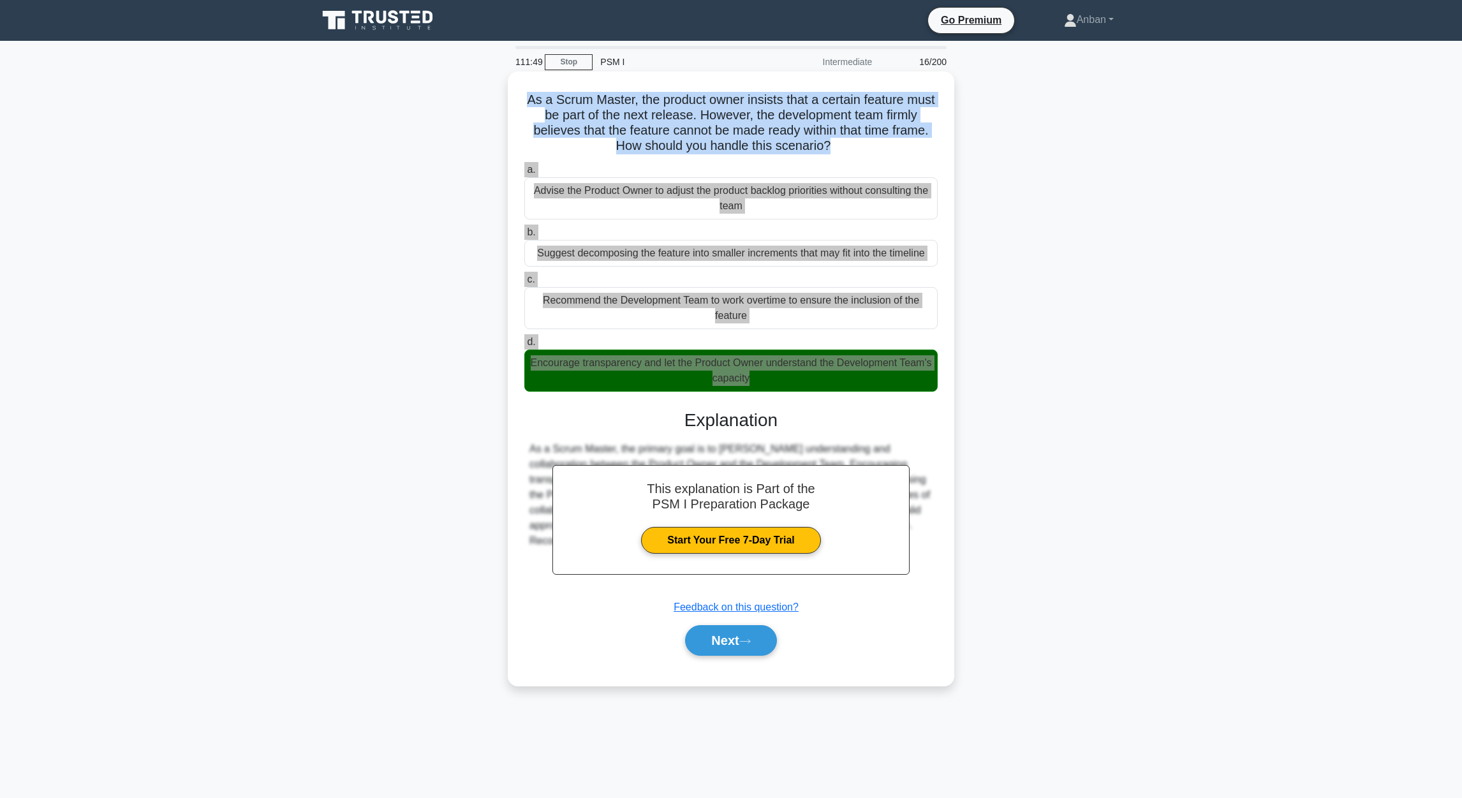
drag, startPoint x: 737, startPoint y: 647, endPoint x: 775, endPoint y: 615, distance: 48.9
click at [738, 646] on button "Next" at bounding box center [730, 640] width 91 height 31
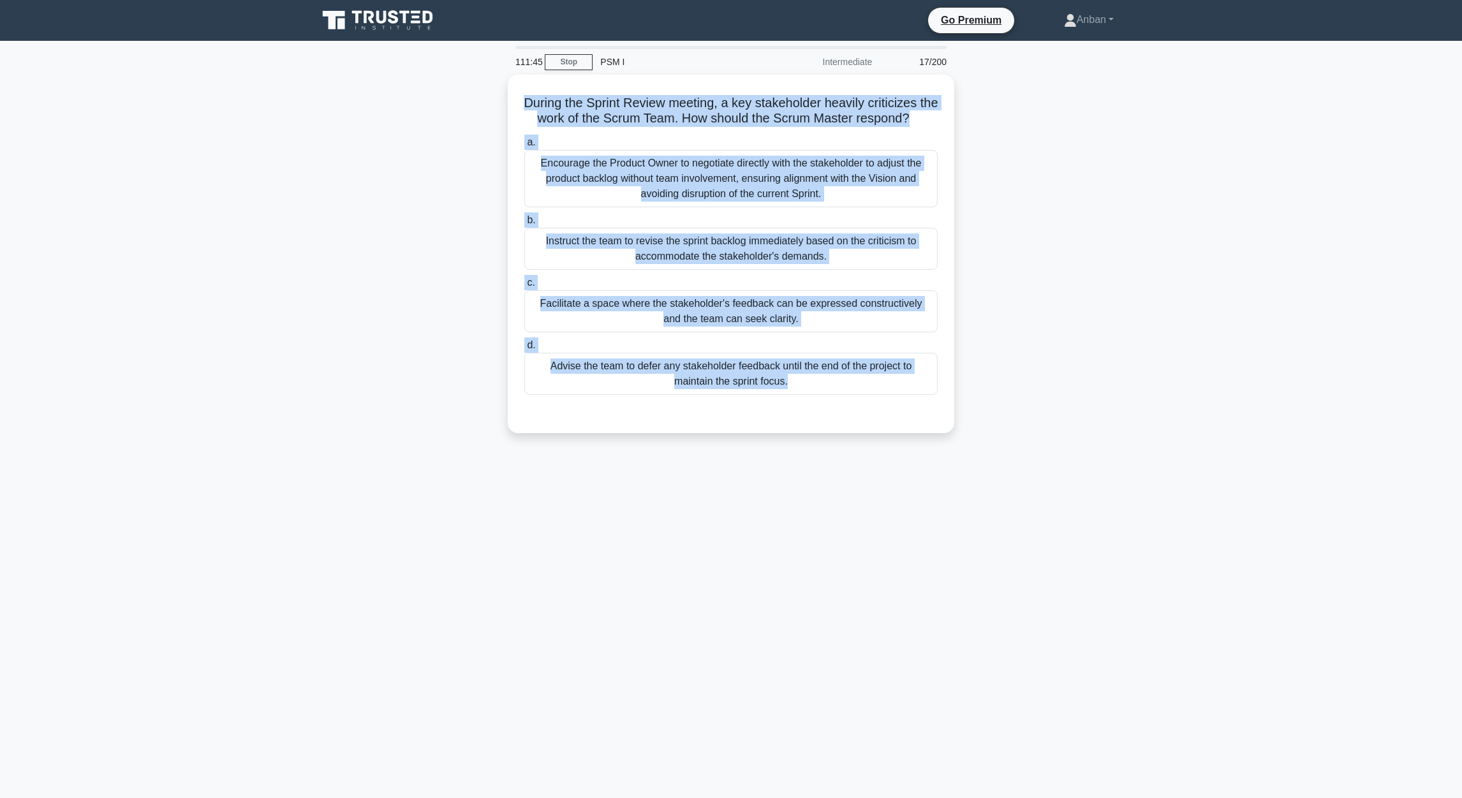
drag, startPoint x: 531, startPoint y: 103, endPoint x: 1000, endPoint y: 420, distance: 565.8
click at [1000, 420] on div "During the Sprint Review meeting, a key stakeholder heavily criticizes the work…" at bounding box center [731, 262] width 842 height 374
click at [877, 488] on div "111:31 Stop PSM I Intermediate 17/200 During the Sprint Review meeting, a key s…" at bounding box center [731, 365] width 842 height 638
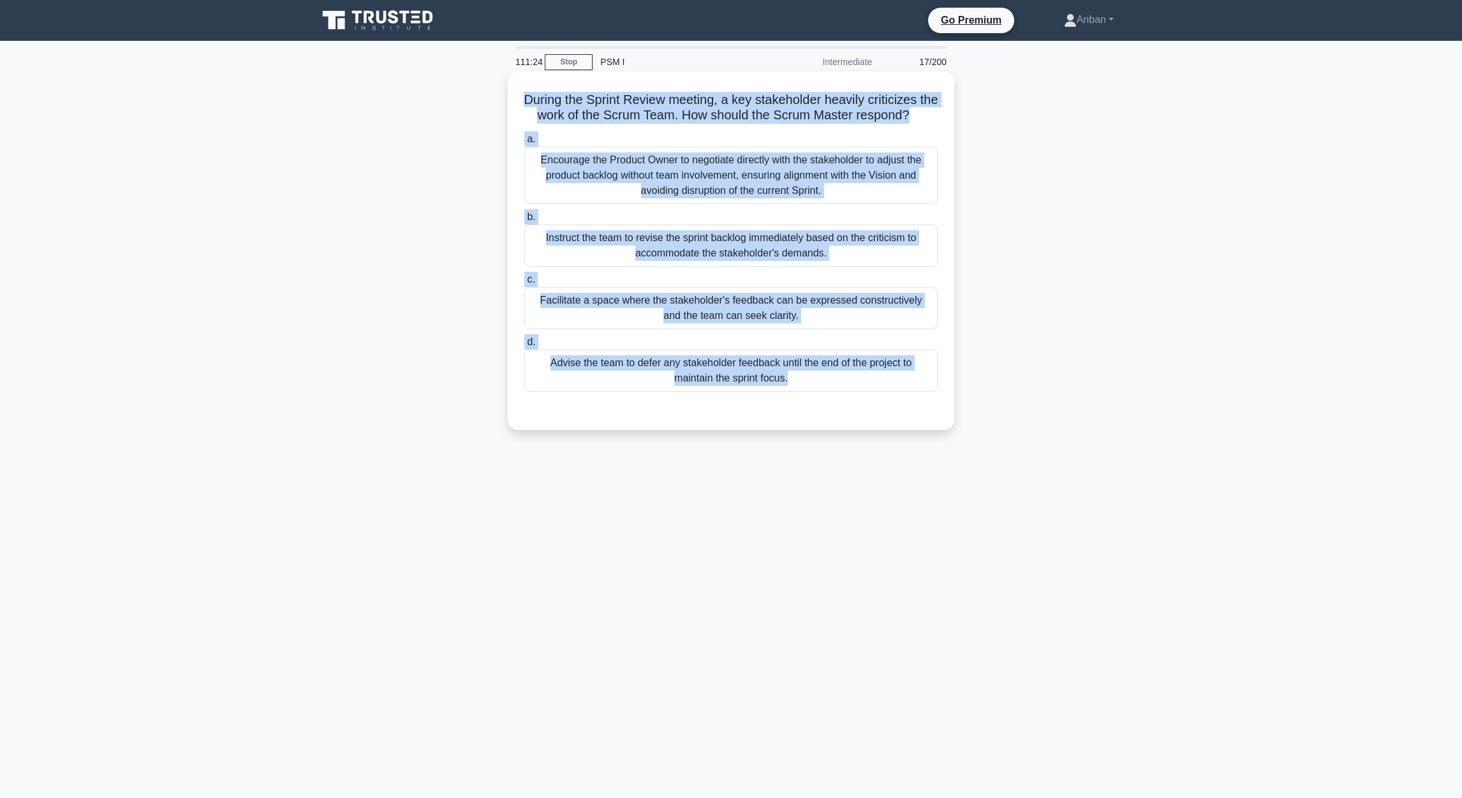
click at [677, 176] on div "Encourage the Product Owner to negotiate directly with the stakeholder to adjus…" at bounding box center [730, 175] width 413 height 57
click at [524, 143] on input "a. Encourage the Product Owner to negotiate directly with the stakeholder to ad…" at bounding box center [524, 139] width 0 height 8
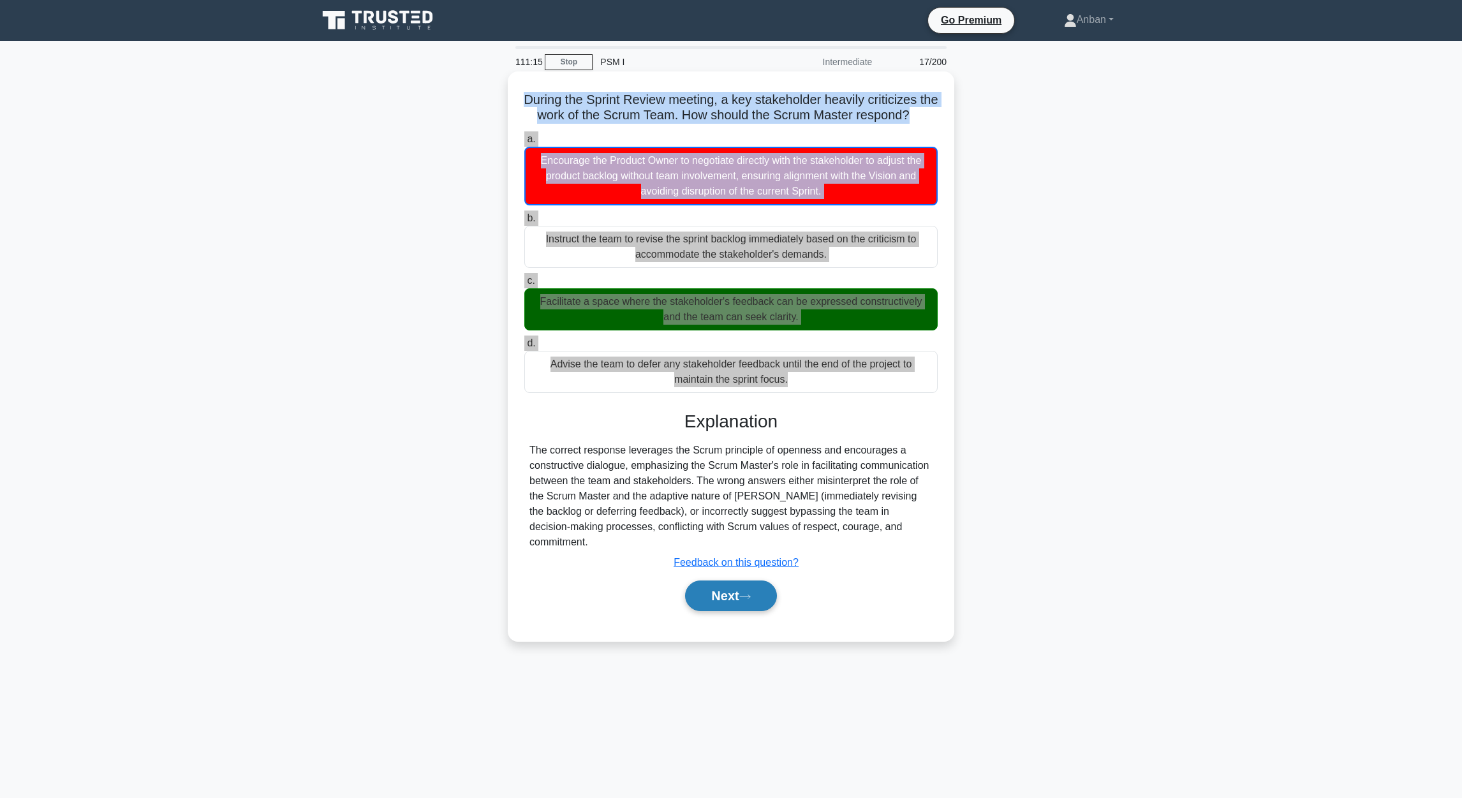
click at [740, 593] on button "Next" at bounding box center [730, 595] width 91 height 31
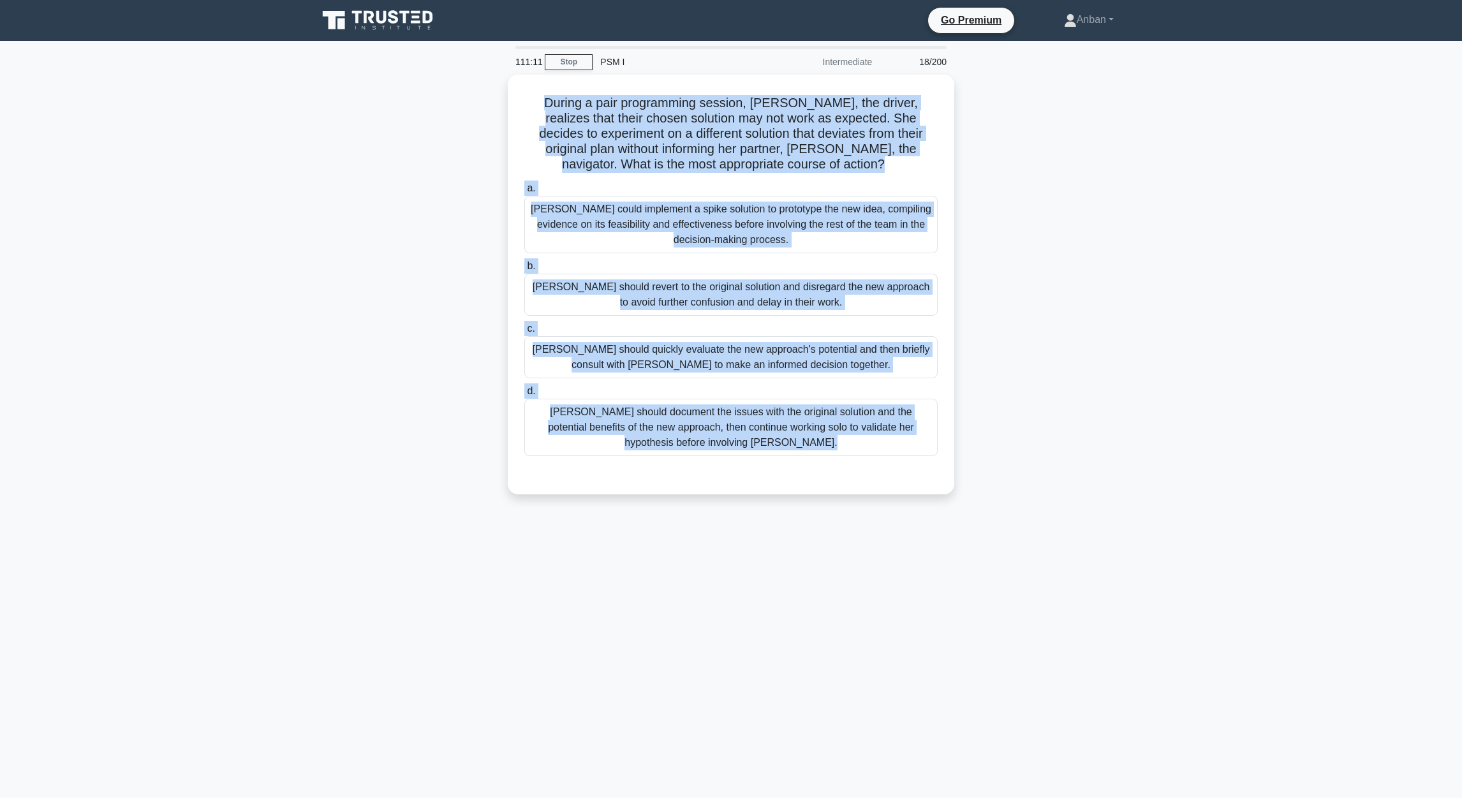
drag, startPoint x: 529, startPoint y: 93, endPoint x: 1043, endPoint y: 463, distance: 633.2
click at [1043, 463] on div "During a pair programming session, Anna, the driver, realizes that their chosen…" at bounding box center [731, 292] width 842 height 435
click at [696, 544] on div "110:51 Stop PSM I Intermediate 18/200 During a pair programming session, Anna, …" at bounding box center [731, 365] width 842 height 638
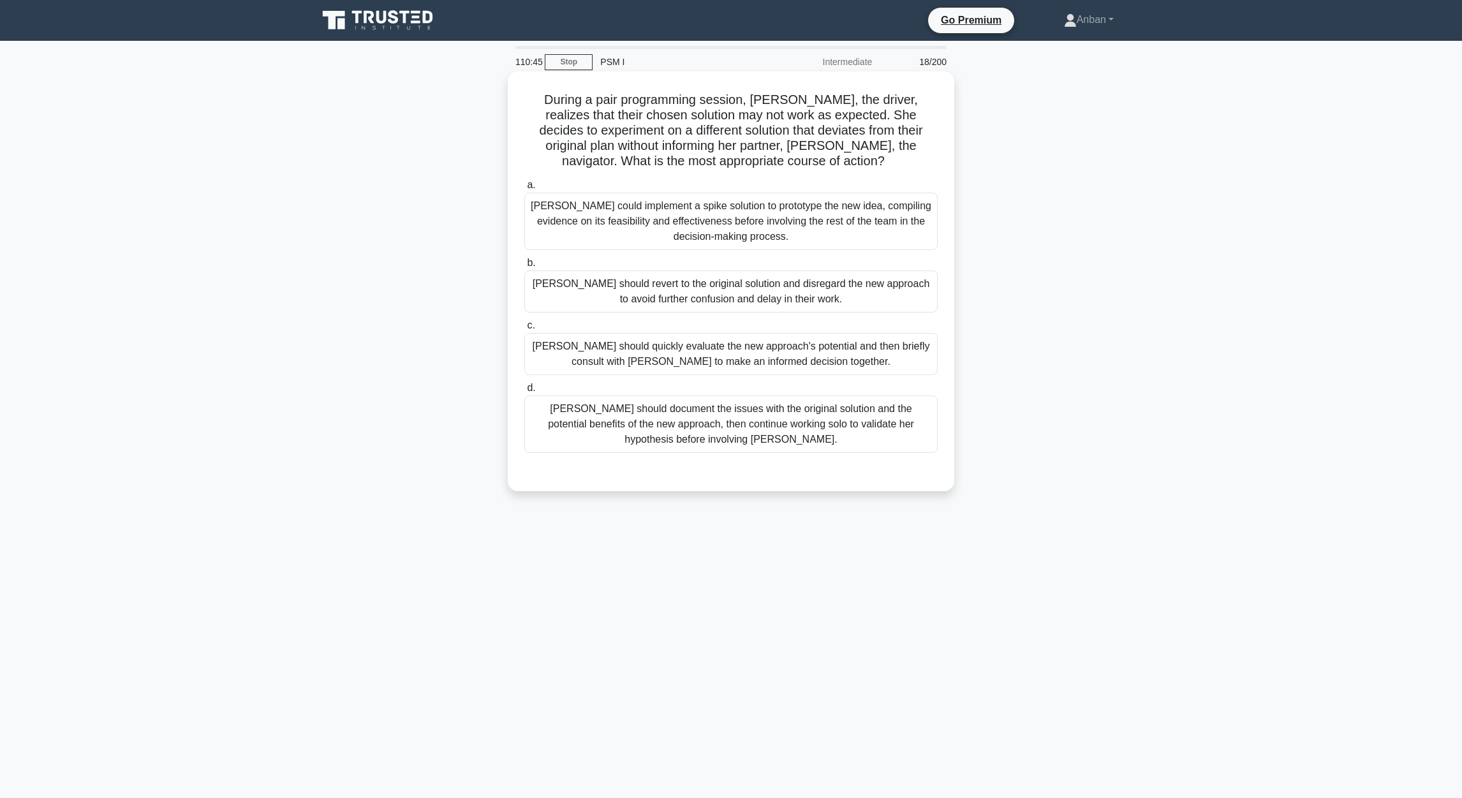
click at [732, 228] on div "Anna could implement a spike solution to prototype the new idea, compiling evid…" at bounding box center [730, 221] width 413 height 57
click at [524, 189] on input "a. Anna could implement a spike solution to prototype the new idea, compiling e…" at bounding box center [524, 185] width 0 height 8
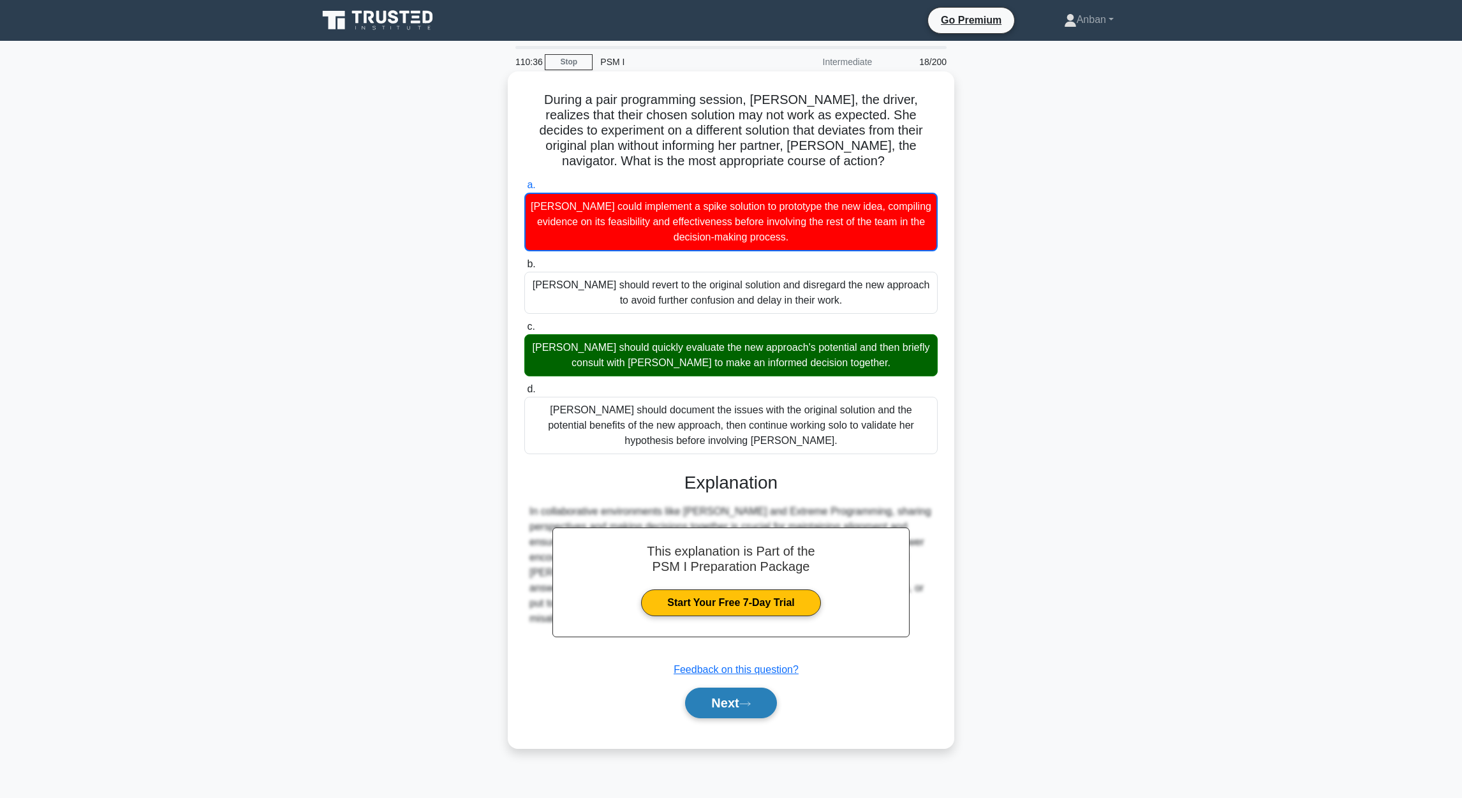
drag, startPoint x: 728, startPoint y: 707, endPoint x: 734, endPoint y: 701, distance: 8.6
click at [730, 701] on button "Next" at bounding box center [730, 702] width 91 height 31
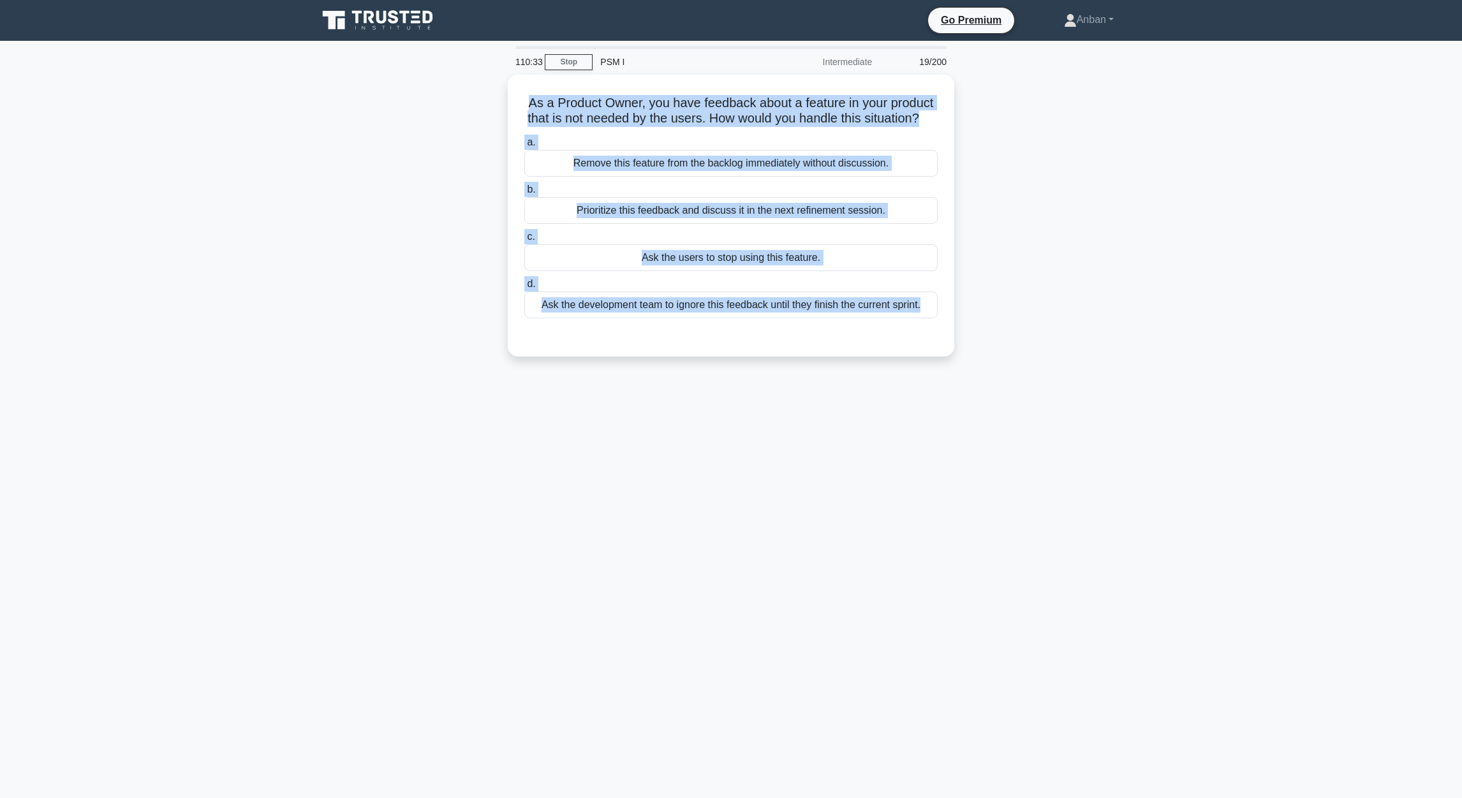
drag, startPoint x: 547, startPoint y: 119, endPoint x: 997, endPoint y: 343, distance: 502.8
click at [997, 343] on div "As a Product Owner, you have feedback about a feature in your product that is n…" at bounding box center [731, 223] width 842 height 297
click at [701, 481] on div "110:26 Stop PSM I Intermediate 19/200 As a Product Owner, you have feedback abo…" at bounding box center [731, 365] width 842 height 638
click at [703, 479] on div "110:23 Stop PSM I Intermediate 19/200 As a Product Owner, you have feedback abo…" at bounding box center [731, 365] width 842 height 638
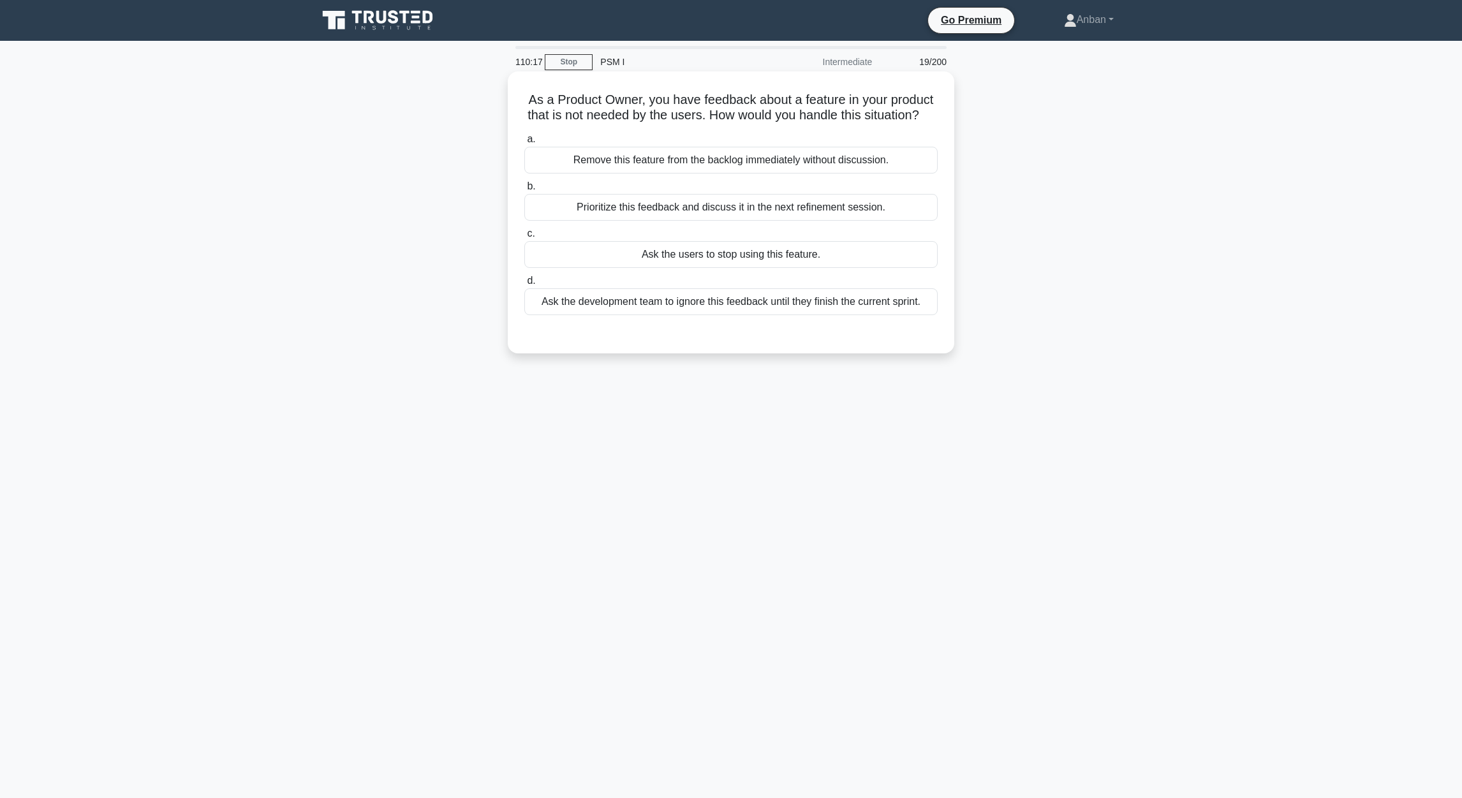
click at [677, 221] on div "Prioritize this feedback and discuss it in the next refinement session." at bounding box center [730, 207] width 413 height 27
click at [524, 191] on input "b. Prioritize this feedback and discuss it in the next refinement session." at bounding box center [524, 186] width 0 height 8
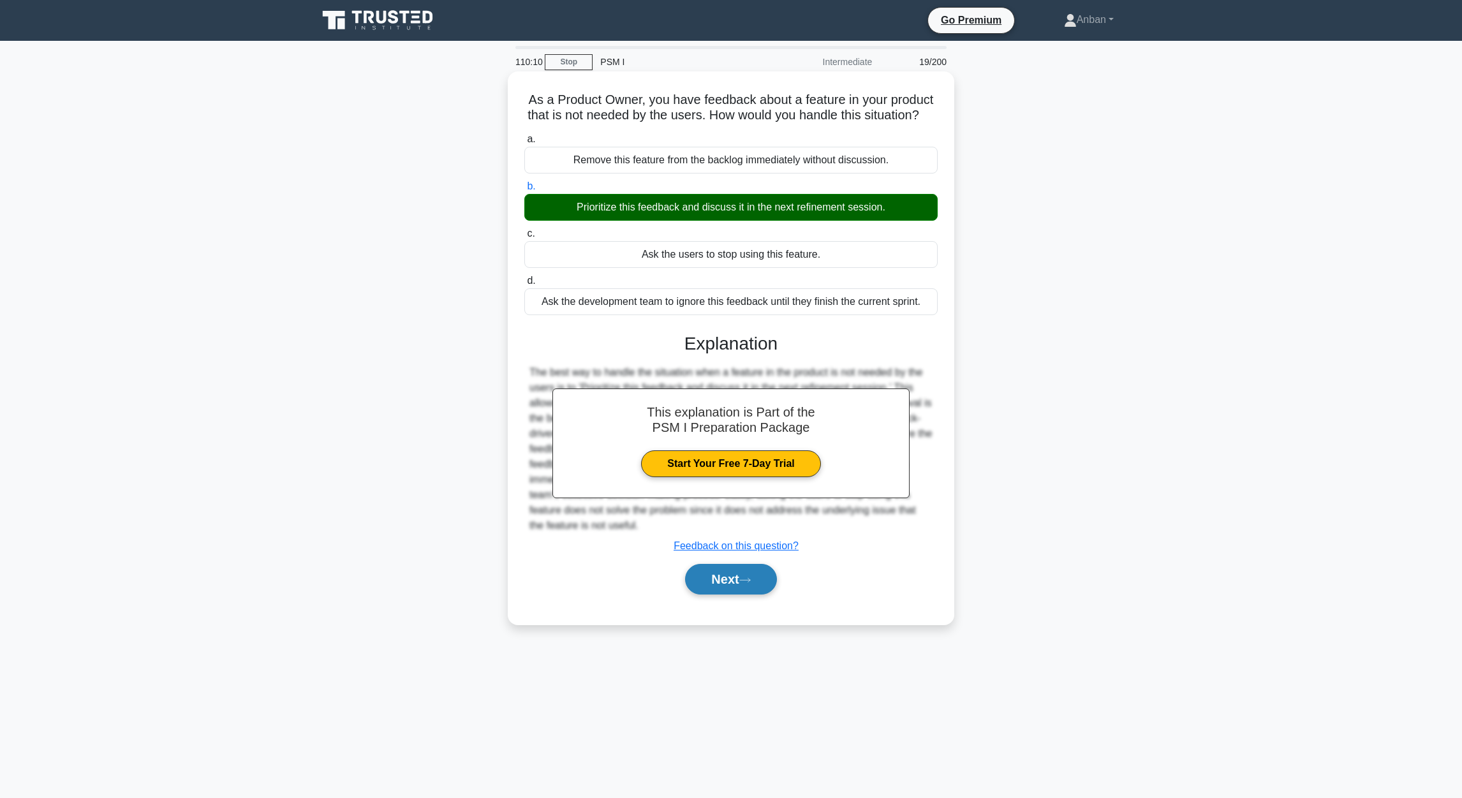
drag, startPoint x: 732, startPoint y: 599, endPoint x: 748, endPoint y: 587, distance: 20.4
click at [732, 594] on button "Next" at bounding box center [730, 579] width 91 height 31
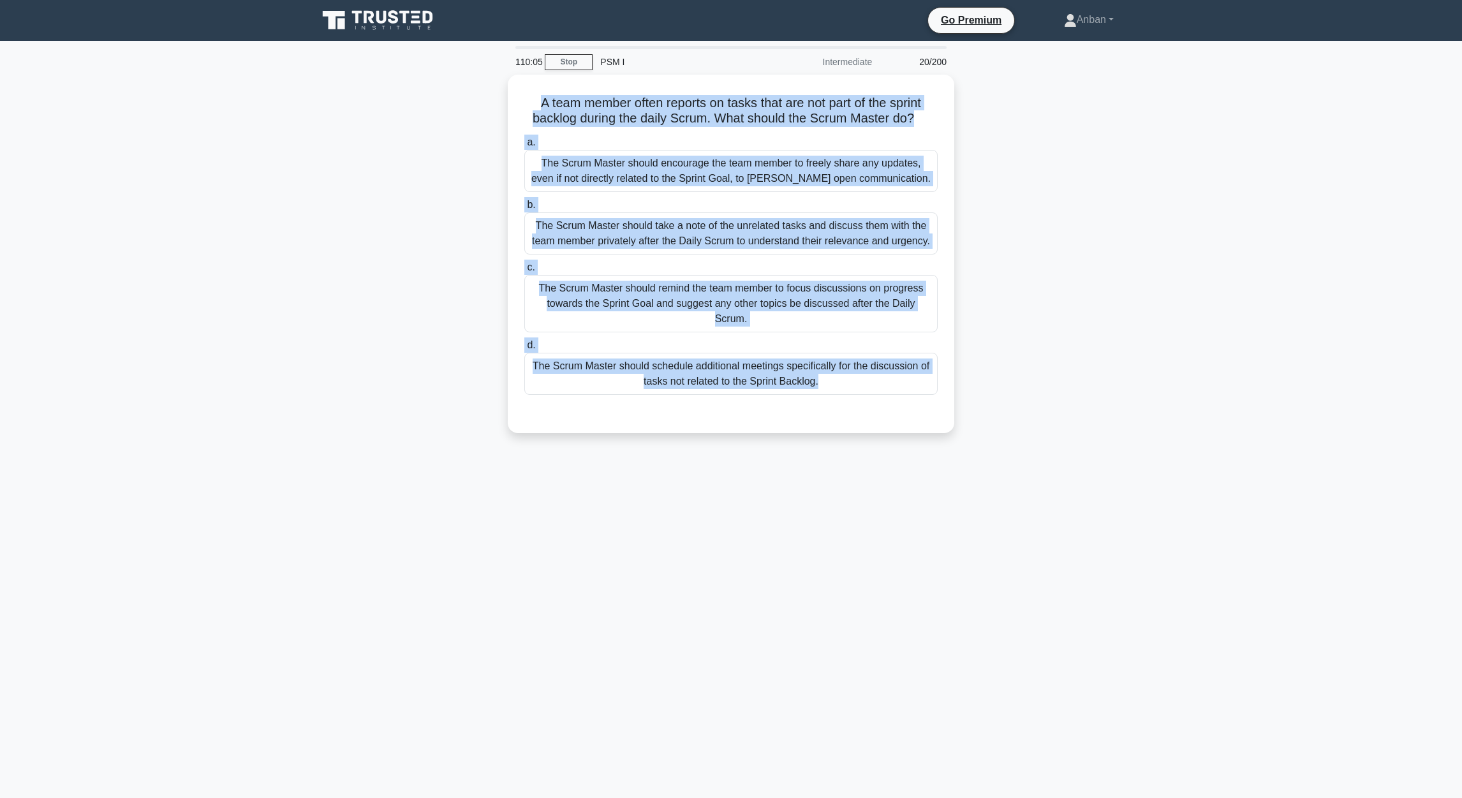
drag, startPoint x: 533, startPoint y: 97, endPoint x: 1009, endPoint y: 391, distance: 559.8
click at [1009, 391] on div "A team member often reports on tasks that are not part of the sprint backlog du…" at bounding box center [731, 262] width 842 height 374
click at [1215, 447] on main "110:00 Stop PSM I Intermediate 20/200 A team member often reports on tasks that…" at bounding box center [731, 419] width 1462 height 757
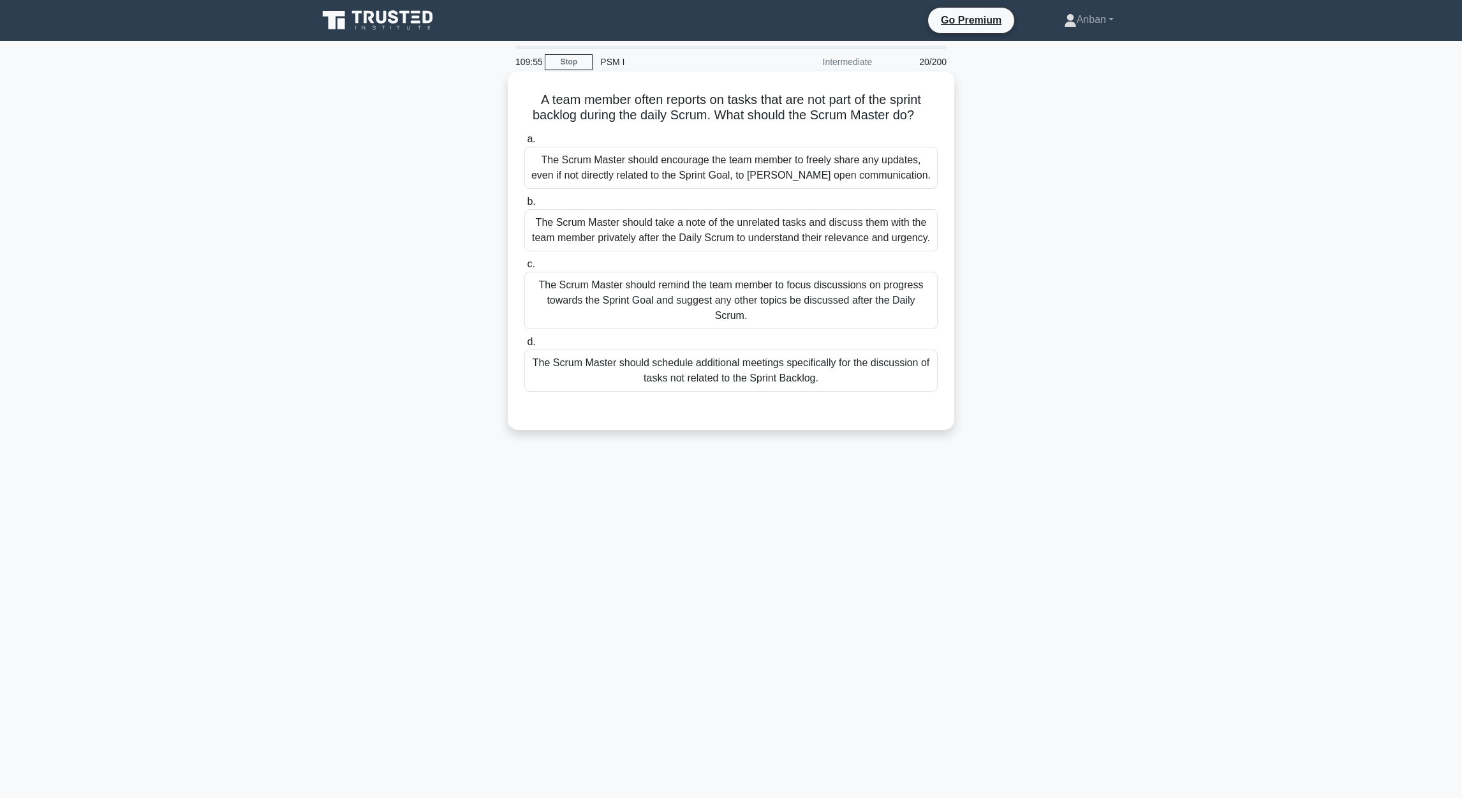
click at [701, 298] on div "The Scrum Master should remind the team member to focus discussions on progress…" at bounding box center [730, 300] width 413 height 57
click at [524, 268] on input "c. The Scrum Master should remind the team member to focus discussions on progr…" at bounding box center [524, 264] width 0 height 8
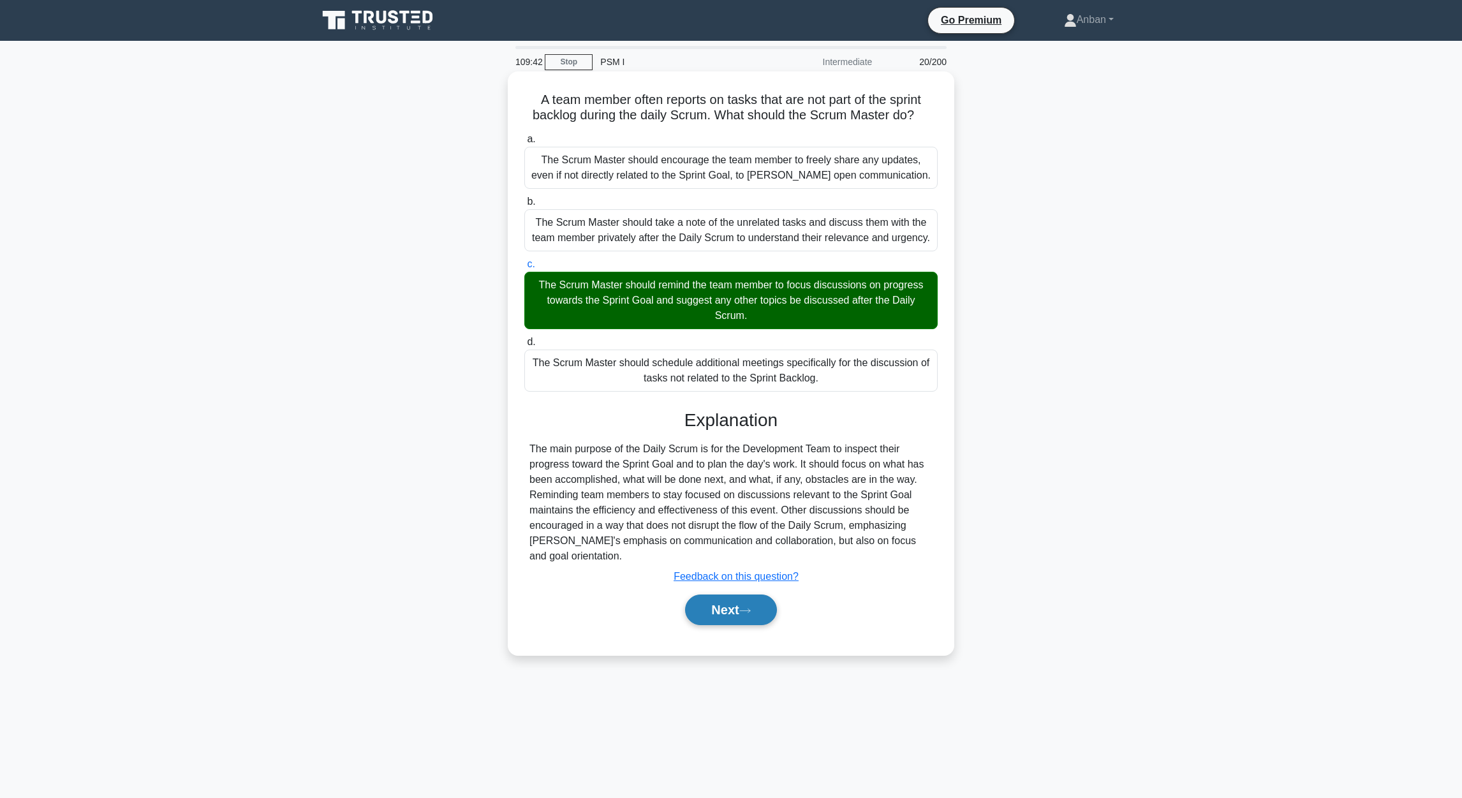
drag, startPoint x: 722, startPoint y: 611, endPoint x: 733, endPoint y: 605, distance: 12.8
click at [726, 608] on button "Next" at bounding box center [730, 609] width 91 height 31
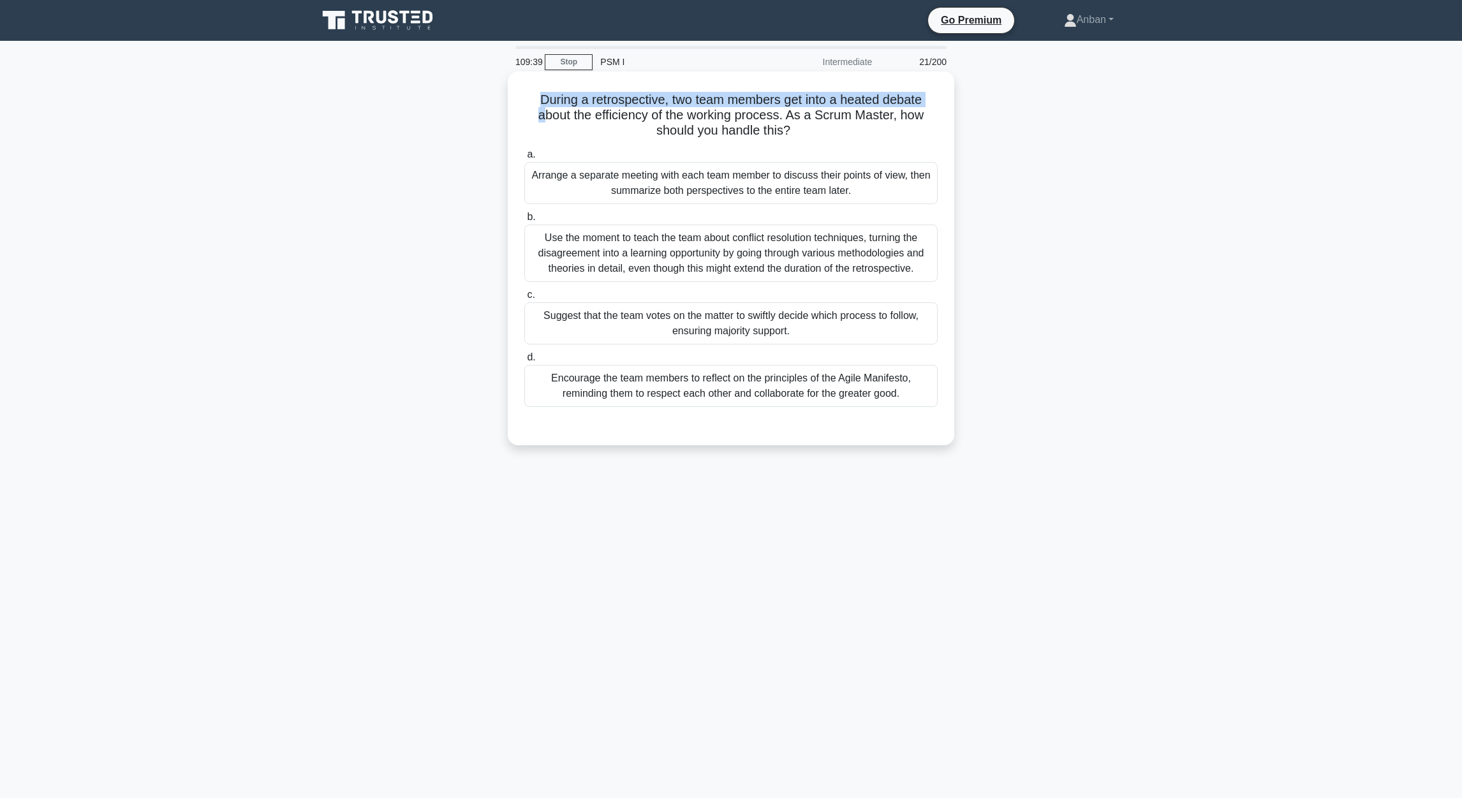
drag, startPoint x: 532, startPoint y: 101, endPoint x: 537, endPoint y: 112, distance: 11.7
click at [537, 112] on h5 "During a retrospective, two team members get into a heated debate about the eff…" at bounding box center [731, 115] width 416 height 47
drag, startPoint x: 537, startPoint y: 112, endPoint x: 531, endPoint y: 105, distance: 9.5
click at [531, 106] on h5 "During a retrospective, two team members get into a heated debate about the eff…" at bounding box center [731, 115] width 416 height 47
drag, startPoint x: 897, startPoint y: 401, endPoint x: 909, endPoint y: 398, distance: 11.9
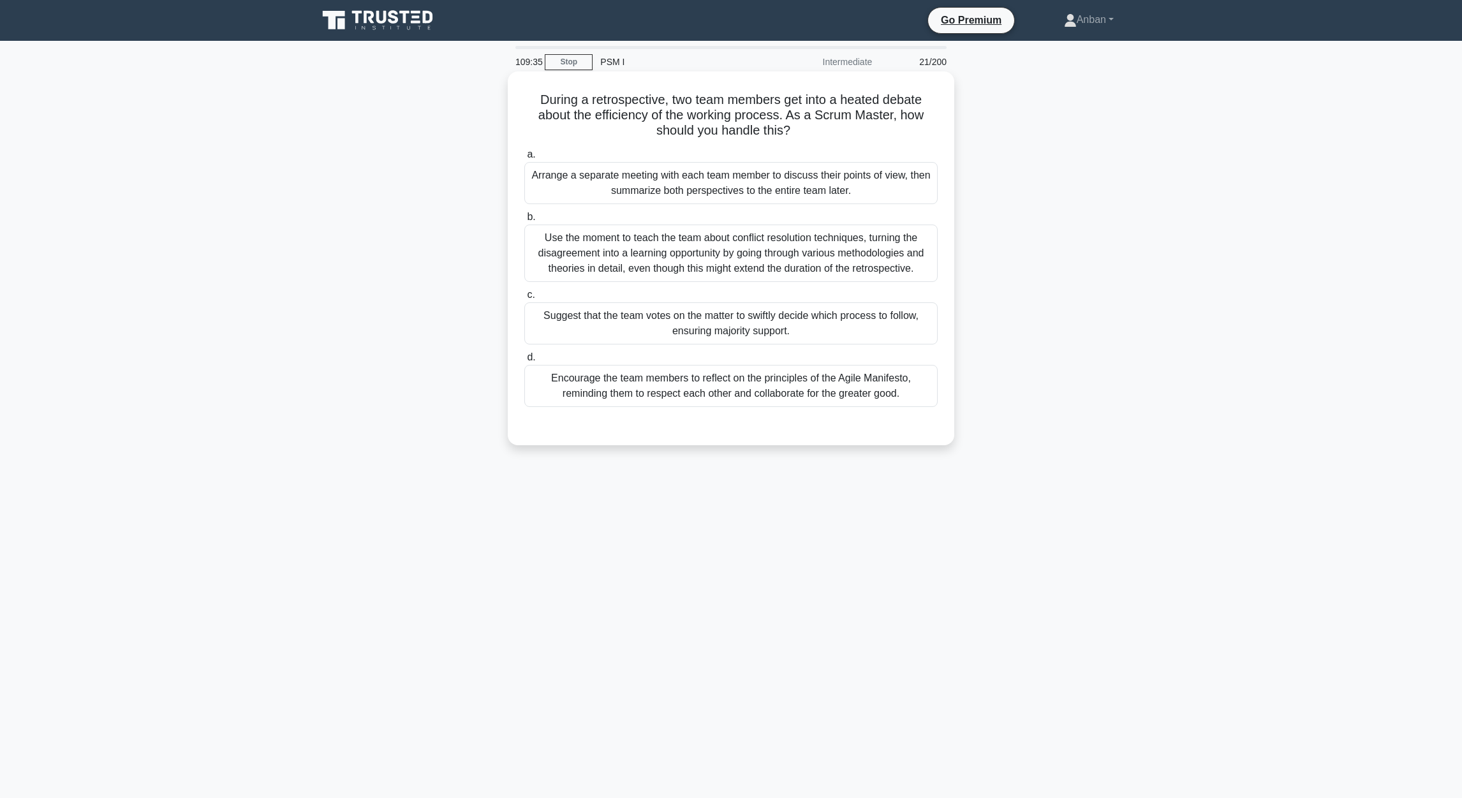
click at [906, 399] on div "Encourage the team members to reflect on the principles of the Agile Manifesto,…" at bounding box center [730, 386] width 413 height 42
click at [914, 429] on div "During a retrospective, two team members get into a heated debate about the eff…" at bounding box center [731, 258] width 436 height 363
click at [902, 393] on div "Encourage the team members to reflect on the principles of the Agile Manifesto,…" at bounding box center [730, 386] width 413 height 42
click at [524, 362] on input "d. Encourage the team members to reflect on the principles of the Agile Manifes…" at bounding box center [524, 357] width 0 height 8
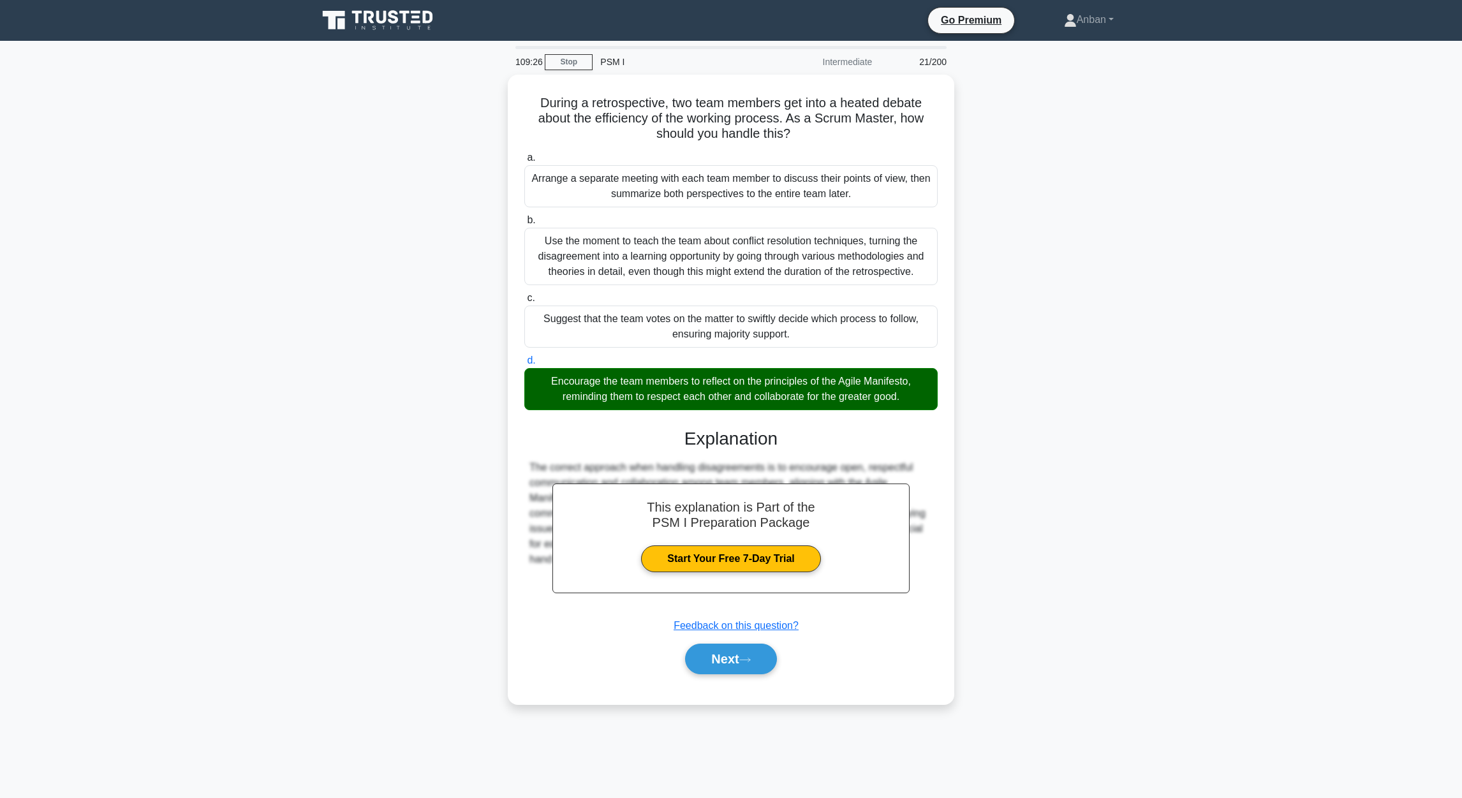
drag, startPoint x: 534, startPoint y: 100, endPoint x: 959, endPoint y: 399, distance: 520.0
click at [959, 399] on div "During a retrospective, two team members get into a heated debate about the eff…" at bounding box center [731, 397] width 842 height 645
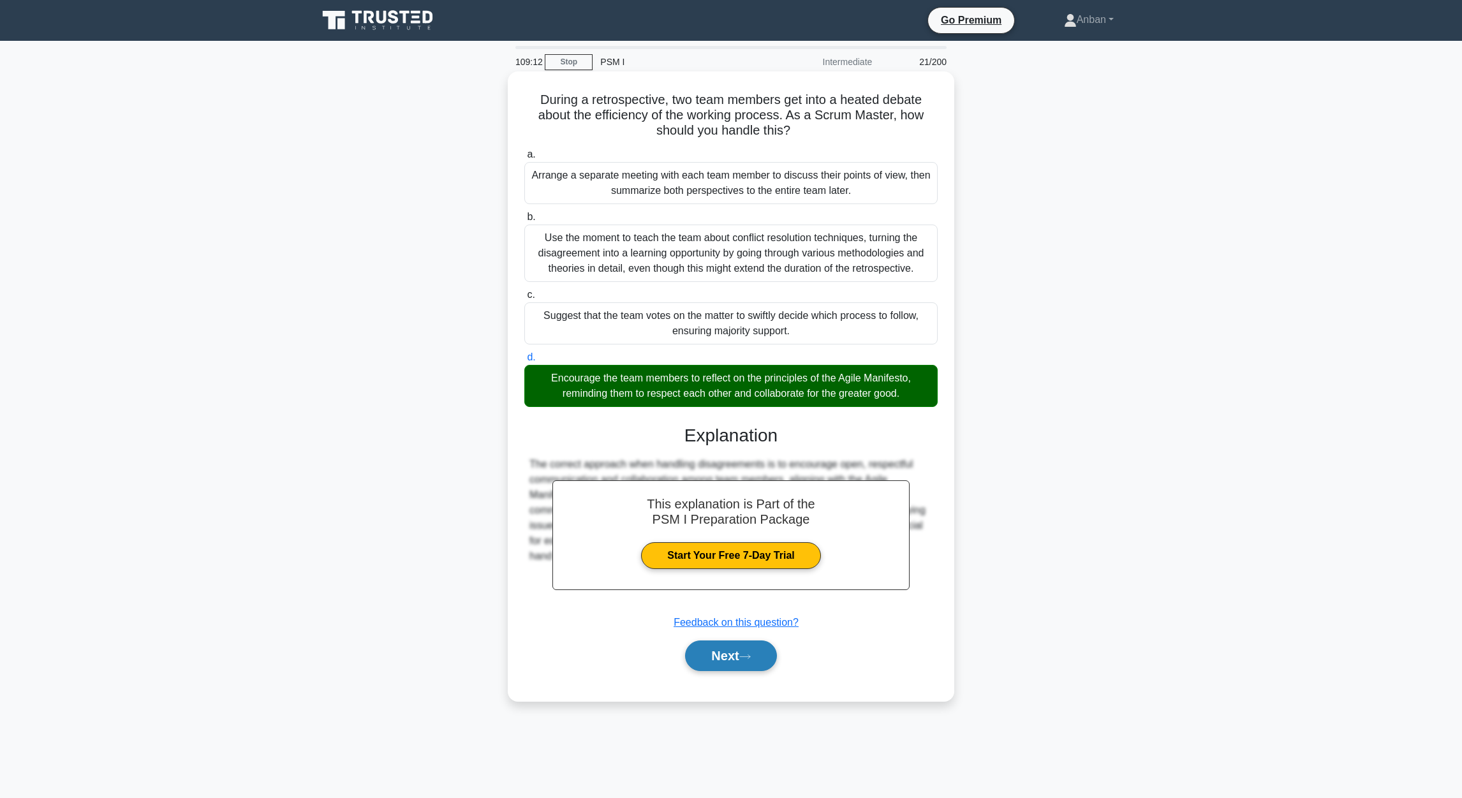
click at [718, 661] on button "Next" at bounding box center [730, 655] width 91 height 31
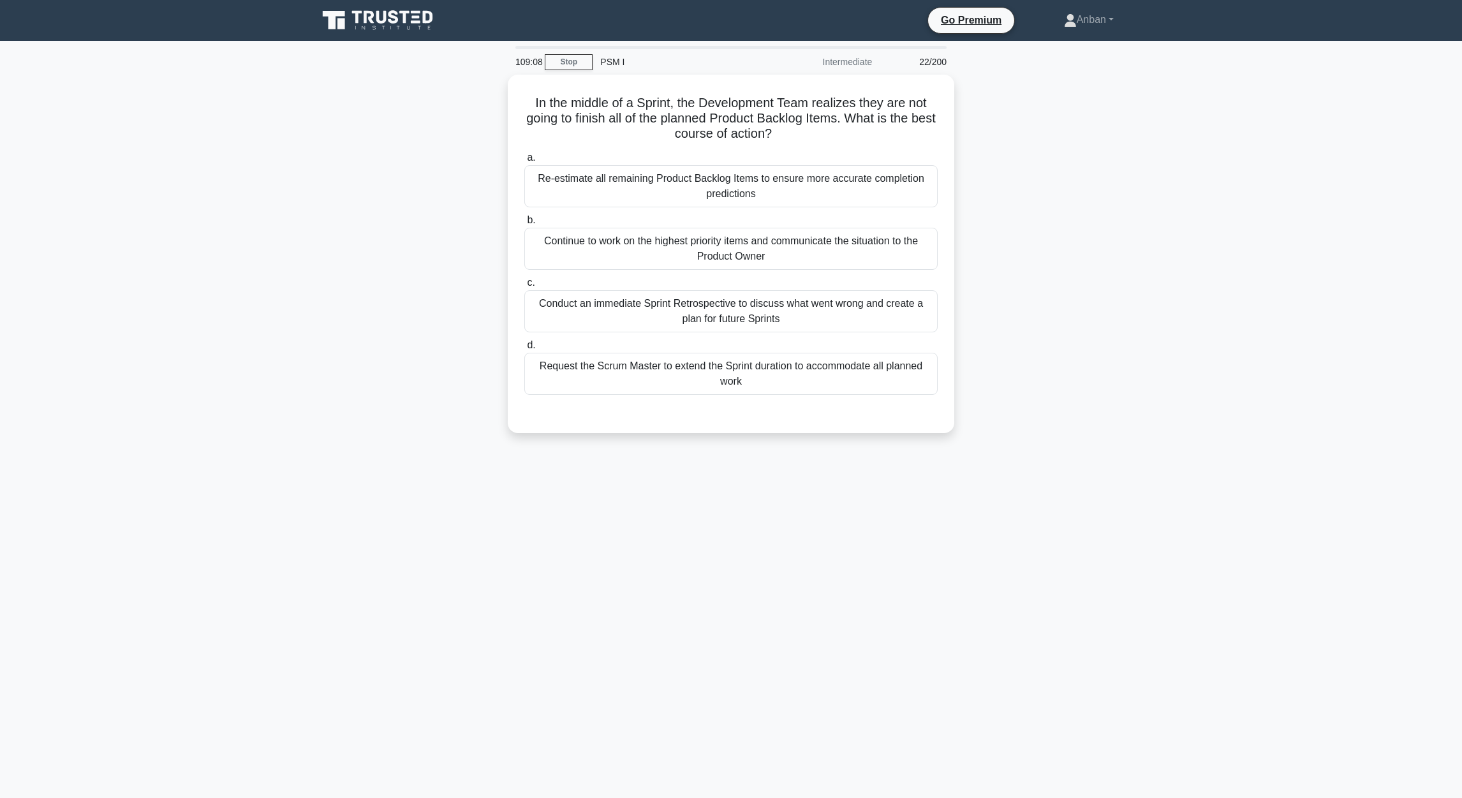
drag, startPoint x: 530, startPoint y: 103, endPoint x: 989, endPoint y: 379, distance: 536.1
click at [989, 379] on div "In the middle of a Sprint, the Development Team realizes they are not going to …" at bounding box center [731, 262] width 842 height 374
click at [617, 552] on div "109:00 Stop PSM I Intermediate 22/200 In the middle of a Sprint, the Developmen…" at bounding box center [731, 365] width 842 height 638
click at [670, 179] on div "Re-estimate all remaining Product Backlog Items to ensure more accurate complet…" at bounding box center [730, 183] width 413 height 42
click at [524, 159] on input "a. Re-estimate all remaining Product Backlog Items to ensure more accurate comp…" at bounding box center [524, 154] width 0 height 8
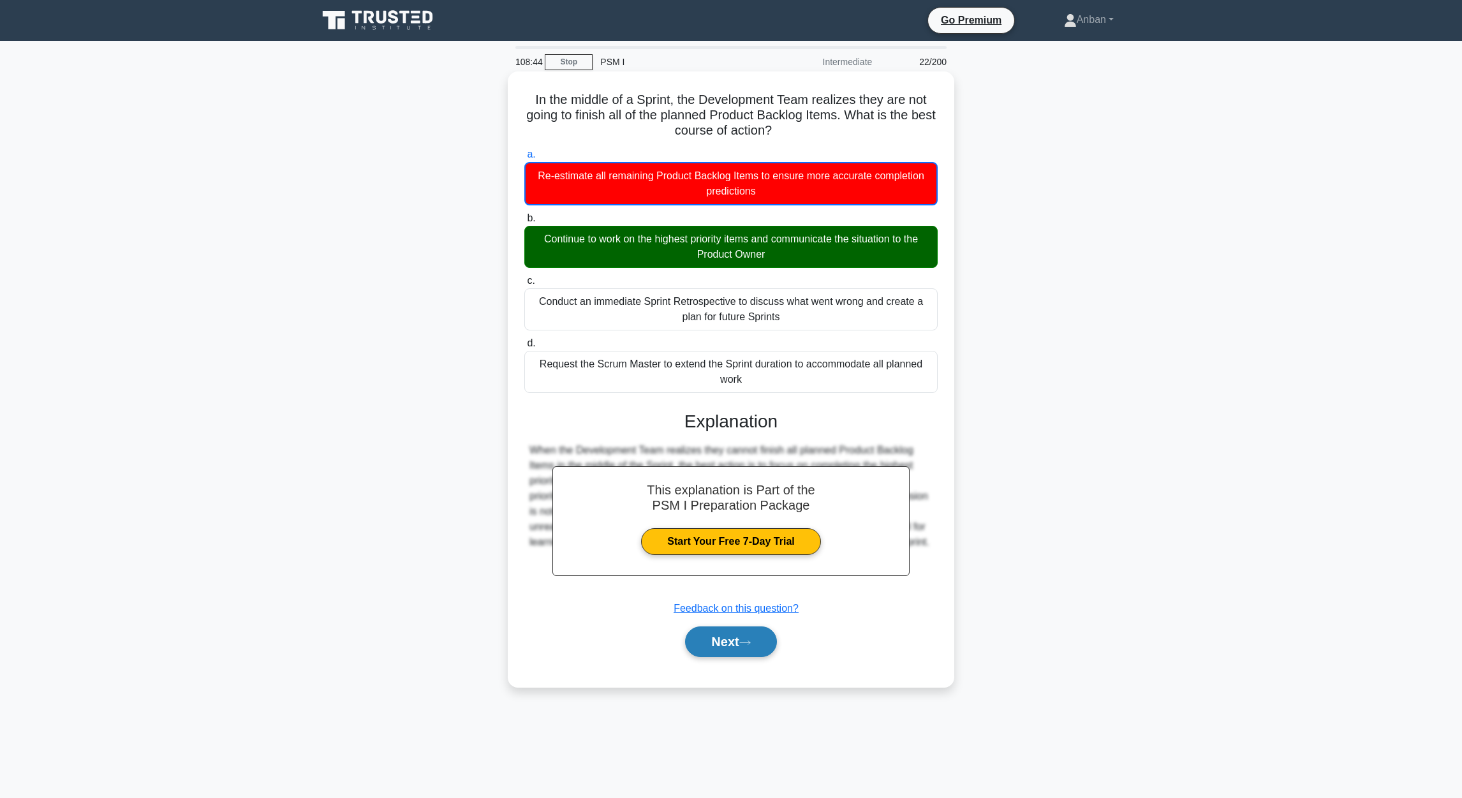
drag, startPoint x: 712, startPoint y: 645, endPoint x: 724, endPoint y: 638, distance: 14.0
click at [712, 644] on button "Next" at bounding box center [730, 641] width 91 height 31
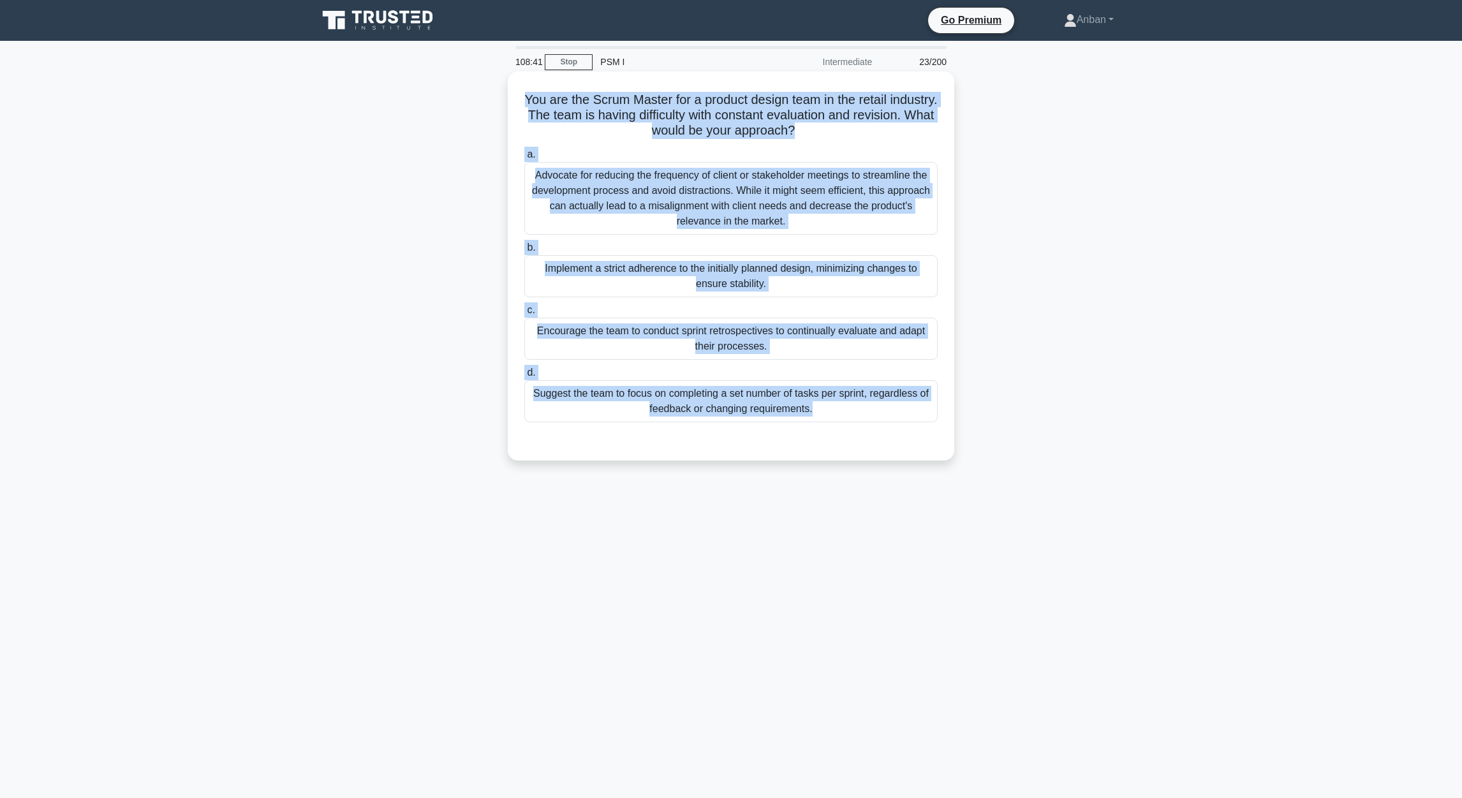
drag, startPoint x: 545, startPoint y: 99, endPoint x: 941, endPoint y: 446, distance: 526.5
click at [940, 445] on div "You are the Scrum Master for a product design team in the retail industry. The …" at bounding box center [731, 266] width 436 height 379
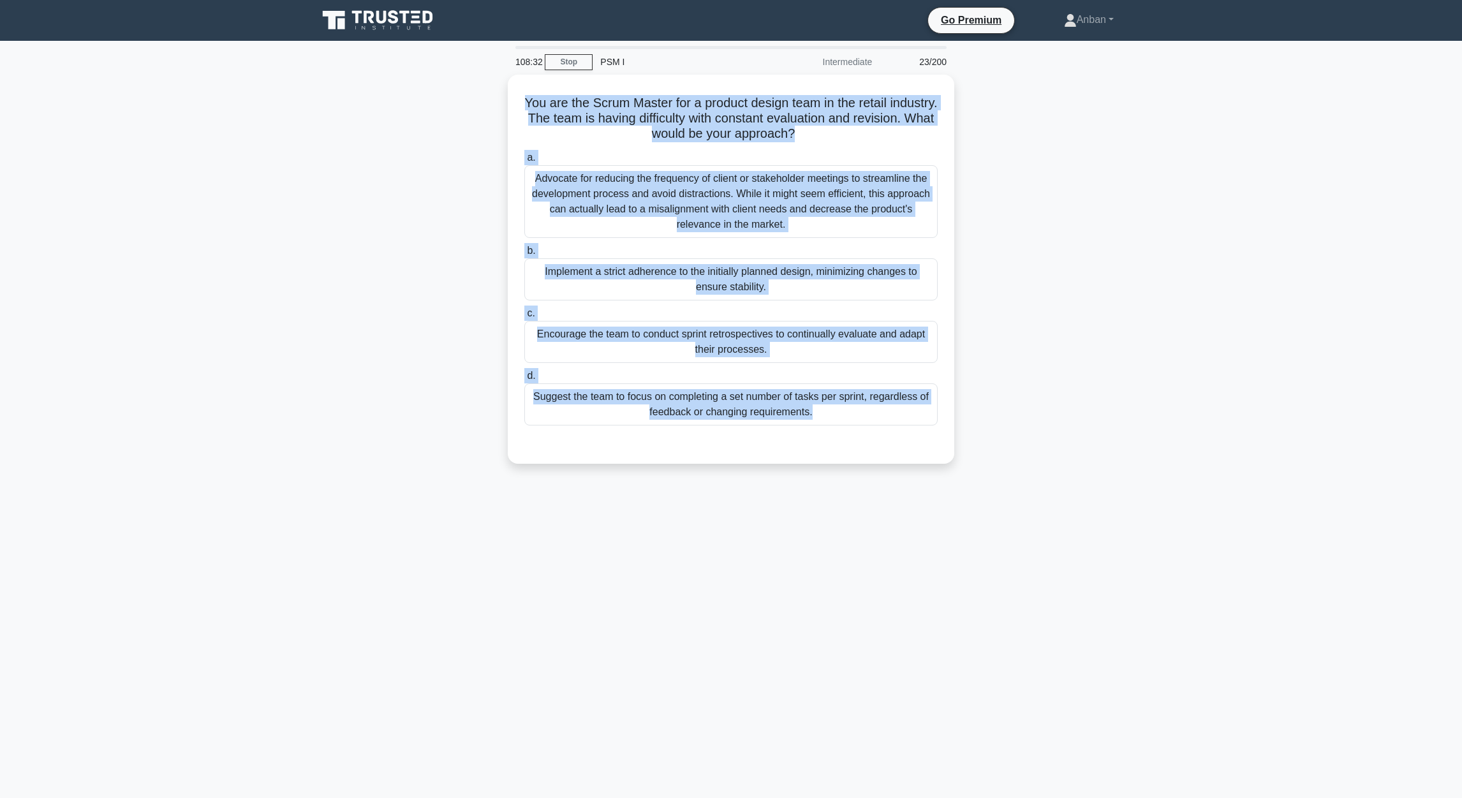
click at [1180, 487] on main "108:32 Stop PSM I Intermediate 23/200 You are the Scrum Master for a product de…" at bounding box center [731, 419] width 1462 height 757
click at [1214, 383] on main "108:31 Stop PSM I Intermediate 23/200 You are the Scrum Master for a product de…" at bounding box center [731, 419] width 1462 height 757
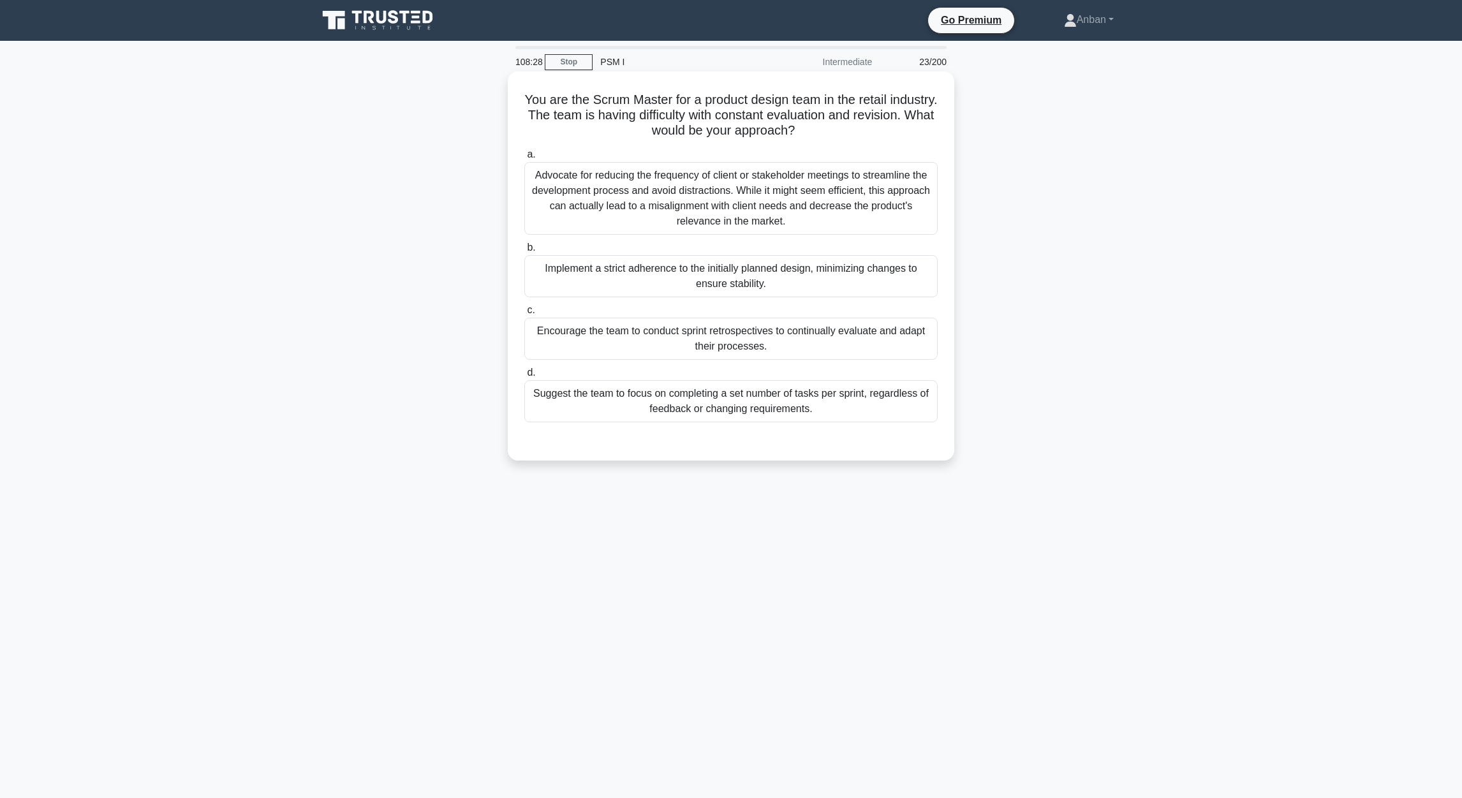
click at [749, 343] on div "Encourage the team to conduct sprint retrospectives to continually evaluate and…" at bounding box center [730, 339] width 413 height 42
click at [833, 348] on div "Encourage the team to conduct sprint retrospectives to continually evaluate and…" at bounding box center [730, 339] width 413 height 42
click at [524, 314] on input "c. Encourage the team to conduct sprint retrospectives to continually evaluate …" at bounding box center [524, 310] width 0 height 8
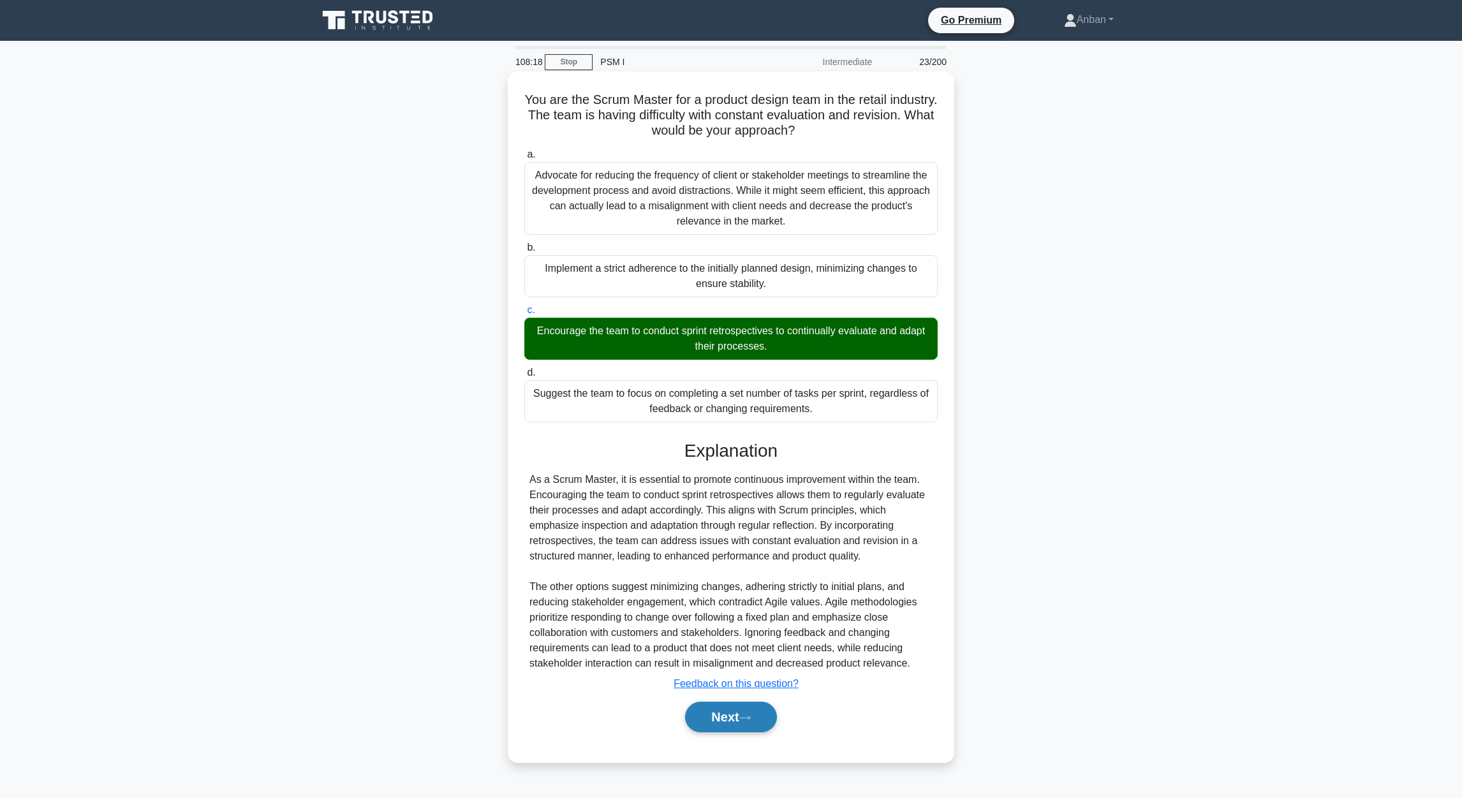
click at [723, 718] on button "Next" at bounding box center [730, 716] width 91 height 31
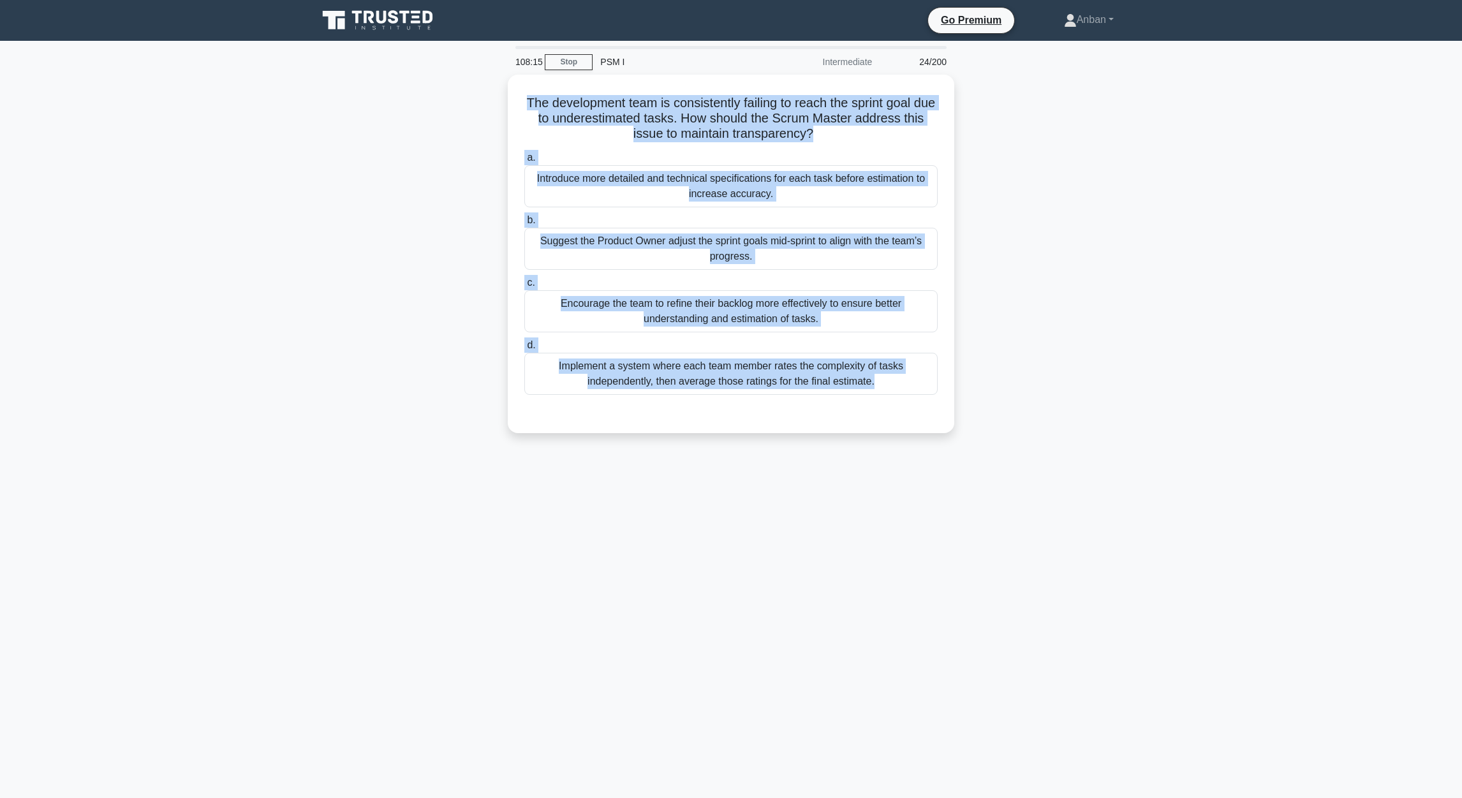
drag, startPoint x: 532, startPoint y: 99, endPoint x: 1021, endPoint y: 423, distance: 586.1
click at [1021, 423] on div "The development team is consistently failing to reach the sprint goal due to un…" at bounding box center [731, 262] width 842 height 374
click at [962, 406] on div "The development team is consistently failing to reach the sprint goal due to un…" at bounding box center [731, 262] width 842 height 374
click at [1132, 385] on div "The development team is consistently failing to reach the sprint goal due to un…" at bounding box center [731, 262] width 842 height 374
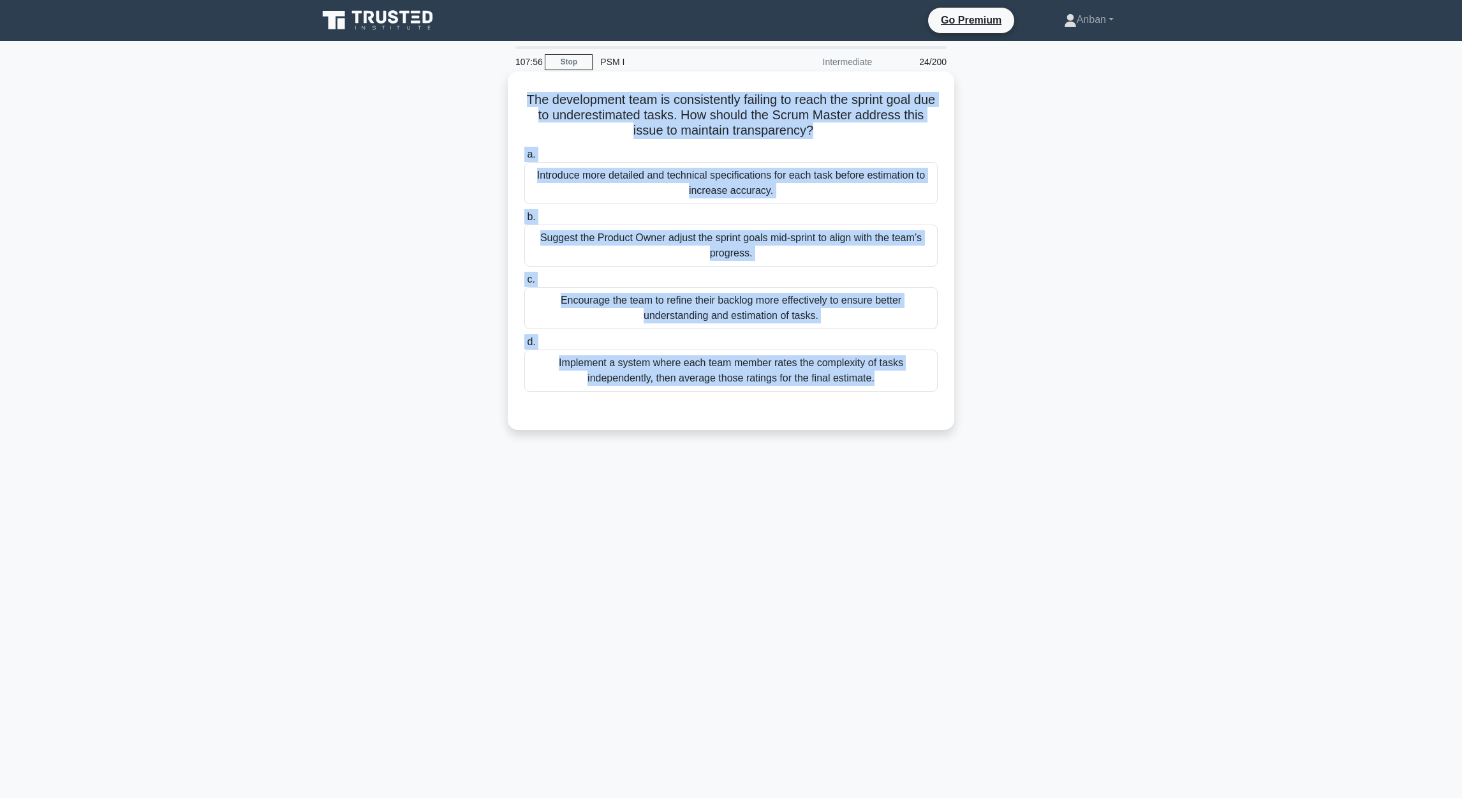
click at [749, 314] on div "Encourage the team to refine their backlog more effectively to ensure better un…" at bounding box center [730, 308] width 413 height 42
click at [524, 284] on input "c. Encourage the team to refine their backlog more effectively to ensure better…" at bounding box center [524, 279] width 0 height 8
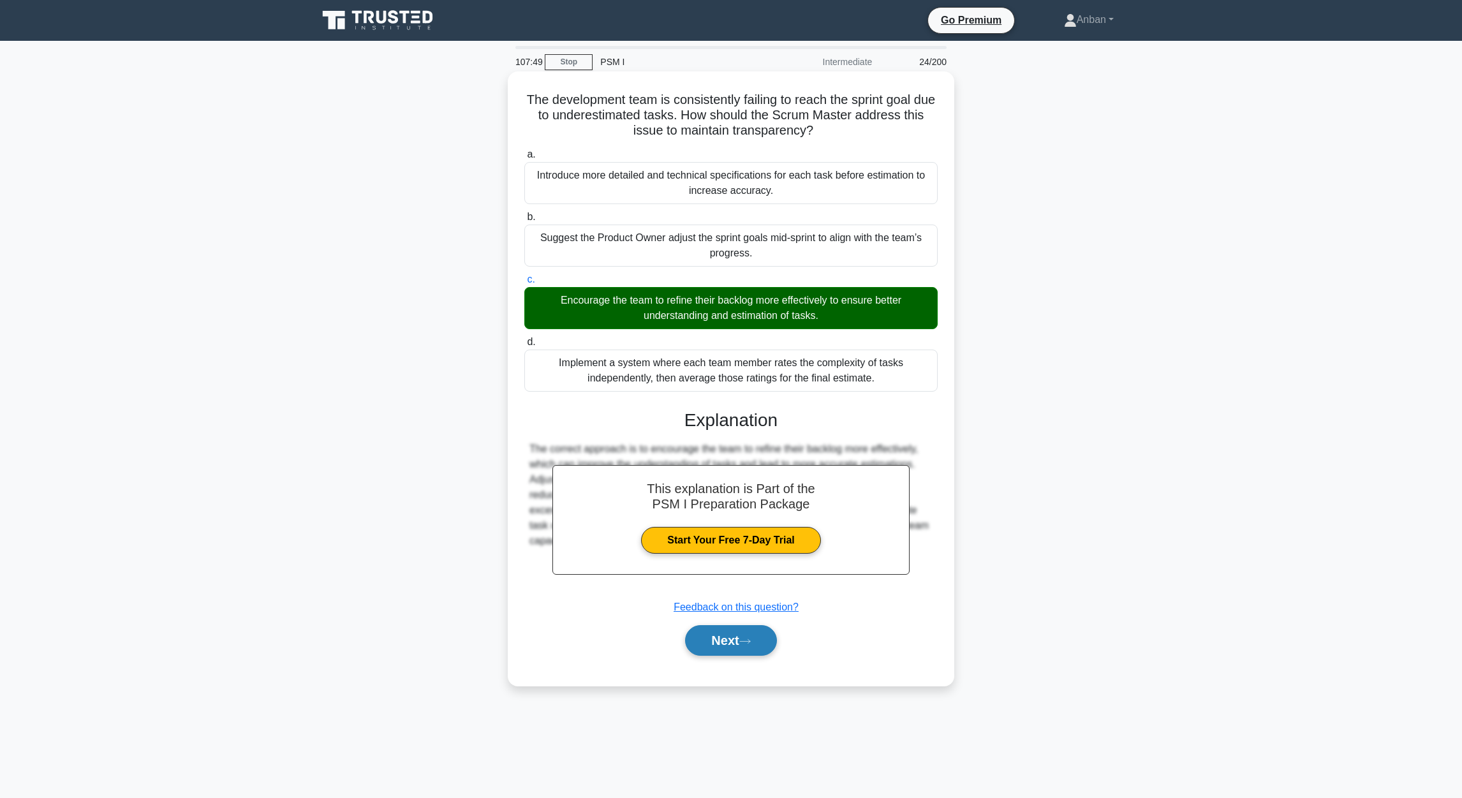
click at [733, 639] on button "Next" at bounding box center [730, 640] width 91 height 31
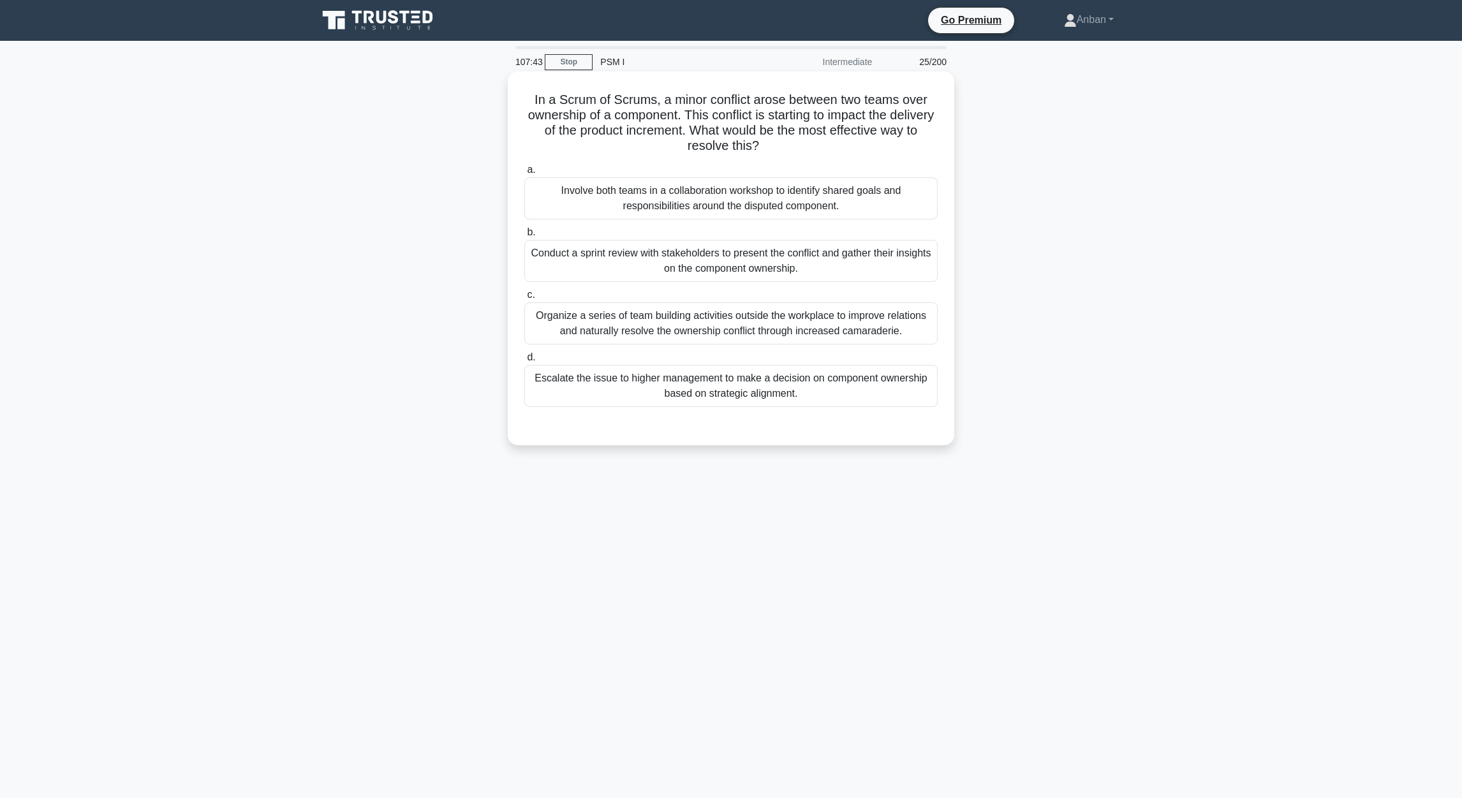
click at [530, 105] on h5 "In a Scrum of Scrums, a minor conflict arose between two teams over ownership o…" at bounding box center [731, 123] width 416 height 62
drag, startPoint x: 533, startPoint y: 98, endPoint x: 561, endPoint y: 121, distance: 35.8
click at [561, 121] on h5 "In a Scrum of Scrums, a minor conflict arose between two teams over ownership o…" at bounding box center [731, 123] width 416 height 62
click at [816, 402] on div "Escalate the issue to higher management to make a decision on component ownersh…" at bounding box center [730, 386] width 413 height 42
click at [524, 362] on input "d. Escalate the issue to higher management to make a decision on component owne…" at bounding box center [524, 357] width 0 height 8
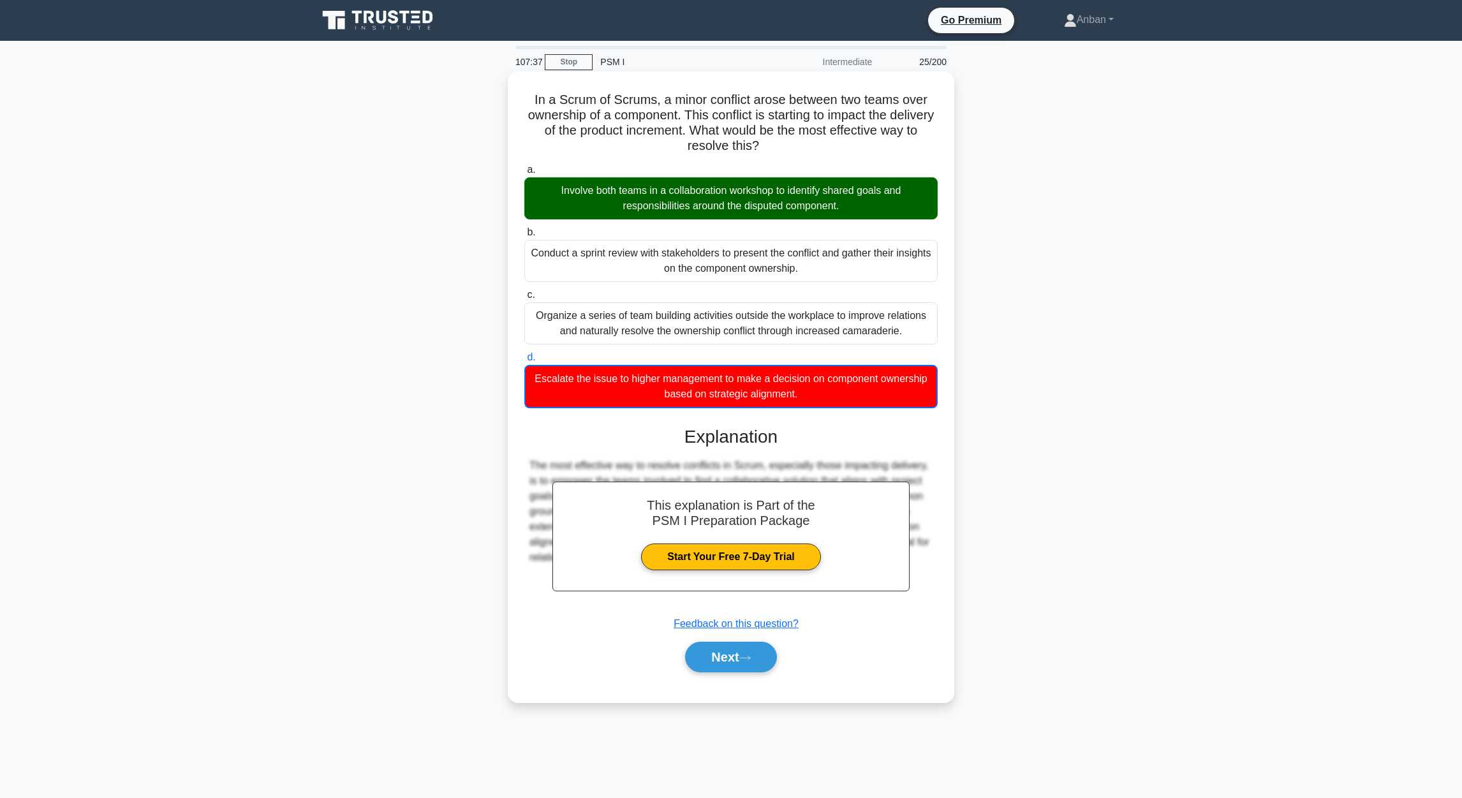
drag, startPoint x: 526, startPoint y: 107, endPoint x: 526, endPoint y: 100, distance: 7.0
click at [526, 104] on h5 "In a Scrum of Scrums, a minor conflict arose between two teams over ownership o…" at bounding box center [731, 123] width 416 height 62
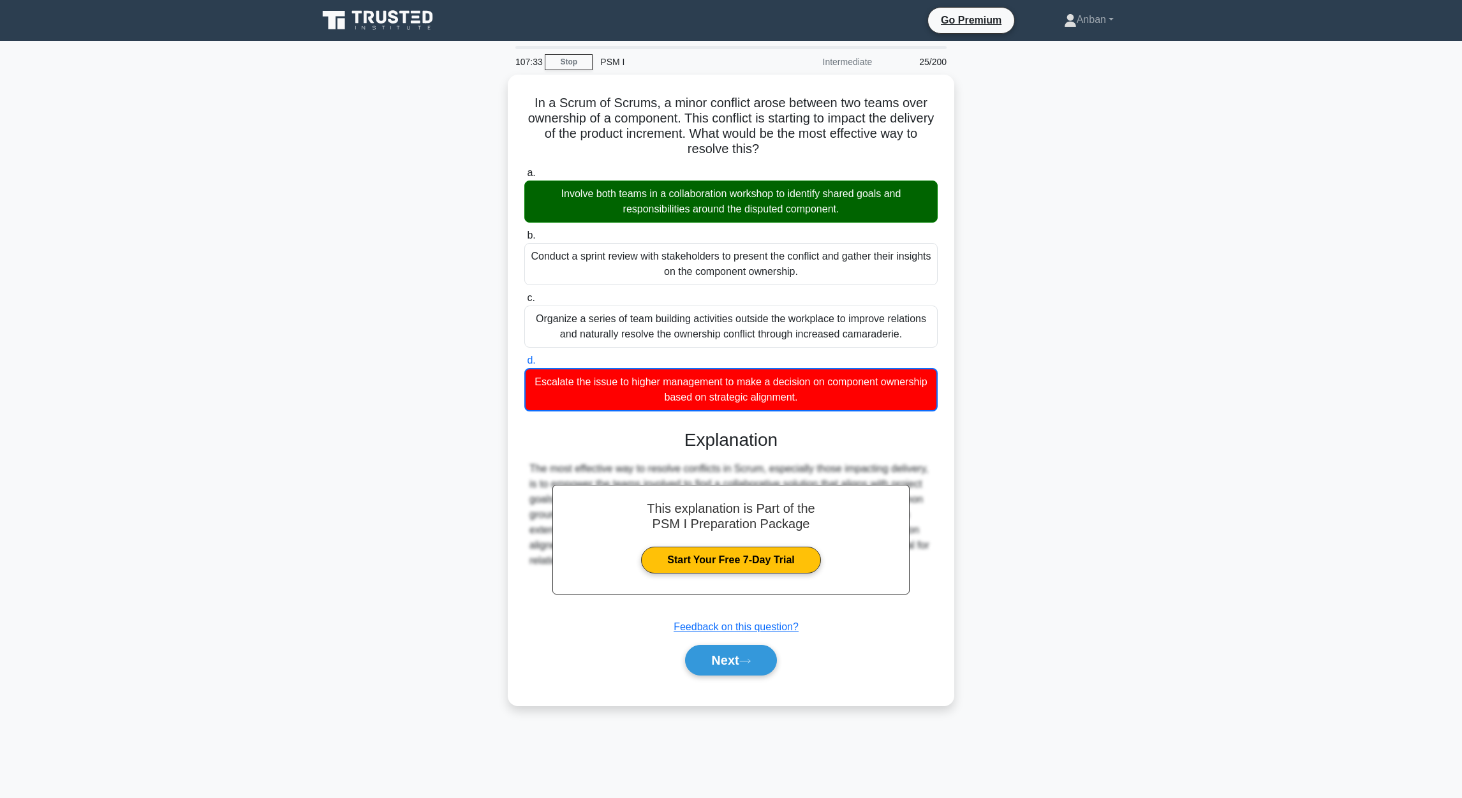
drag, startPoint x: 532, startPoint y: 104, endPoint x: 955, endPoint y: 370, distance: 498.9
click at [954, 370] on div "In a Scrum of Scrums, a minor conflict arose between two teams over ownership o…" at bounding box center [731, 398] width 842 height 646
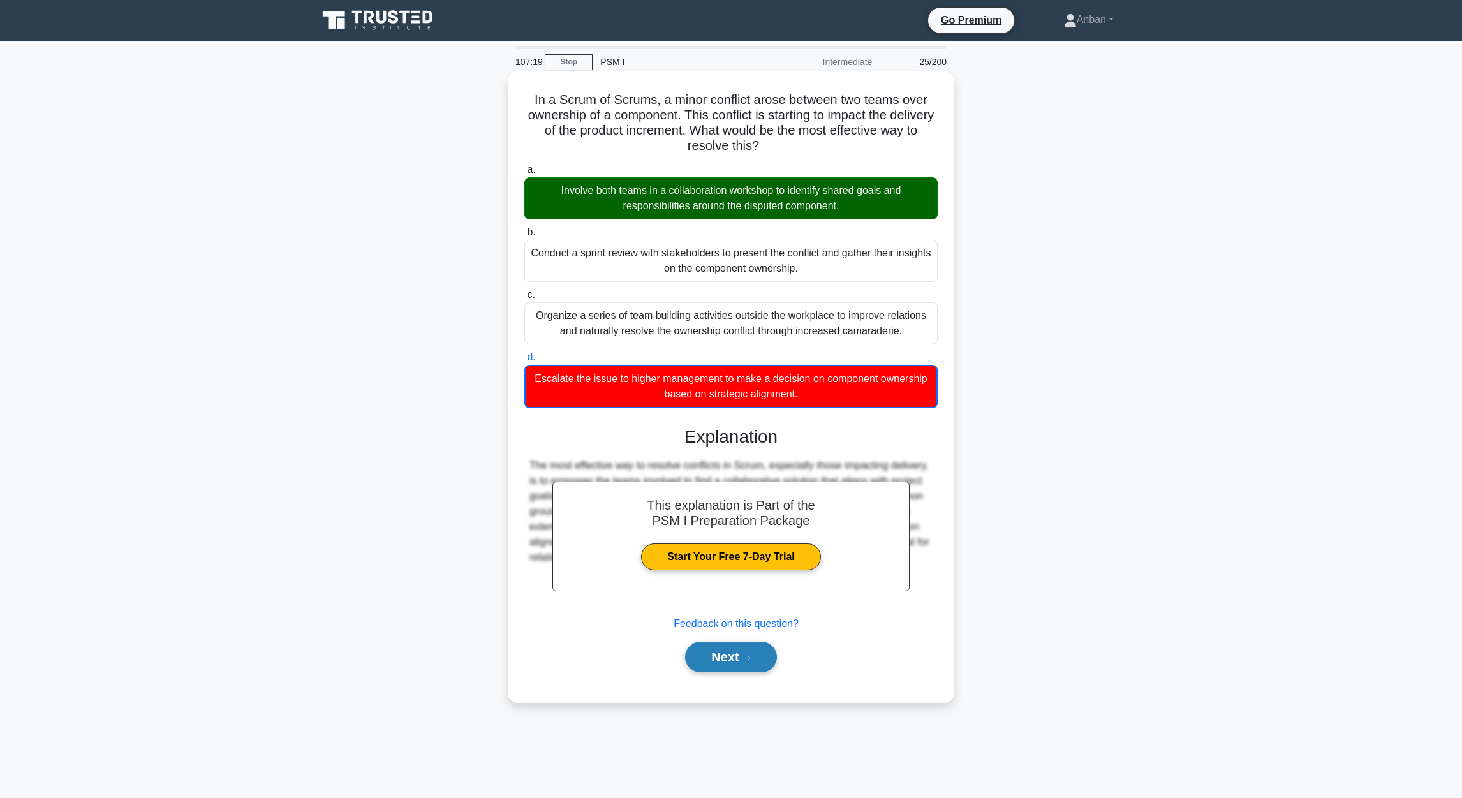
drag, startPoint x: 755, startPoint y: 665, endPoint x: 766, endPoint y: 665, distance: 10.8
click at [755, 663] on button "Next" at bounding box center [730, 657] width 91 height 31
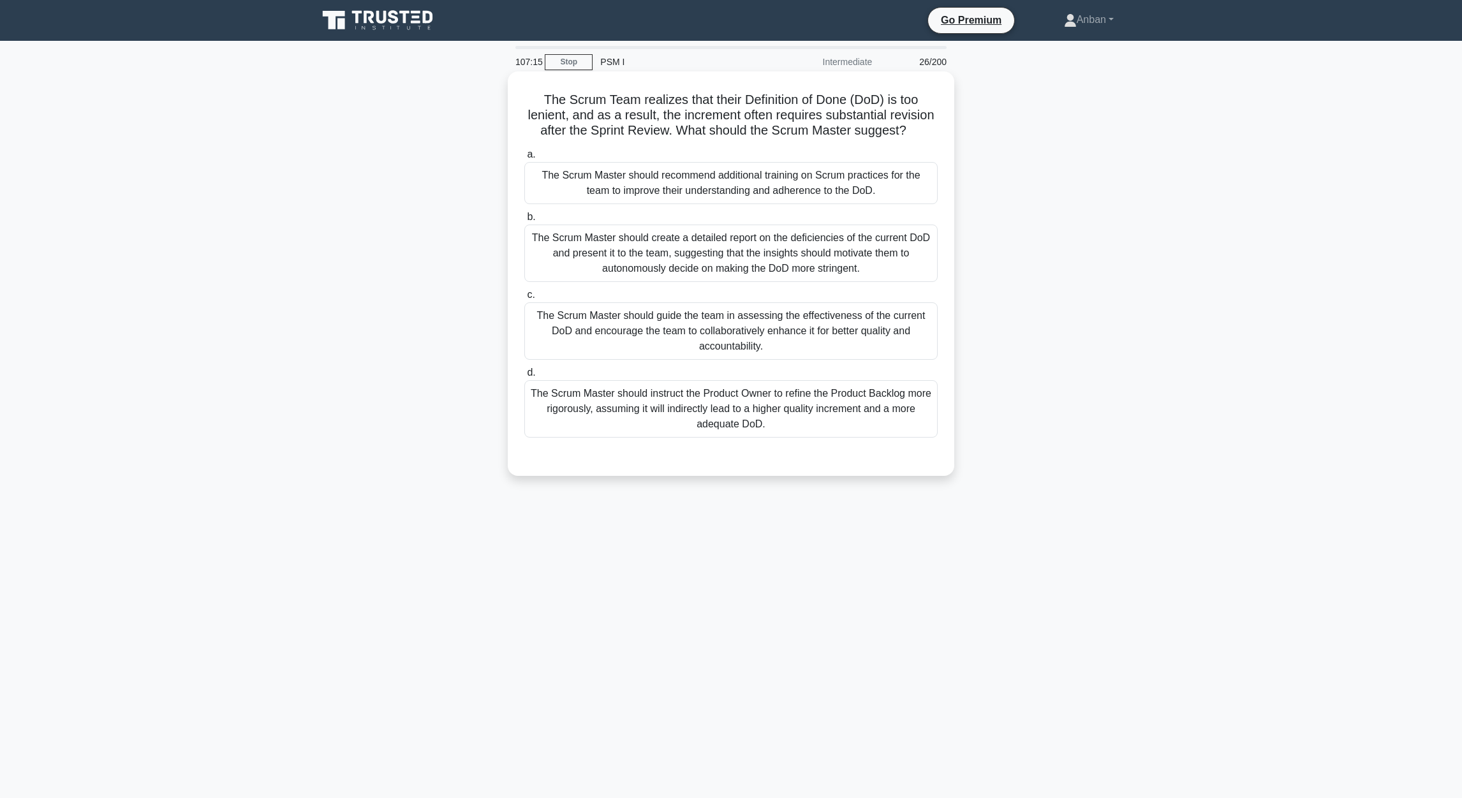
drag, startPoint x: 594, startPoint y: 138, endPoint x: 948, endPoint y: 437, distance: 463.3
click at [948, 437] on div "The Scrum Team realizes that their Definition of Done (DoD) is too lenient, and…" at bounding box center [731, 274] width 436 height 394
drag, startPoint x: 809, startPoint y: 363, endPoint x: 828, endPoint y: 366, distance: 19.4
click at [809, 360] on div "The Scrum Master should guide the team in assessing the effectiveness of the cu…" at bounding box center [730, 330] width 413 height 57
click at [524, 299] on input "c. The Scrum Master should guide the team in assessing the effectiveness of the…" at bounding box center [524, 295] width 0 height 8
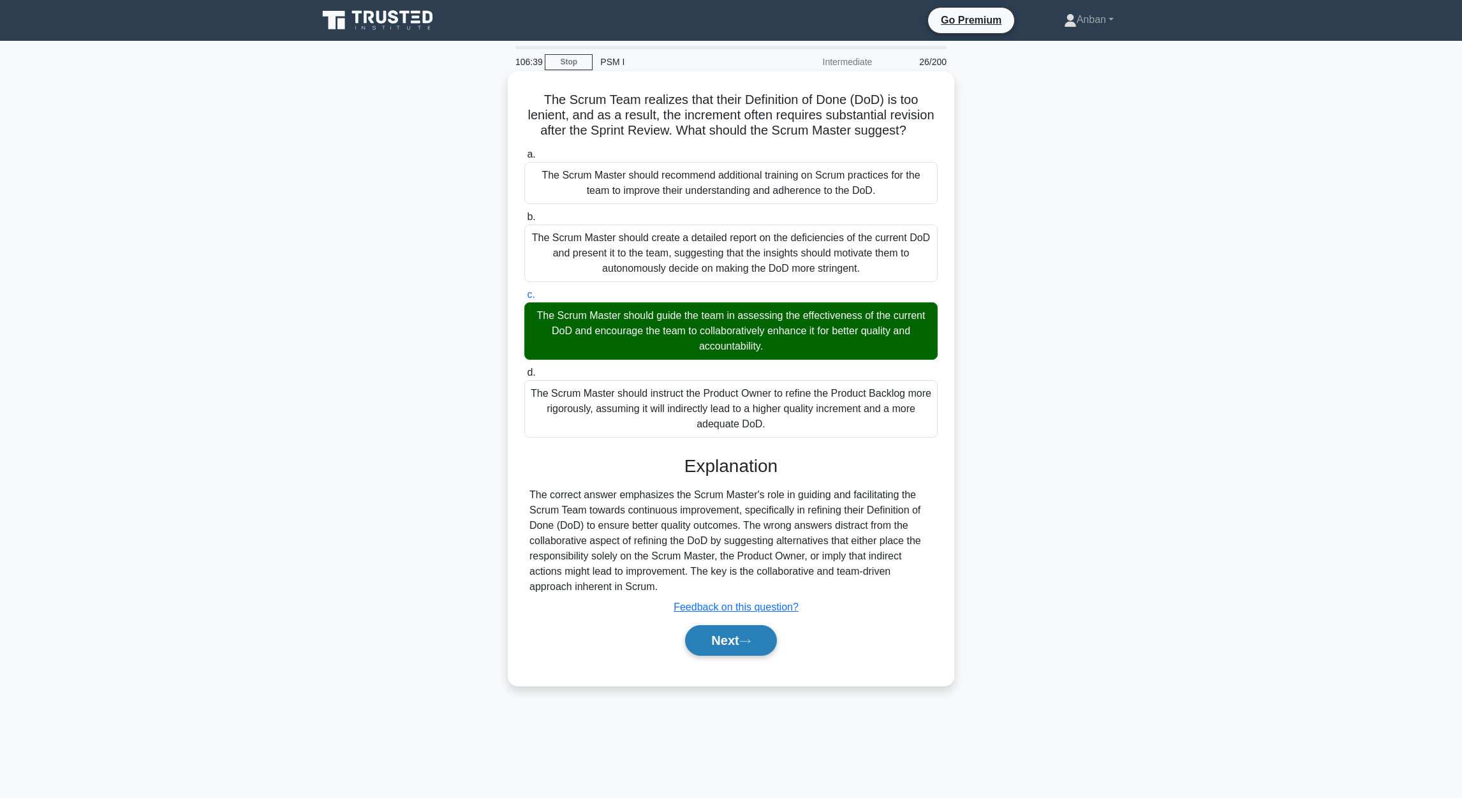
click at [711, 655] on button "Next" at bounding box center [730, 640] width 91 height 31
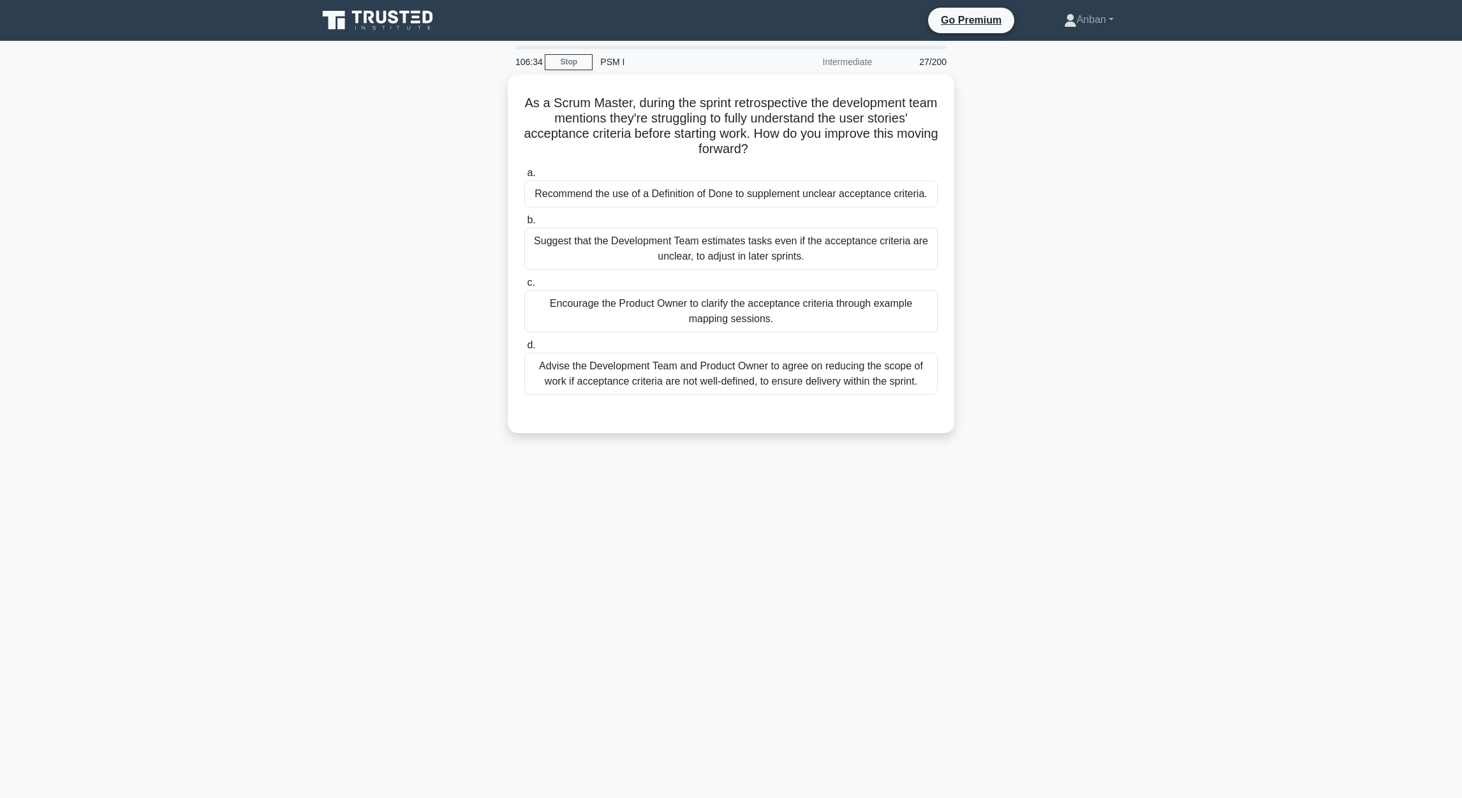
drag, startPoint x: 536, startPoint y: 99, endPoint x: 969, endPoint y: 379, distance: 515.1
click at [967, 379] on div "As a Scrum Master, during the sprint retrospective the development team mention…" at bounding box center [731, 262] width 842 height 374
click at [791, 529] on div "106:27 Stop PSM I Intermediate 27/200 As a Scrum Master, during the sprint retr…" at bounding box center [731, 365] width 842 height 638
click at [748, 249] on div "Suggest that the Development Team estimates tasks even if the acceptance criter…" at bounding box center [730, 245] width 413 height 42
click at [649, 250] on div "Suggest that the Development Team estimates tasks even if the acceptance criter…" at bounding box center [730, 245] width 413 height 42
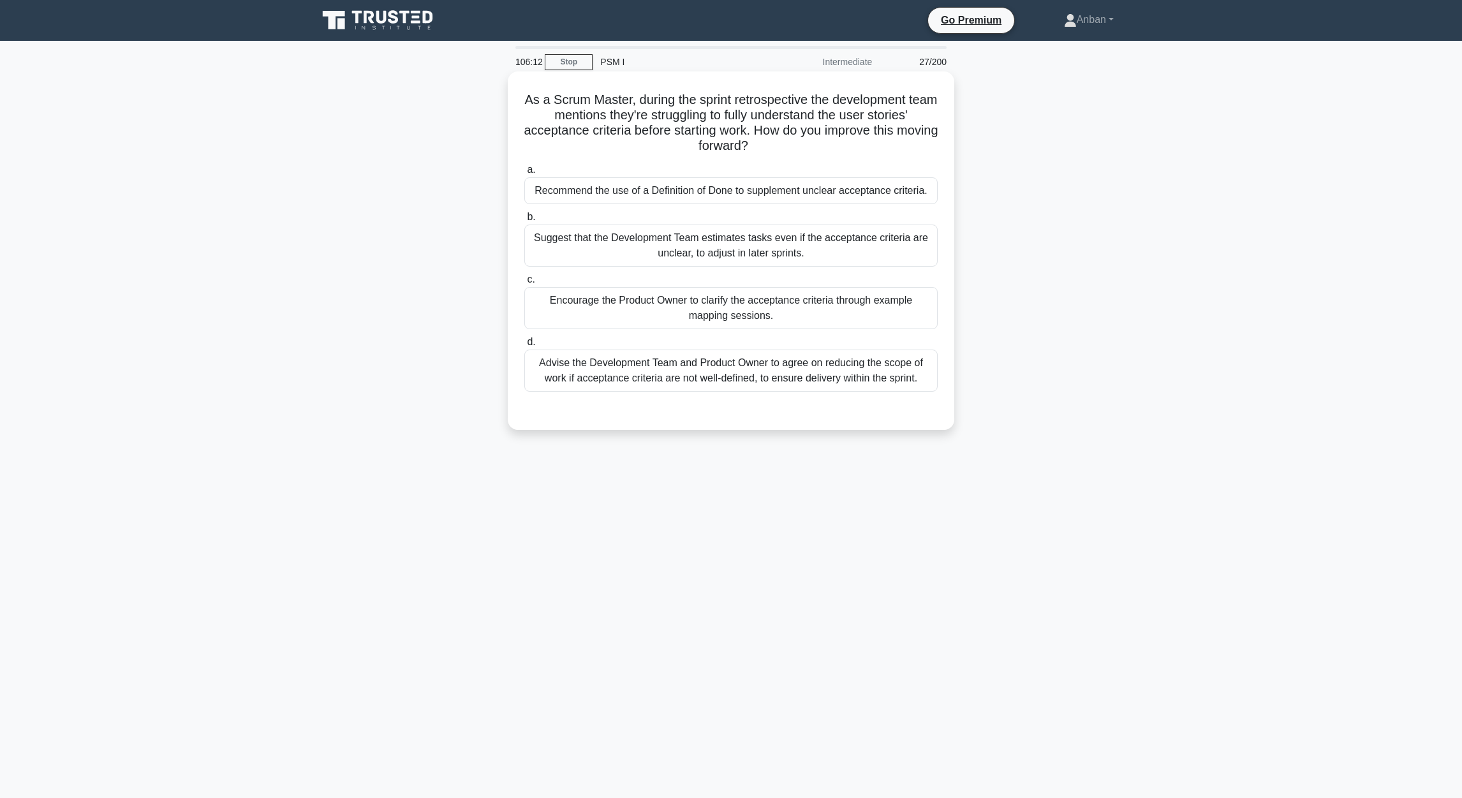
click at [524, 221] on input "b. Suggest that the Development Team estimates tasks even if the acceptance cri…" at bounding box center [524, 217] width 0 height 8
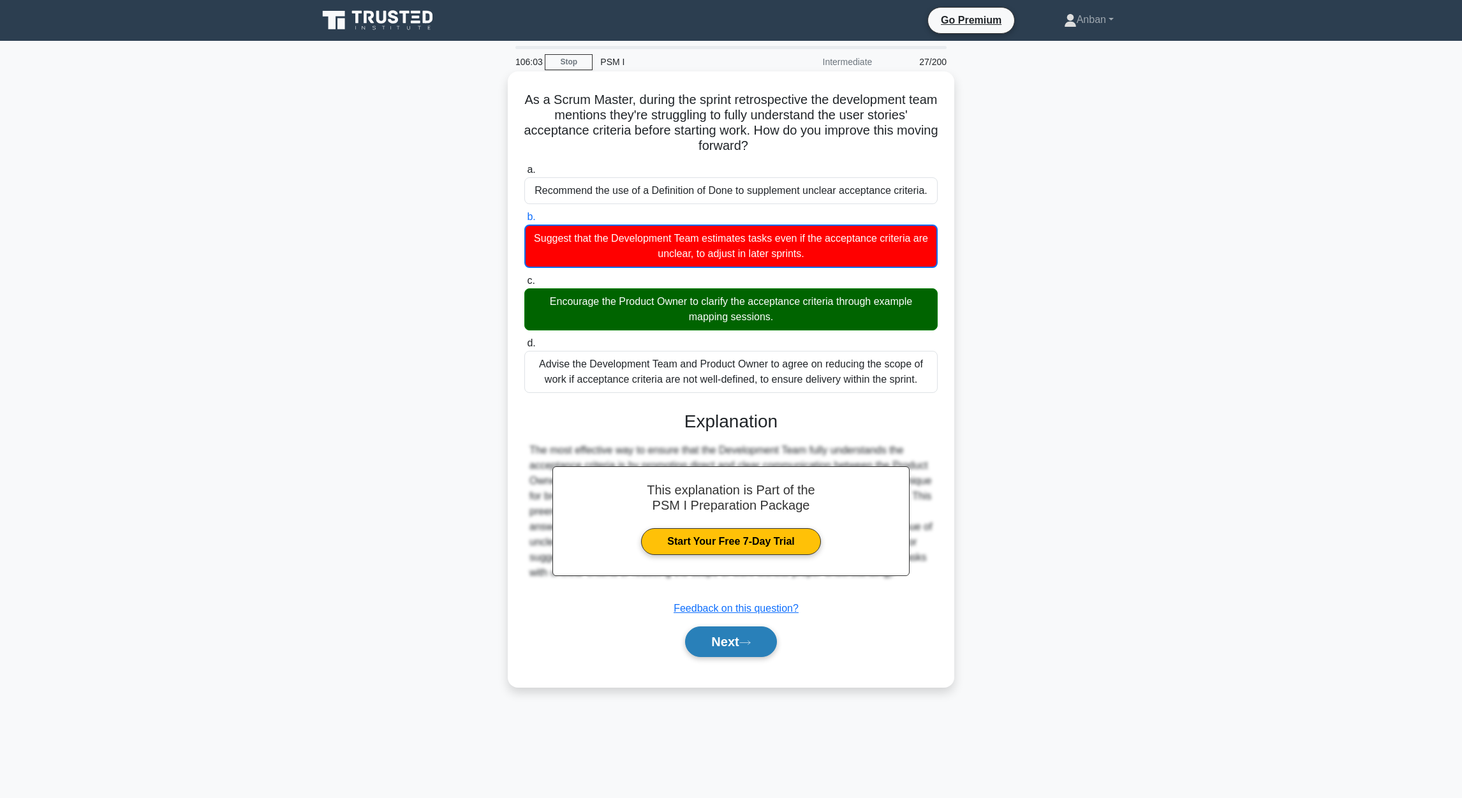
click at [717, 643] on button "Next" at bounding box center [730, 641] width 91 height 31
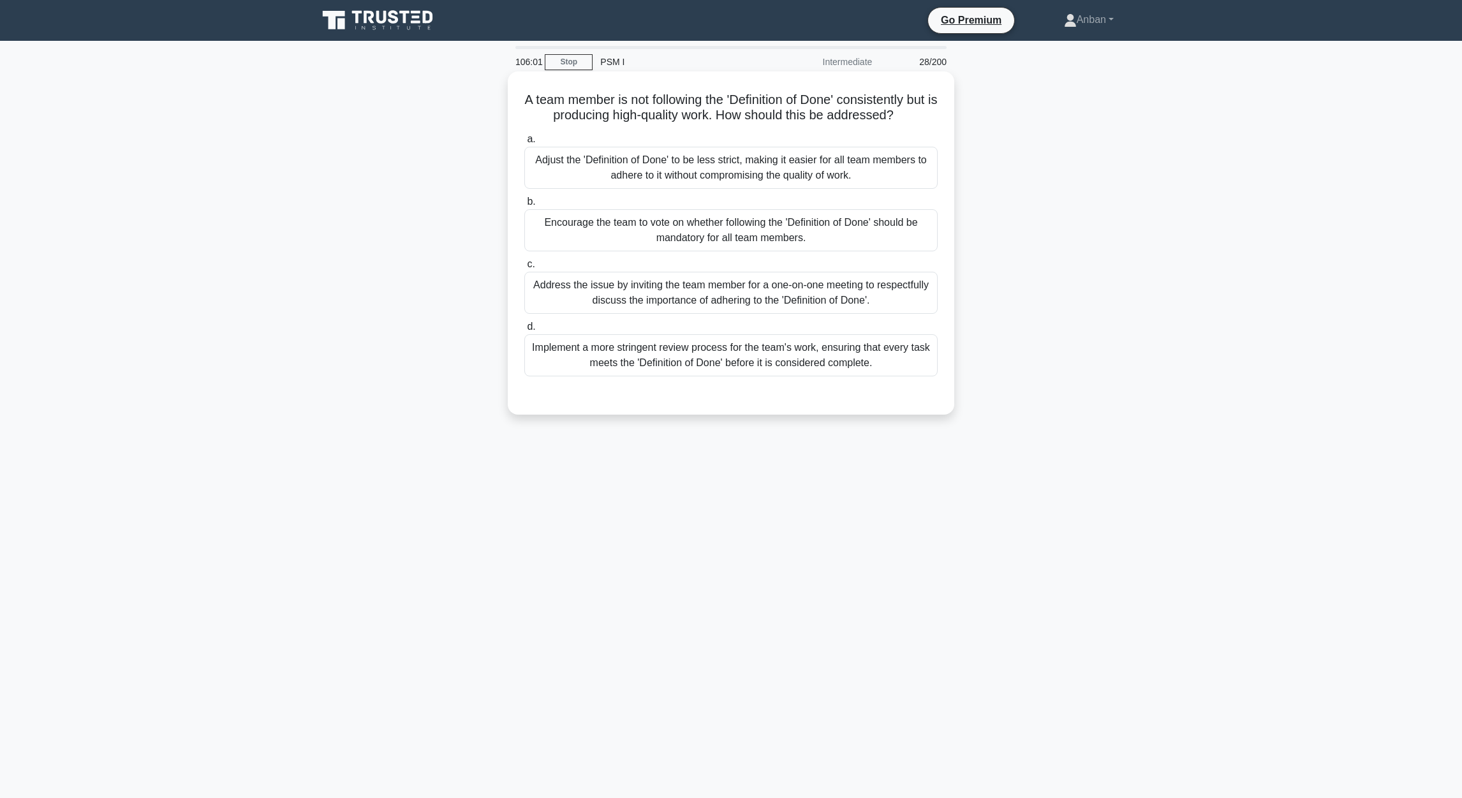
drag, startPoint x: 539, startPoint y: 119, endPoint x: 544, endPoint y: 111, distance: 9.7
click at [541, 119] on h5 "A team member is not following the 'Definition of Done' consistently but is pro…" at bounding box center [731, 108] width 416 height 32
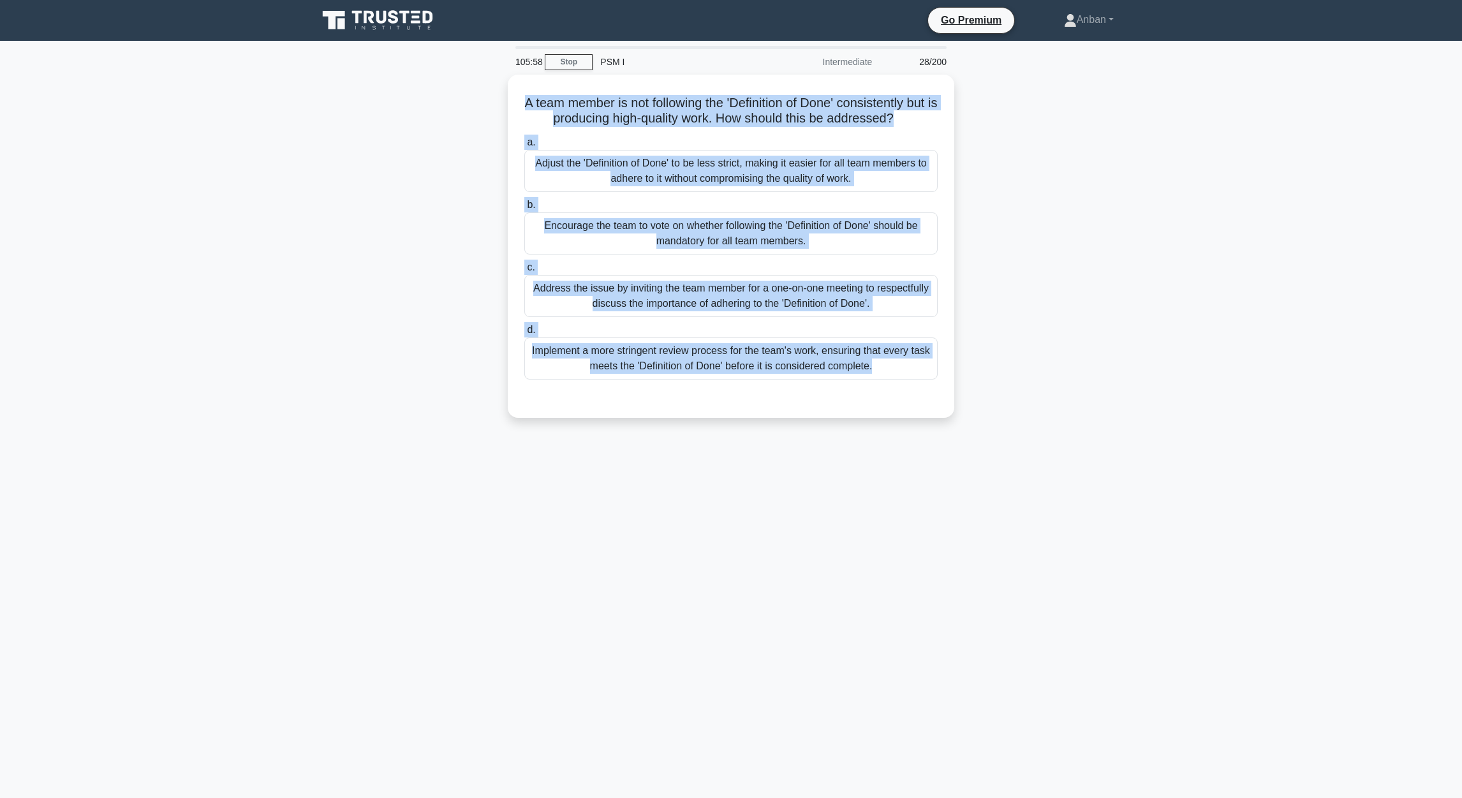
drag, startPoint x: 535, startPoint y: 99, endPoint x: 996, endPoint y: 407, distance: 554.1
click at [996, 407] on div "A team member is not following the 'Definition of Done' consistently but is pro…" at bounding box center [731, 254] width 842 height 358
click at [642, 546] on div "105:50 Stop PSM I Intermediate 28/200 A team member is not following the 'Defin…" at bounding box center [731, 365] width 842 height 638
drag, startPoint x: 670, startPoint y: 481, endPoint x: 666, endPoint y: 475, distance: 7.4
click at [669, 480] on div "105:49 Stop PSM I Intermediate 28/200 A team member is not following the 'Defin…" at bounding box center [731, 365] width 842 height 638
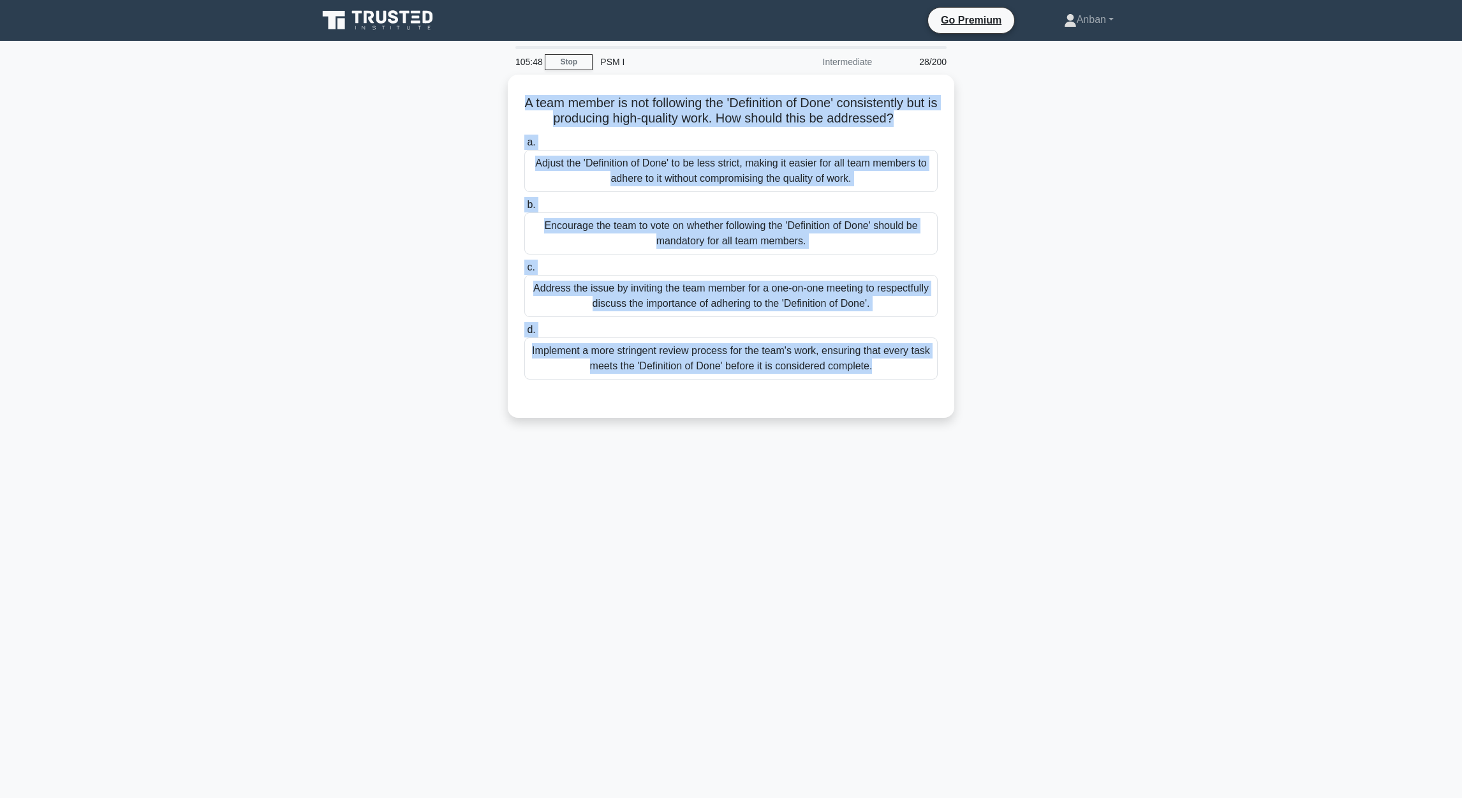
click at [439, 311] on div "A team member is not following the 'Definition of Done' consistently but is pro…" at bounding box center [731, 254] width 842 height 358
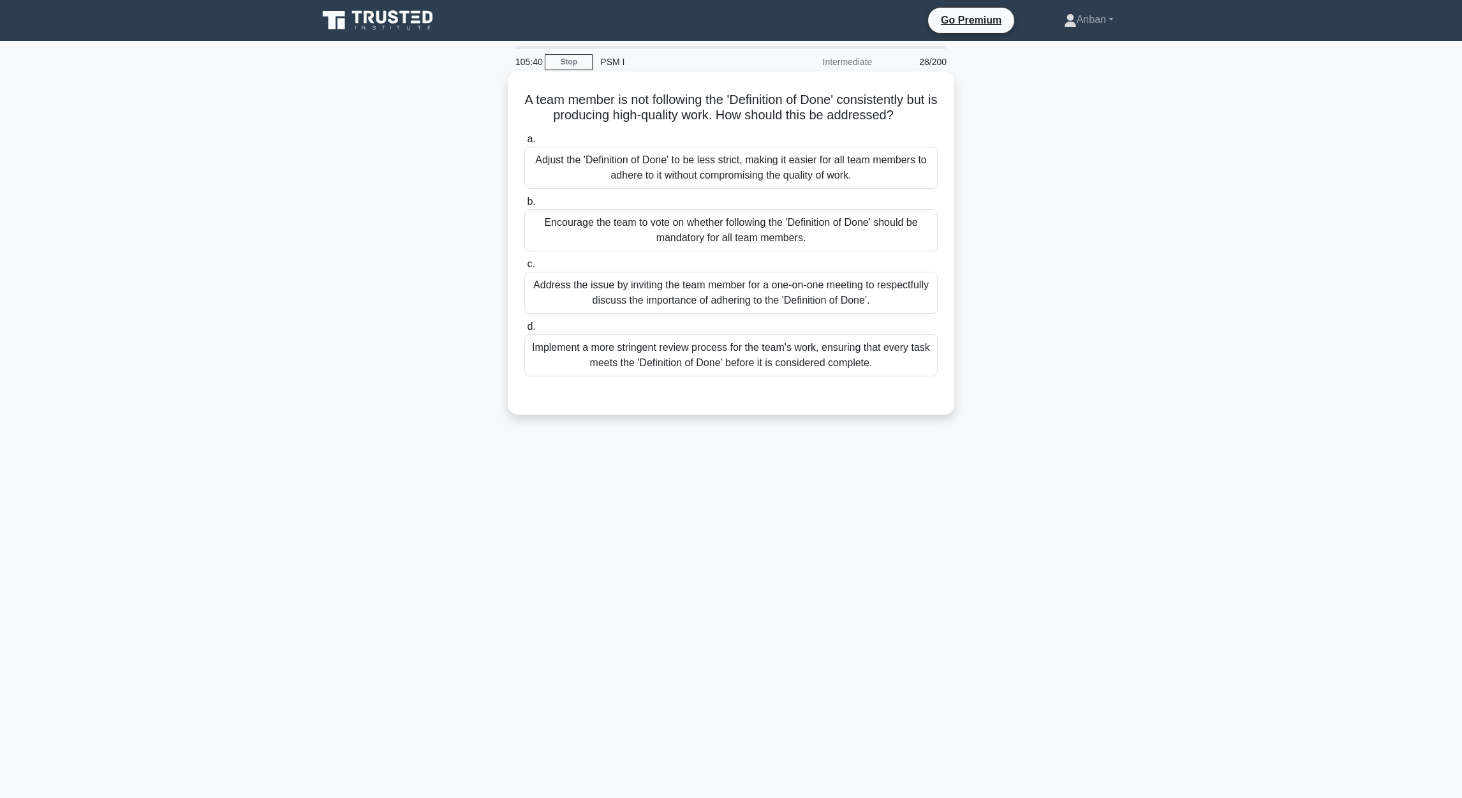
drag, startPoint x: 828, startPoint y: 312, endPoint x: 835, endPoint y: 307, distance: 9.1
click at [835, 307] on div "Address the issue by inviting the team member for a one-on-one meeting to respe…" at bounding box center [730, 293] width 413 height 42
drag, startPoint x: 835, startPoint y: 307, endPoint x: 820, endPoint y: 317, distance: 18.4
click at [819, 317] on div "a. Adjust the 'Definition of Done' to be less strict, making it easier for all …" at bounding box center [731, 254] width 429 height 250
click at [768, 295] on div "Address the issue by inviting the team member for a one-on-one meeting to respe…" at bounding box center [730, 293] width 413 height 42
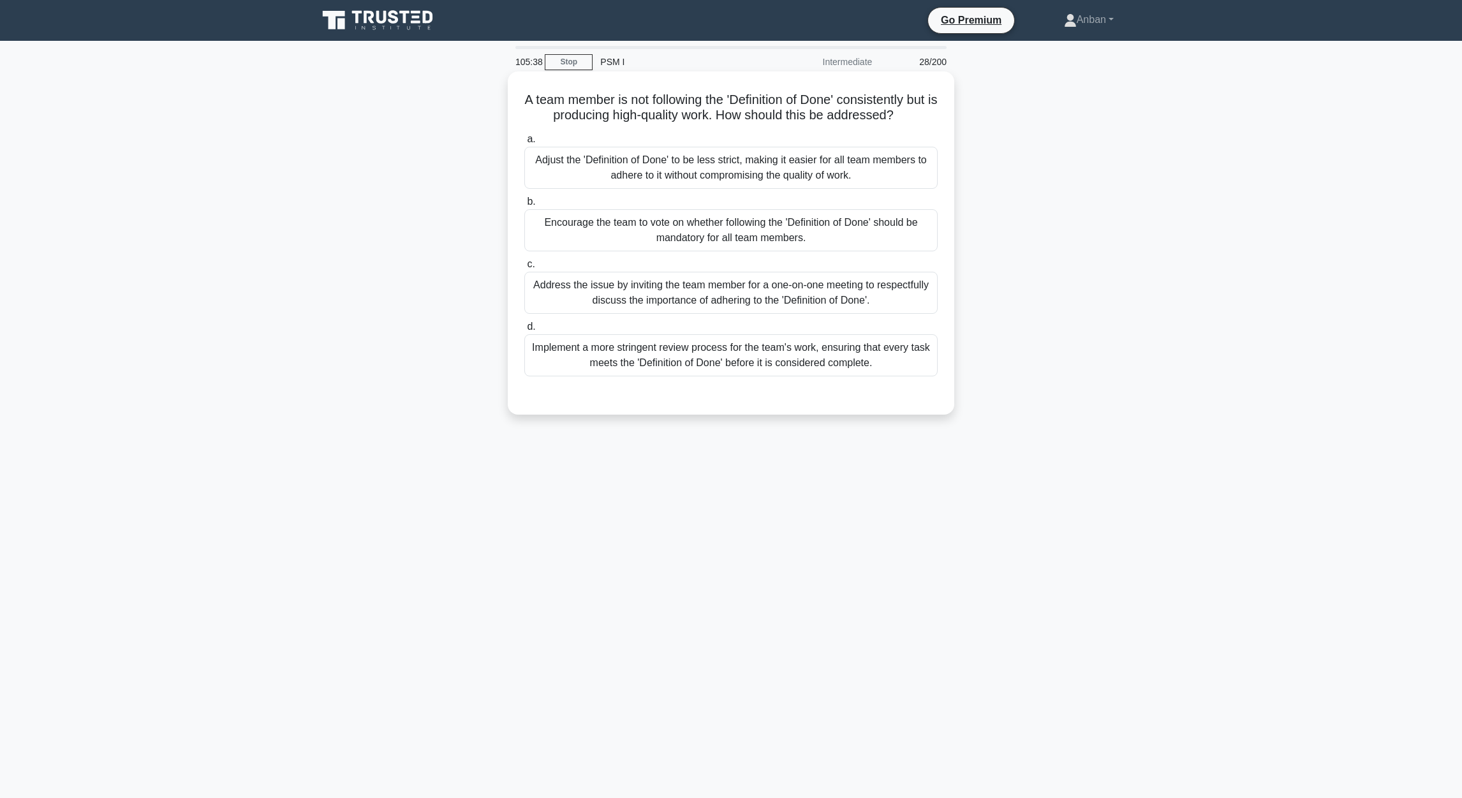
click at [524, 268] on input "c. Address the issue by inviting the team member for a one-on-one meeting to re…" at bounding box center [524, 264] width 0 height 8
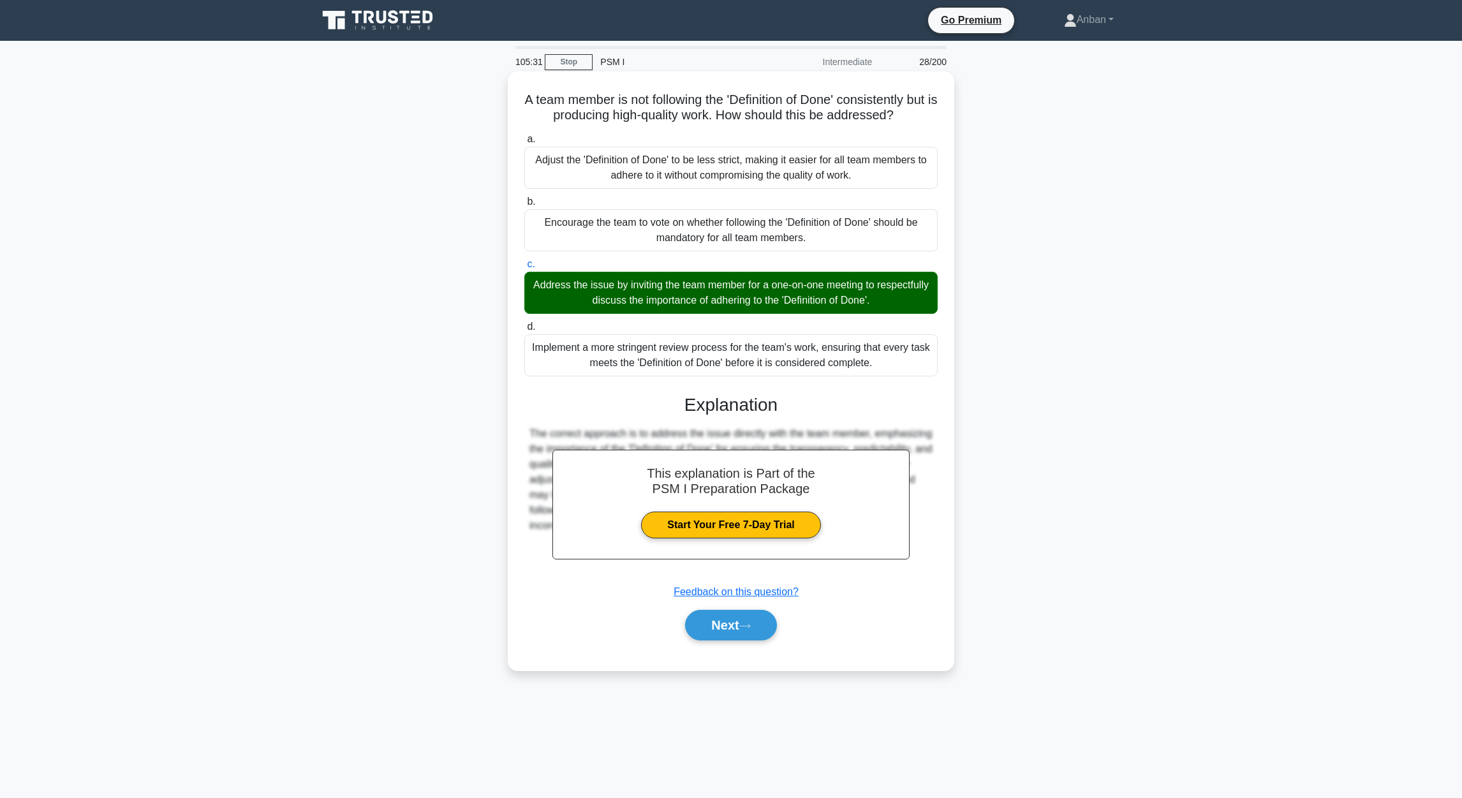
drag, startPoint x: 716, startPoint y: 624, endPoint x: 906, endPoint y: 602, distance: 191.3
click at [719, 624] on button "Next" at bounding box center [730, 625] width 91 height 31
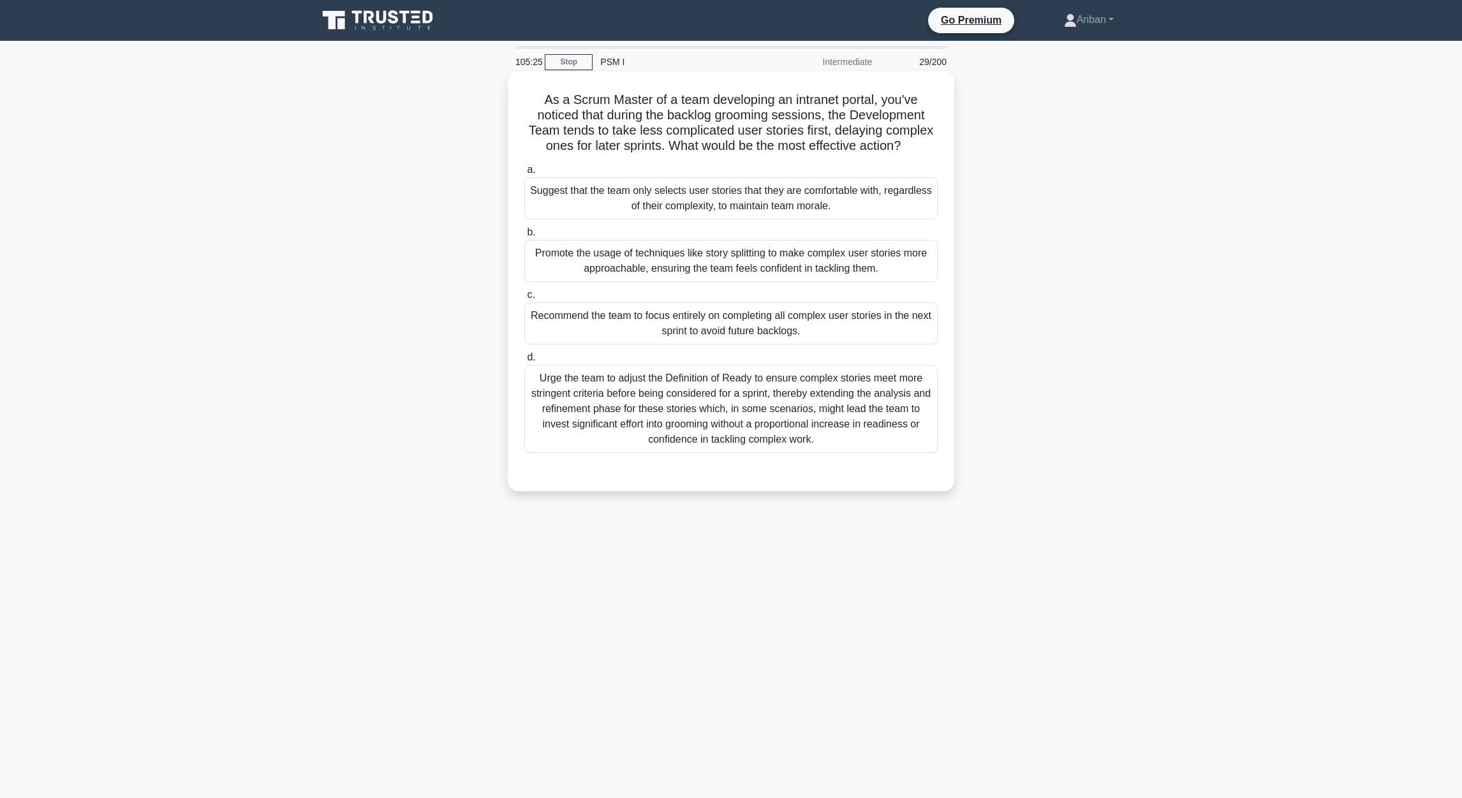
click at [538, 96] on h5 "As a Scrum Master of a team developing an intranet portal, you've noticed that …" at bounding box center [731, 123] width 416 height 62
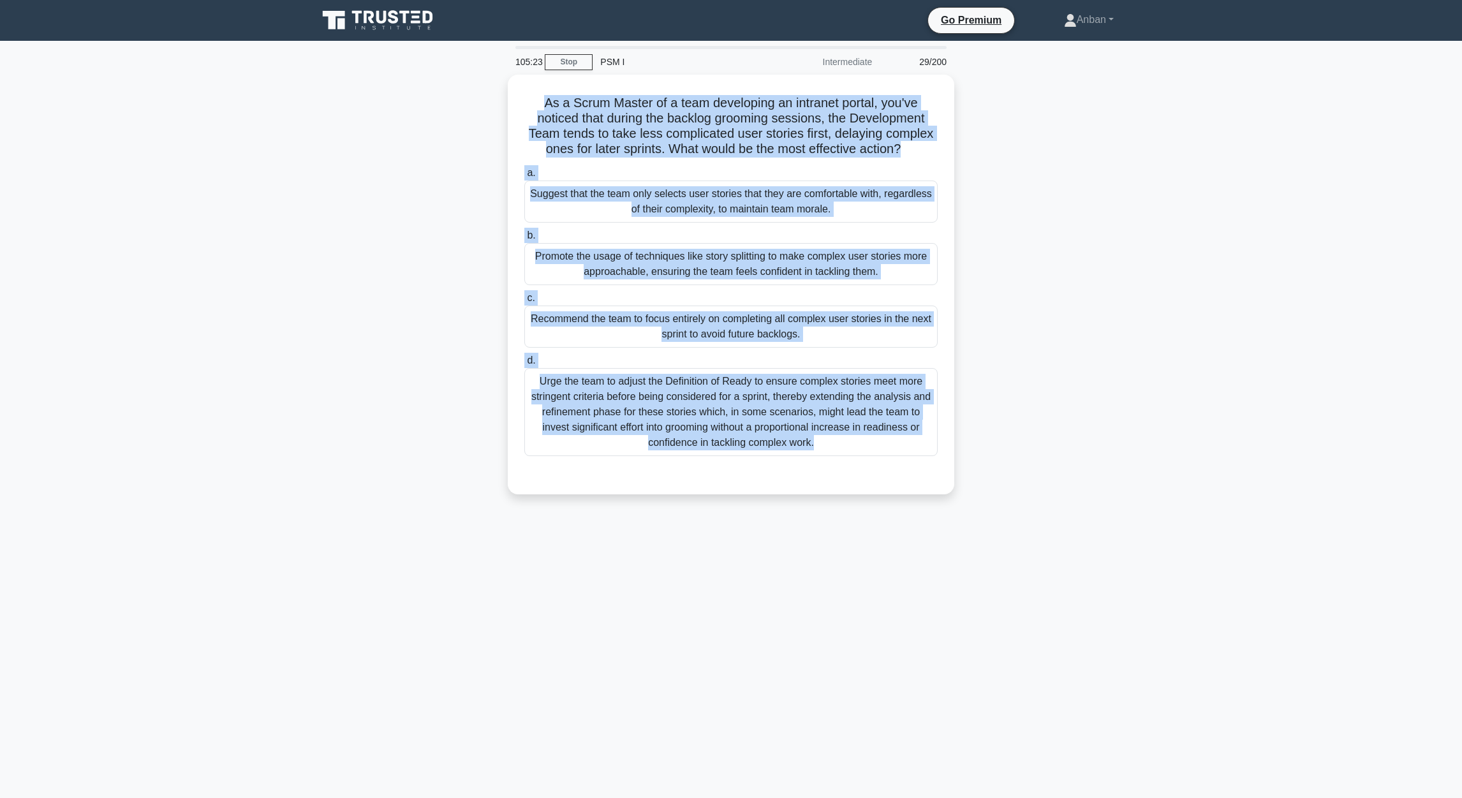
drag, startPoint x: 541, startPoint y: 101, endPoint x: 1006, endPoint y: 480, distance: 599.7
click at [1006, 480] on div "As a Scrum Master of a team developing an intranet portal, you've noticed that …" at bounding box center [731, 292] width 842 height 435
click at [1275, 349] on main "105:17 Stop PSM I Intermediate 29/200 As a Scrum Master of a team developing an…" at bounding box center [731, 419] width 1462 height 757
click at [1059, 379] on div "As a Scrum Master of a team developing an intranet portal, you've noticed that …" at bounding box center [731, 292] width 842 height 435
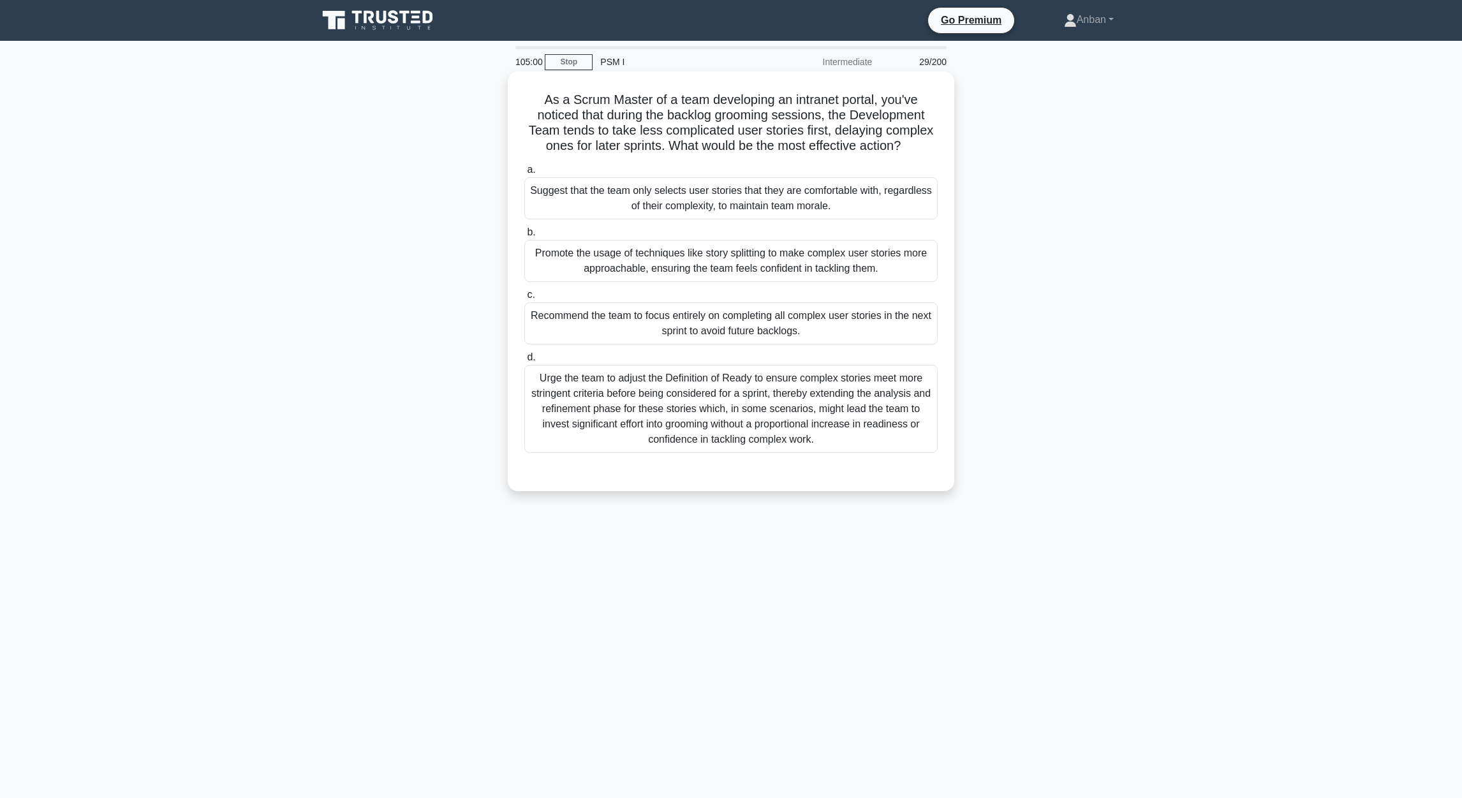
click at [626, 268] on div "Promote the usage of techniques like story splitting to make complex user stori…" at bounding box center [730, 261] width 413 height 42
click at [524, 237] on input "b. Promote the usage of techniques like story splitting to make complex user st…" at bounding box center [524, 232] width 0 height 8
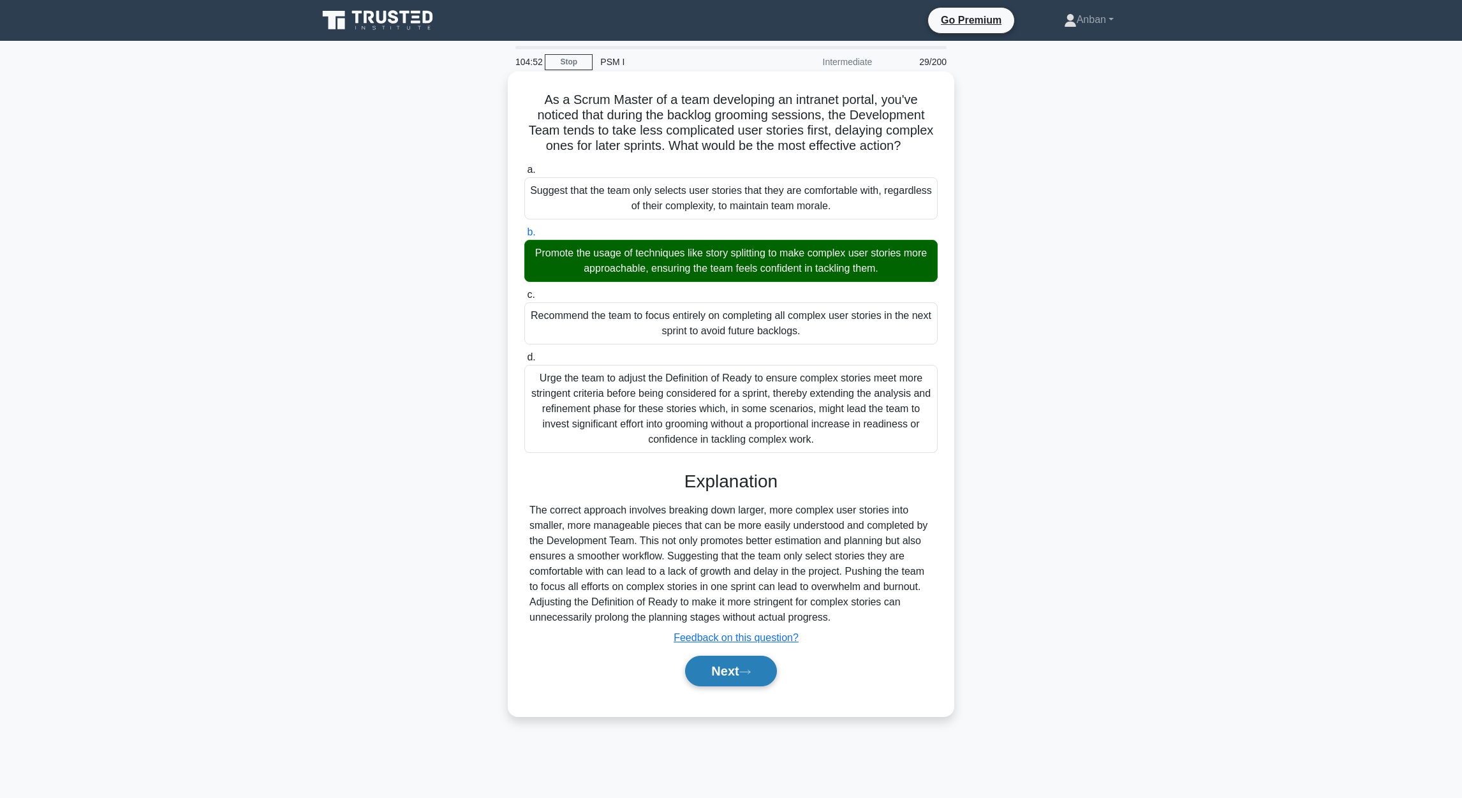
click at [716, 673] on button "Next" at bounding box center [730, 671] width 91 height 31
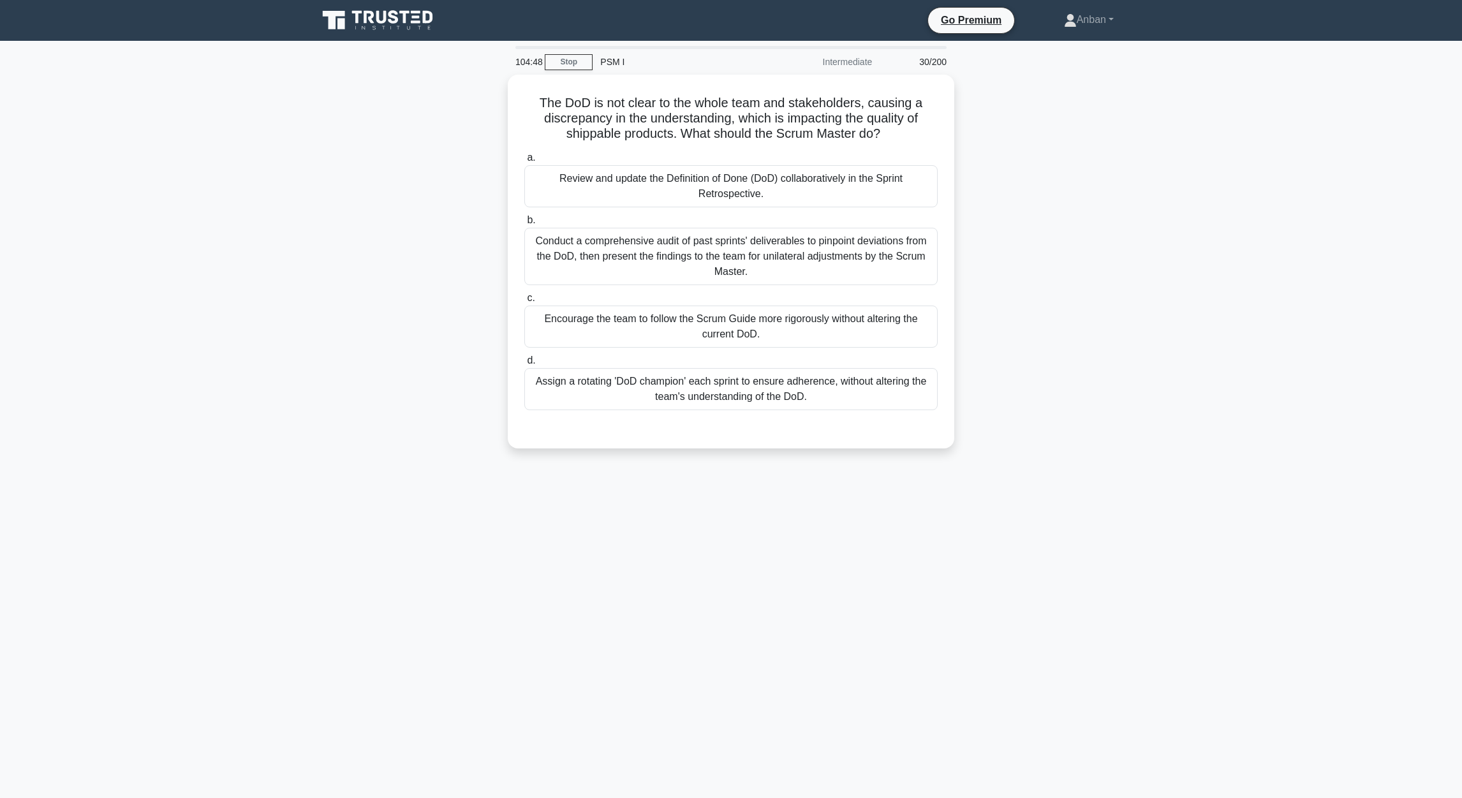
drag, startPoint x: 536, startPoint y: 99, endPoint x: 998, endPoint y: 407, distance: 555.0
click at [998, 407] on div "The DoD is not clear to the whole team and stakeholders, causing a discrepancy …" at bounding box center [731, 269] width 842 height 389
drag, startPoint x: 790, startPoint y: 592, endPoint x: 846, endPoint y: 589, distance: 56.2
click at [813, 592] on div "104:42 Stop PSM I Intermediate 30/200 The DoD is not clear to the whole team an…" at bounding box center [731, 365] width 842 height 638
drag, startPoint x: 687, startPoint y: 179, endPoint x: 694, endPoint y: 186, distance: 10.0
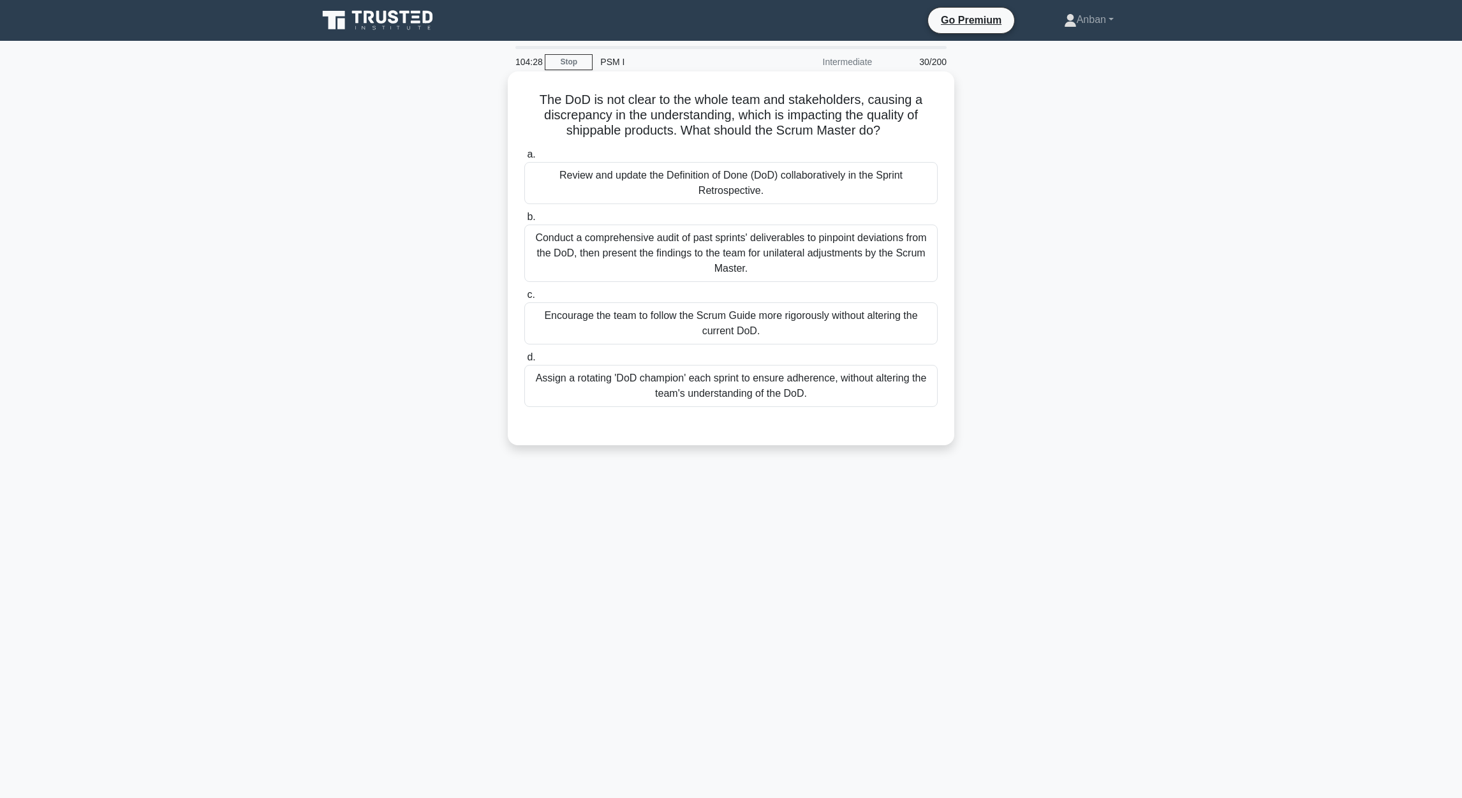
click at [688, 179] on div "Review and update the Definition of Done (DoD) collaboratively in the Sprint Re…" at bounding box center [730, 183] width 413 height 42
click at [524, 159] on input "a. Review and update the Definition of Done (DoD) collaboratively in the Sprint…" at bounding box center [524, 154] width 0 height 8
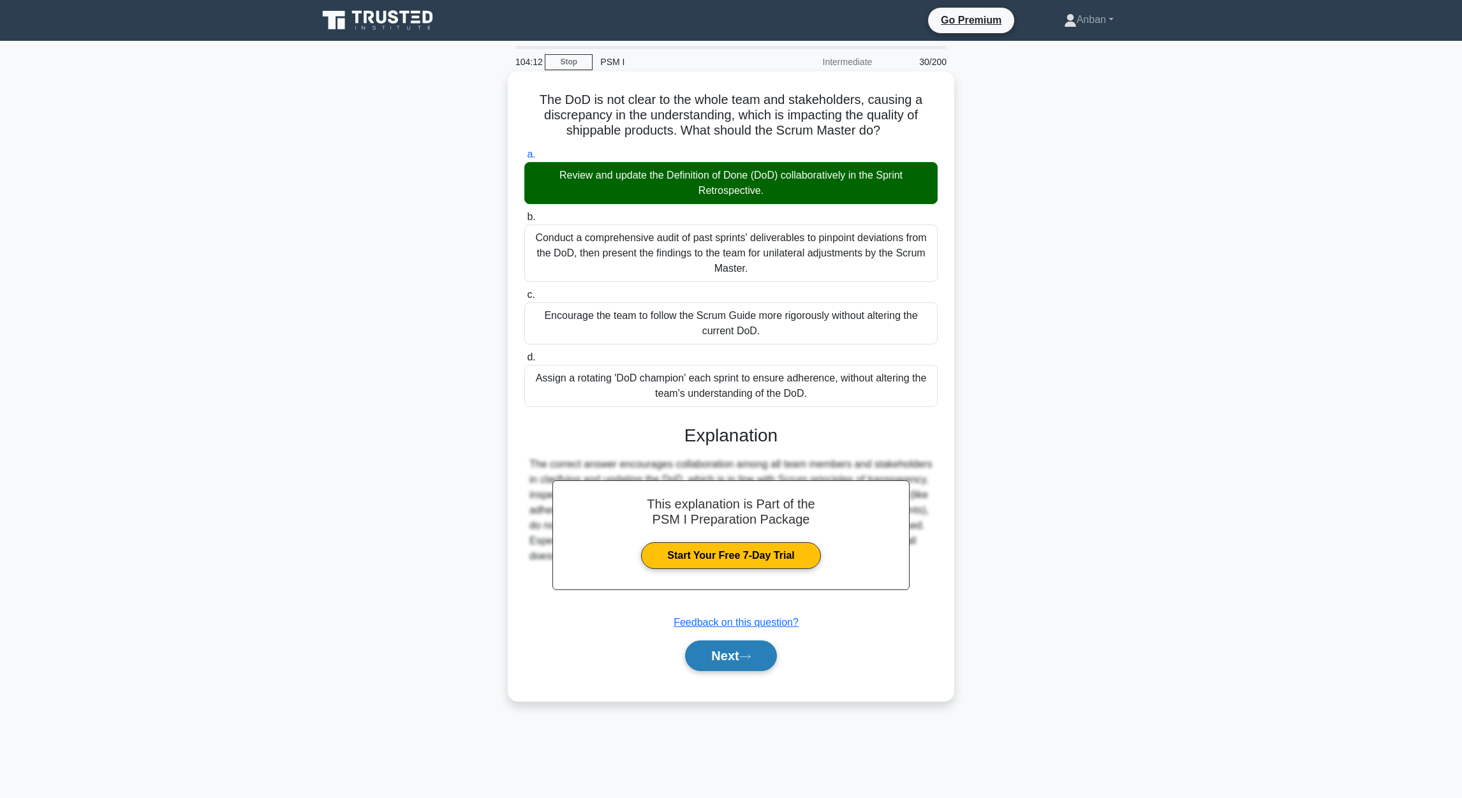
click at [725, 664] on button "Next" at bounding box center [730, 655] width 91 height 31
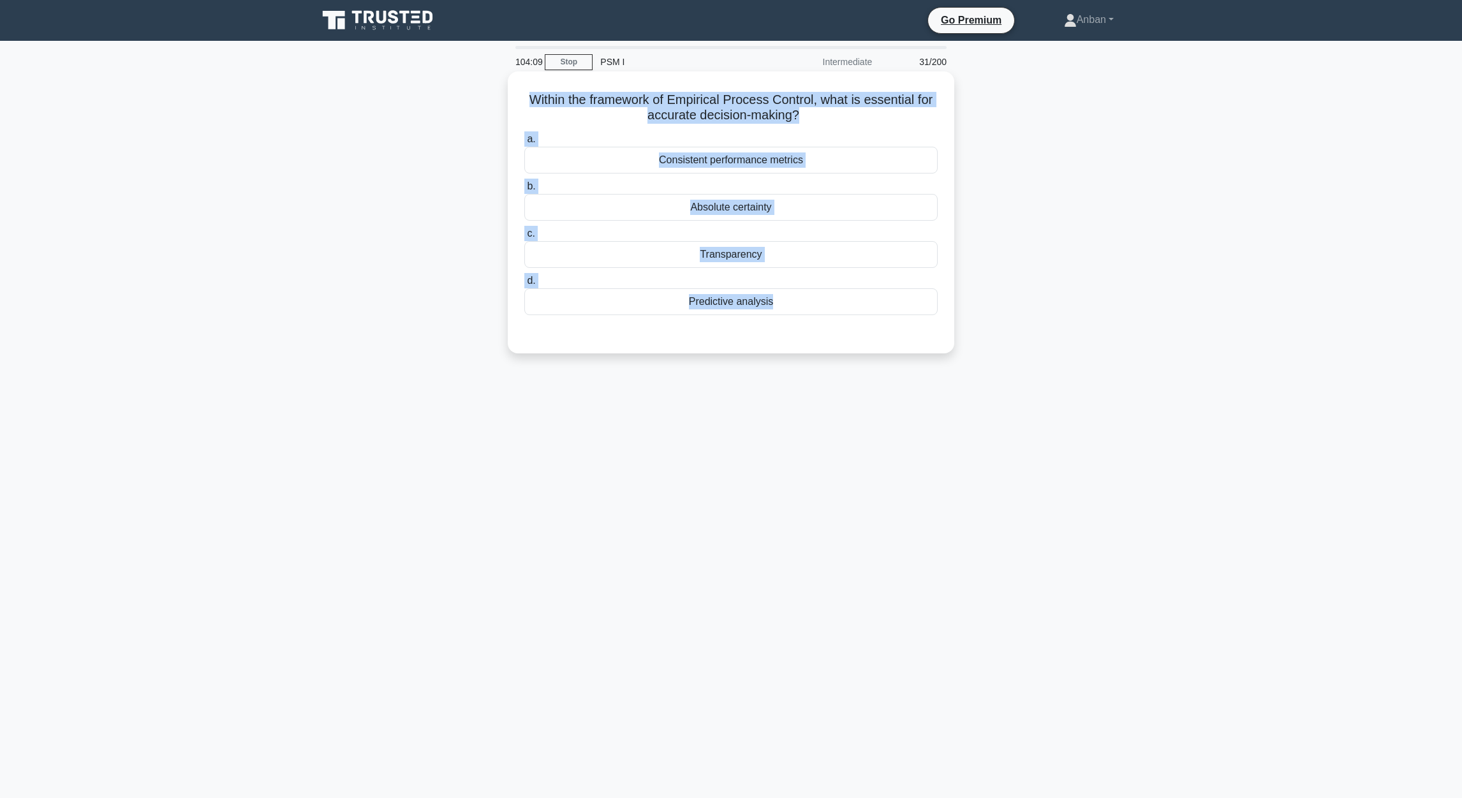
drag, startPoint x: 525, startPoint y: 98, endPoint x: 898, endPoint y: 344, distance: 447.0
click at [897, 344] on div "Within the framework of Empirical Process Control, what is essential for accura…" at bounding box center [731, 213] width 436 height 272
click at [798, 258] on div "Transparency" at bounding box center [730, 254] width 413 height 27
click at [524, 238] on input "c. Transparency" at bounding box center [524, 234] width 0 height 8
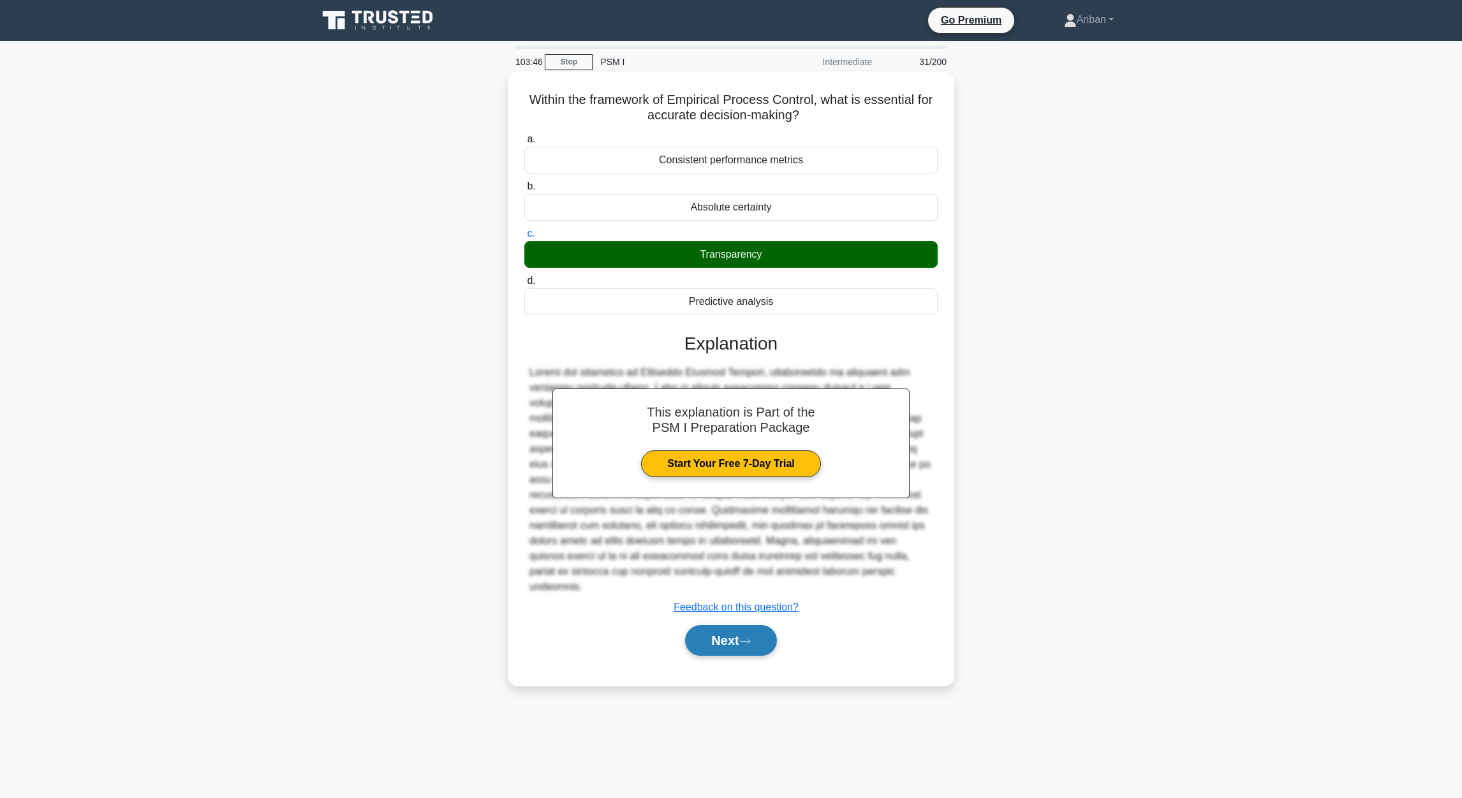
drag, startPoint x: 730, startPoint y: 624, endPoint x: 748, endPoint y: 620, distance: 18.9
click at [732, 625] on button "Next" at bounding box center [730, 640] width 91 height 31
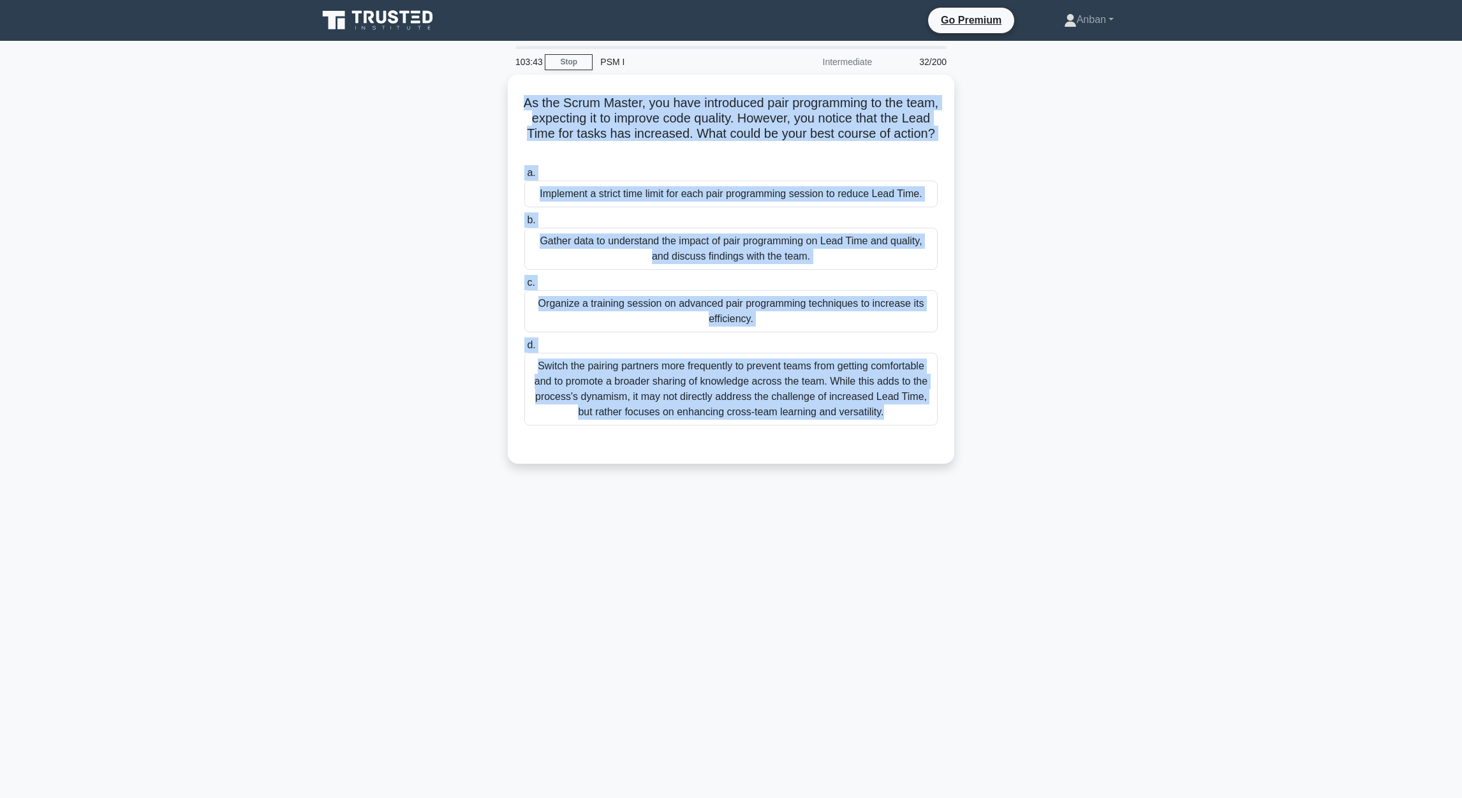
drag, startPoint x: 537, startPoint y: 95, endPoint x: 1021, endPoint y: 428, distance: 587.4
click at [1021, 428] on div "As the Scrum Master, you have introduced pair programming to the team, expectin…" at bounding box center [731, 277] width 842 height 404
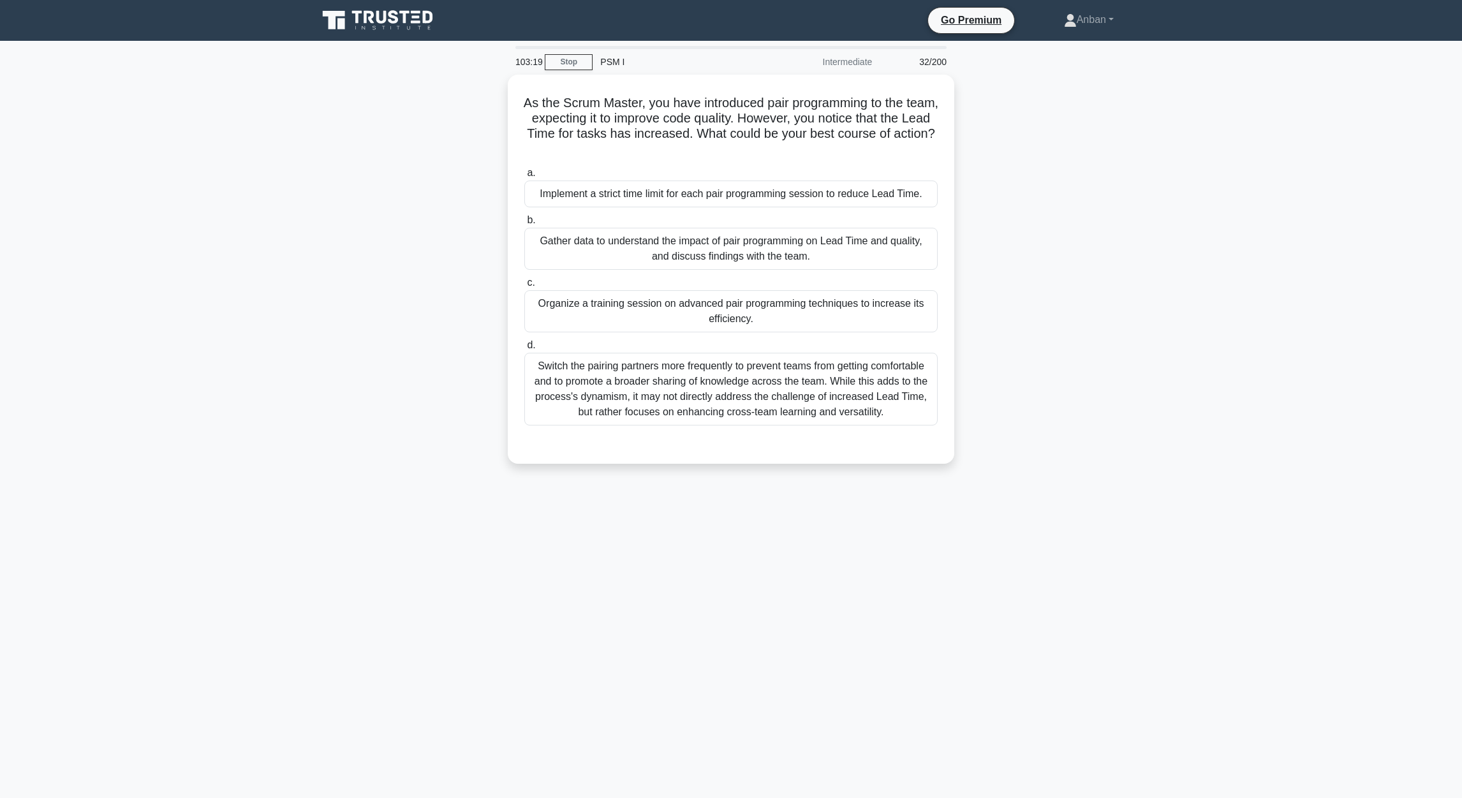
click at [1081, 440] on div "As the Scrum Master, you have introduced pair programming to the team, expectin…" at bounding box center [731, 277] width 842 height 404
click at [706, 381] on div "Switch the pairing partners more frequently to prevent teams from getting comfo…" at bounding box center [730, 385] width 413 height 73
click at [524, 346] on input "d. Switch the pairing partners more frequently to prevent teams from getting co…" at bounding box center [524, 342] width 0 height 8
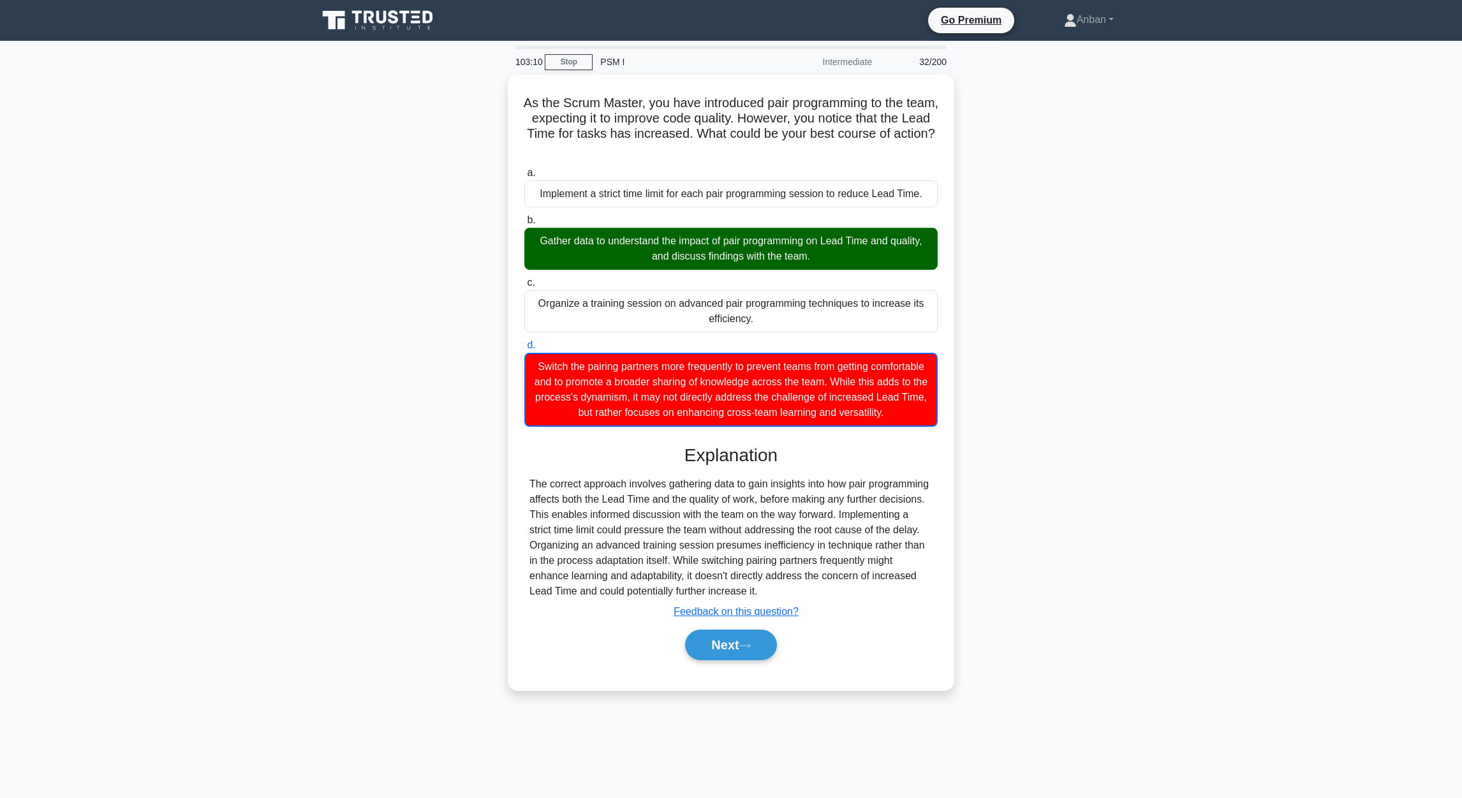
drag, startPoint x: 1212, startPoint y: 490, endPoint x: 1188, endPoint y: 494, distance: 24.4
click at [1212, 490] on main "103:10 Stop PSM I Intermediate 32/200 As the Scrum Master, you have introduced …" at bounding box center [731, 419] width 1462 height 757
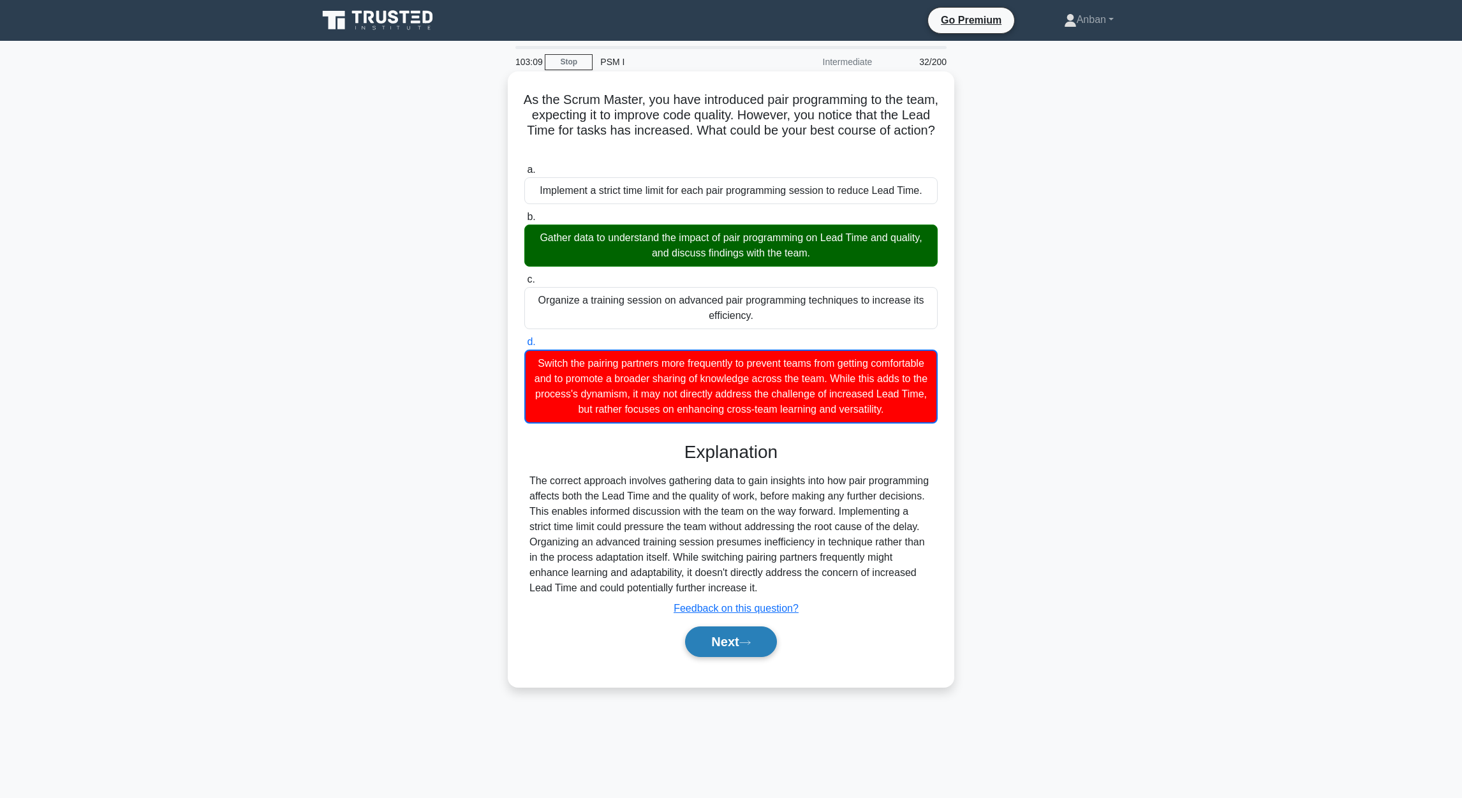
click at [723, 657] on button "Next" at bounding box center [730, 641] width 91 height 31
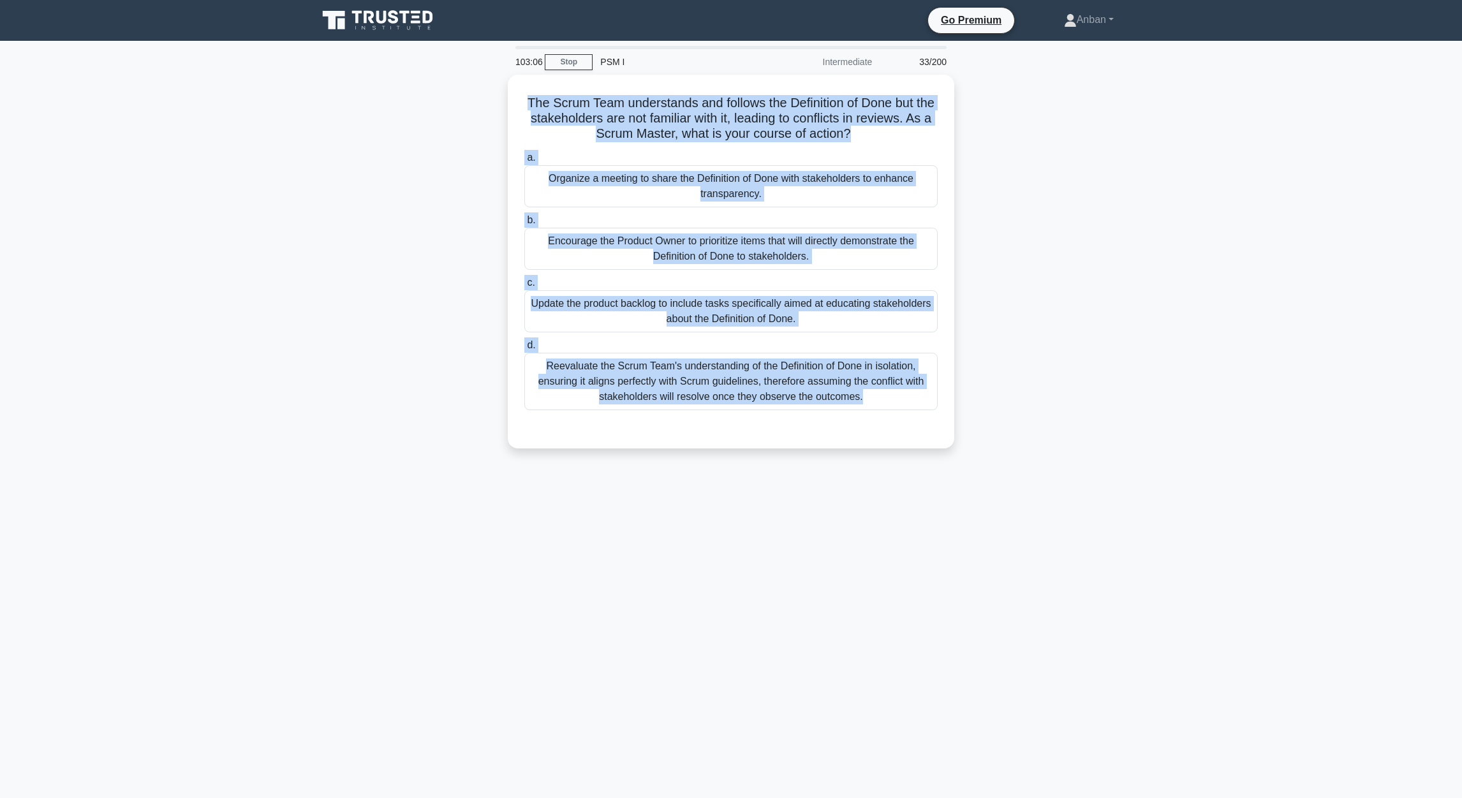
drag, startPoint x: 533, startPoint y: 96, endPoint x: 997, endPoint y: 441, distance: 577.9
click at [997, 441] on div "The Scrum Team understands and follows the Definition of Done but the stakehold…" at bounding box center [731, 269] width 842 height 389
drag, startPoint x: 1127, startPoint y: 600, endPoint x: 1127, endPoint y: 608, distance: 7.7
click at [1128, 598] on div "102:53 Stop PSM I Intermediate 33/200 The Scrum Team understands and follows th…" at bounding box center [731, 365] width 842 height 638
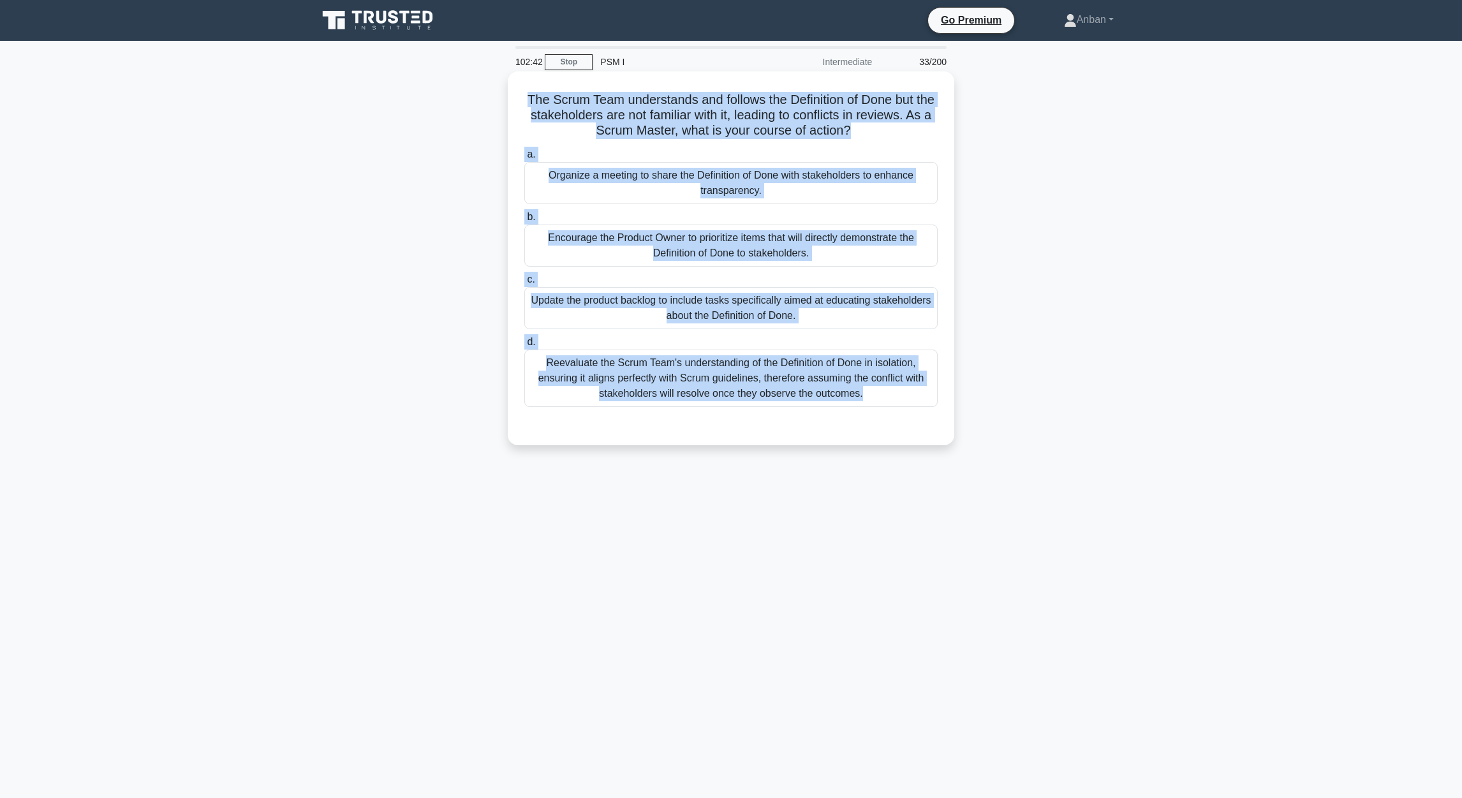
click at [776, 196] on div "Organize a meeting to share the Definition of Done with stakeholders to enhance…" at bounding box center [730, 183] width 413 height 42
click at [524, 159] on input "a. Organize a meeting to share the Definition of Done with stakeholders to enha…" at bounding box center [524, 154] width 0 height 8
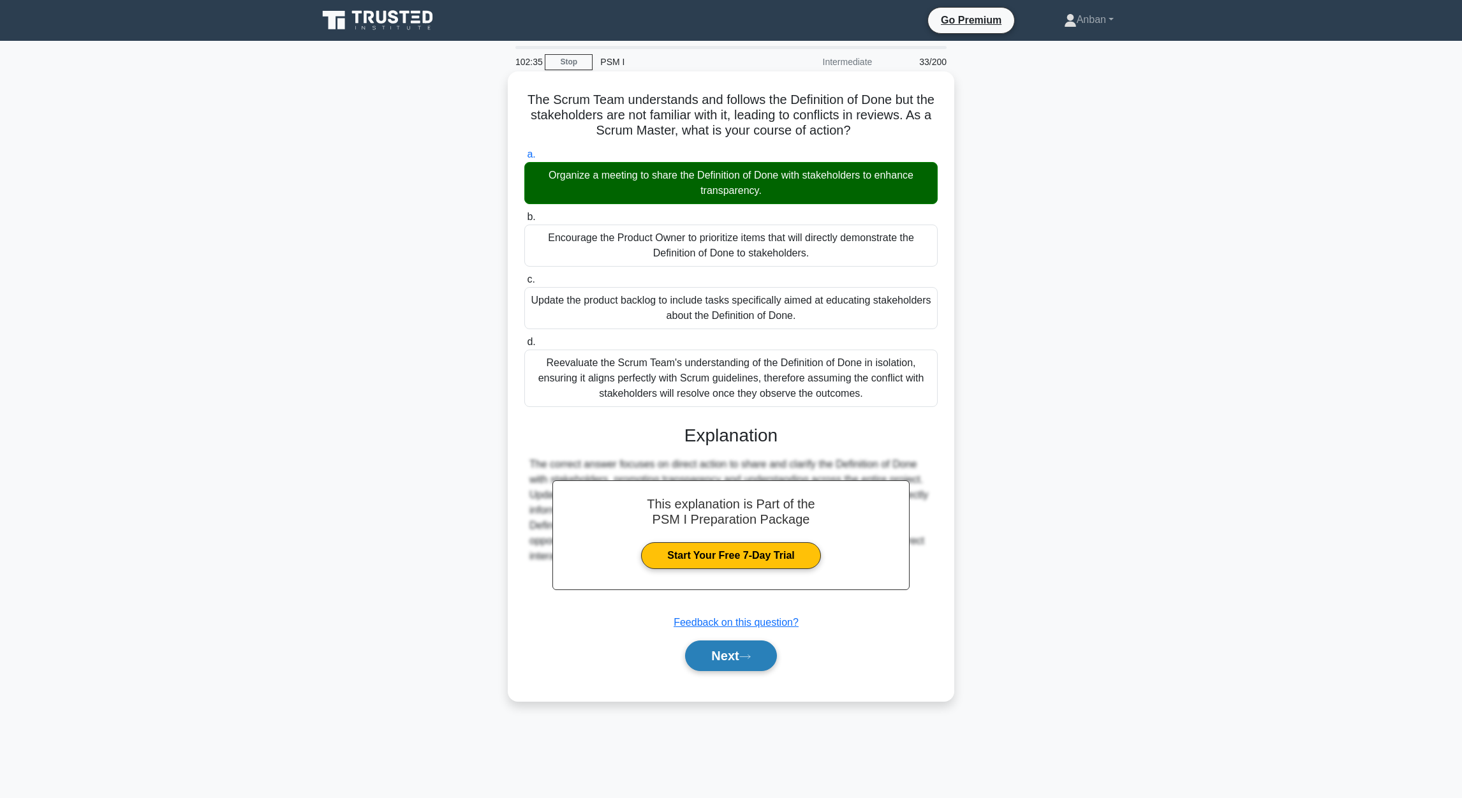
click at [733, 658] on button "Next" at bounding box center [730, 655] width 91 height 31
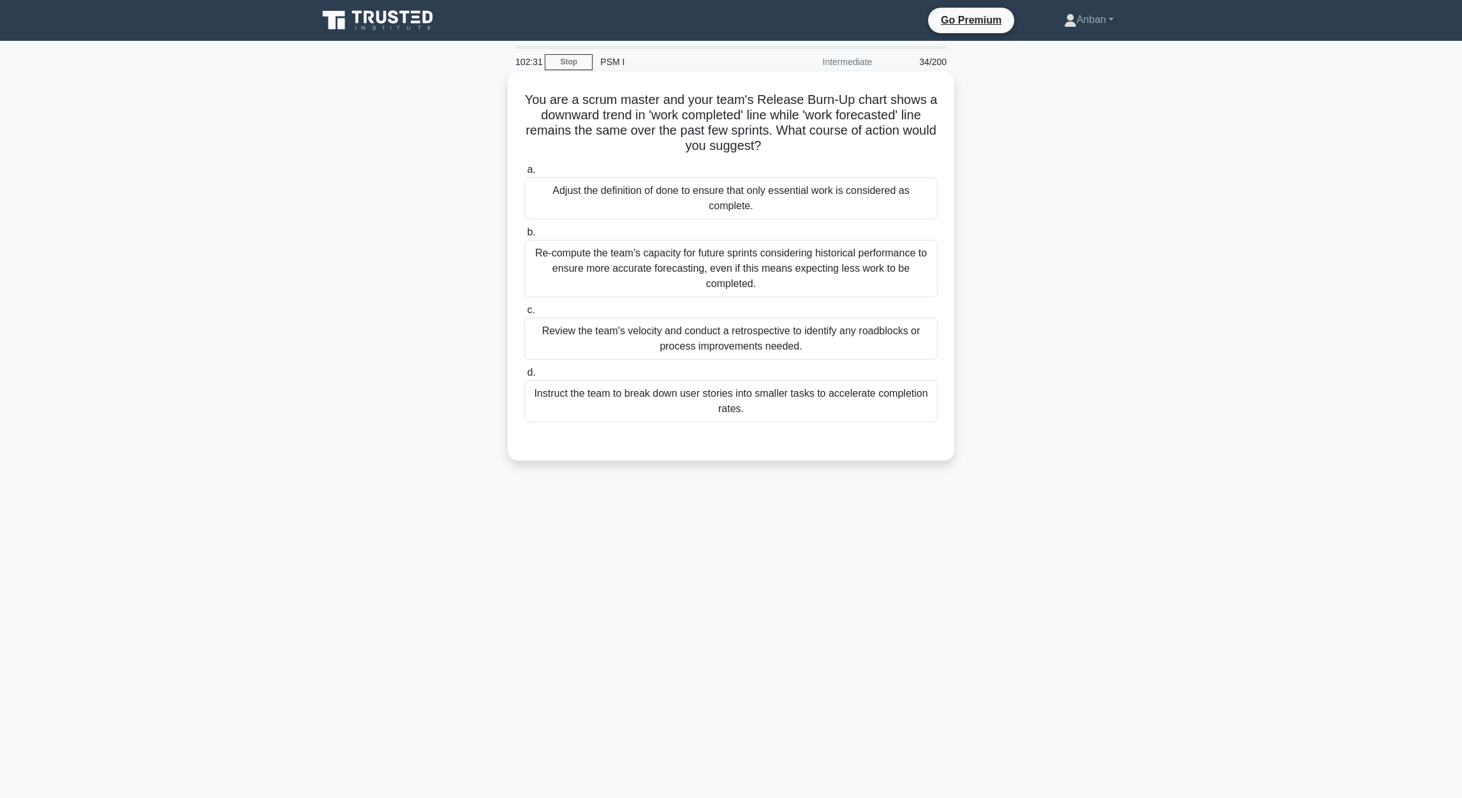
drag, startPoint x: 552, startPoint y: 131, endPoint x: 919, endPoint y: 413, distance: 462.5
click at [919, 413] on div "You are a scrum master and your team's Release Burn-Up chart shows a downward t…" at bounding box center [731, 266] width 436 height 379
click at [1105, 410] on div "You are a scrum master and your team's Release Burn-Up chart shows a downward t…" at bounding box center [731, 277] width 842 height 404
click at [686, 347] on div "Review the team's velocity and conduct a retrospective to identify any roadbloc…" at bounding box center [730, 339] width 413 height 42
click at [524, 314] on input "c. Review the team's velocity and conduct a retrospective to identify any roadb…" at bounding box center [524, 310] width 0 height 8
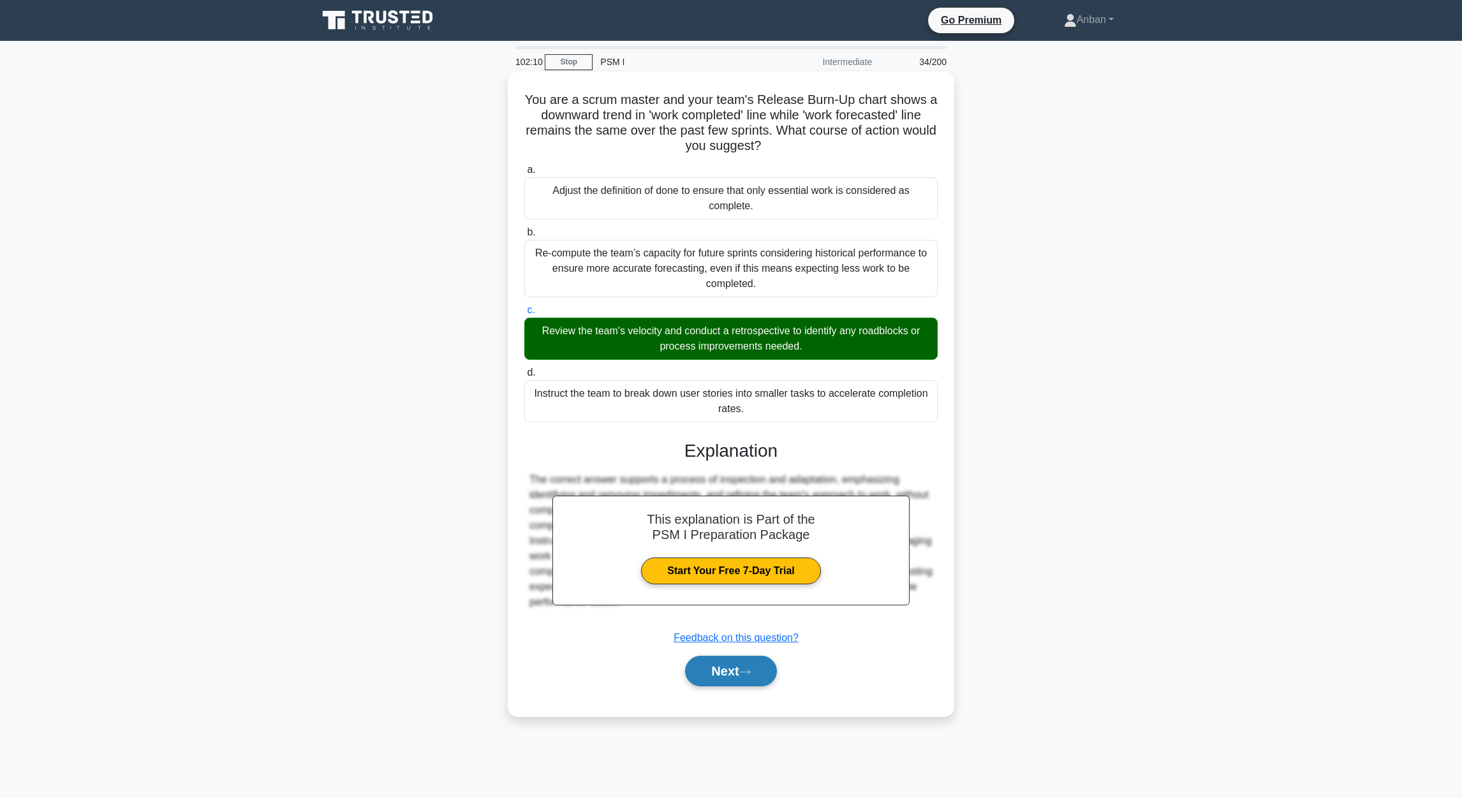
click at [736, 674] on button "Next" at bounding box center [730, 671] width 91 height 31
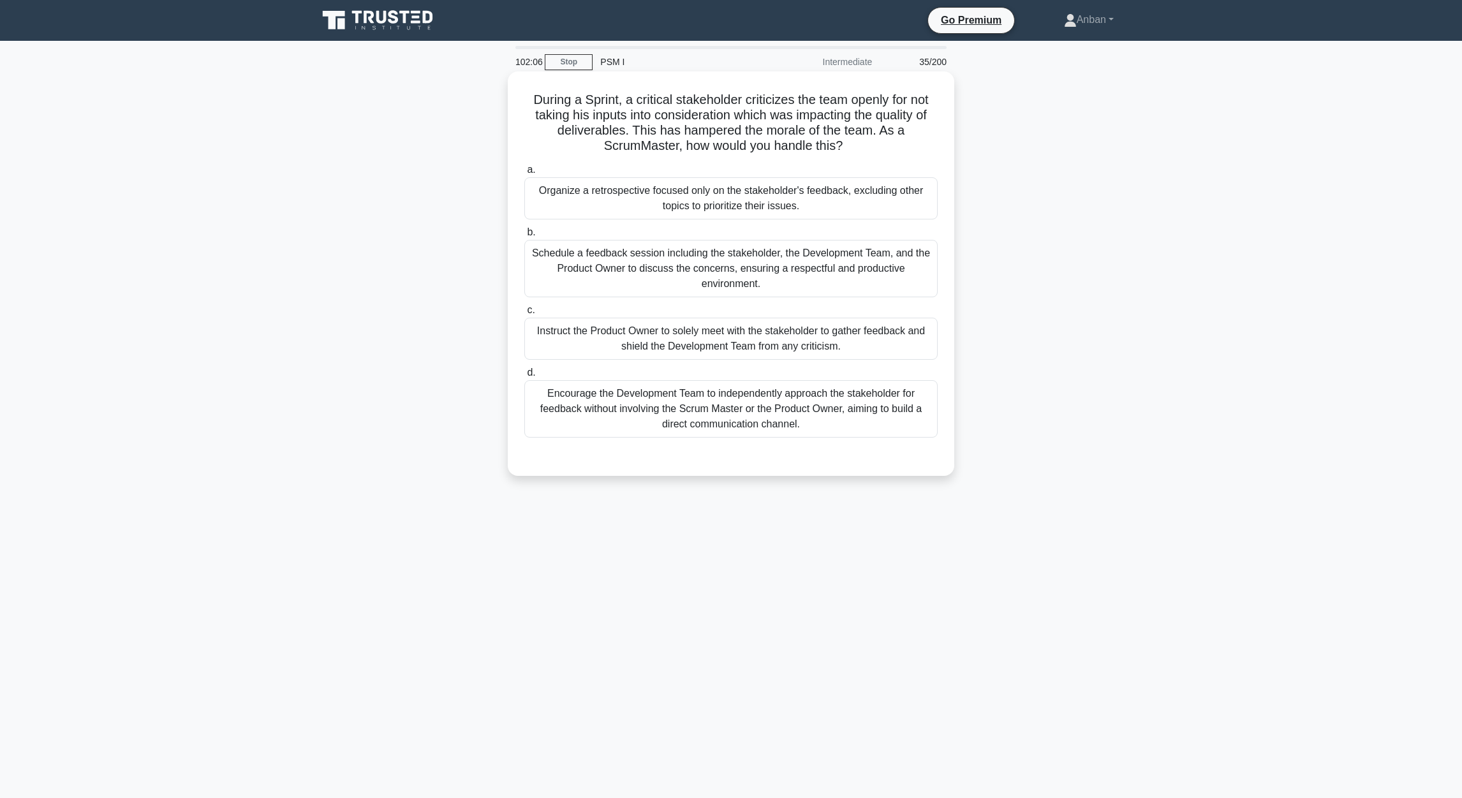
drag, startPoint x: 525, startPoint y: 101, endPoint x: 844, endPoint y: 426, distance: 455.5
click at [844, 426] on div "During a Sprint, a critical stakeholder criticizes the team openly for not taki…" at bounding box center [731, 274] width 436 height 394
click at [1224, 448] on main "101:56 Stop PSM I Intermediate 35/200 During a Sprint, a critical stakeholder c…" at bounding box center [731, 419] width 1462 height 757
click at [717, 275] on div "Schedule a feedback session including the stakeholder, the Development Team, an…" at bounding box center [730, 268] width 413 height 57
click at [524, 237] on input "b. Schedule a feedback session including the stakeholder, the Development Team,…" at bounding box center [524, 232] width 0 height 8
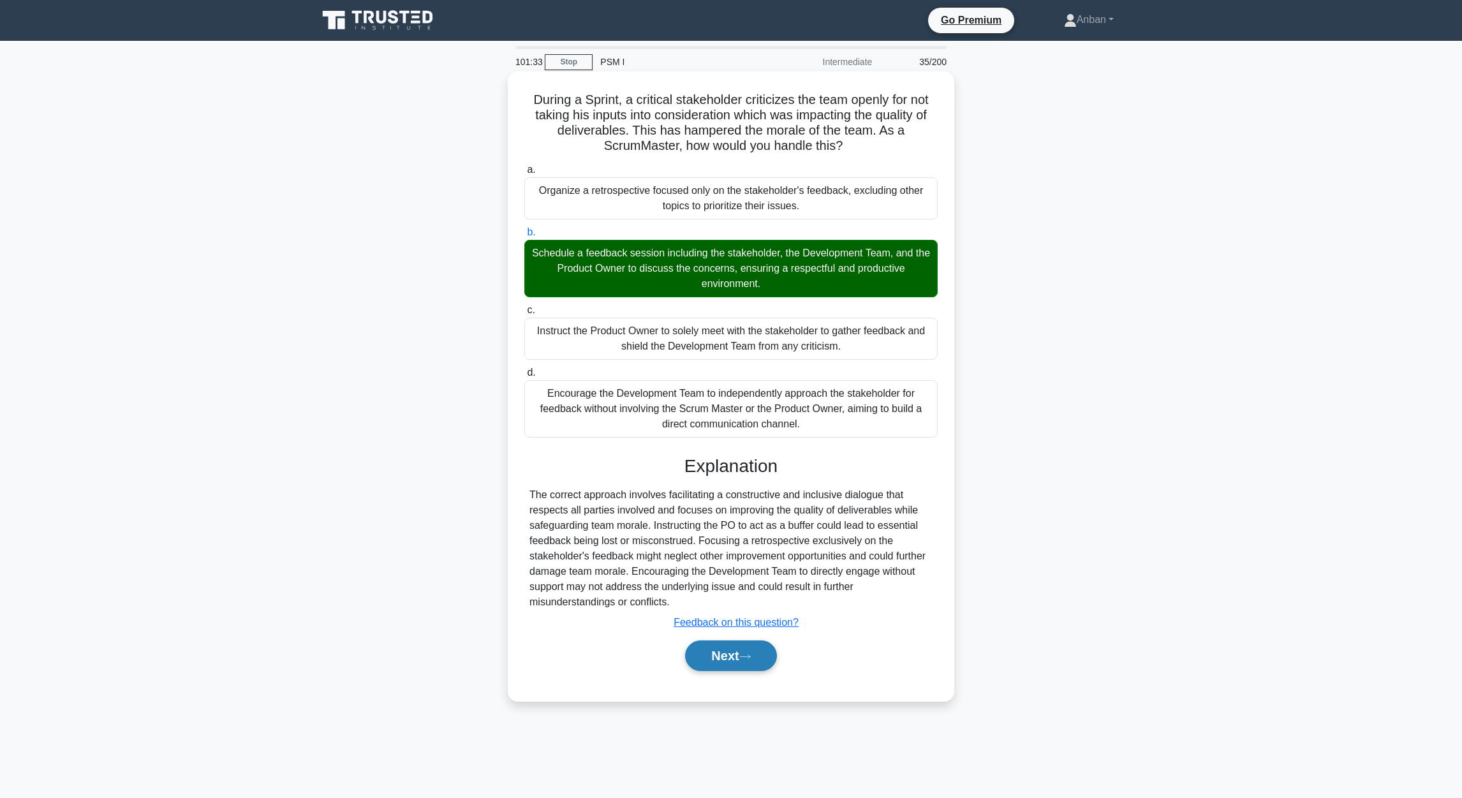
drag, startPoint x: 707, startPoint y: 658, endPoint x: 716, endPoint y: 653, distance: 10.3
click at [708, 657] on button "Next" at bounding box center [730, 655] width 91 height 31
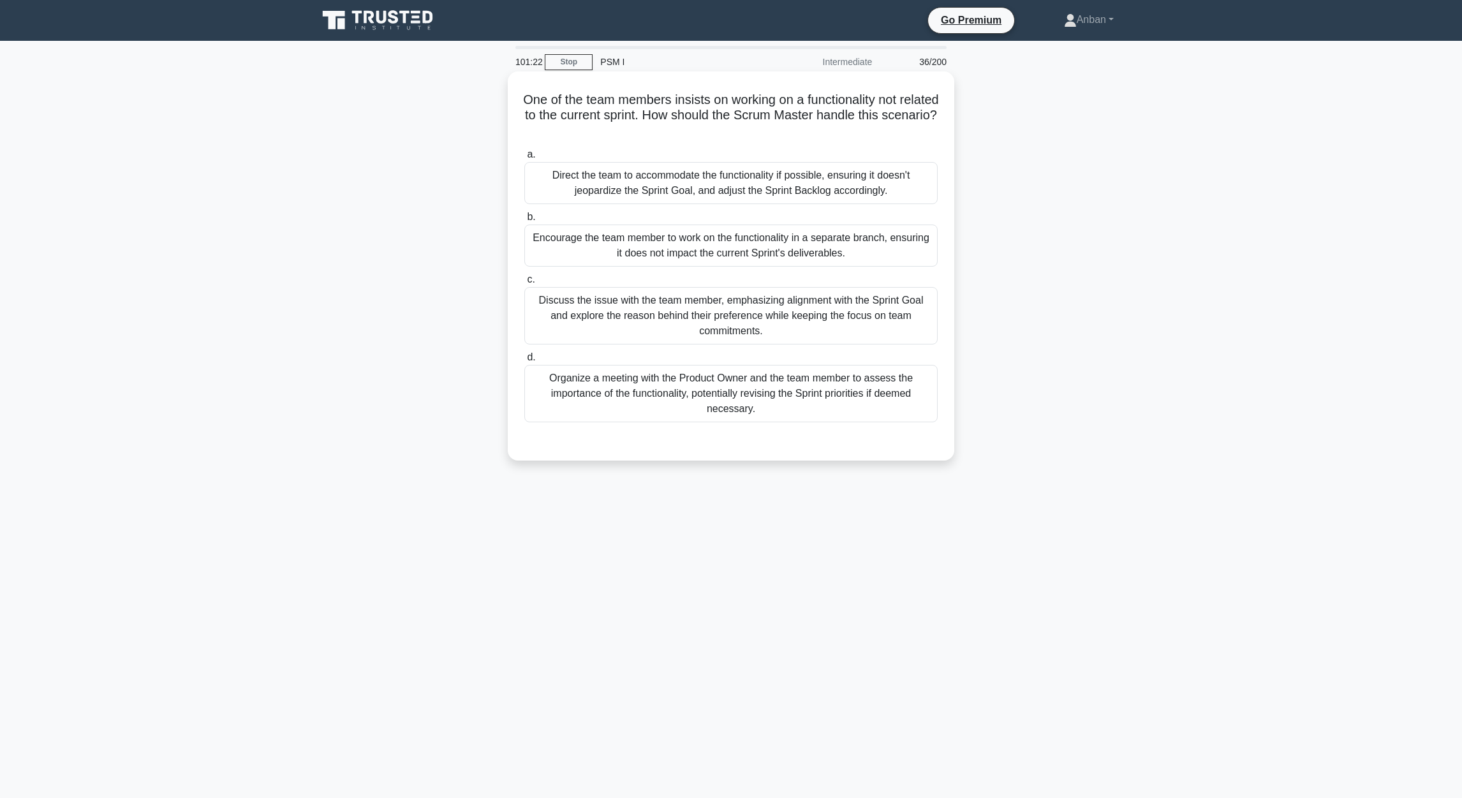
drag, startPoint x: 568, startPoint y: 133, endPoint x: 874, endPoint y: 422, distance: 420.9
click at [873, 422] on div "One of the team members insists on working on a functionality not related to th…" at bounding box center [731, 266] width 436 height 379
click at [1115, 397] on div "One of the team members insists on working on a functionality not related to th…" at bounding box center [731, 277] width 842 height 404
click at [744, 315] on div "Discuss the issue with the team member, emphasizing alignment with the Sprint G…" at bounding box center [730, 315] width 413 height 57
click at [524, 284] on input "c. Discuss the issue with the team member, emphasizing alignment with the Sprin…" at bounding box center [524, 279] width 0 height 8
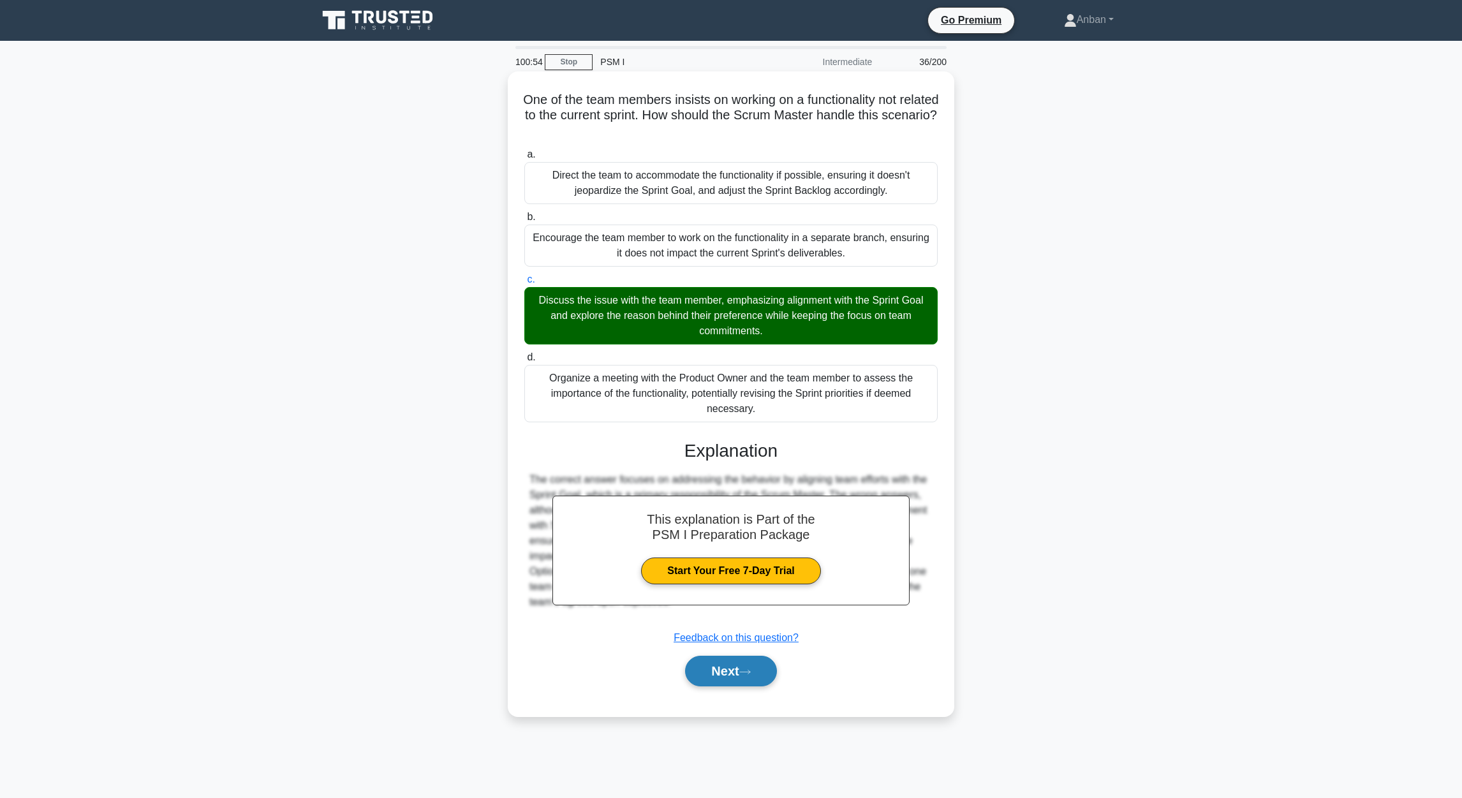
click at [726, 657] on button "Next" at bounding box center [730, 671] width 91 height 31
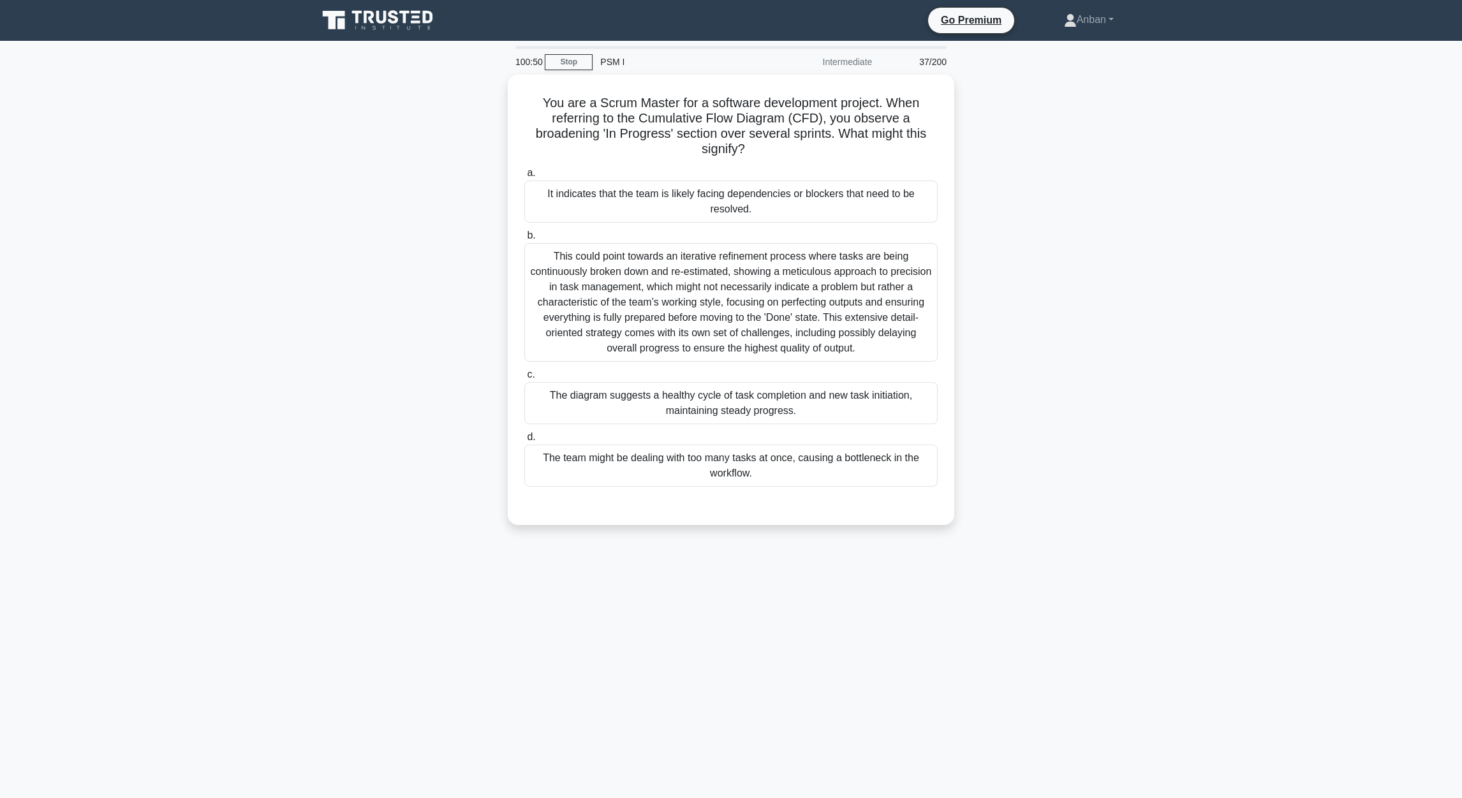
drag, startPoint x: 540, startPoint y: 100, endPoint x: 982, endPoint y: 482, distance: 584.1
click at [982, 482] on div "You are a Scrum Master for a software development project. When referring to th…" at bounding box center [731, 308] width 842 height 466
click at [1053, 341] on div "You are a Scrum Master for a software development project. When referring to th…" at bounding box center [731, 308] width 842 height 466
click at [711, 462] on div "The team might be dealing with too many tasks at once, causing a bottleneck in …" at bounding box center [730, 462] width 413 height 42
click at [524, 438] on input "d. The team might be dealing with too many tasks at once, causing a bottleneck …" at bounding box center [524, 434] width 0 height 8
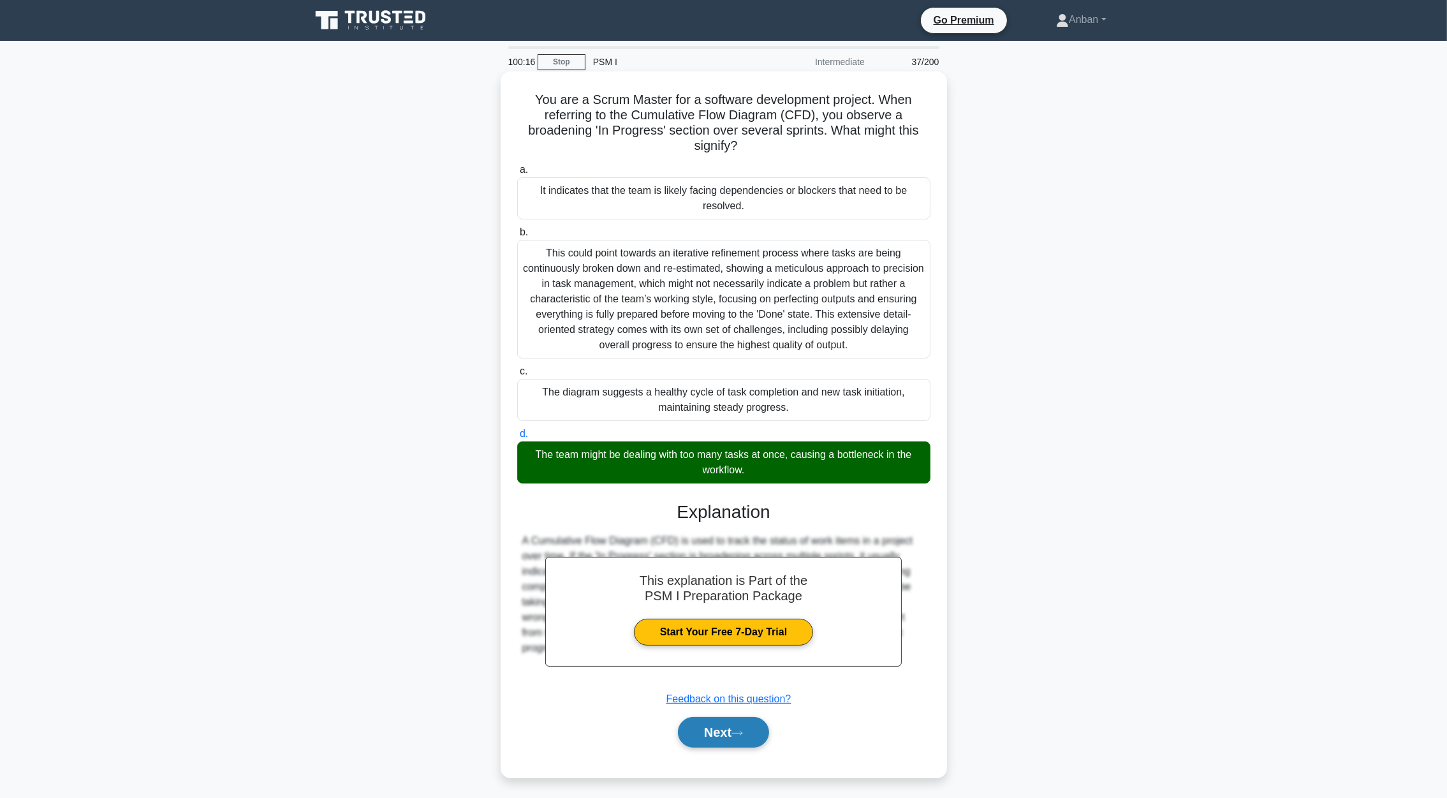
click at [743, 731] on icon at bounding box center [736, 733] width 11 height 7
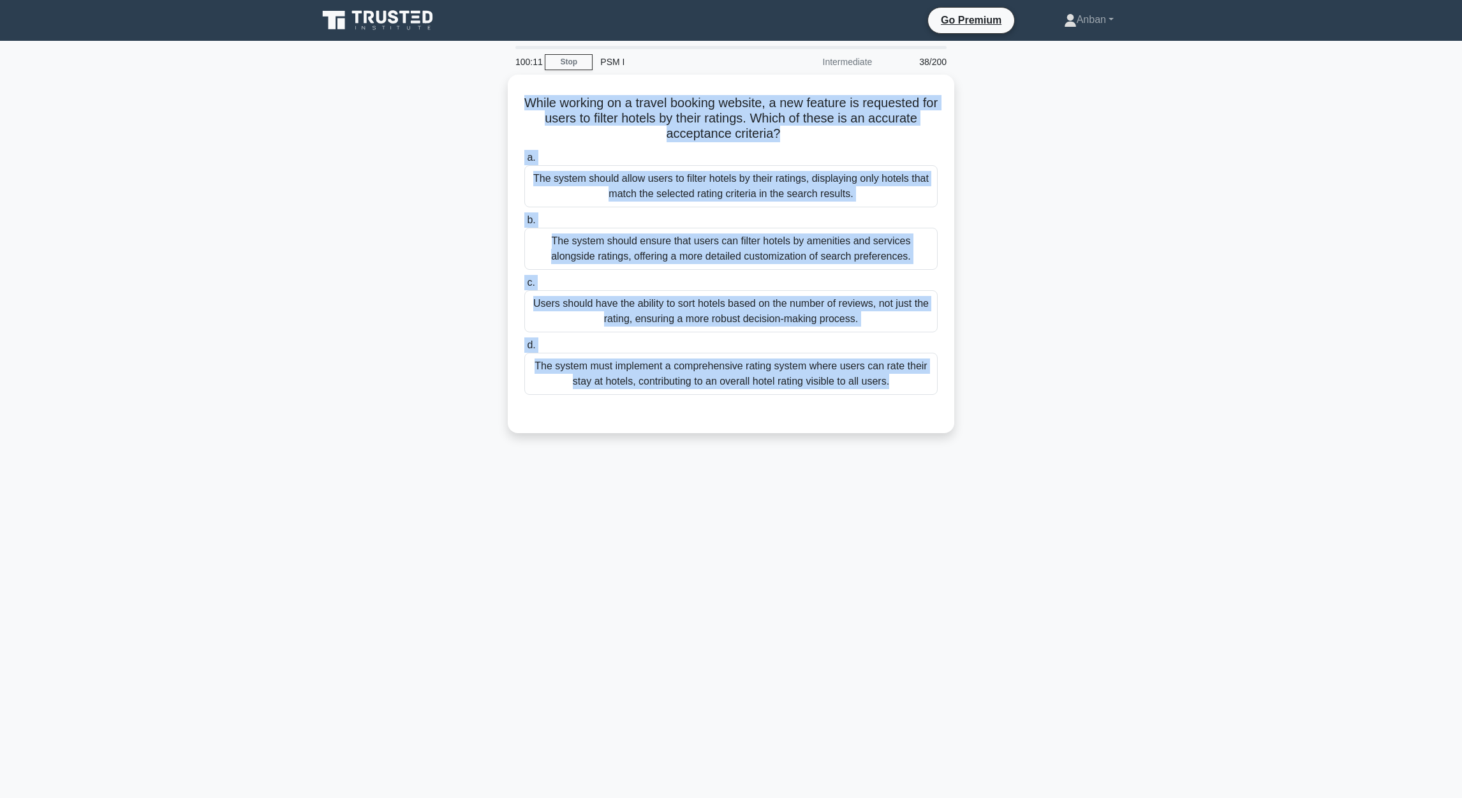
drag, startPoint x: 527, startPoint y: 104, endPoint x: 1062, endPoint y: 425, distance: 623.8
click at [1062, 425] on div "While working on a travel booking website, a new feature is requested for users…" at bounding box center [731, 262] width 842 height 374
click at [596, 486] on div "100:04 Stop PSM I Intermediate 38/200 While working on a travel booking website…" at bounding box center [731, 365] width 842 height 638
click at [1163, 347] on main "100:02 Stop PSM I Intermediate 38/200 While working on a travel booking website…" at bounding box center [731, 419] width 1462 height 757
click at [1150, 298] on div "While working on a travel booking website, a new feature is requested for users…" at bounding box center [731, 262] width 842 height 374
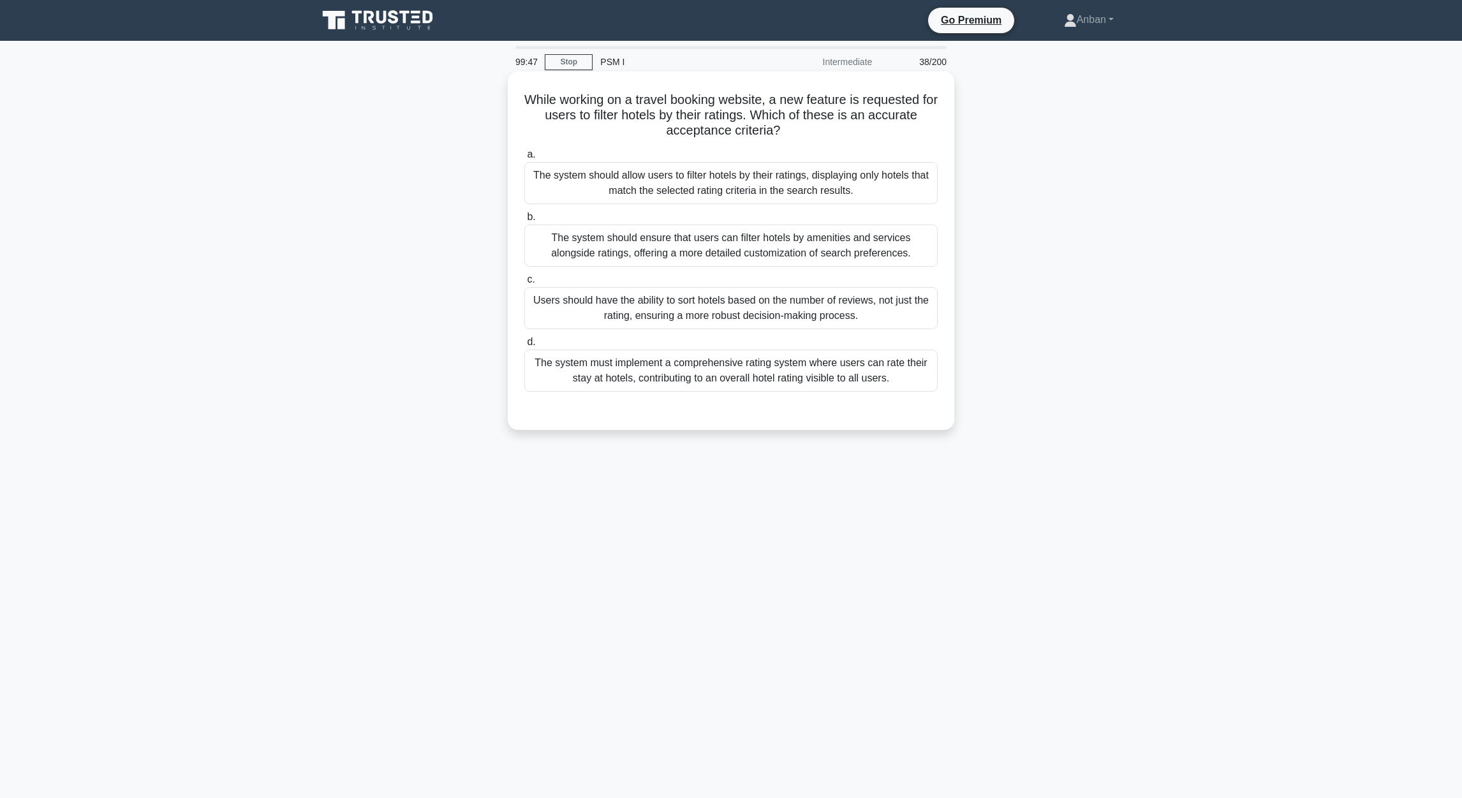
click at [710, 368] on div "The system must implement a comprehensive rating system where users can rate th…" at bounding box center [730, 370] width 413 height 42
click at [524, 346] on input "d. The system must implement a comprehensive rating system where users can rate…" at bounding box center [524, 342] width 0 height 8
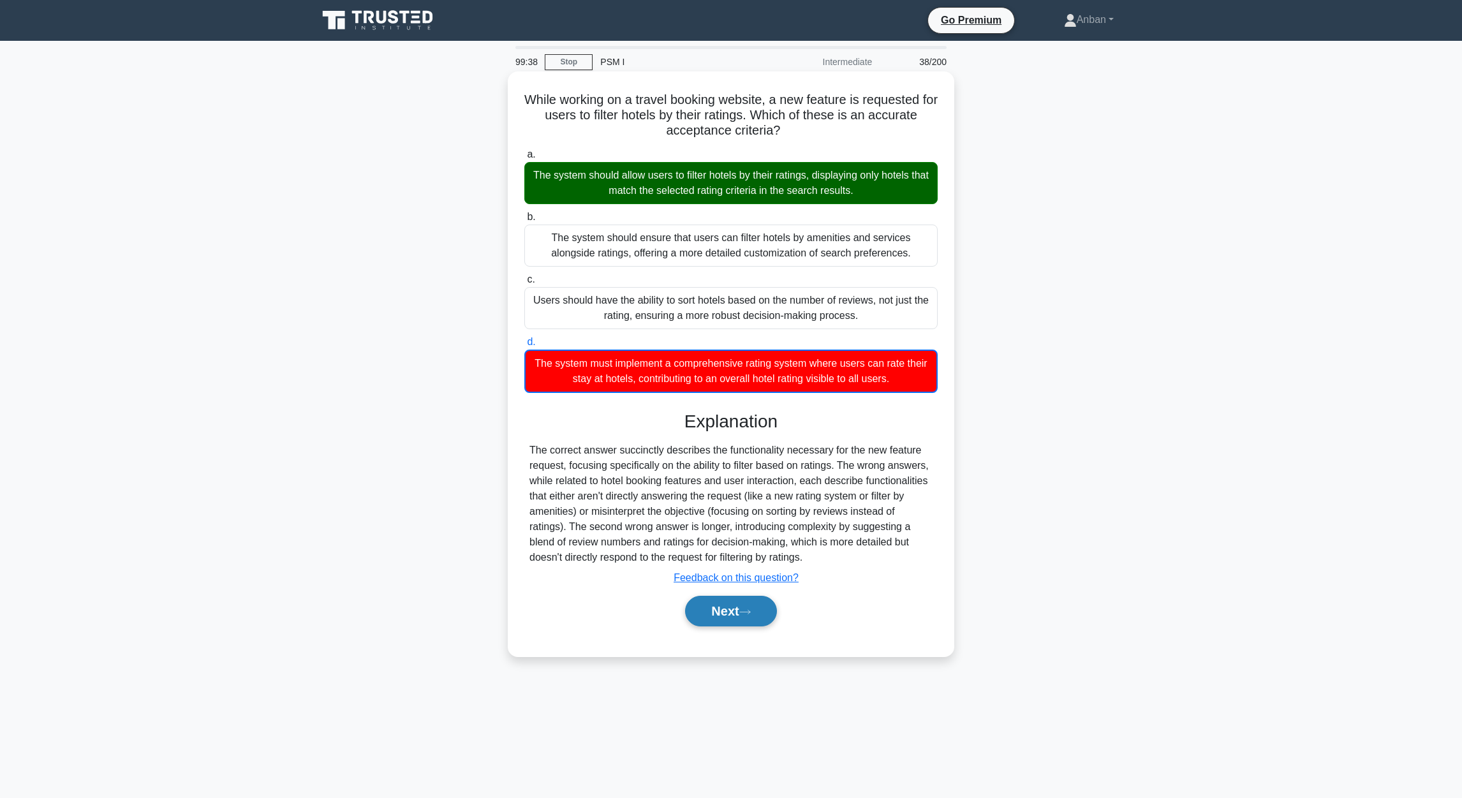
click at [718, 619] on button "Next" at bounding box center [730, 611] width 91 height 31
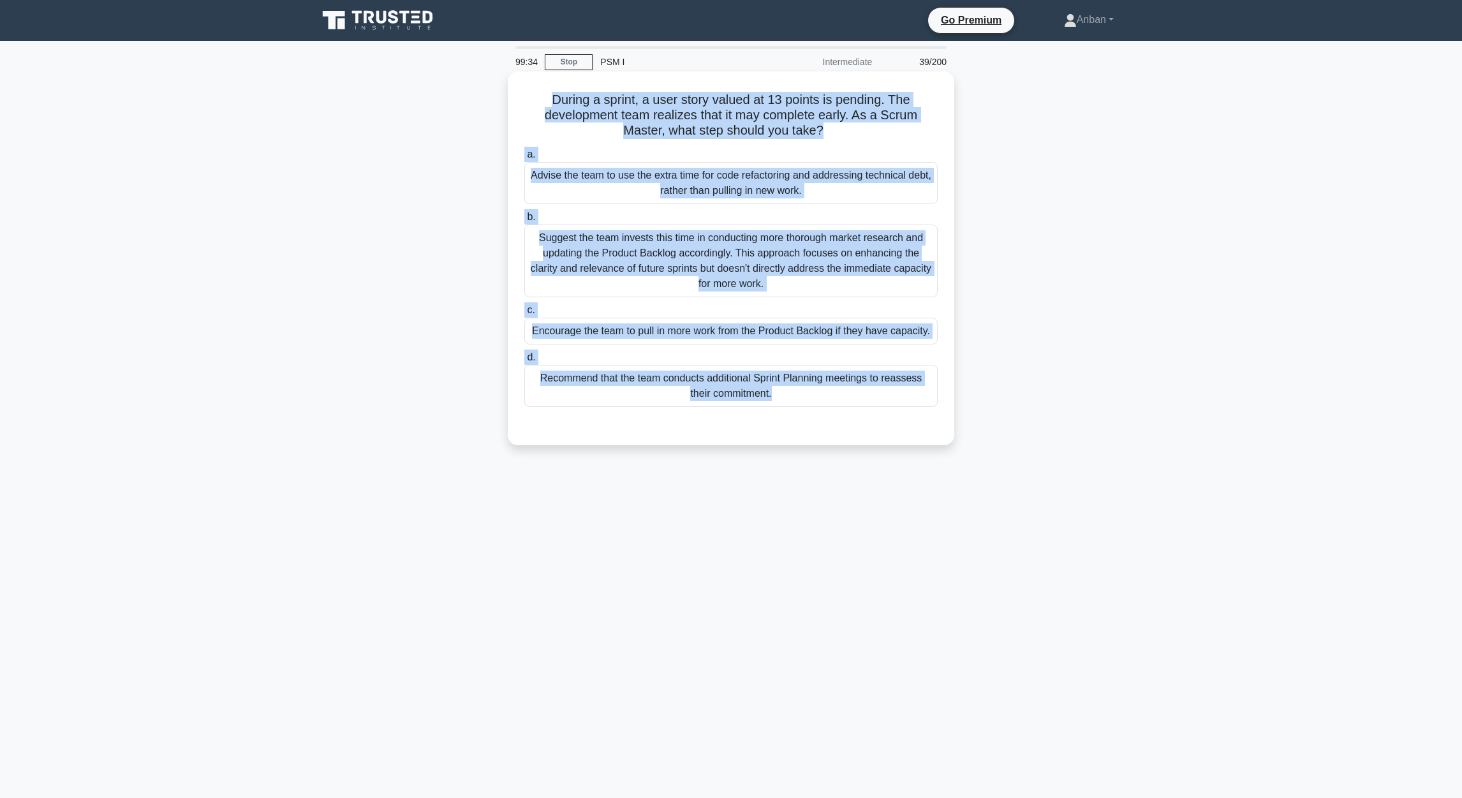
drag, startPoint x: 561, startPoint y: 112, endPoint x: 874, endPoint y: 420, distance: 439.7
click at [874, 420] on div "During a sprint, a user story valued at 13 points is pending. The development t…" at bounding box center [731, 258] width 436 height 363
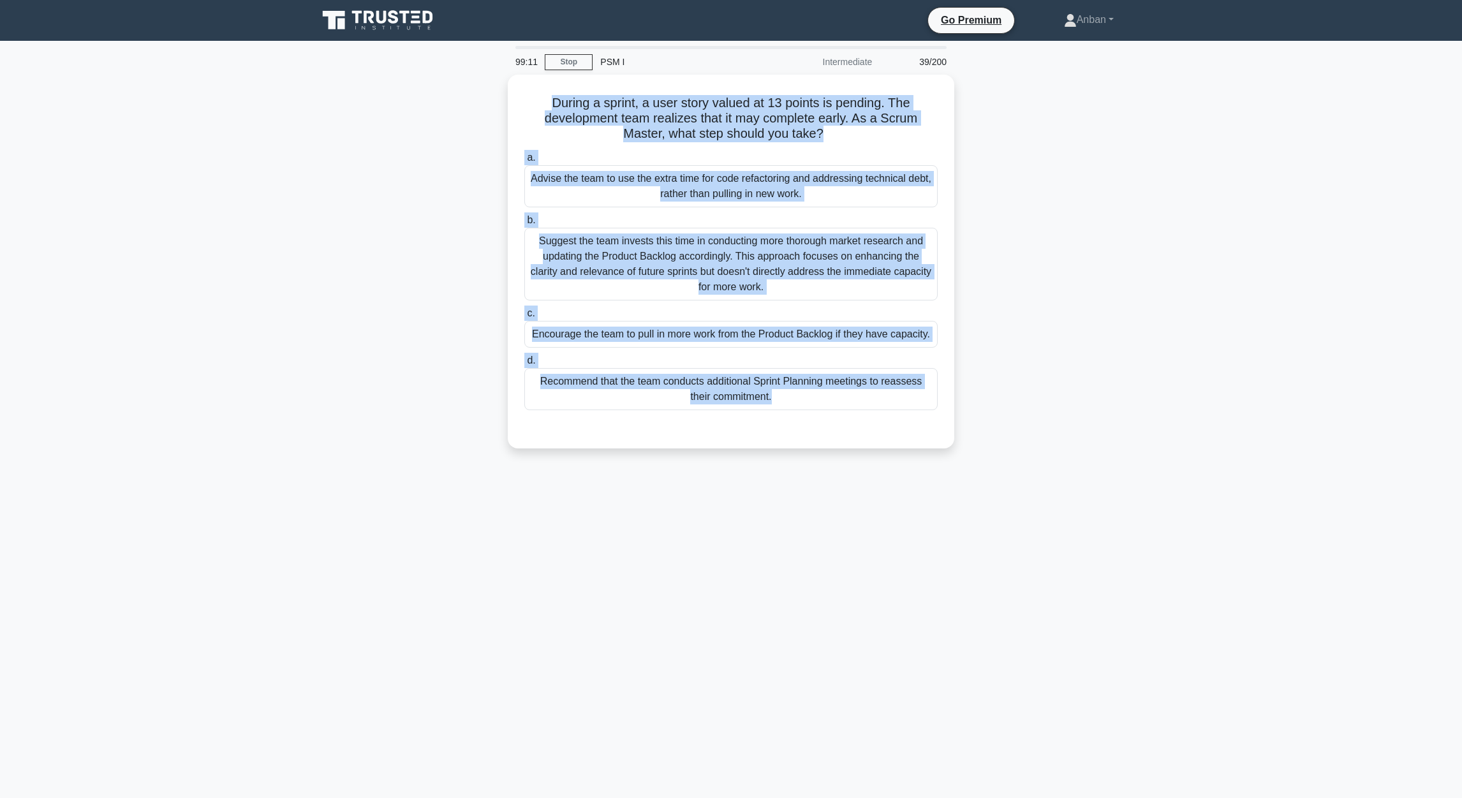
click at [1150, 416] on div "During a sprint, a user story valued at 13 points is pending. The development t…" at bounding box center [731, 269] width 842 height 389
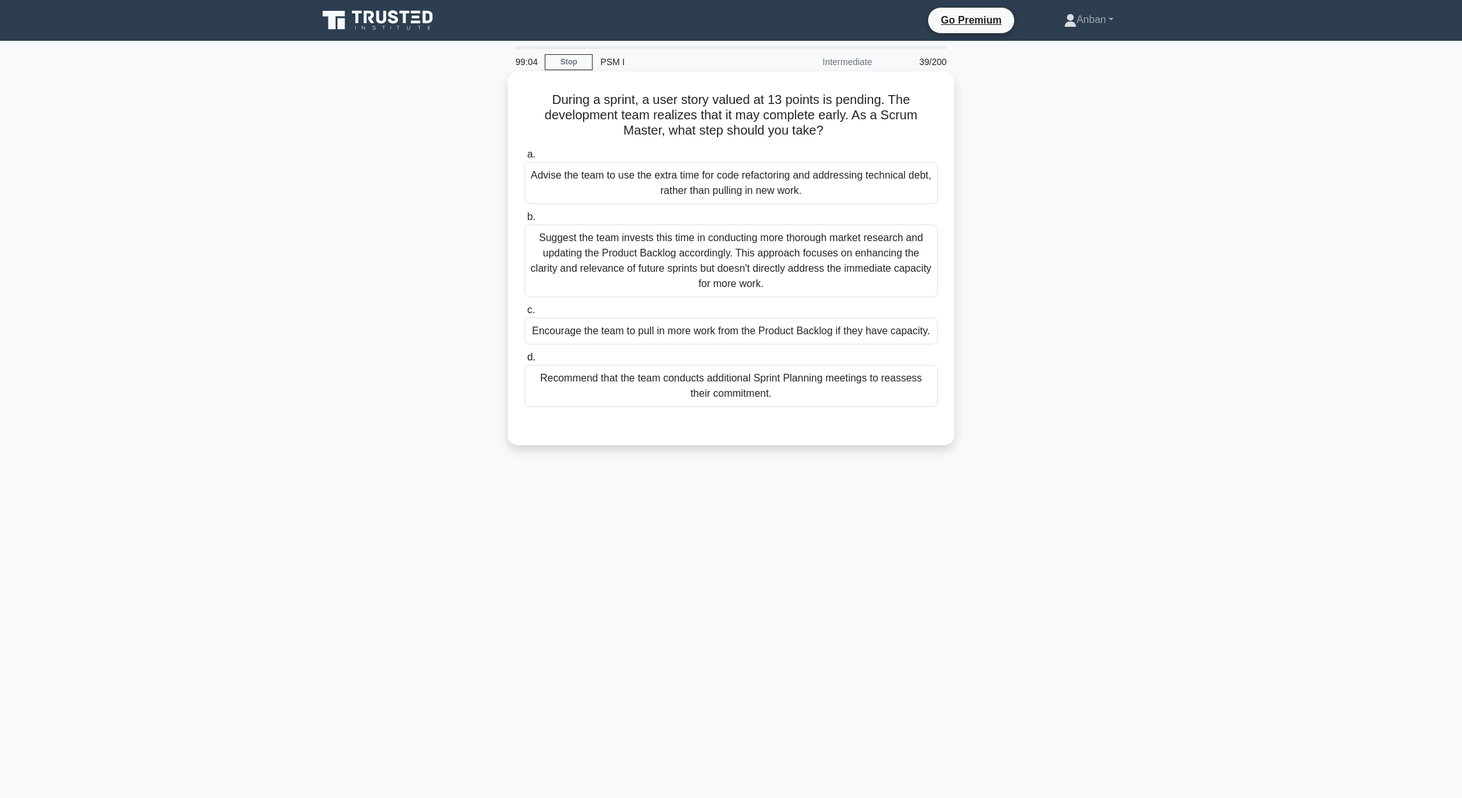
click at [724, 392] on div "Recommend that the team conducts additional Sprint Planning meetings to reasses…" at bounding box center [730, 386] width 413 height 42
click at [524, 362] on input "d. Recommend that the team conducts additional Sprint Planning meetings to reas…" at bounding box center [524, 357] width 0 height 8
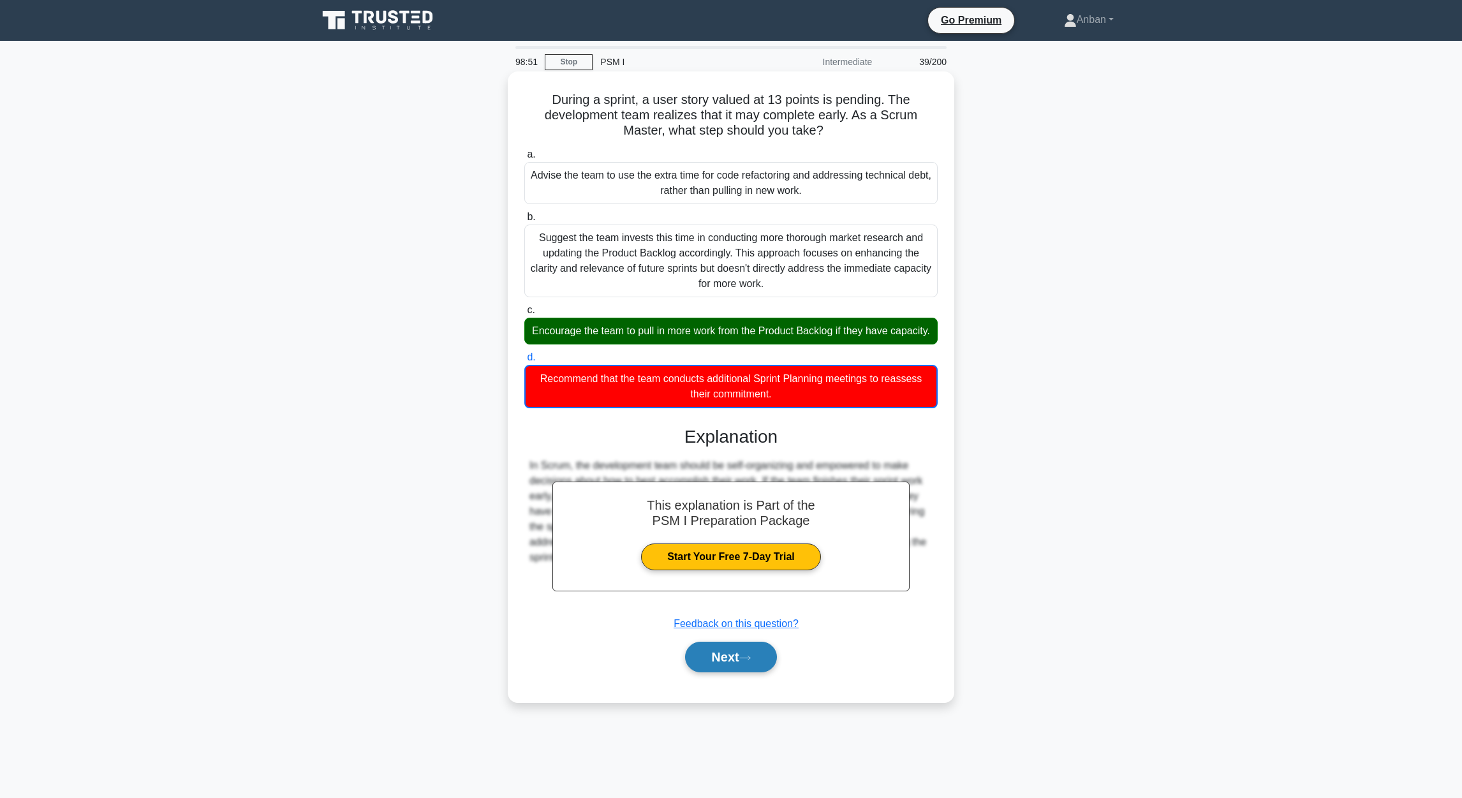
click at [745, 661] on icon at bounding box center [744, 657] width 11 height 7
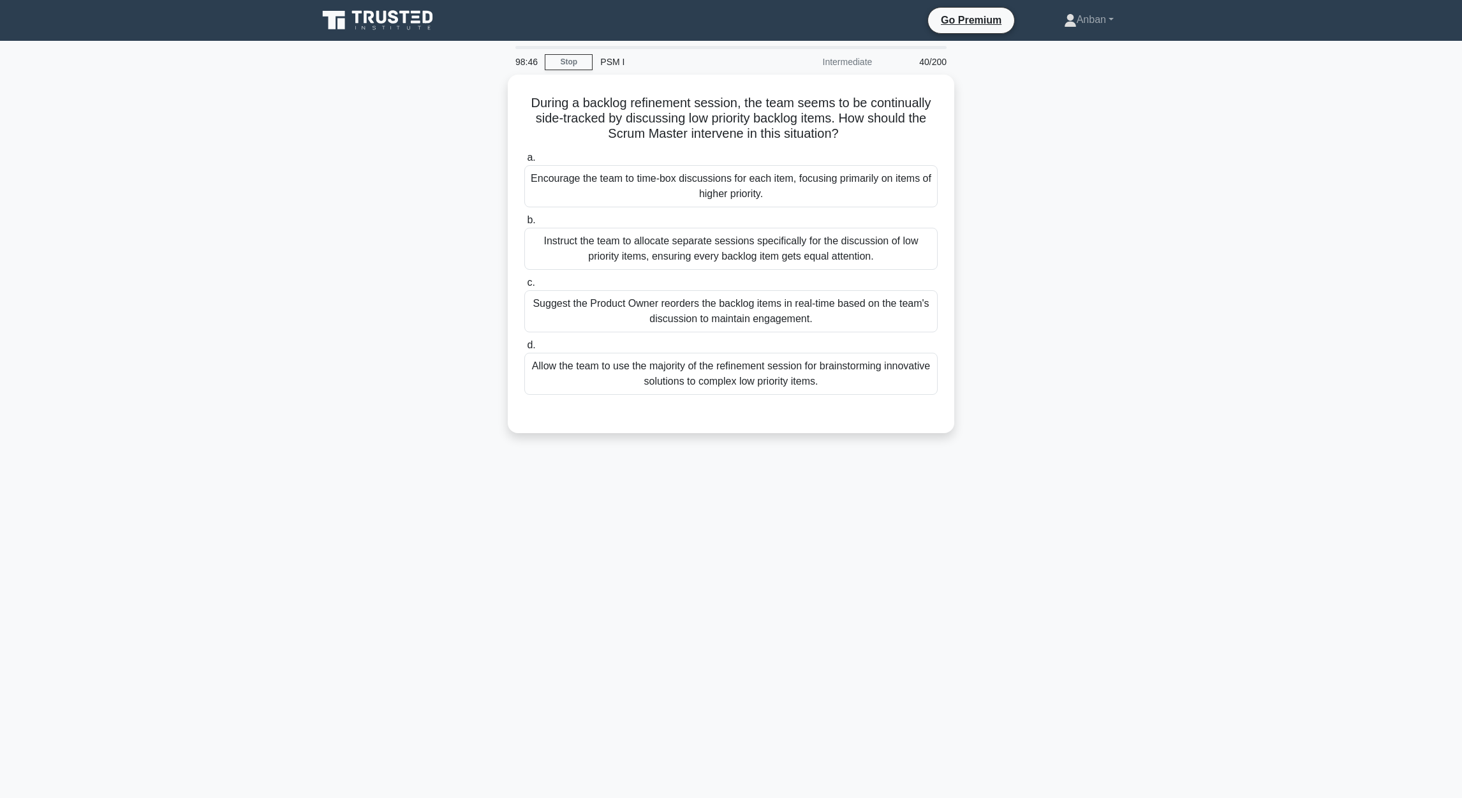
drag, startPoint x: 542, startPoint y: 135, endPoint x: 974, endPoint y: 390, distance: 502.3
click at [974, 390] on div "During a backlog refinement session, the team seems to be continually side-trac…" at bounding box center [731, 262] width 842 height 374
click at [732, 550] on div "98:35 Stop PSM I Intermediate 40/200 During a backlog refinement session, the t…" at bounding box center [731, 365] width 842 height 638
click at [705, 184] on div "Encourage the team to time-box discussions for each item, focusing primarily on…" at bounding box center [730, 183] width 413 height 42
click at [524, 159] on input "a. Encourage the team to time-box discussions for each item, focusing primarily…" at bounding box center [524, 154] width 0 height 8
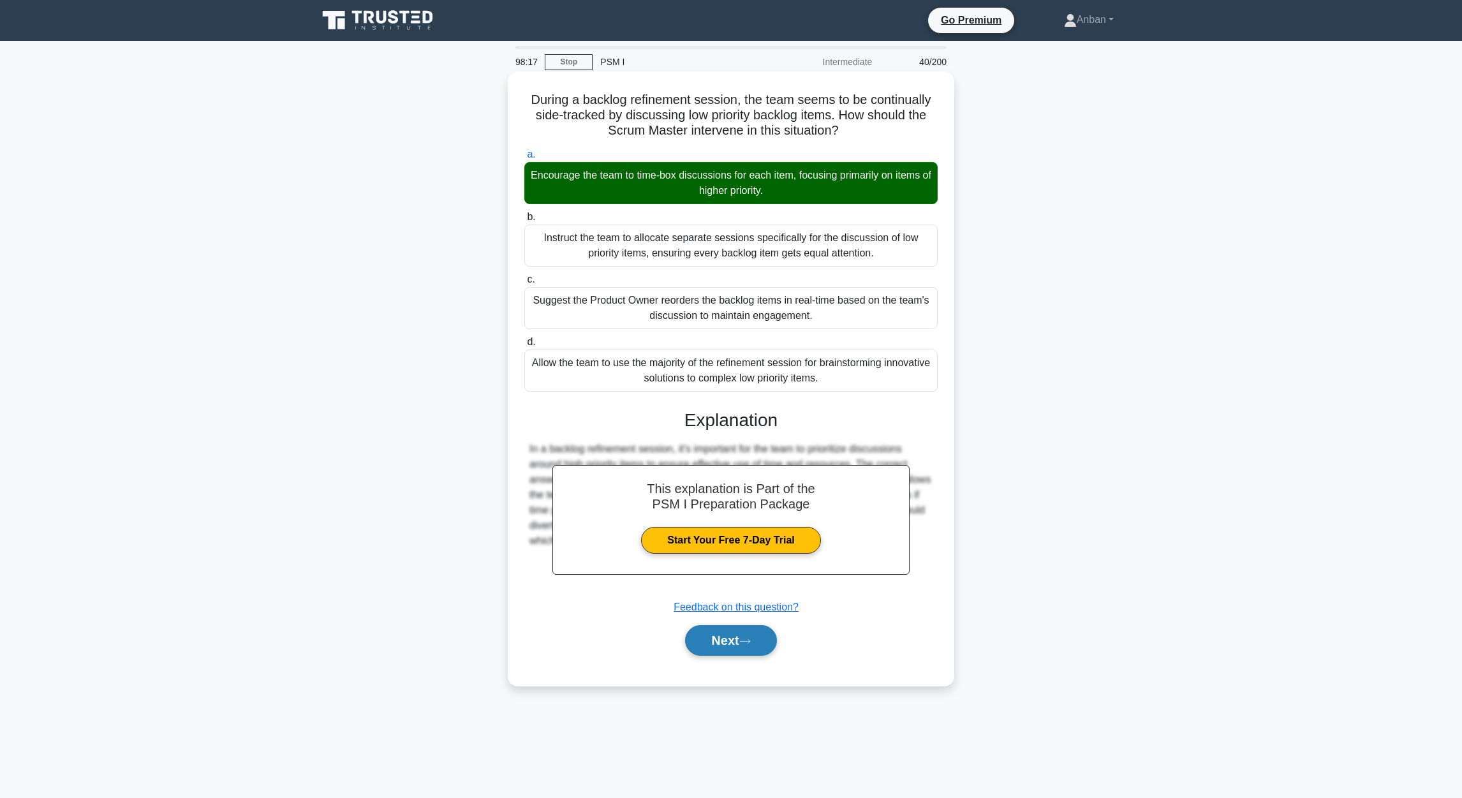
click at [744, 649] on button "Next" at bounding box center [730, 640] width 91 height 31
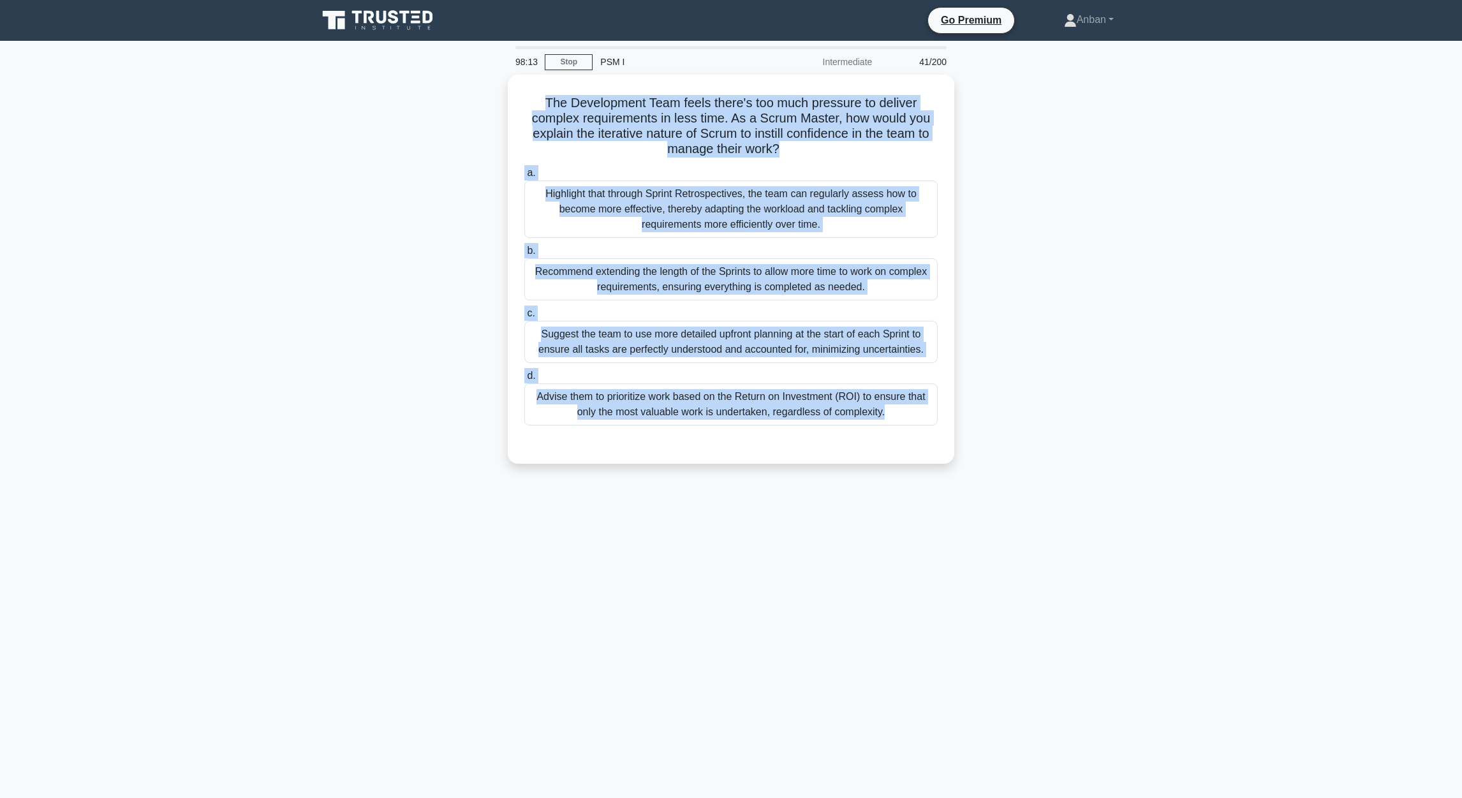
drag, startPoint x: 541, startPoint y: 100, endPoint x: 994, endPoint y: 432, distance: 561.6
click at [994, 432] on div "The Development Team feels there's too much pressure to deliver complex require…" at bounding box center [731, 277] width 842 height 404
click at [1238, 490] on main "98:04 Stop PSM I Intermediate 41/200 The Development Team feels there's too muc…" at bounding box center [731, 419] width 1462 height 757
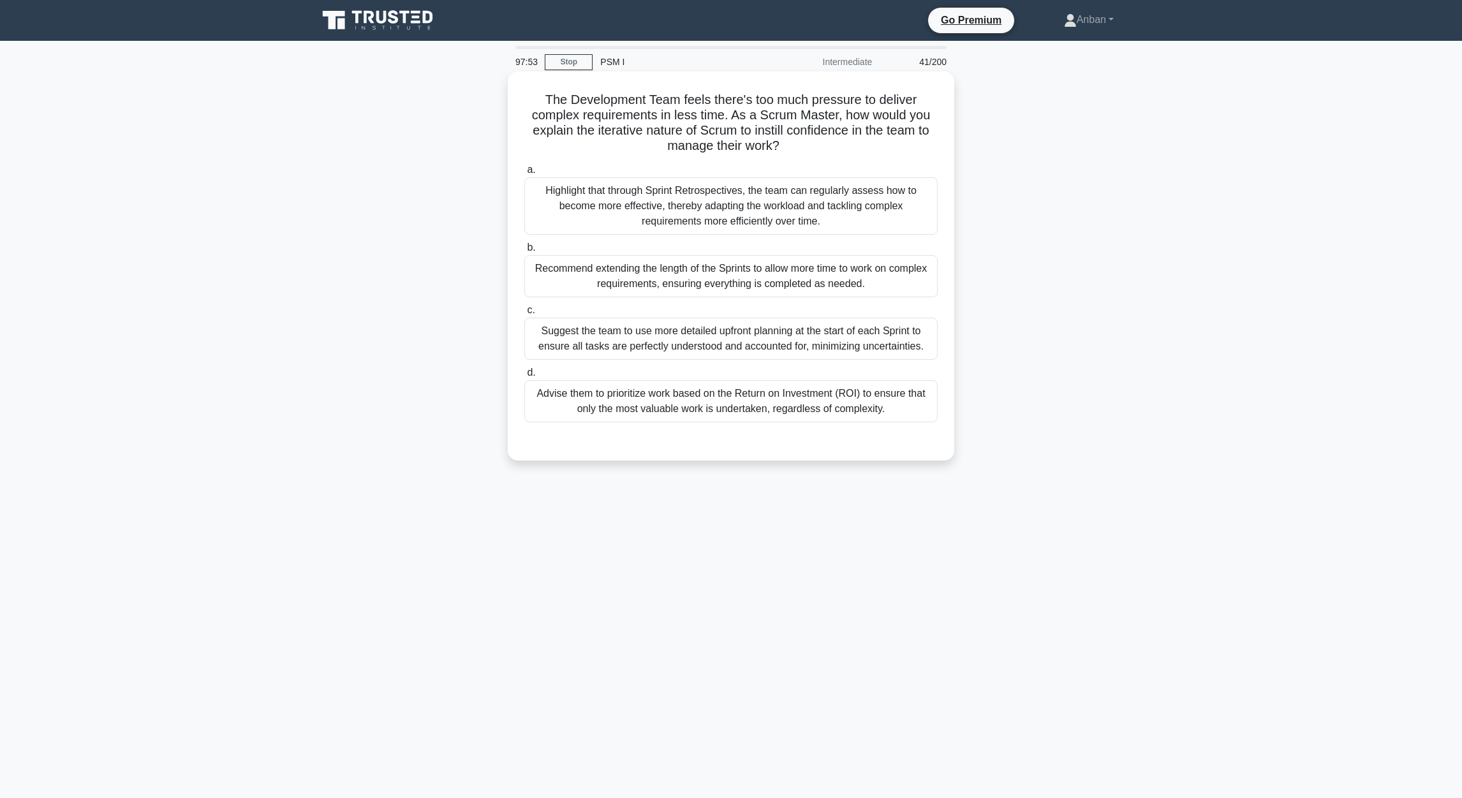
click at [679, 202] on div "Highlight that through Sprint Retrospectives, the team can regularly assess how…" at bounding box center [730, 205] width 413 height 57
click at [870, 217] on div "Highlight that through Sprint Retrospectives, the team can regularly assess how…" at bounding box center [730, 205] width 413 height 57
click at [524, 174] on input "a. Highlight that through Sprint Retrospectives, the team can regularly assess …" at bounding box center [524, 170] width 0 height 8
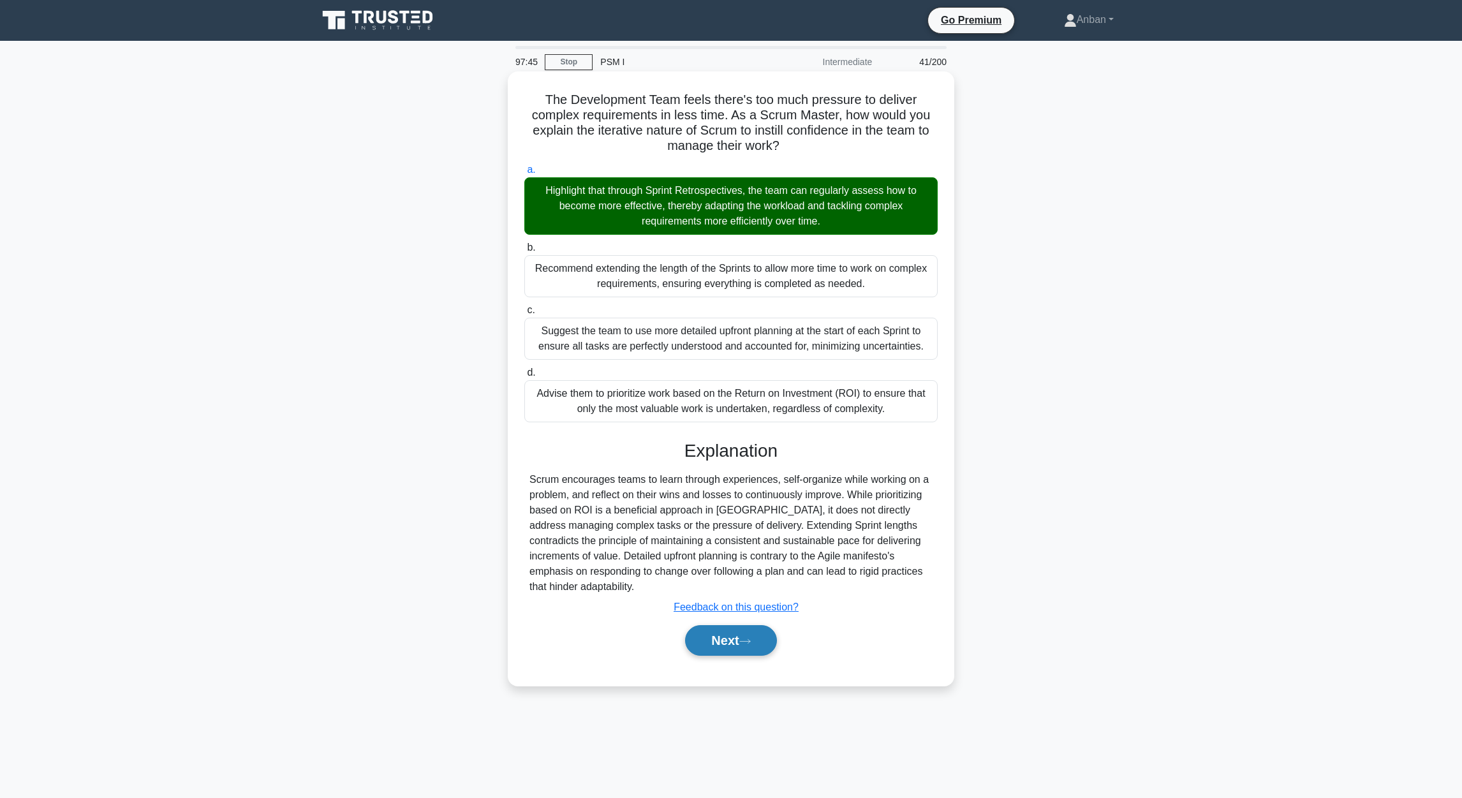
click at [720, 631] on button "Next" at bounding box center [730, 640] width 91 height 31
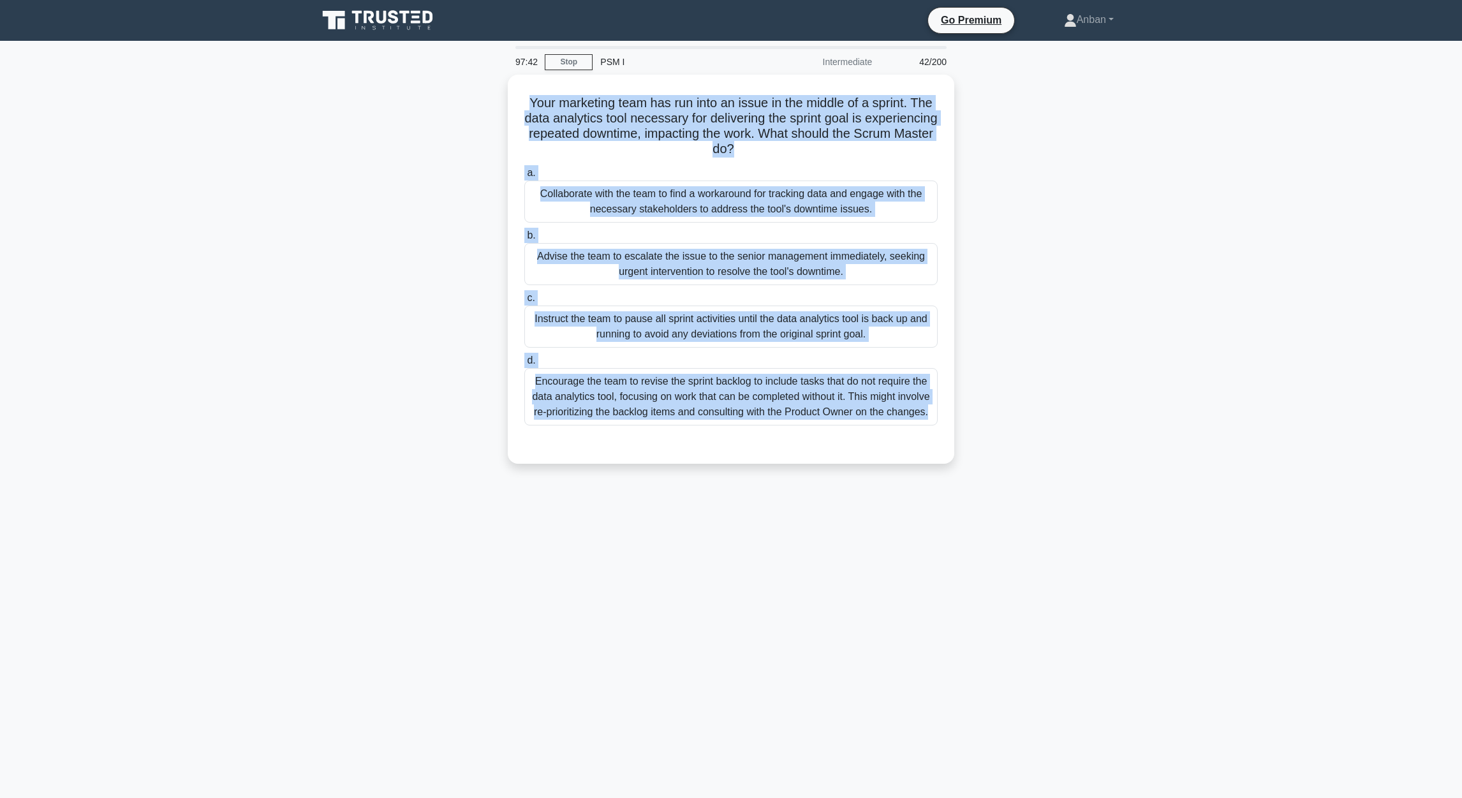
drag, startPoint x: 581, startPoint y: 152, endPoint x: 1062, endPoint y: 436, distance: 558.6
click at [1062, 436] on div "Your marketing team has run into an issue in the middle of a sprint. The data a…" at bounding box center [731, 277] width 842 height 404
click at [1078, 441] on div "Your marketing team has run into an issue in the middle of a sprint. The data a…" at bounding box center [731, 277] width 842 height 404
drag, startPoint x: 734, startPoint y: 494, endPoint x: 730, endPoint y: 483, distance: 12.1
click at [734, 492] on div "97:30 Stop PSM I Intermediate 42/200 Your marketing team has run into an issue …" at bounding box center [731, 365] width 842 height 638
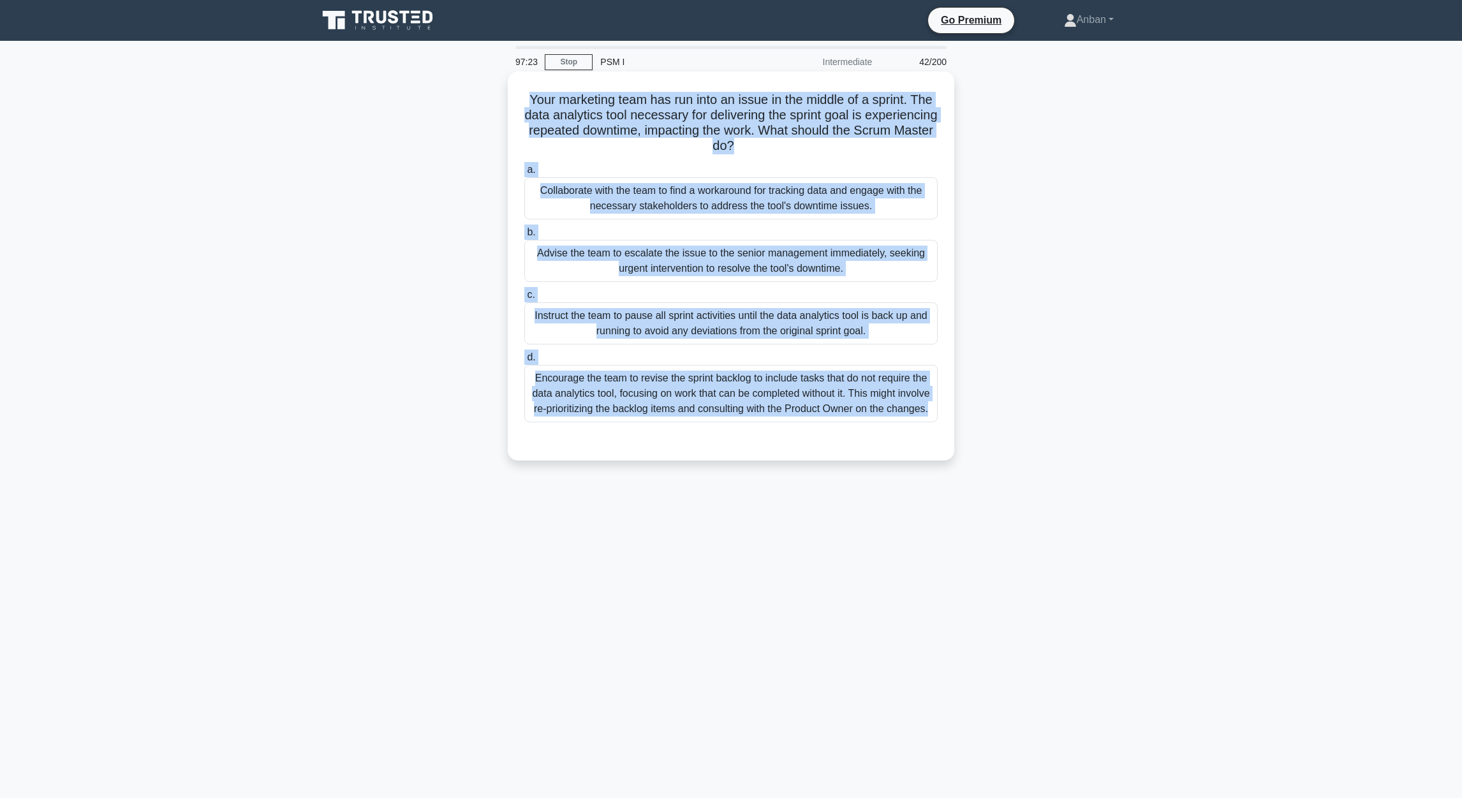
click at [749, 395] on div "Encourage the team to revise the sprint backlog to include tasks that do not re…" at bounding box center [730, 393] width 413 height 57
click at [524, 362] on input "d. Encourage the team to revise the sprint backlog to include tasks that do not…" at bounding box center [524, 357] width 0 height 8
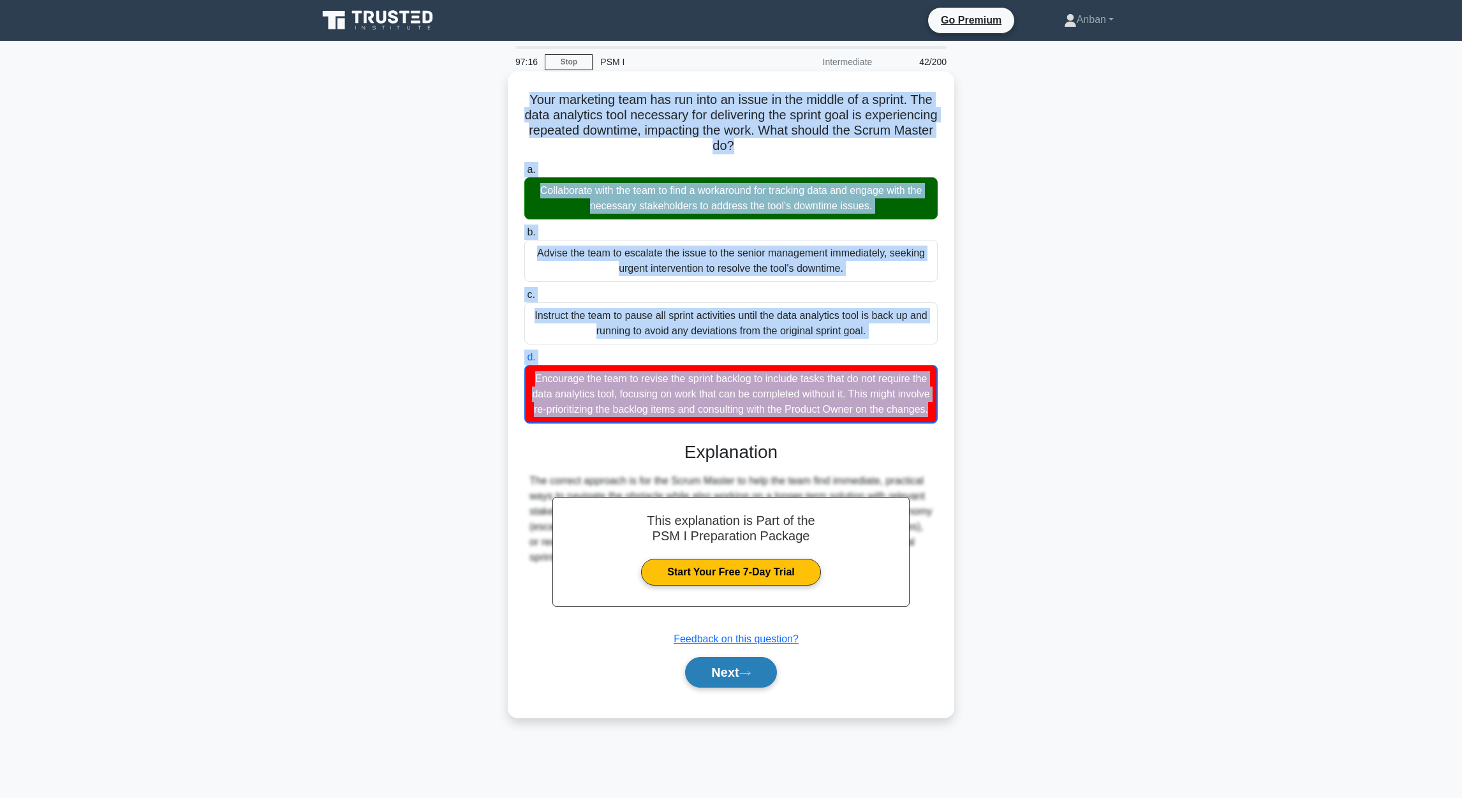
drag, startPoint x: 722, startPoint y: 693, endPoint x: 730, endPoint y: 687, distance: 10.1
click at [728, 687] on button "Next" at bounding box center [730, 672] width 91 height 31
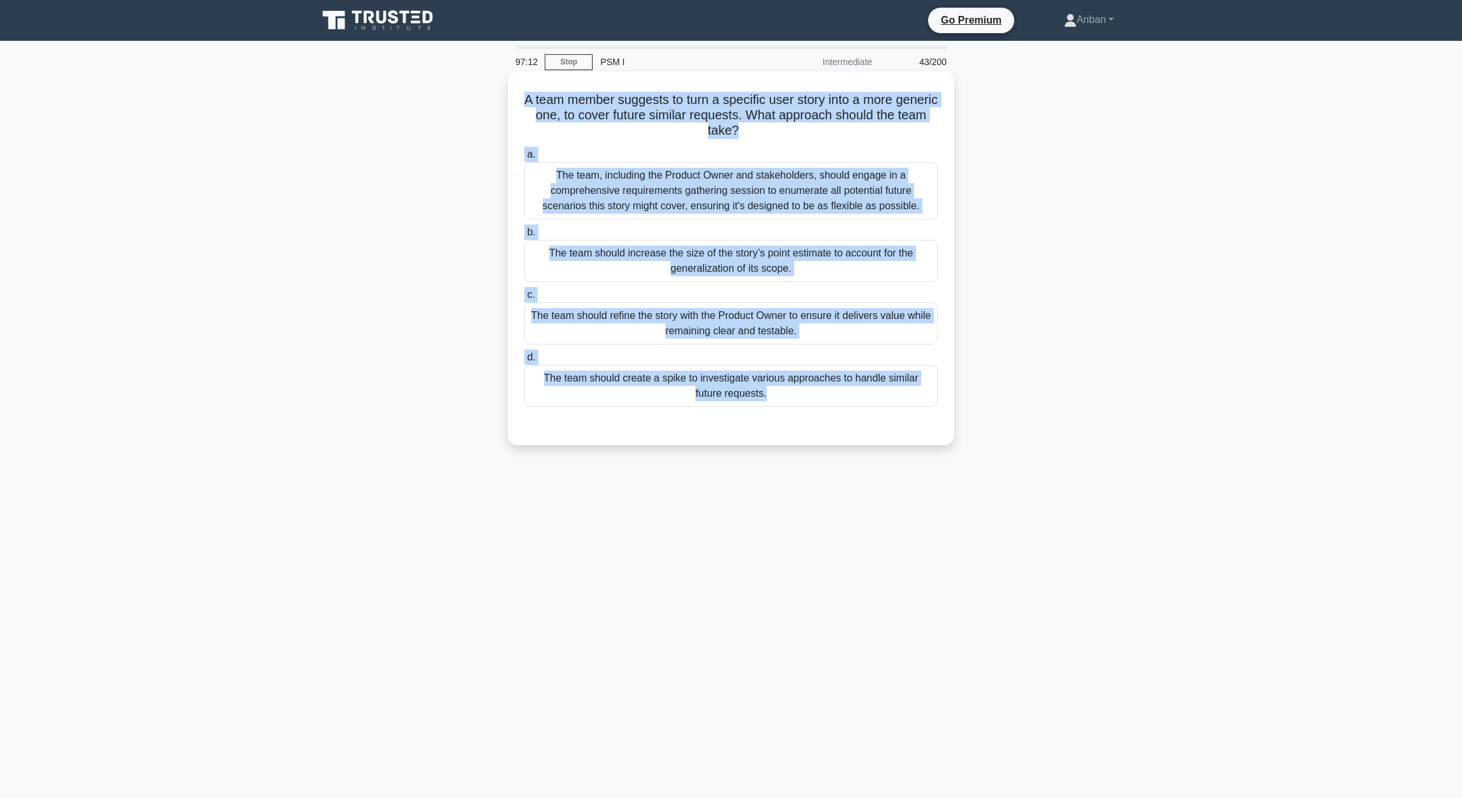
drag, startPoint x: 541, startPoint y: 103, endPoint x: 890, endPoint y: 443, distance: 487.9
click at [890, 443] on div "A team member suggests to turn a specific user story into a more generic one, t…" at bounding box center [731, 258] width 446 height 374
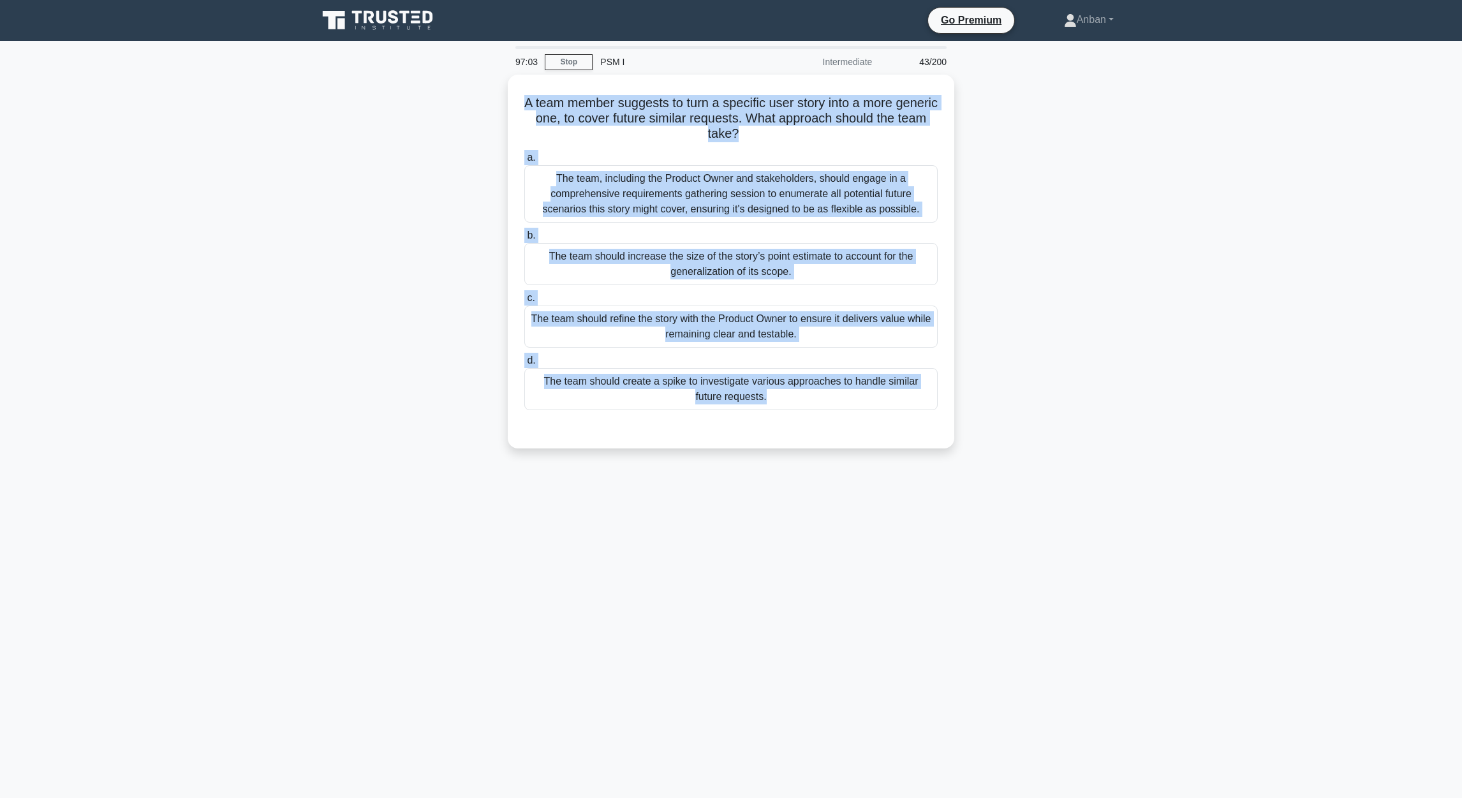
click at [409, 560] on div "97:03 Stop PSM I Intermediate 43/200 A team member suggests to turn a specific …" at bounding box center [731, 365] width 842 height 638
drag, startPoint x: 453, startPoint y: 342, endPoint x: 444, endPoint y: 338, distance: 9.1
click at [453, 341] on div "A team member suggests to turn a specific user story into a more generic one, t…" at bounding box center [731, 269] width 842 height 389
click at [392, 301] on div "A team member suggests to turn a specific user story into a more generic one, t…" at bounding box center [731, 269] width 842 height 389
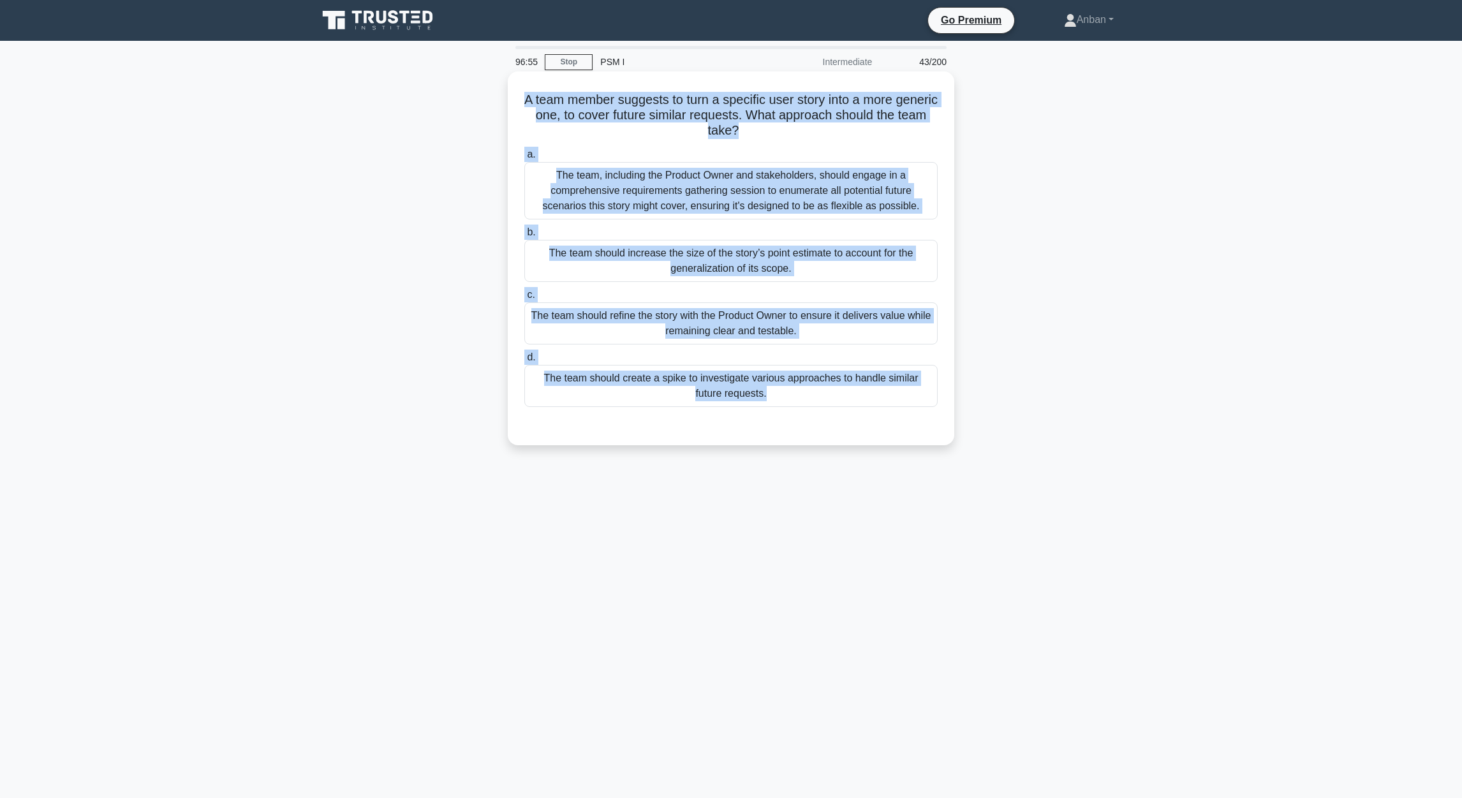
click at [730, 203] on div "The team, including the Product Owner and stakeholders, should engage in a comp…" at bounding box center [730, 190] width 413 height 57
click at [524, 159] on input "a. The team, including the Product Owner and stakeholders, should engage in a c…" at bounding box center [524, 154] width 0 height 8
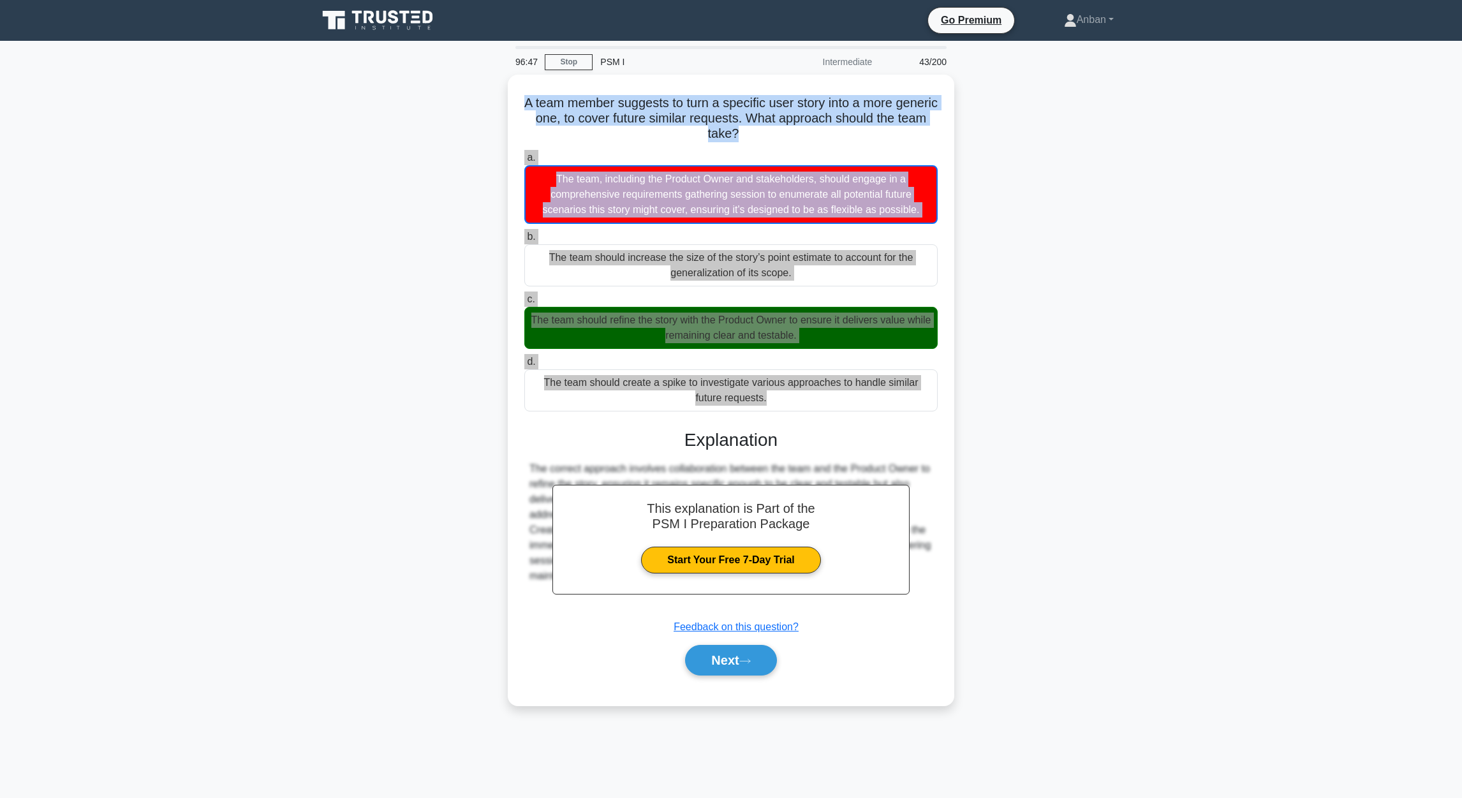
drag, startPoint x: 1156, startPoint y: 436, endPoint x: 1136, endPoint y: 432, distance: 20.8
click at [1155, 436] on main "96:47 Stop PSM I Intermediate 43/200 A team member suggests to turn a specific …" at bounding box center [731, 419] width 1462 height 757
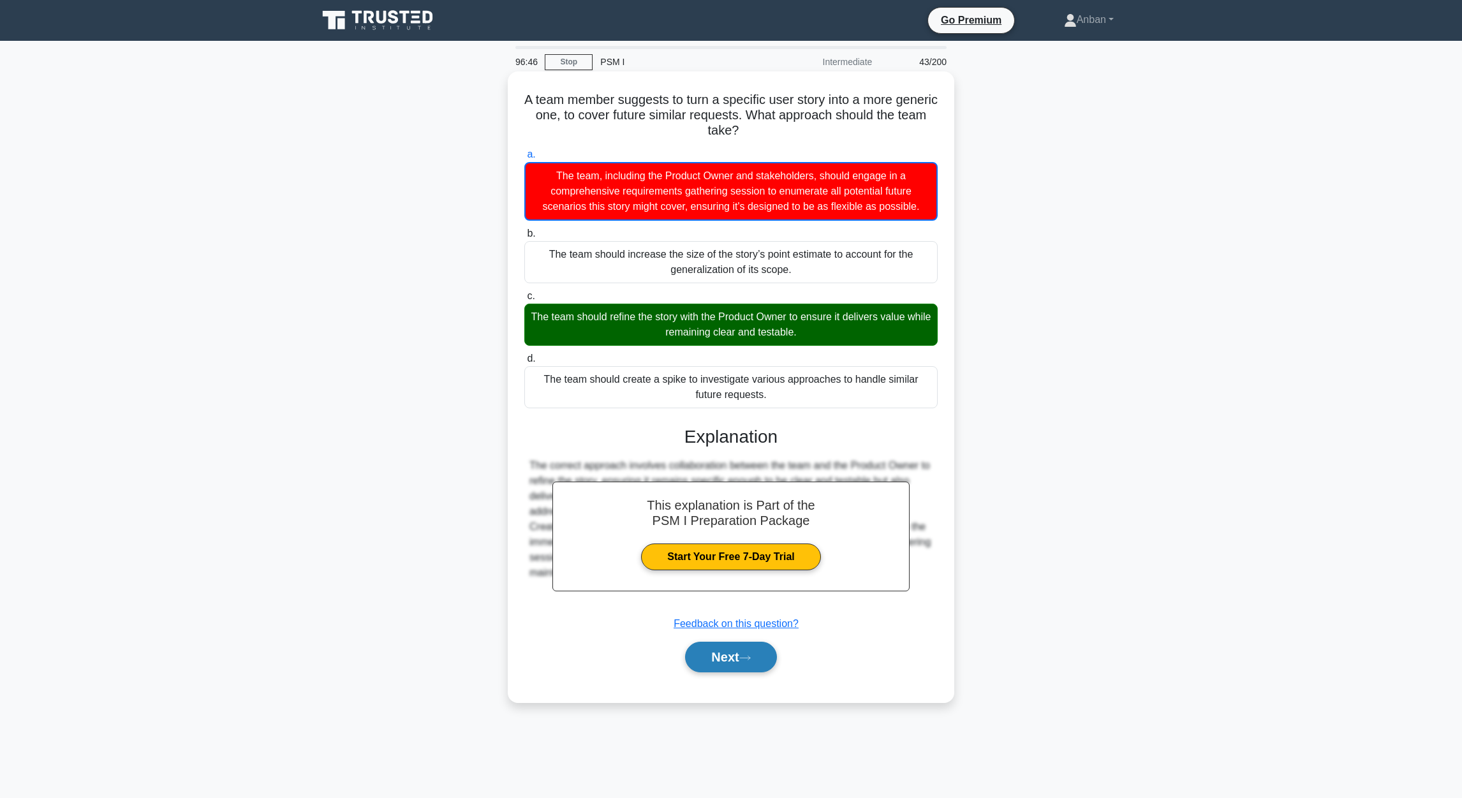
click at [720, 661] on button "Next" at bounding box center [730, 657] width 91 height 31
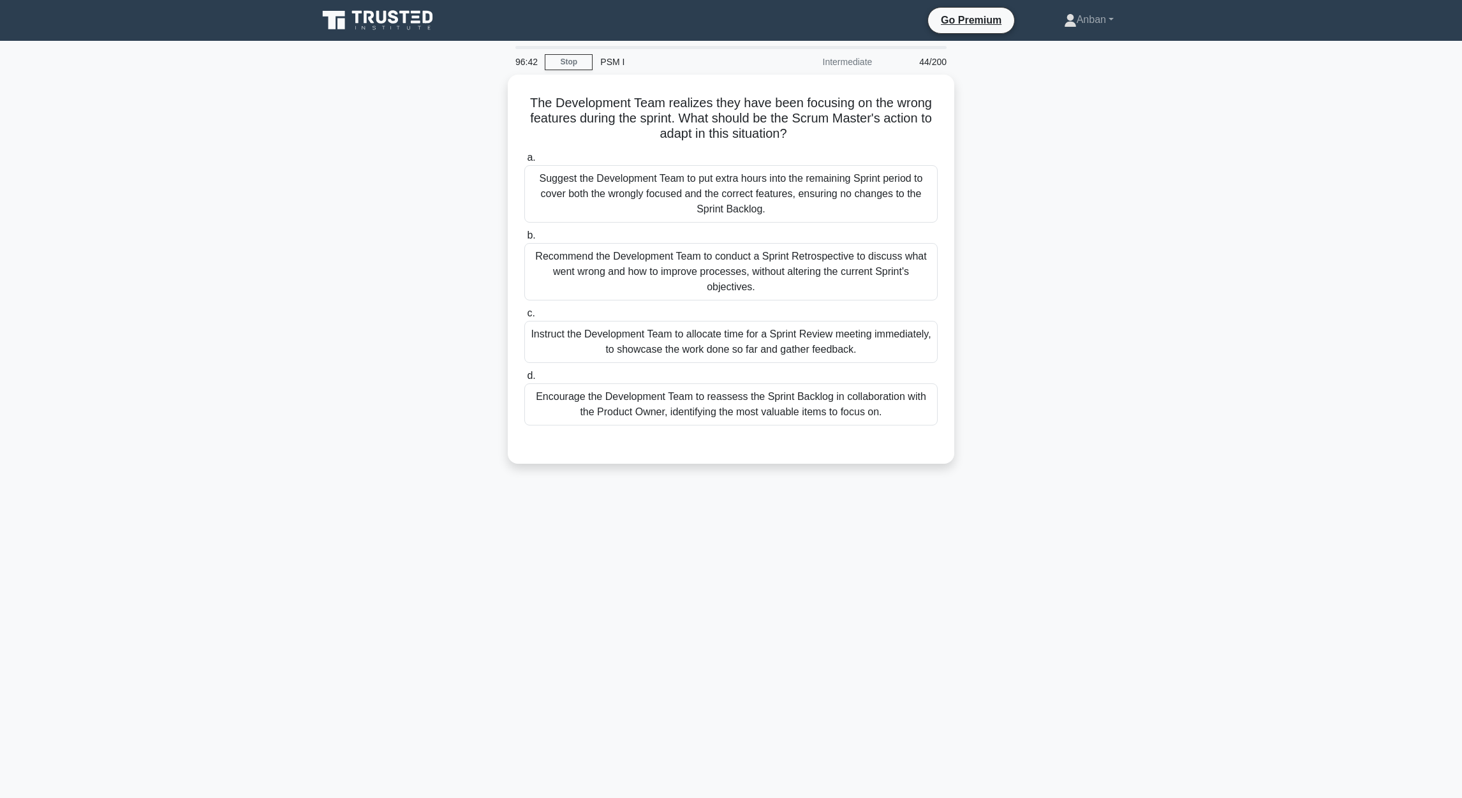
drag, startPoint x: 568, startPoint y: 141, endPoint x: 1047, endPoint y: 417, distance: 553.4
click at [1047, 417] on div "The Development Team realizes they have been focusing on the wrong features dur…" at bounding box center [731, 277] width 842 height 404
drag, startPoint x: 381, startPoint y: 599, endPoint x: 392, endPoint y: 602, distance: 10.5
click at [381, 599] on div "96:34 Stop PSM I Intermediate 44/200 The Development Team realizes they have be…" at bounding box center [731, 365] width 842 height 638
click at [714, 271] on div "Recommend the Development Team to conduct a Sprint Retrospective to discuss wha…" at bounding box center [730, 268] width 413 height 57
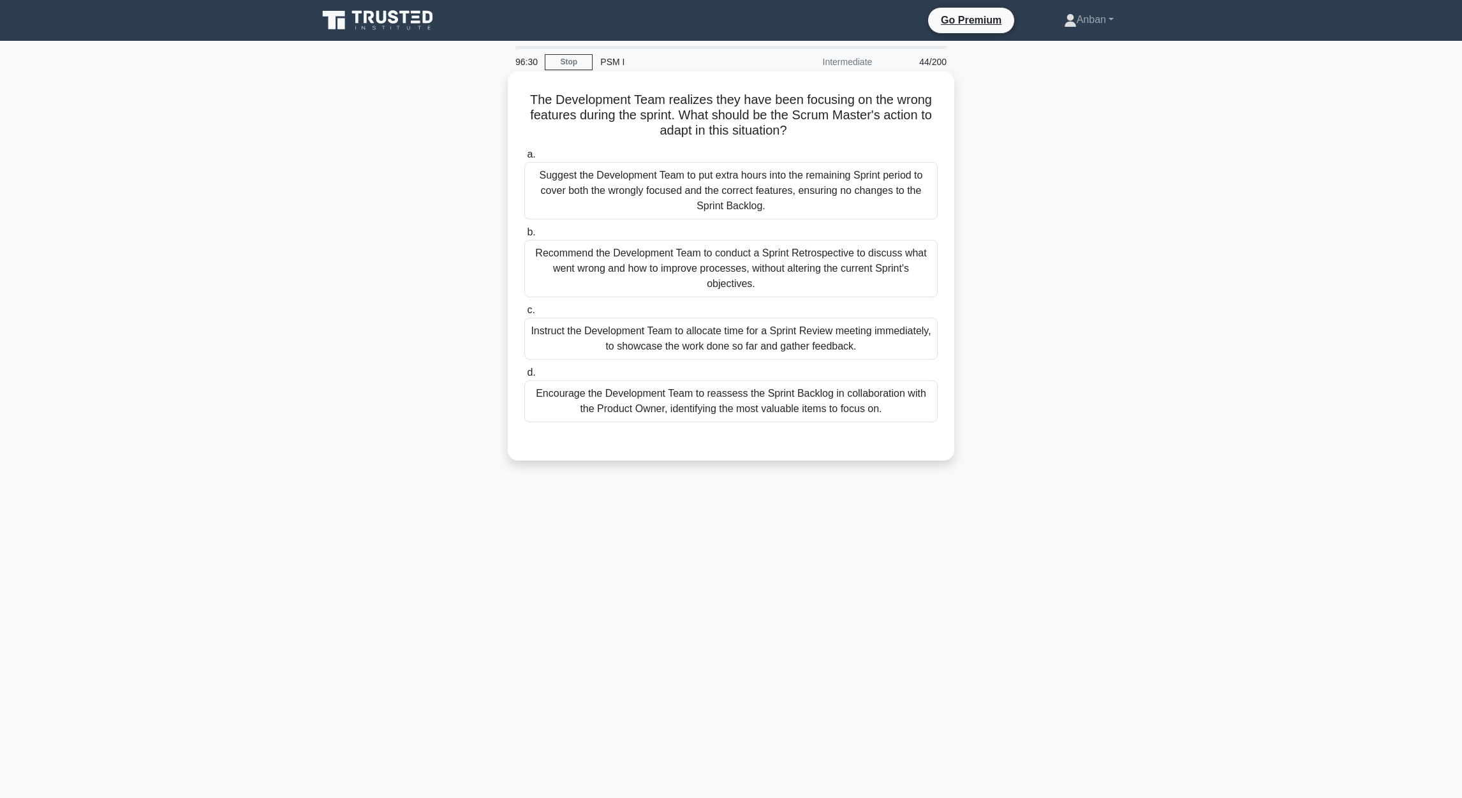
click at [524, 237] on input "b. Recommend the Development Team to conduct a Sprint Retrospective to discuss …" at bounding box center [524, 232] width 0 height 8
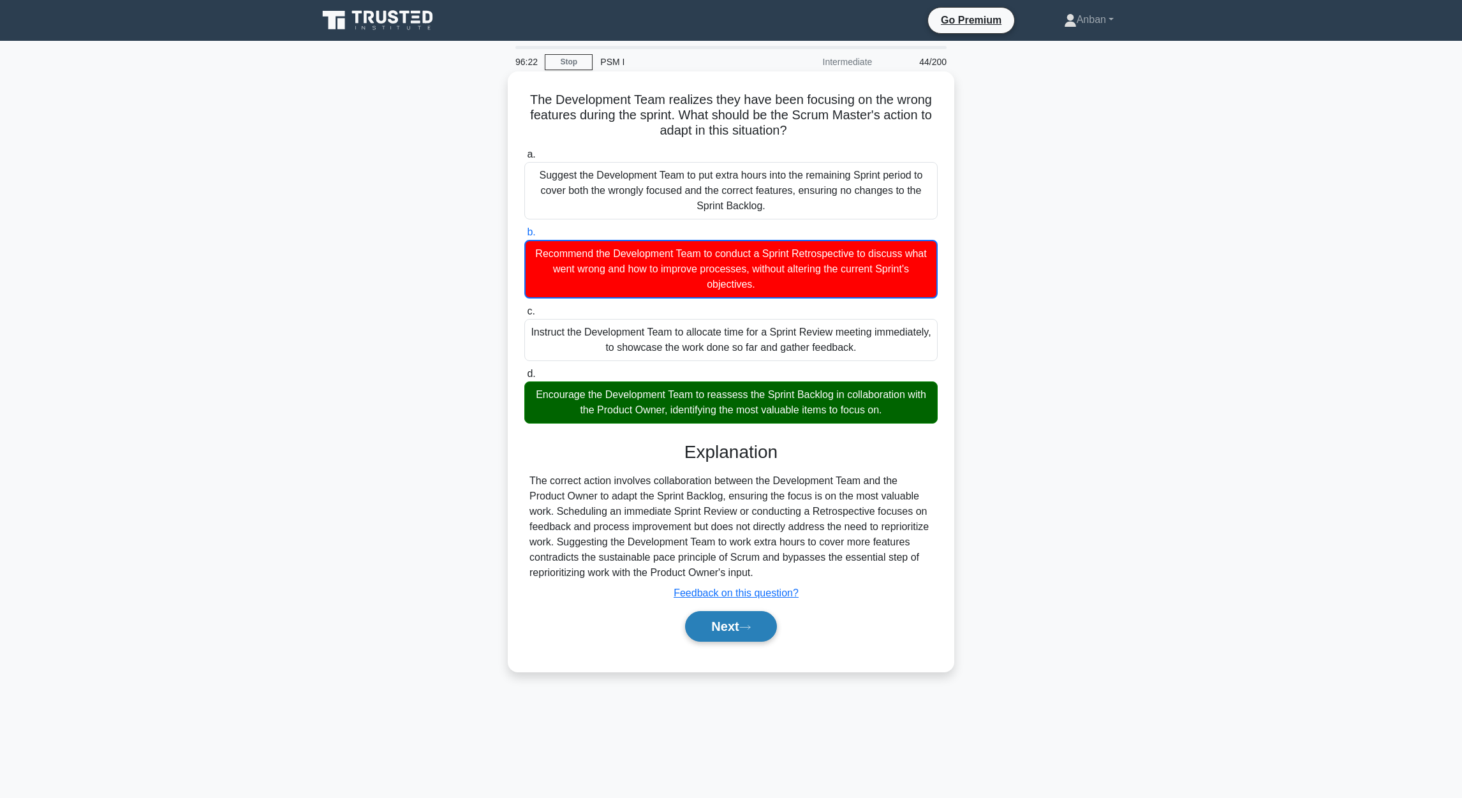
click at [702, 620] on button "Next" at bounding box center [730, 626] width 91 height 31
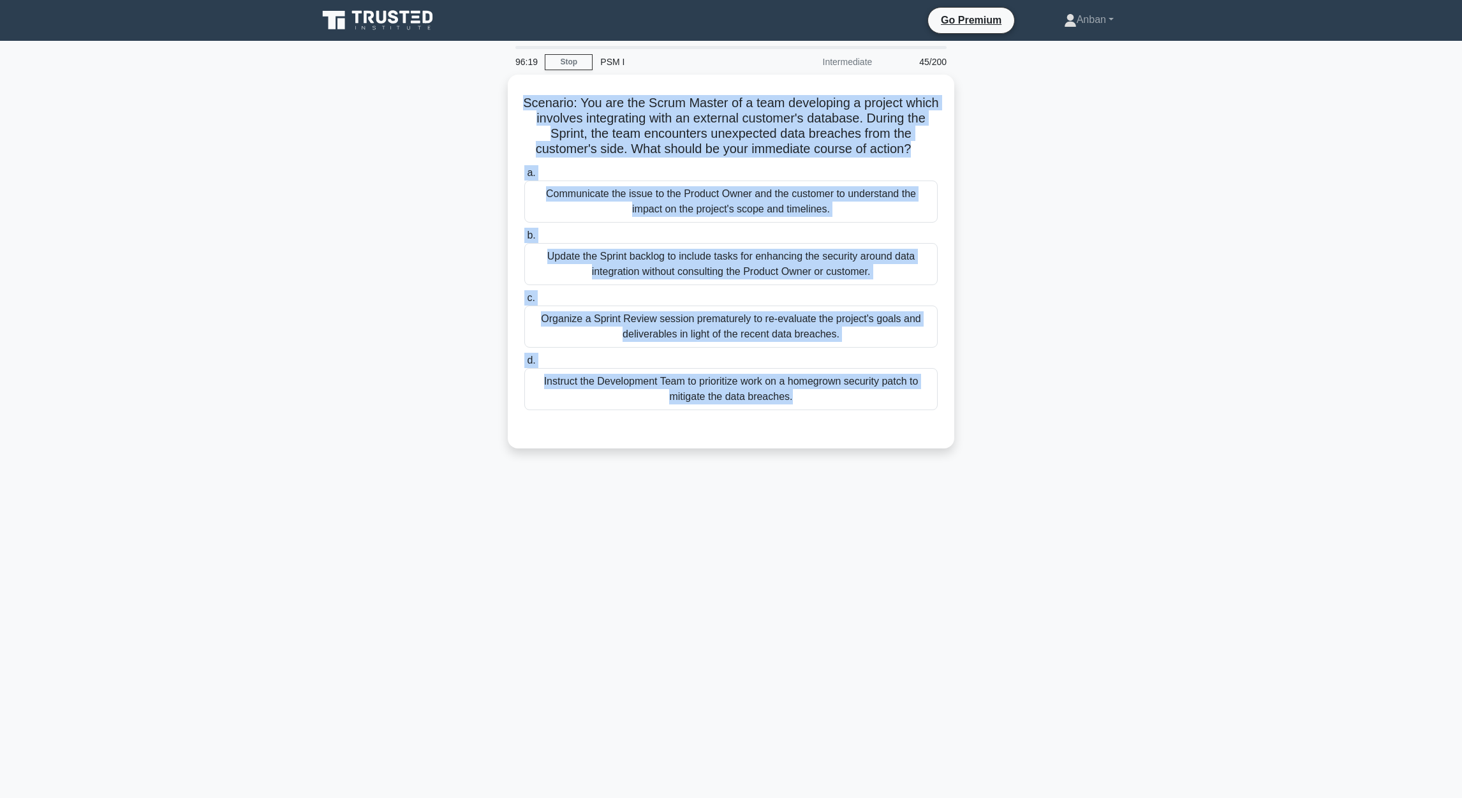
drag, startPoint x: 536, startPoint y: 104, endPoint x: 964, endPoint y: 452, distance: 551.2
click at [964, 452] on div "Scenario: You are the Scrum Master of a team developing a project which involve…" at bounding box center [731, 269] width 842 height 389
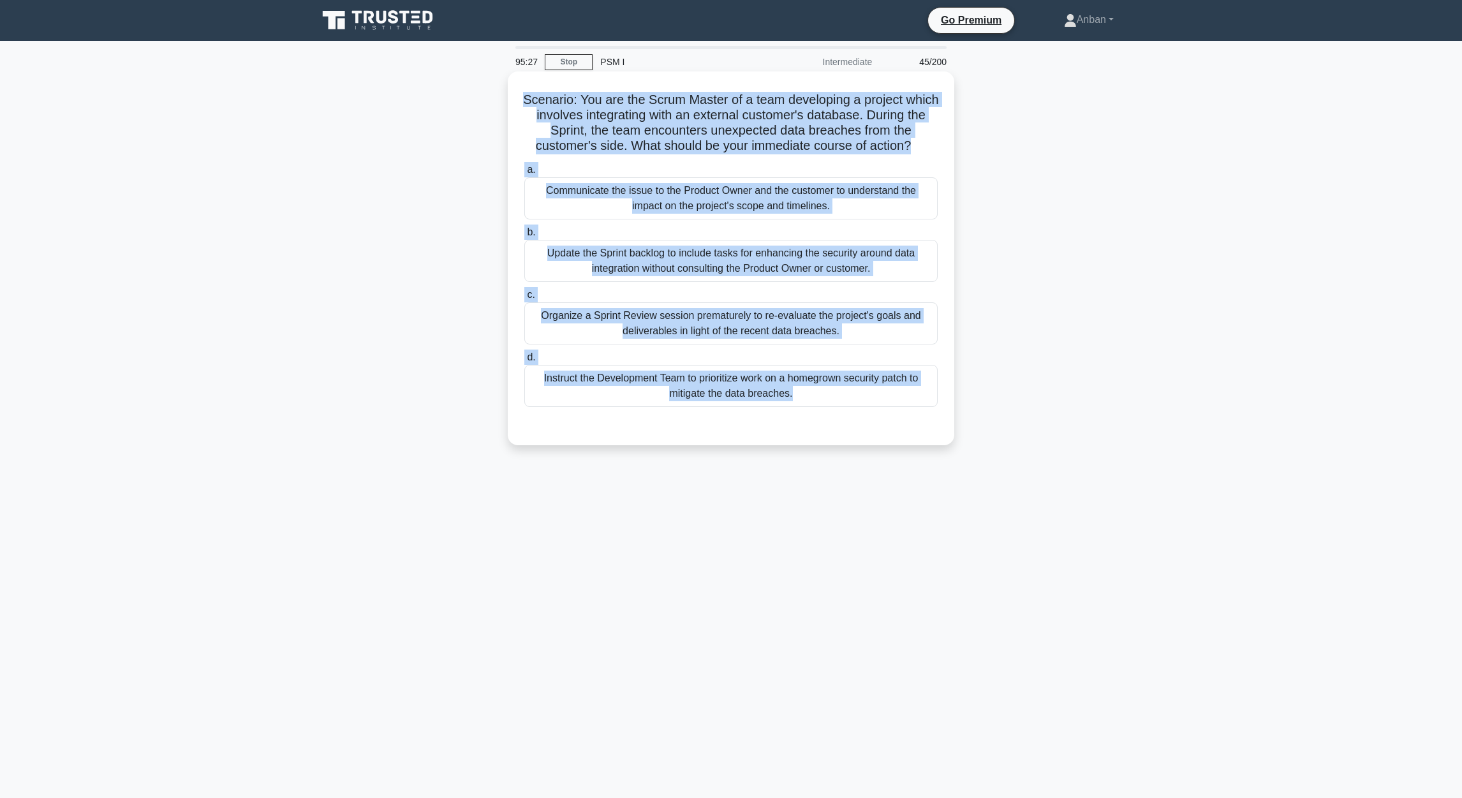
click at [730, 199] on div "Communicate the issue to the Product Owner and the customer to understand the i…" at bounding box center [730, 198] width 413 height 42
click at [524, 174] on input "a. Communicate the issue to the Product Owner and the customer to understand th…" at bounding box center [524, 170] width 0 height 8
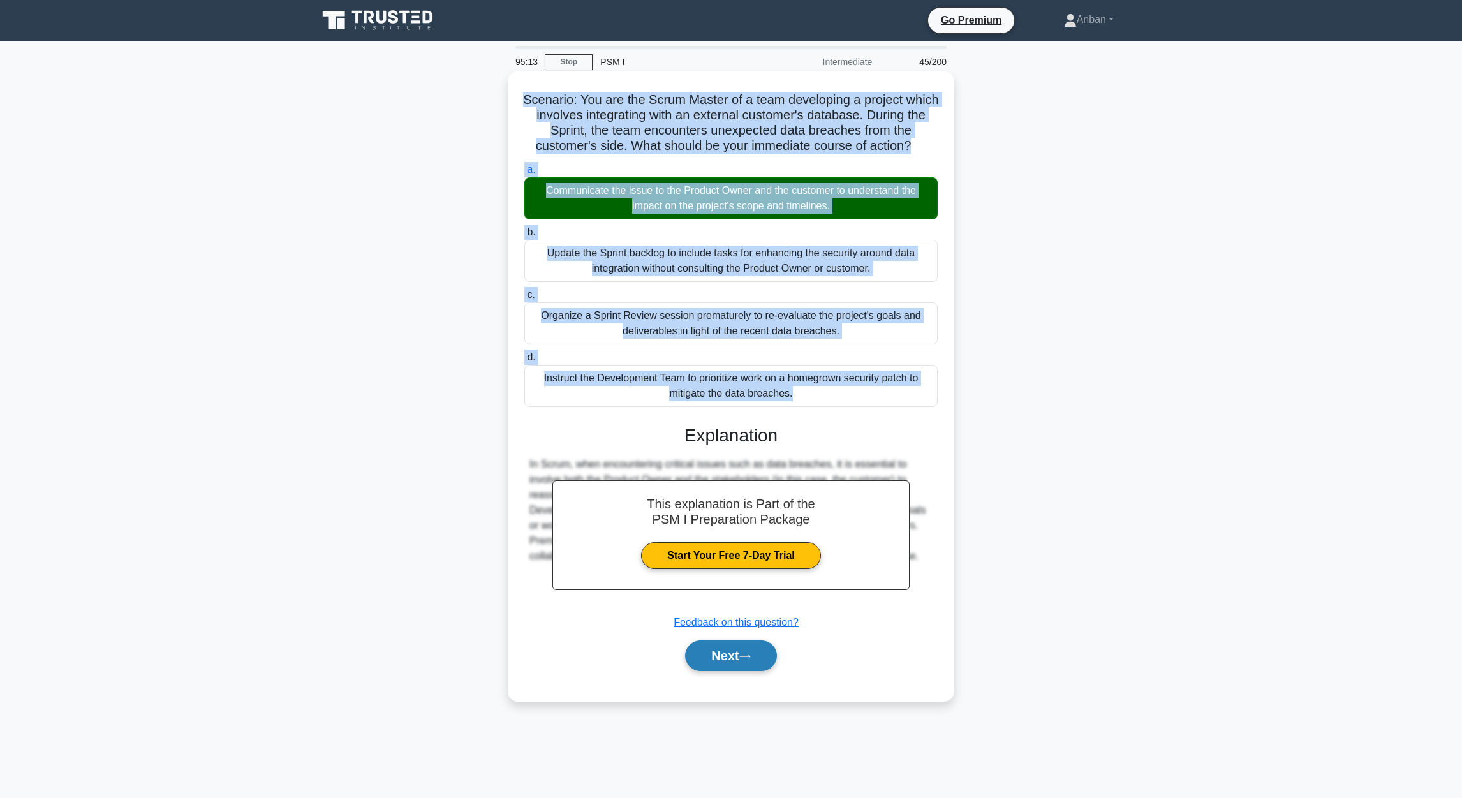
click at [728, 651] on button "Next" at bounding box center [730, 655] width 91 height 31
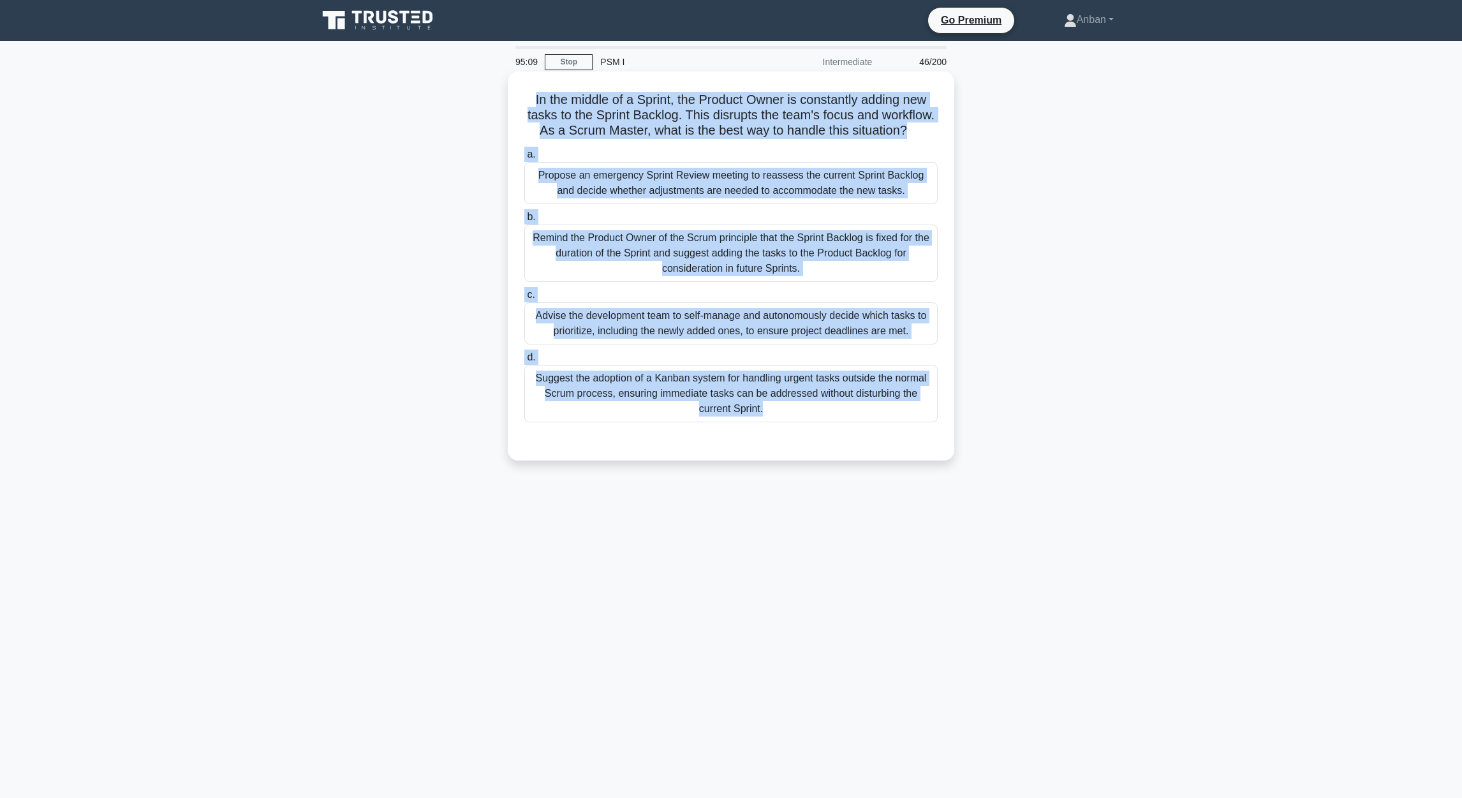
drag, startPoint x: 529, startPoint y: 100, endPoint x: 886, endPoint y: 444, distance: 495.7
click at [885, 443] on div "In the middle of a Sprint, the Product Owner is constantly adding new tasks to …" at bounding box center [731, 266] width 436 height 379
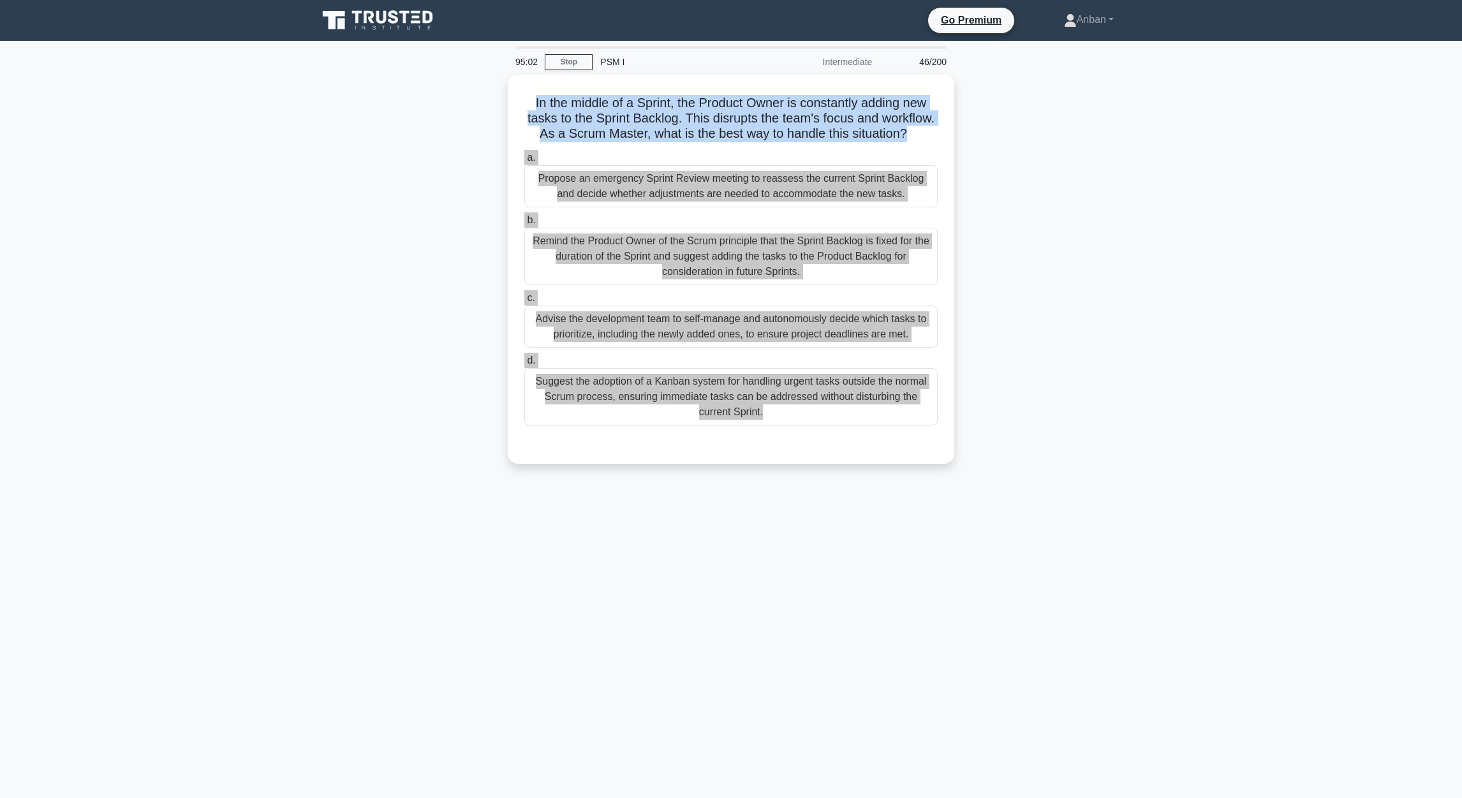
drag, startPoint x: 1082, startPoint y: 416, endPoint x: 1086, endPoint y: 422, distance: 7.4
click at [1084, 418] on div "In the middle of a Sprint, the Product Owner is constantly adding new tasks to …" at bounding box center [731, 277] width 842 height 404
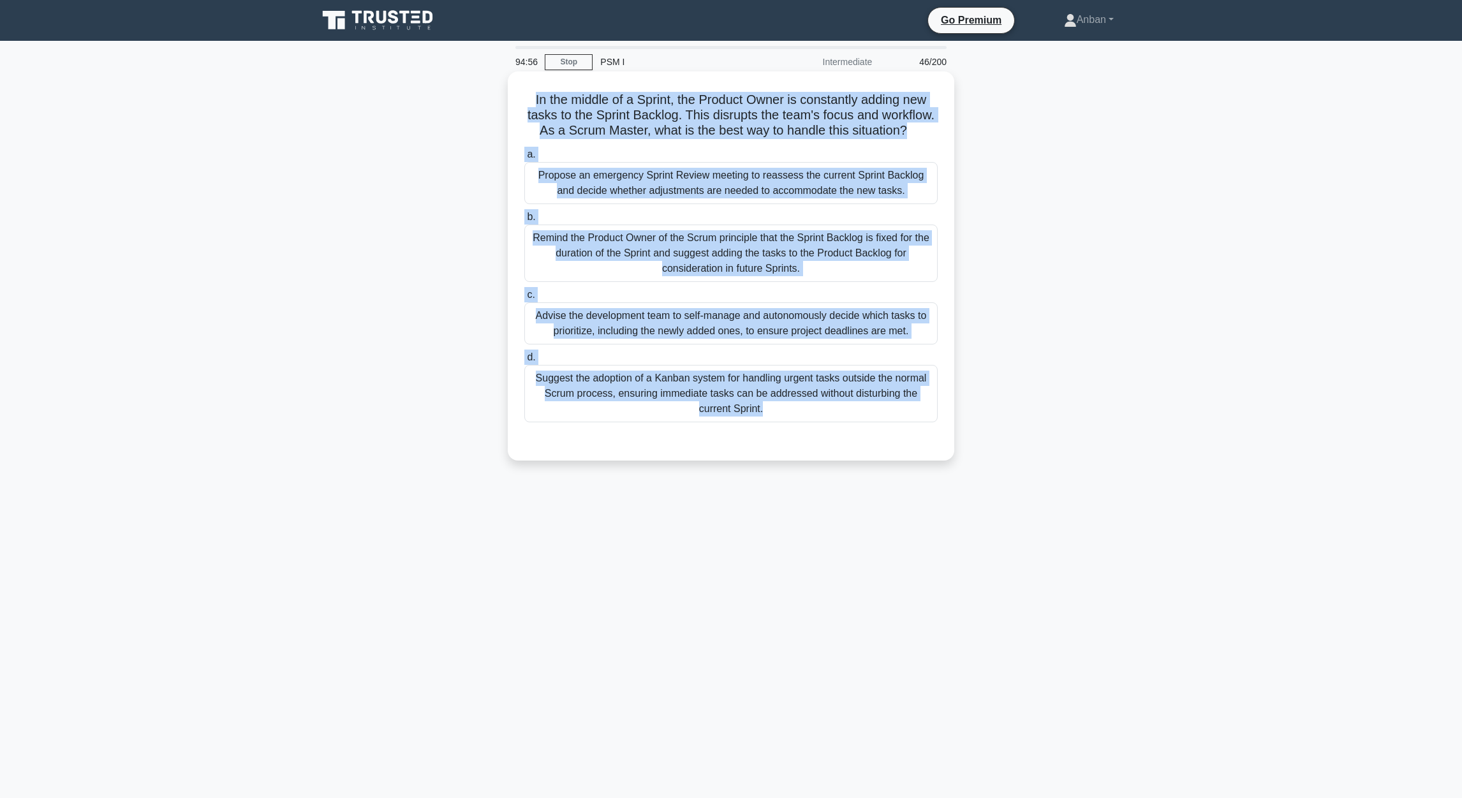
click at [581, 401] on div "Suggest the adoption of a Kanban system for handling urgent tasks outside the n…" at bounding box center [730, 393] width 413 height 57
click at [524, 362] on input "d. Suggest the adoption of a Kanban system for handling urgent tasks outside th…" at bounding box center [524, 357] width 0 height 8
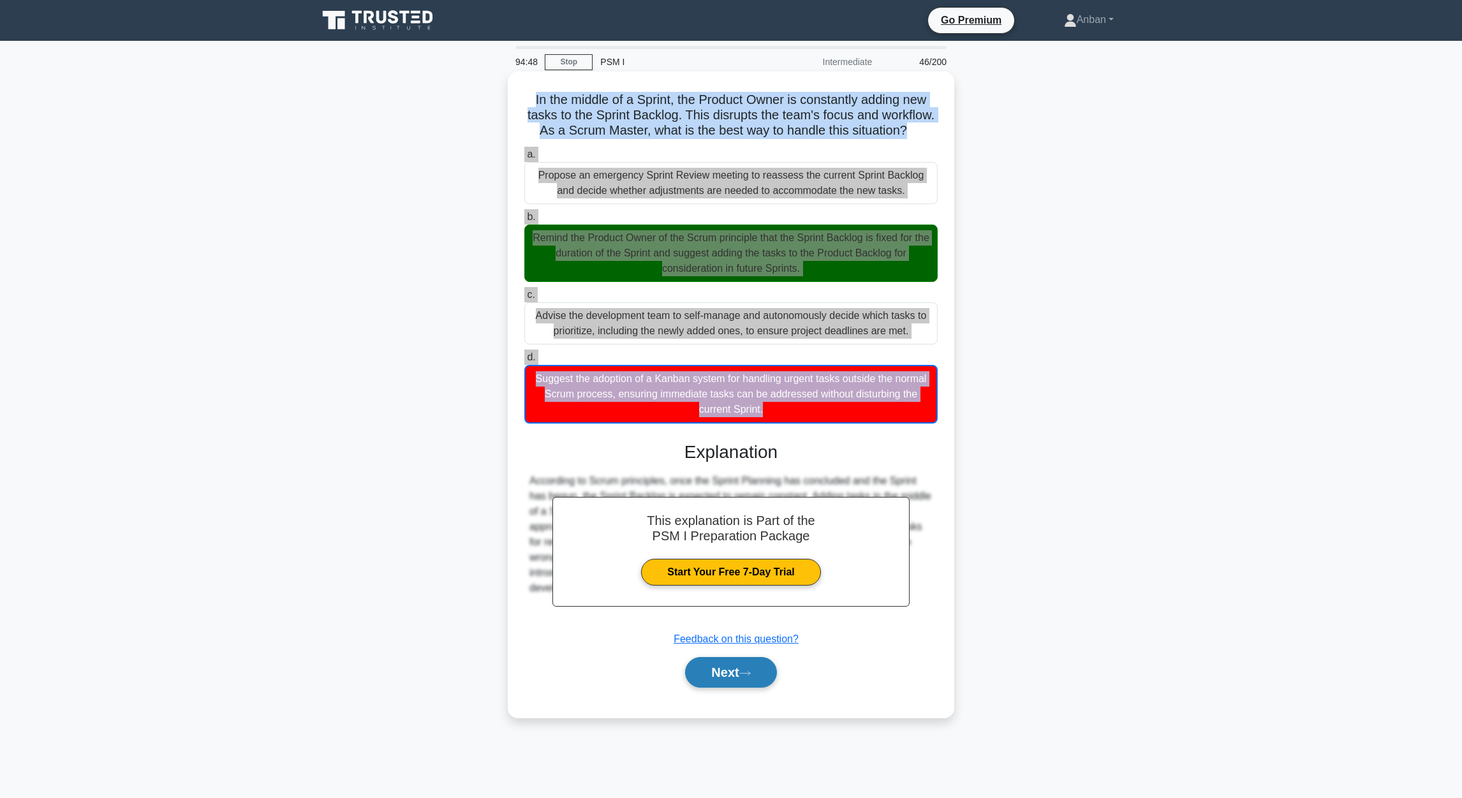
click at [717, 680] on button "Next" at bounding box center [730, 672] width 91 height 31
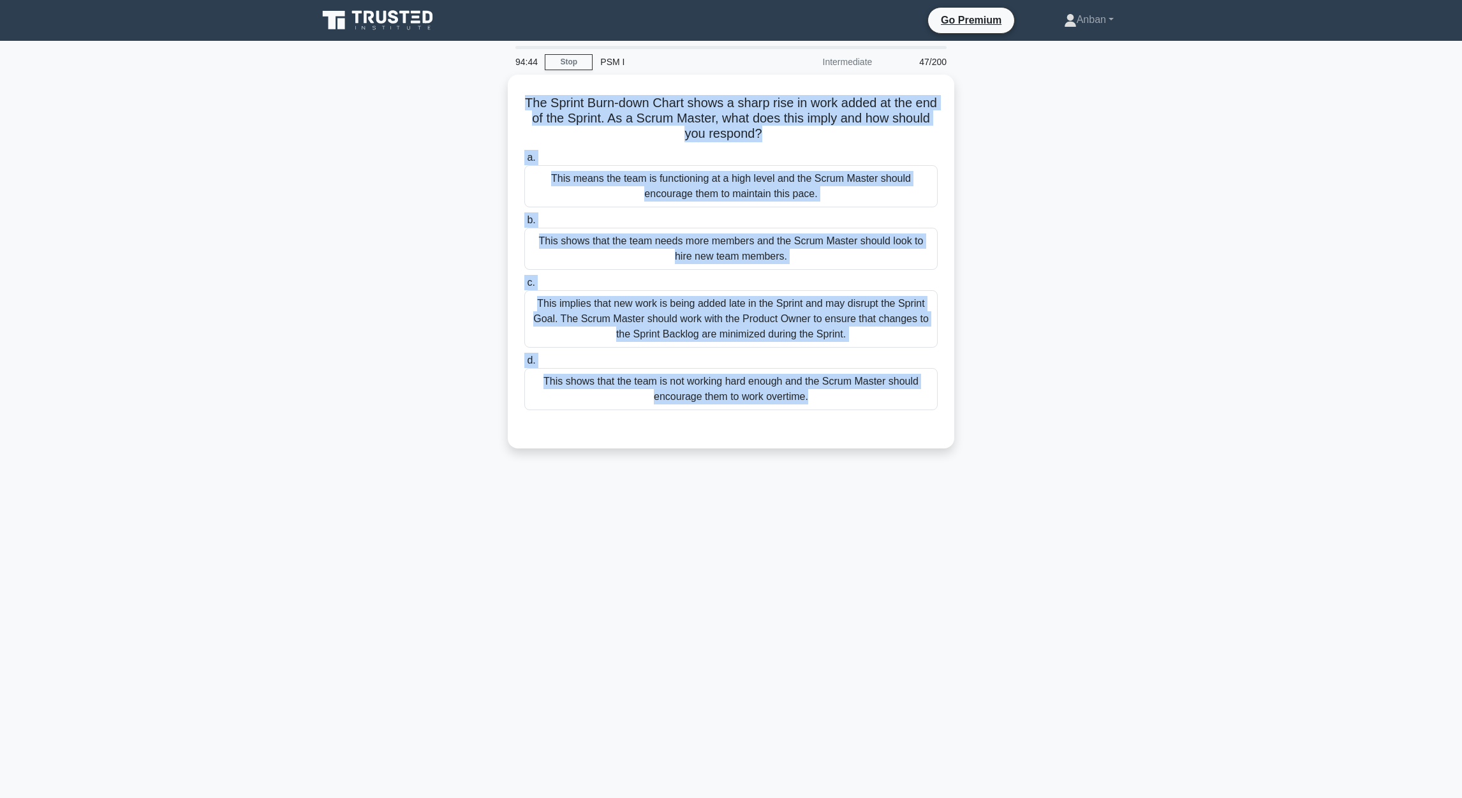
drag, startPoint x: 534, startPoint y: 102, endPoint x: 994, endPoint y: 446, distance: 575.0
click at [948, 429] on div "The Sprint Burn-down Chart shows a sharp rise in work added at the end of the S…" at bounding box center [731, 262] width 446 height 374
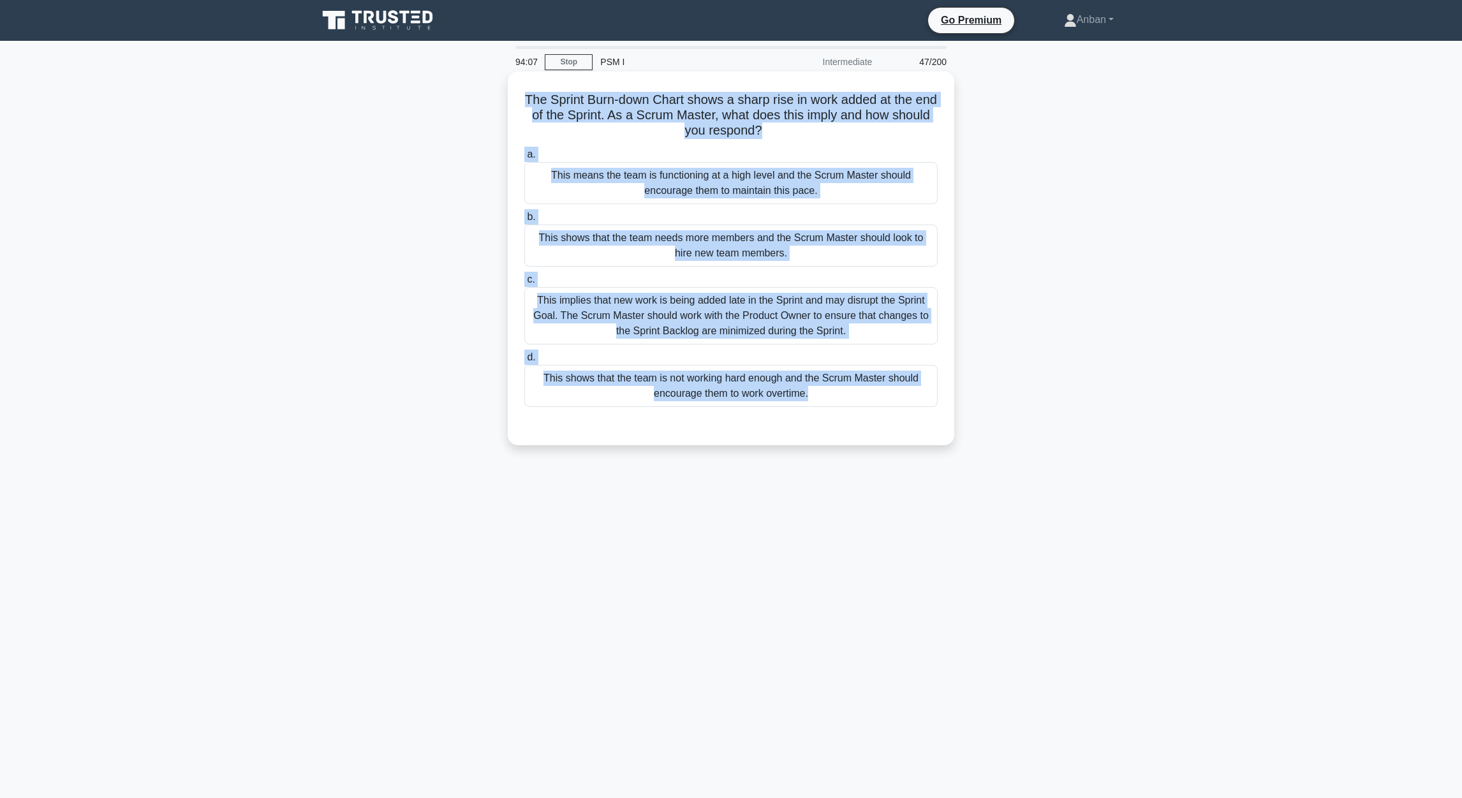
click at [743, 317] on div "This implies that new work is being added late in the Sprint and may disrupt th…" at bounding box center [730, 315] width 413 height 57
click at [524, 284] on input "c. This implies that new work is being added late in the Sprint and may disrupt…" at bounding box center [524, 279] width 0 height 8
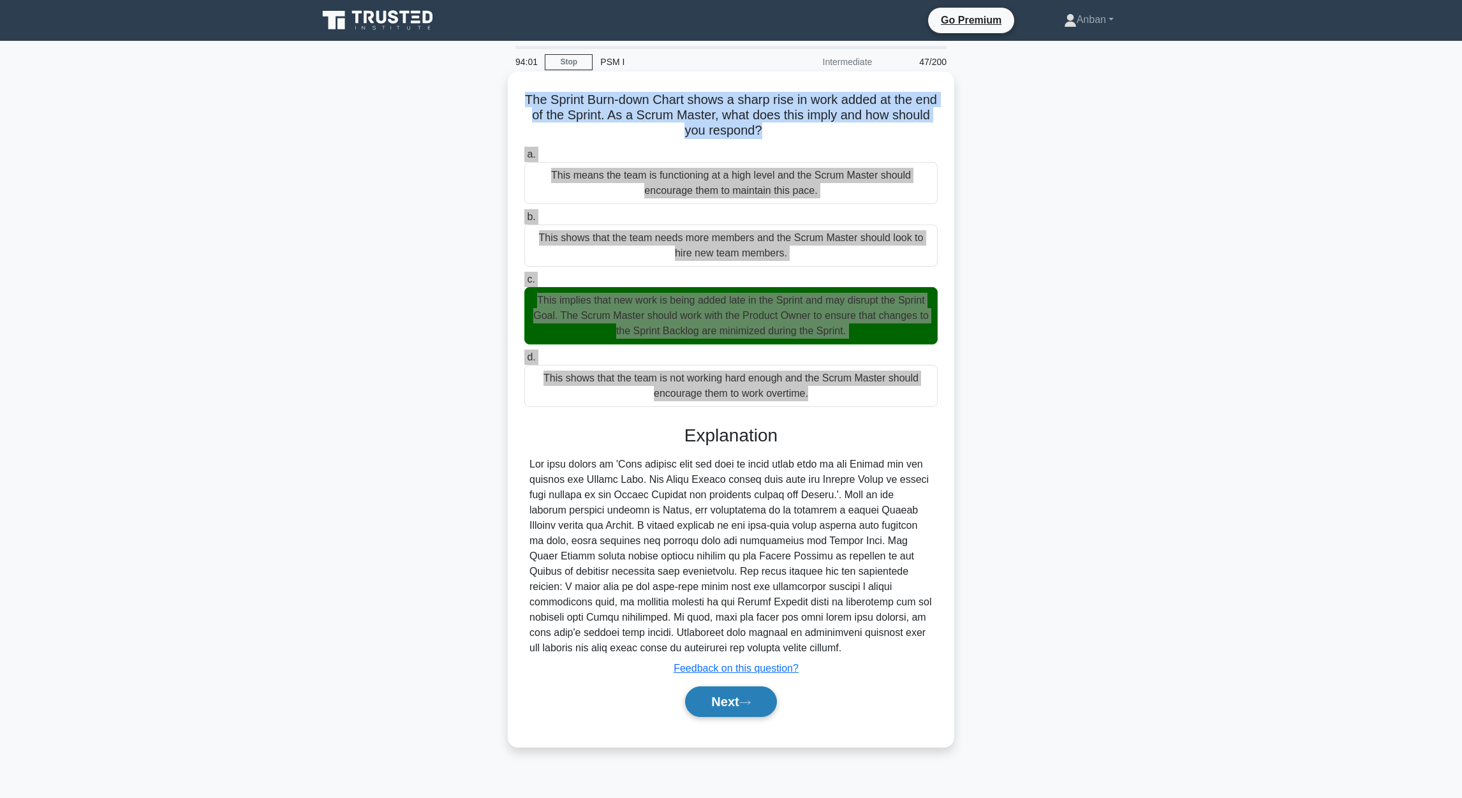
click at [730, 701] on button "Next" at bounding box center [730, 701] width 91 height 31
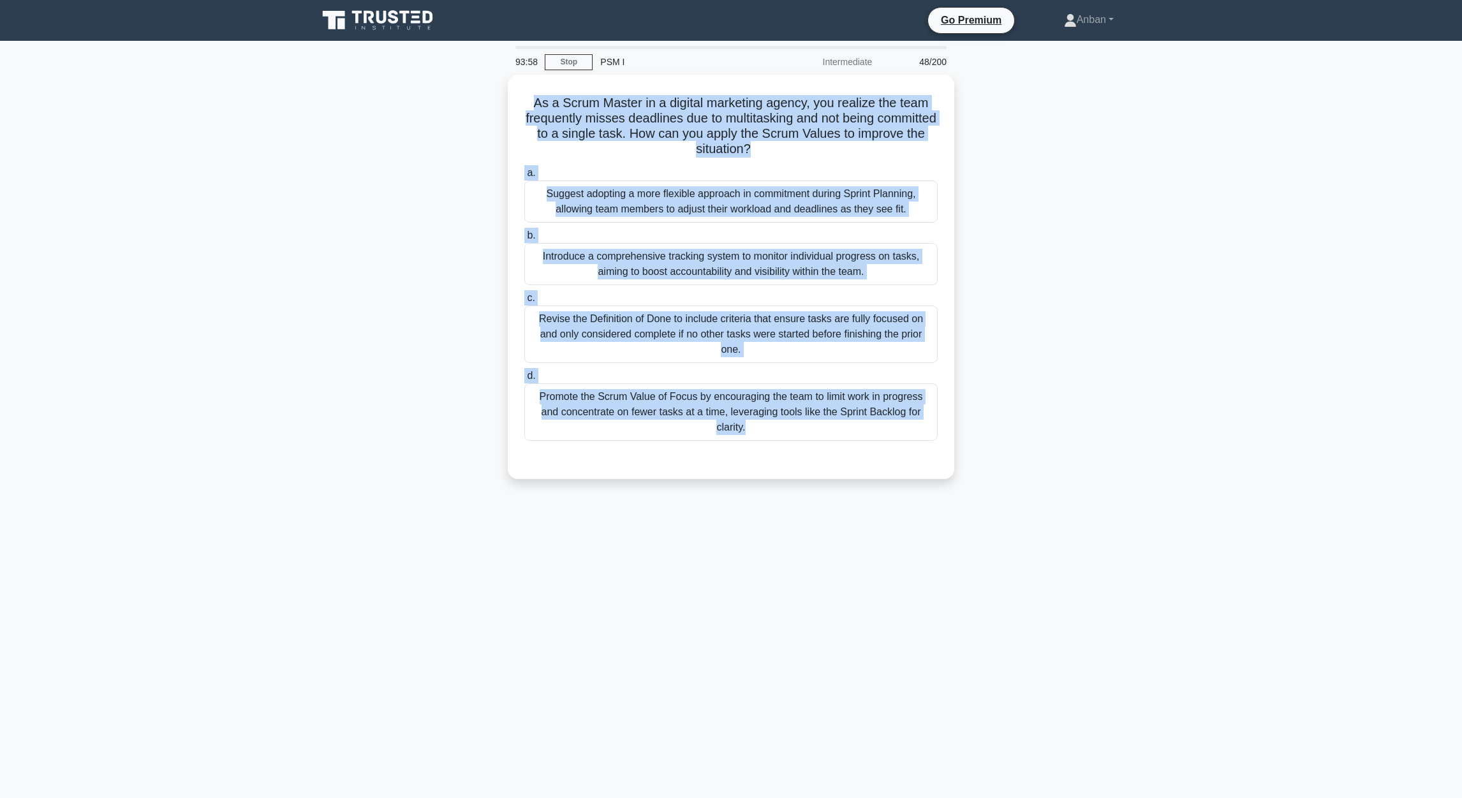
drag, startPoint x: 533, startPoint y: 99, endPoint x: 1007, endPoint y: 459, distance: 594.5
click at [996, 454] on div "As a Scrum Master in a digital marketing agency, you realize the team frequentl…" at bounding box center [731, 285] width 842 height 420
click at [529, 538] on div "93:52 Stop PSM I Intermediate 48/200 As a Scrum Master in a digital marketing a…" at bounding box center [731, 365] width 842 height 638
click at [522, 504] on div "93:51 Stop PSM I Intermediate 48/200 As a Scrum Master in a digital marketing a…" at bounding box center [731, 365] width 842 height 638
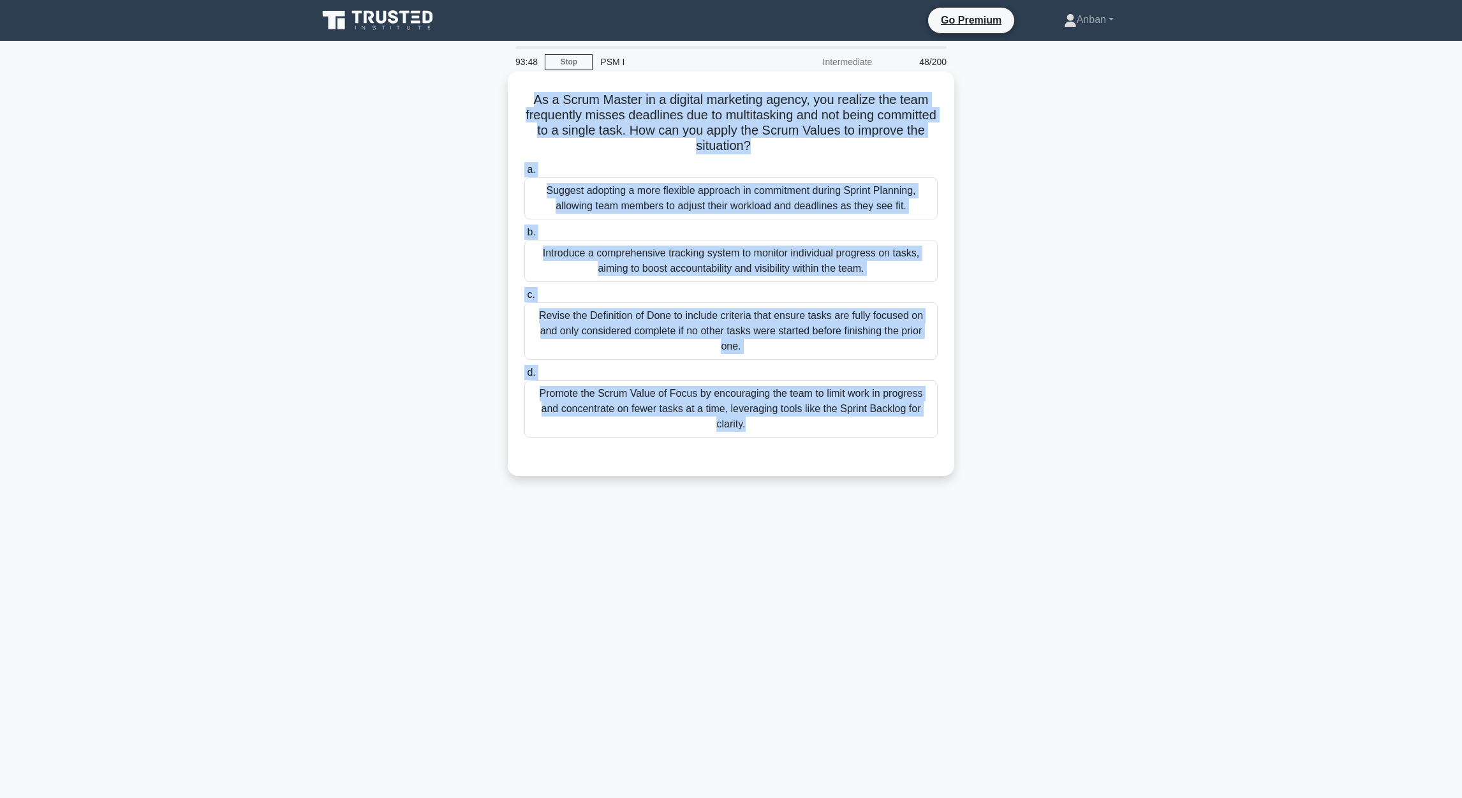
click at [810, 332] on div "Revise the Definition of Done to include criteria that ensure tasks are fully f…" at bounding box center [730, 330] width 413 height 57
click at [524, 299] on input "c. Revise the Definition of Done to include criteria that ensure tasks are full…" at bounding box center [524, 295] width 0 height 8
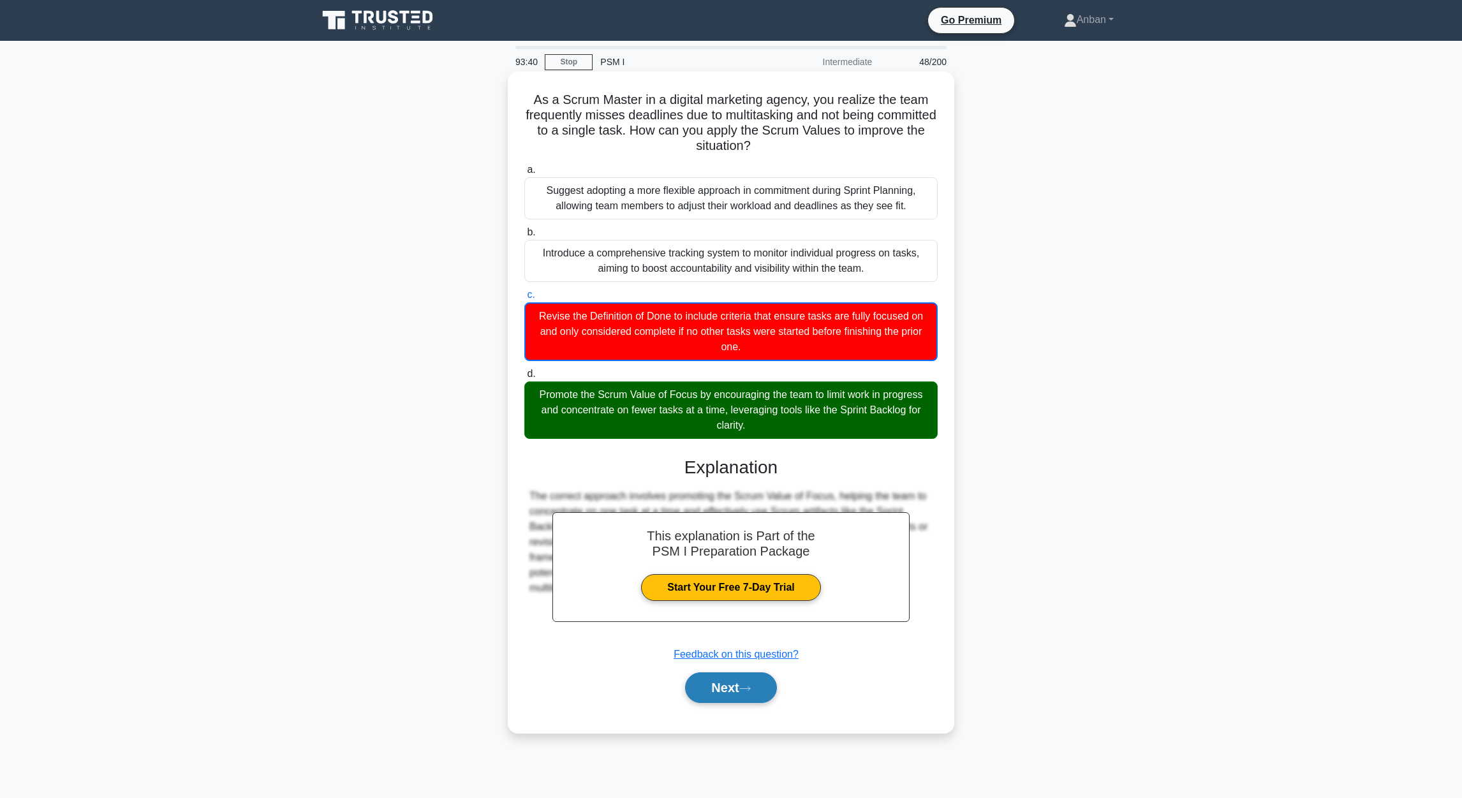
click at [715, 689] on button "Next" at bounding box center [730, 687] width 91 height 31
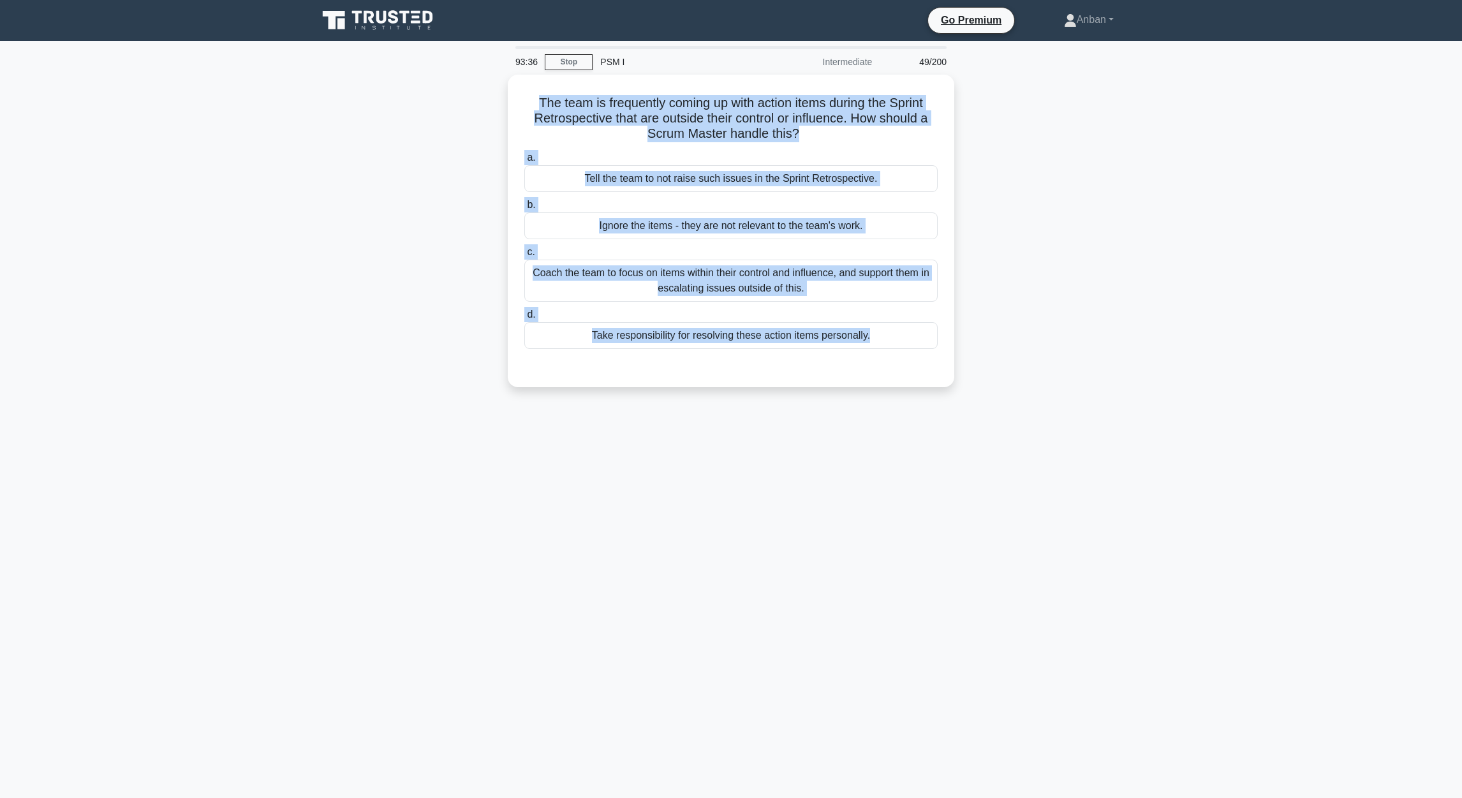
drag, startPoint x: 534, startPoint y: 98, endPoint x: 1015, endPoint y: 367, distance: 551.6
click at [1015, 367] on div "The team is frequently coming up with action items during the Sprint Retrospect…" at bounding box center [731, 239] width 842 height 328
click at [962, 482] on div "93:29 Stop PSM I Intermediate 49/200 The team is frequently coming up with acti…" at bounding box center [731, 365] width 842 height 638
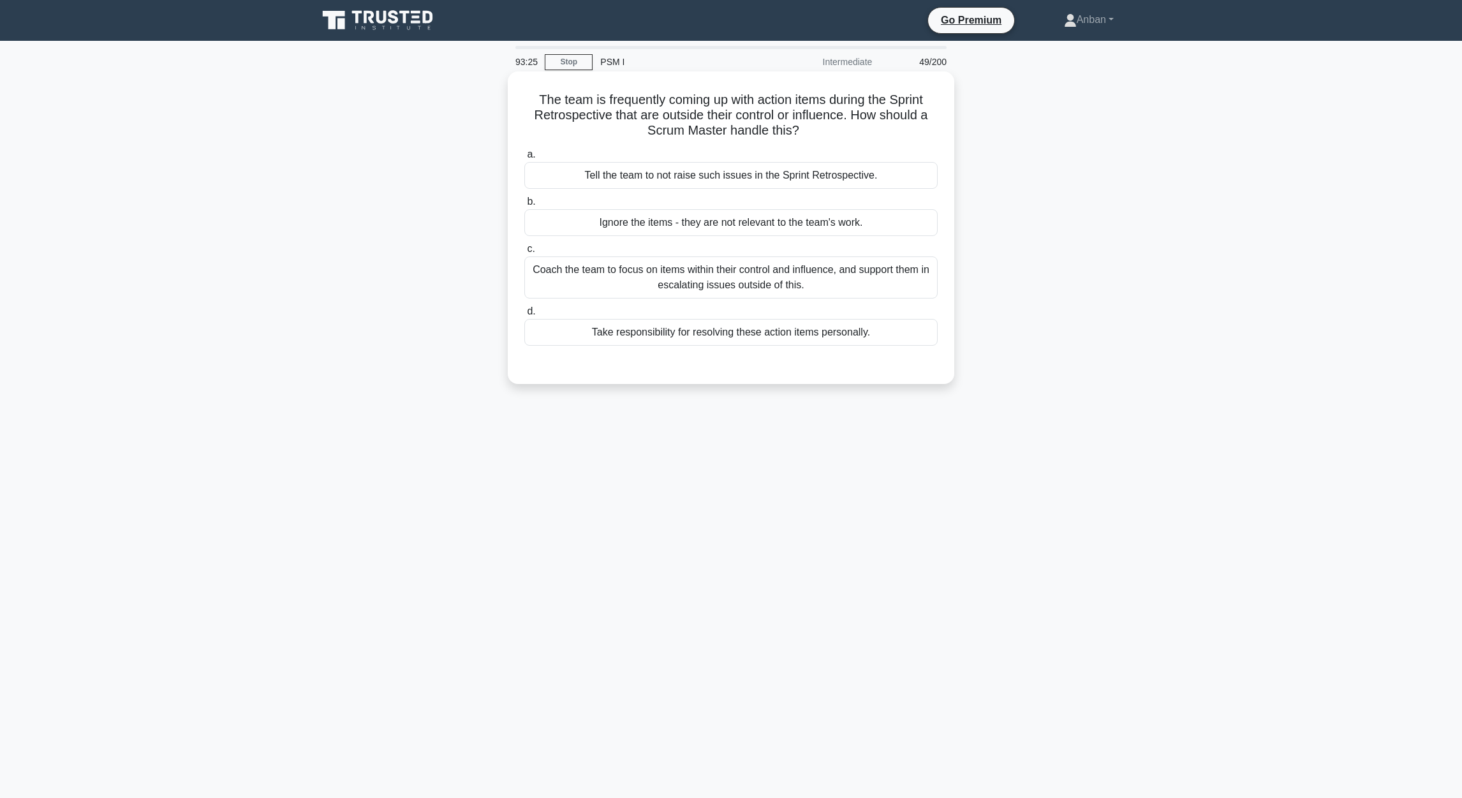
click at [664, 269] on div "Coach the team to focus on items within their control and influence, and suppor…" at bounding box center [730, 277] width 413 height 42
click at [524, 253] on input "c. Coach the team to focus on items within their control and influence, and sup…" at bounding box center [524, 249] width 0 height 8
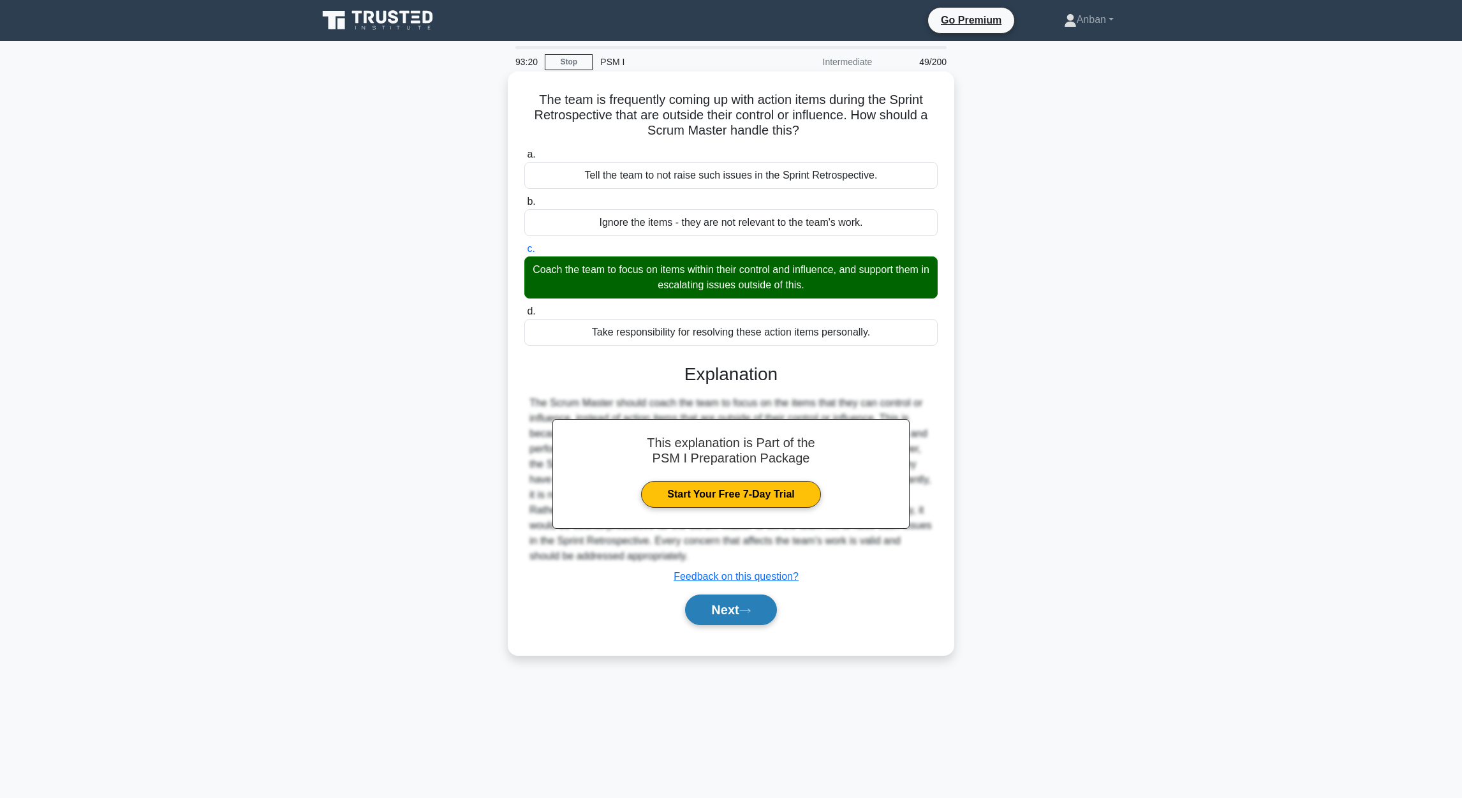
click at [740, 619] on button "Next" at bounding box center [730, 609] width 91 height 31
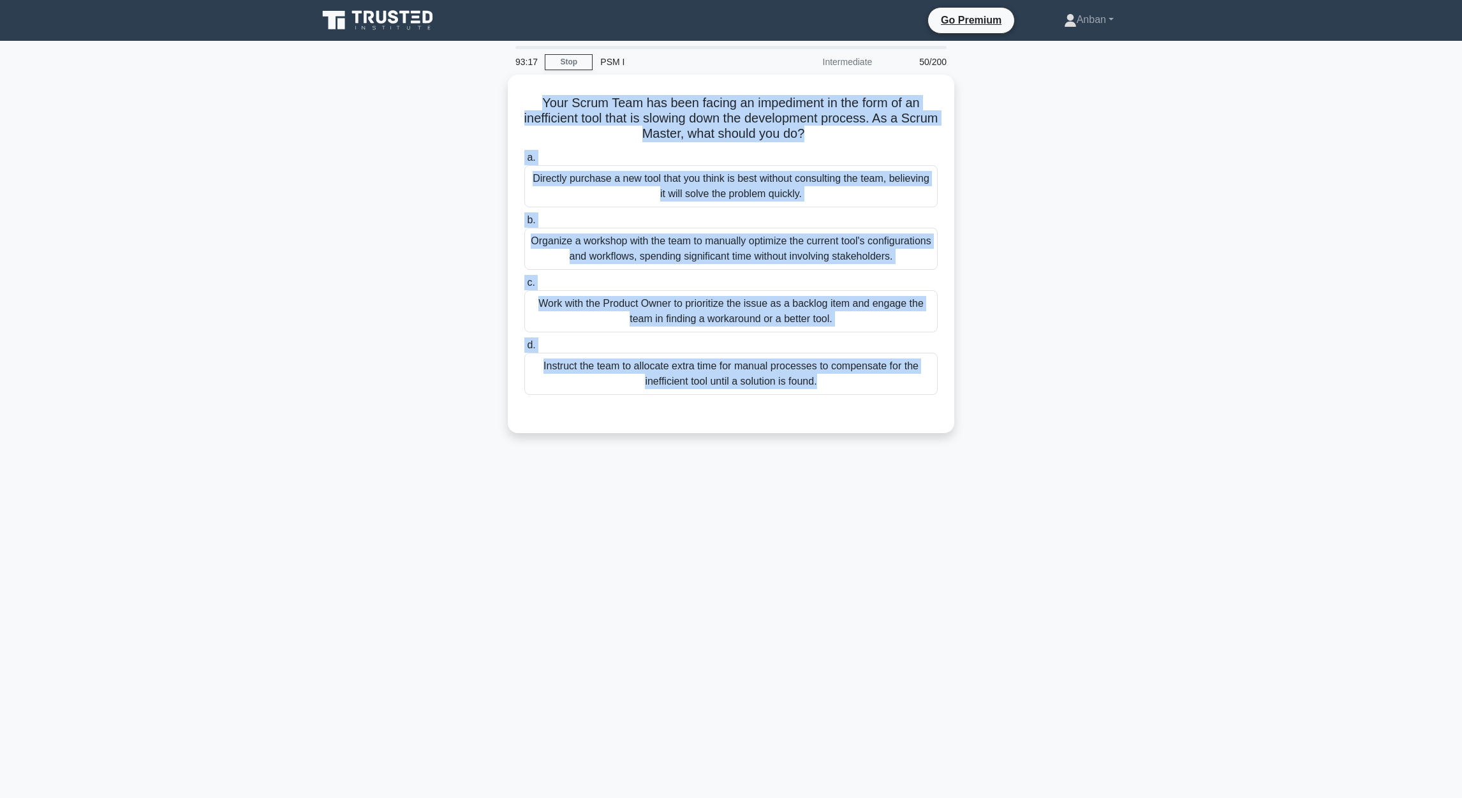
drag, startPoint x: 541, startPoint y: 99, endPoint x: 1082, endPoint y: 421, distance: 629.6
click at [1082, 421] on div "Your Scrum Team has been facing an impediment in the form of an inefficient too…" at bounding box center [731, 262] width 842 height 374
click at [1078, 383] on div "Your Scrum Team has been facing an impediment in the form of an inefficient too…" at bounding box center [731, 262] width 842 height 374
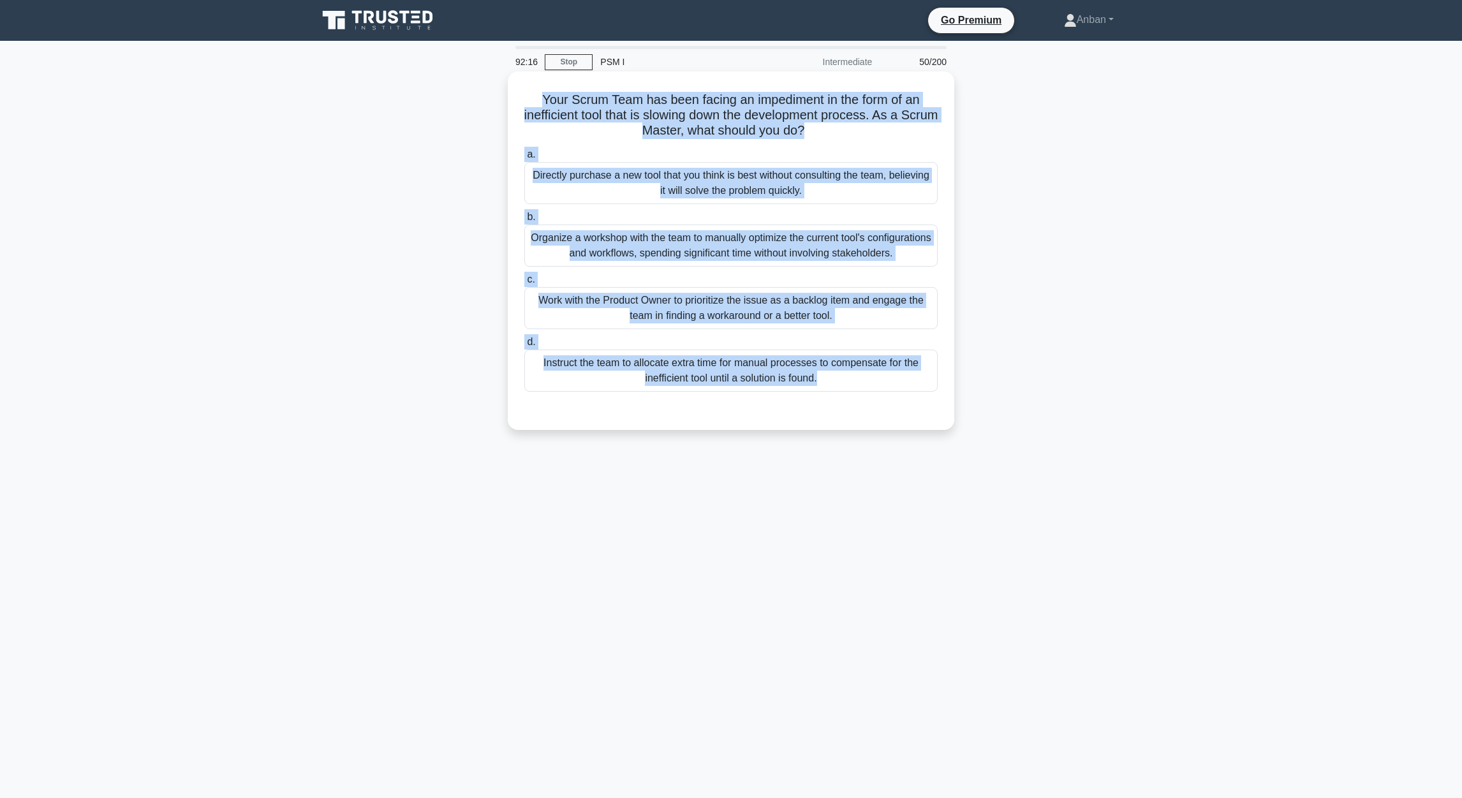
click at [717, 307] on div "Work with the Product Owner to prioritize the issue as a backlog item and engag…" at bounding box center [730, 308] width 413 height 42
click at [524, 284] on input "c. Work with the Product Owner to prioritize the issue as a backlog item and en…" at bounding box center [524, 279] width 0 height 8
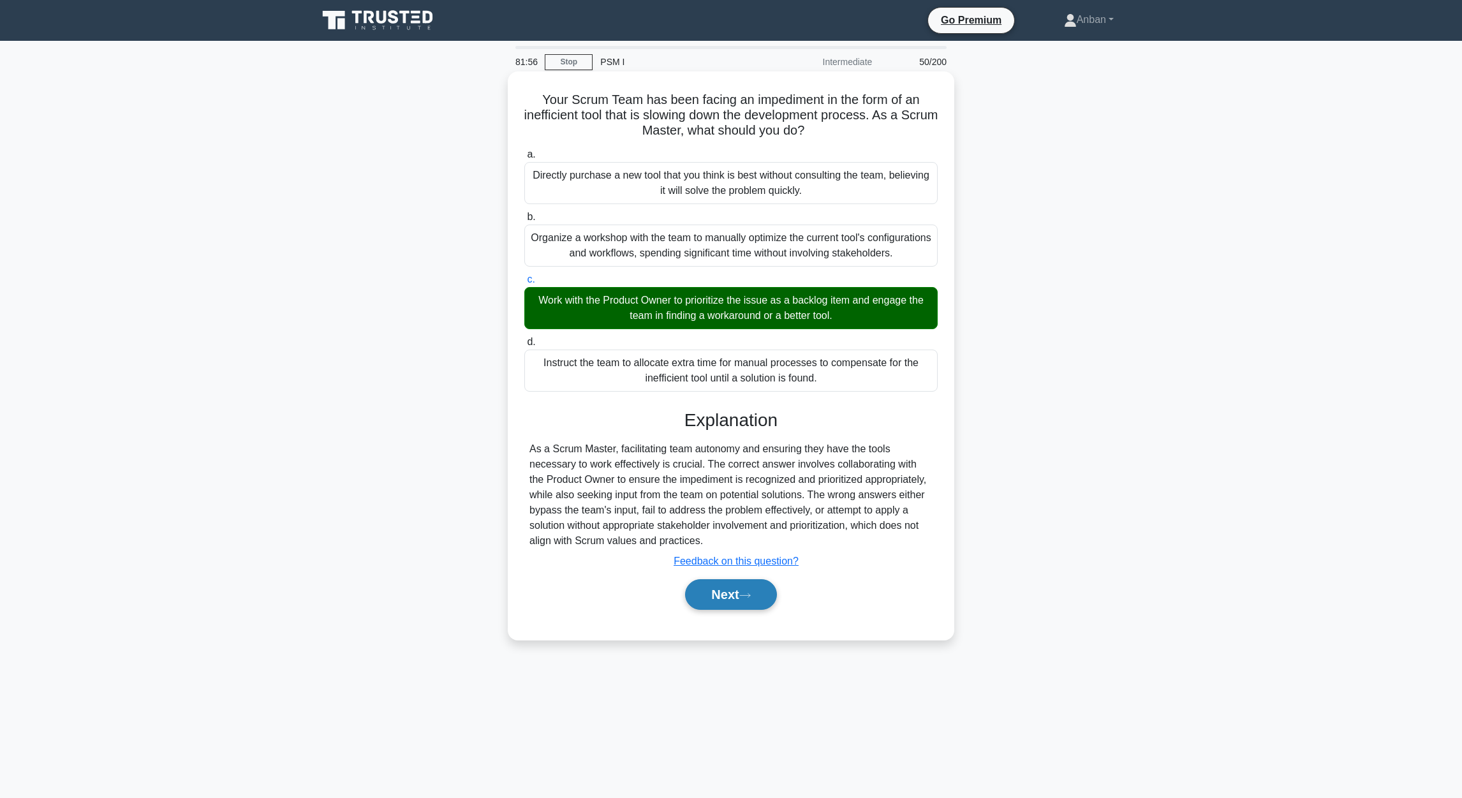
click at [729, 596] on button "Next" at bounding box center [730, 594] width 91 height 31
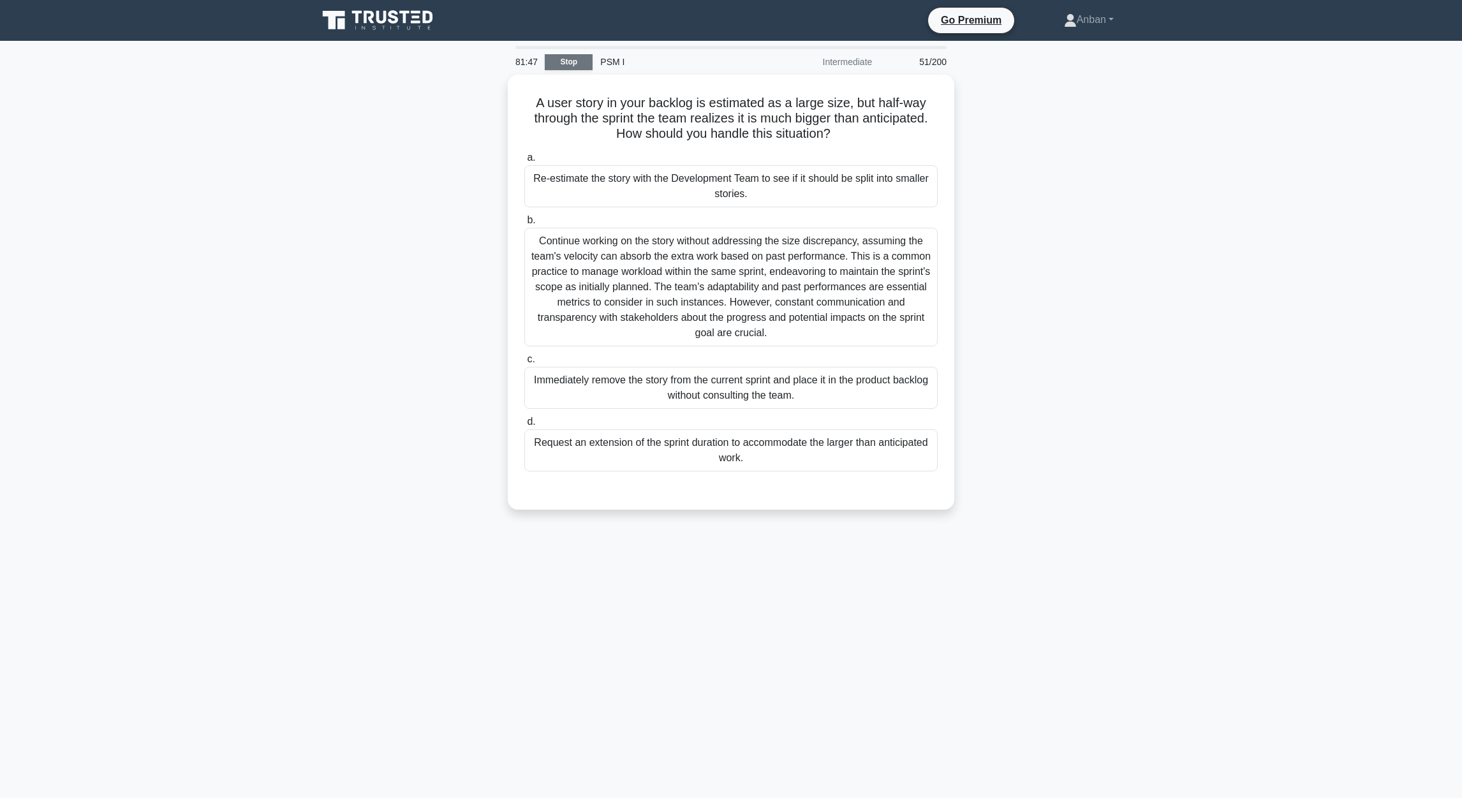
click at [573, 65] on link "Stop" at bounding box center [569, 62] width 48 height 16
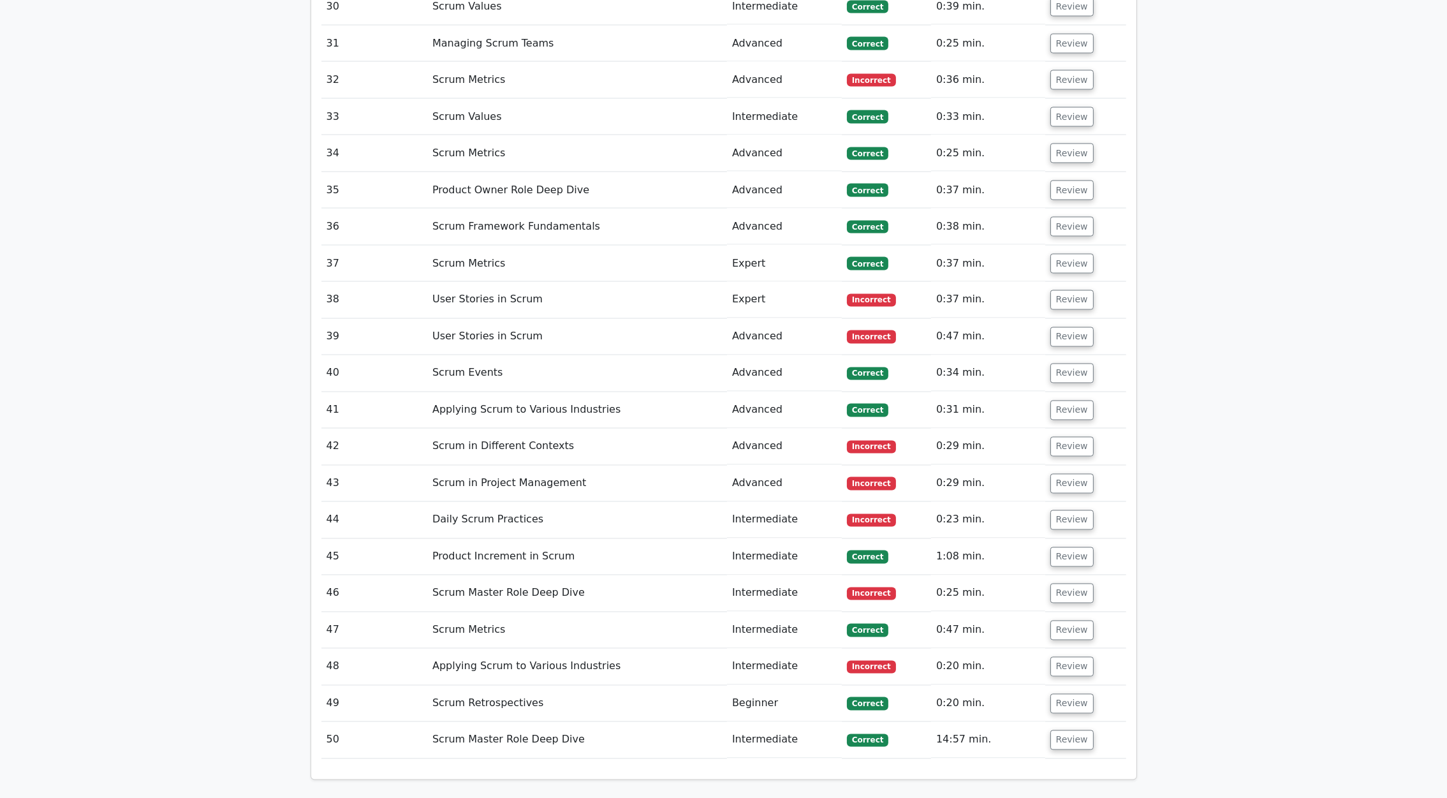
scroll to position [3730, 0]
